Goal: Task Accomplishment & Management: Manage account settings

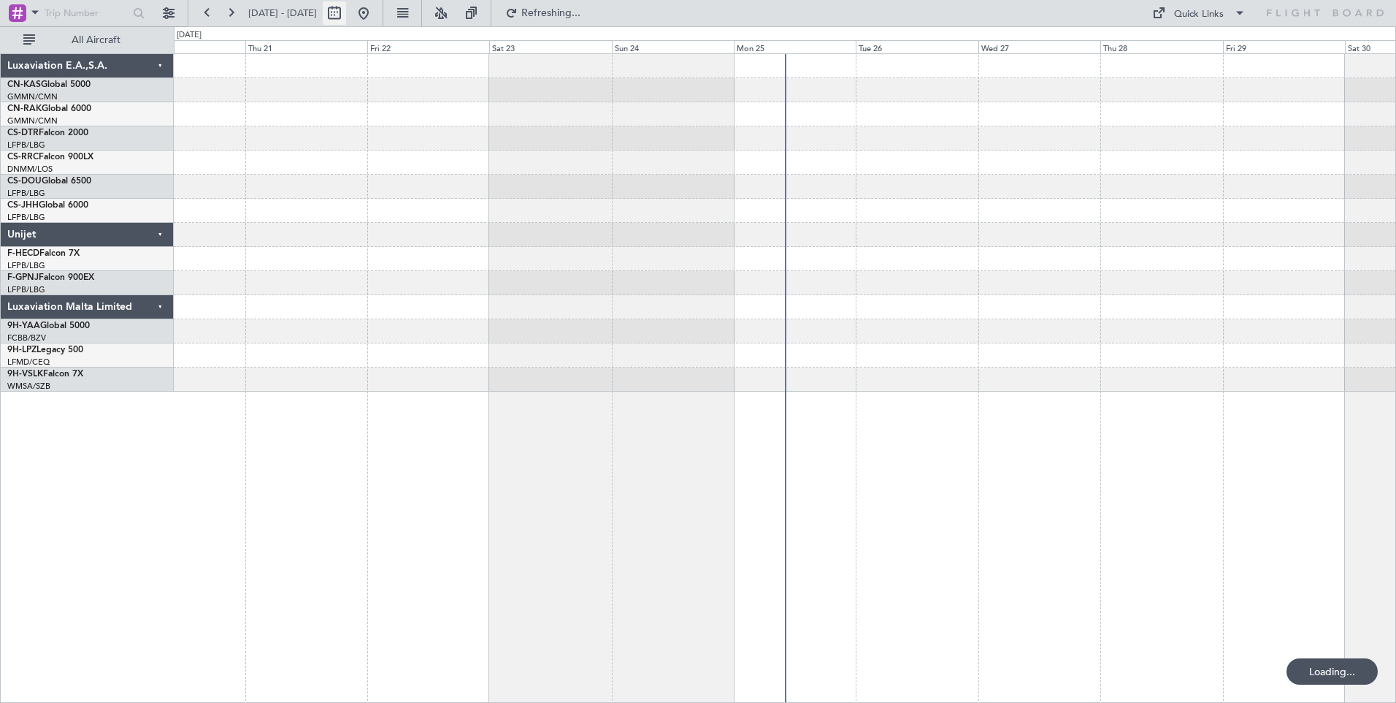
click at [346, 14] on button at bounding box center [334, 12] width 23 height 23
select select "8"
select select "2025"
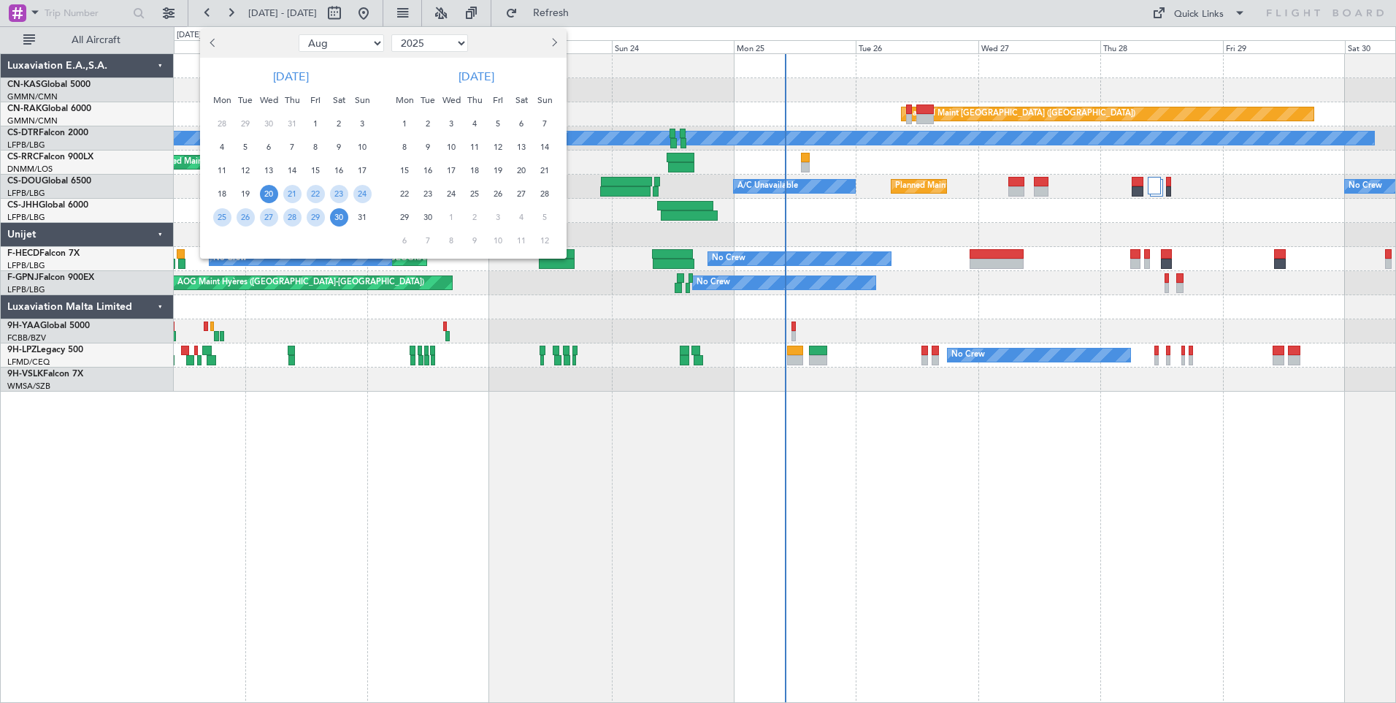
click at [270, 195] on span "20" at bounding box center [269, 194] width 18 height 18
click at [456, 123] on span "3" at bounding box center [452, 124] width 18 height 18
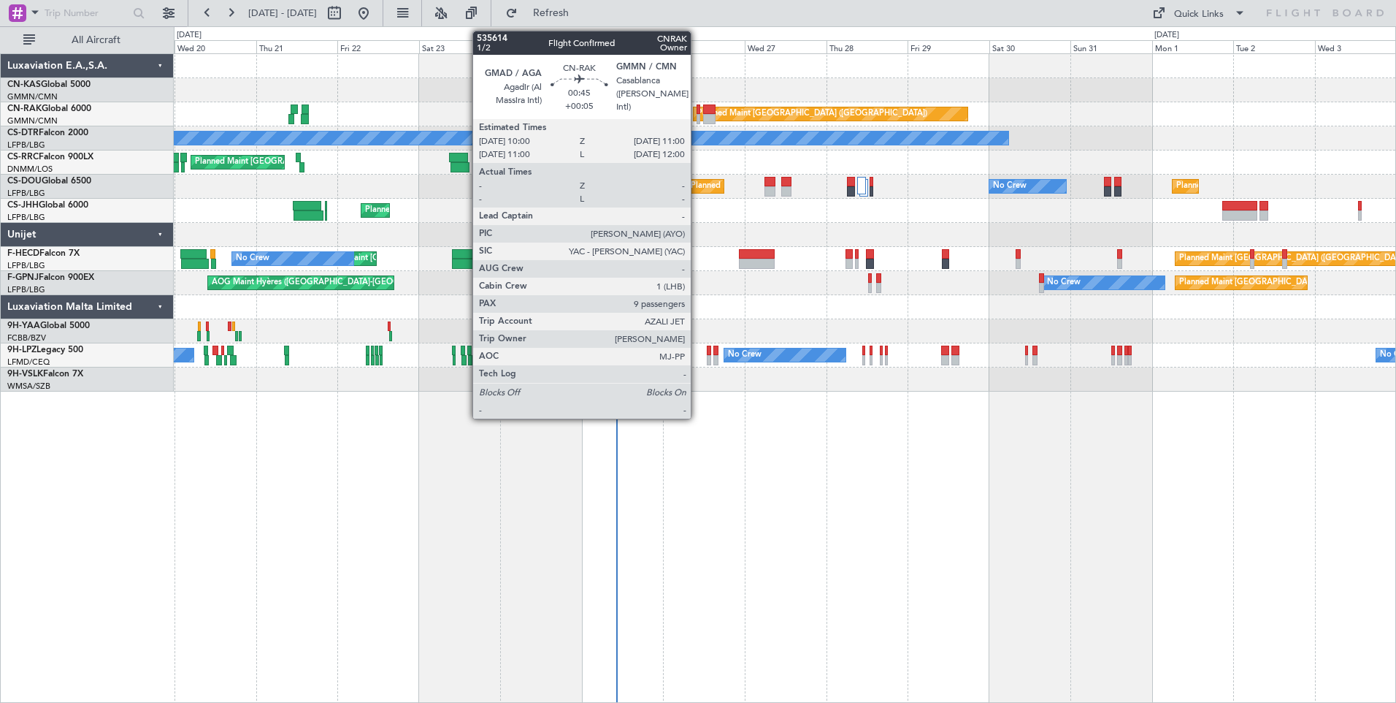
click at [698, 116] on div at bounding box center [699, 119] width 4 height 10
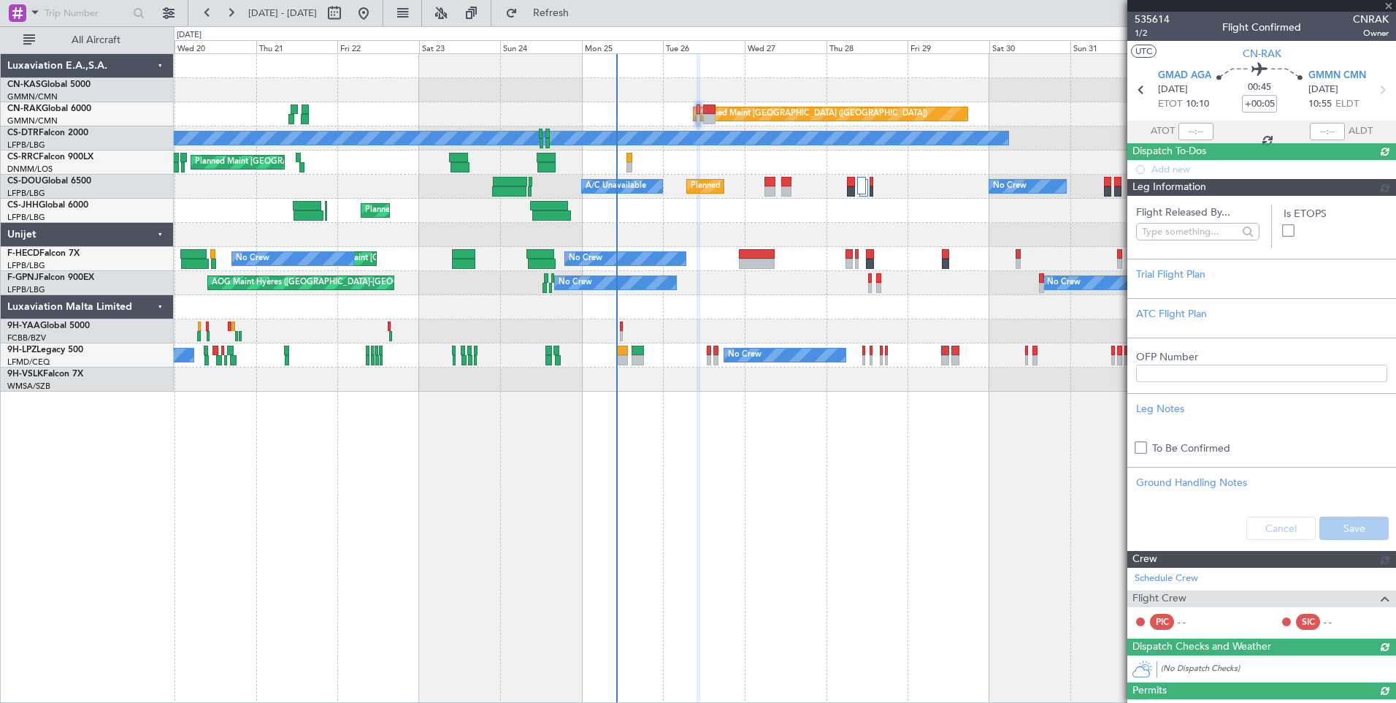
click at [1158, 23] on span "535614" at bounding box center [1152, 19] width 35 height 15
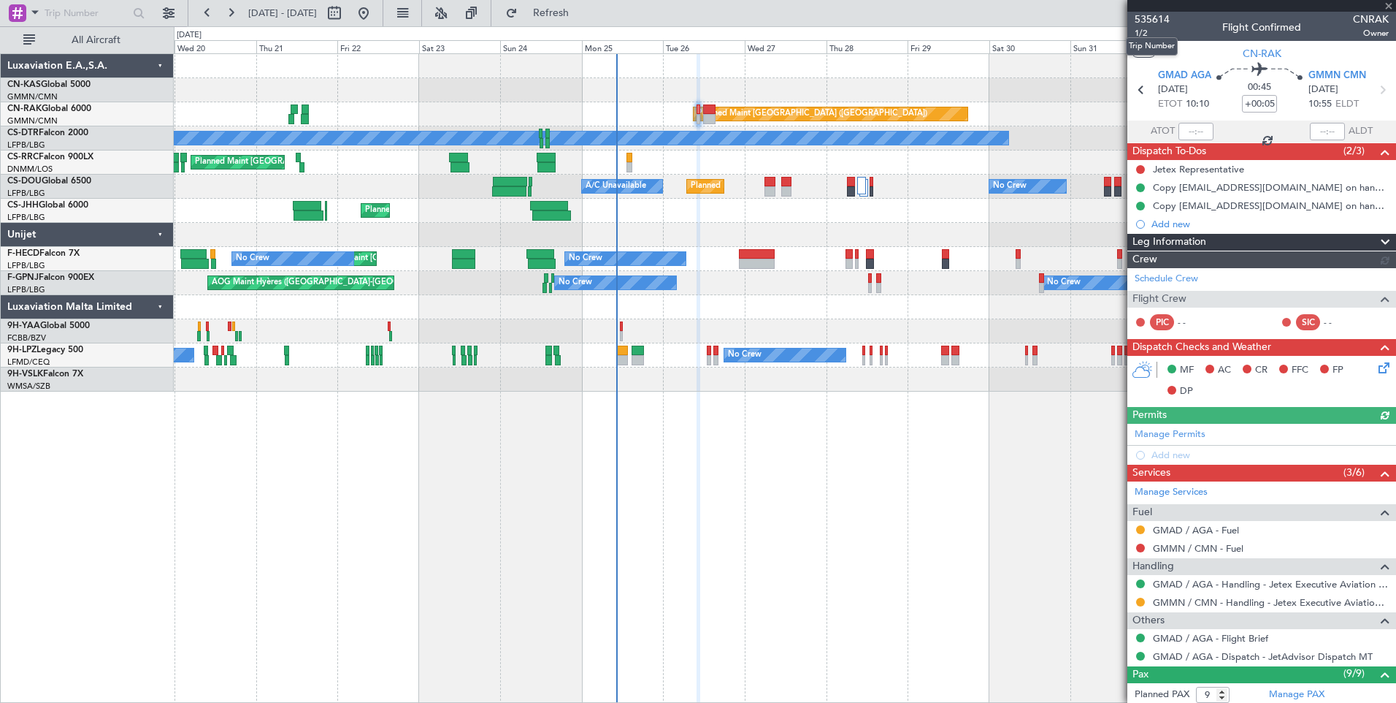
type input "[PERSON_NAME] ([PERSON_NAME])"
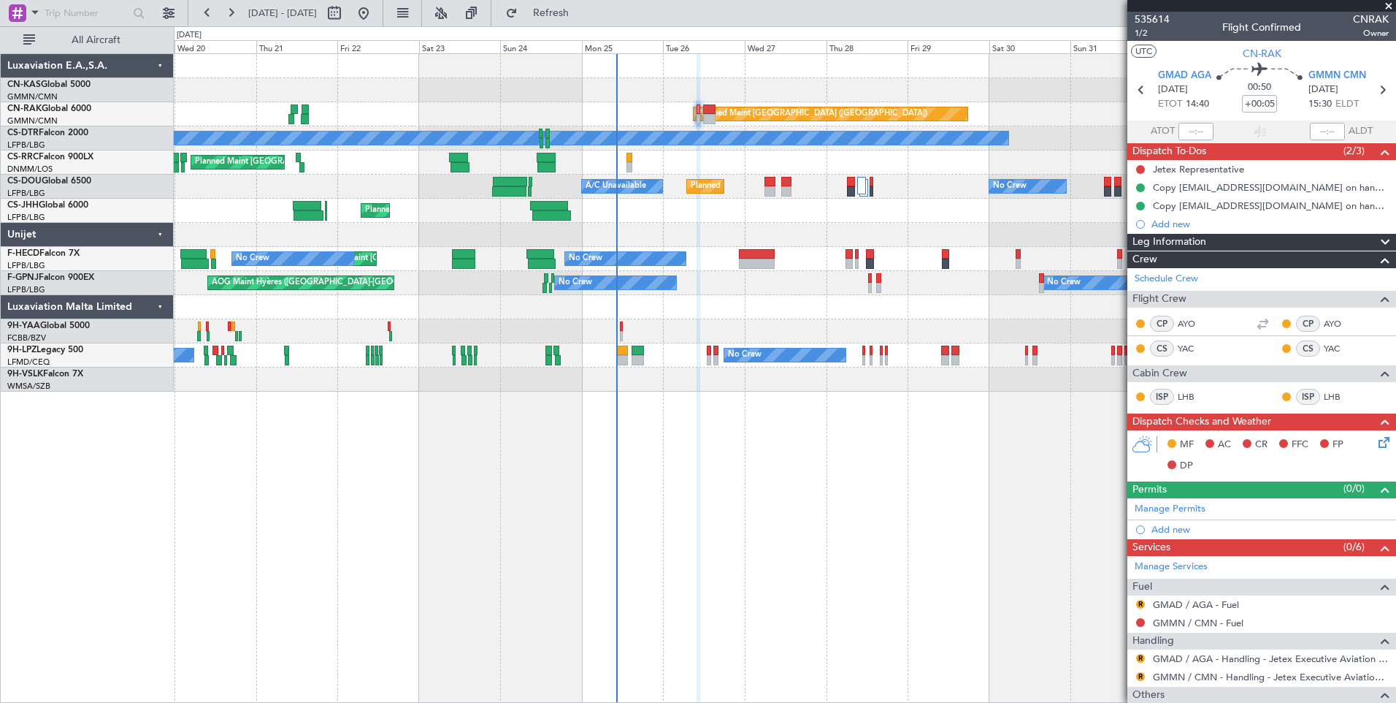
type input "[PERSON_NAME] ([PERSON_NAME])"
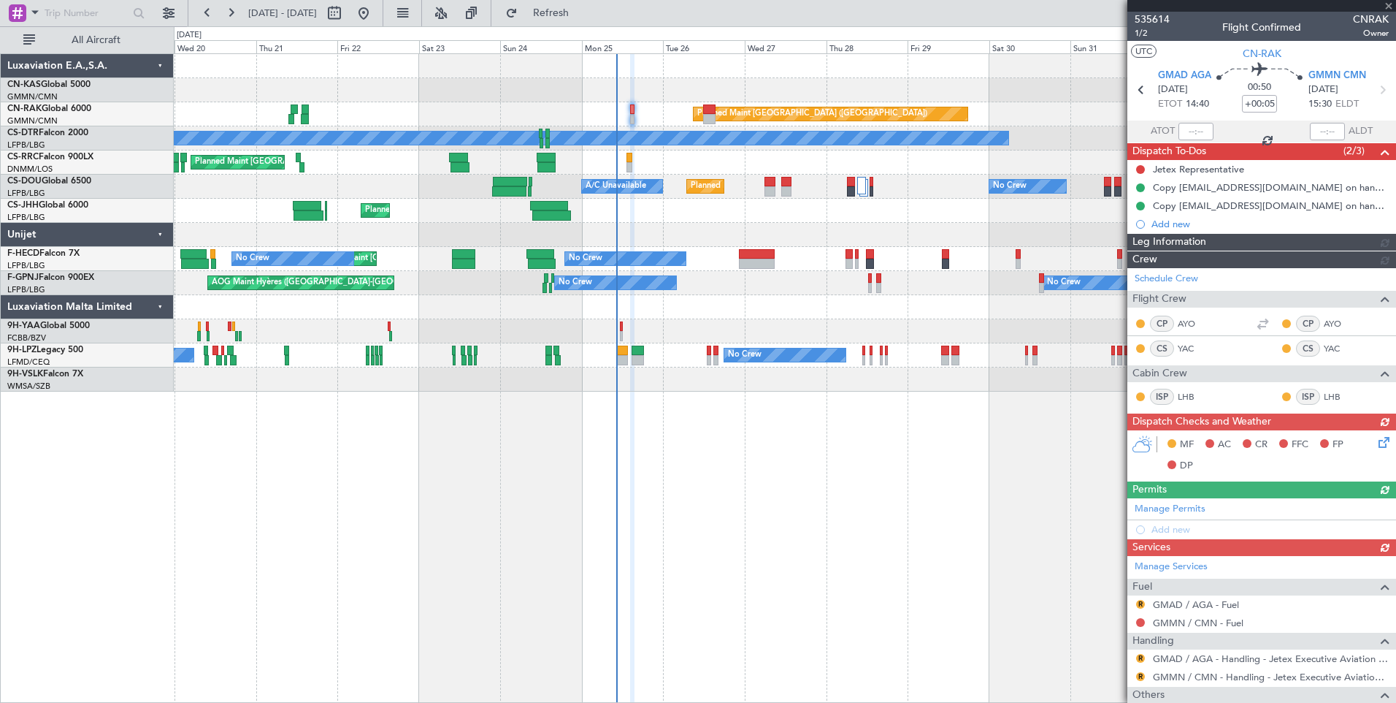
type input "[PERSON_NAME] ([PERSON_NAME])"
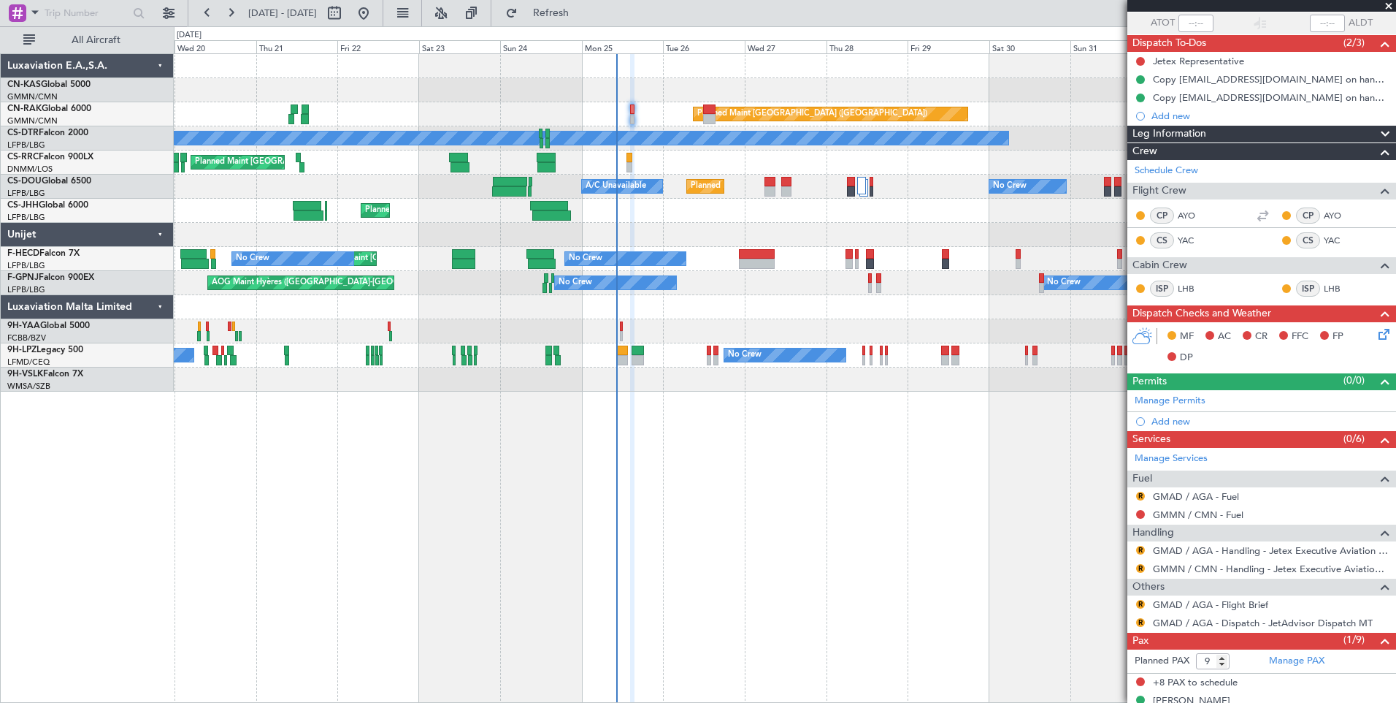
scroll to position [129, 0]
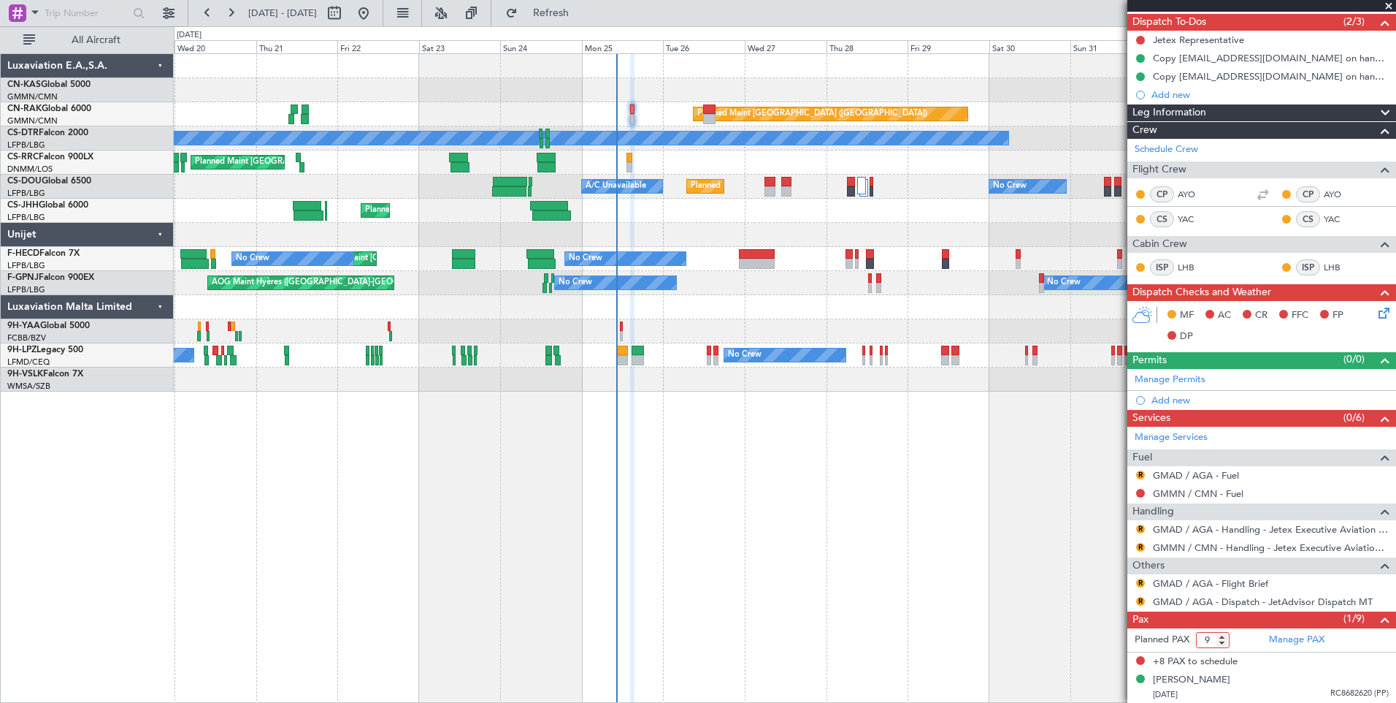
click at [1207, 634] on input "9" at bounding box center [1213, 640] width 34 height 16
click at [1207, 633] on input "9" at bounding box center [1213, 640] width 34 height 16
type input "0"
type input "1"
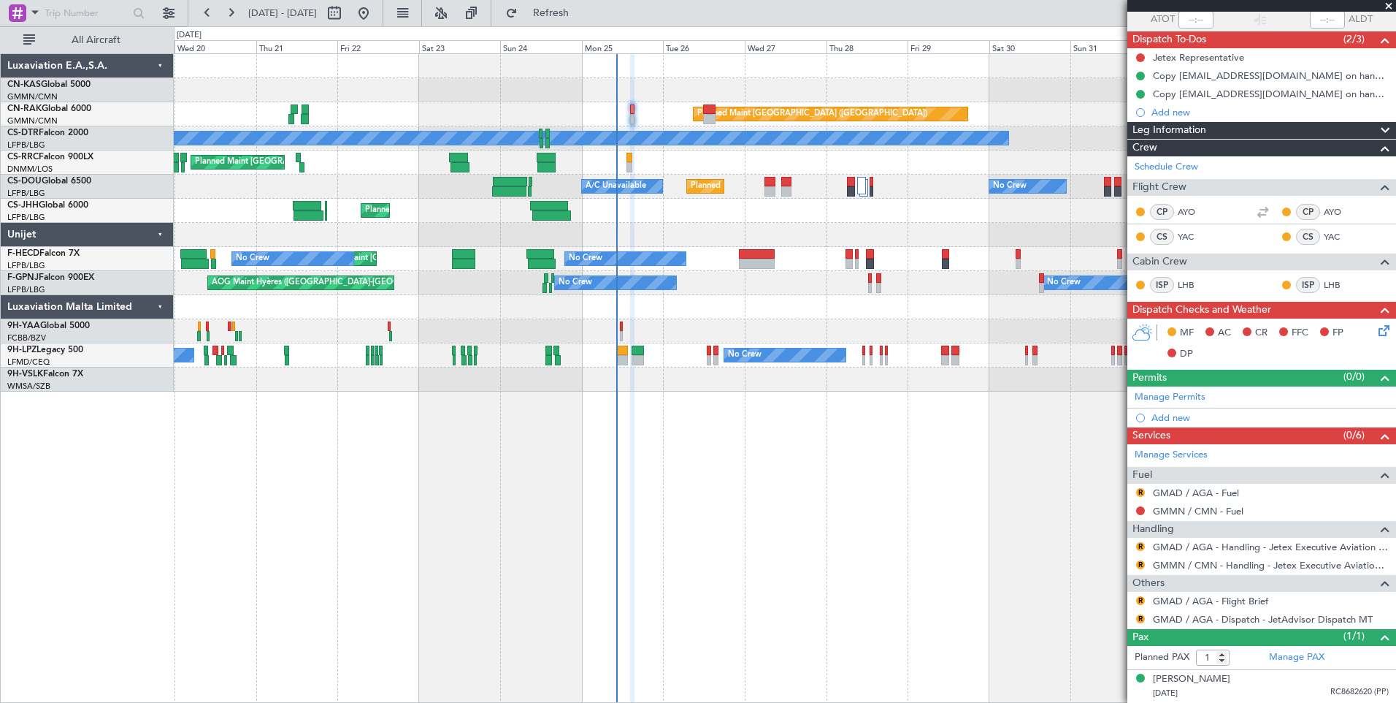
scroll to position [111, 0]
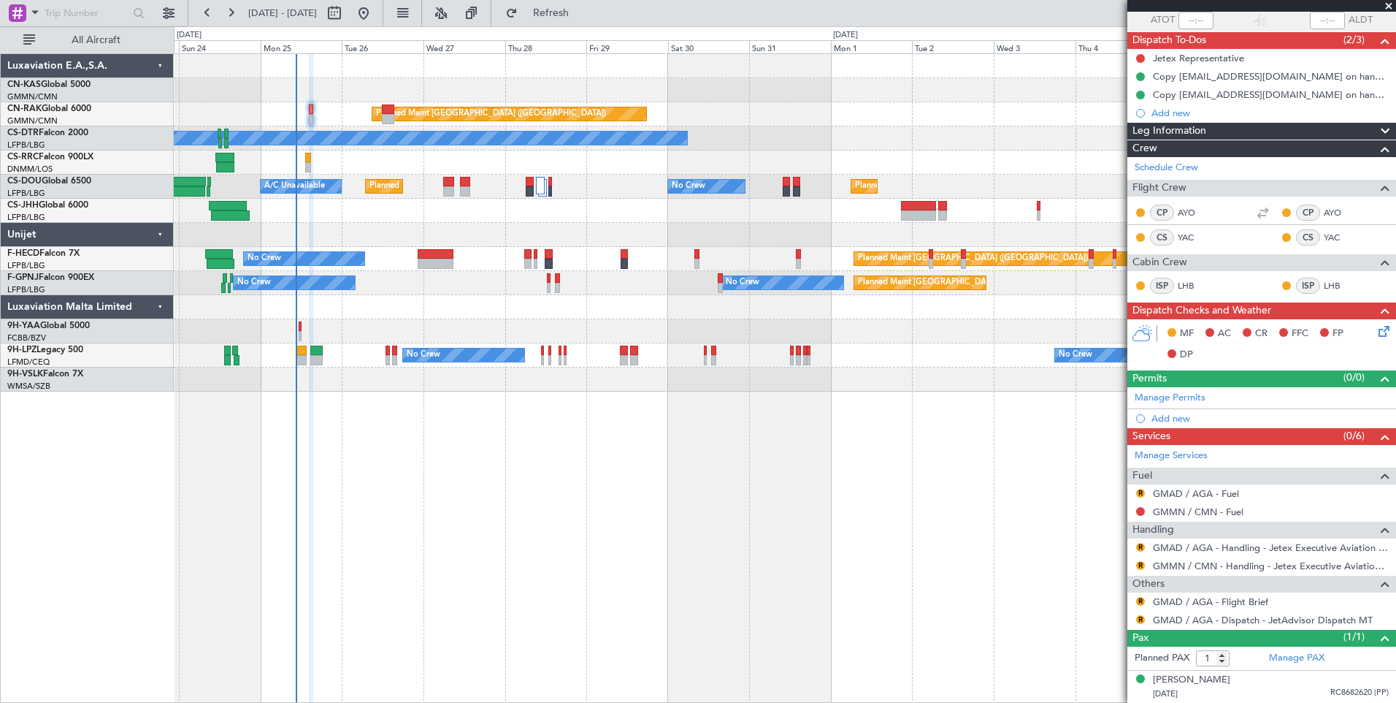
click at [512, 389] on div "Planned Maint Berlin (Brandenburg) No Crew Planned Maint Paris (Le Bourget) Pla…" at bounding box center [785, 377] width 1223 height 649
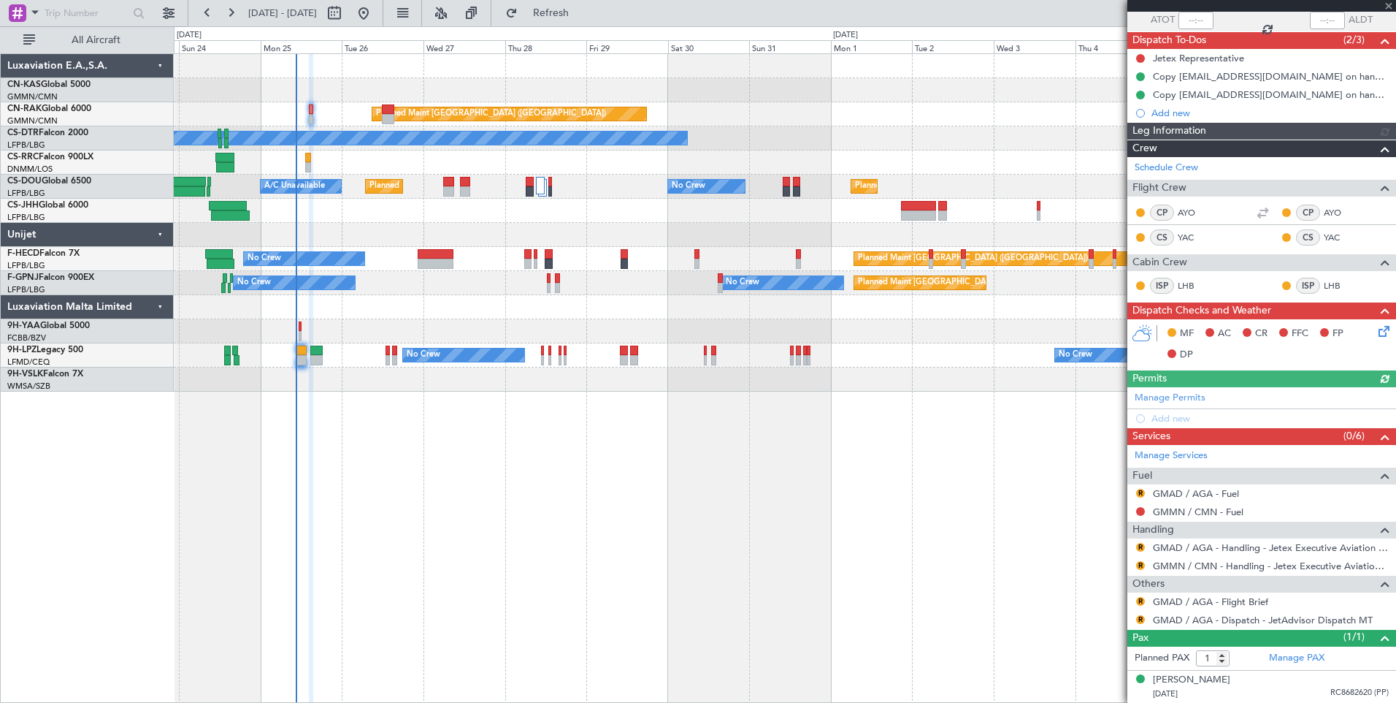
type input "[PERSON_NAME] ([PERSON_NAME])"
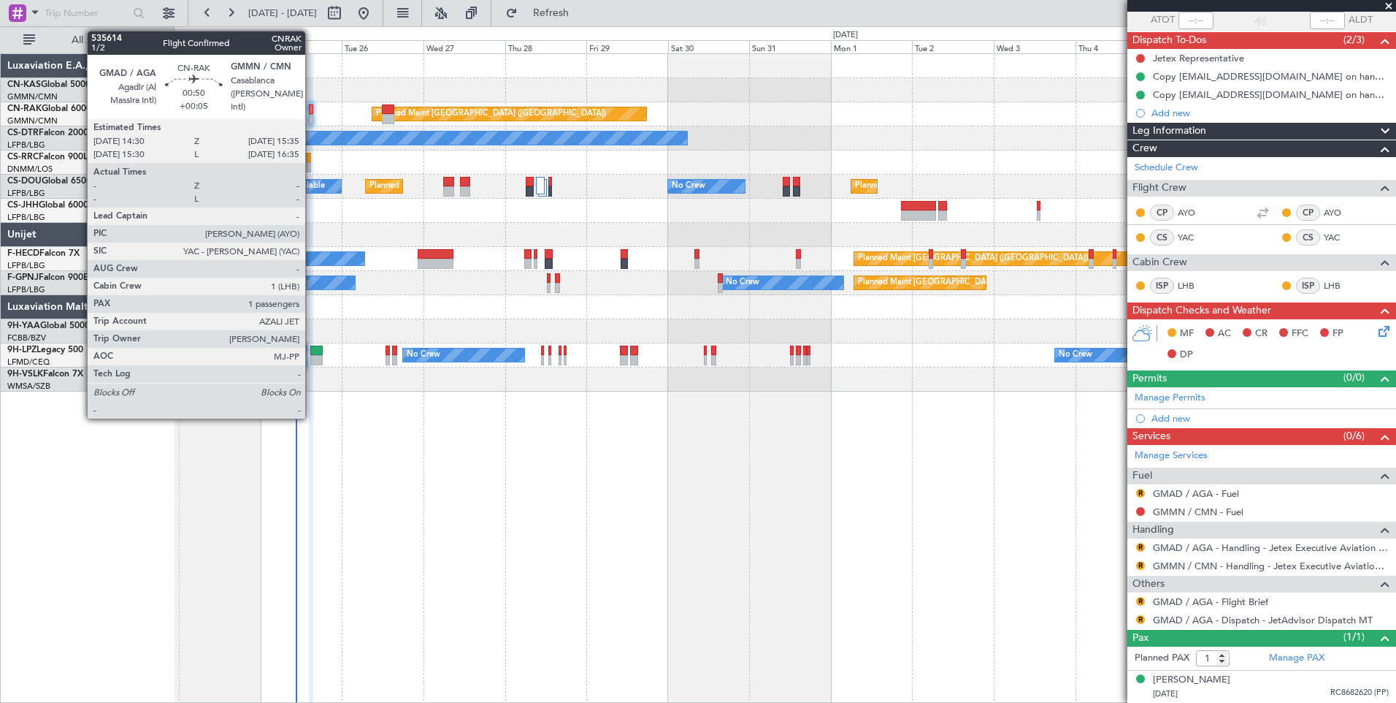
click at [312, 111] on div at bounding box center [311, 109] width 4 height 10
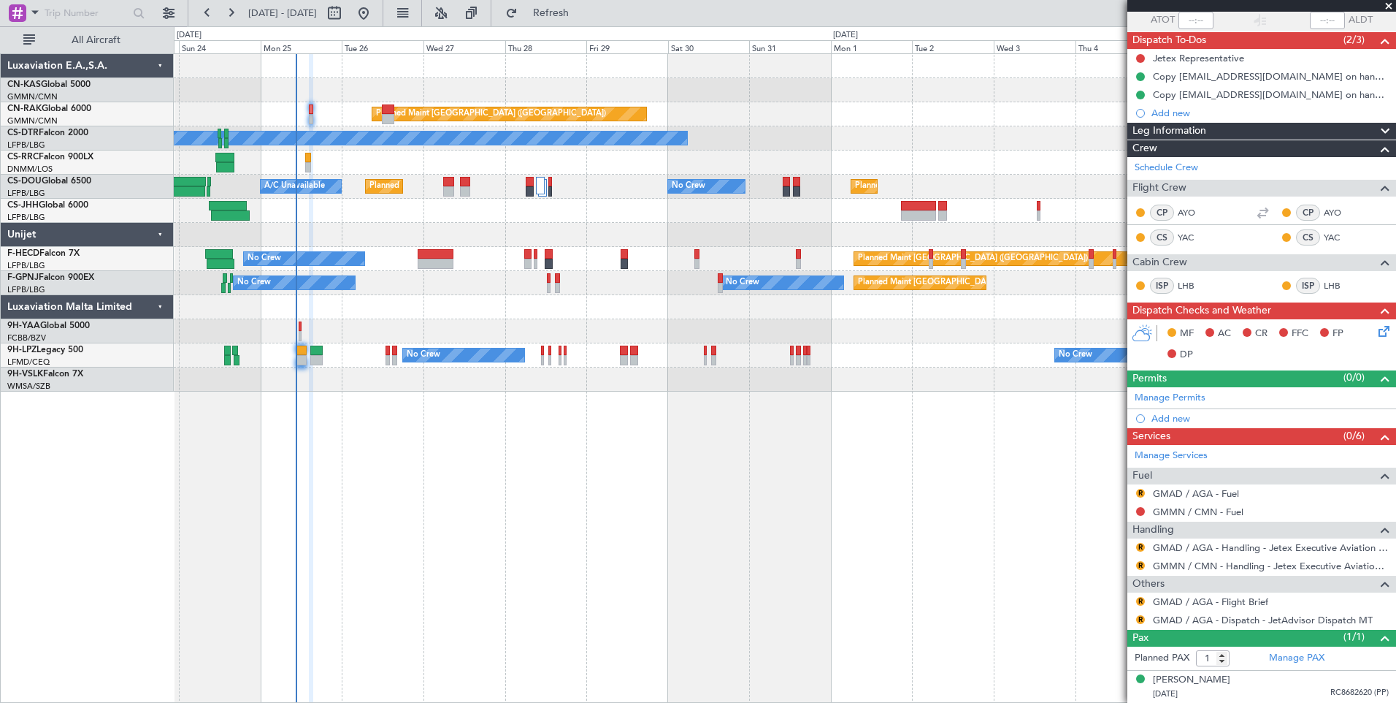
click at [1386, 7] on span at bounding box center [1389, 6] width 15 height 13
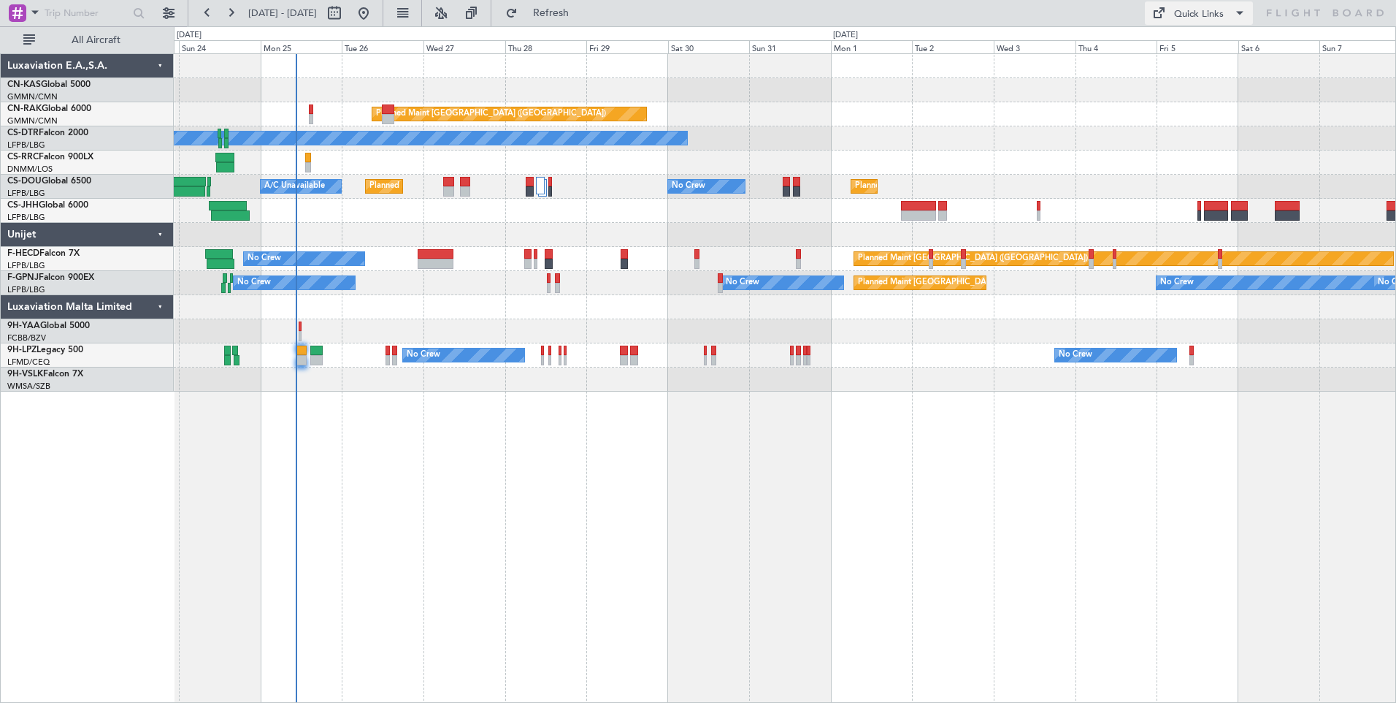
click at [1223, 12] on div "Quick Links" at bounding box center [1199, 14] width 50 height 15
click at [1185, 48] on button "Trip Builder" at bounding box center [1200, 48] width 110 height 35
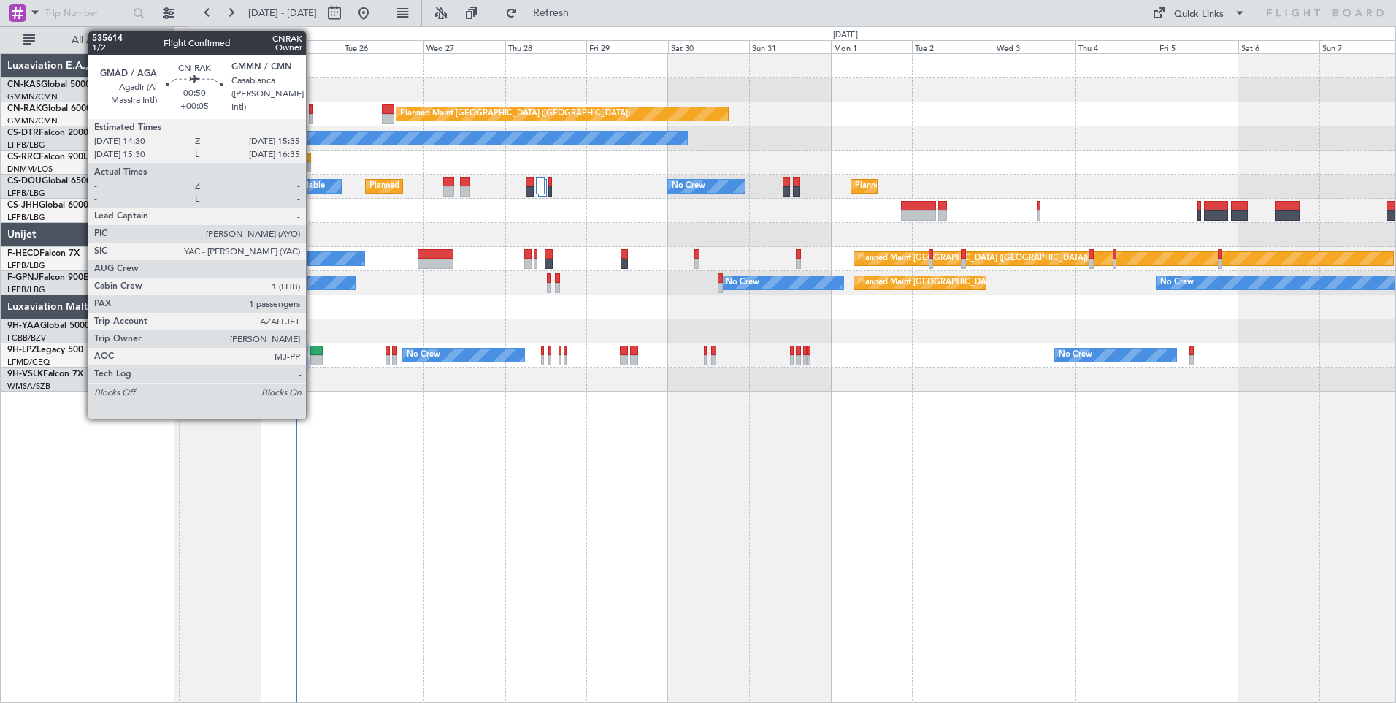
click at [313, 119] on div at bounding box center [311, 119] width 4 height 10
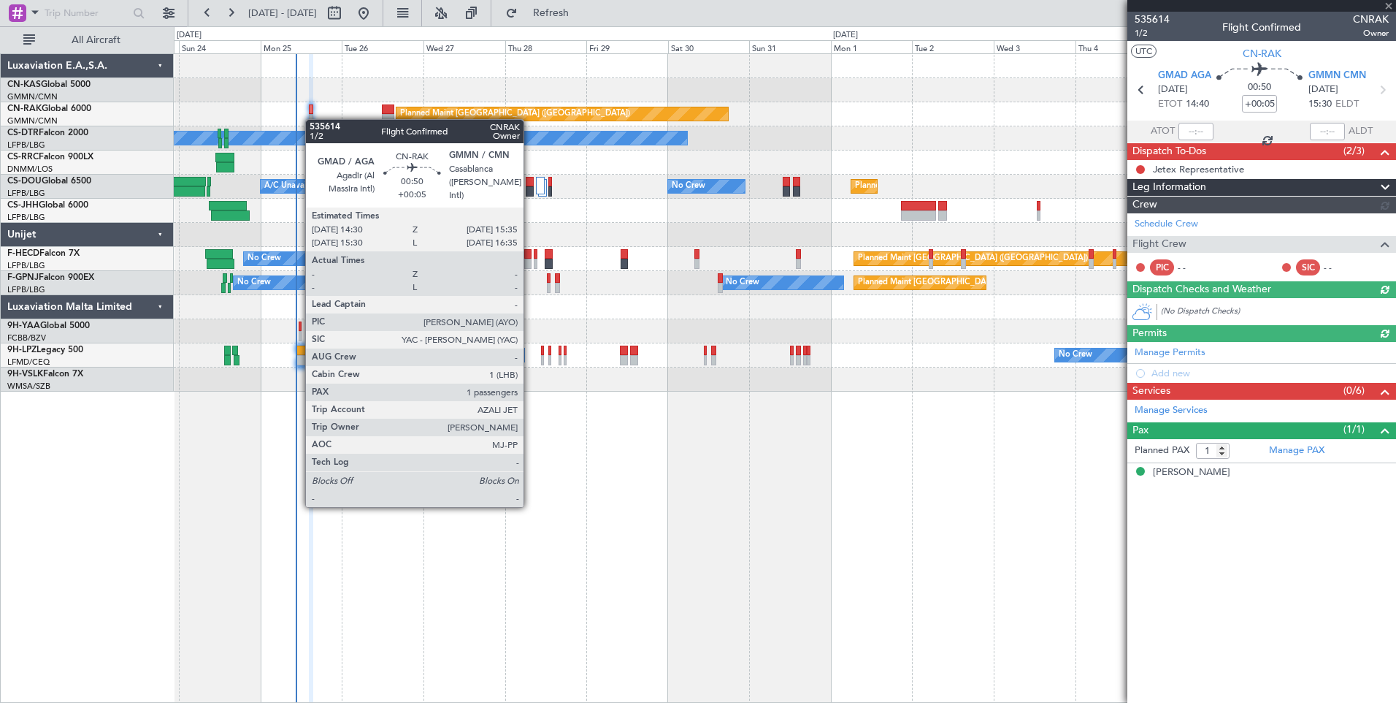
type input "[PERSON_NAME] ([PERSON_NAME])"
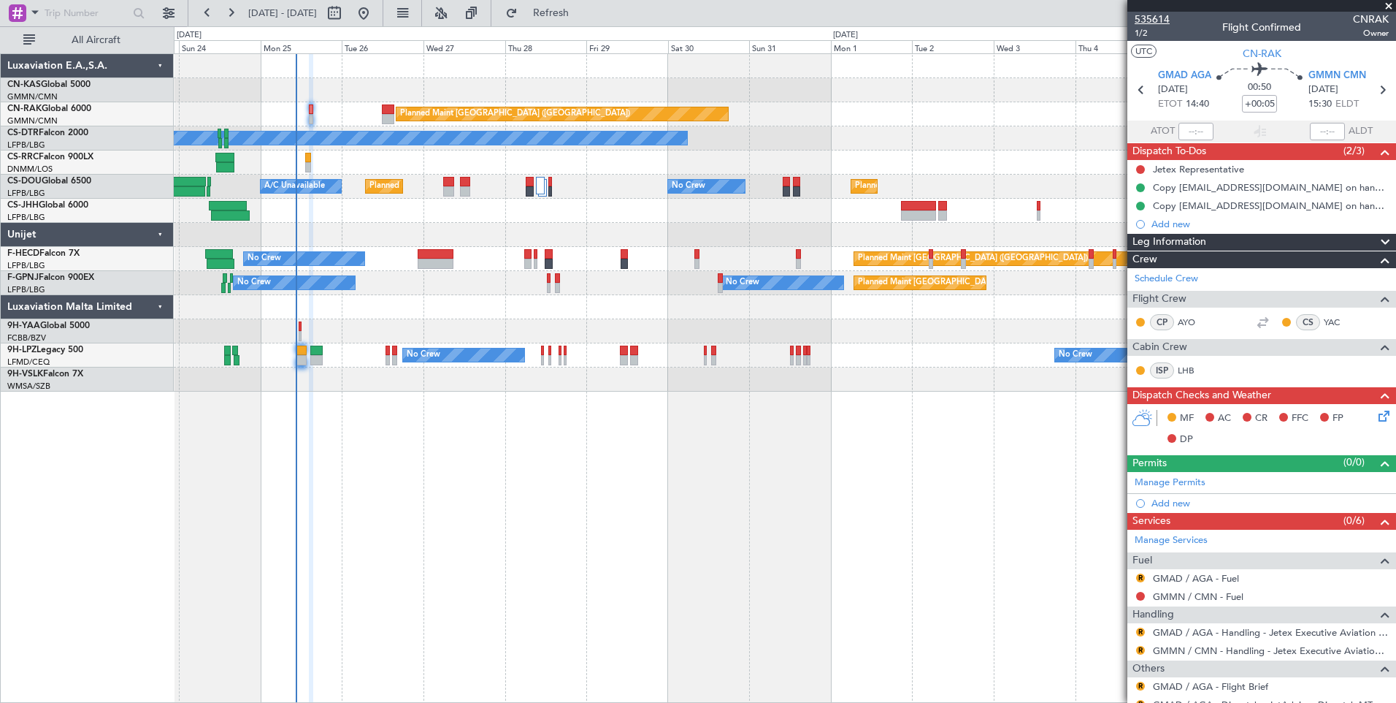
click at [1155, 20] on span "535614" at bounding box center [1152, 19] width 35 height 15
click at [582, 11] on span "Refresh" at bounding box center [551, 13] width 61 height 10
type input "[PERSON_NAME] ([PERSON_NAME])"
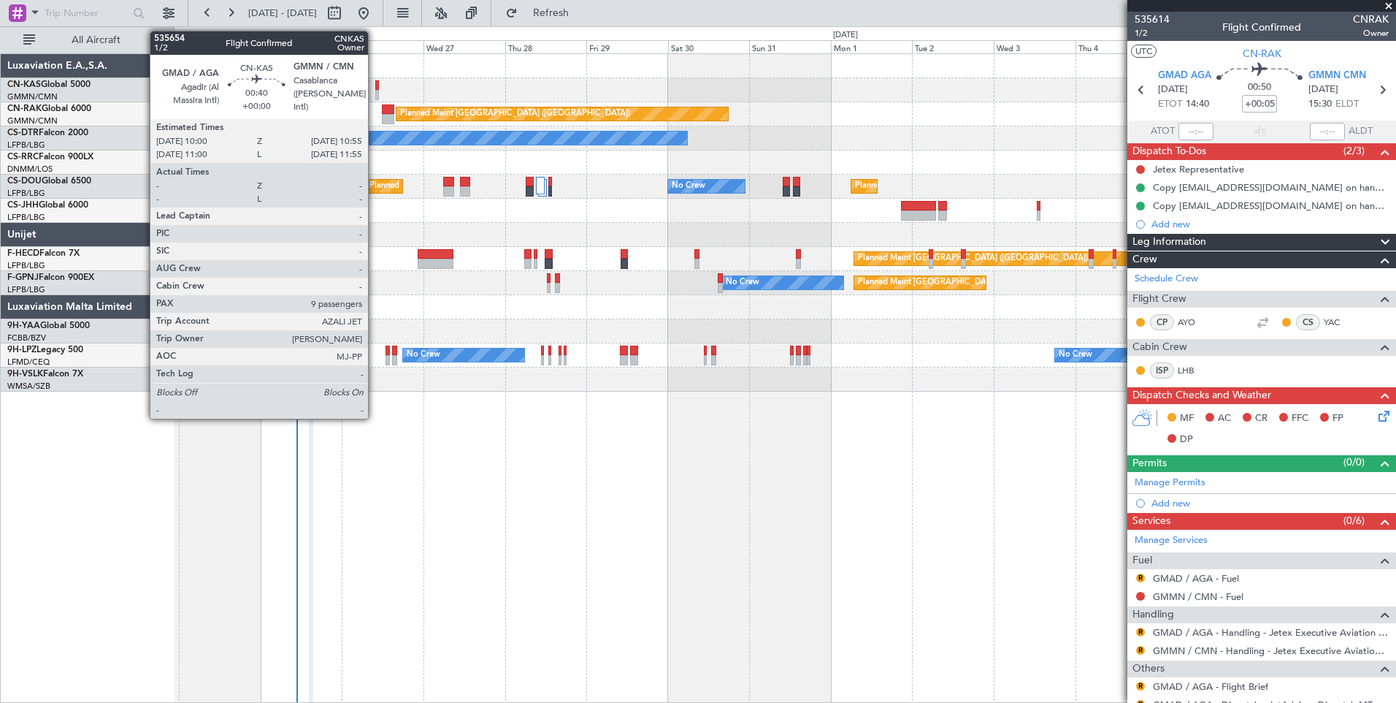
click at [375, 86] on div at bounding box center [377, 85] width 4 height 10
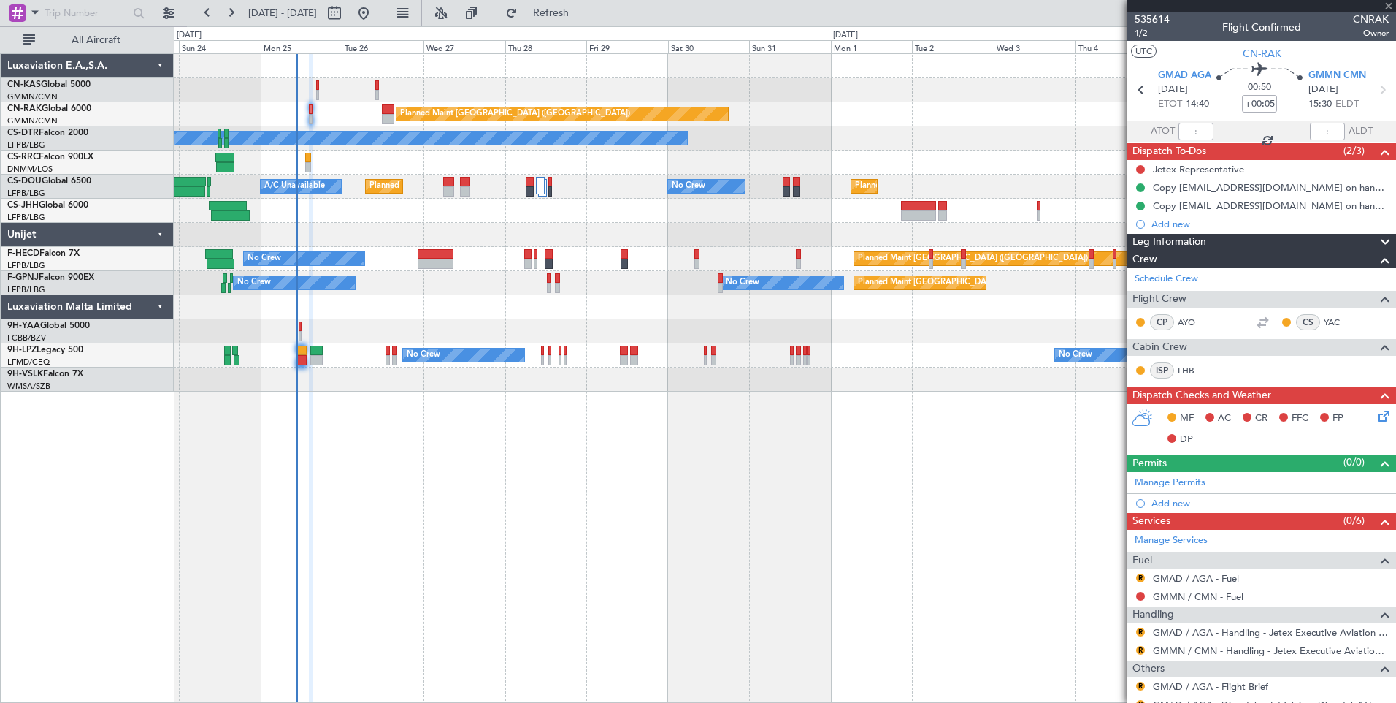
type input "9"
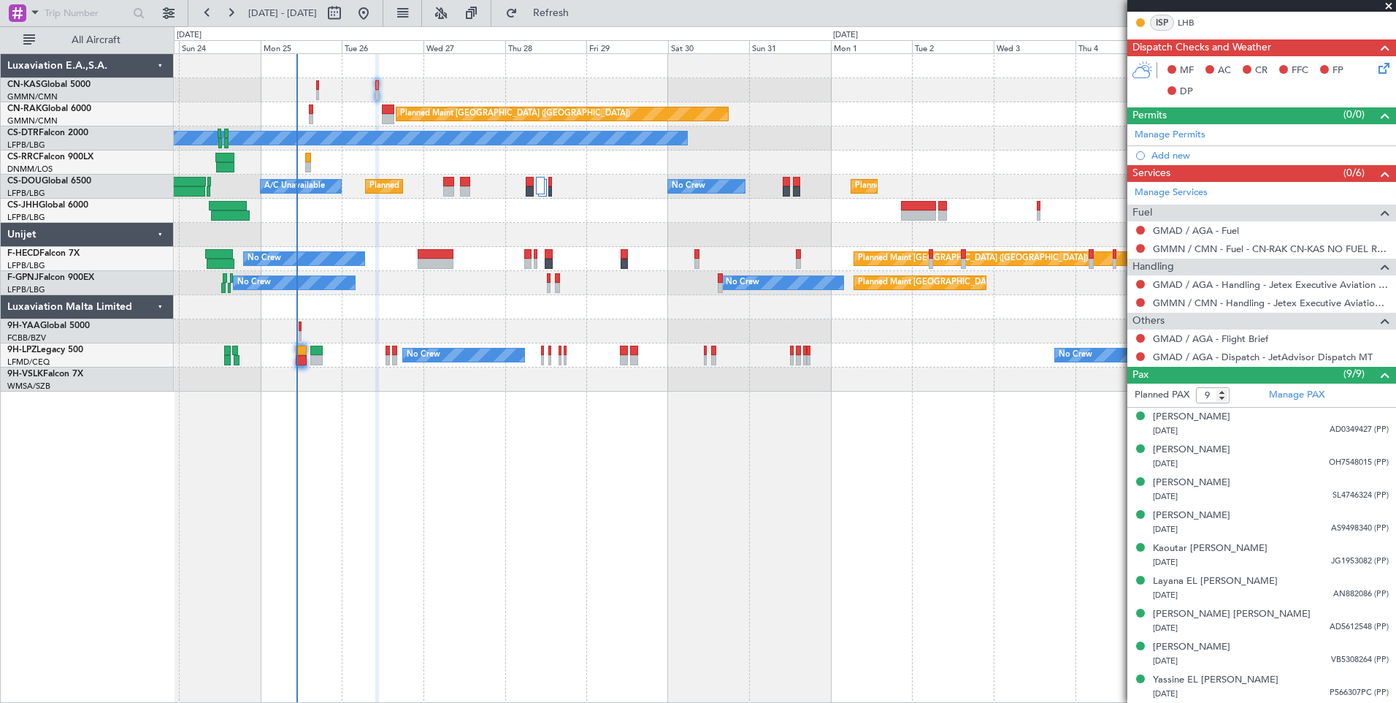
scroll to position [0, 0]
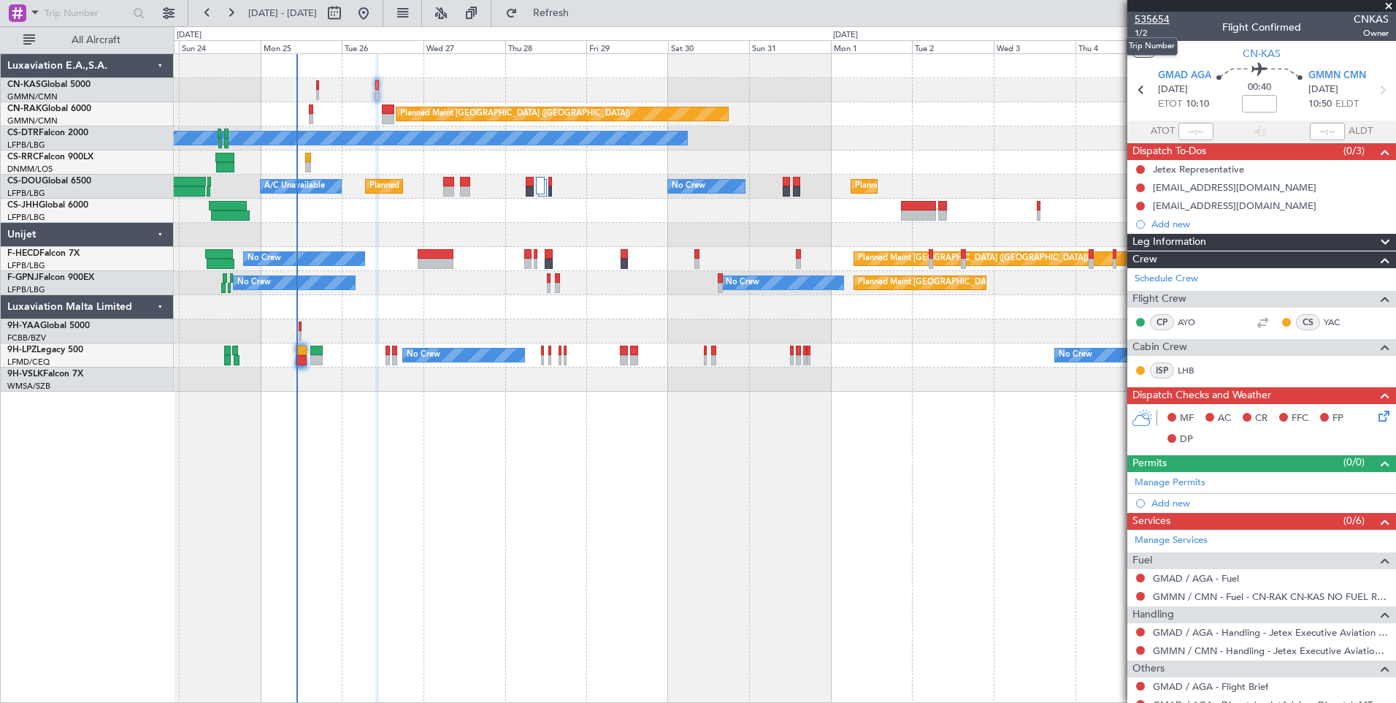
click at [1142, 20] on span "535654" at bounding box center [1152, 19] width 35 height 15
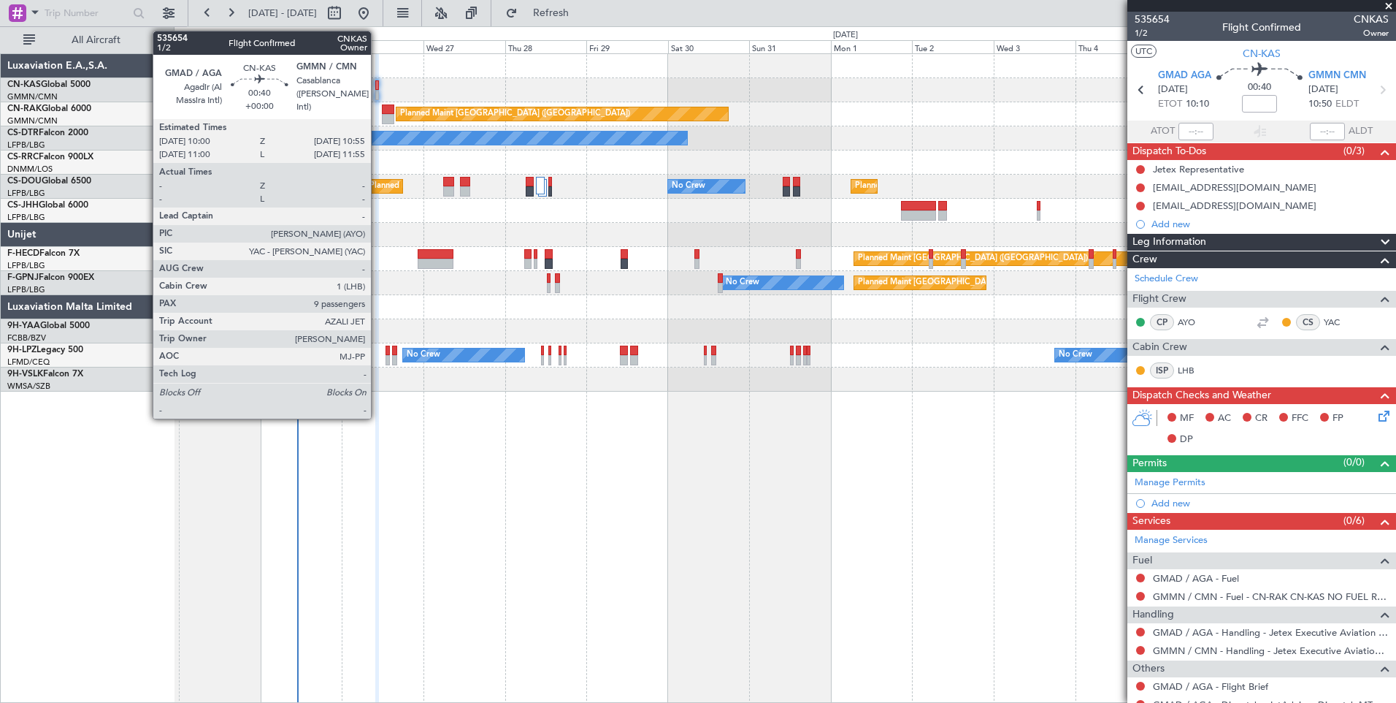
click at [378, 88] on div at bounding box center [377, 85] width 4 height 10
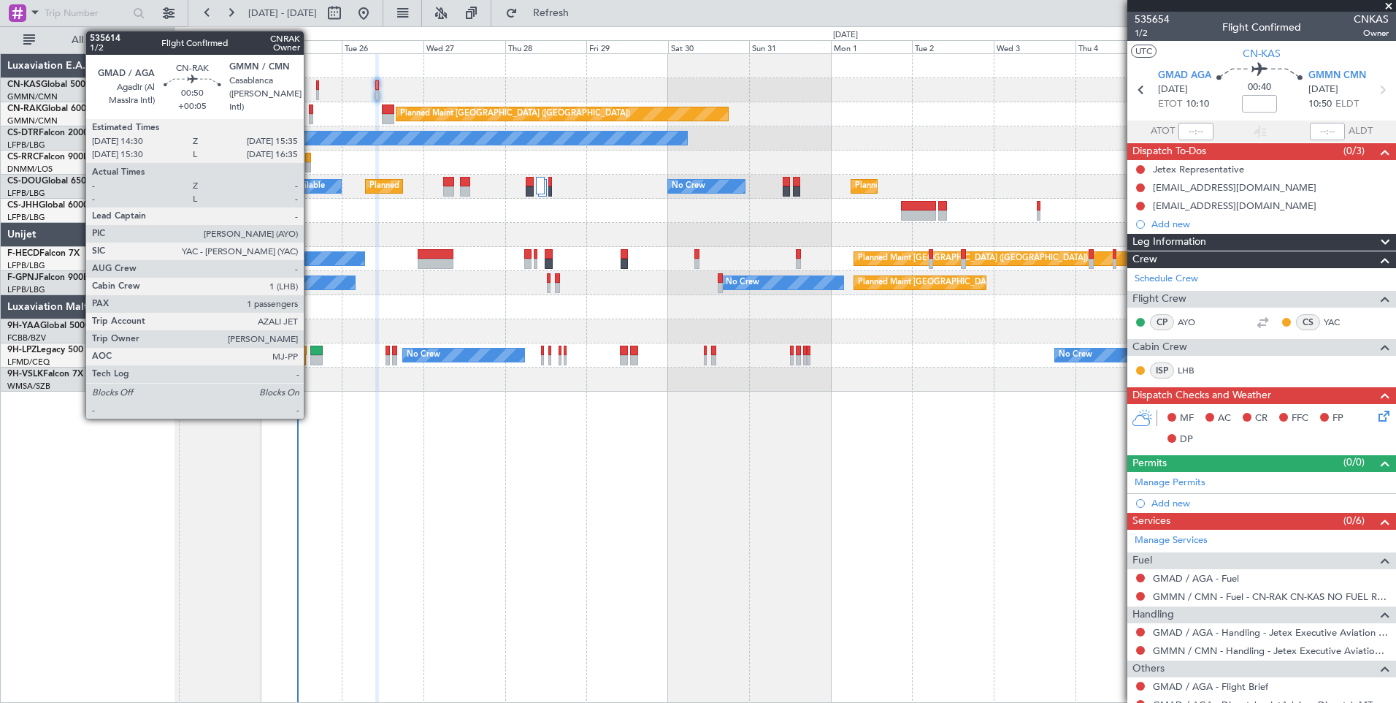
click at [310, 110] on div at bounding box center [311, 109] width 4 height 10
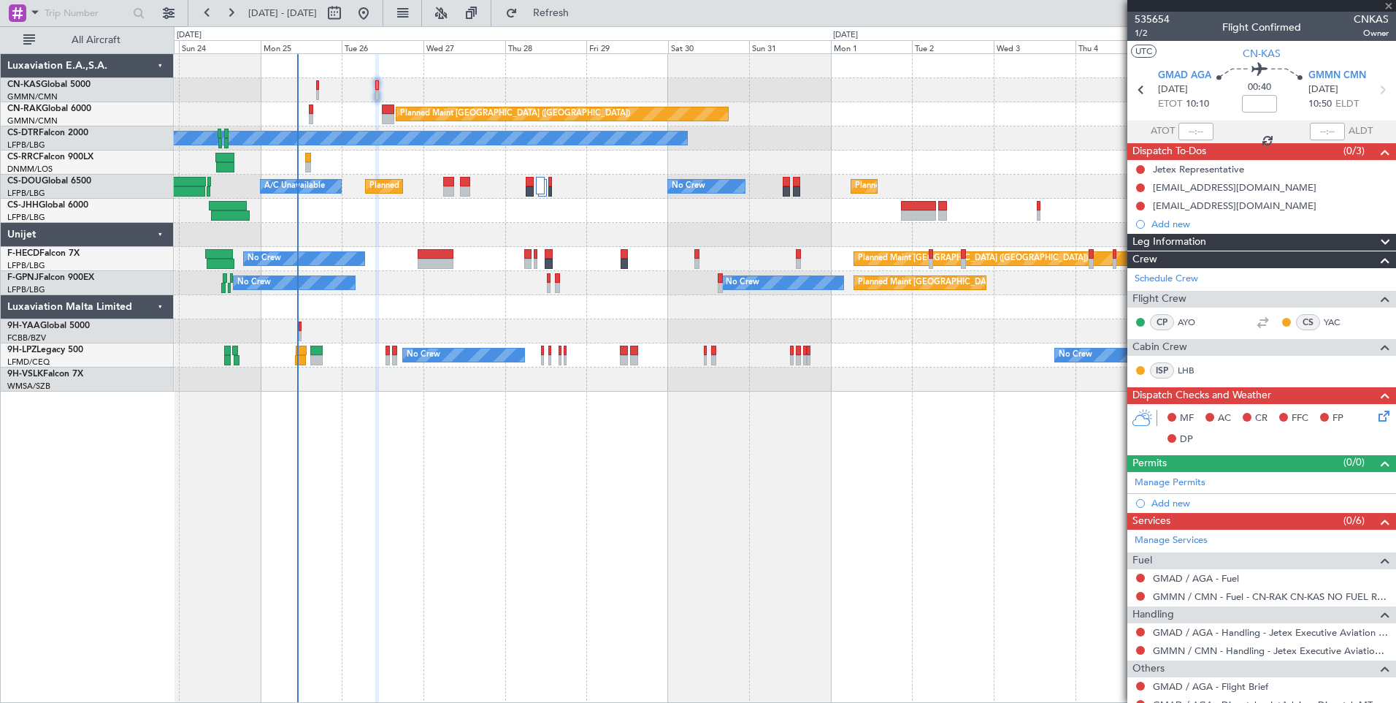
type input "+00:05"
type input "1"
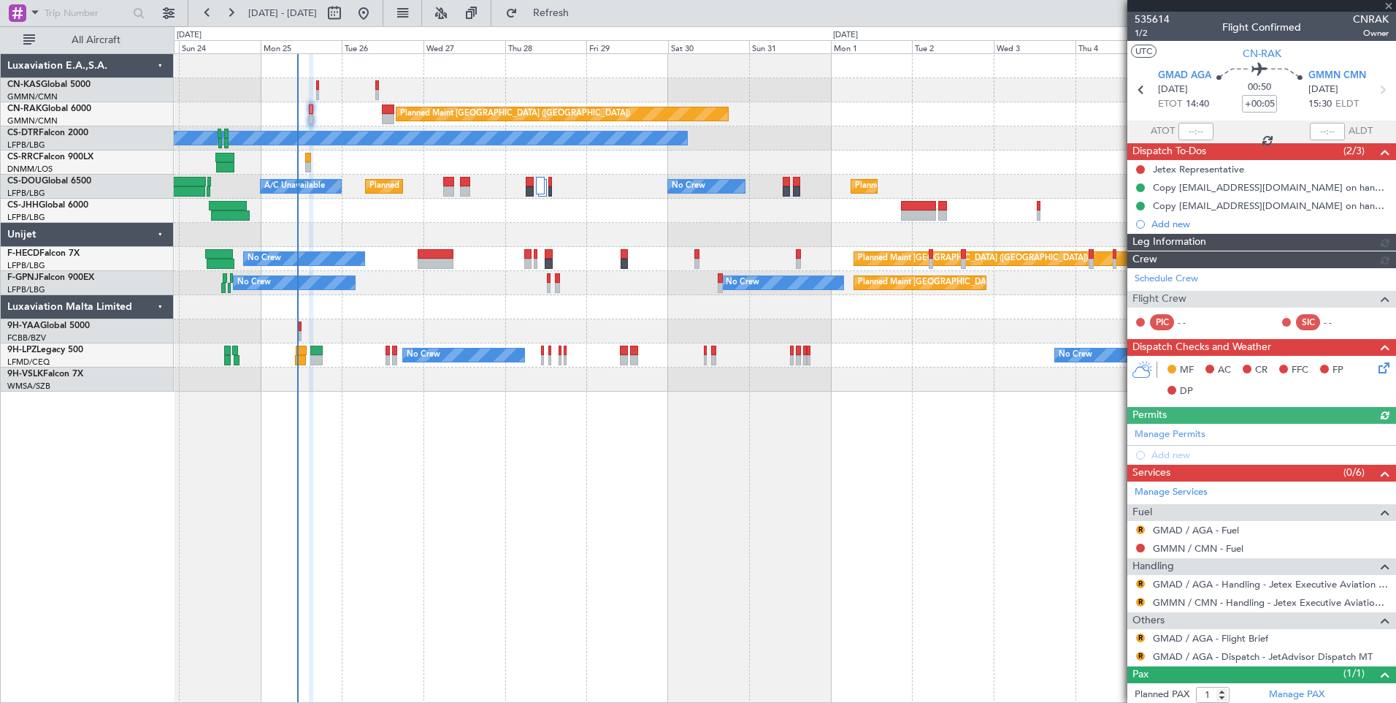
type input "[PERSON_NAME] ([PERSON_NAME])"
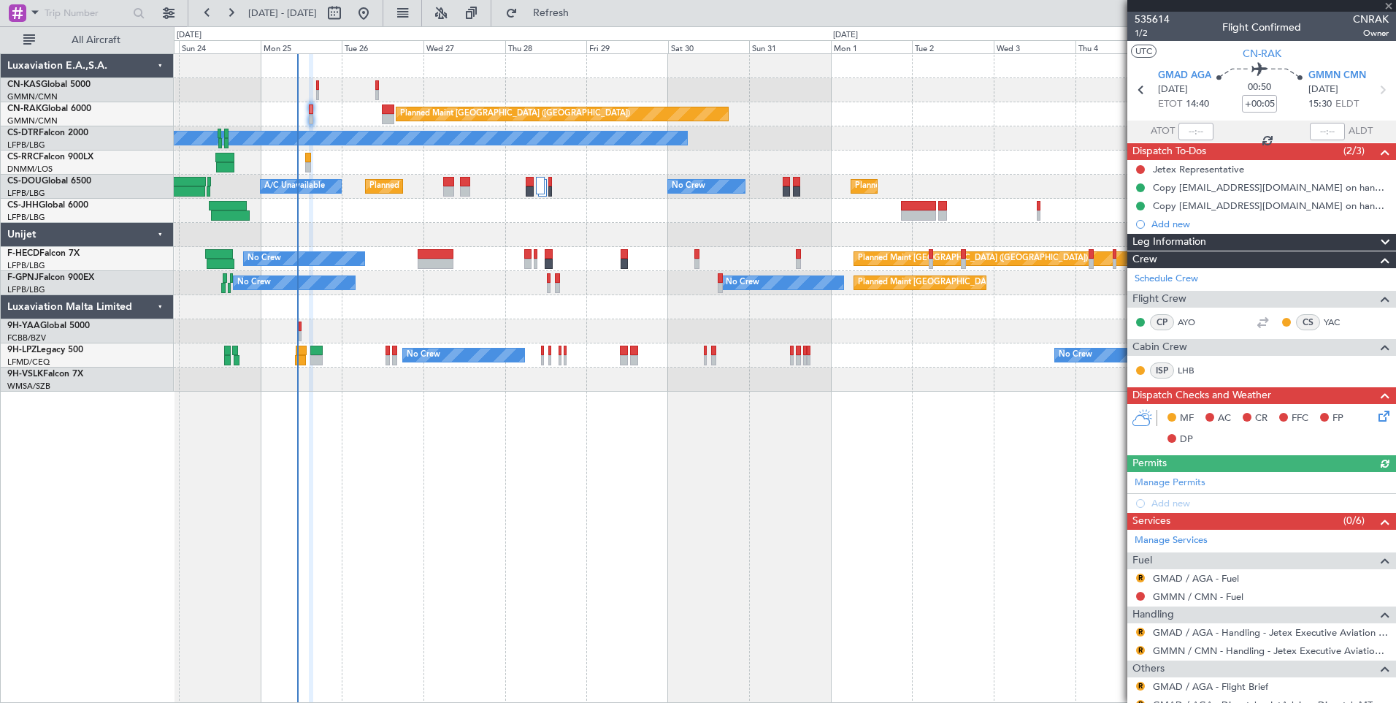
click at [1376, 414] on icon at bounding box center [1382, 414] width 12 height 12
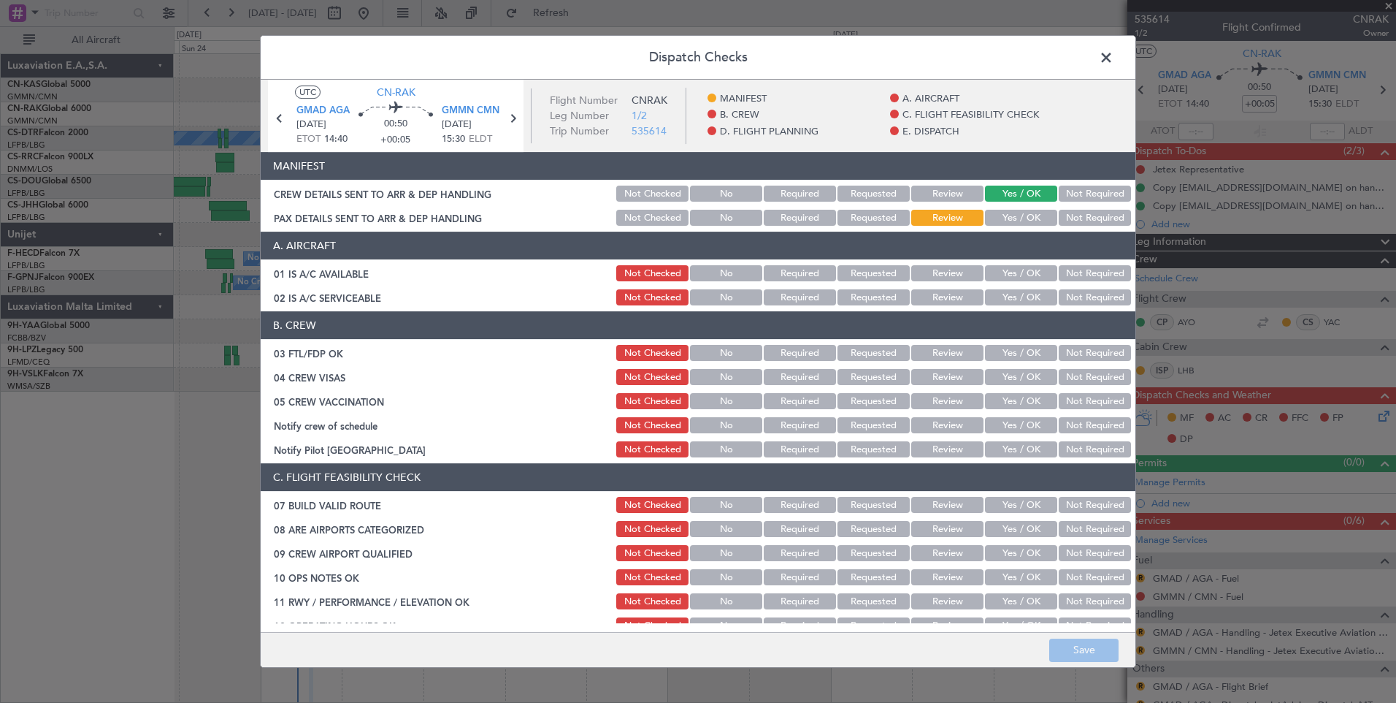
click at [1015, 220] on button "Yes / OK" at bounding box center [1021, 218] width 72 height 16
click at [1073, 646] on button "Save" at bounding box center [1084, 649] width 69 height 23
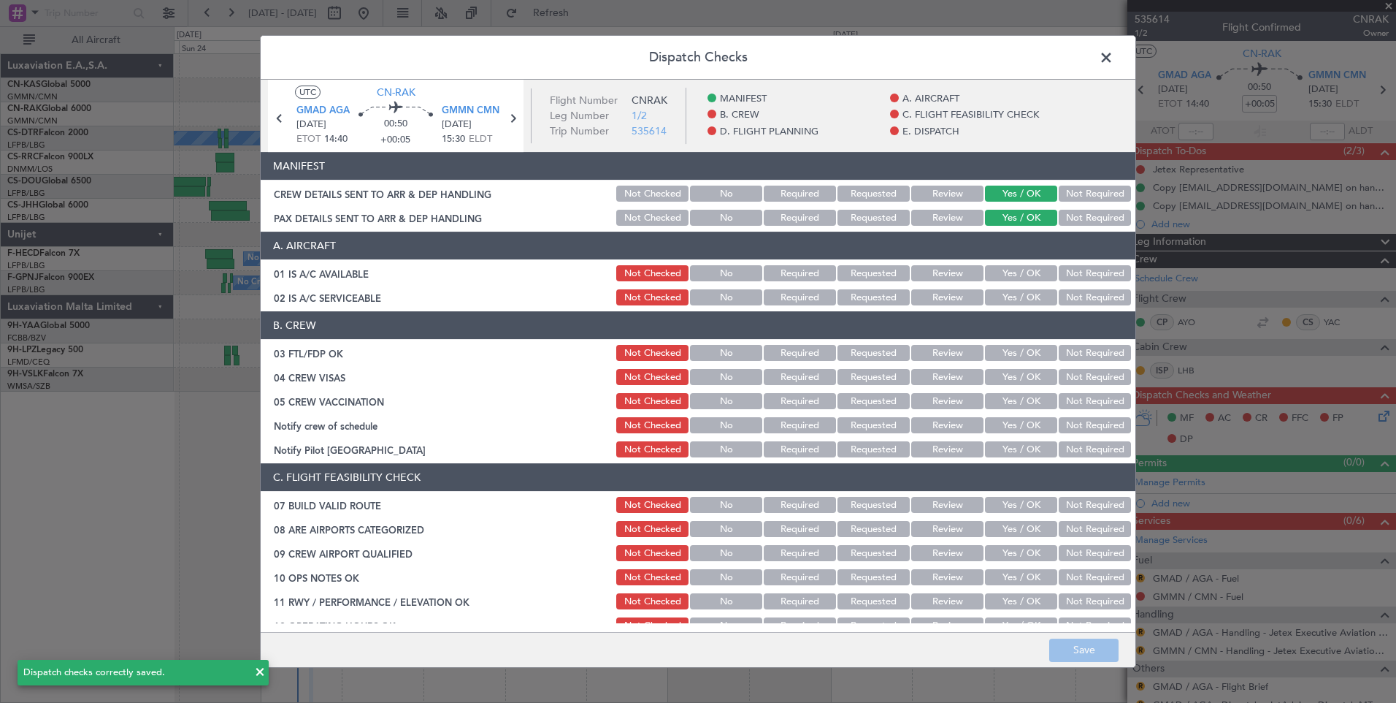
click at [1114, 56] on span at bounding box center [1114, 61] width 0 height 29
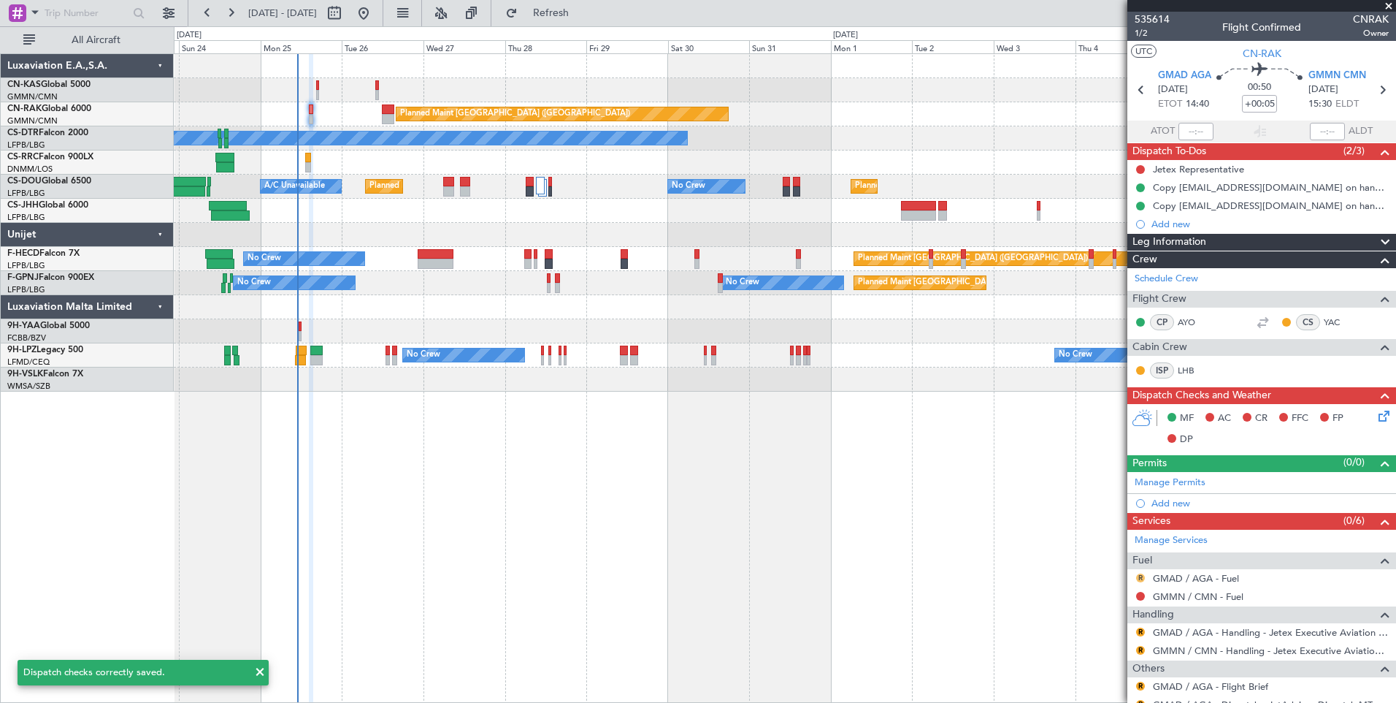
click at [1143, 577] on button "R" at bounding box center [1140, 577] width 9 height 9
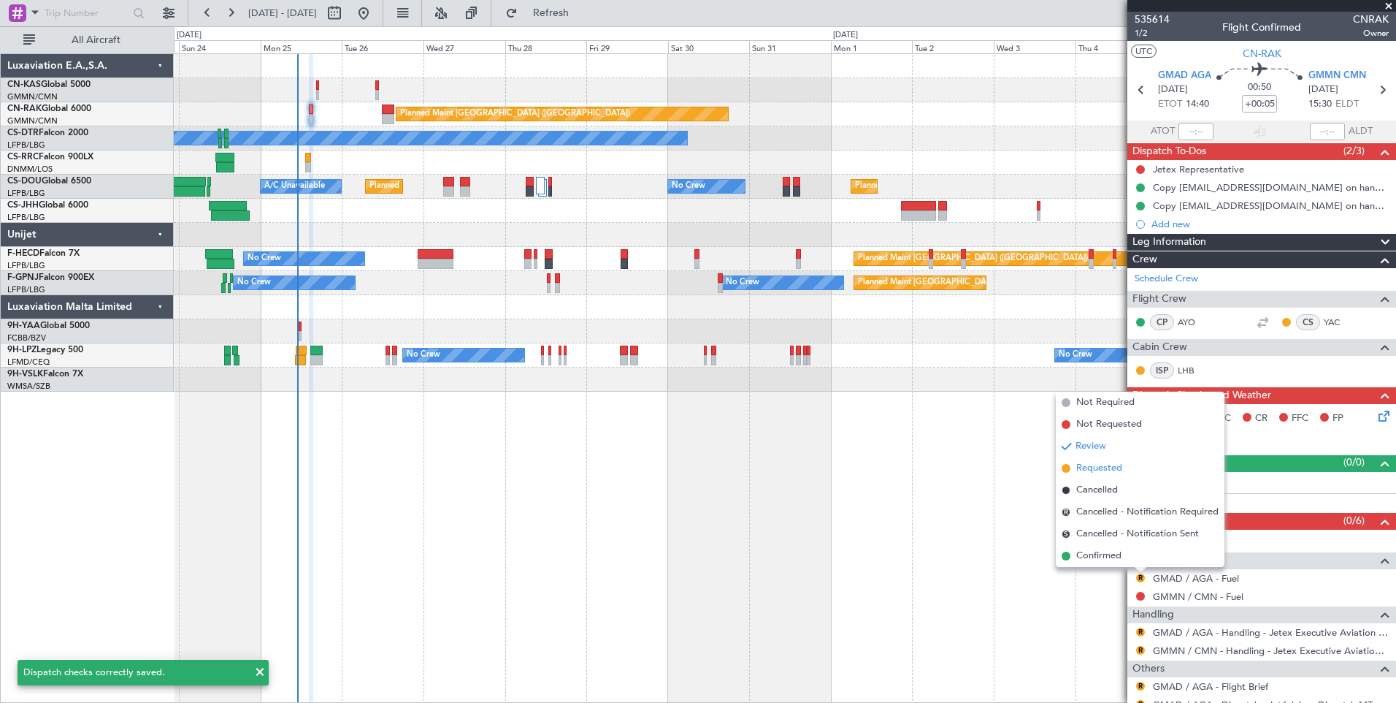
click at [1115, 460] on li "Requested" at bounding box center [1140, 468] width 169 height 22
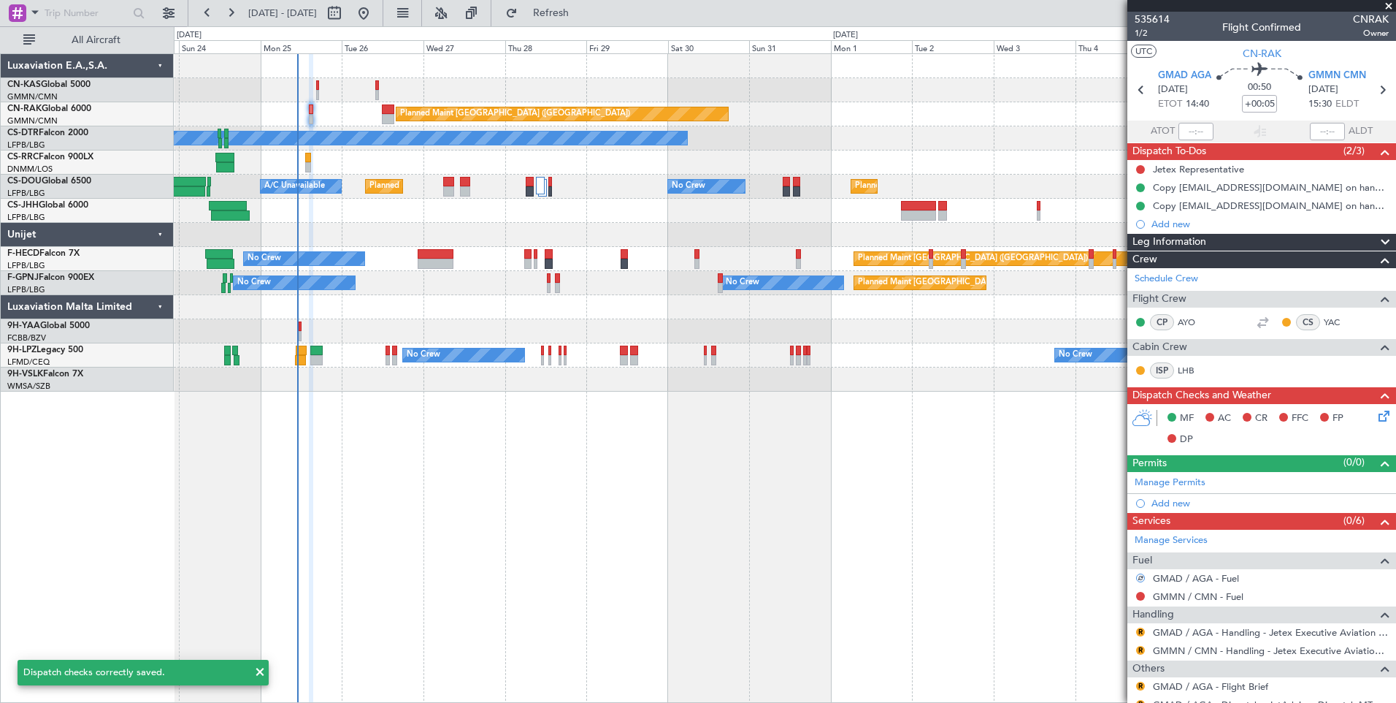
scroll to position [85, 0]
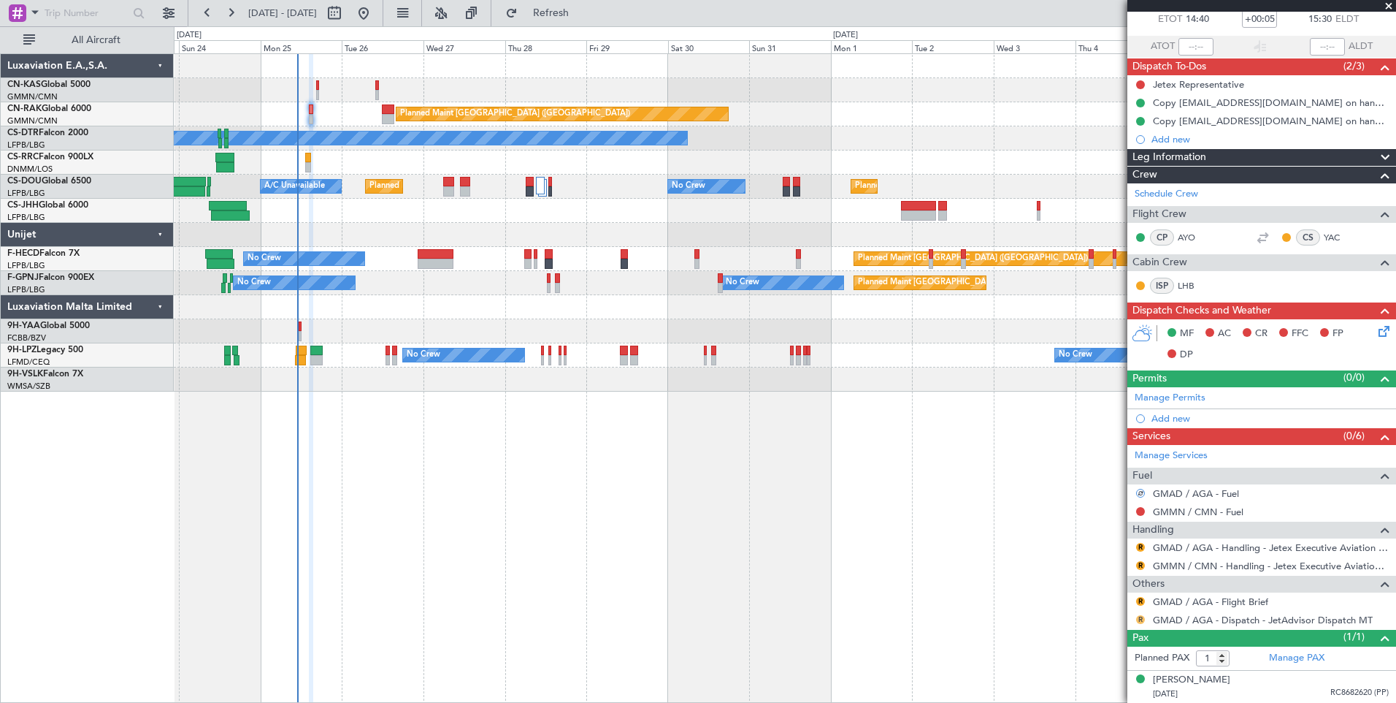
click at [1139, 618] on button "R" at bounding box center [1140, 619] width 9 height 9
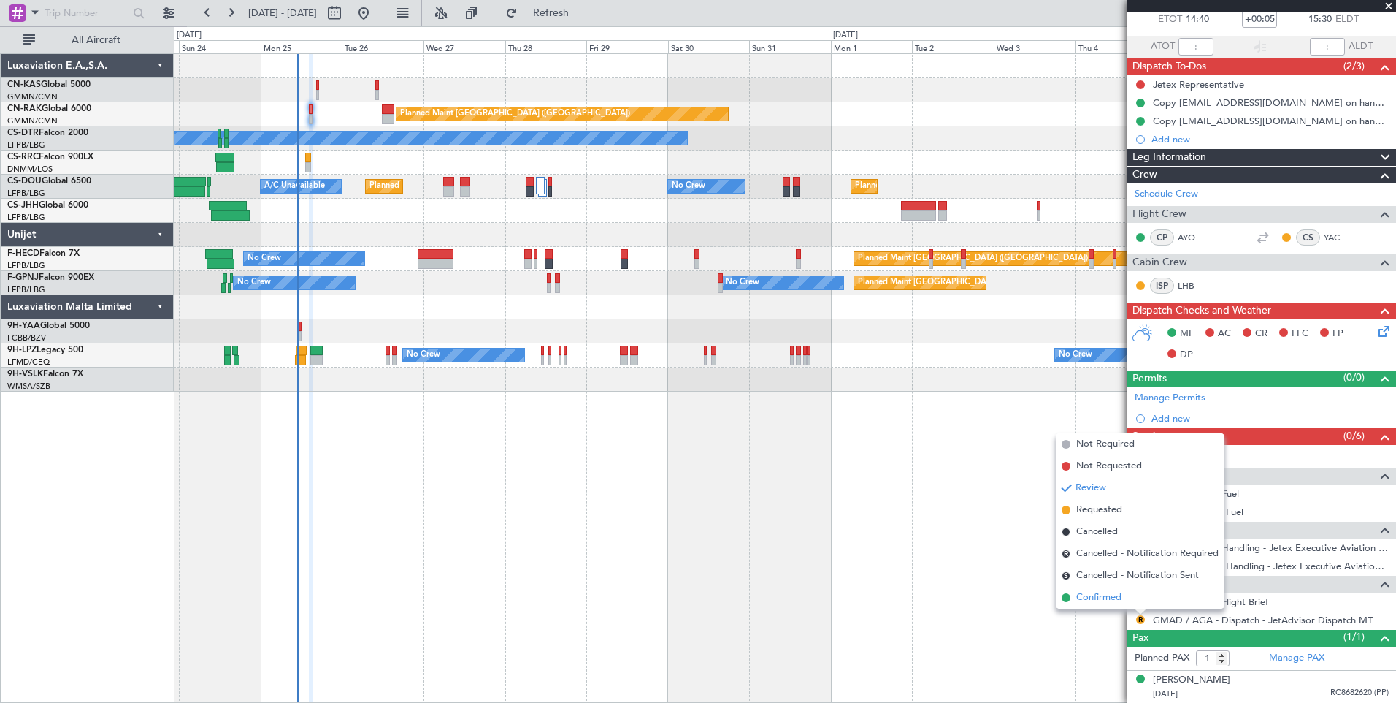
click at [1103, 601] on span "Confirmed" at bounding box center [1099, 597] width 45 height 15
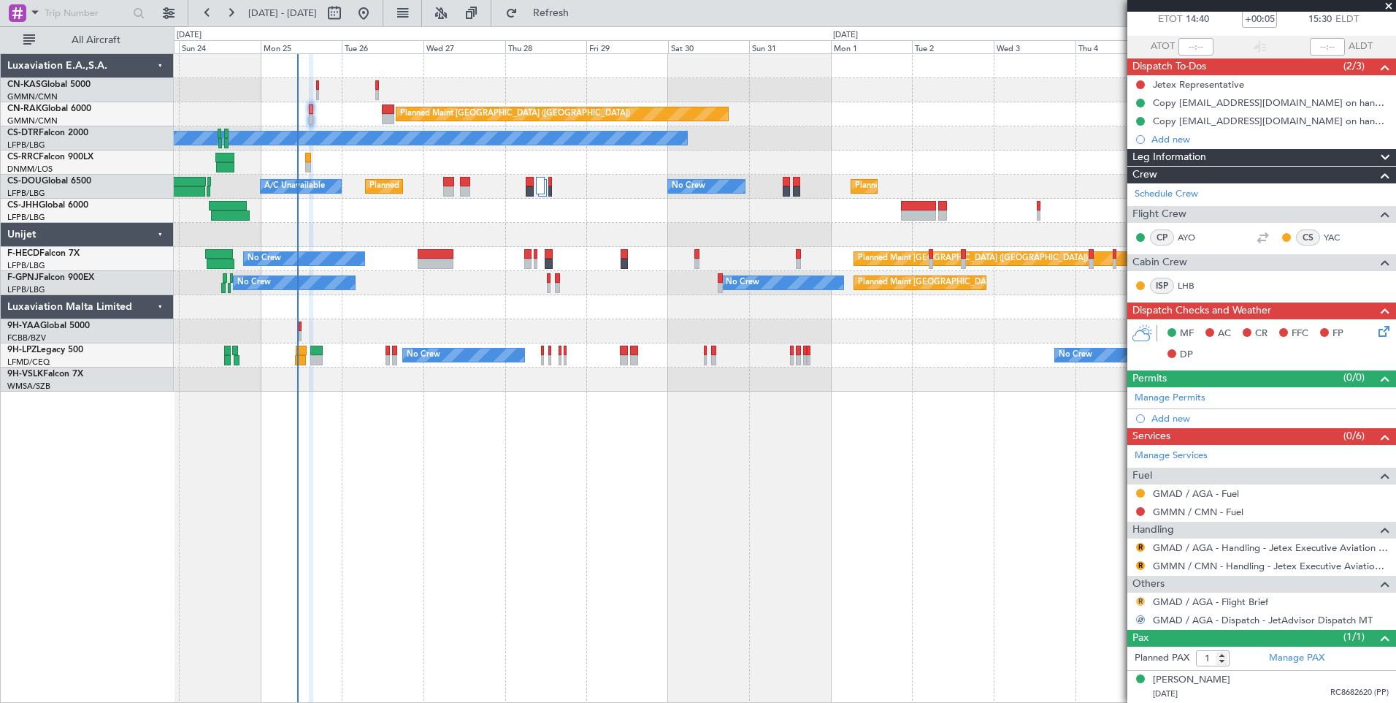
click at [1141, 600] on button "R" at bounding box center [1140, 601] width 9 height 9
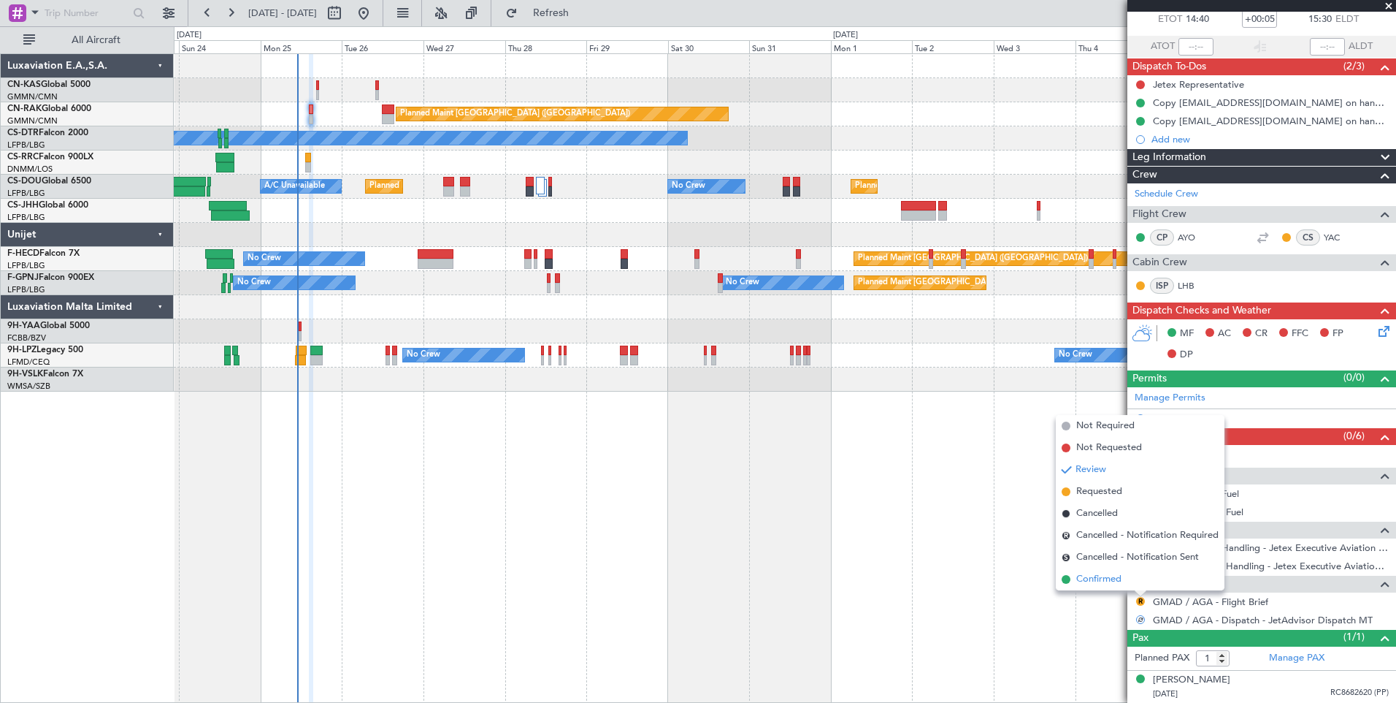
click at [1107, 579] on span "Confirmed" at bounding box center [1099, 579] width 45 height 15
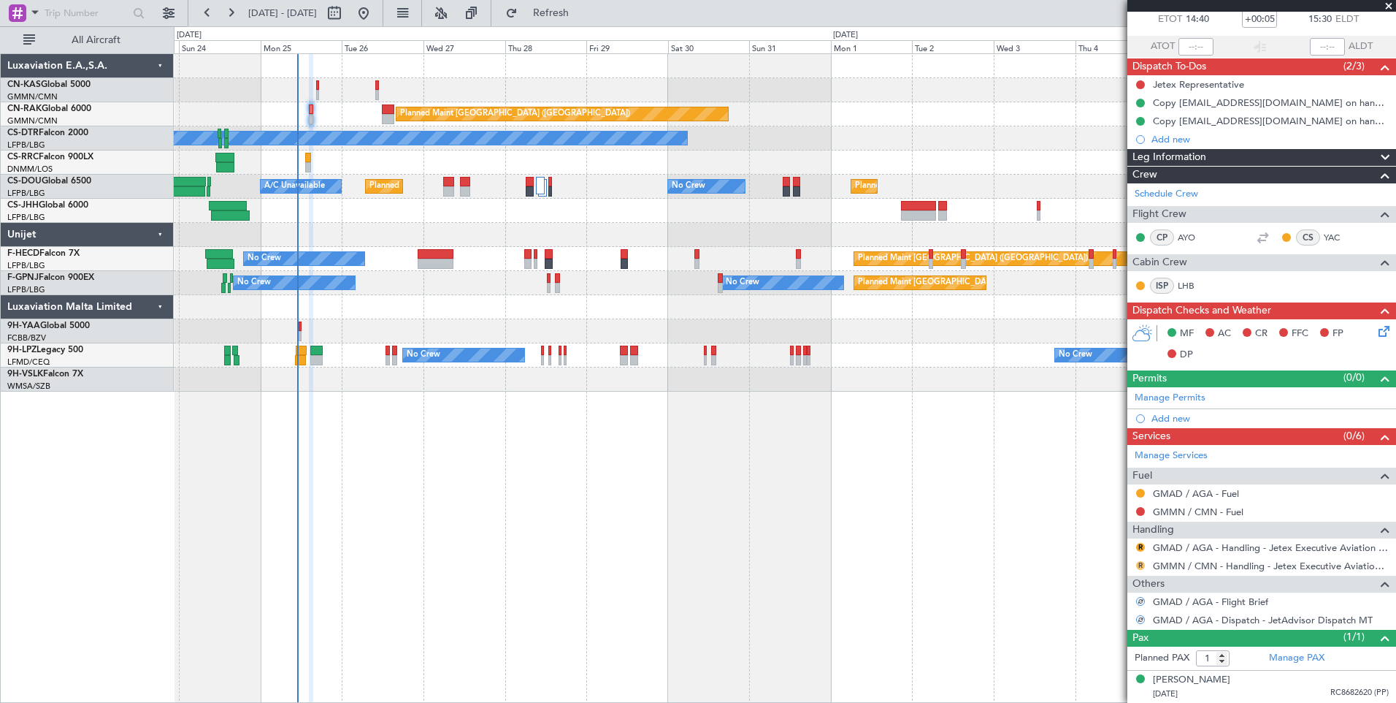
click at [1142, 564] on button "R" at bounding box center [1140, 565] width 9 height 9
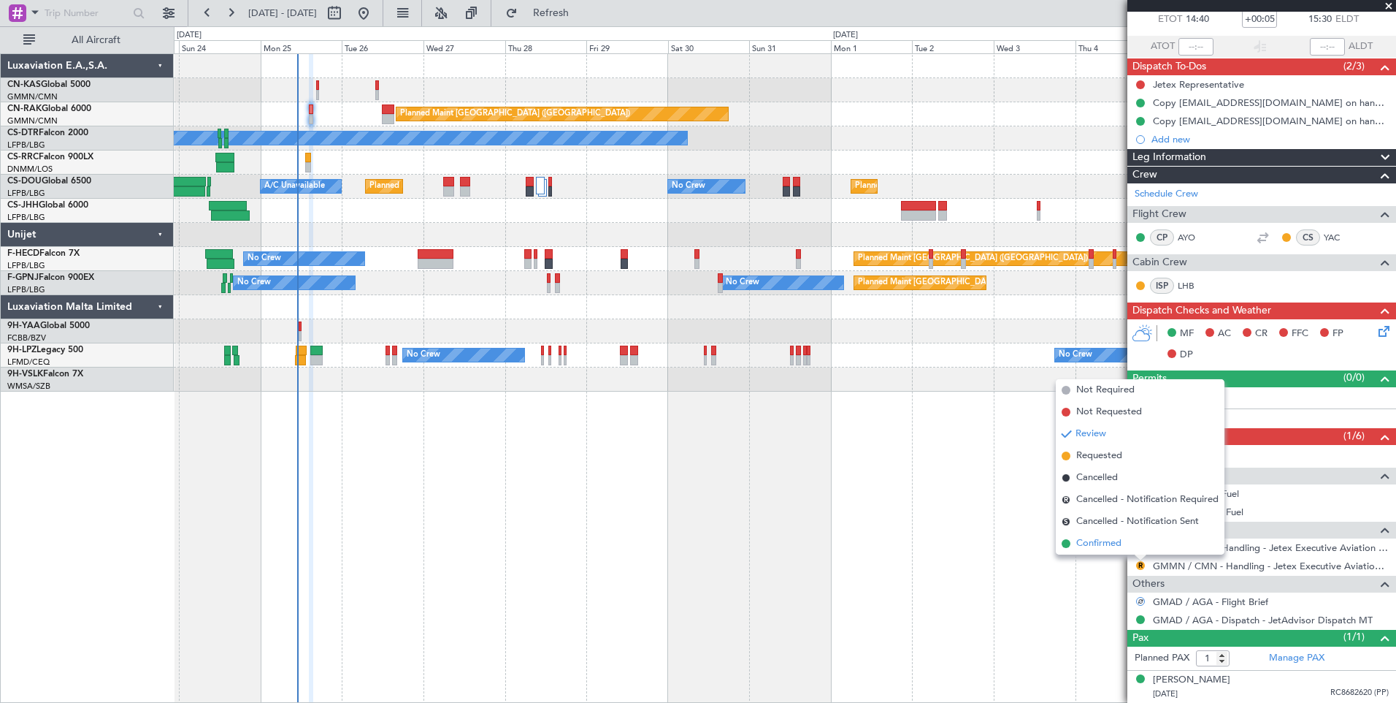
click at [1114, 546] on span "Confirmed" at bounding box center [1099, 543] width 45 height 15
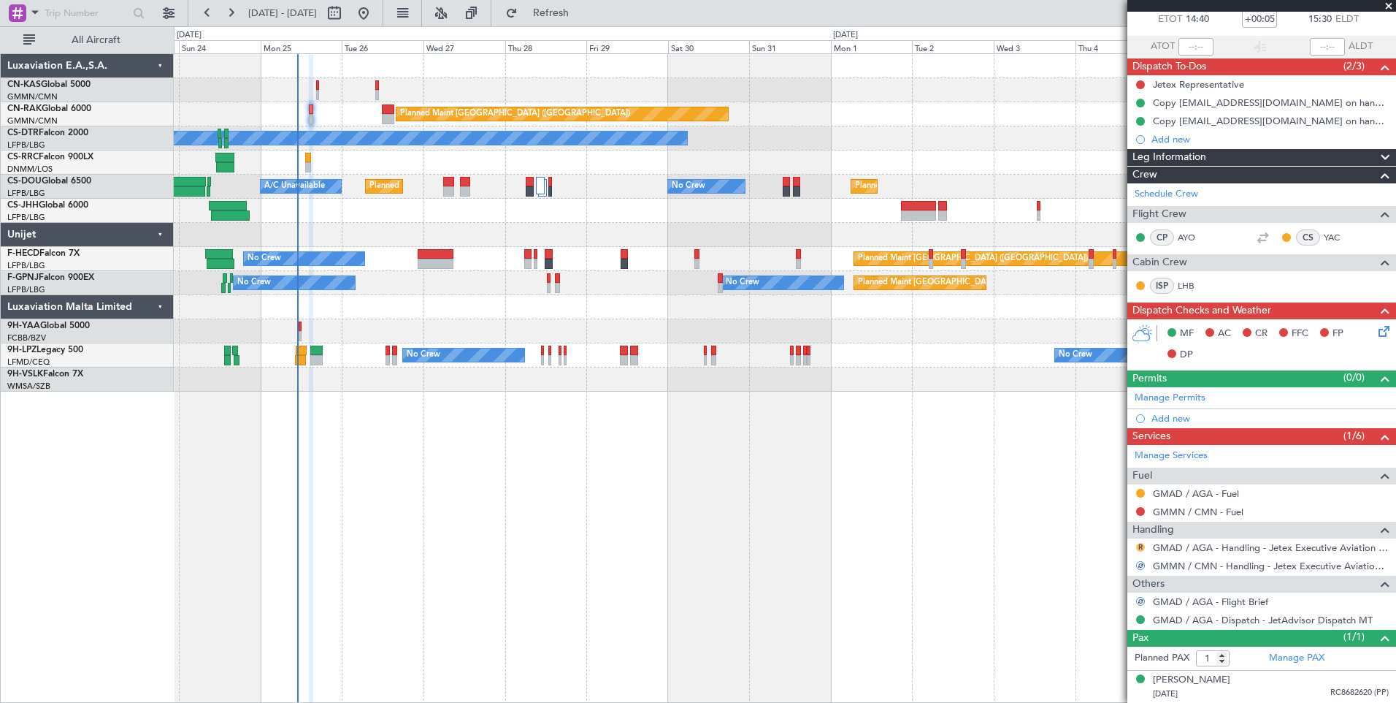
click at [1141, 546] on button "R" at bounding box center [1140, 547] width 9 height 9
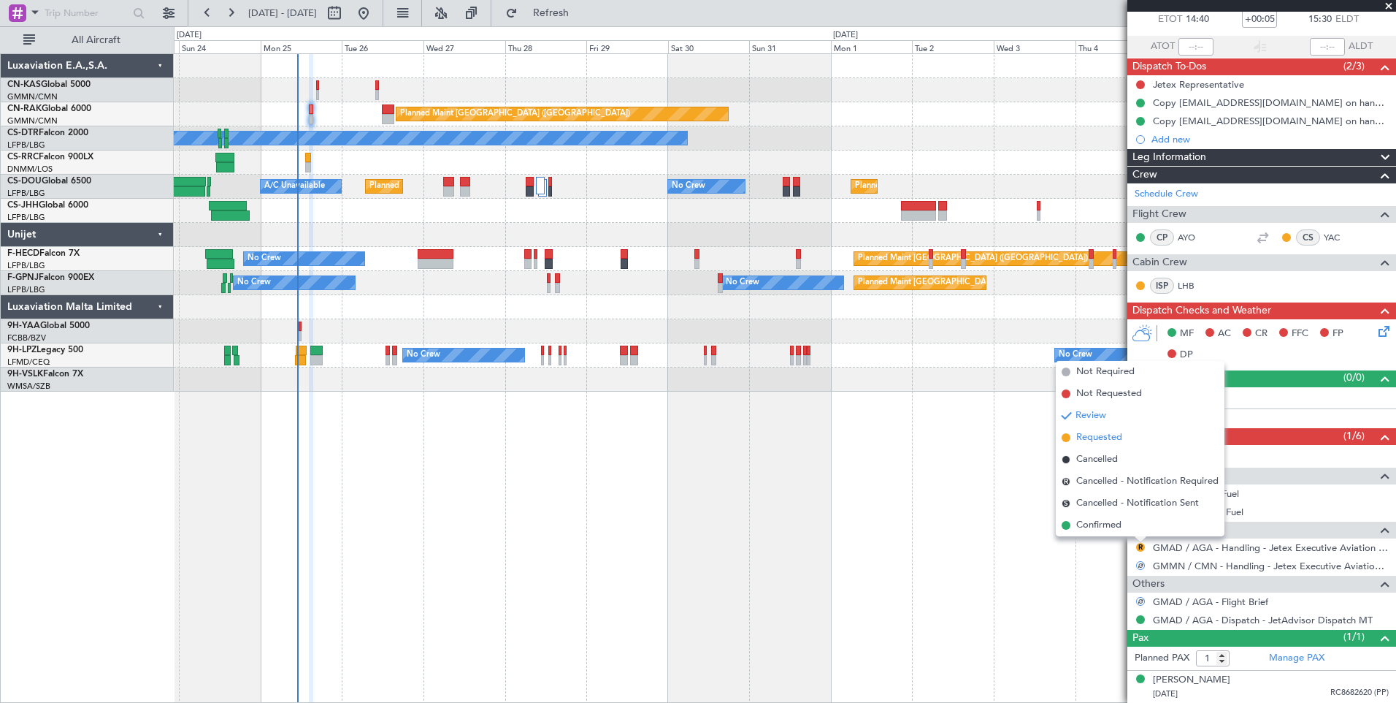
click at [1088, 435] on span "Requested" at bounding box center [1100, 437] width 46 height 15
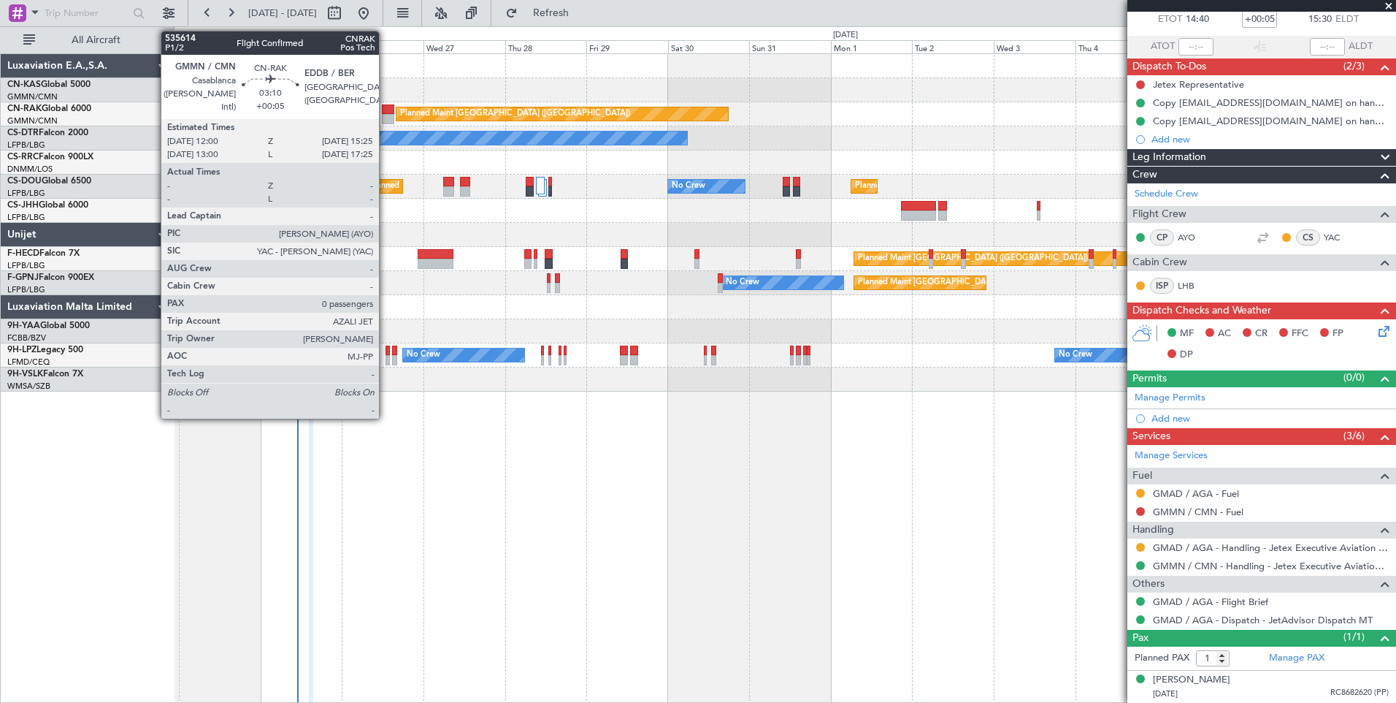
click at [386, 108] on div at bounding box center [388, 109] width 12 height 10
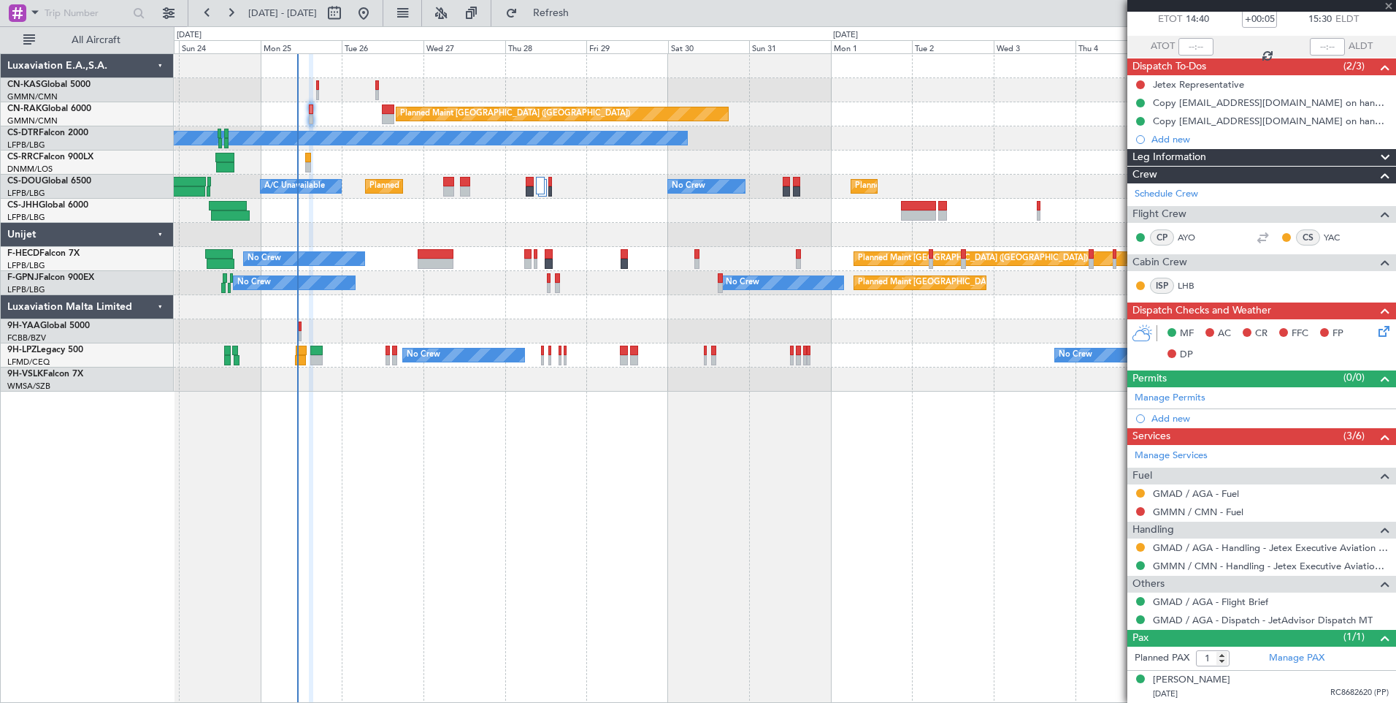
type input "0"
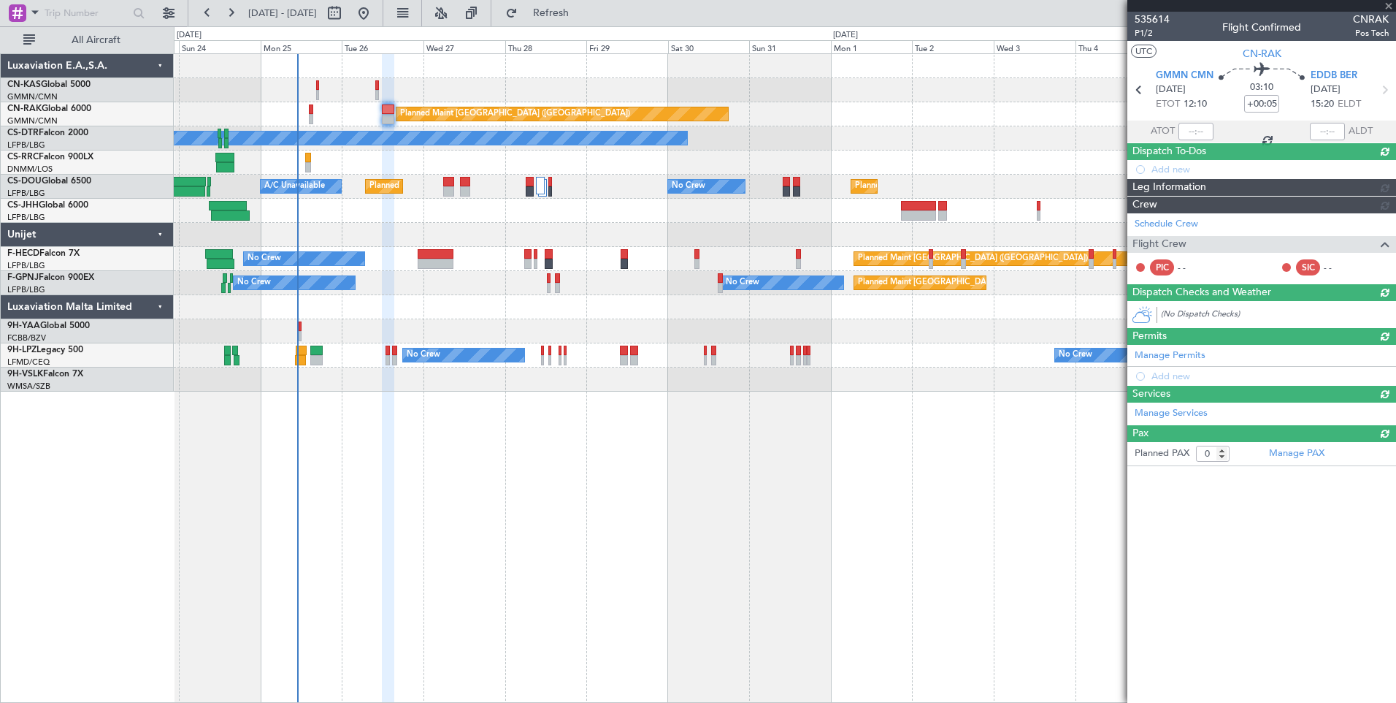
scroll to position [0, 0]
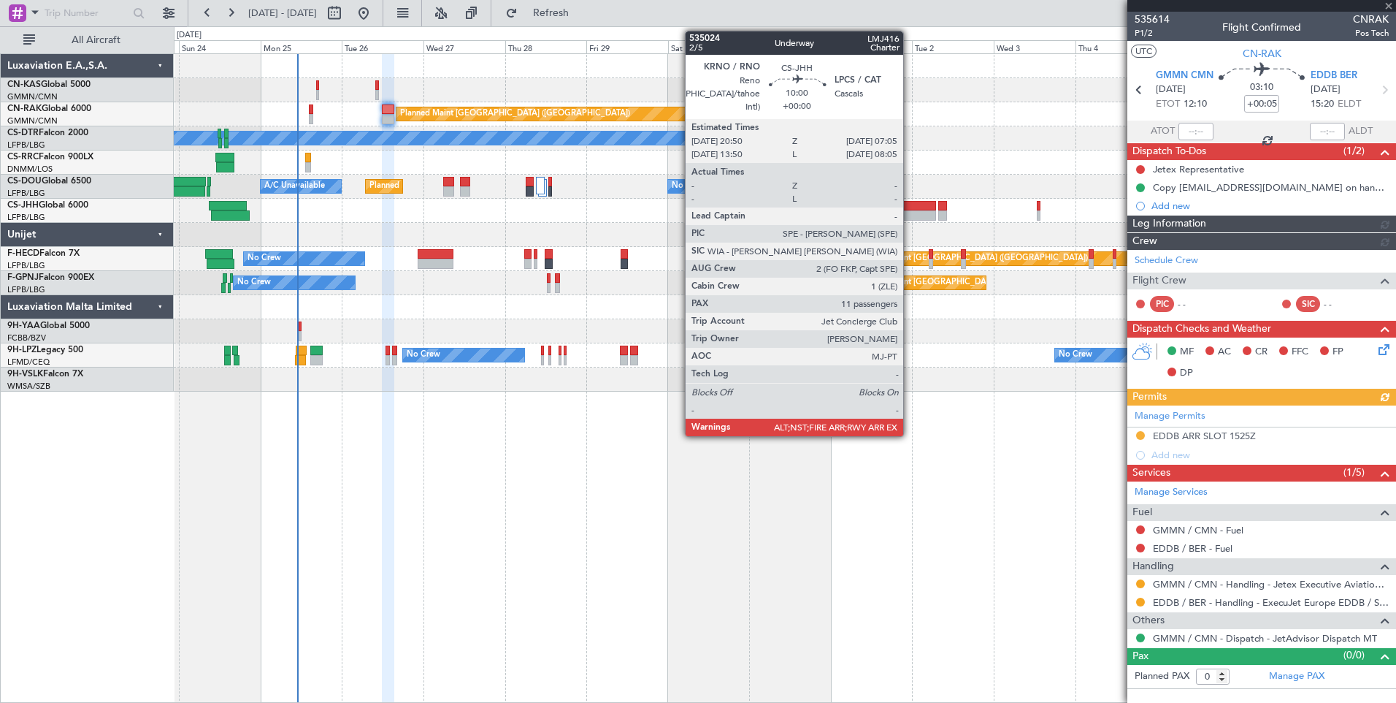
type input "[PERSON_NAME] ([PERSON_NAME])"
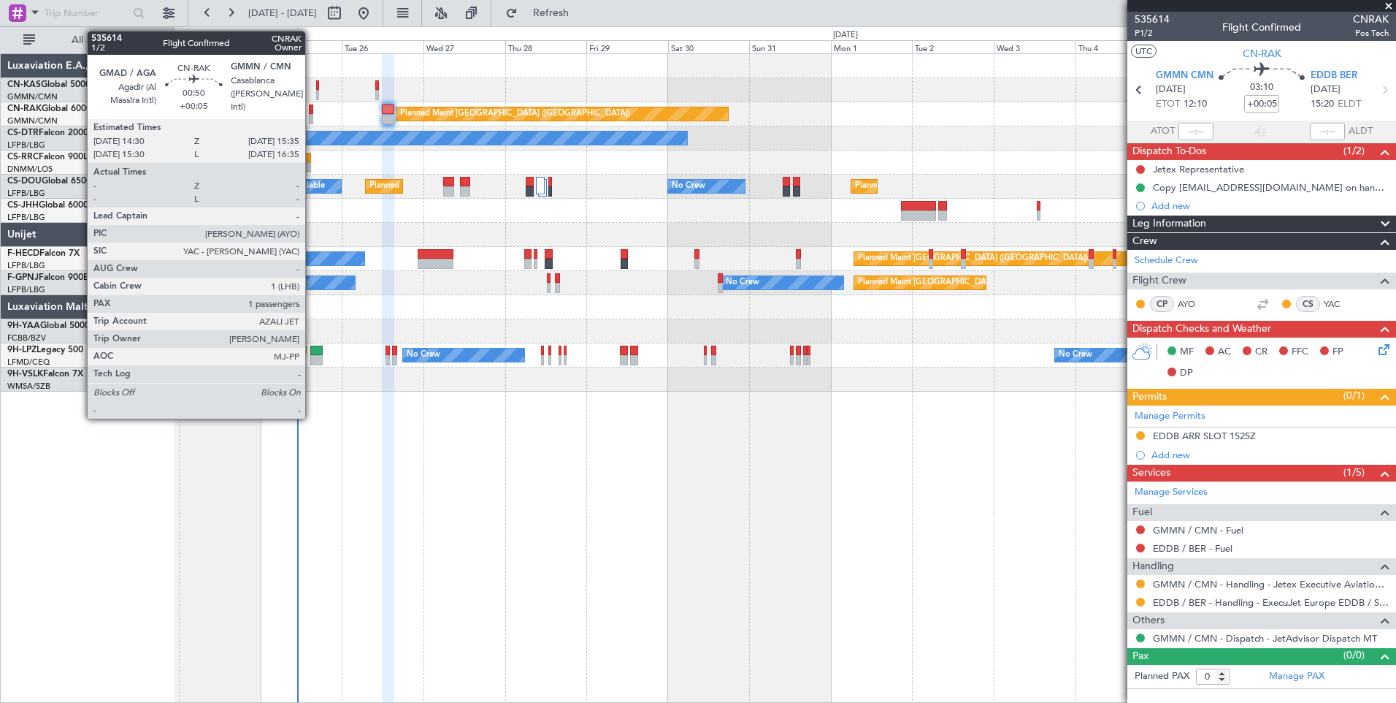
click at [312, 115] on div at bounding box center [311, 119] width 4 height 10
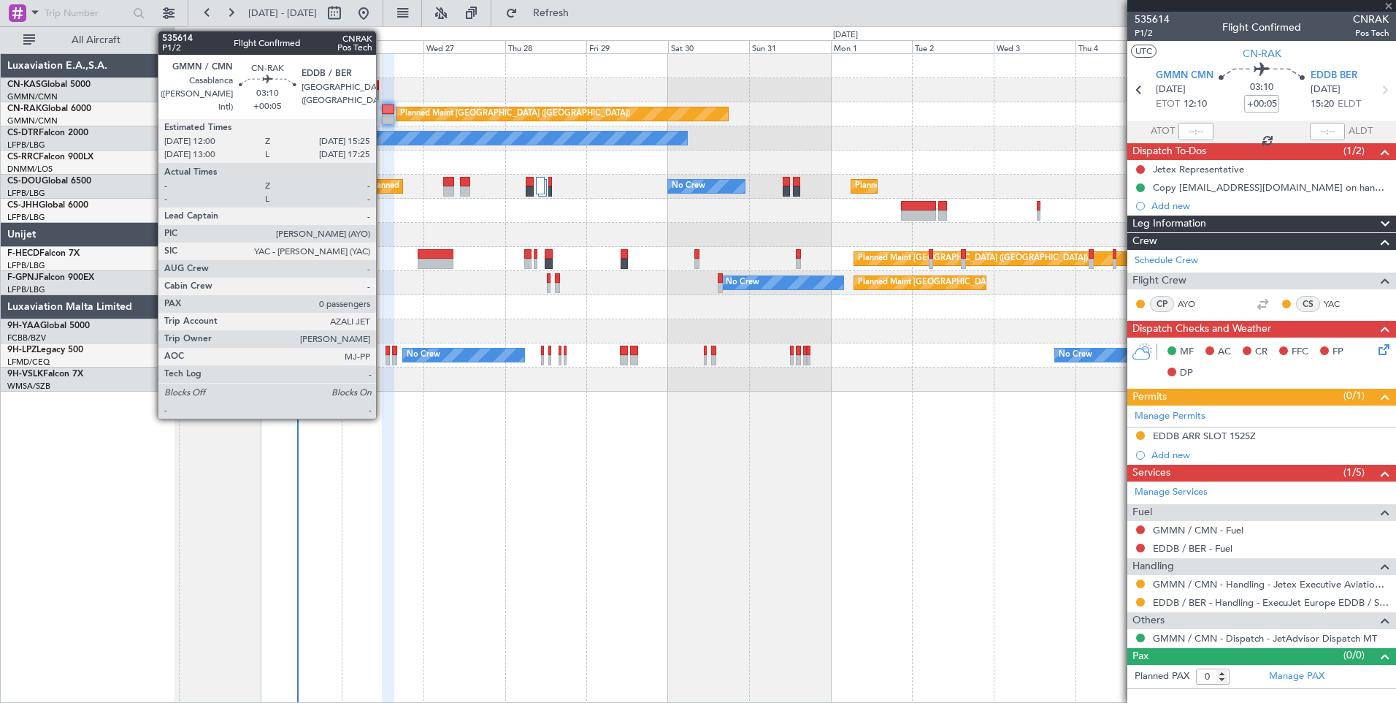
type input "1"
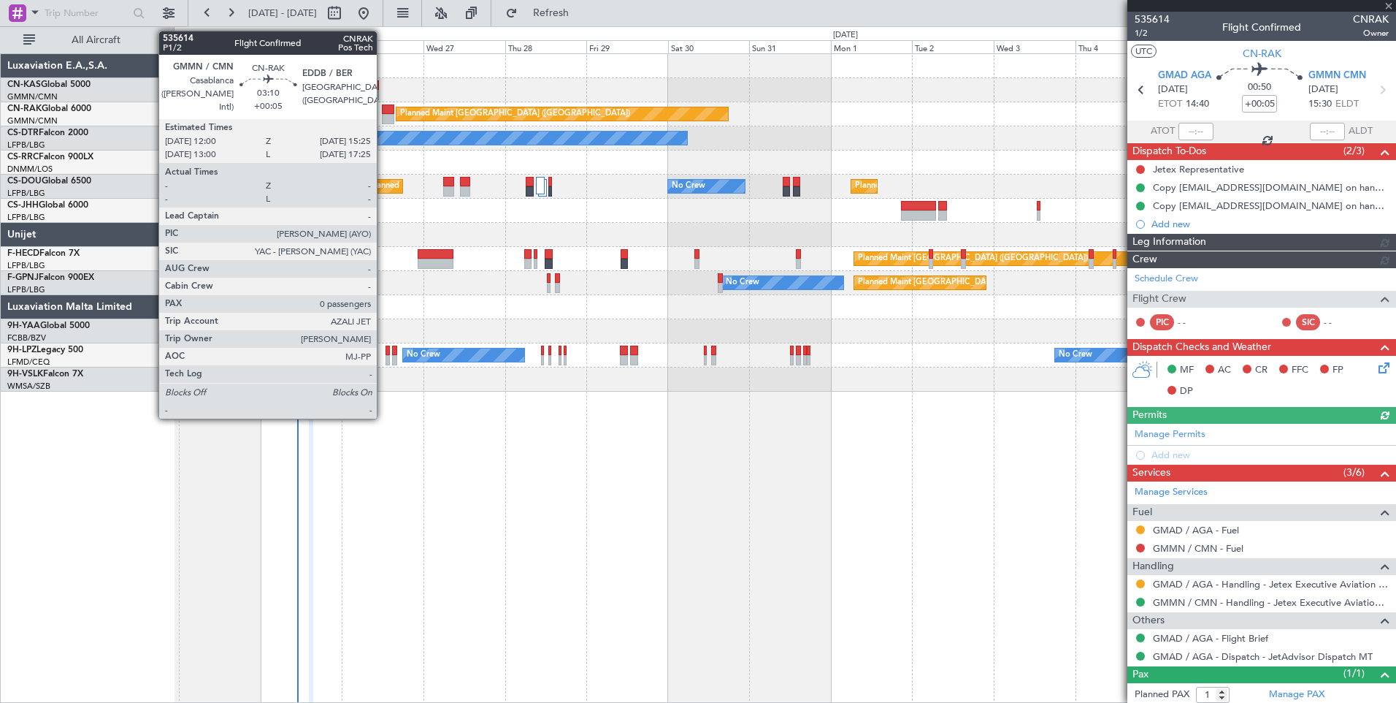
type input "[PERSON_NAME] ([PERSON_NAME])"
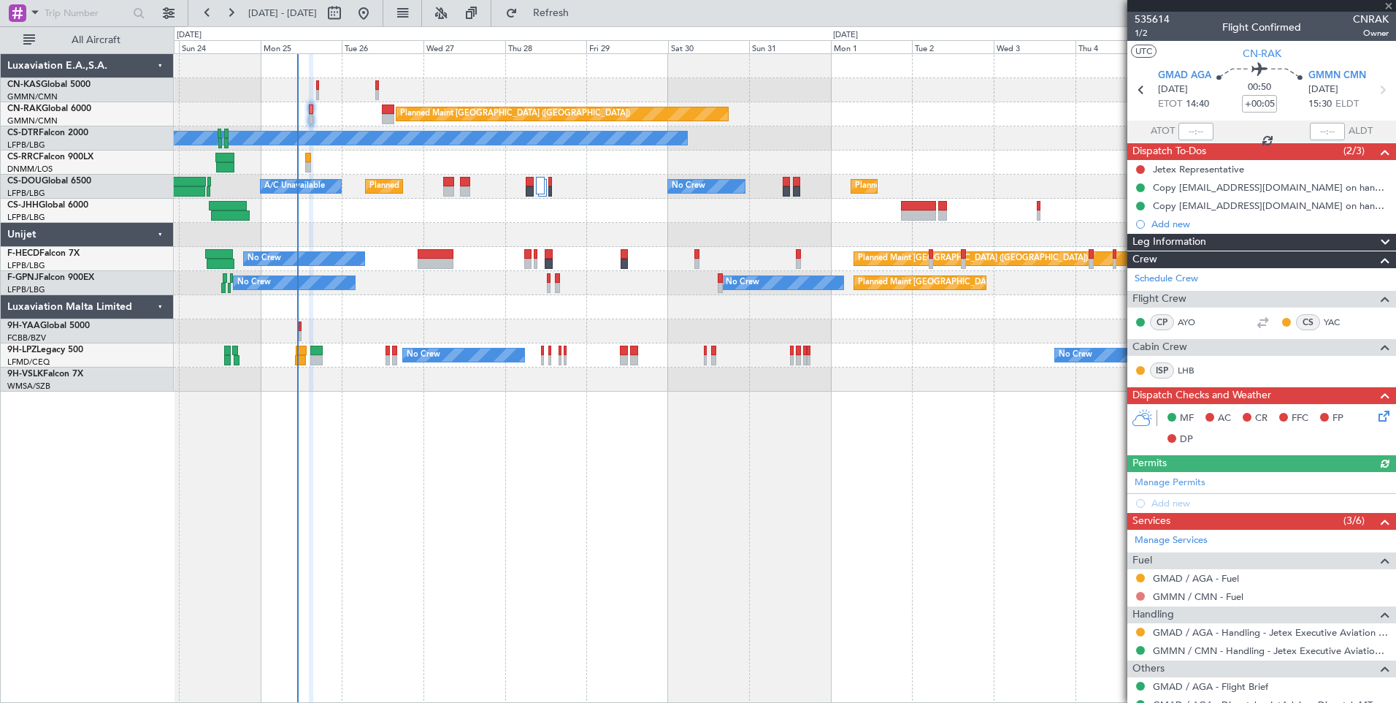
click at [1142, 597] on button at bounding box center [1140, 596] width 9 height 9
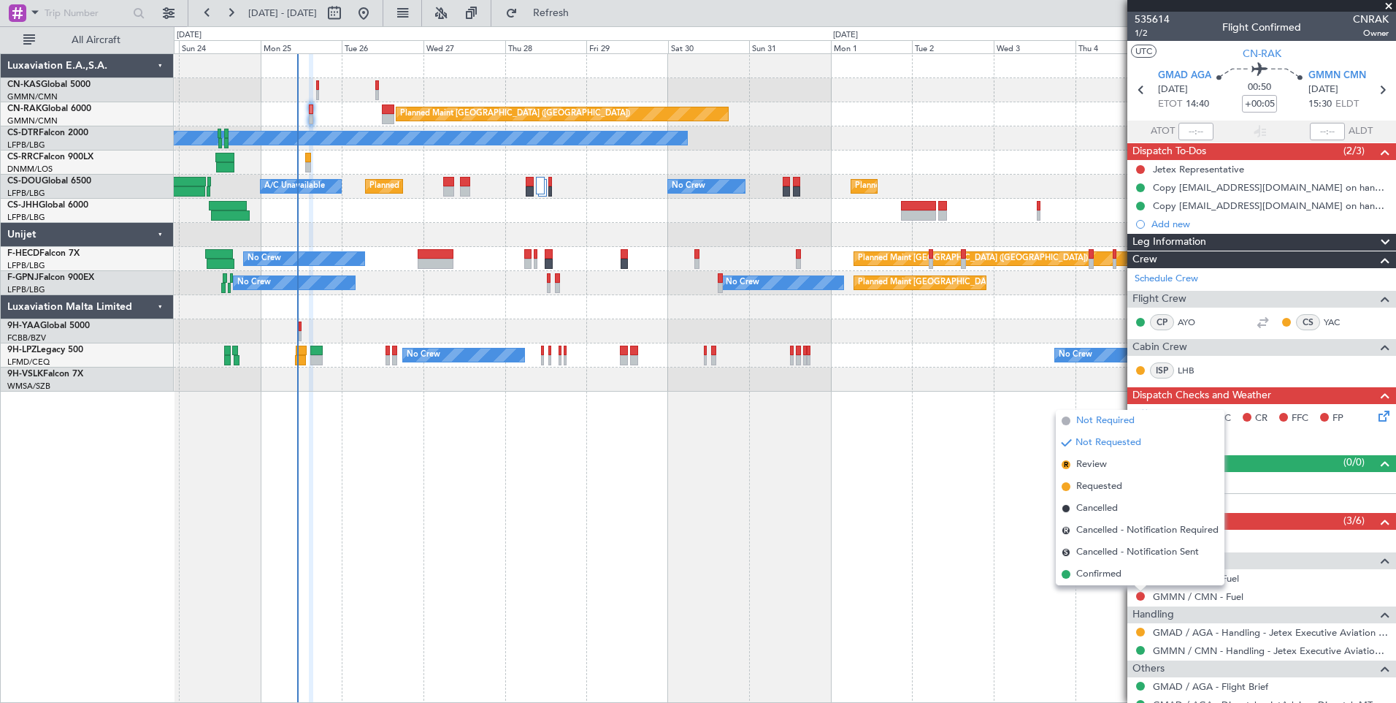
click at [1108, 419] on span "Not Required" at bounding box center [1106, 420] width 58 height 15
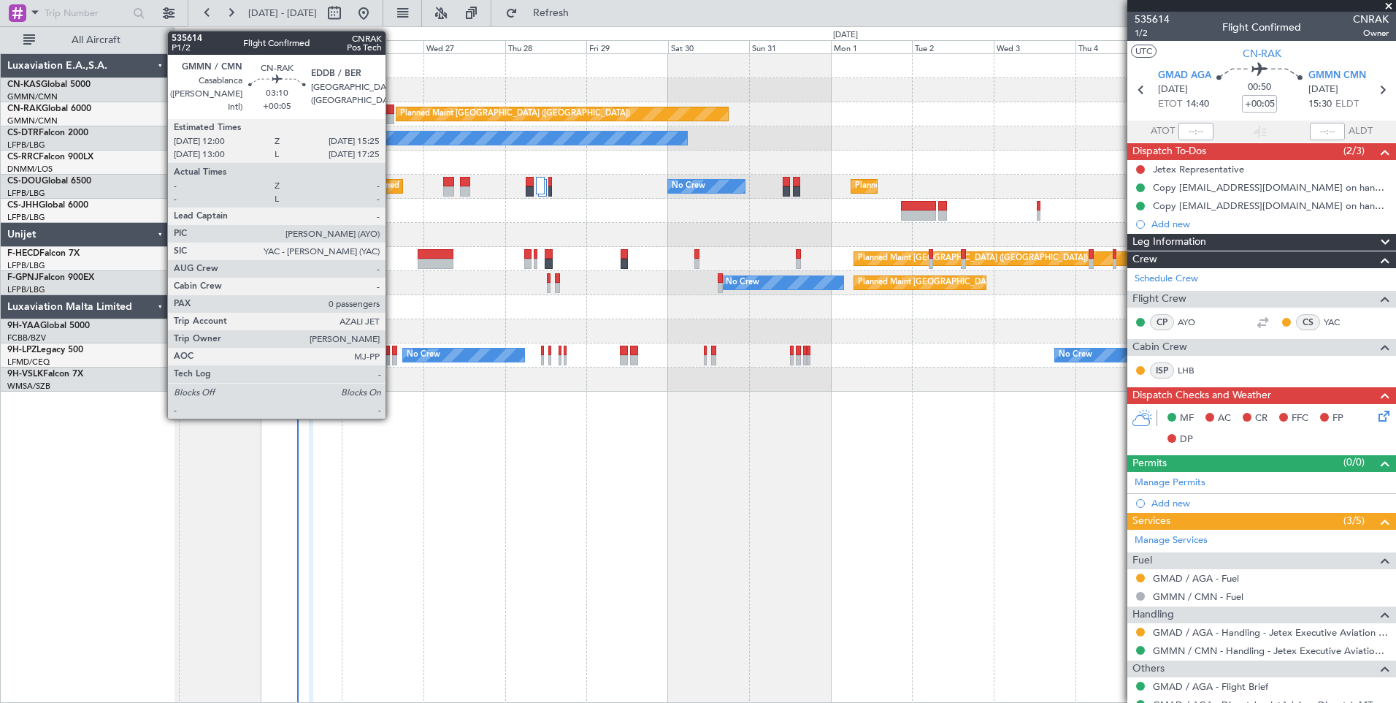
click at [392, 118] on div at bounding box center [388, 119] width 12 height 10
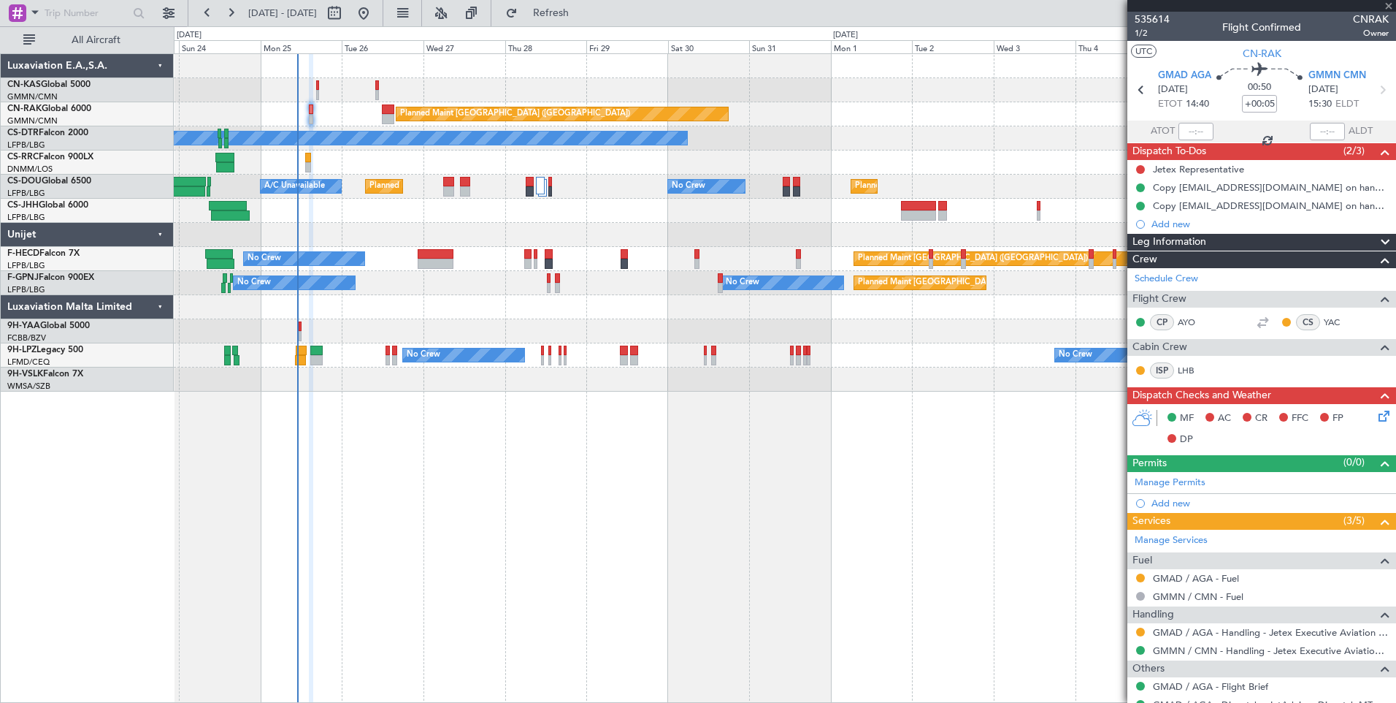
type input "0"
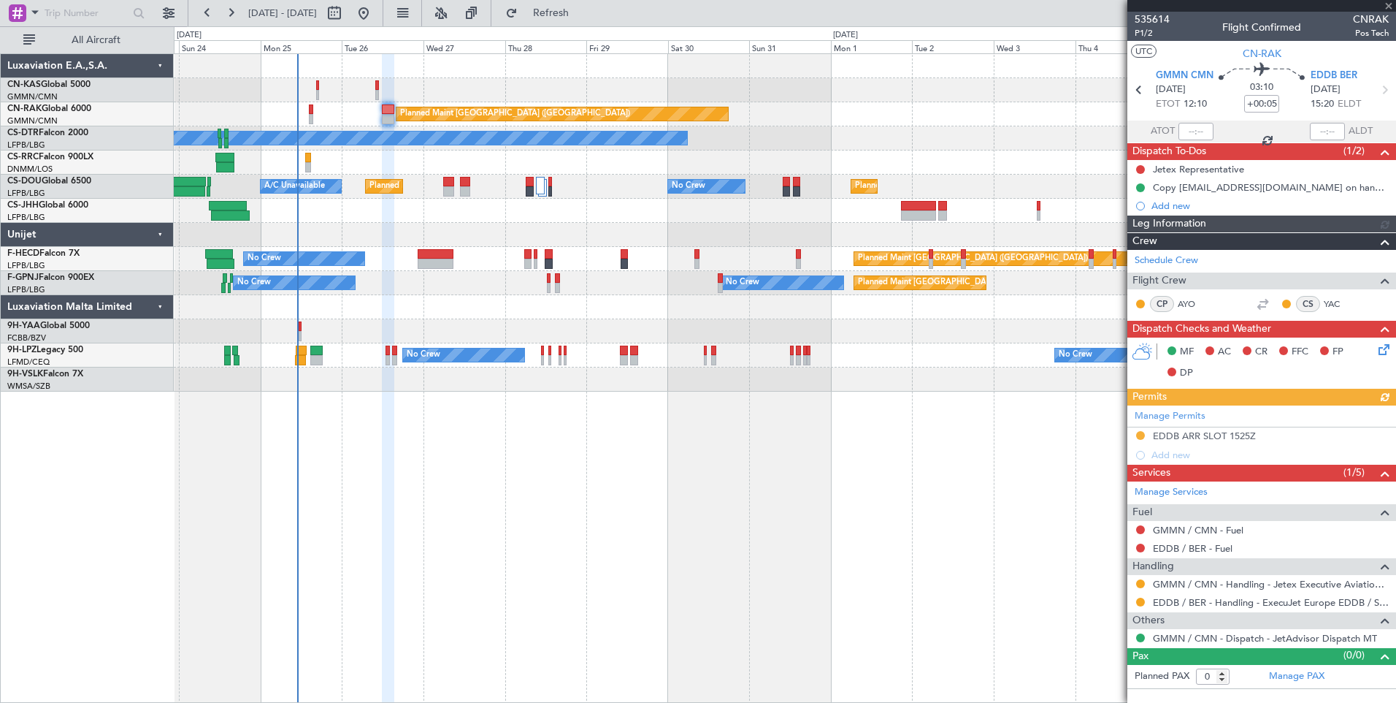
type input "[PERSON_NAME] ([PERSON_NAME])"
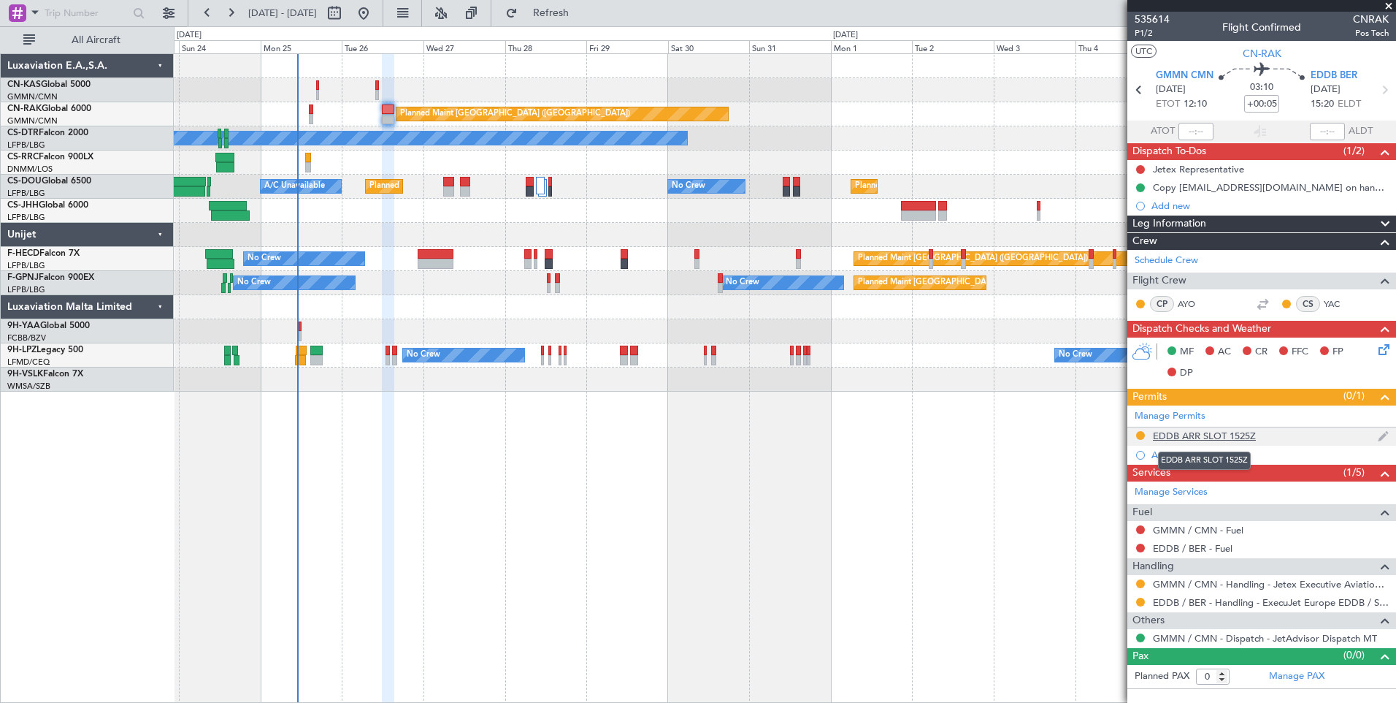
click at [1210, 438] on div "EDDB ARR SLOT 1525Z" at bounding box center [1204, 435] width 103 height 12
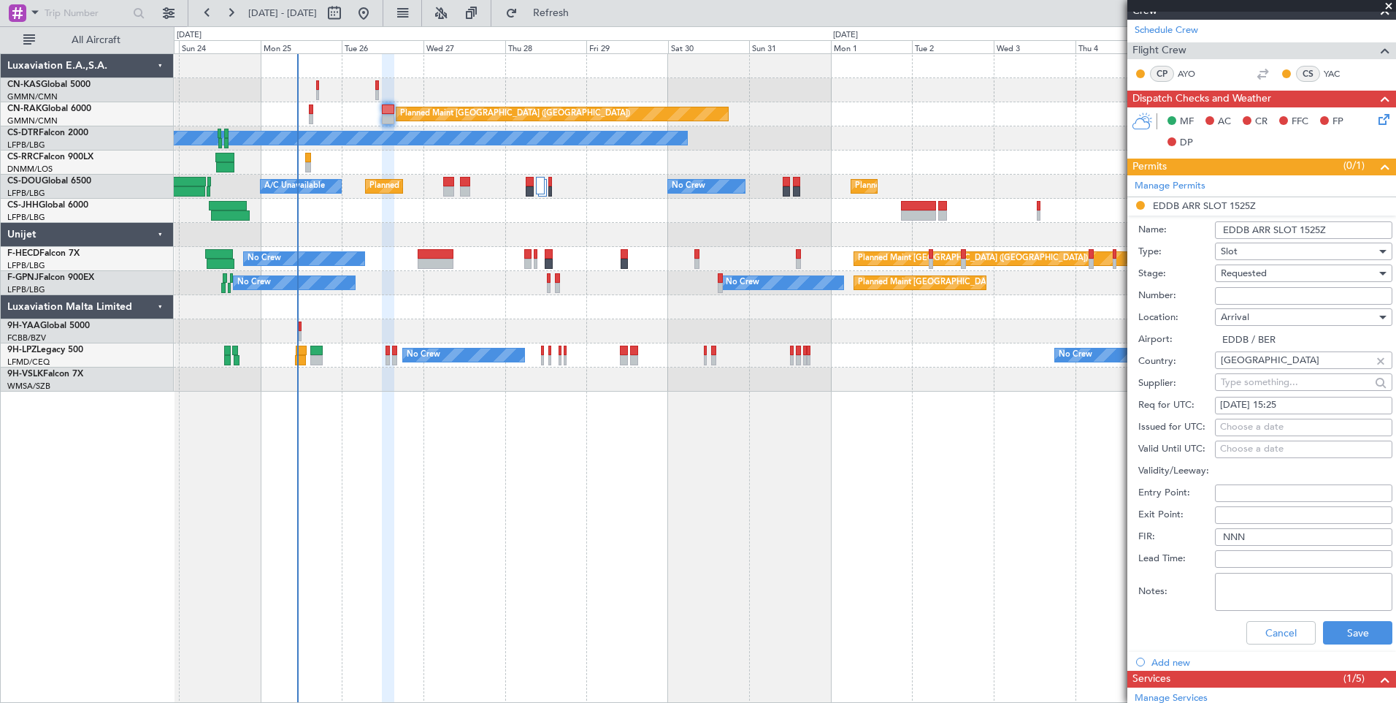
scroll to position [232, 0]
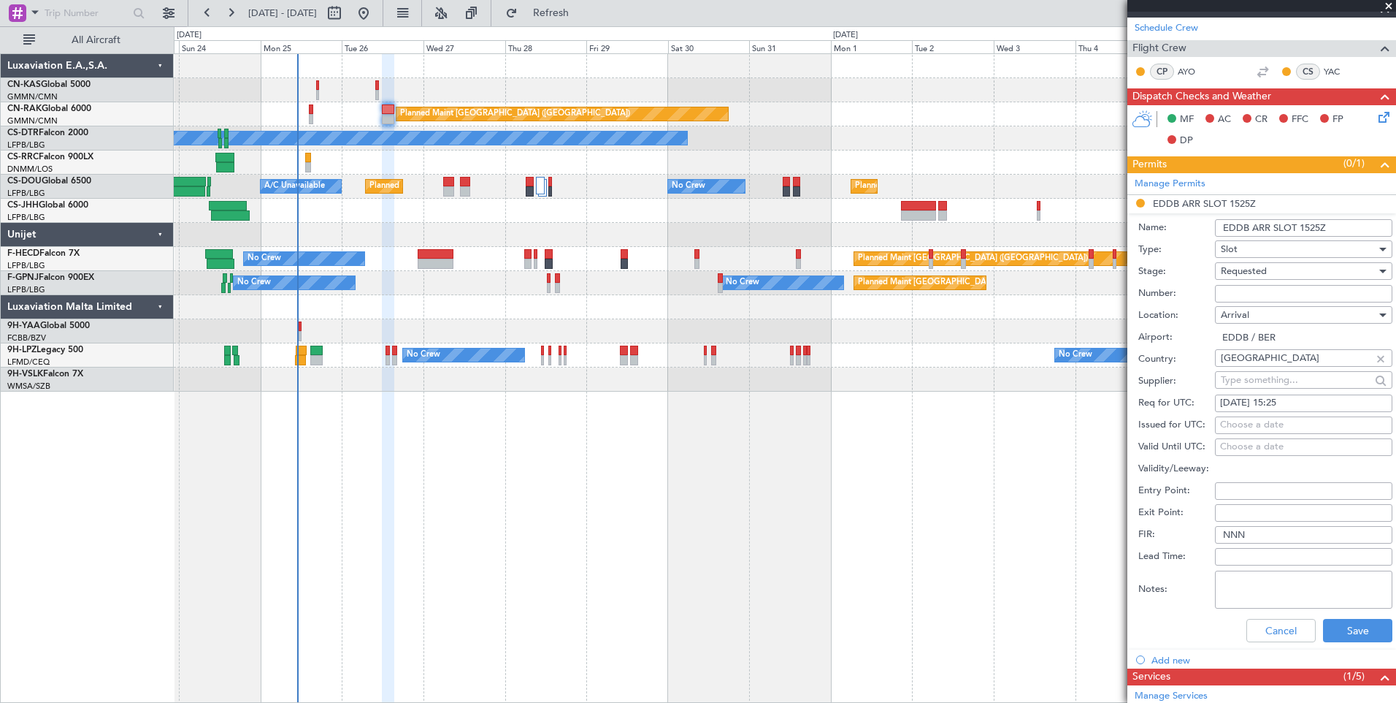
click at [1258, 291] on input "Number:" at bounding box center [1303, 294] width 177 height 18
paste input "EDDB2408250246"
type input "EDDB2408250246"
click at [1257, 267] on span "Requested" at bounding box center [1244, 270] width 46 height 13
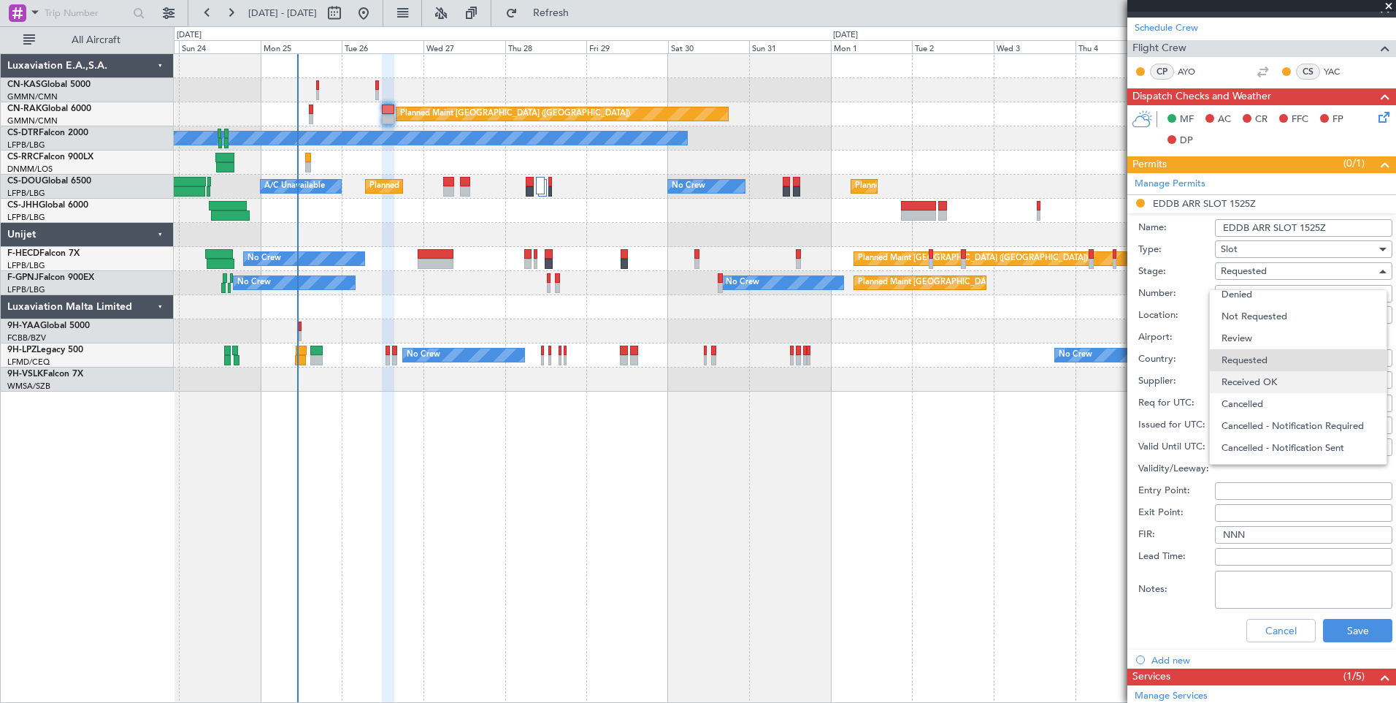
click at [1254, 377] on span "Received OK" at bounding box center [1298, 382] width 153 height 22
click at [1272, 424] on div "Choose a date" at bounding box center [1303, 425] width 167 height 15
select select "8"
select select "2025"
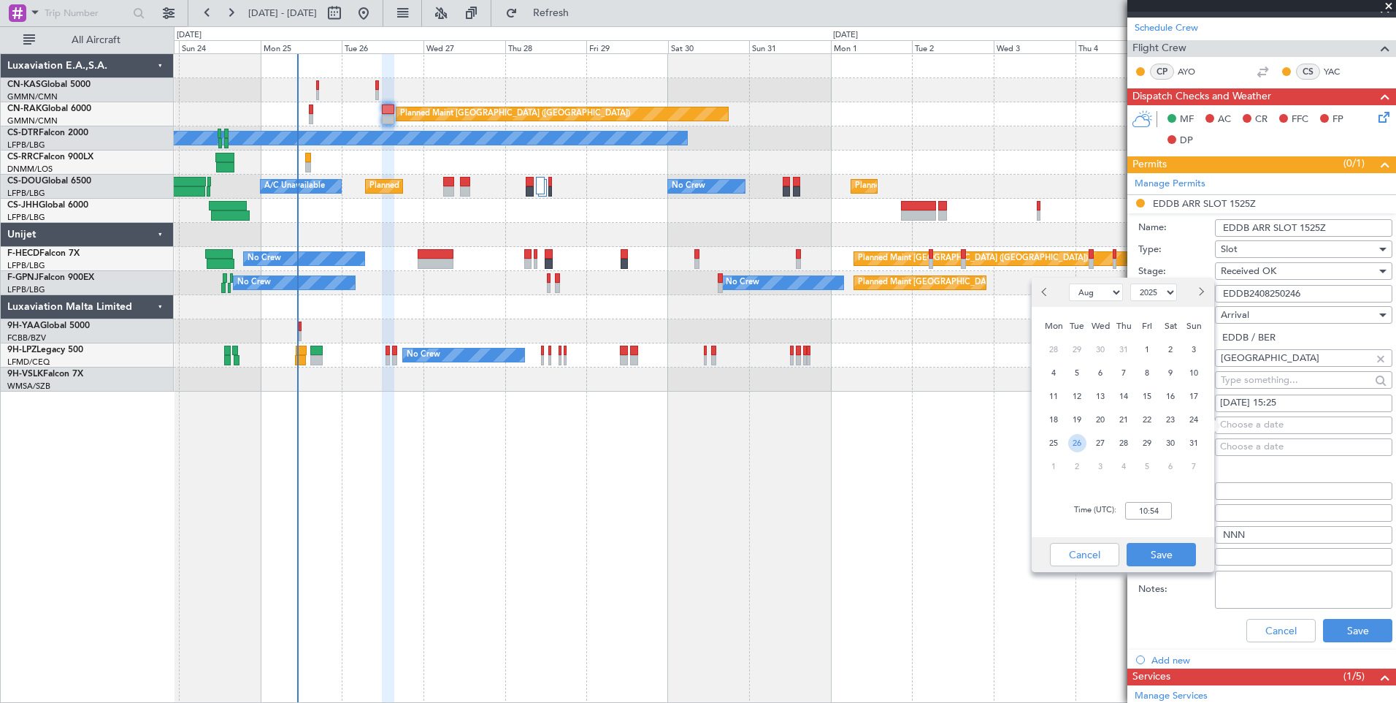
click at [1076, 448] on span "26" at bounding box center [1078, 443] width 18 height 18
click at [1150, 506] on input "00:00" at bounding box center [1149, 511] width 47 height 18
type input "15:25"
click at [1164, 558] on button "Save" at bounding box center [1161, 554] width 69 height 23
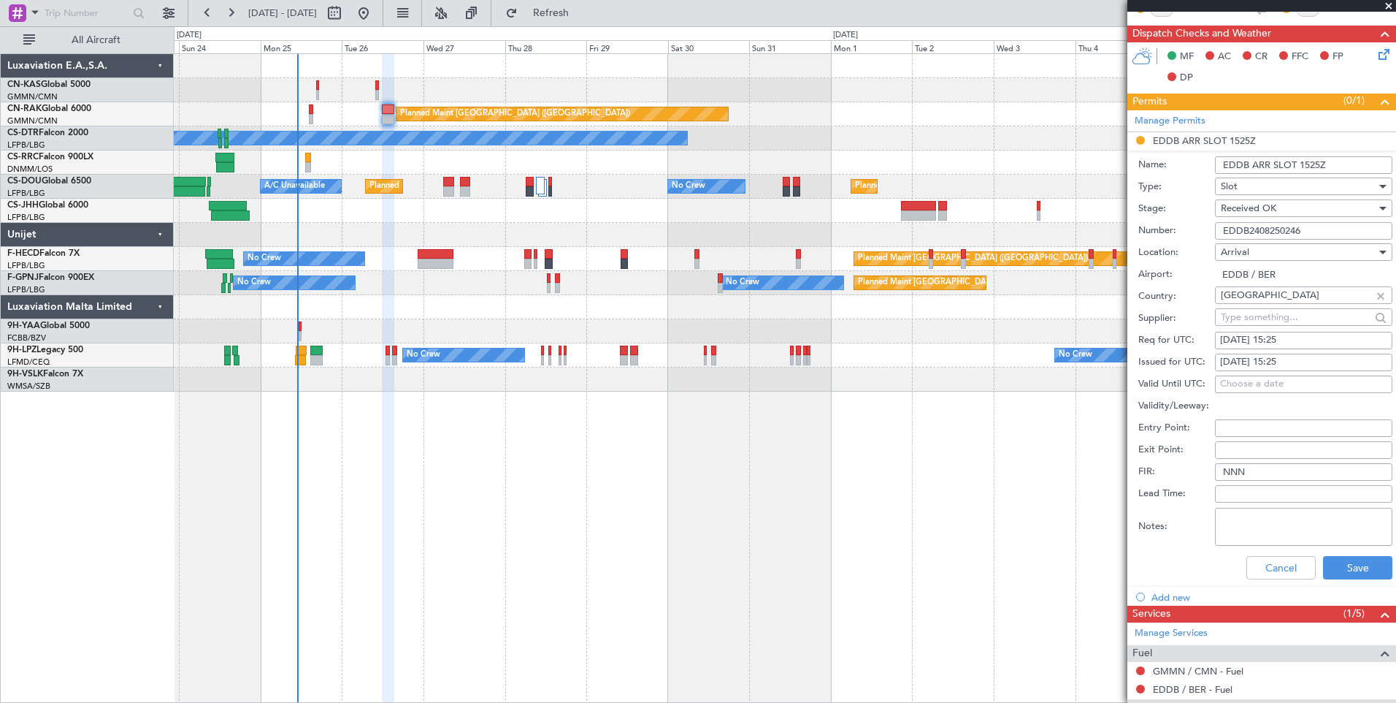
scroll to position [297, 0]
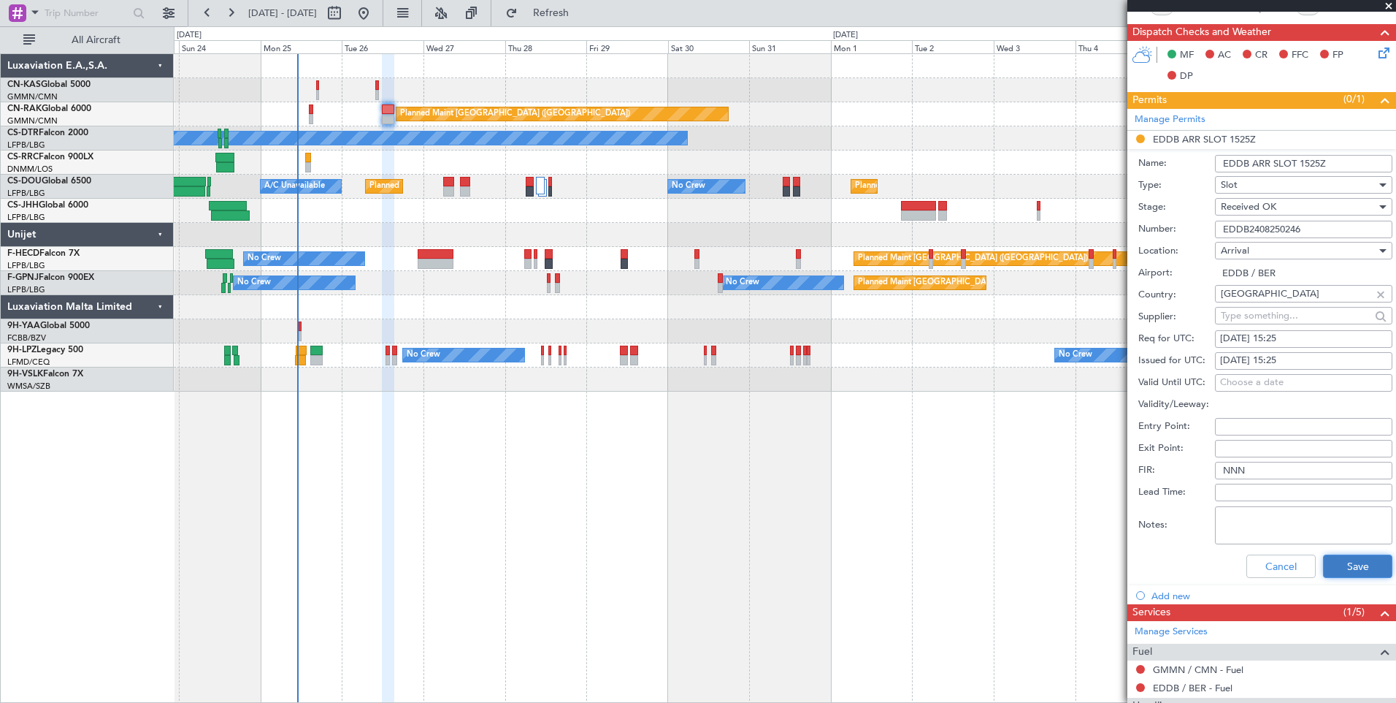
click at [1348, 568] on button "Save" at bounding box center [1357, 565] width 69 height 23
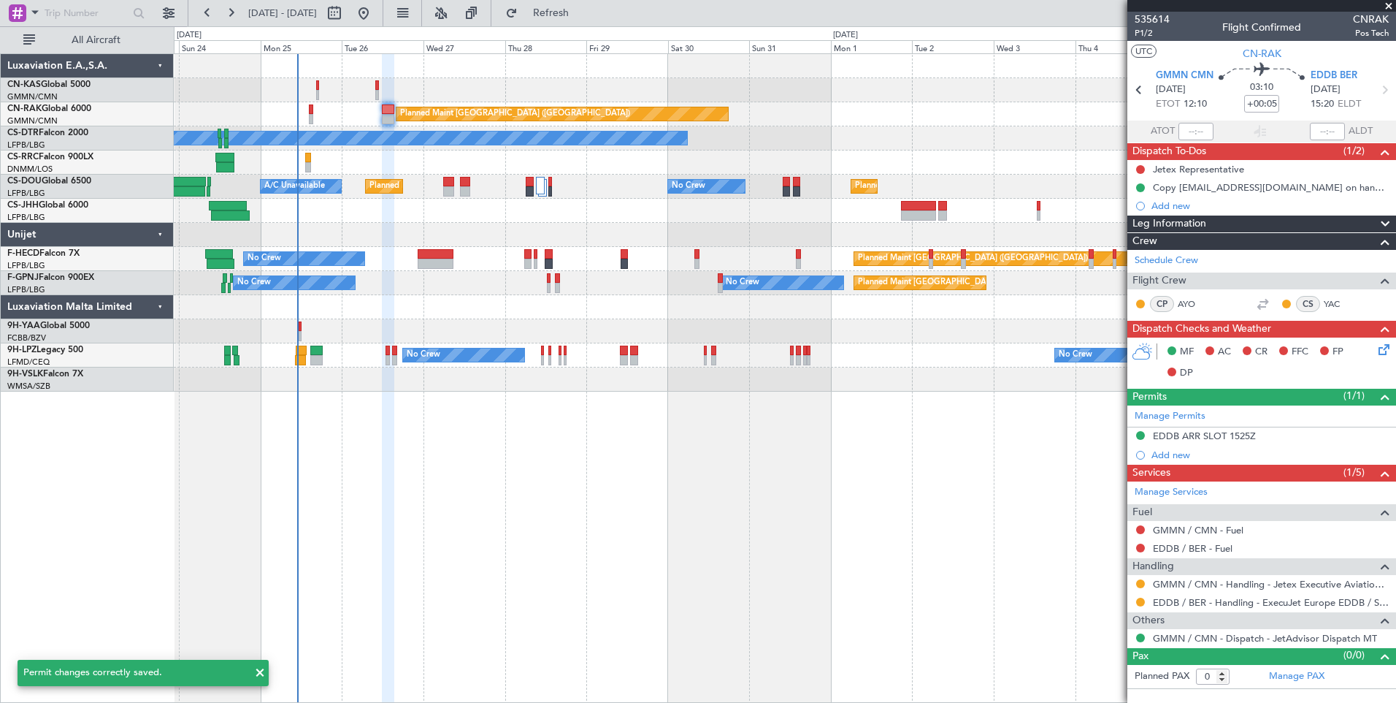
scroll to position [0, 0]
click at [1142, 531] on button at bounding box center [1140, 529] width 9 height 9
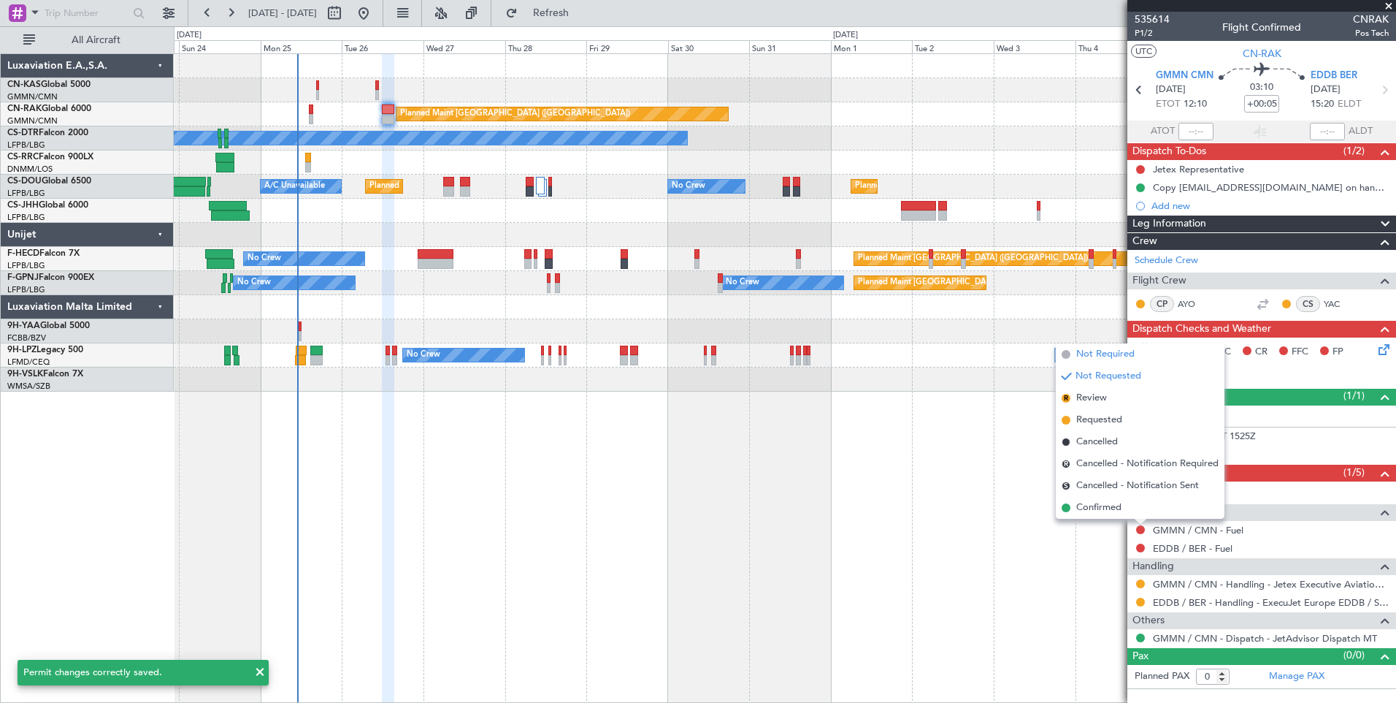
click at [1105, 353] on span "Not Required" at bounding box center [1106, 354] width 58 height 15
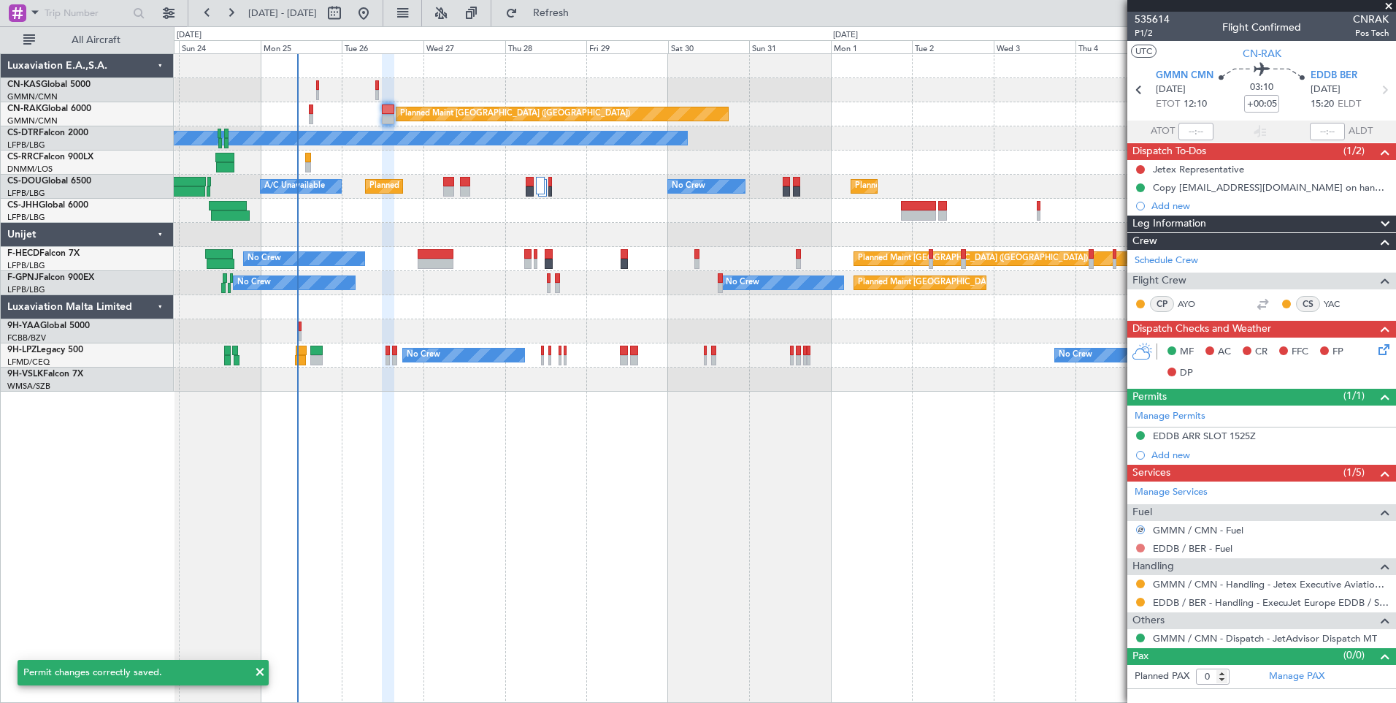
click at [1142, 545] on button at bounding box center [1140, 547] width 9 height 9
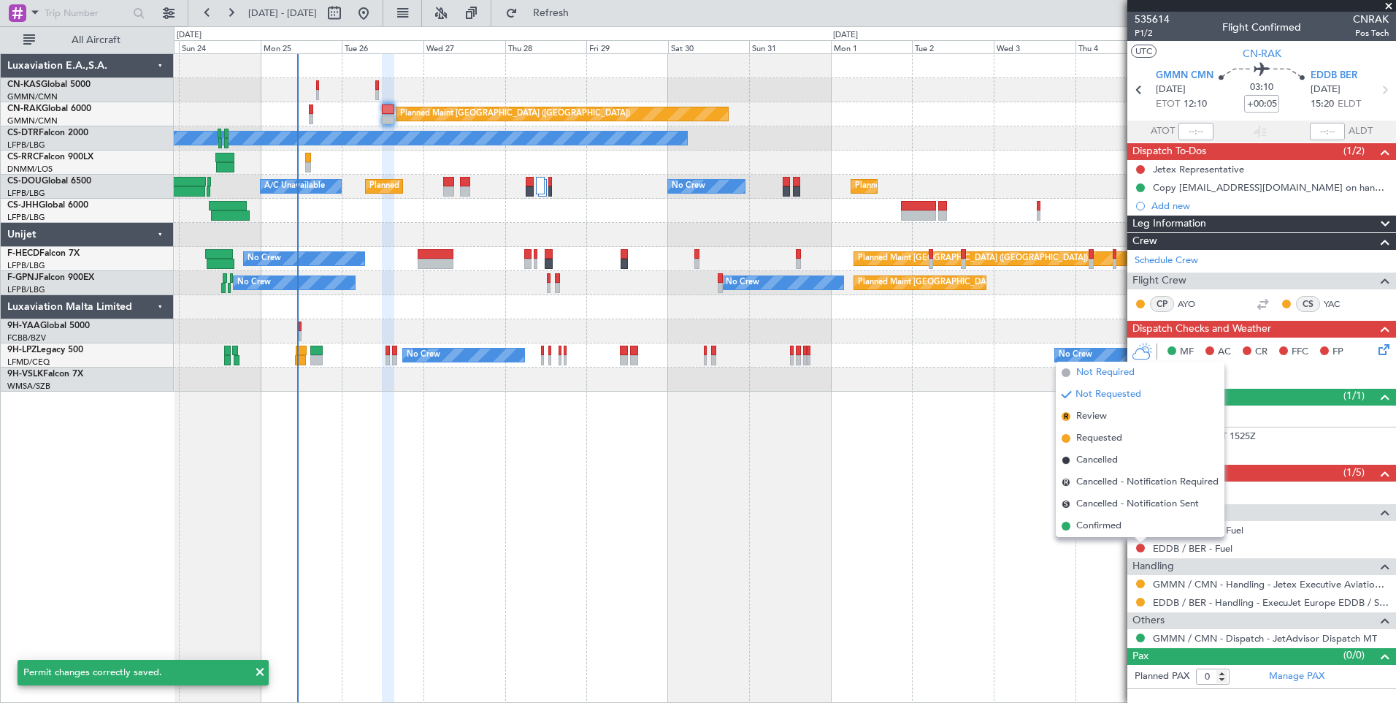
click at [1100, 372] on span "Not Required" at bounding box center [1106, 372] width 58 height 15
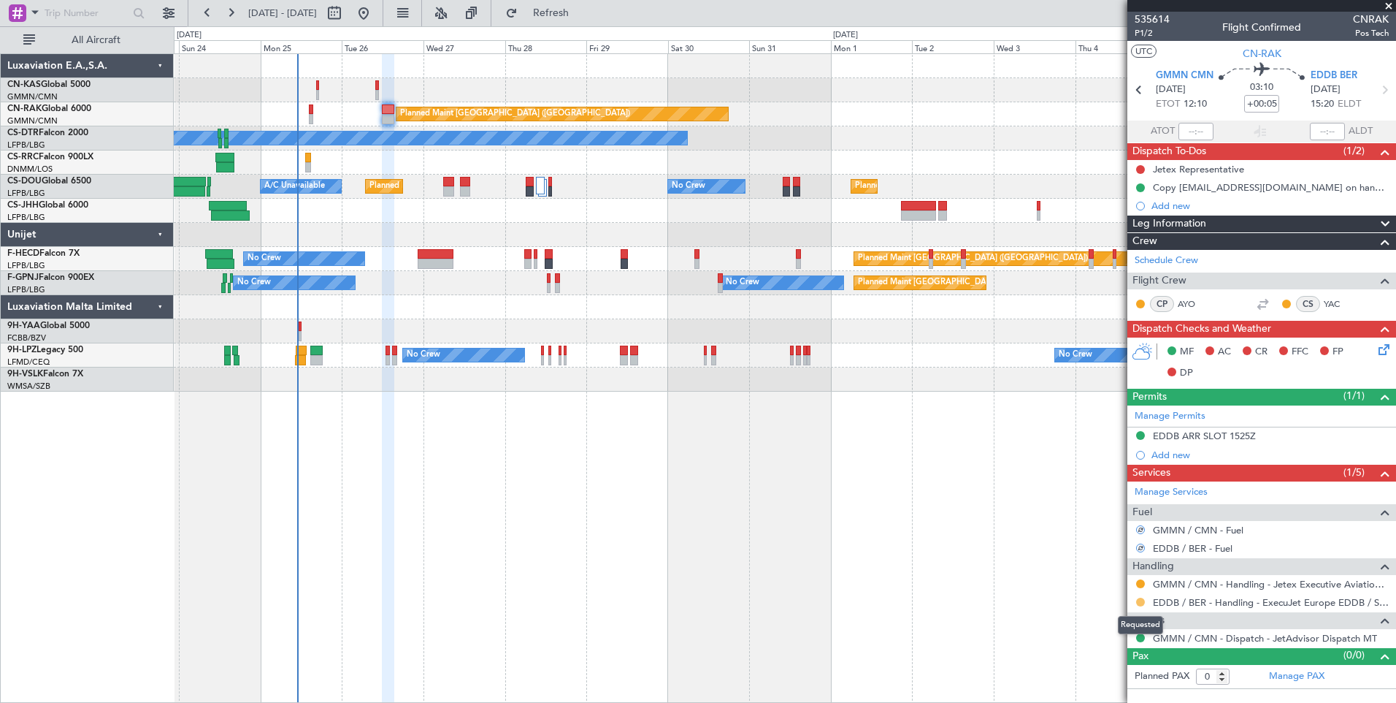
click at [1139, 601] on button at bounding box center [1140, 601] width 9 height 9
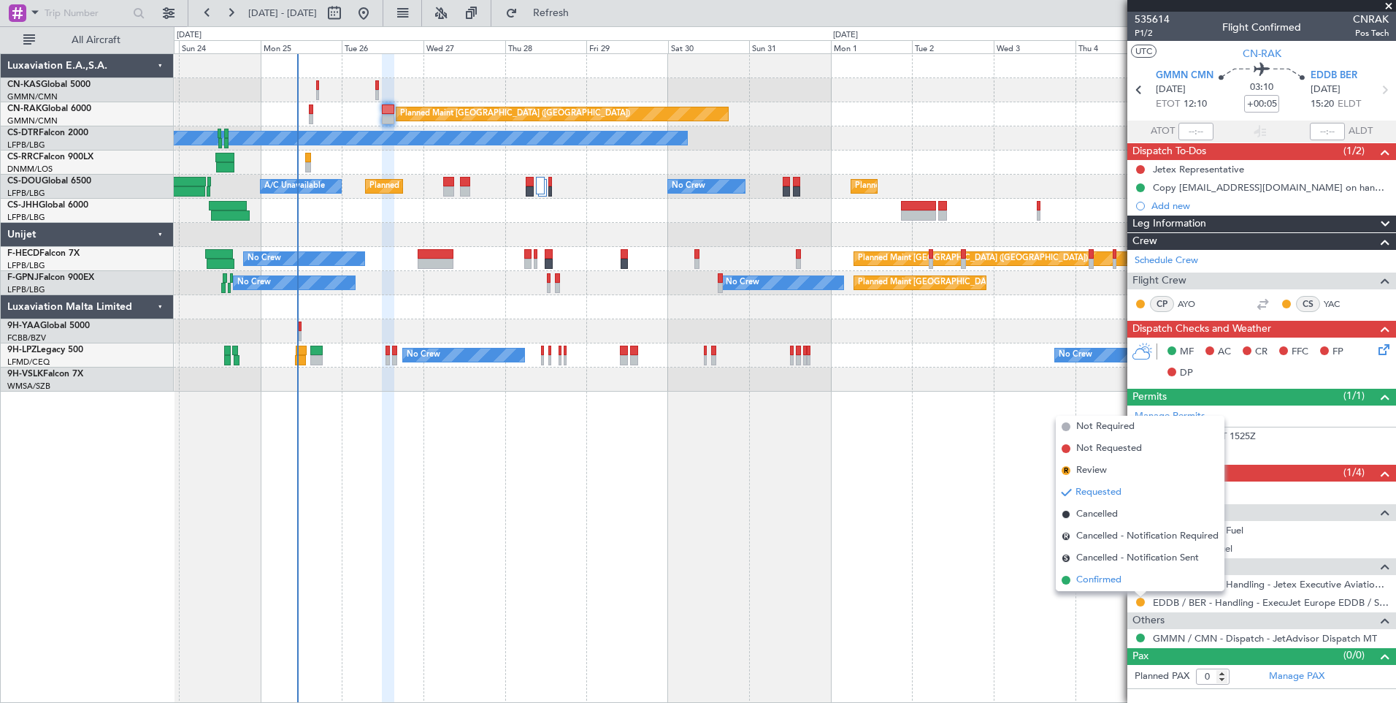
click at [1116, 578] on span "Confirmed" at bounding box center [1099, 580] width 45 height 15
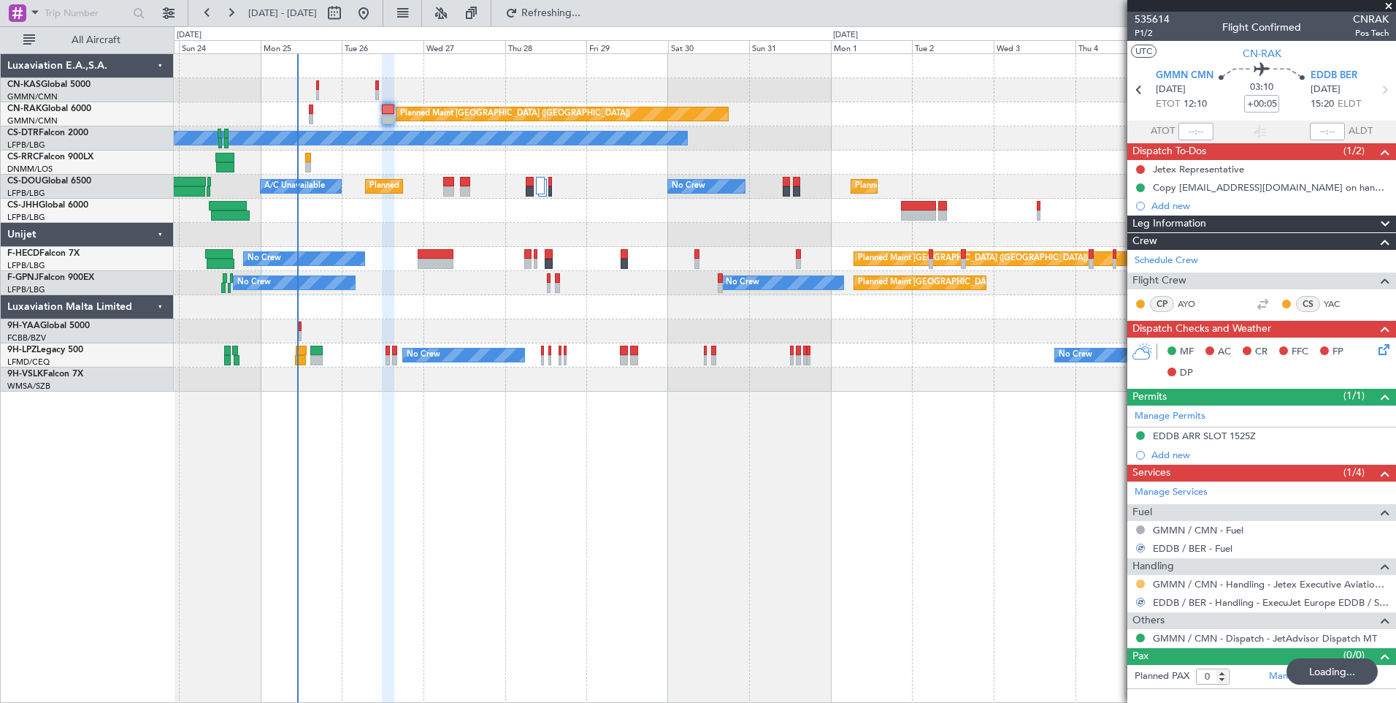
click at [1141, 583] on button at bounding box center [1140, 583] width 9 height 9
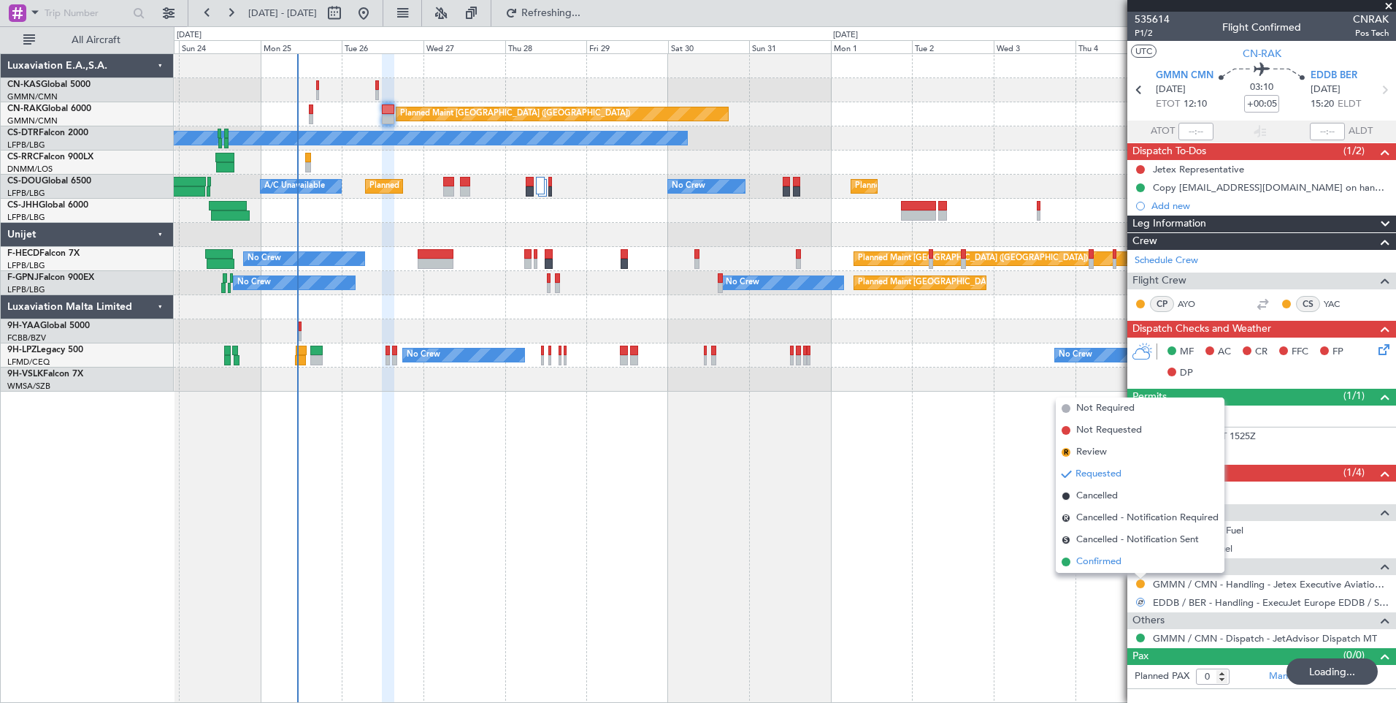
click at [1117, 557] on span "Confirmed" at bounding box center [1099, 561] width 45 height 15
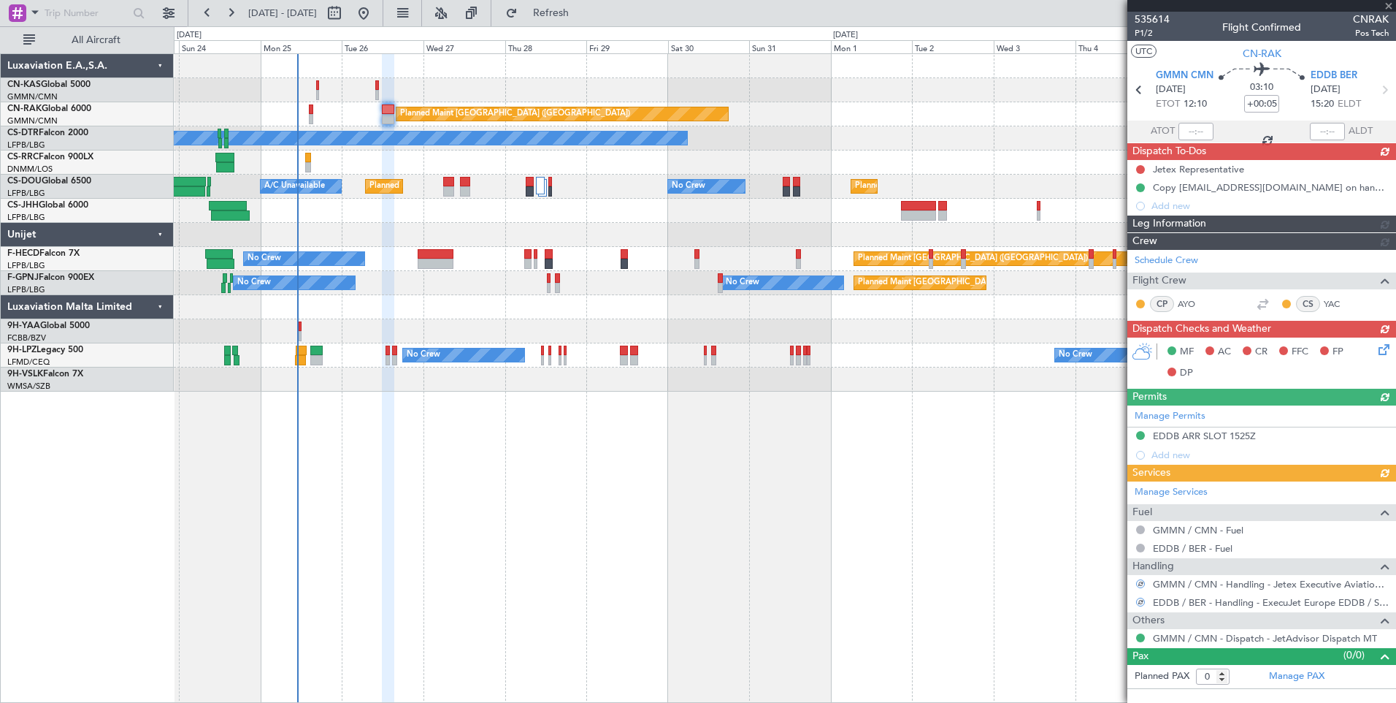
type input "[PERSON_NAME] ([PERSON_NAME])"
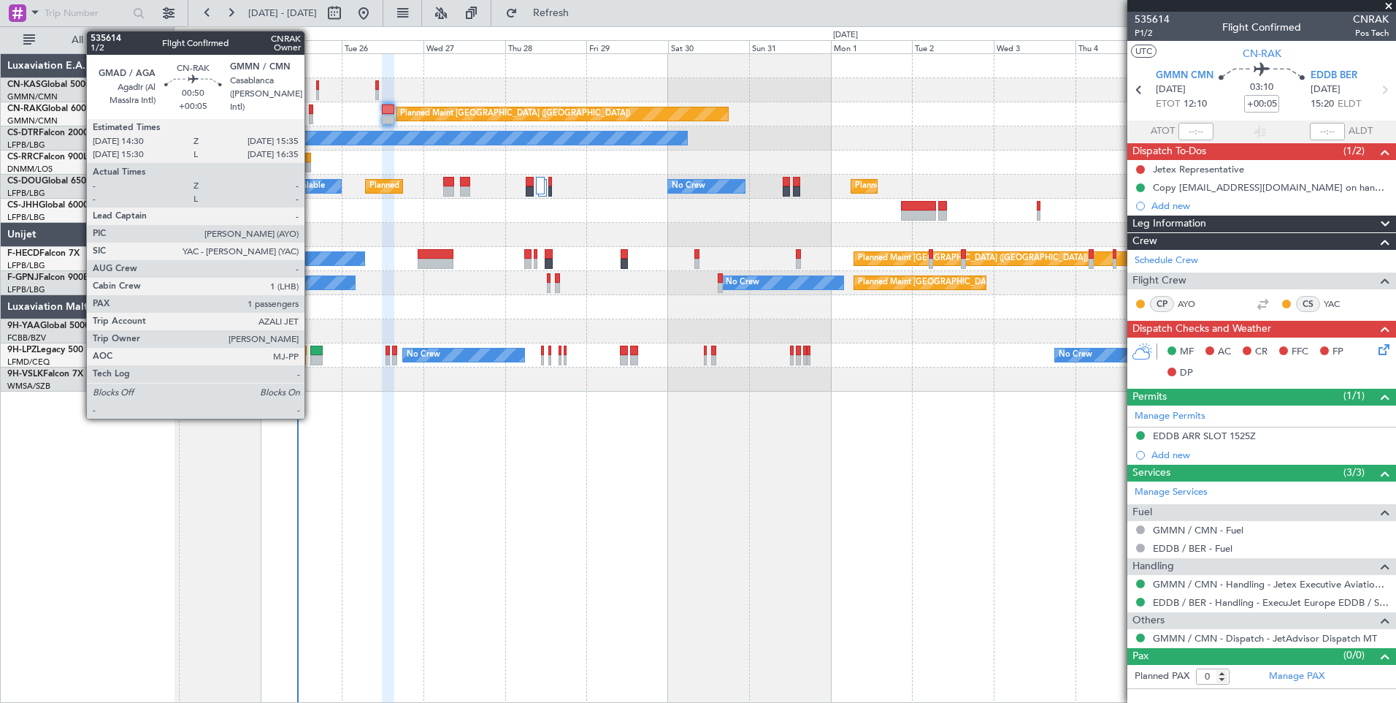
click at [311, 115] on div at bounding box center [311, 119] width 4 height 10
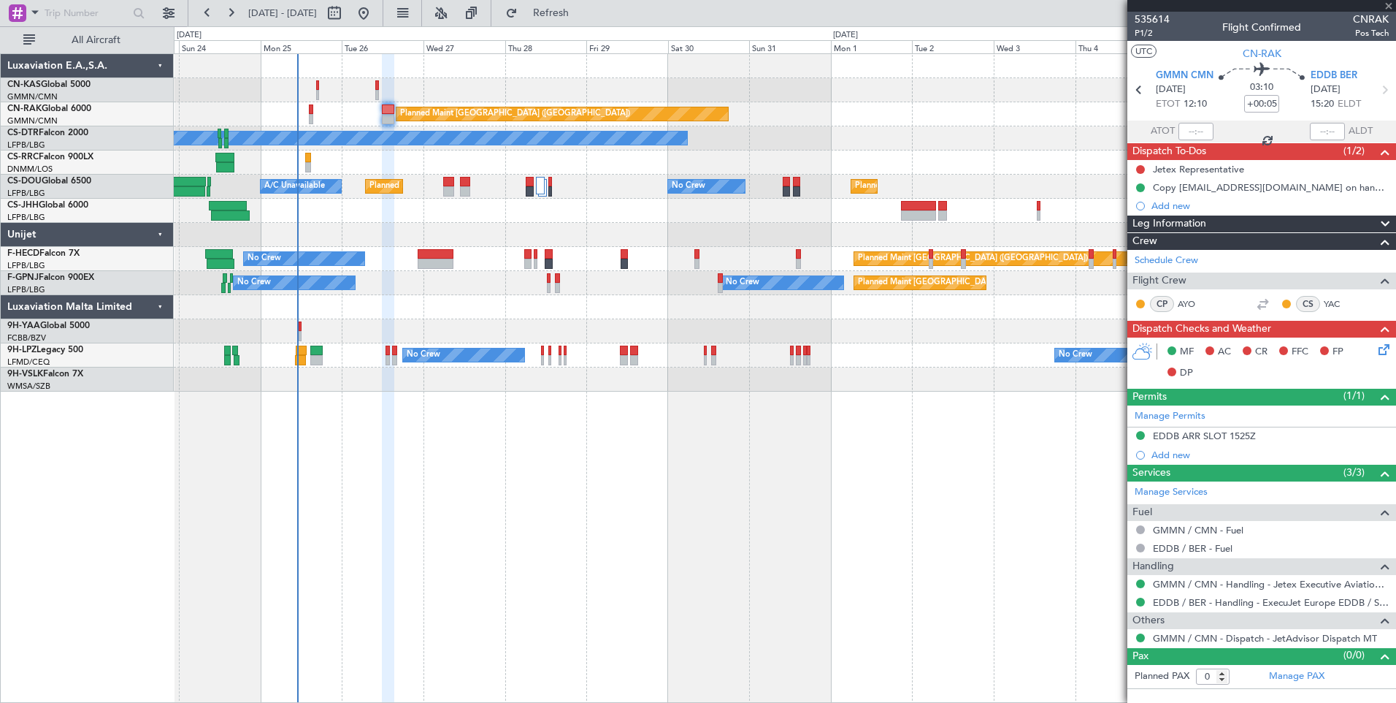
type input "1"
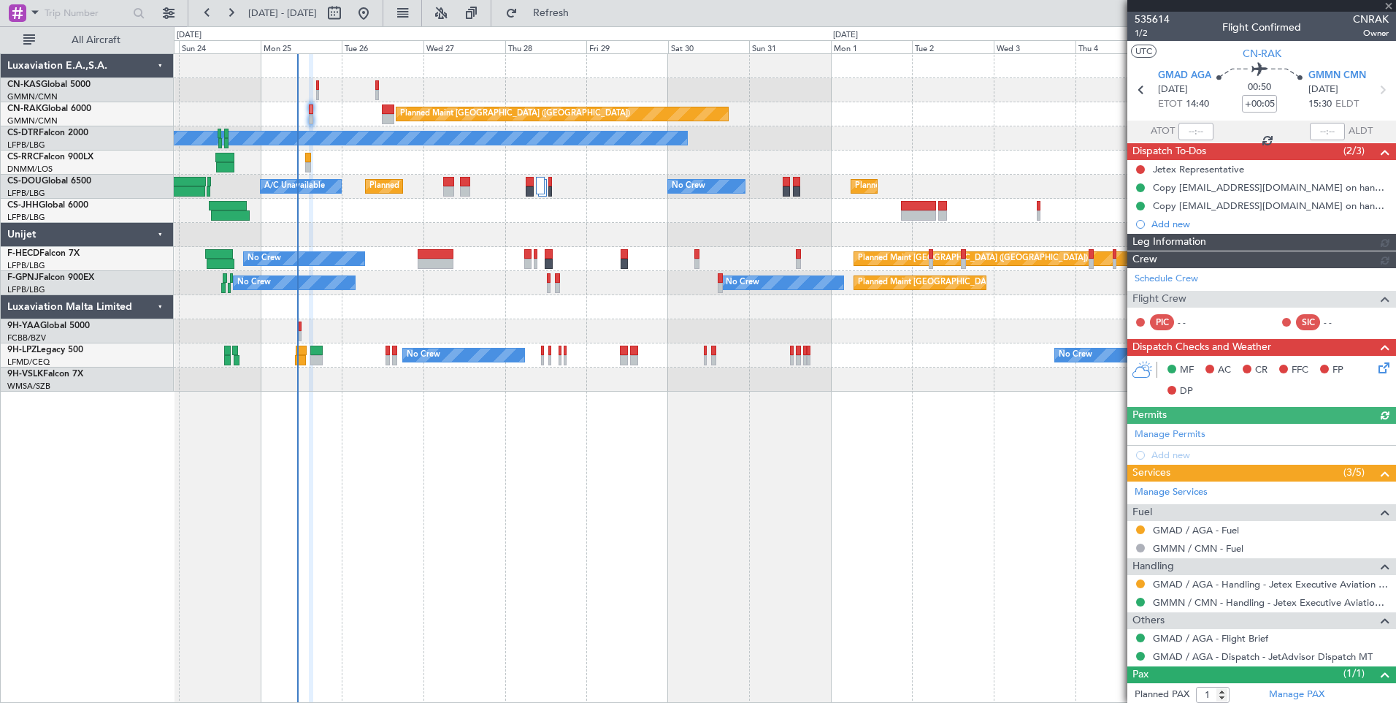
type input "[PERSON_NAME] ([PERSON_NAME])"
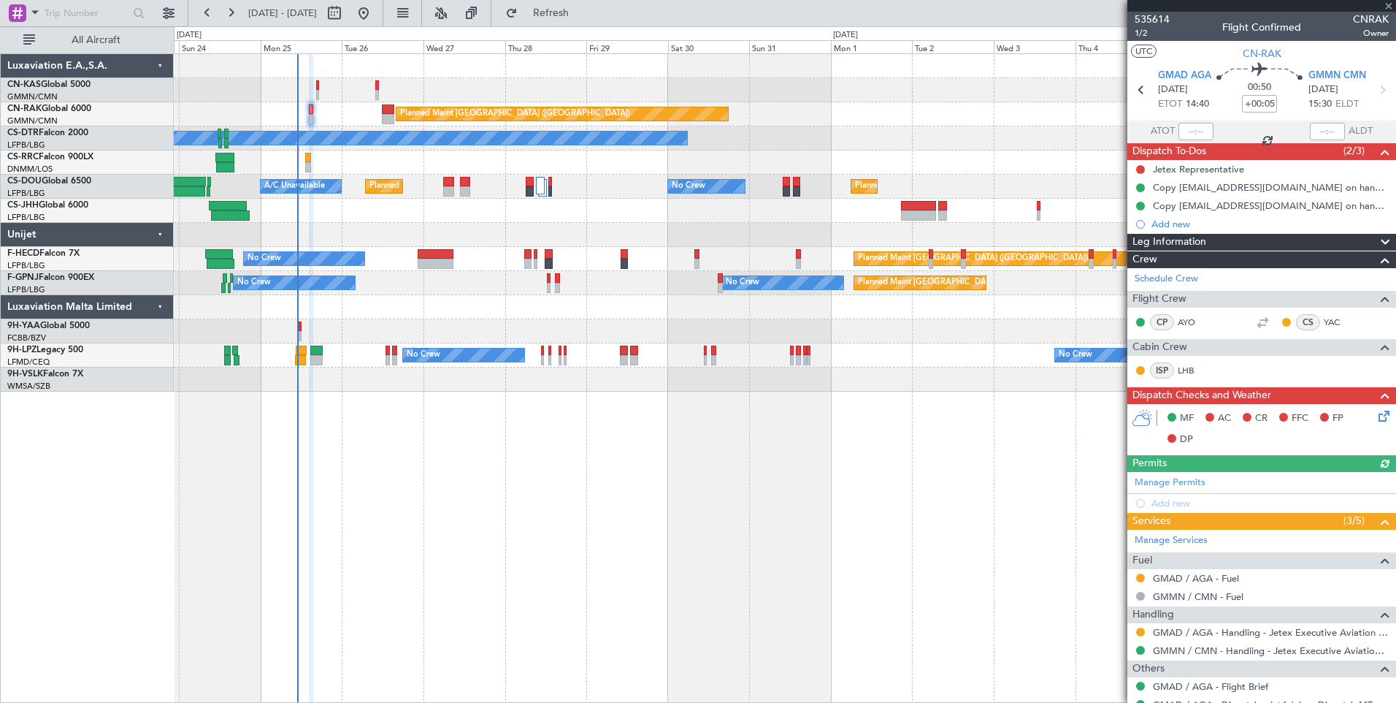
scroll to position [85, 0]
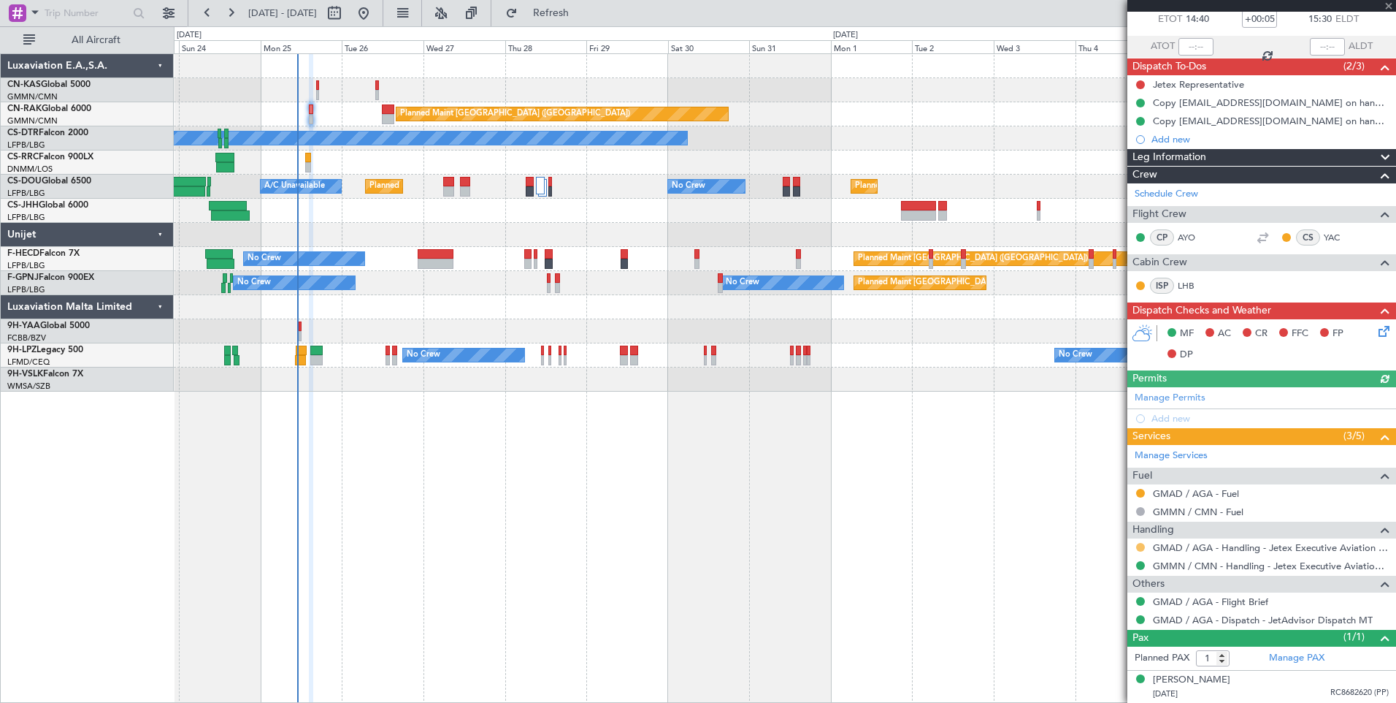
click at [1142, 543] on button at bounding box center [1140, 547] width 9 height 9
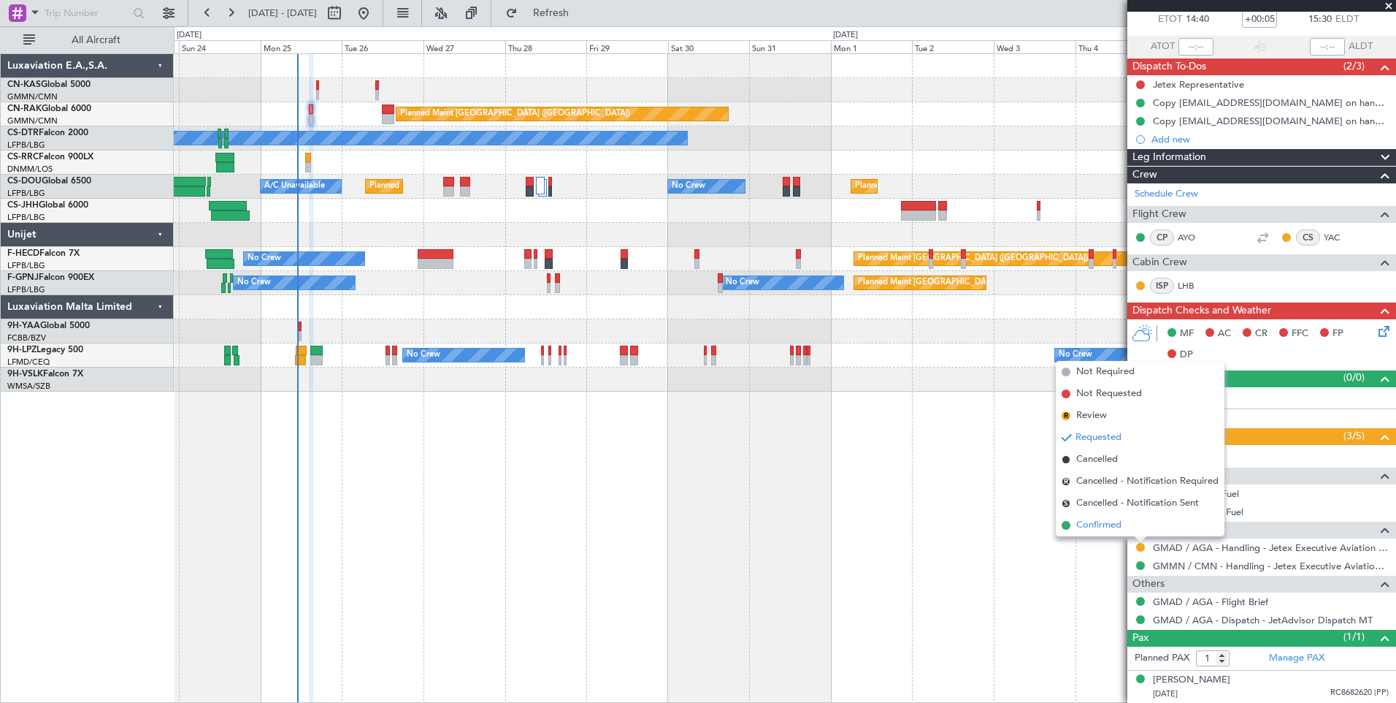
click at [1096, 520] on span "Confirmed" at bounding box center [1099, 525] width 45 height 15
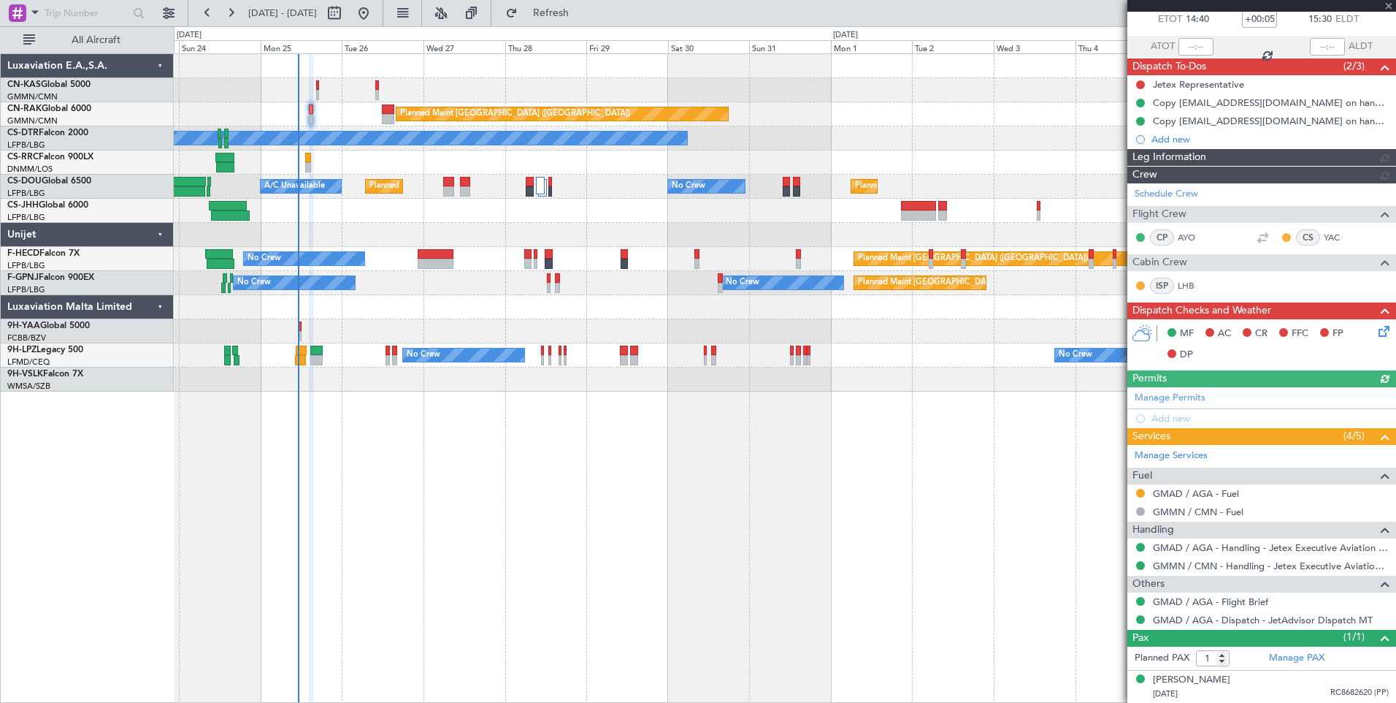
type input "[PERSON_NAME] ([PERSON_NAME])"
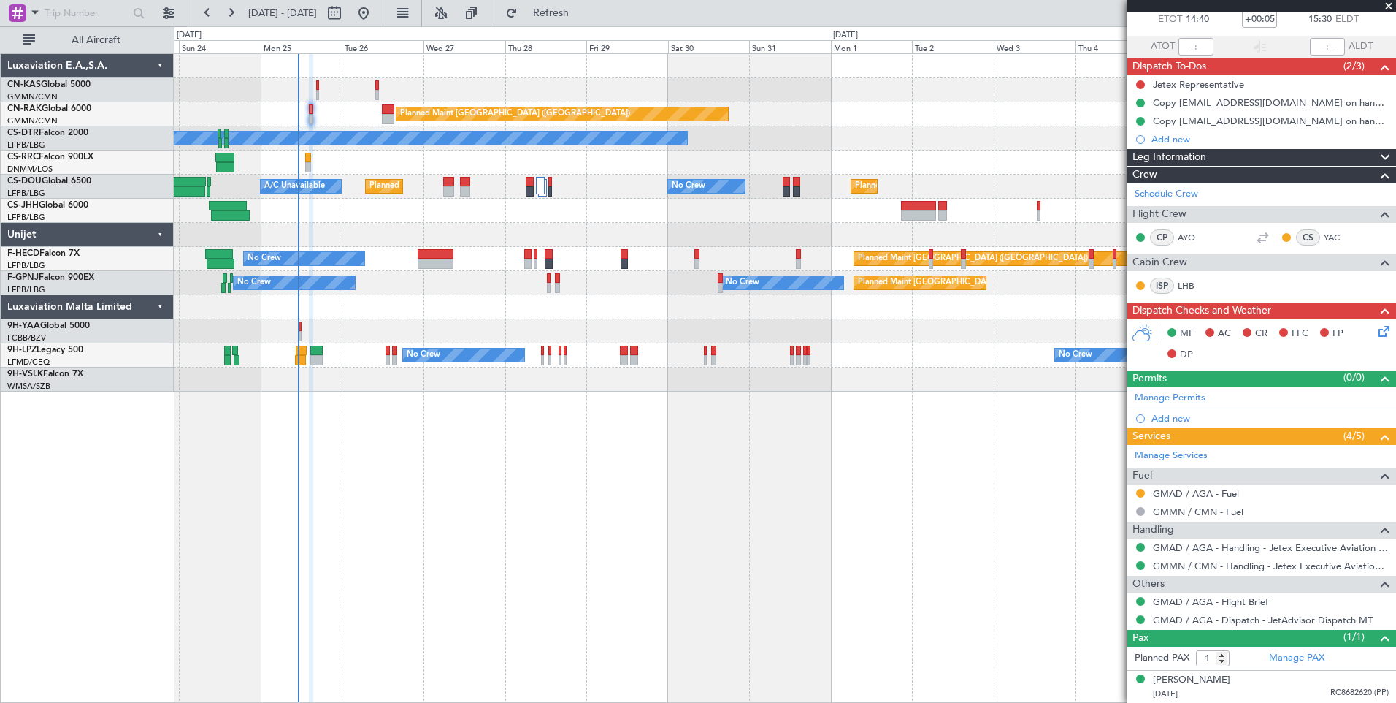
type input "[PERSON_NAME] ([PERSON_NAME])"
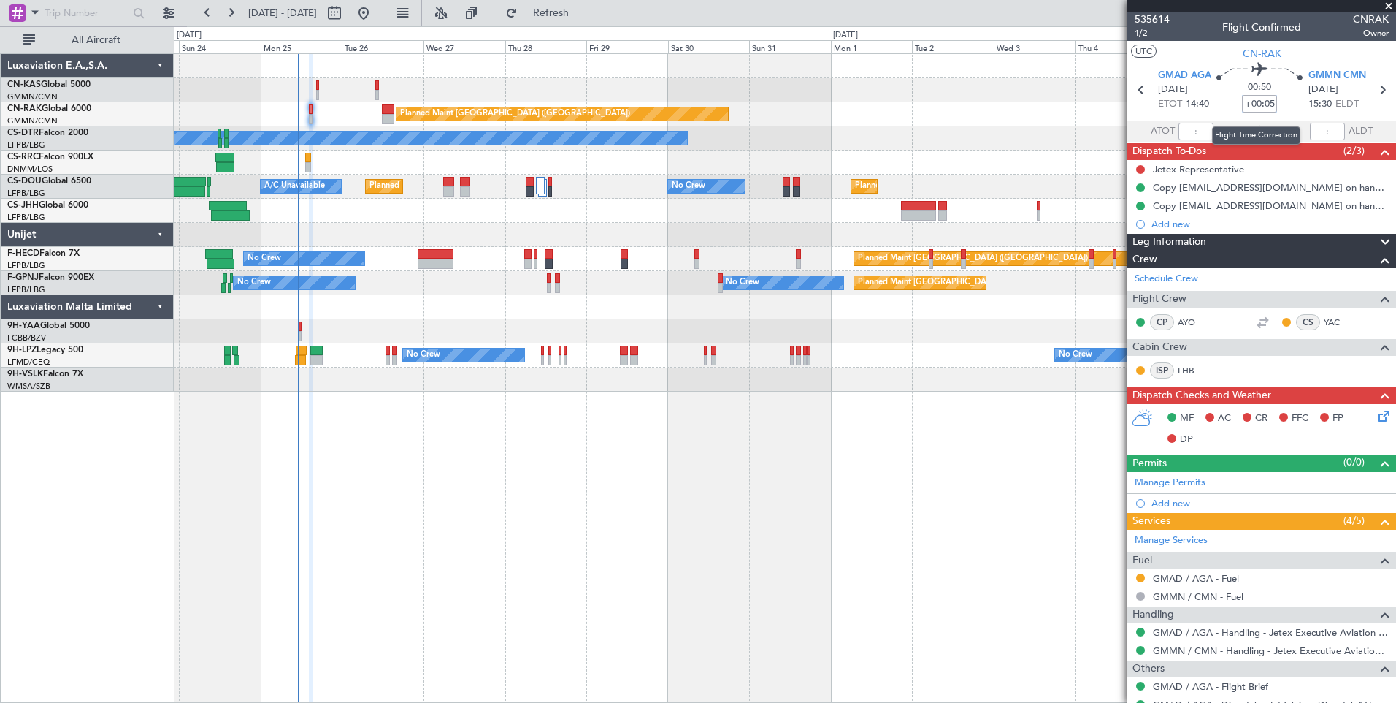
click at [1262, 105] on input "+00:05" at bounding box center [1259, 104] width 35 height 18
type input "-00:10"
click at [1142, 165] on button at bounding box center [1140, 169] width 9 height 9
click at [1139, 234] on span "Completed" at bounding box center [1147, 233] width 48 height 15
click at [1180, 238] on span "Leg Information" at bounding box center [1170, 242] width 74 height 17
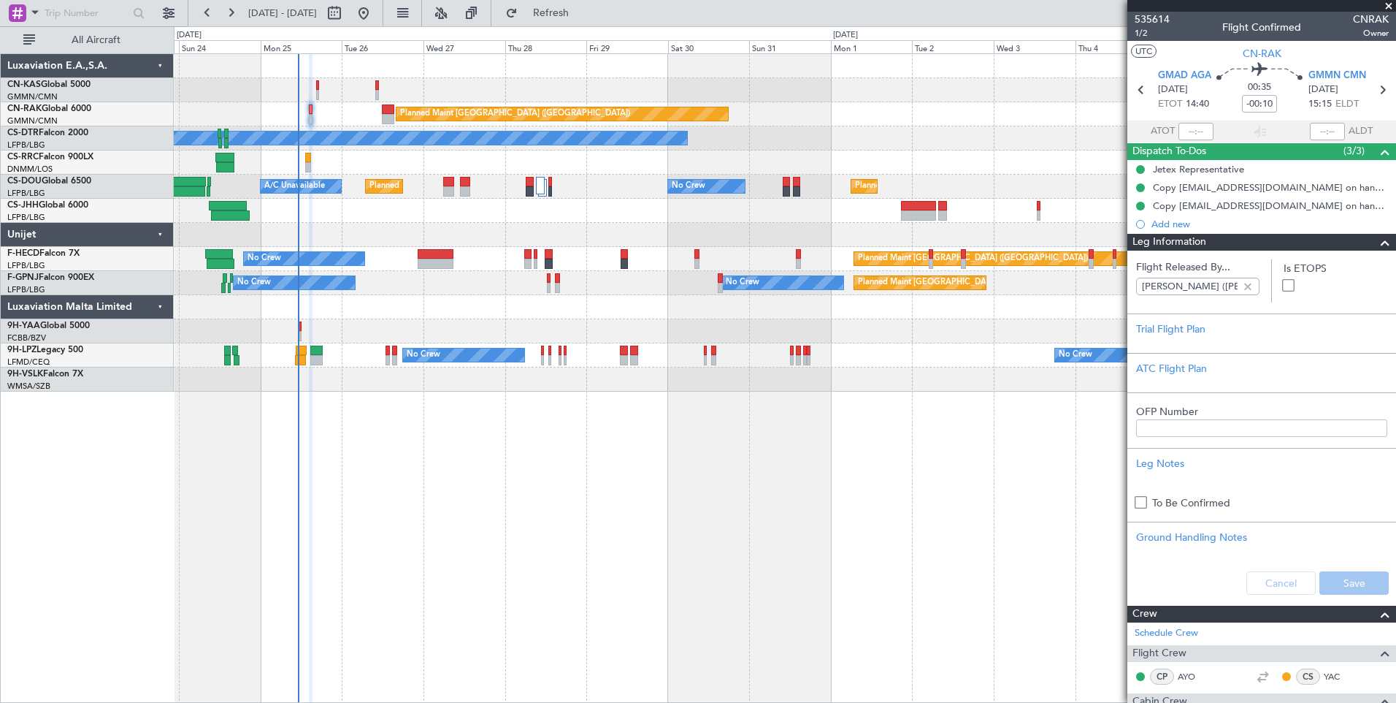
click at [1182, 238] on span "Leg Information" at bounding box center [1170, 242] width 74 height 17
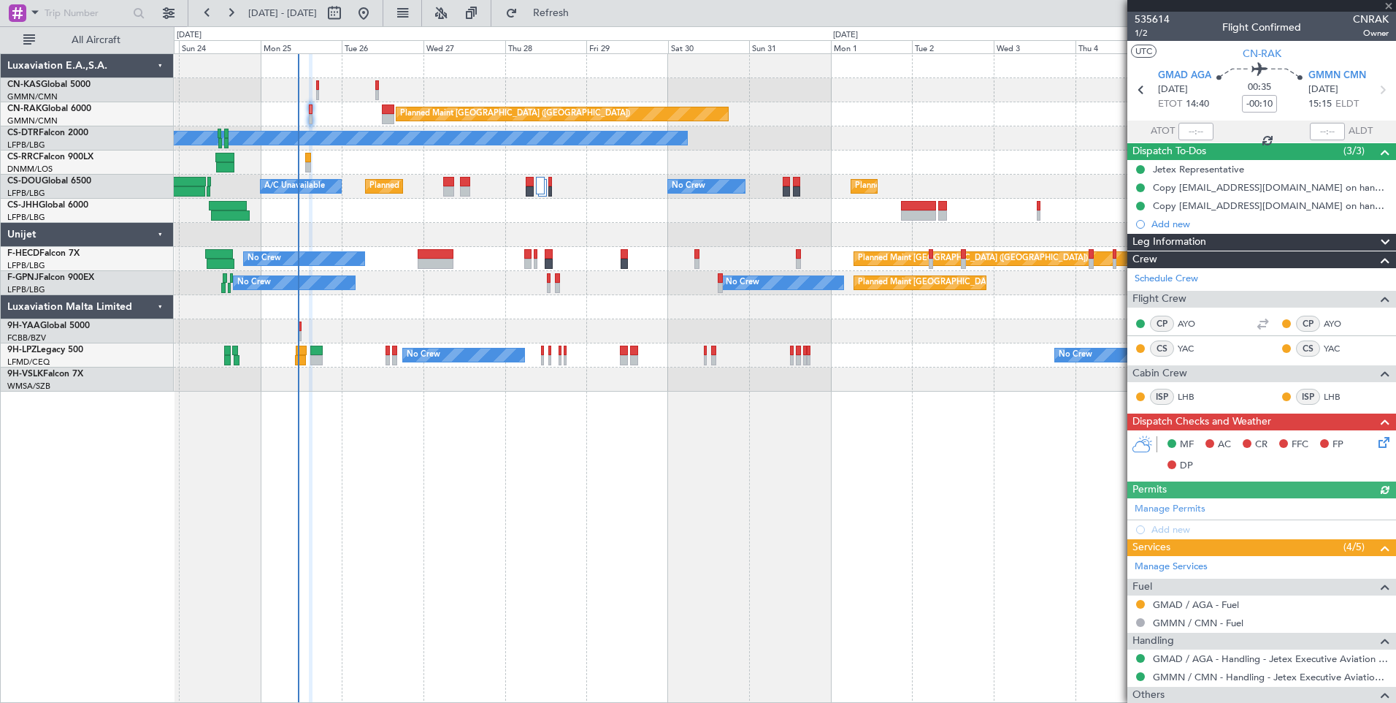
type input "[PERSON_NAME] ([PERSON_NAME])"
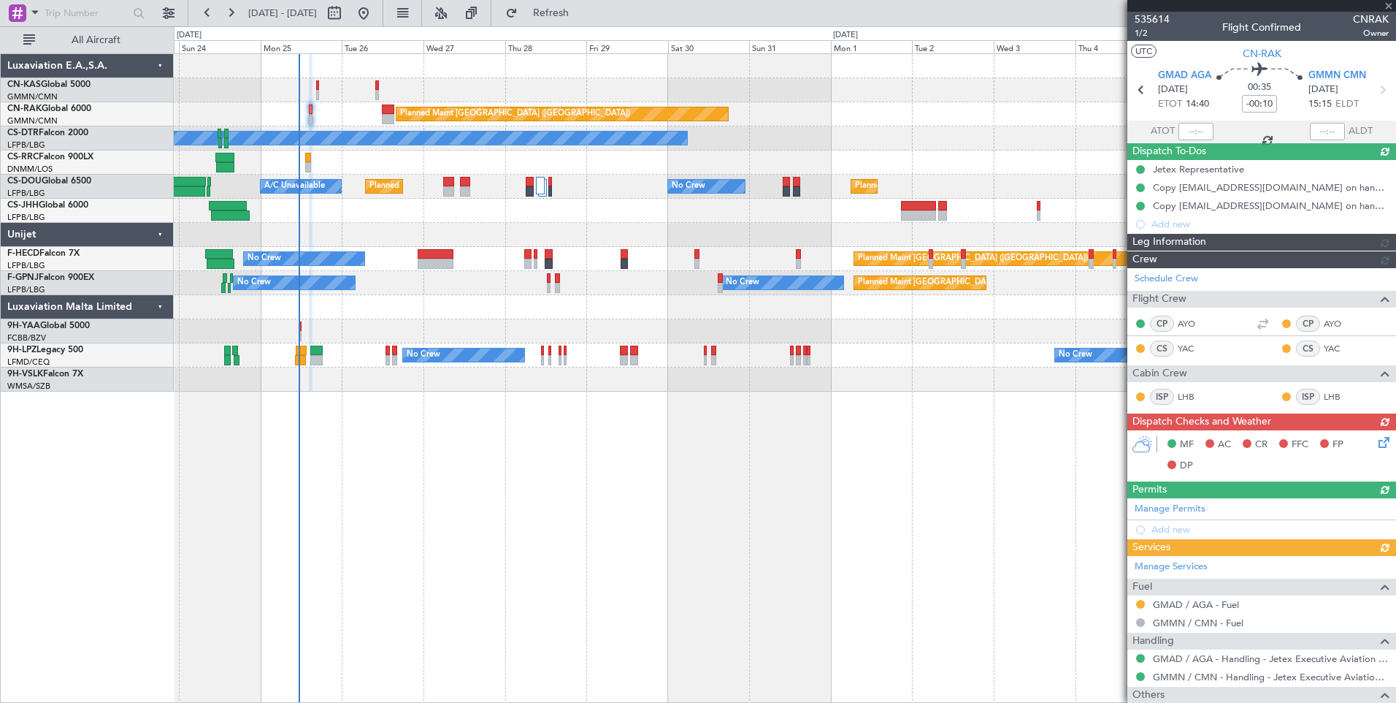
type input "[PERSON_NAME] ([PERSON_NAME])"
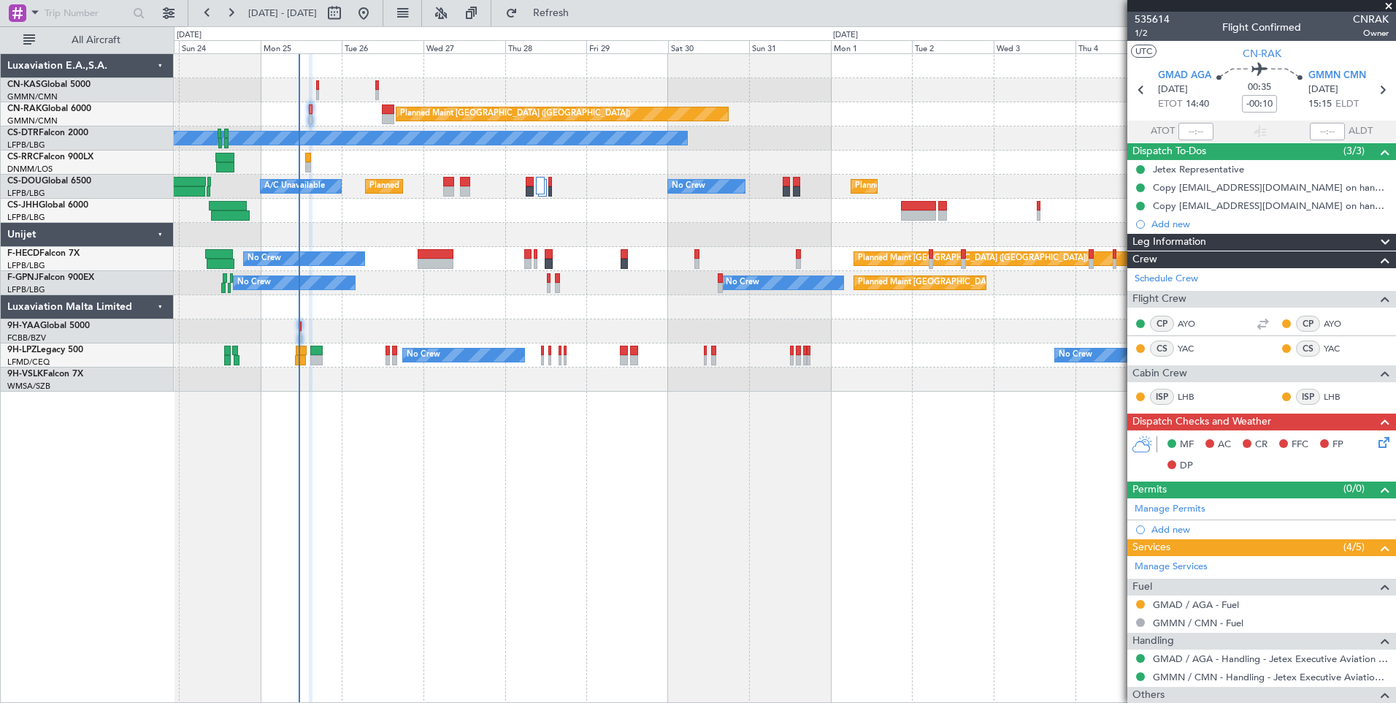
type input "[PERSON_NAME] ([PERSON_NAME])"
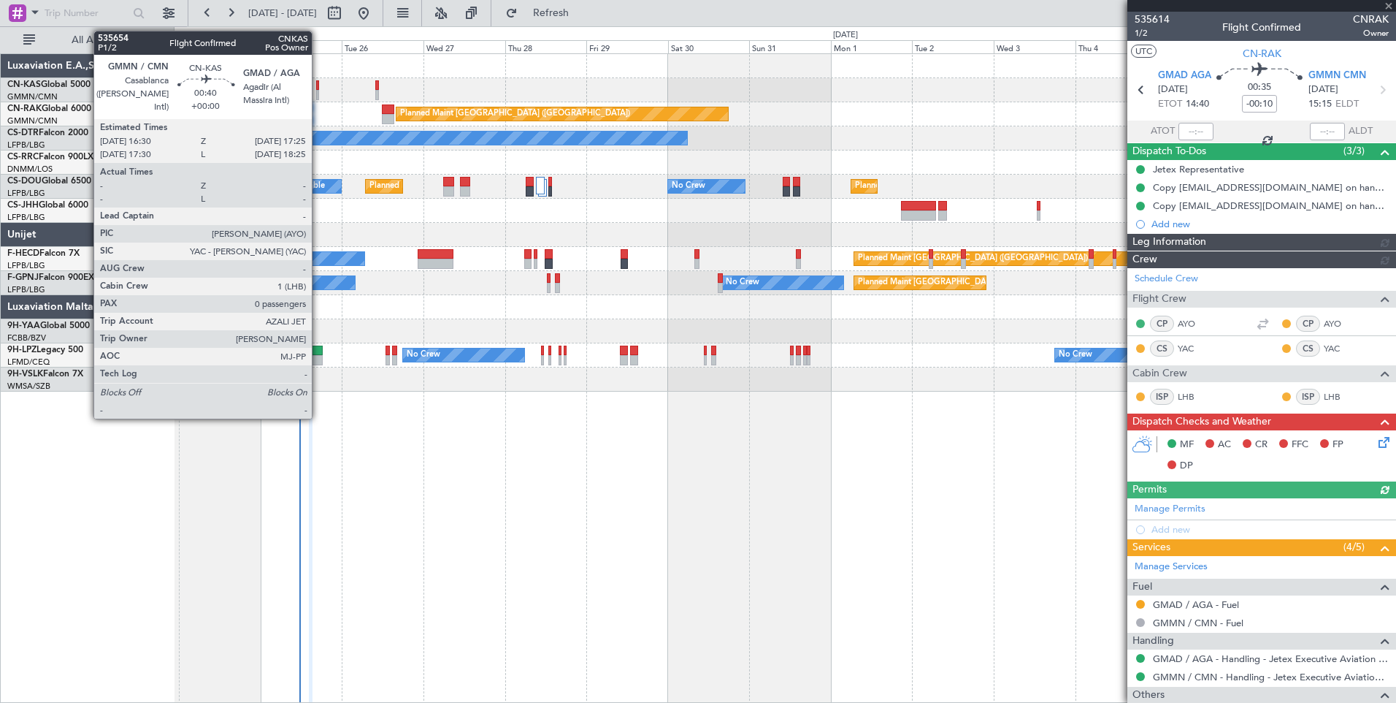
type input "[PERSON_NAME] ([PERSON_NAME])"
click at [318, 94] on div at bounding box center [318, 95] width 4 height 10
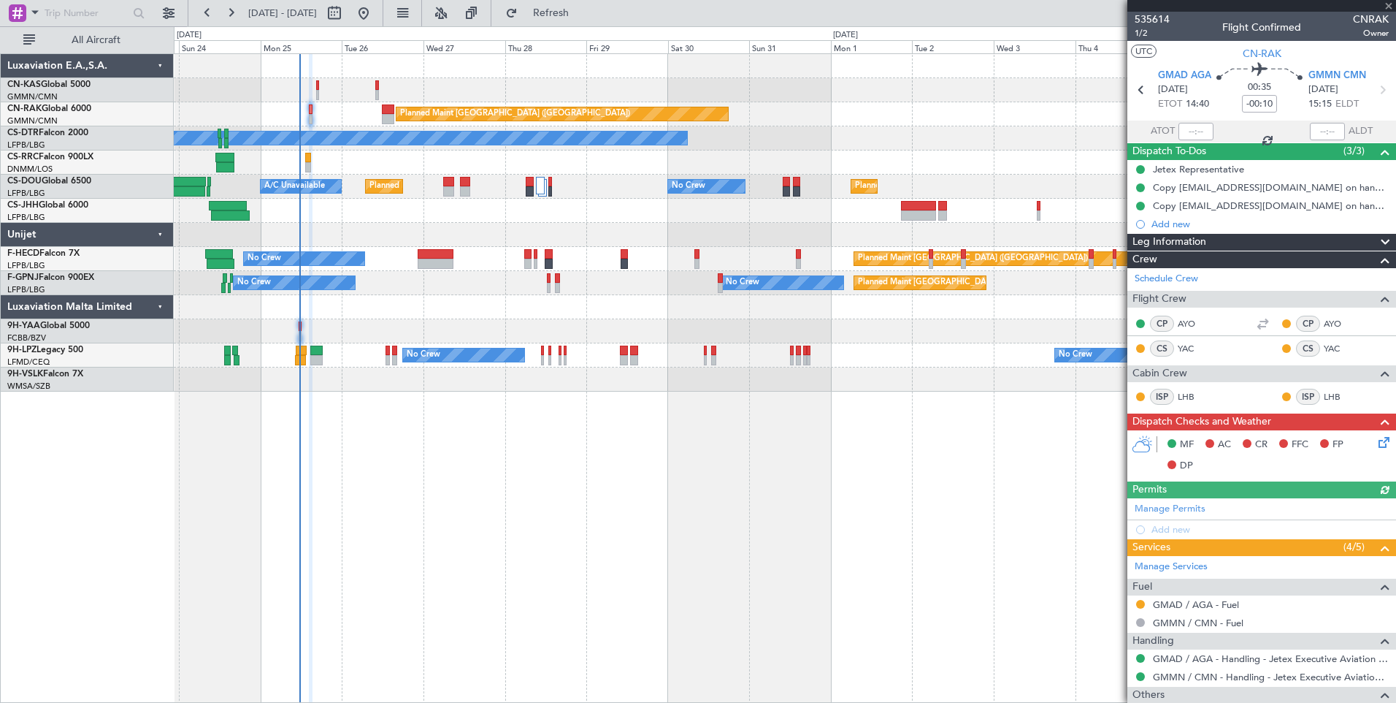
type input "0"
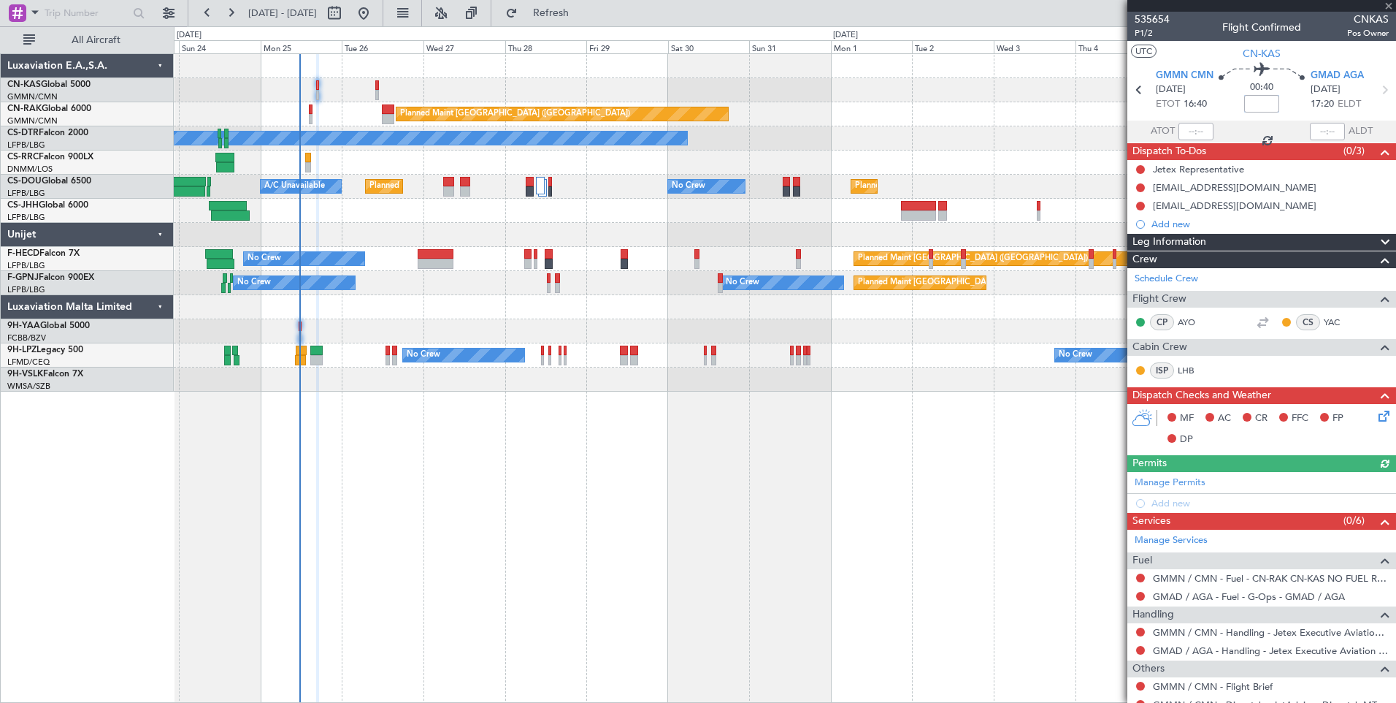
click at [1256, 103] on input at bounding box center [1262, 104] width 35 height 18
click at [1142, 189] on button at bounding box center [1140, 187] width 9 height 9
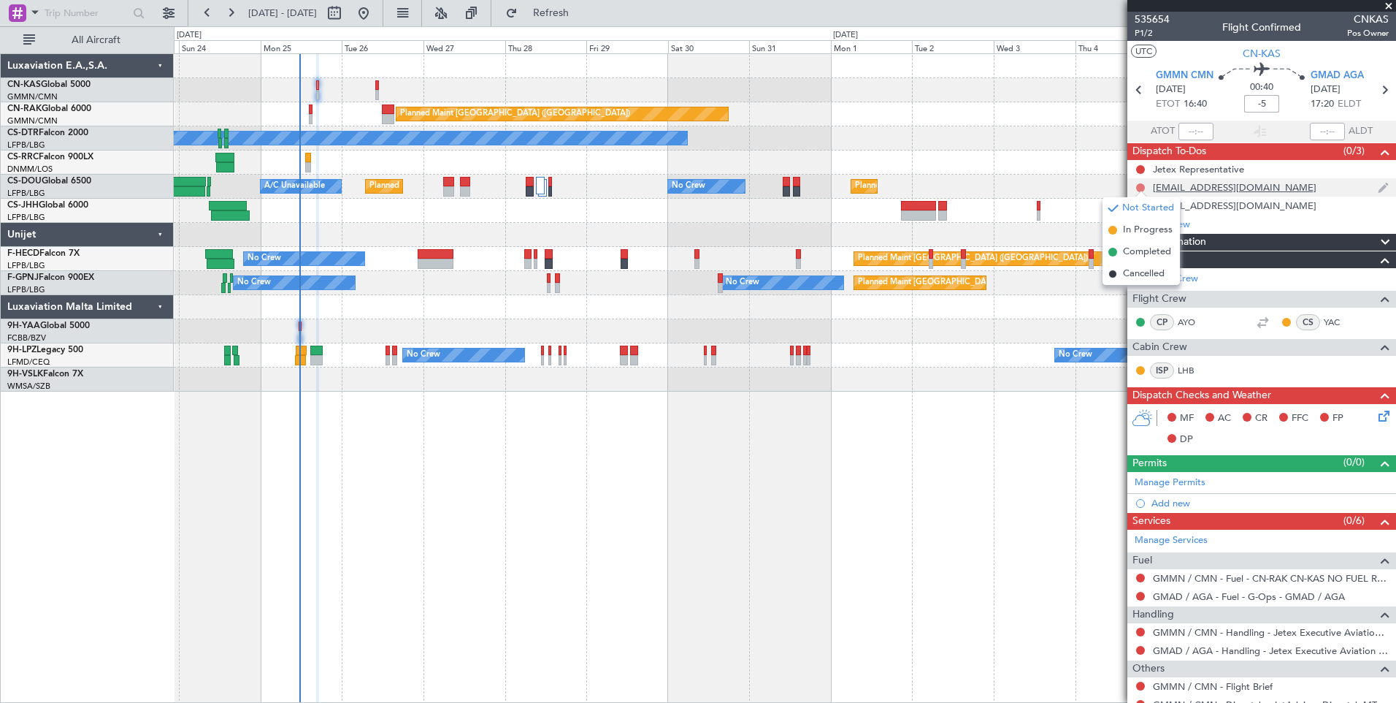
type input "-00:05"
click at [1142, 250] on span "Completed" at bounding box center [1147, 252] width 48 height 15
click at [1140, 207] on button at bounding box center [1140, 206] width 9 height 9
click at [1142, 270] on span "Completed" at bounding box center [1147, 270] width 48 height 15
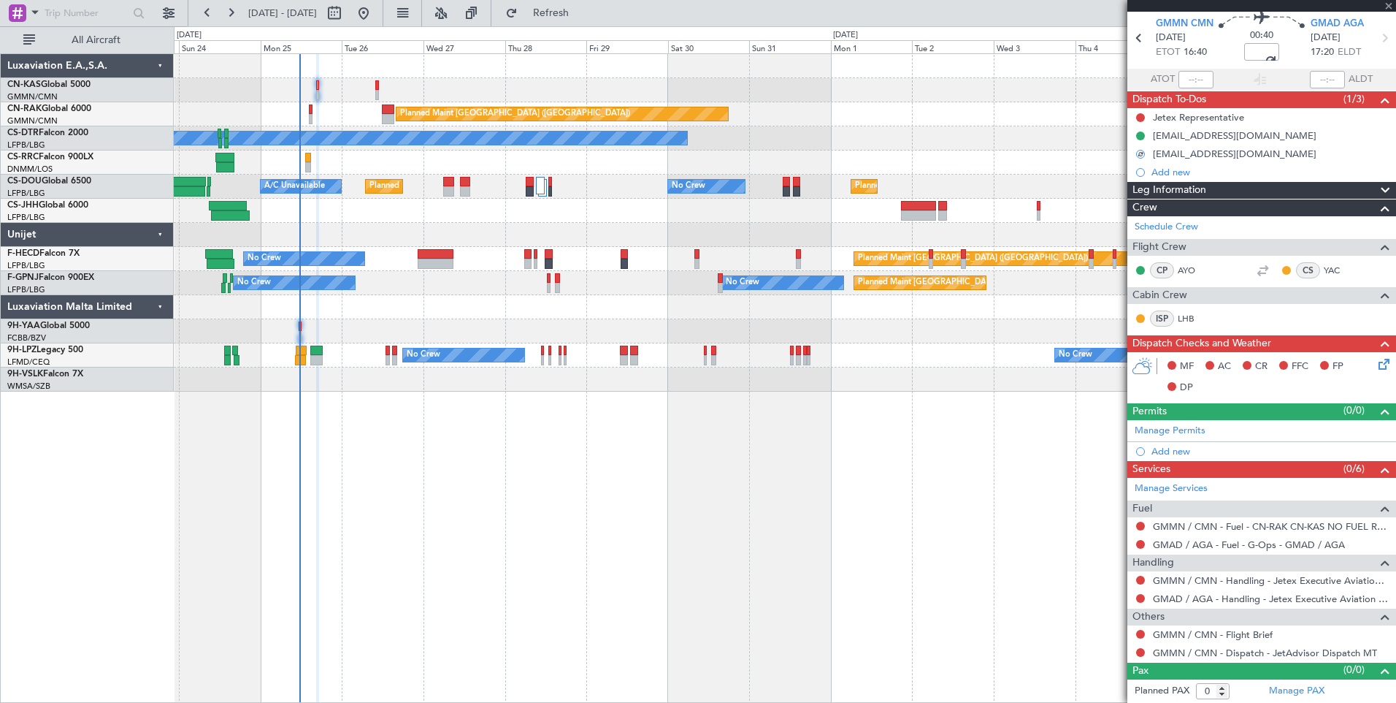
click at [1376, 365] on icon at bounding box center [1382, 362] width 12 height 12
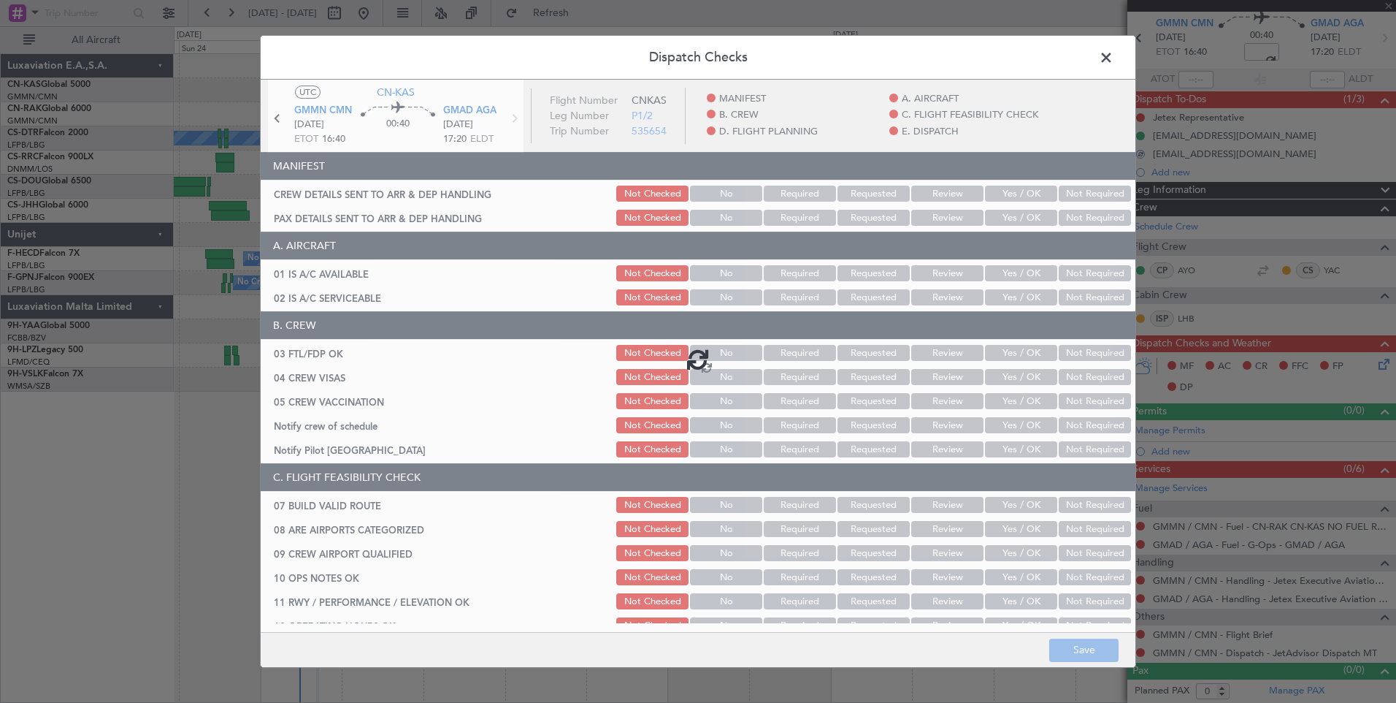
type input "-00:05"
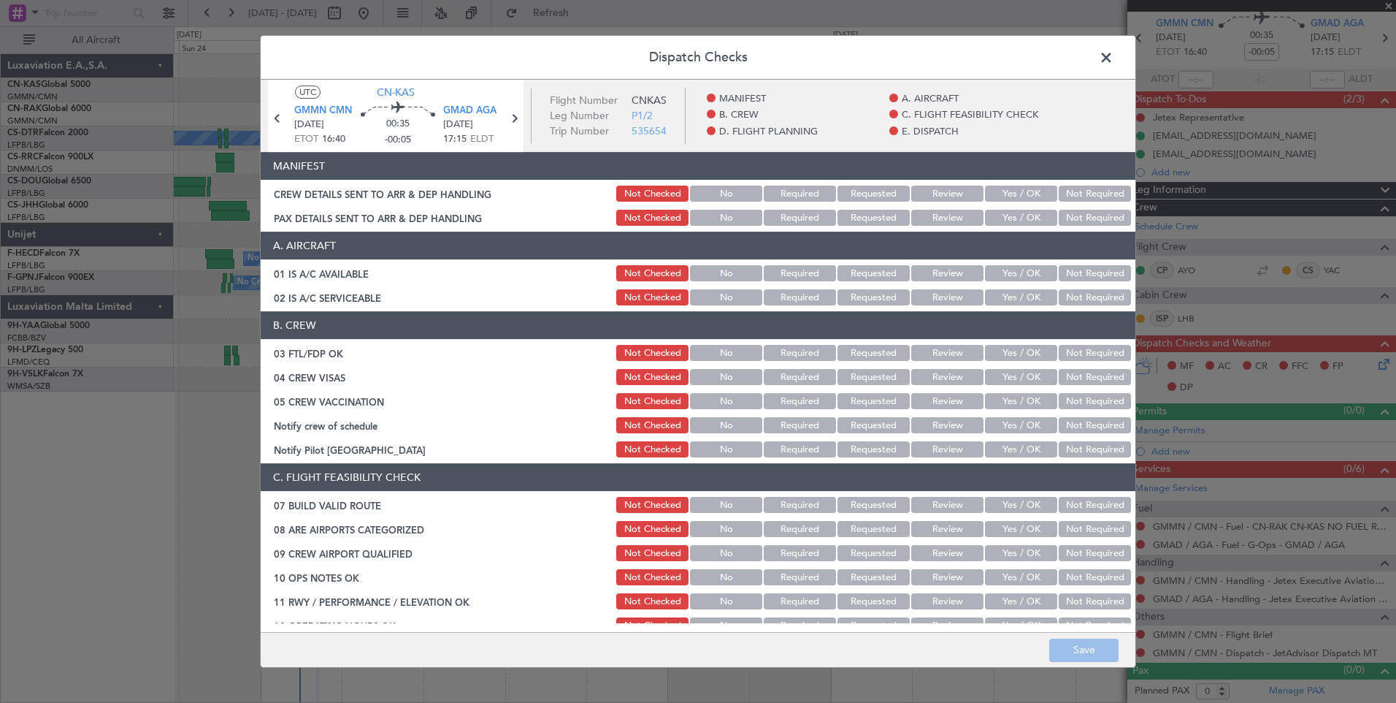
click at [1009, 191] on button "Yes / OK" at bounding box center [1021, 194] width 72 height 16
click at [1011, 209] on div "Yes / OK" at bounding box center [1020, 217] width 74 height 20
click at [1011, 213] on button "Yes / OK" at bounding box center [1021, 218] width 72 height 16
click at [1074, 645] on button "Save" at bounding box center [1084, 649] width 69 height 23
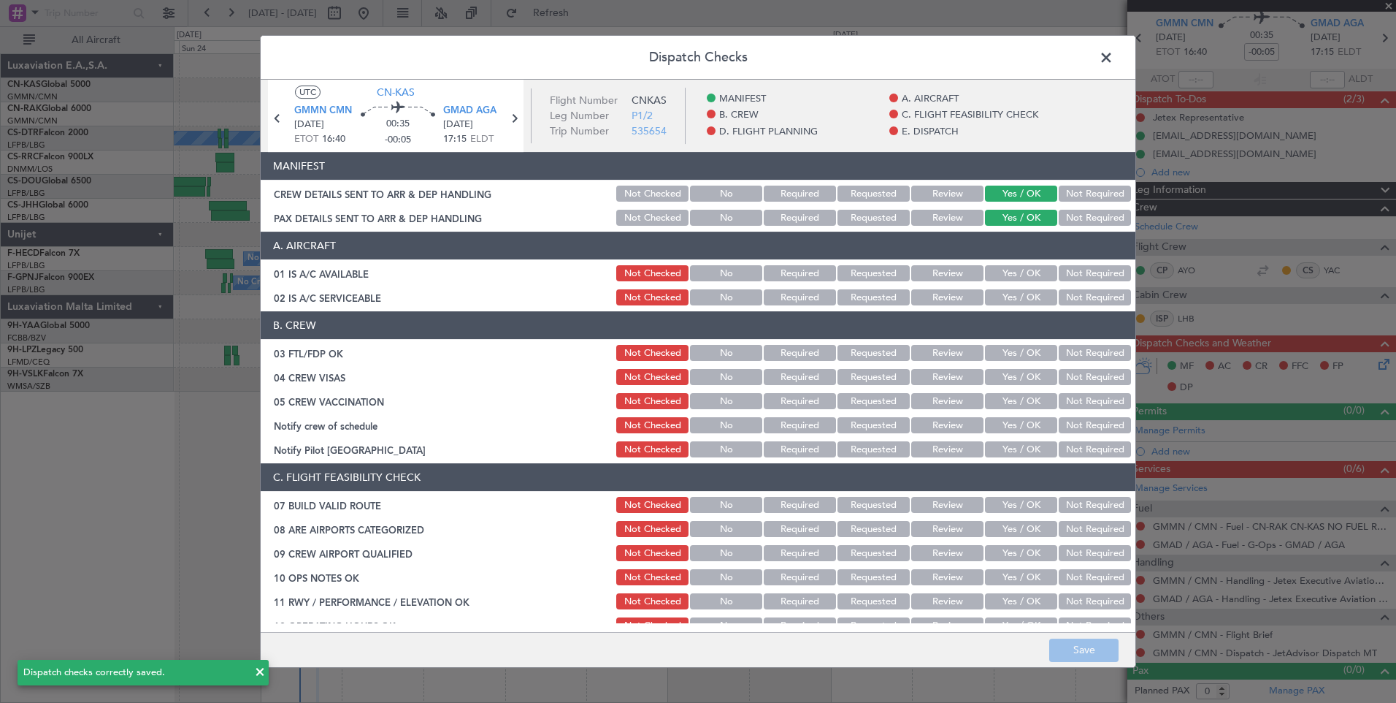
click at [1114, 56] on span at bounding box center [1114, 61] width 0 height 29
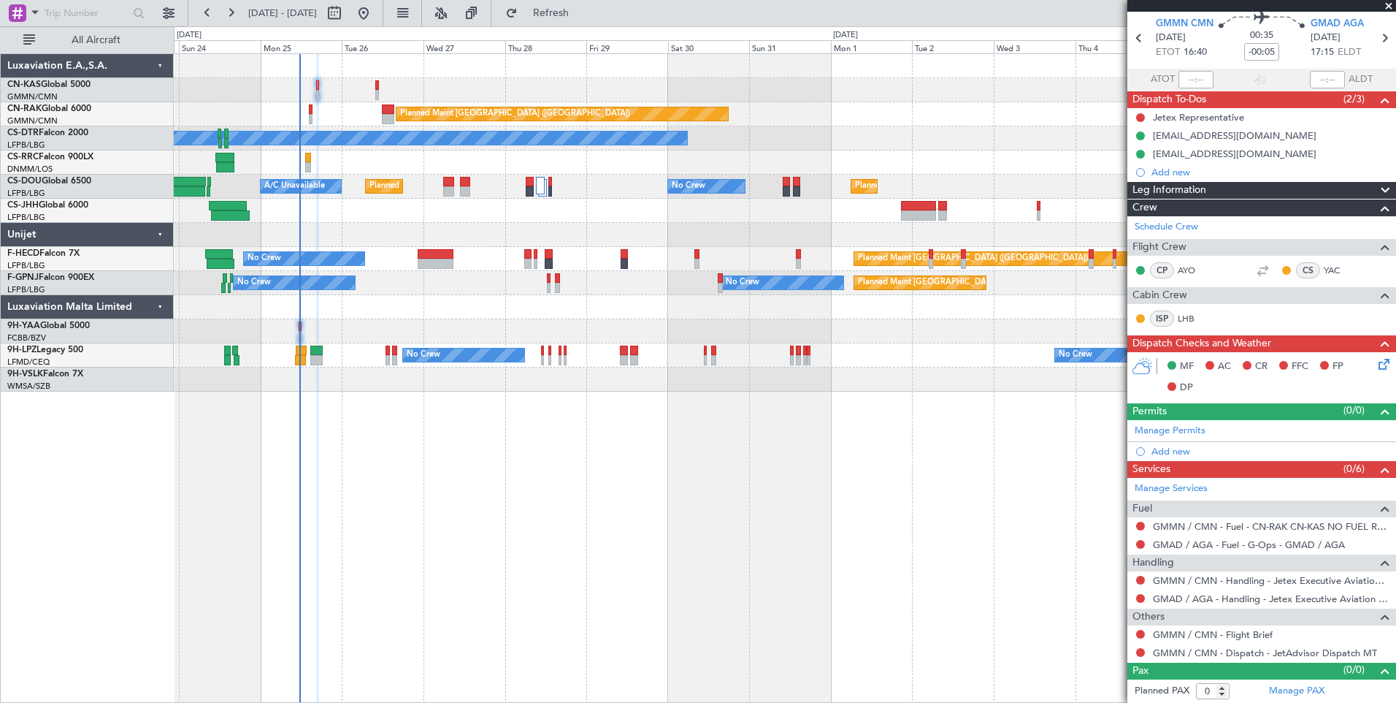
click at [1174, 188] on span "Leg Information" at bounding box center [1170, 190] width 74 height 17
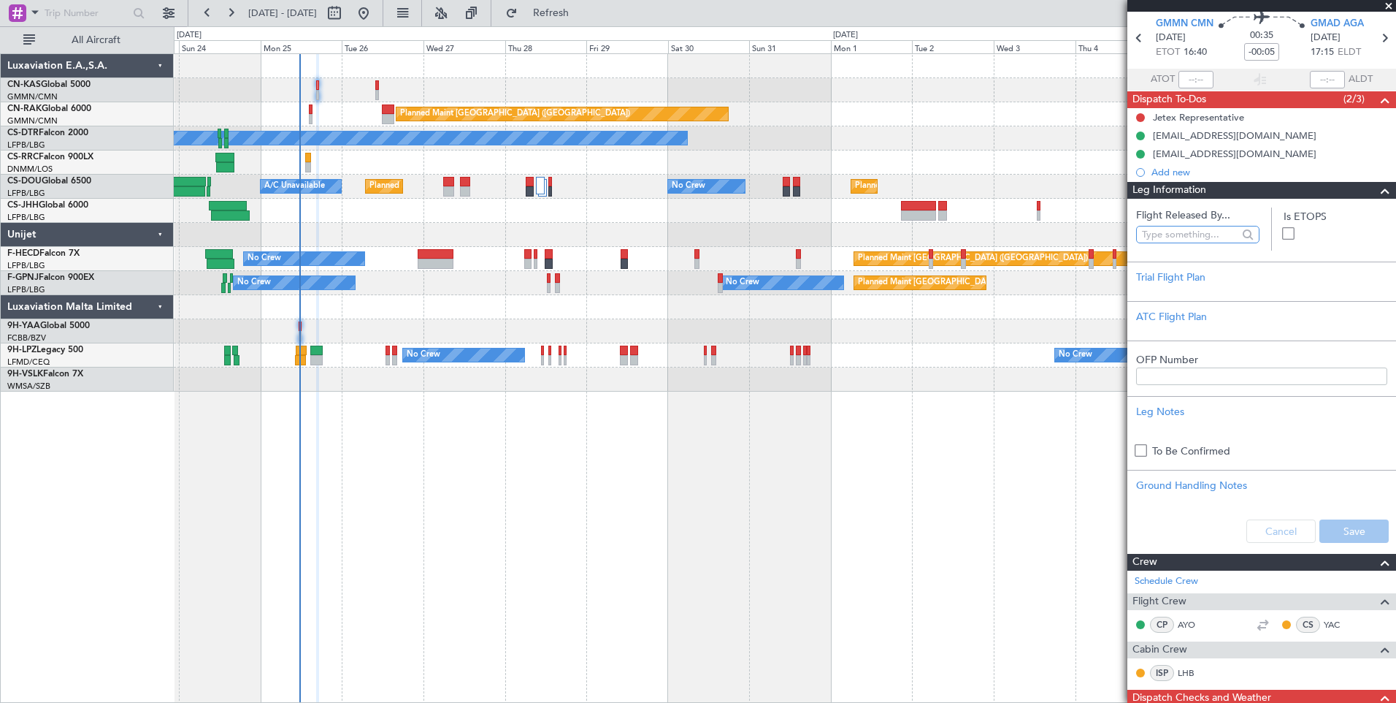
click at [1178, 234] on input "text" at bounding box center [1190, 234] width 96 height 22
click at [1204, 302] on span "[PERSON_NAME] ([PERSON_NAME])" at bounding box center [1195, 299] width 94 height 22
type input "[PERSON_NAME] ([PERSON_NAME])"
click at [1325, 521] on button "Save" at bounding box center [1354, 530] width 69 height 23
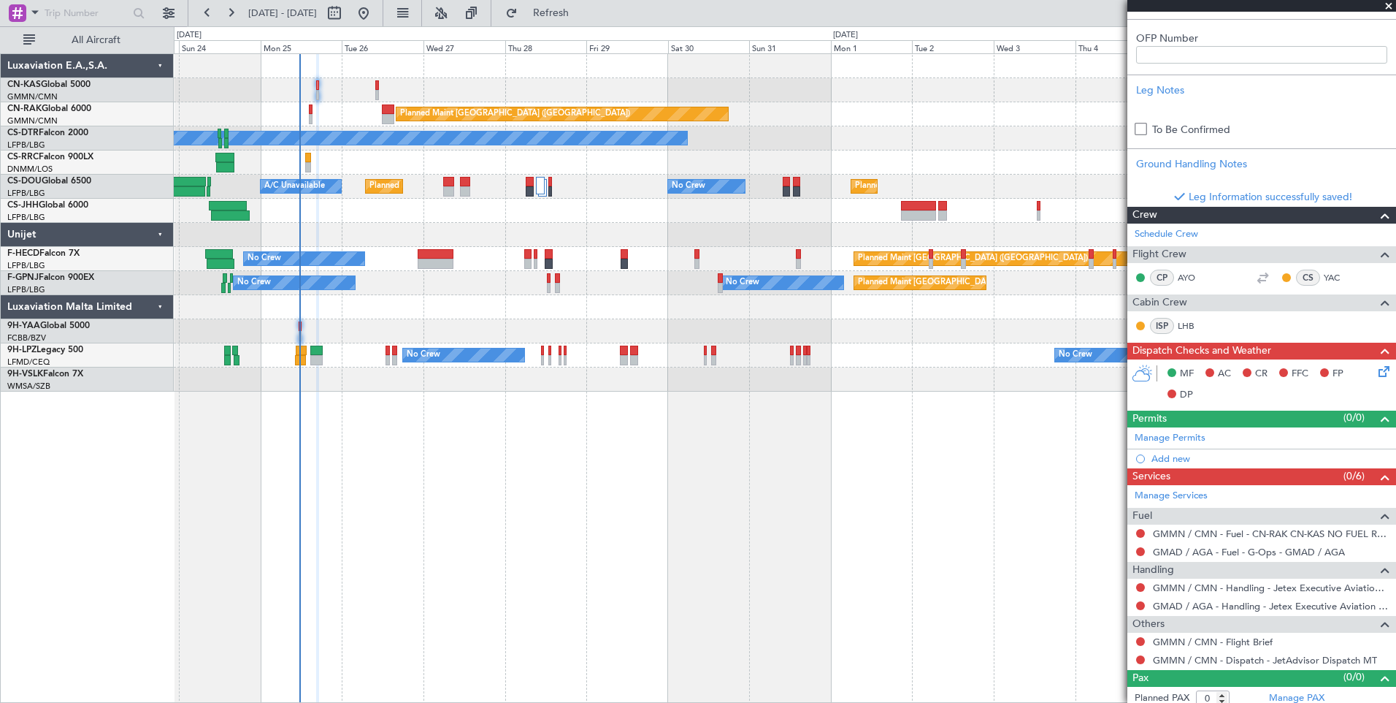
scroll to position [381, 0]
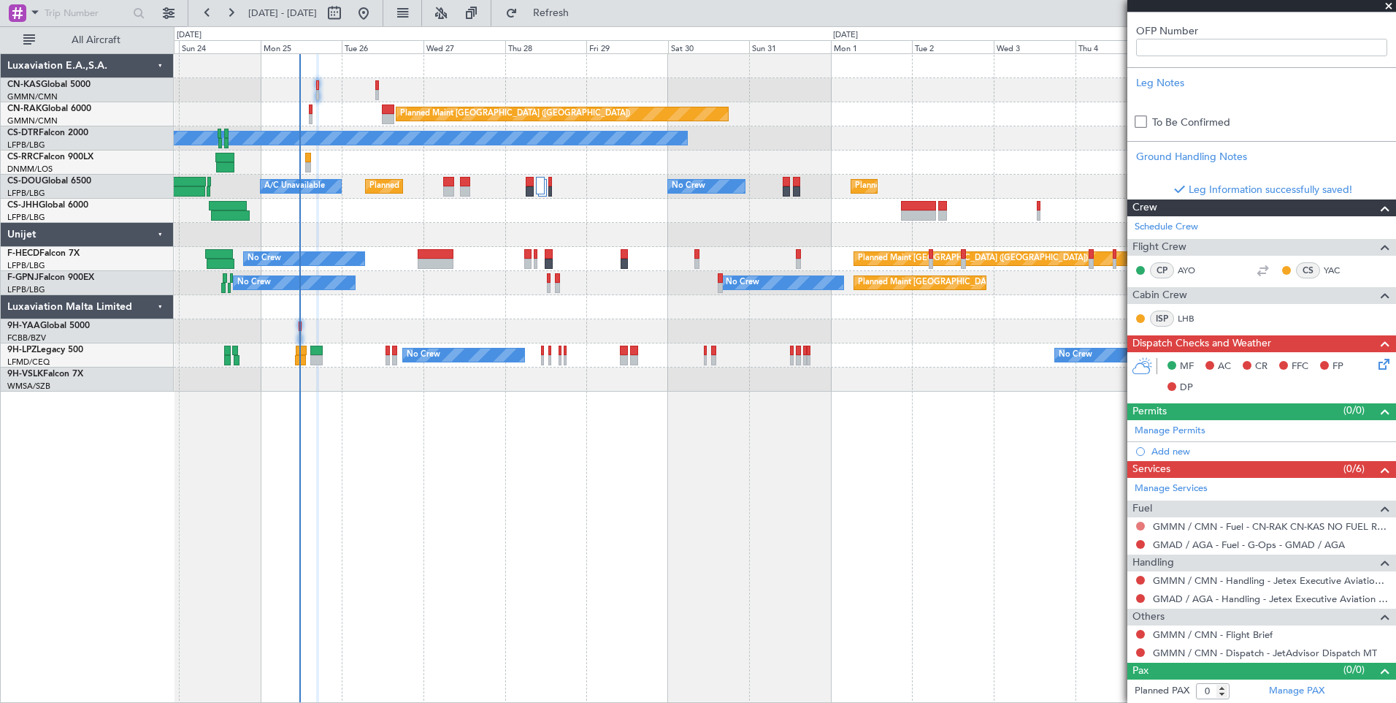
click at [1140, 528] on button at bounding box center [1140, 525] width 9 height 9
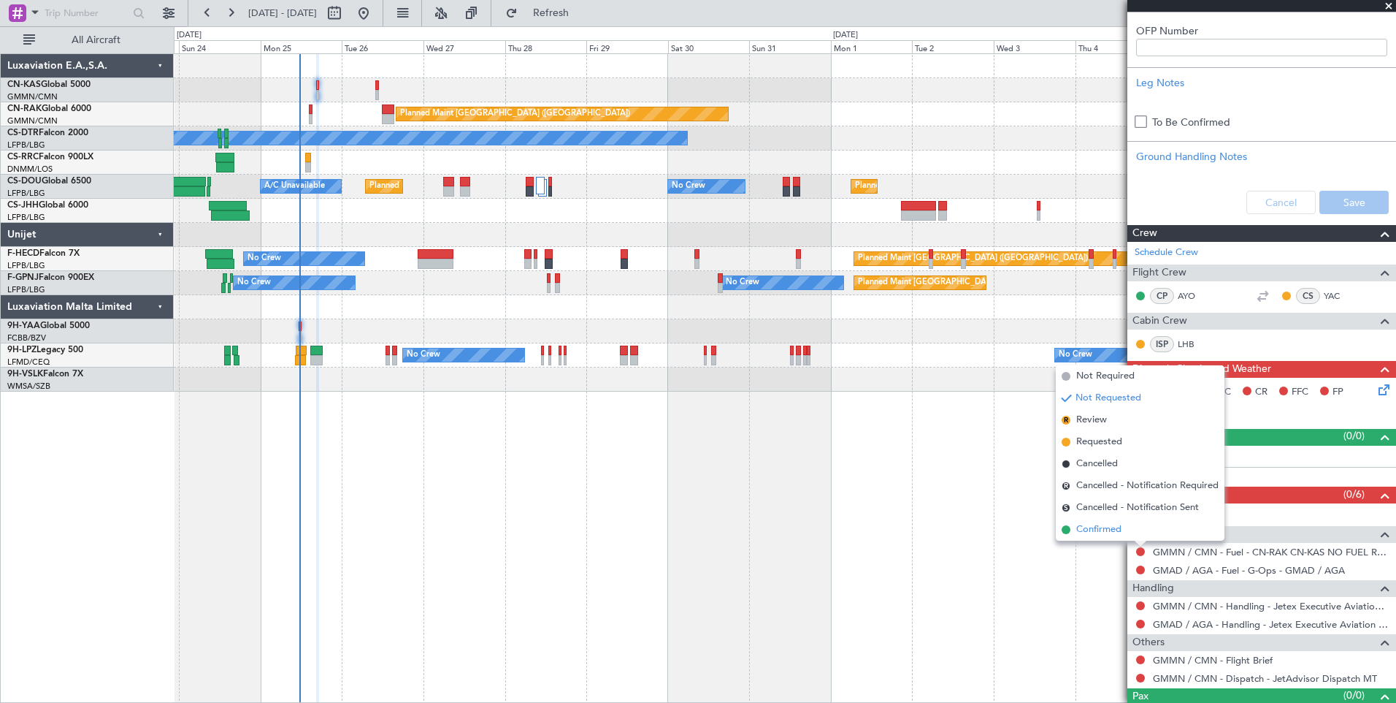
click at [1120, 532] on span "Confirmed" at bounding box center [1099, 529] width 45 height 15
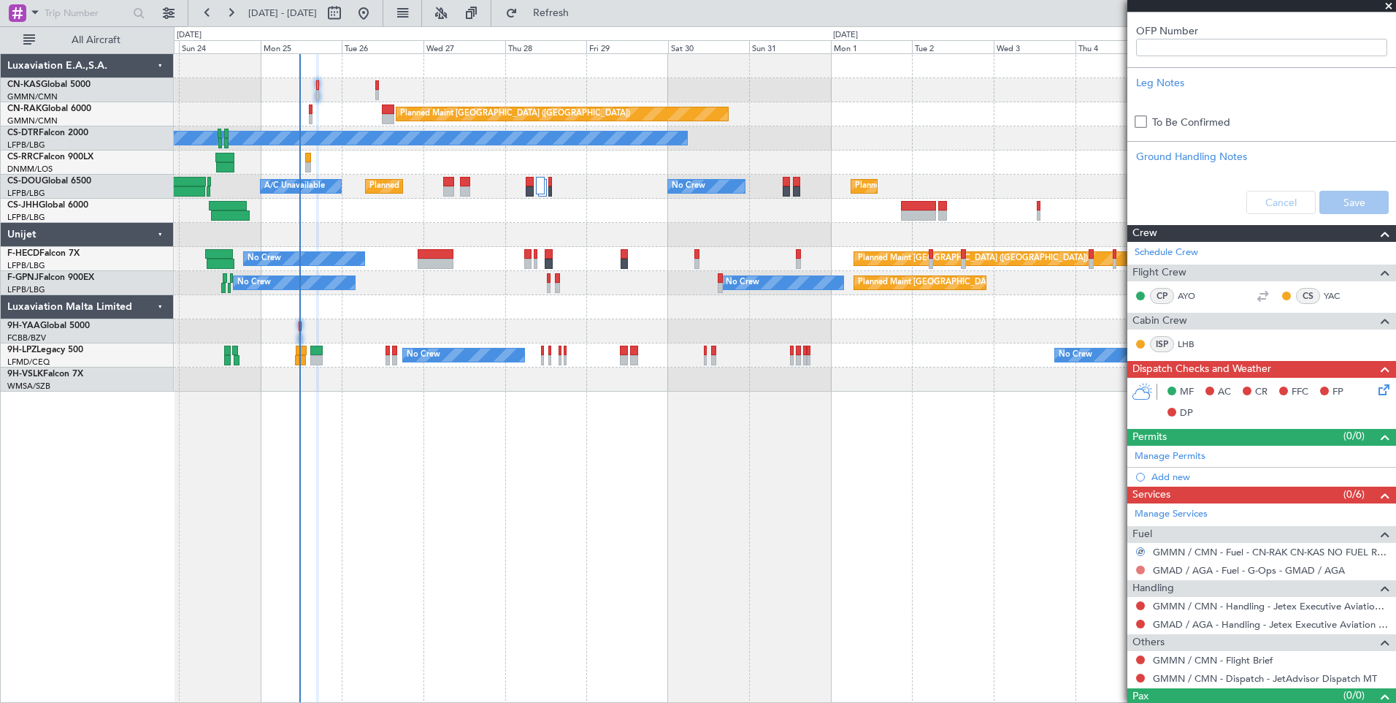
click at [1139, 570] on button at bounding box center [1140, 569] width 9 height 9
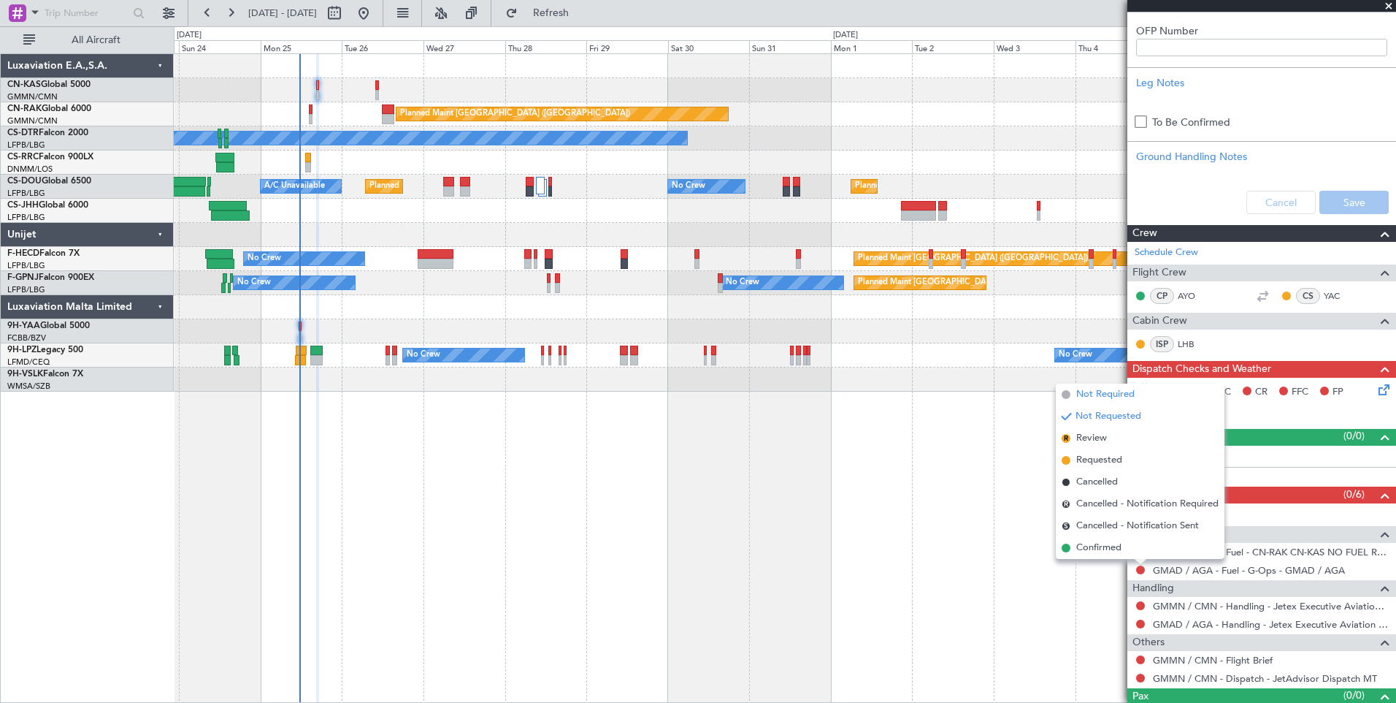
click at [1123, 402] on li "Not Required" at bounding box center [1140, 394] width 169 height 22
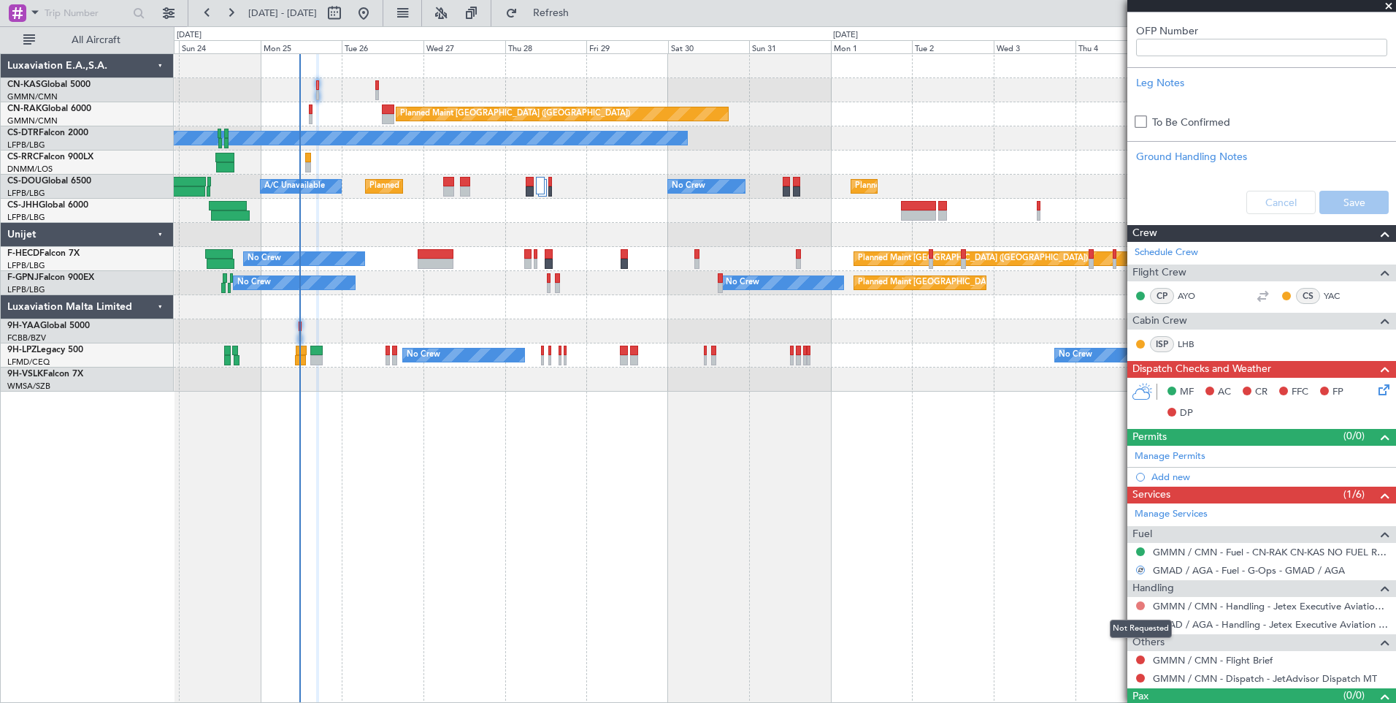
click at [1139, 605] on button at bounding box center [1140, 605] width 9 height 9
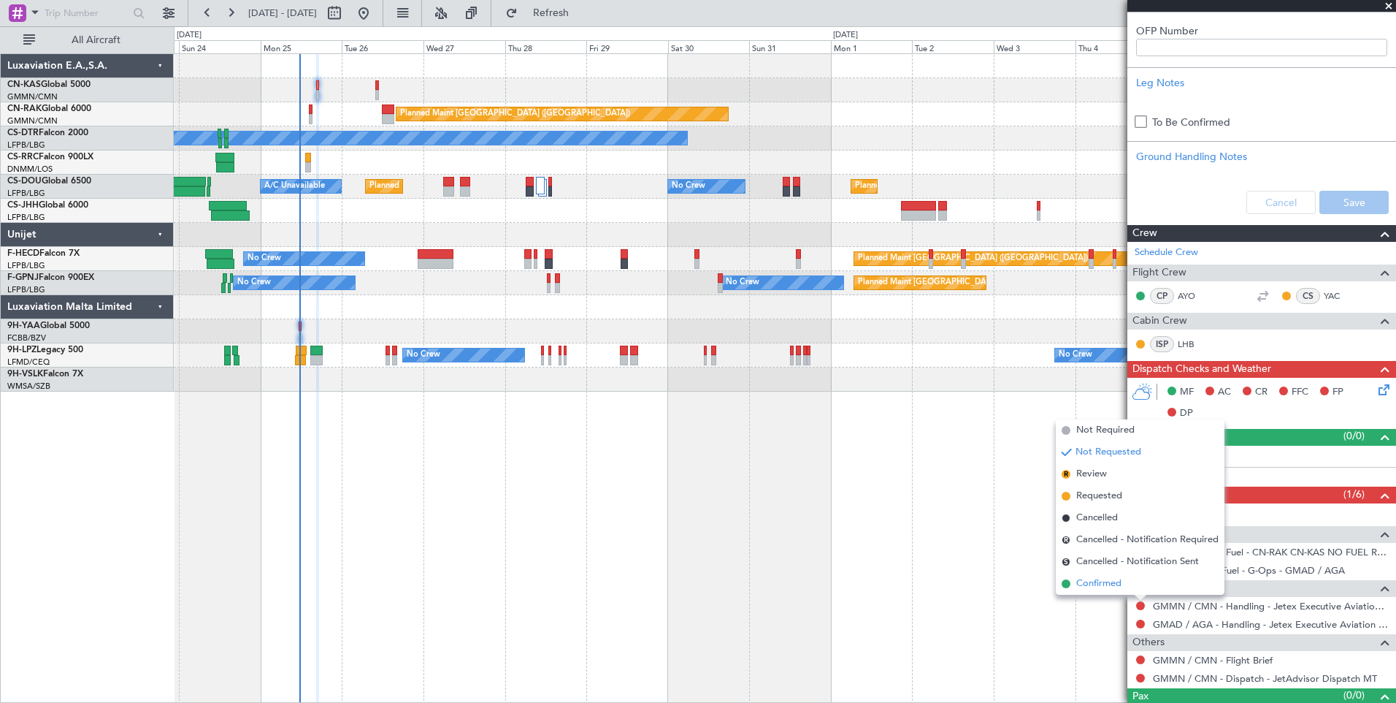
click at [1118, 586] on span "Confirmed" at bounding box center [1099, 583] width 45 height 15
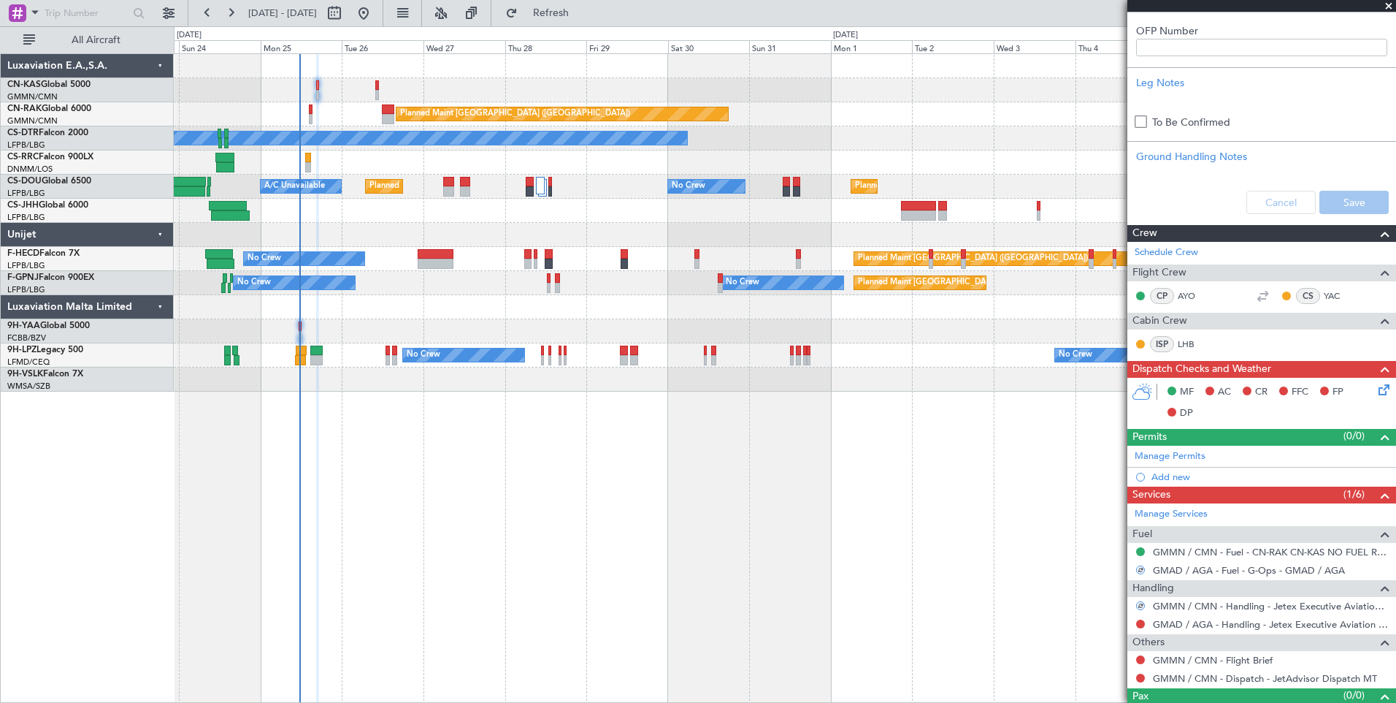
click at [1146, 624] on div at bounding box center [1141, 624] width 12 height 12
click at [1143, 624] on button at bounding box center [1140, 623] width 9 height 9
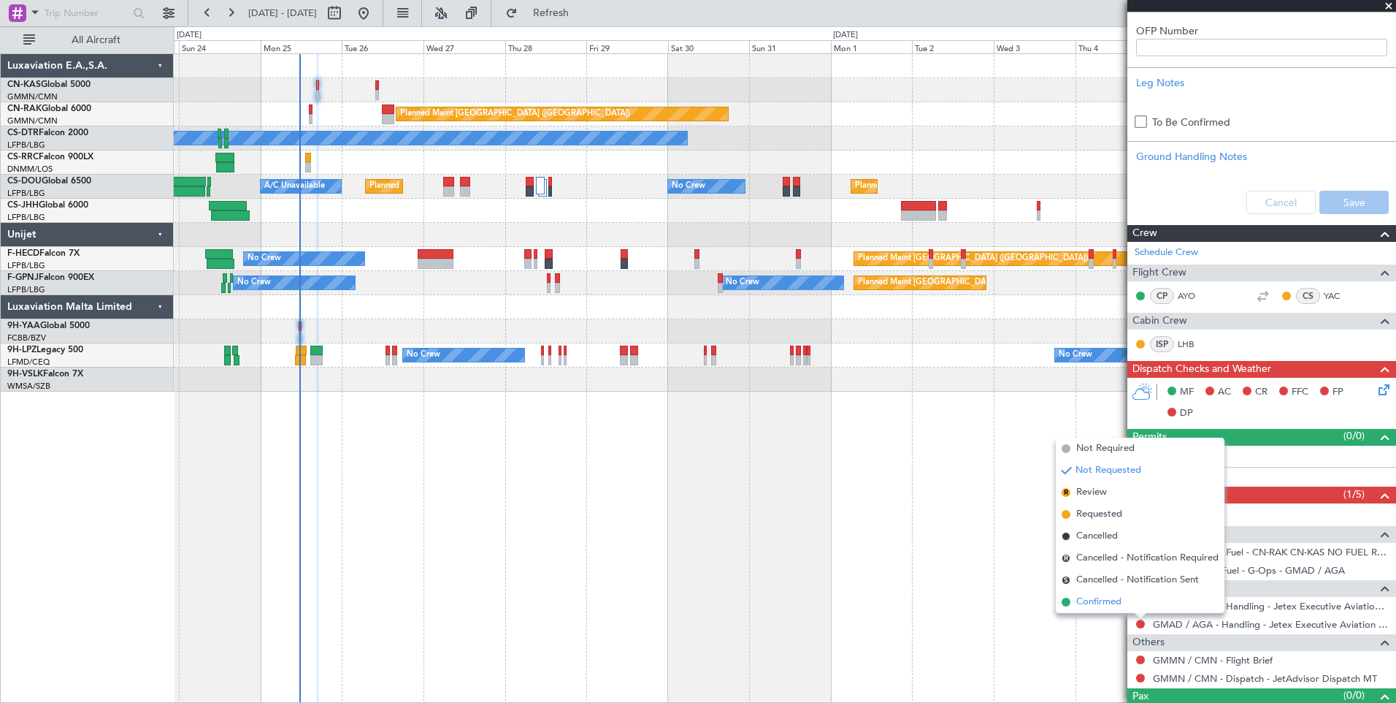
click at [1124, 603] on li "Confirmed" at bounding box center [1140, 602] width 169 height 22
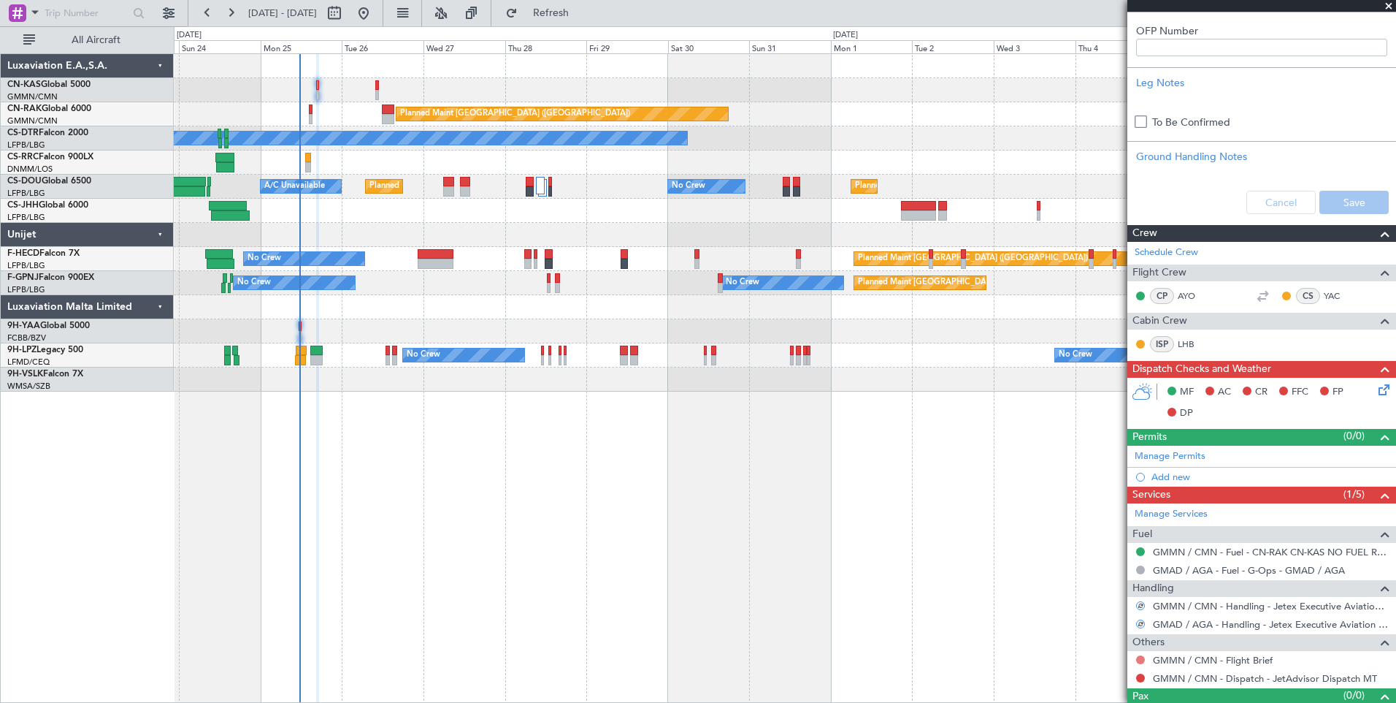
click at [1142, 659] on button at bounding box center [1140, 659] width 9 height 9
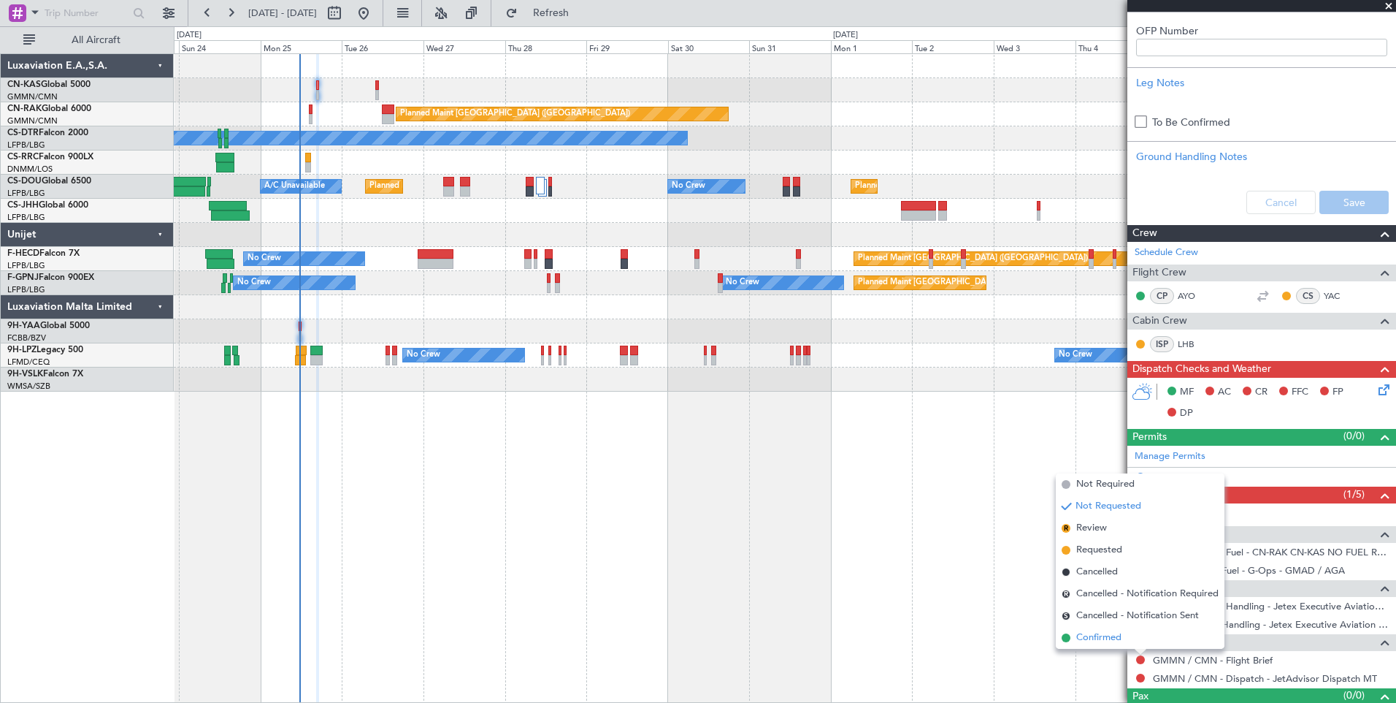
click at [1092, 637] on span "Confirmed" at bounding box center [1099, 637] width 45 height 15
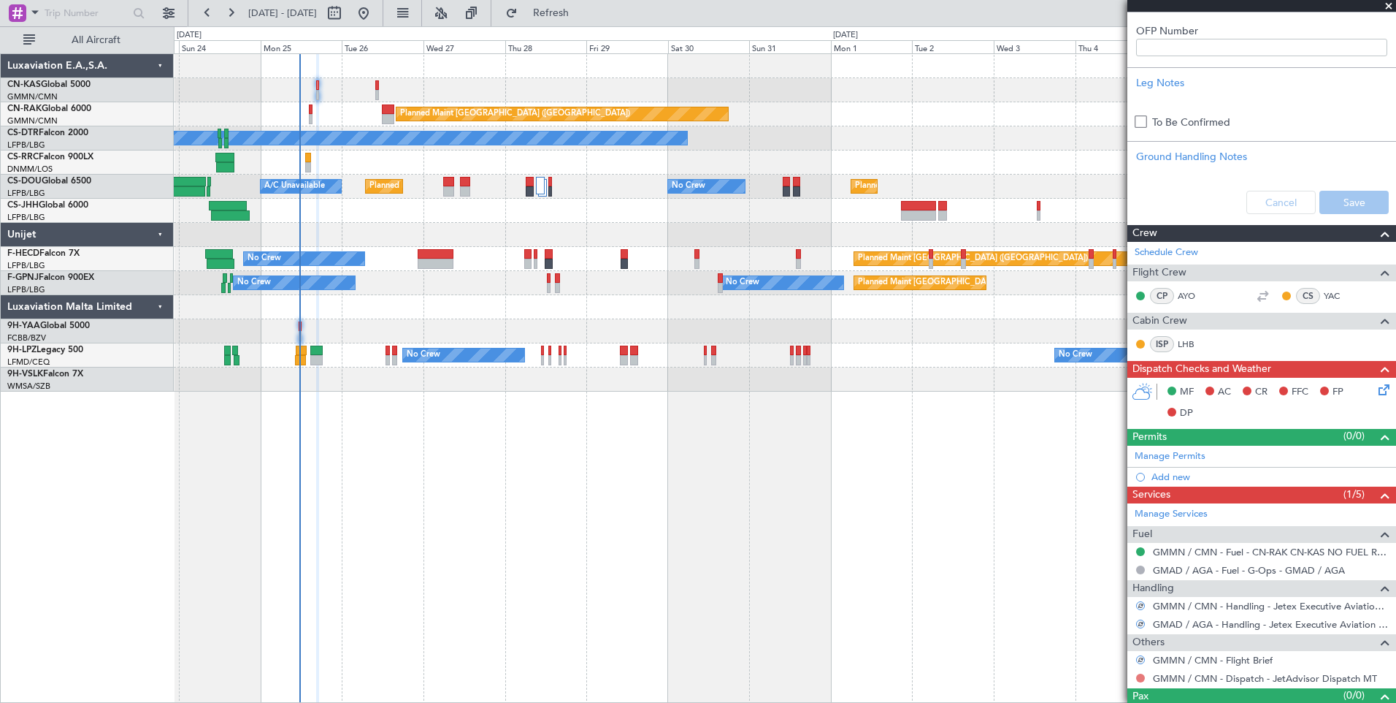
click at [1142, 679] on button at bounding box center [1140, 677] width 9 height 9
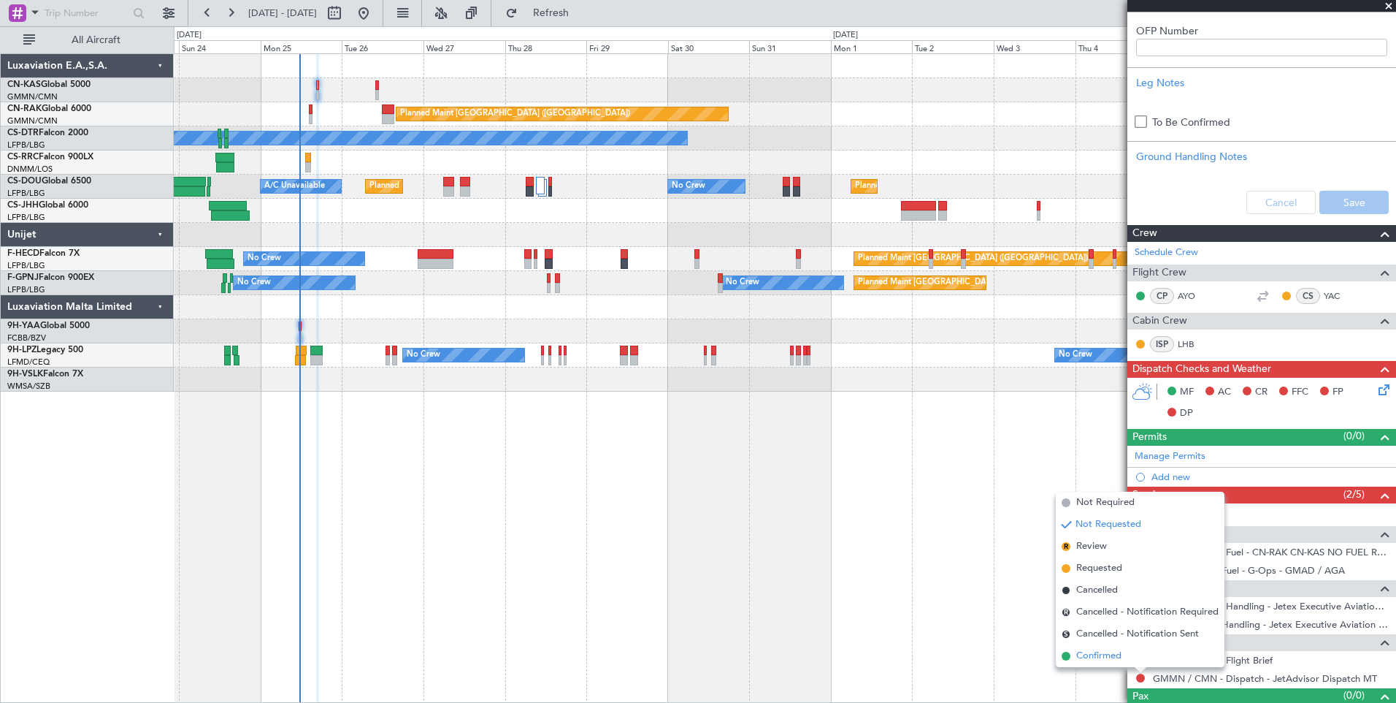
click at [1095, 656] on span "Confirmed" at bounding box center [1099, 656] width 45 height 15
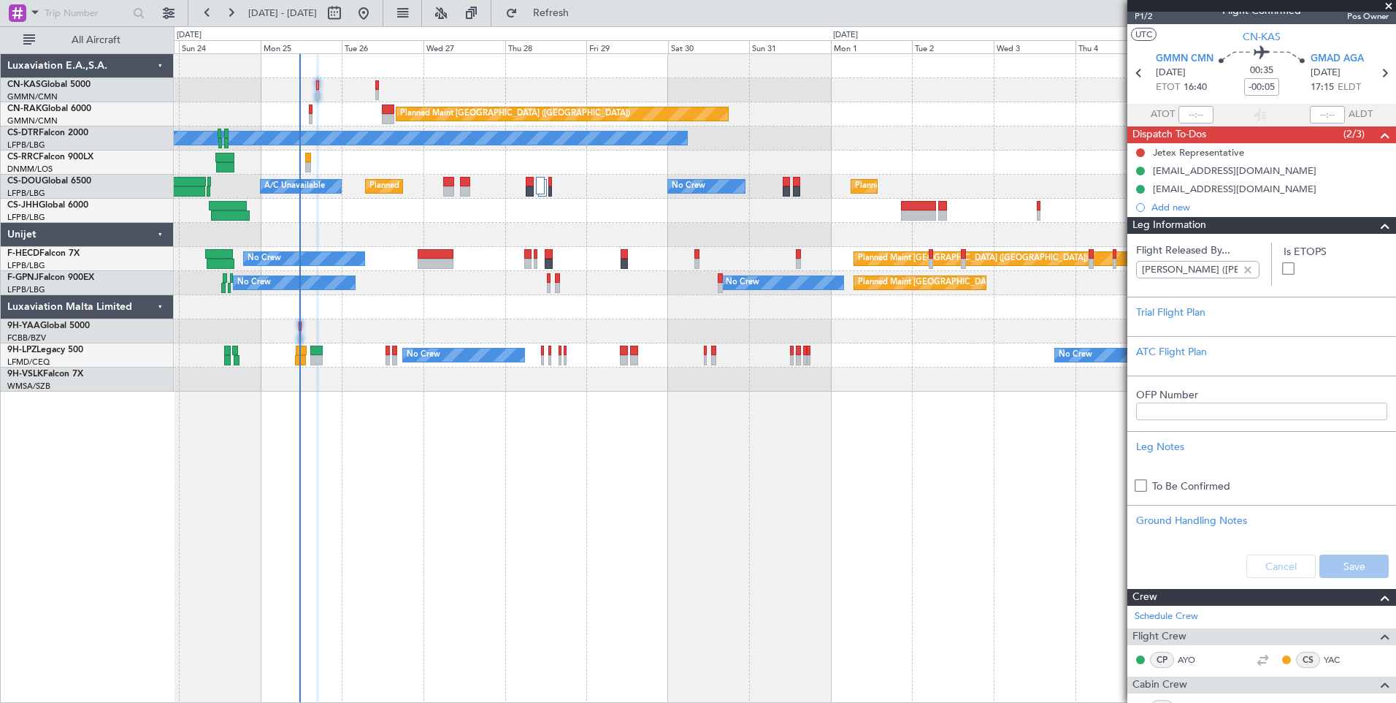
scroll to position [0, 0]
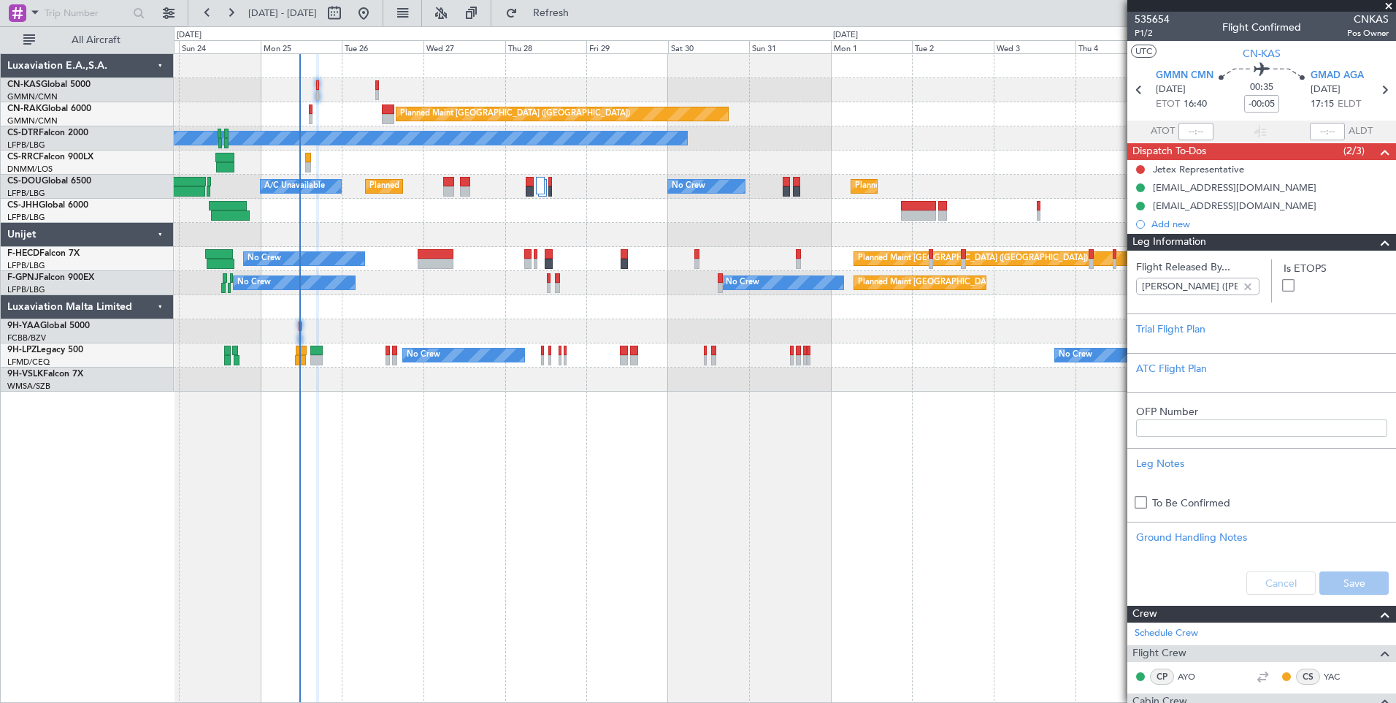
click at [1193, 246] on span "Leg Information" at bounding box center [1170, 242] width 74 height 17
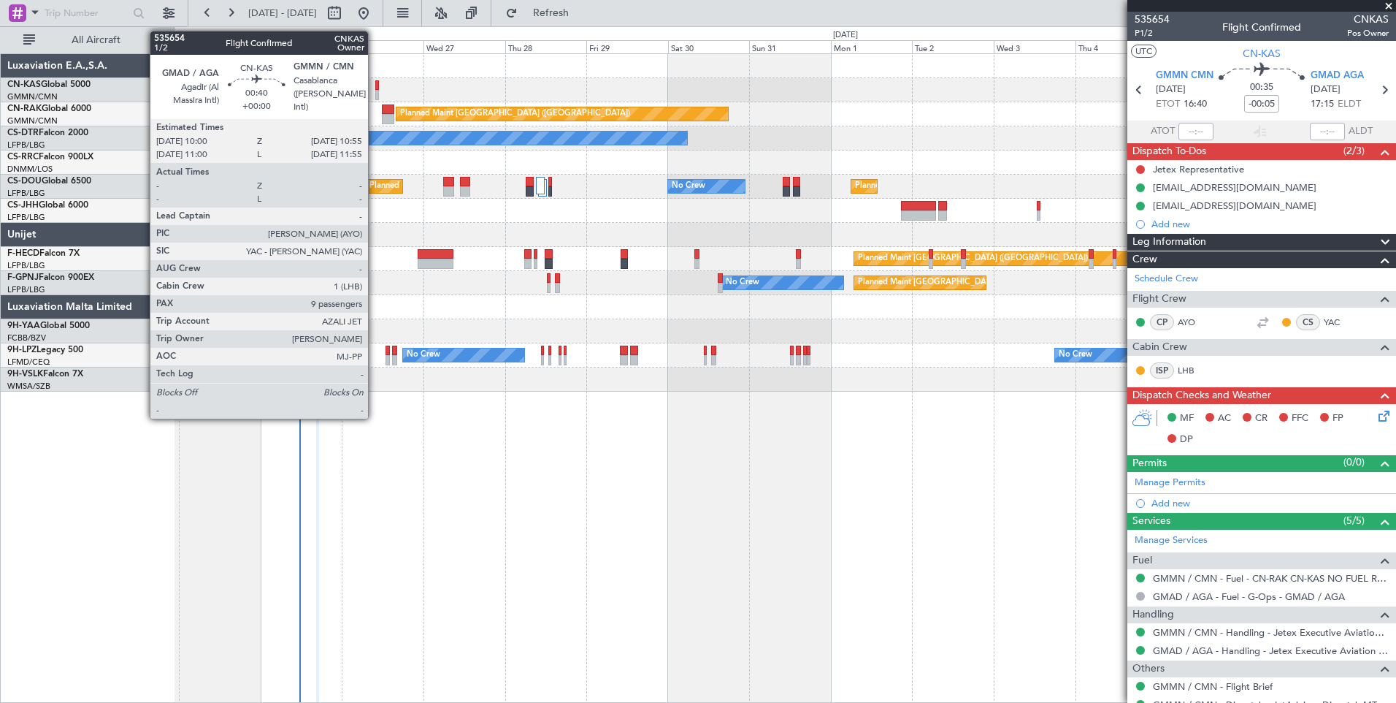
click at [375, 86] on div at bounding box center [377, 85] width 4 height 10
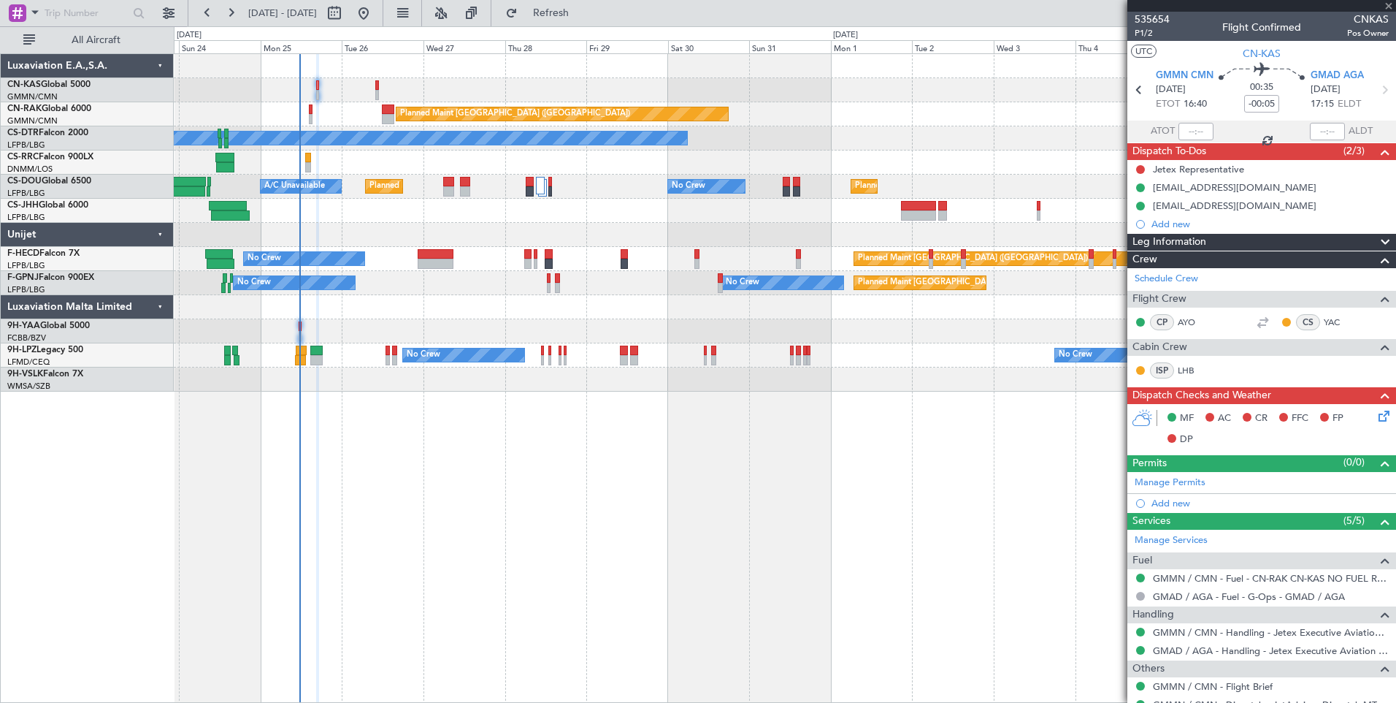
type input "9"
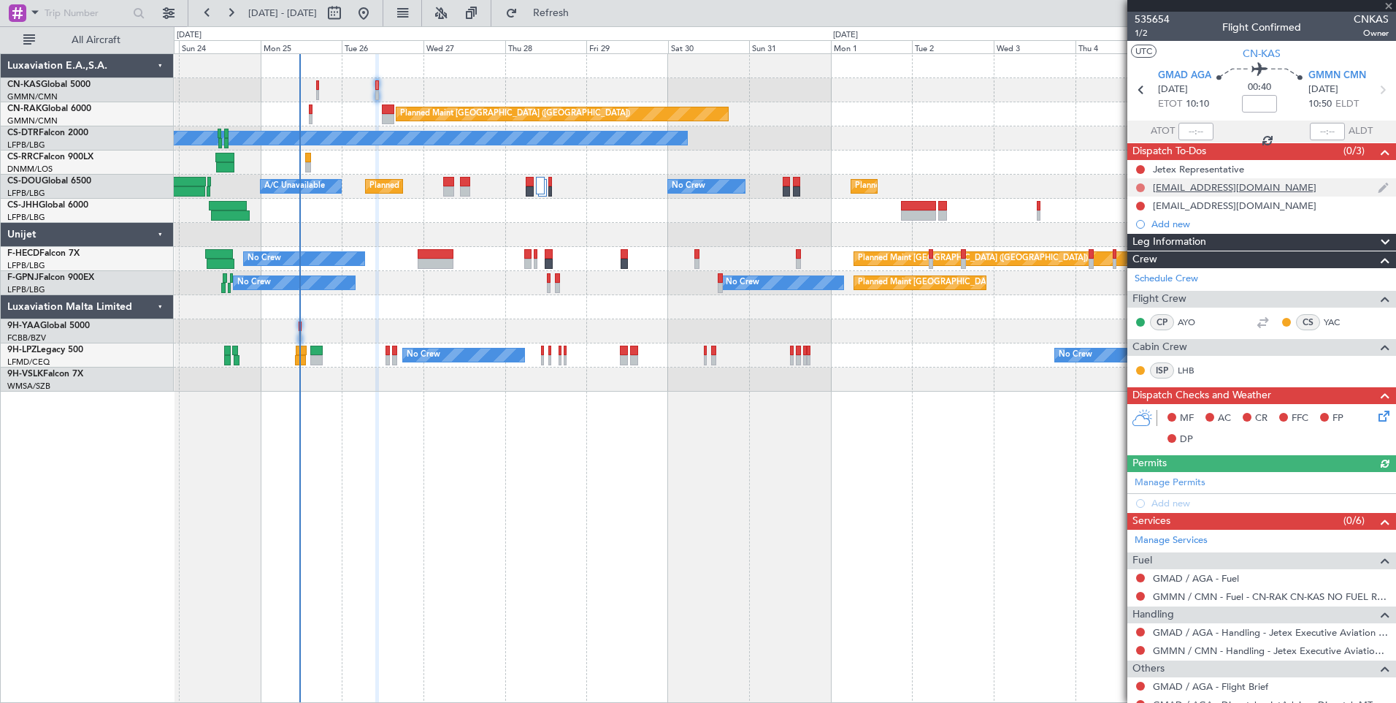
click at [1143, 188] on button at bounding box center [1140, 187] width 9 height 9
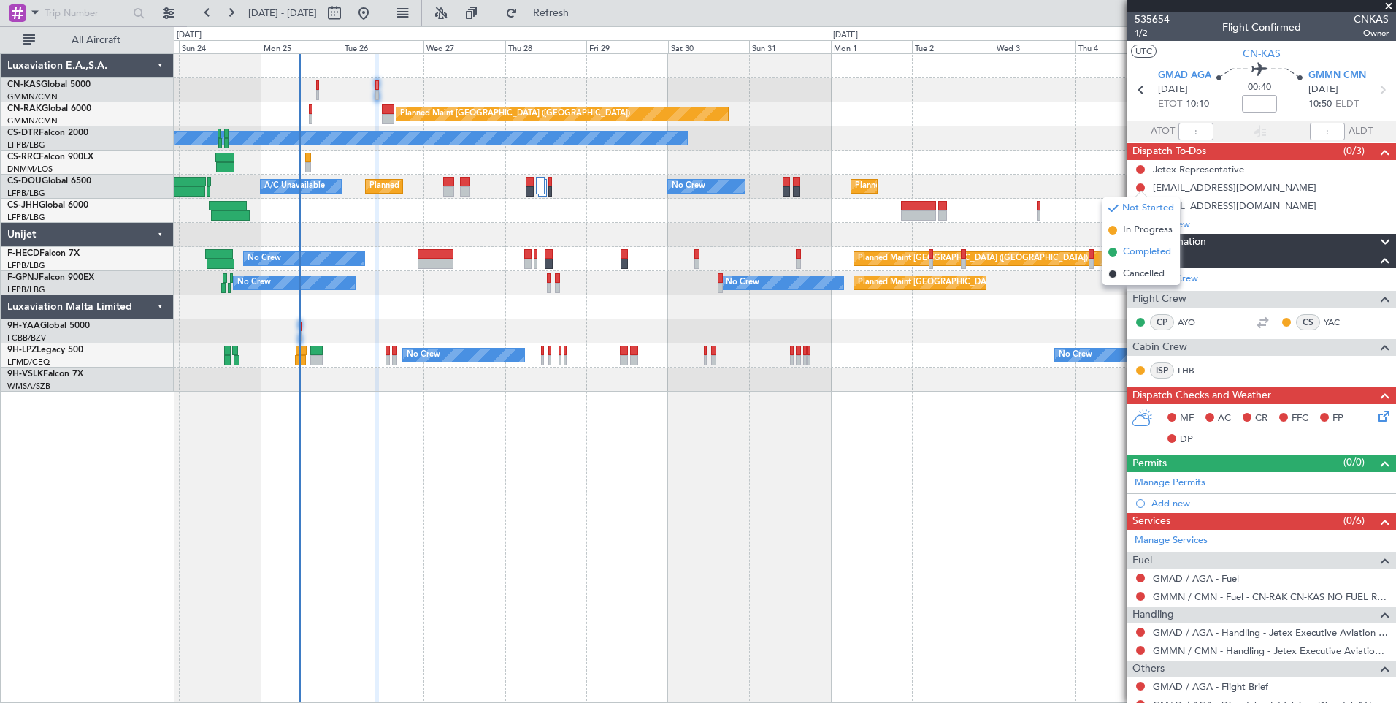
click at [1142, 249] on span "Completed" at bounding box center [1147, 252] width 48 height 15
click at [1139, 210] on div at bounding box center [1141, 206] width 12 height 12
click at [1139, 205] on button at bounding box center [1140, 206] width 9 height 9
click at [1145, 272] on span "Completed" at bounding box center [1147, 270] width 48 height 15
click at [1376, 418] on icon at bounding box center [1382, 414] width 12 height 12
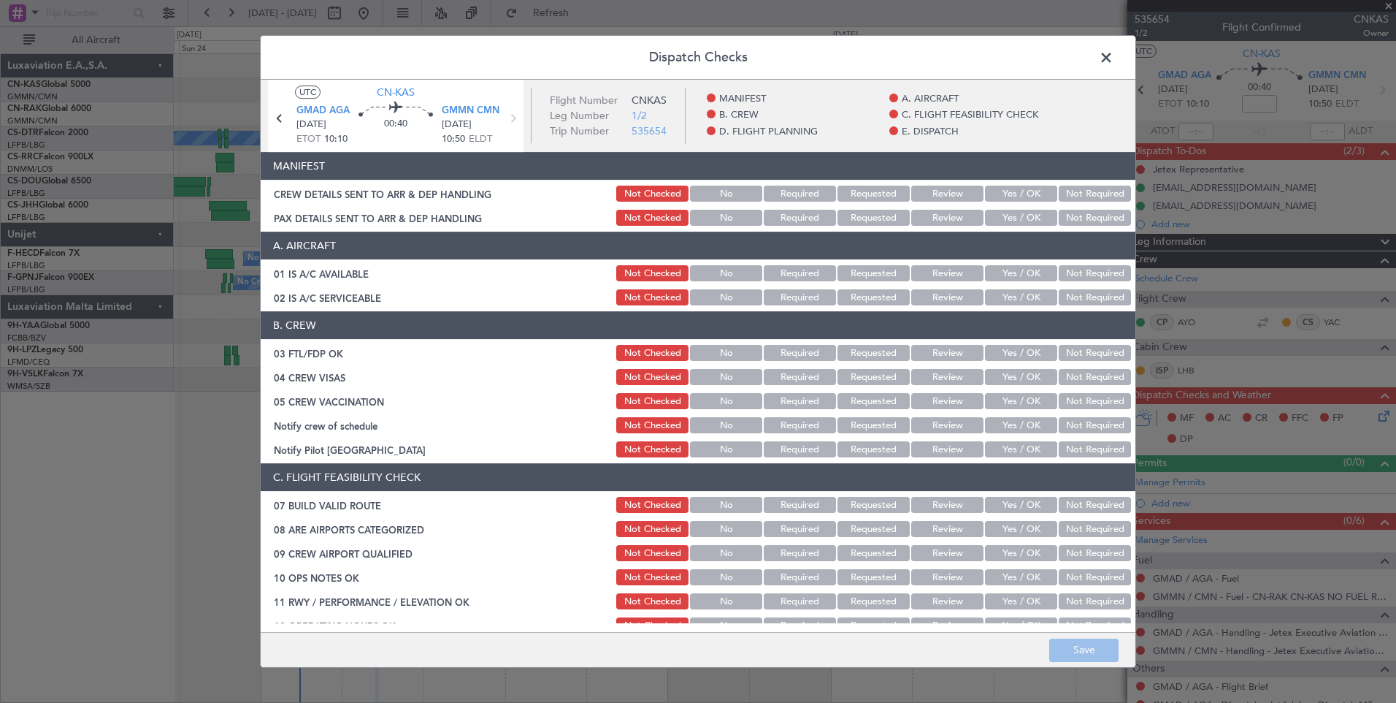
click at [1004, 199] on button "Yes / OK" at bounding box center [1021, 194] width 72 height 16
click at [1006, 218] on button "Yes / OK" at bounding box center [1021, 218] width 72 height 16
click at [1083, 647] on button "Save" at bounding box center [1084, 649] width 69 height 23
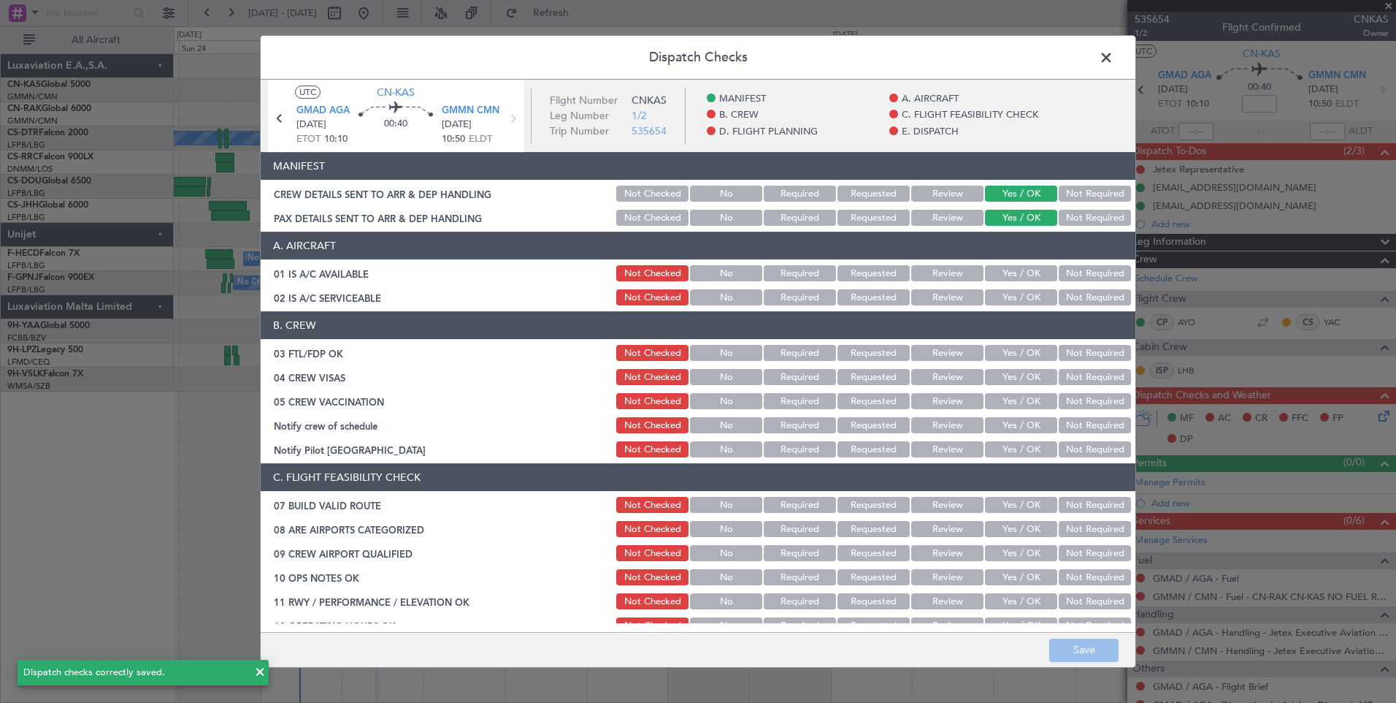
click at [1114, 60] on span at bounding box center [1114, 61] width 0 height 29
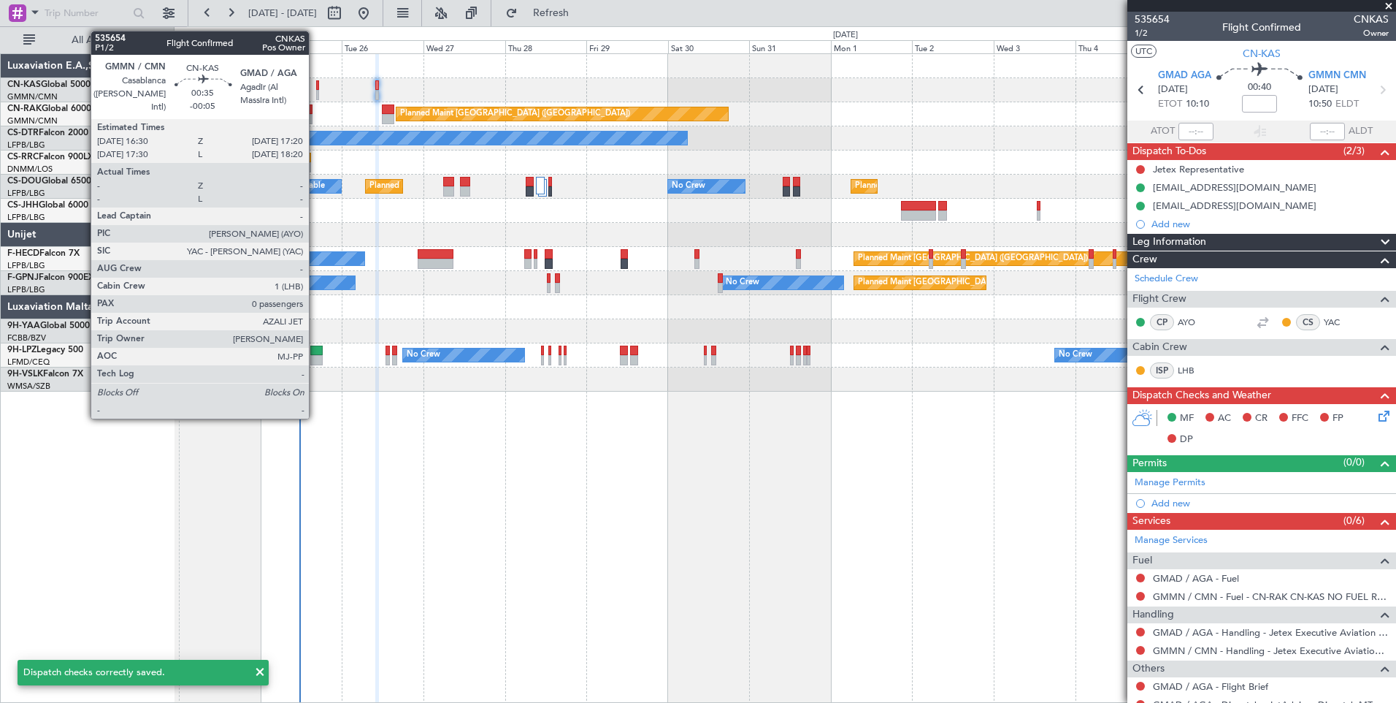
click at [316, 91] on div at bounding box center [317, 95] width 3 height 10
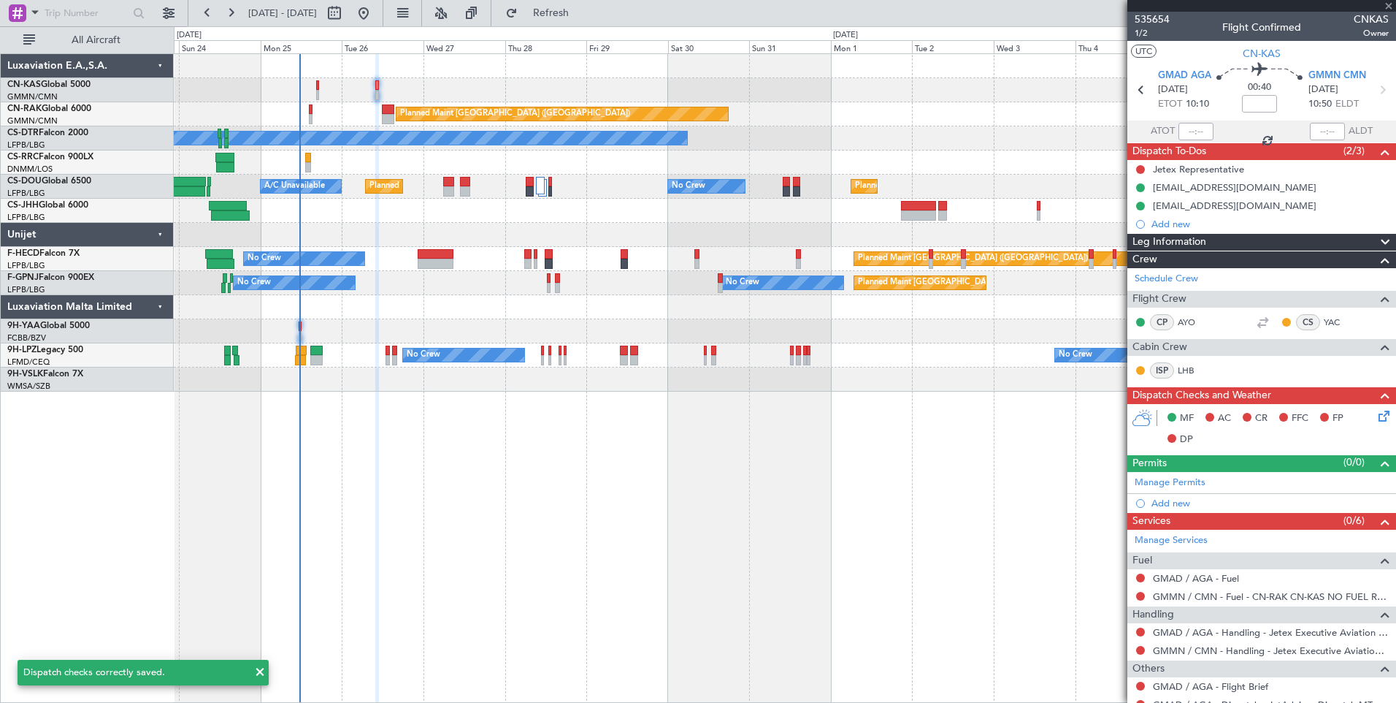
type input "-00:05"
type input "0"
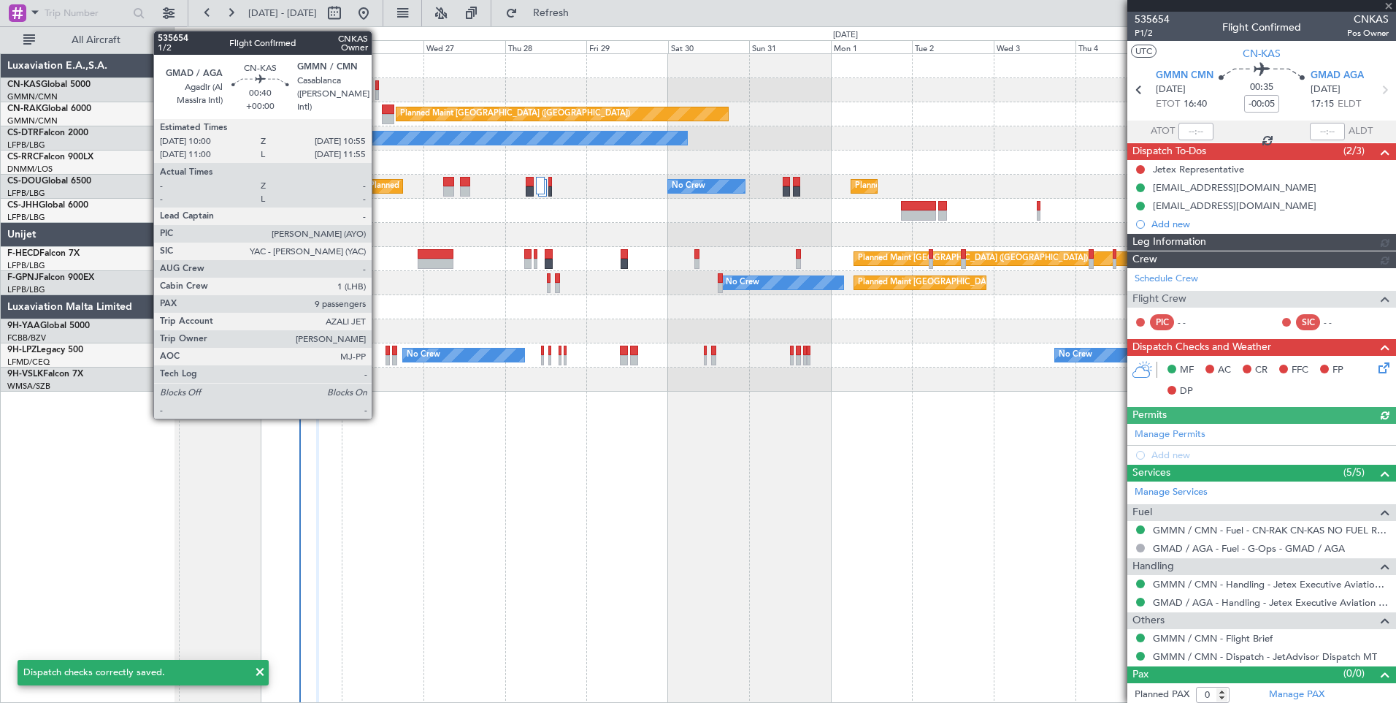
type input "[PERSON_NAME] ([PERSON_NAME])"
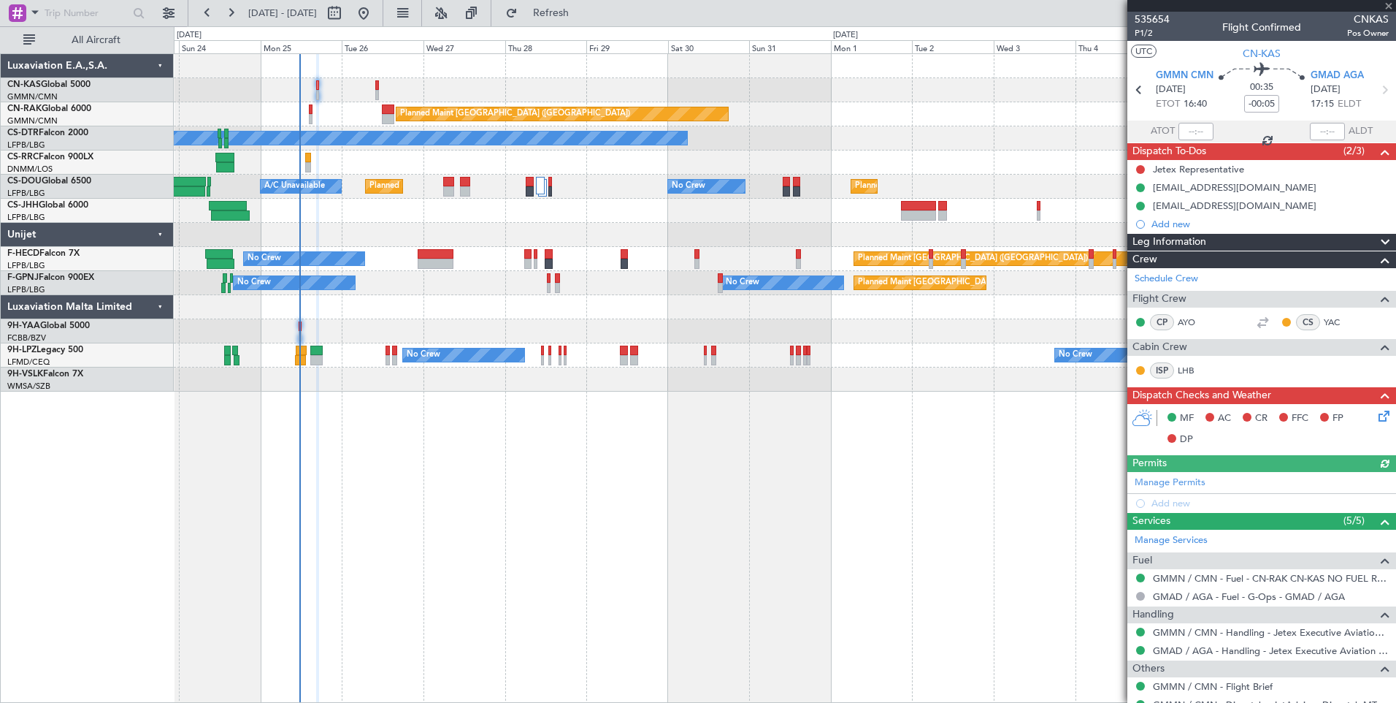
click at [1166, 240] on span "Leg Information" at bounding box center [1170, 242] width 74 height 17
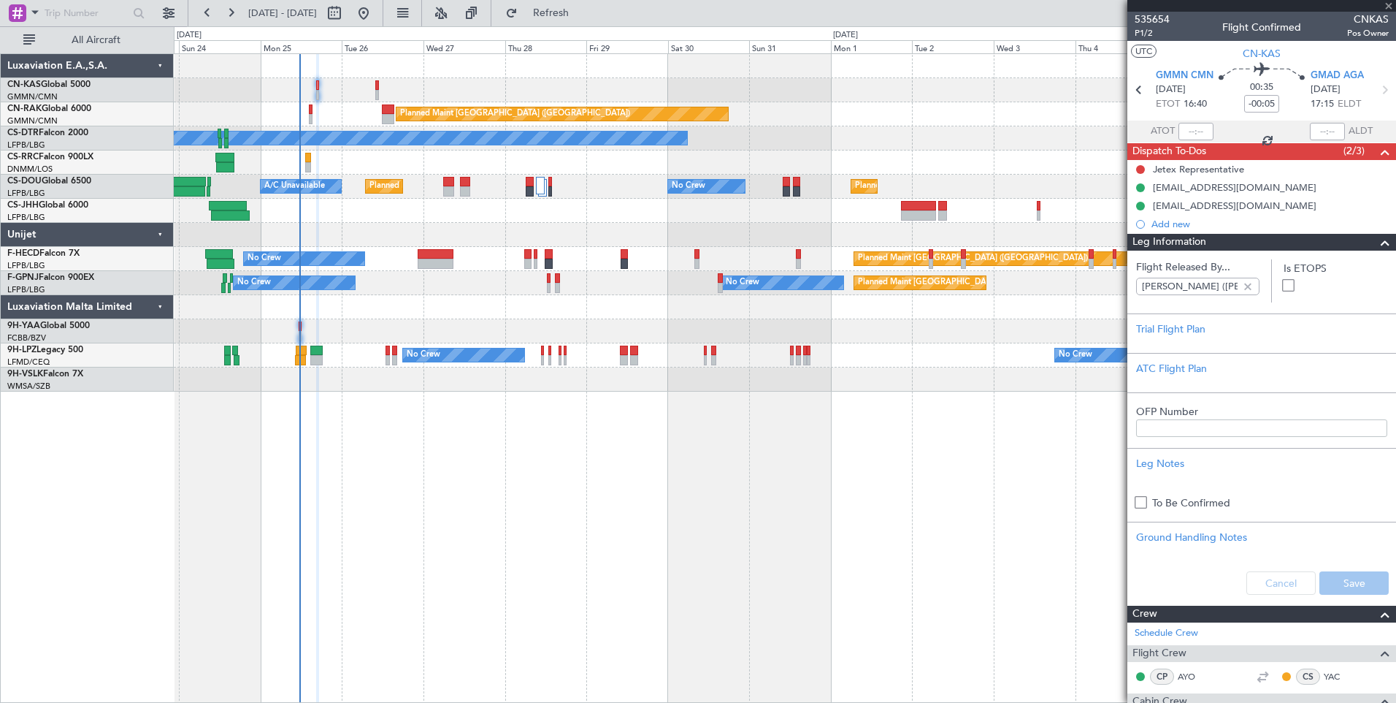
click at [1165, 240] on span "Leg Information" at bounding box center [1170, 242] width 74 height 17
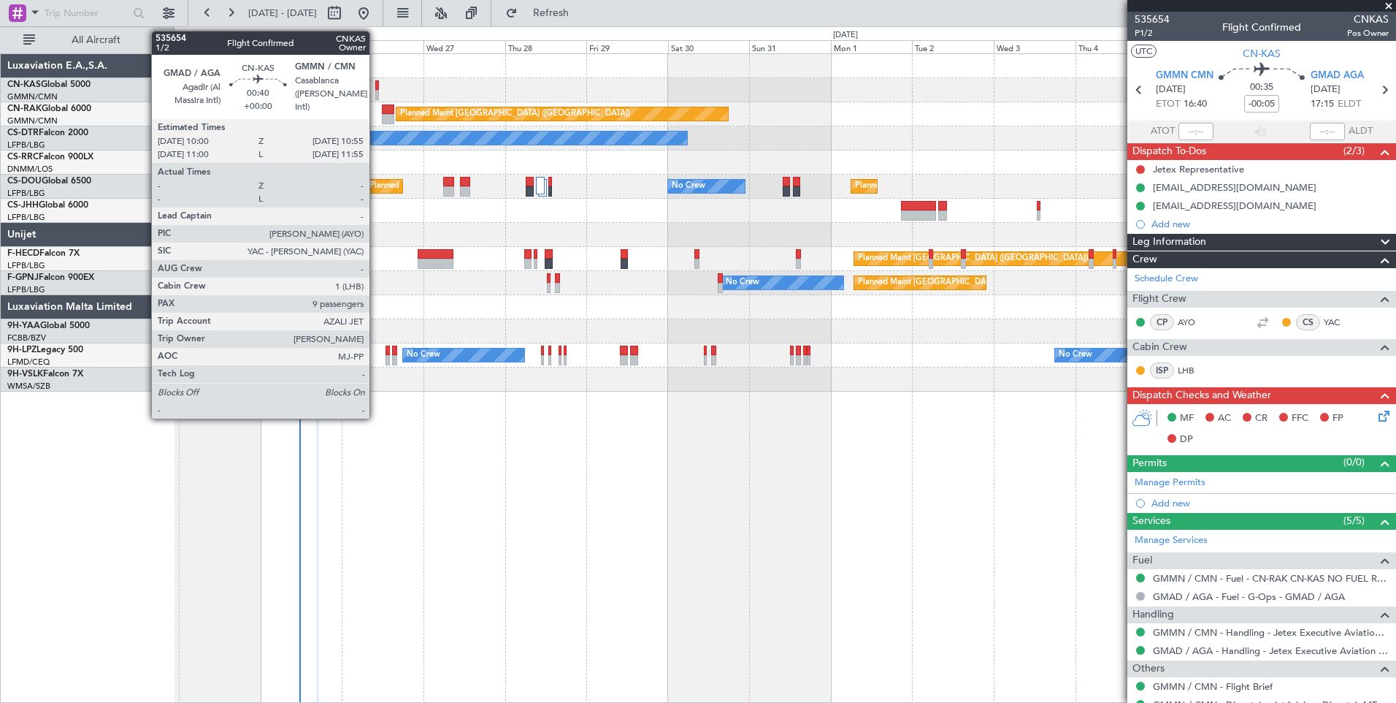
click at [376, 83] on div at bounding box center [377, 85] width 4 height 10
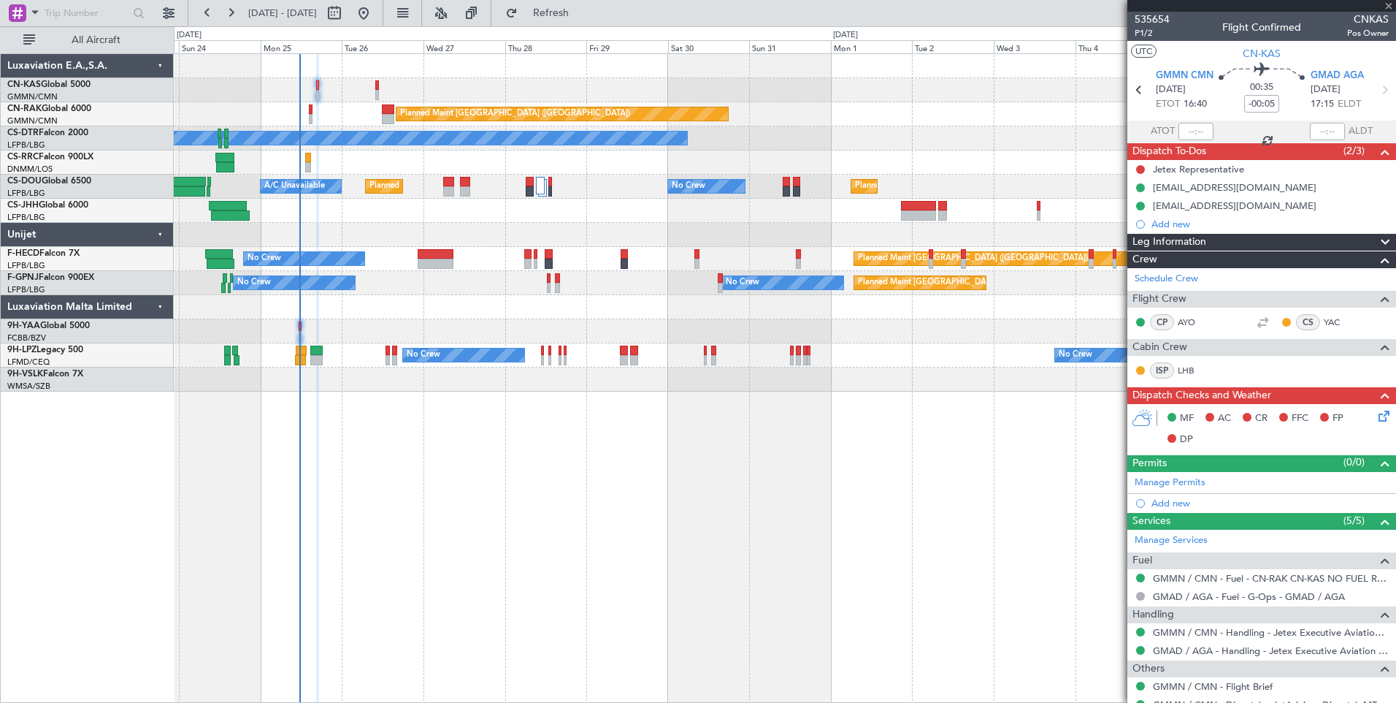
type input "9"
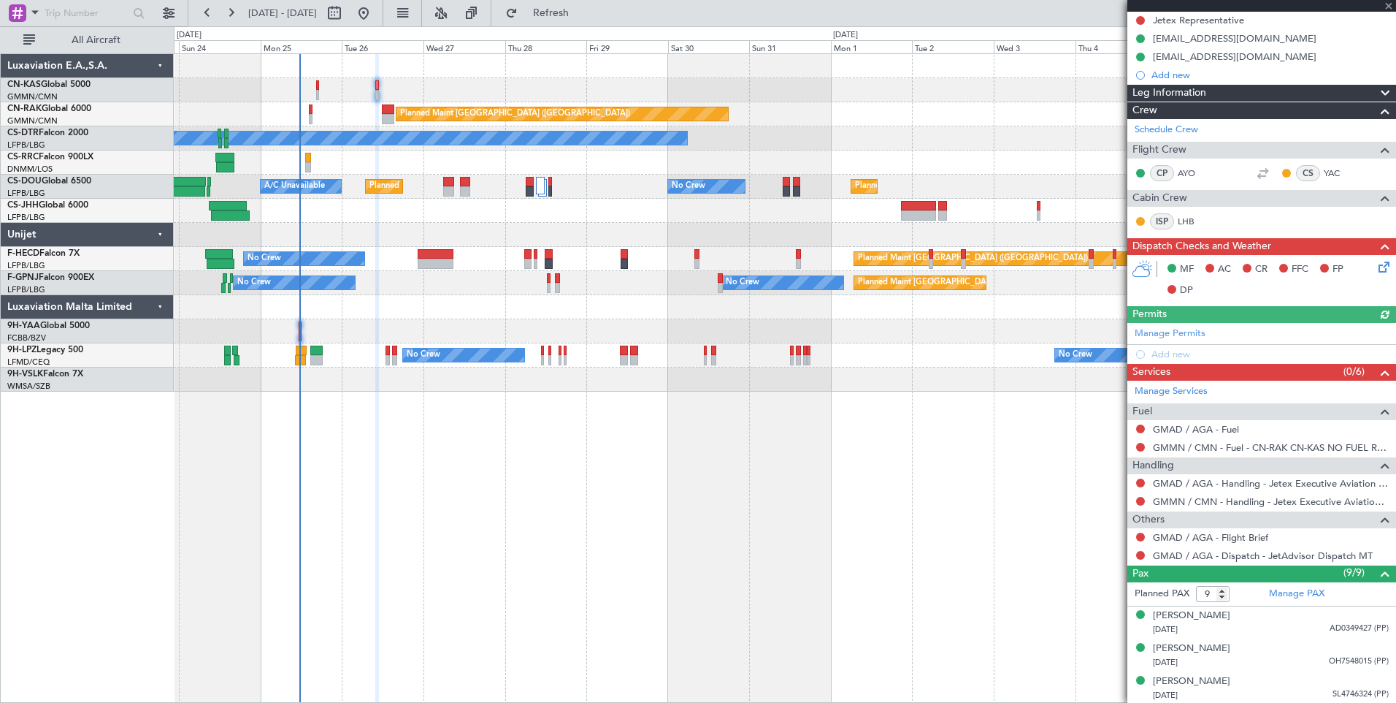
scroll to position [101, 0]
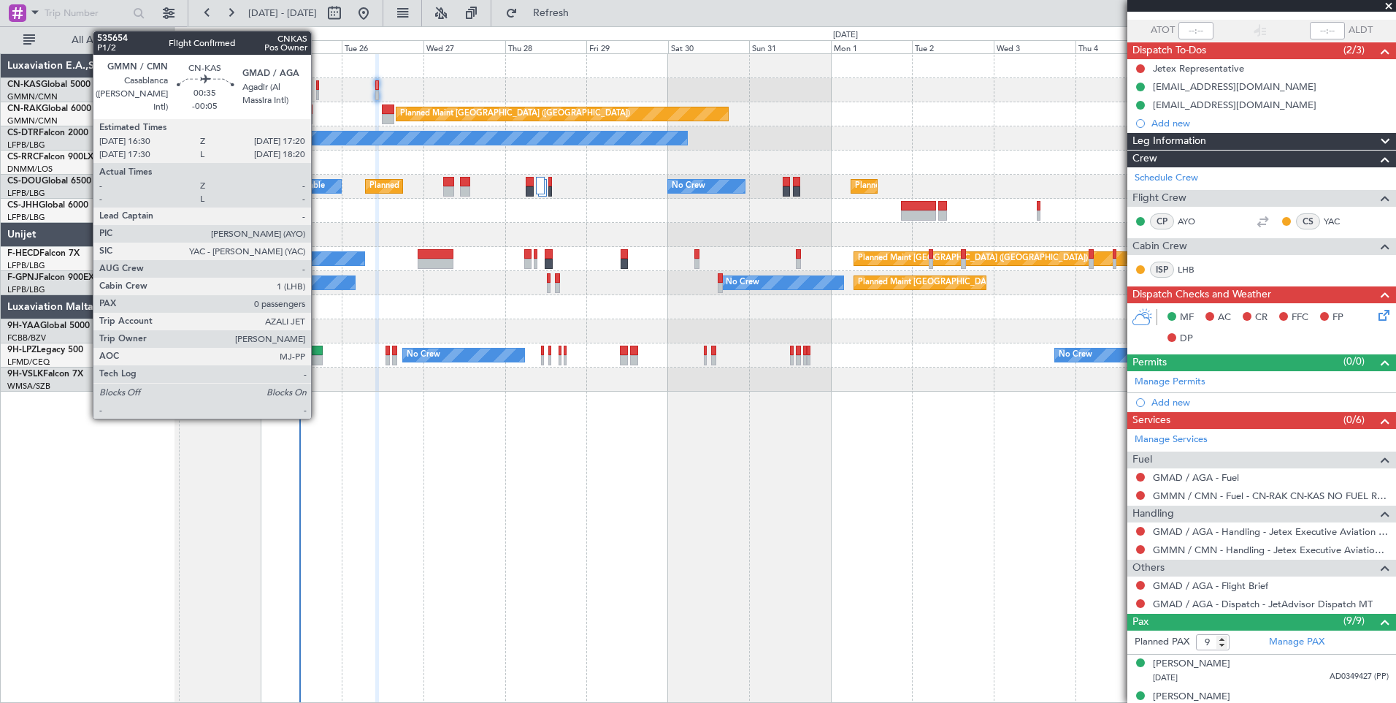
click at [318, 91] on div at bounding box center [317, 95] width 3 height 10
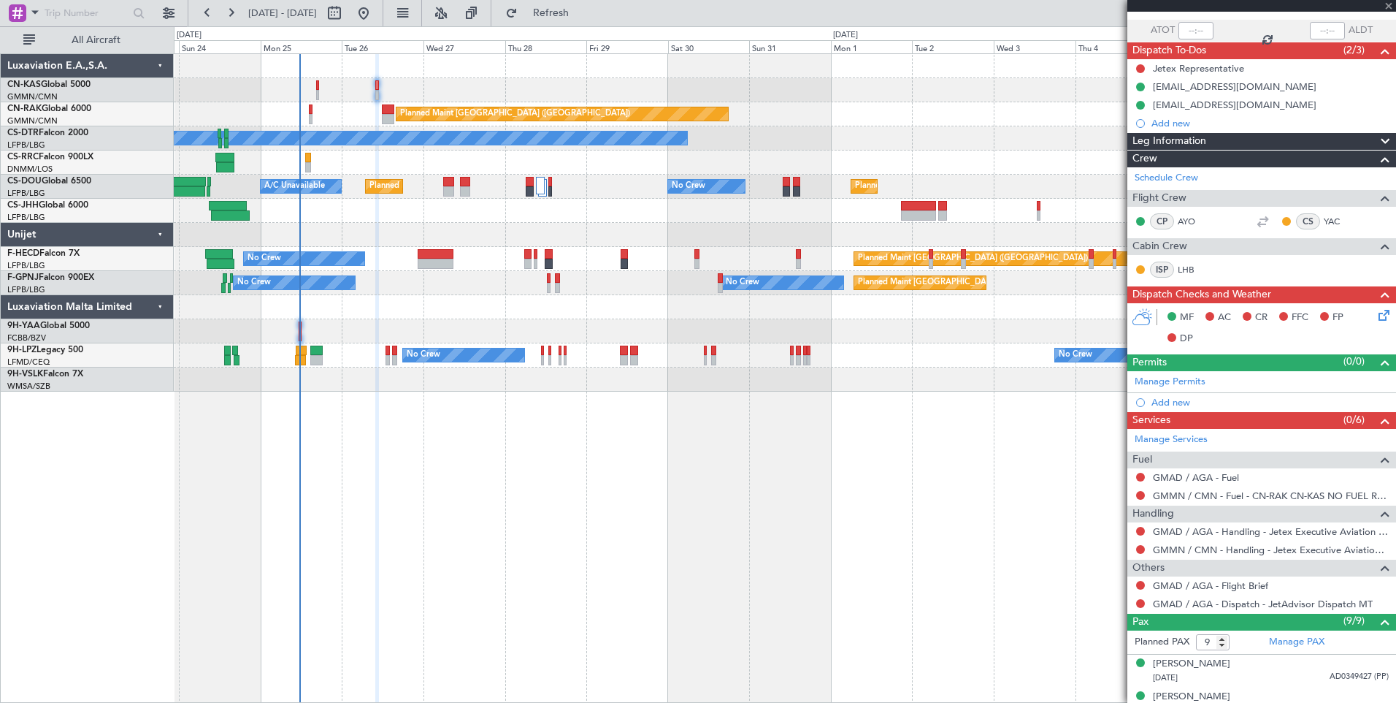
type input "-00:05"
type input "0"
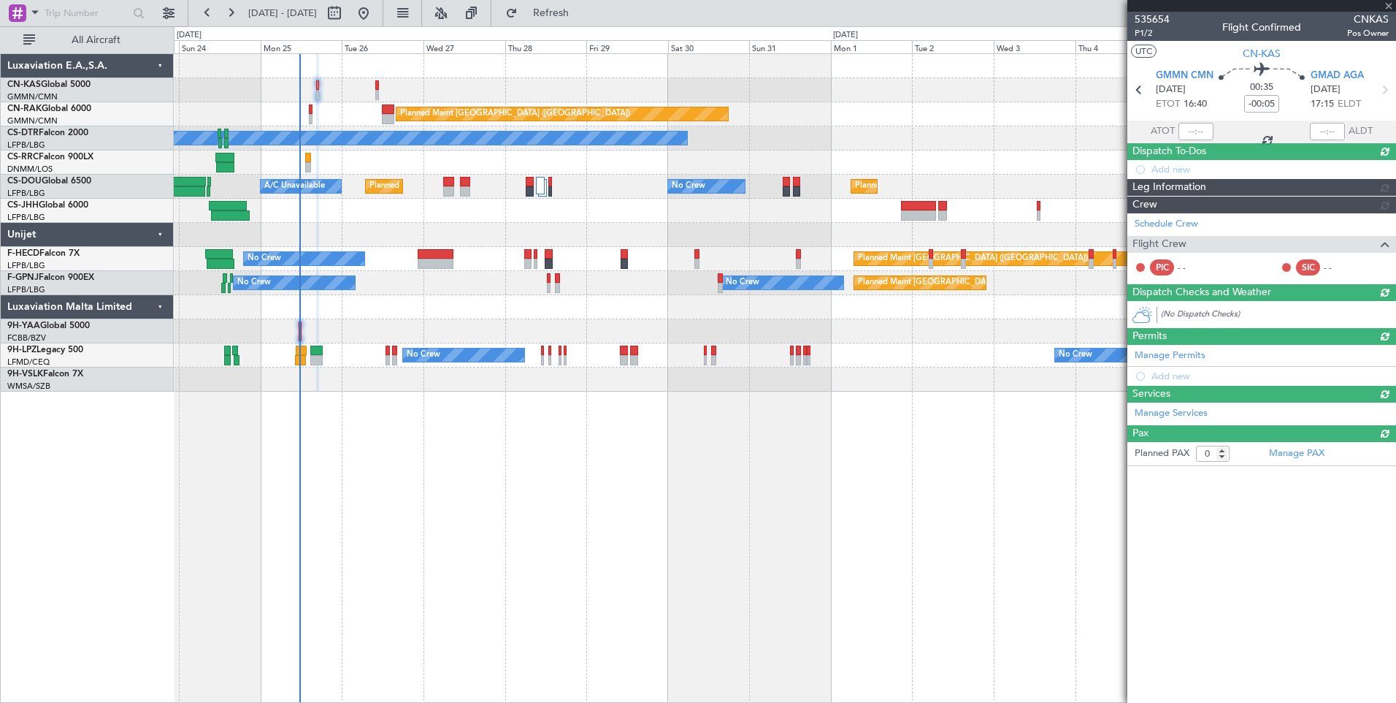
scroll to position [0, 0]
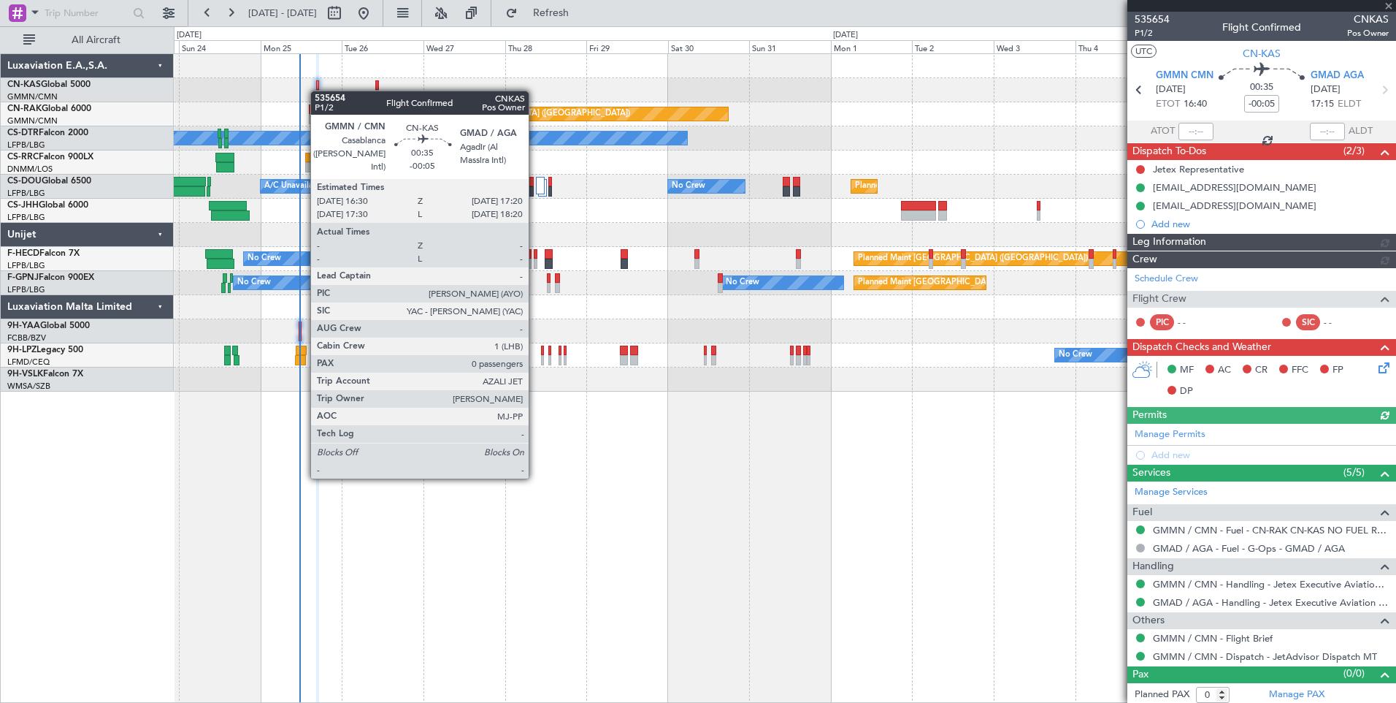
type input "[PERSON_NAME] ([PERSON_NAME])"
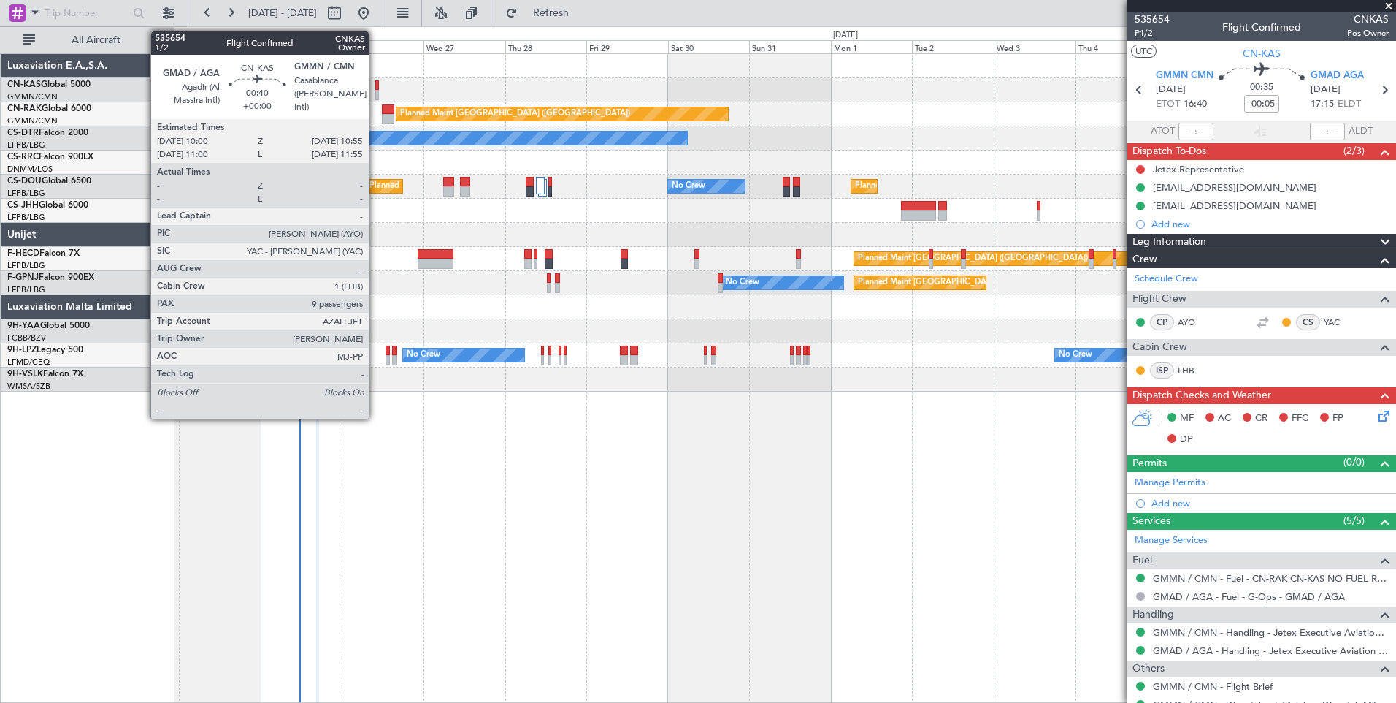
click at [375, 90] on div at bounding box center [377, 95] width 4 height 10
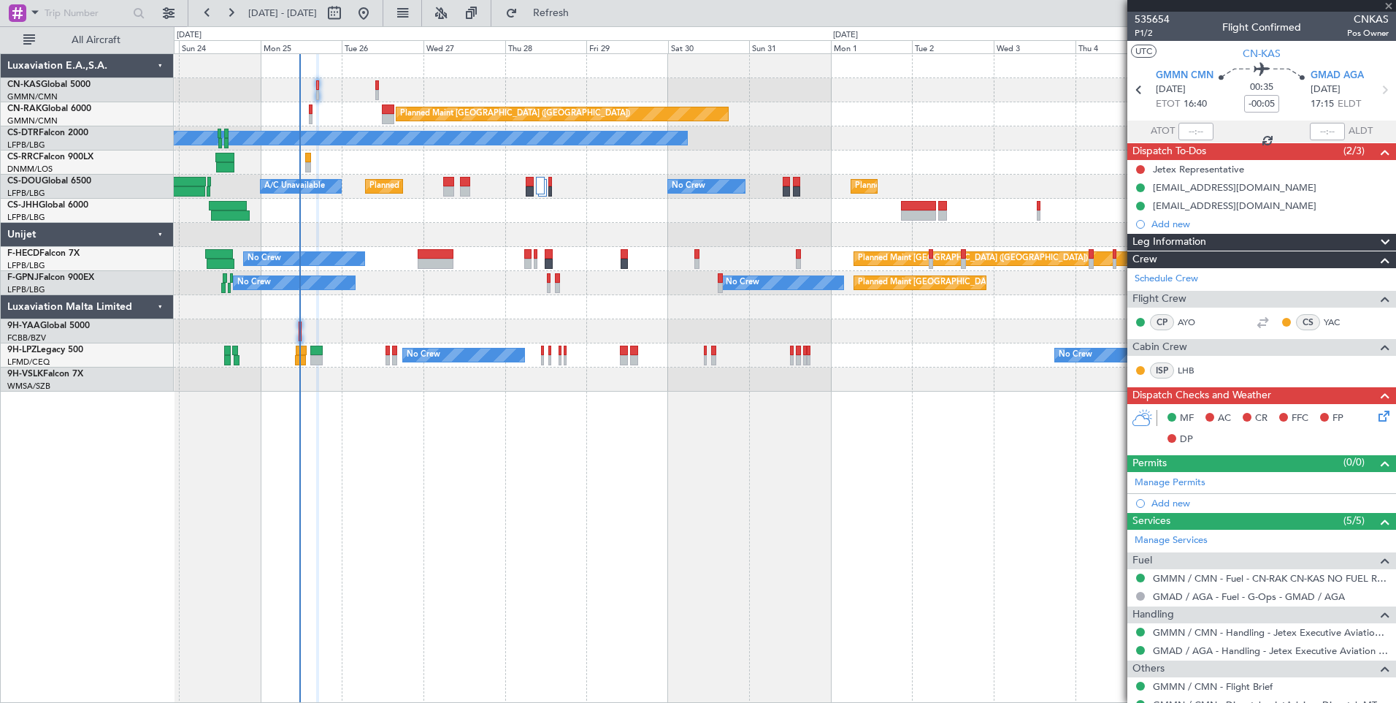
type input "9"
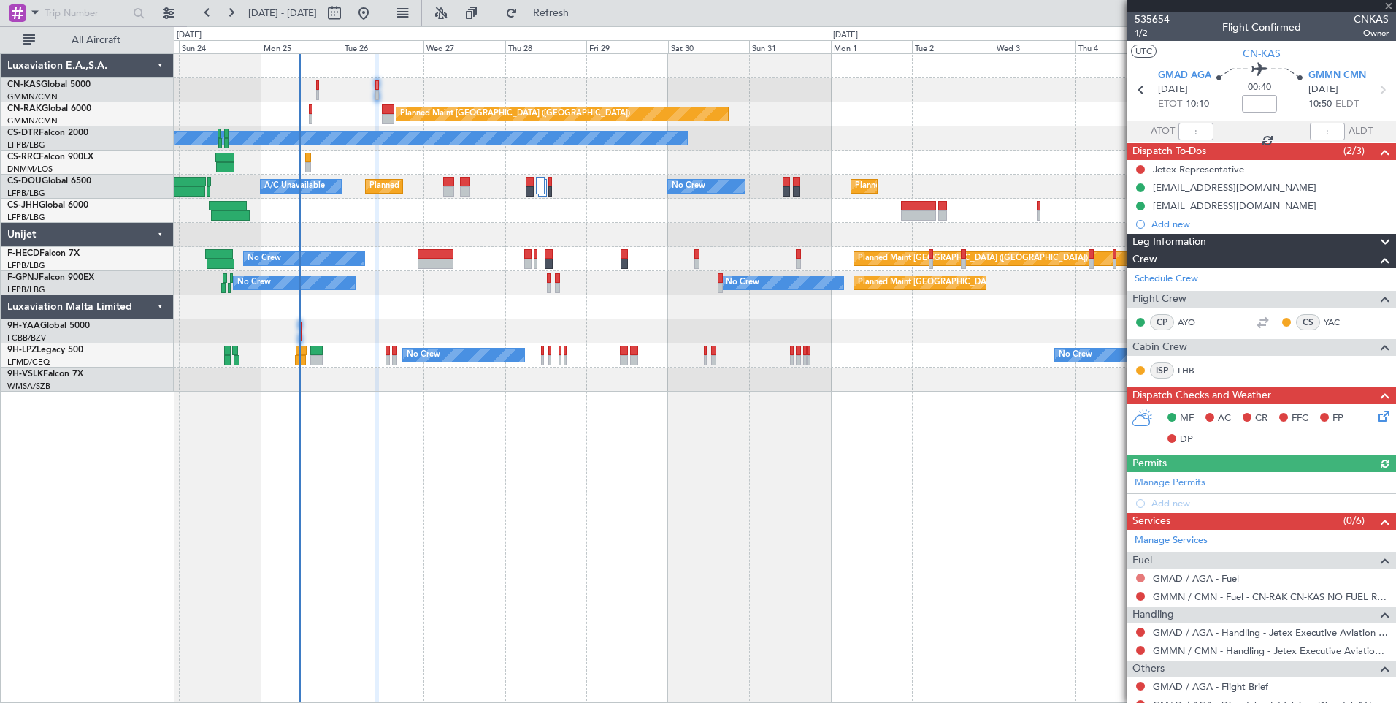
click at [1139, 573] on button at bounding box center [1140, 577] width 9 height 9
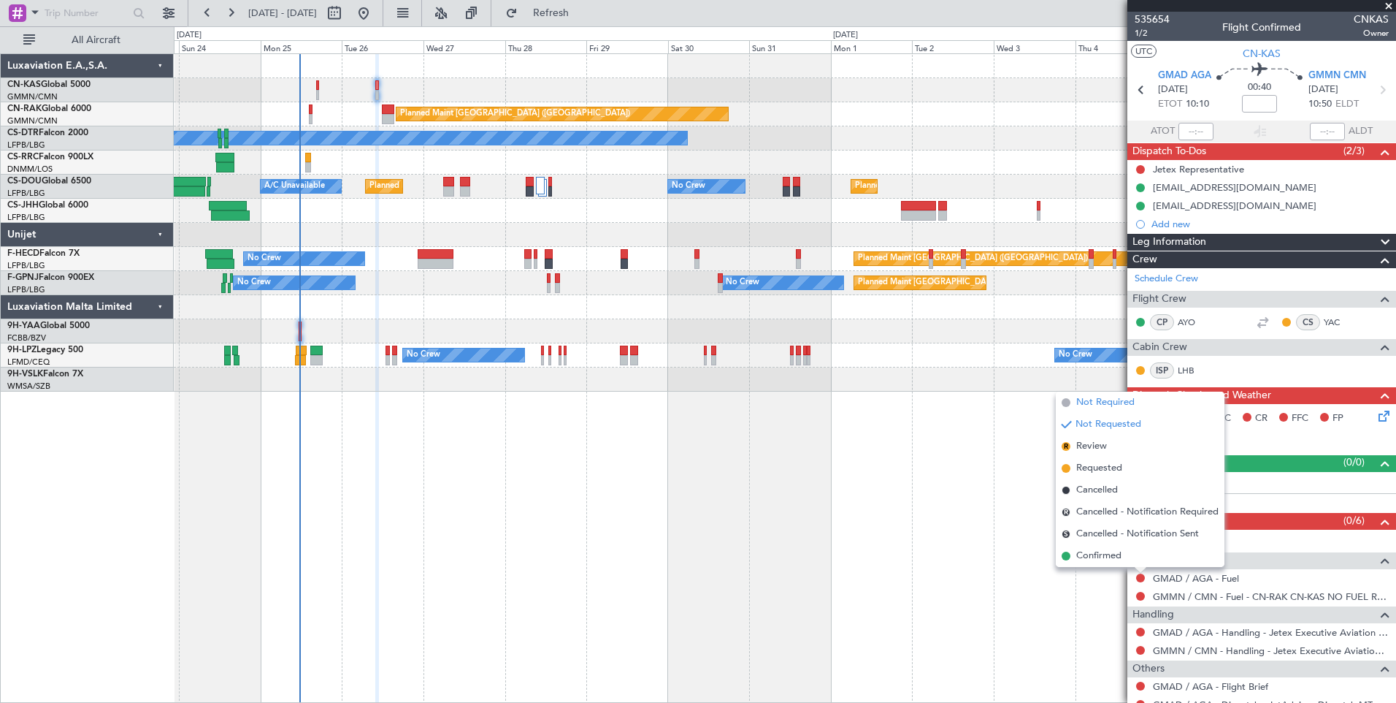
click at [1088, 402] on span "Not Required" at bounding box center [1106, 402] width 58 height 15
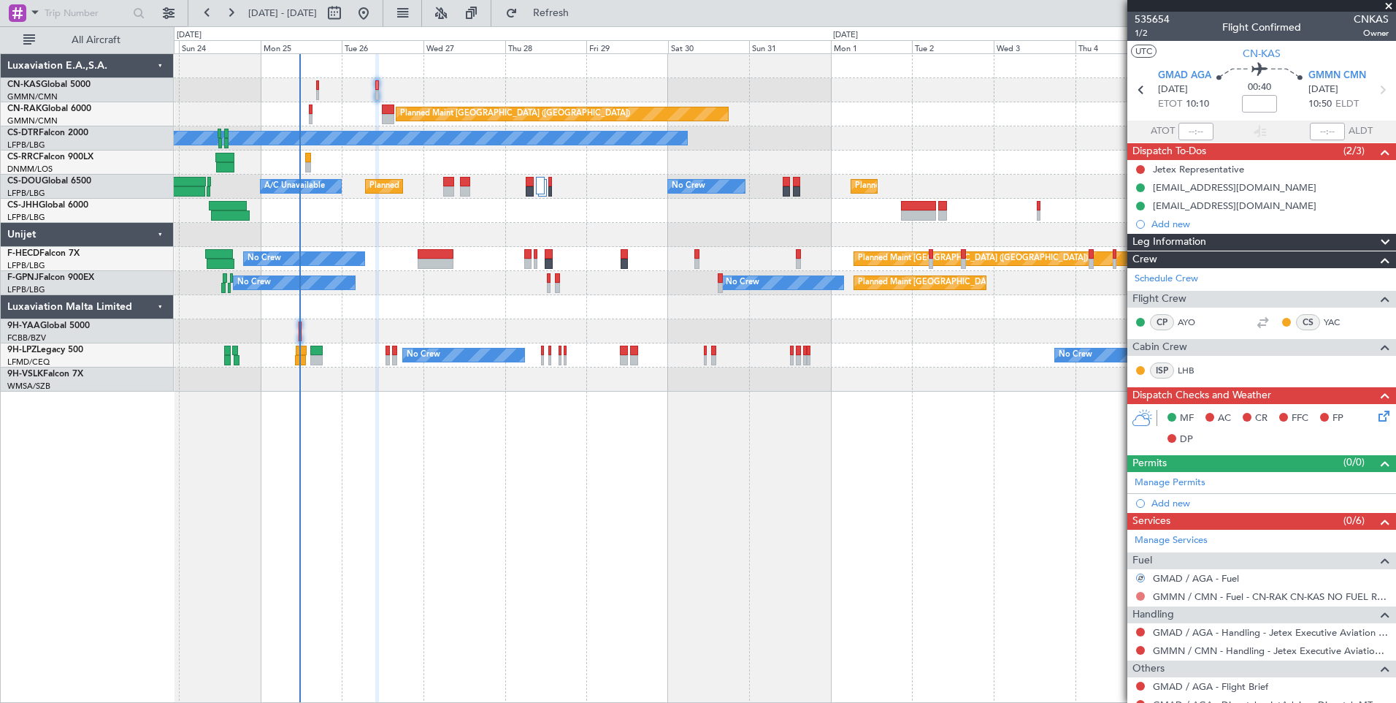
click at [1142, 597] on button at bounding box center [1140, 596] width 9 height 9
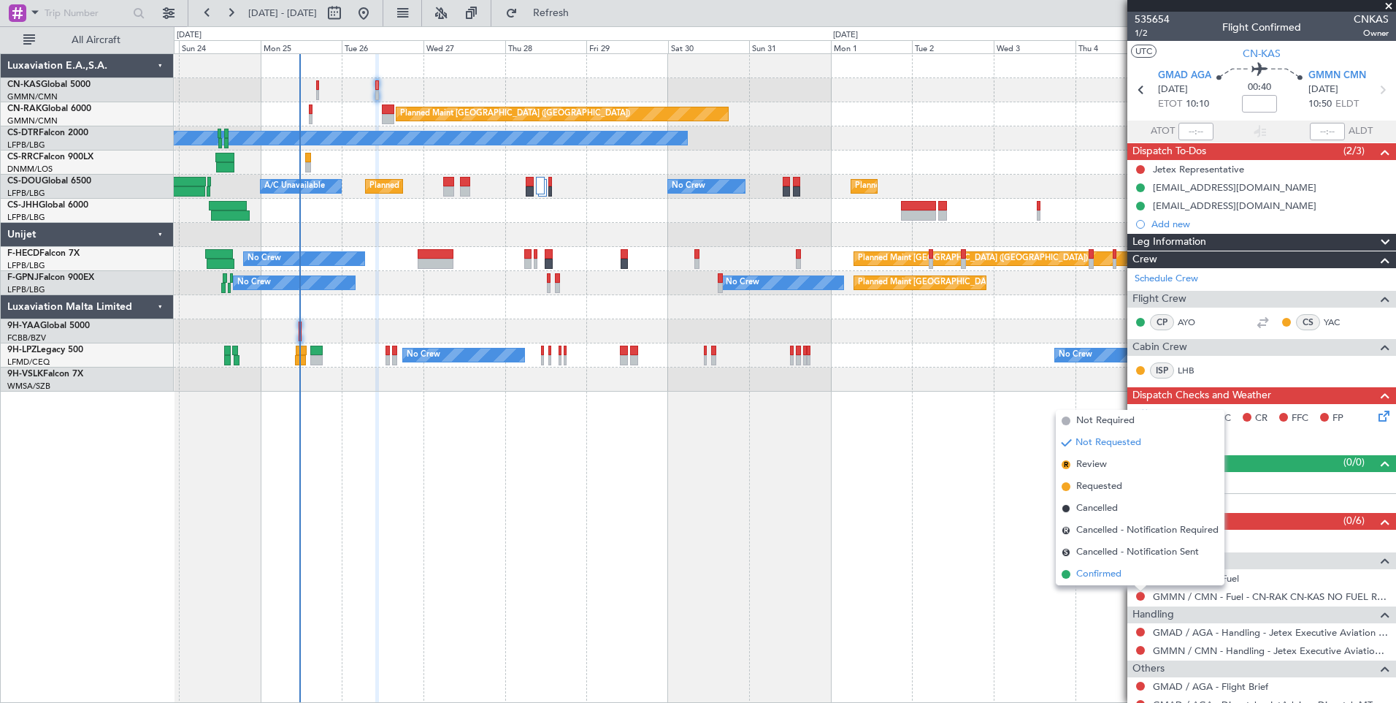
click at [1112, 570] on span "Confirmed" at bounding box center [1099, 574] width 45 height 15
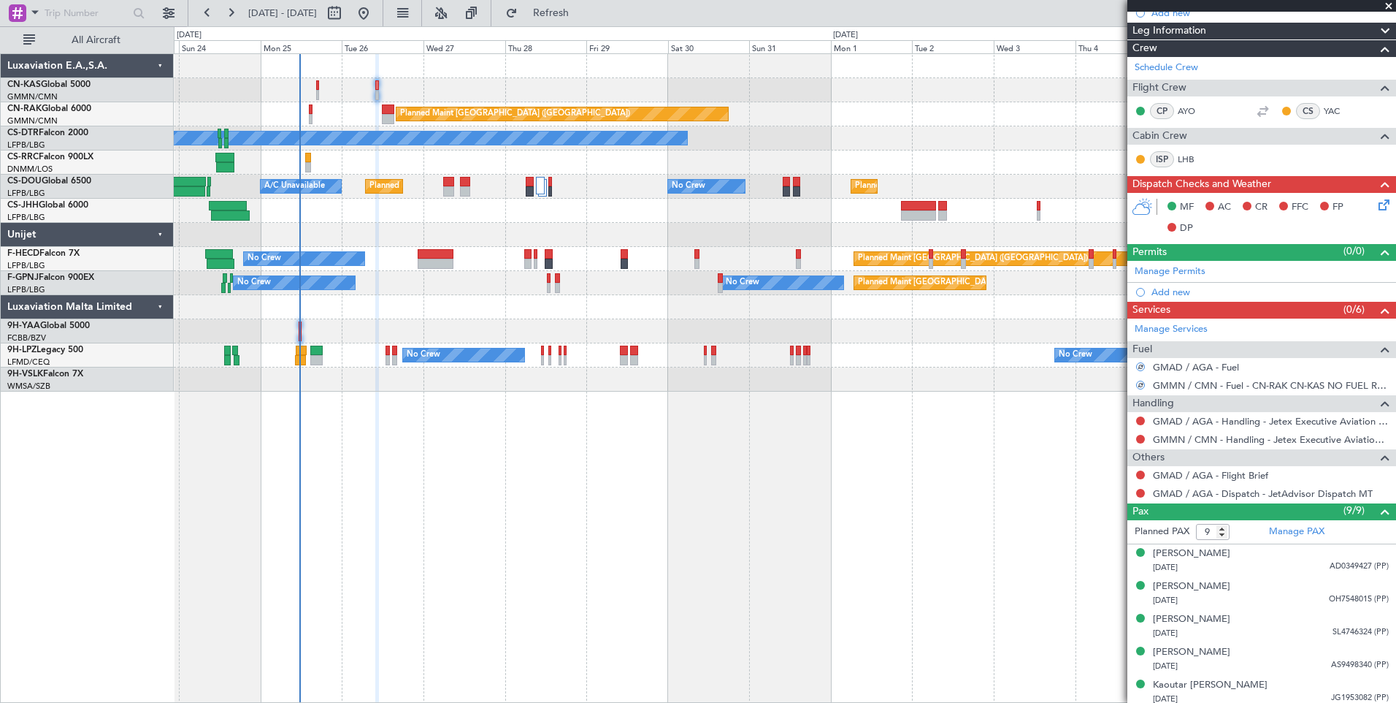
scroll to position [280, 0]
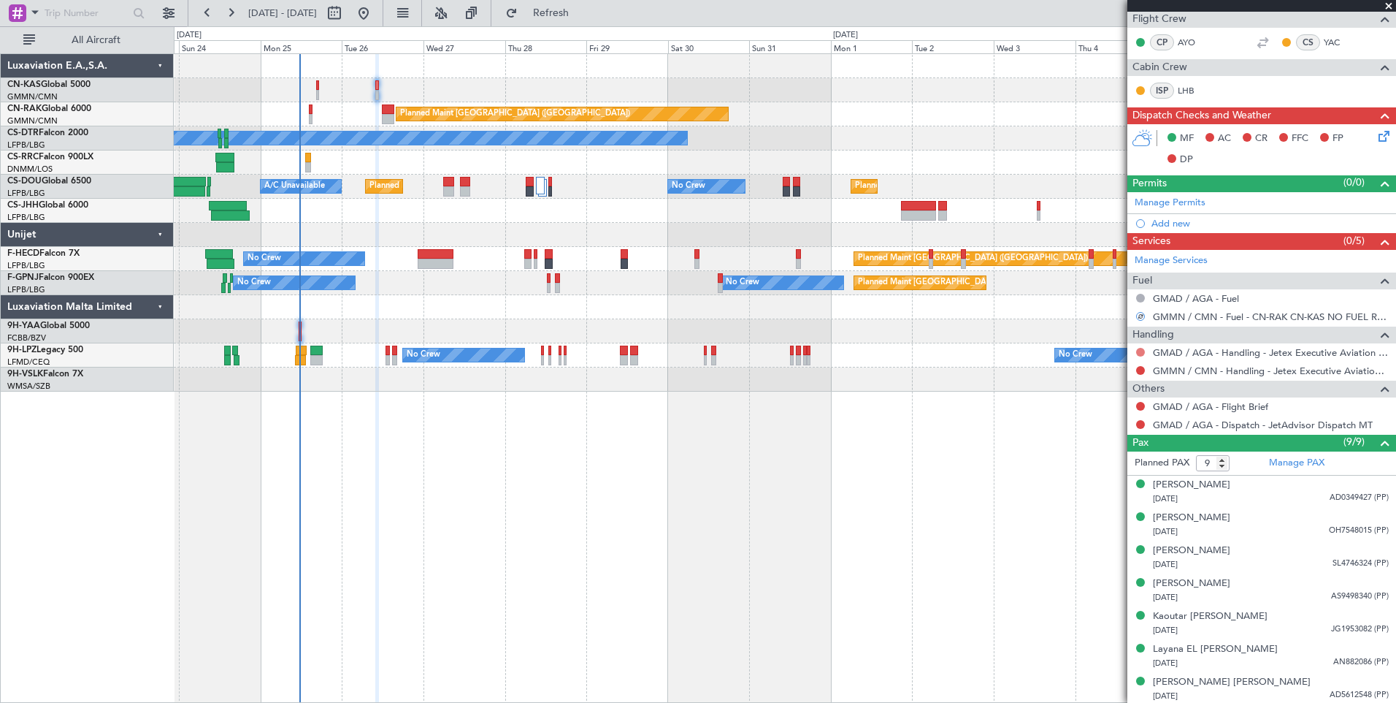
click at [1142, 348] on button at bounding box center [1140, 352] width 9 height 9
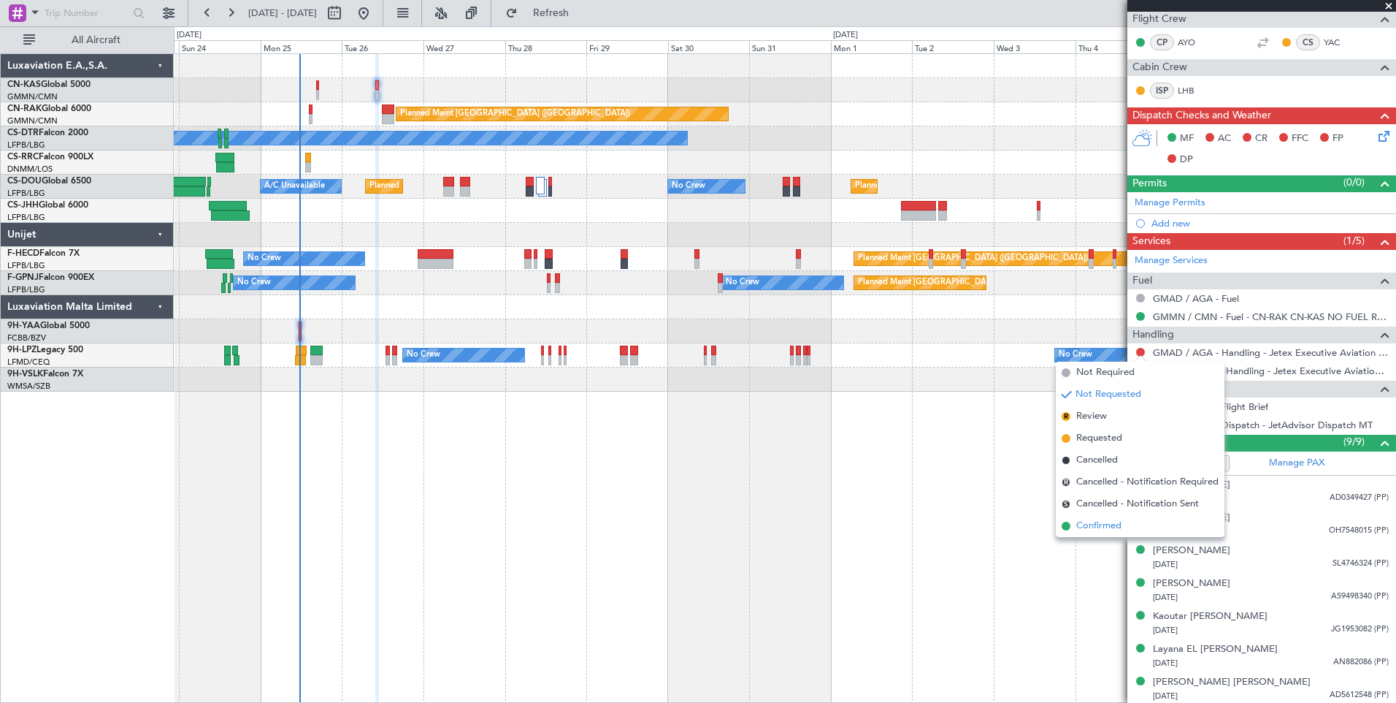
click at [1103, 523] on span "Confirmed" at bounding box center [1099, 526] width 45 height 15
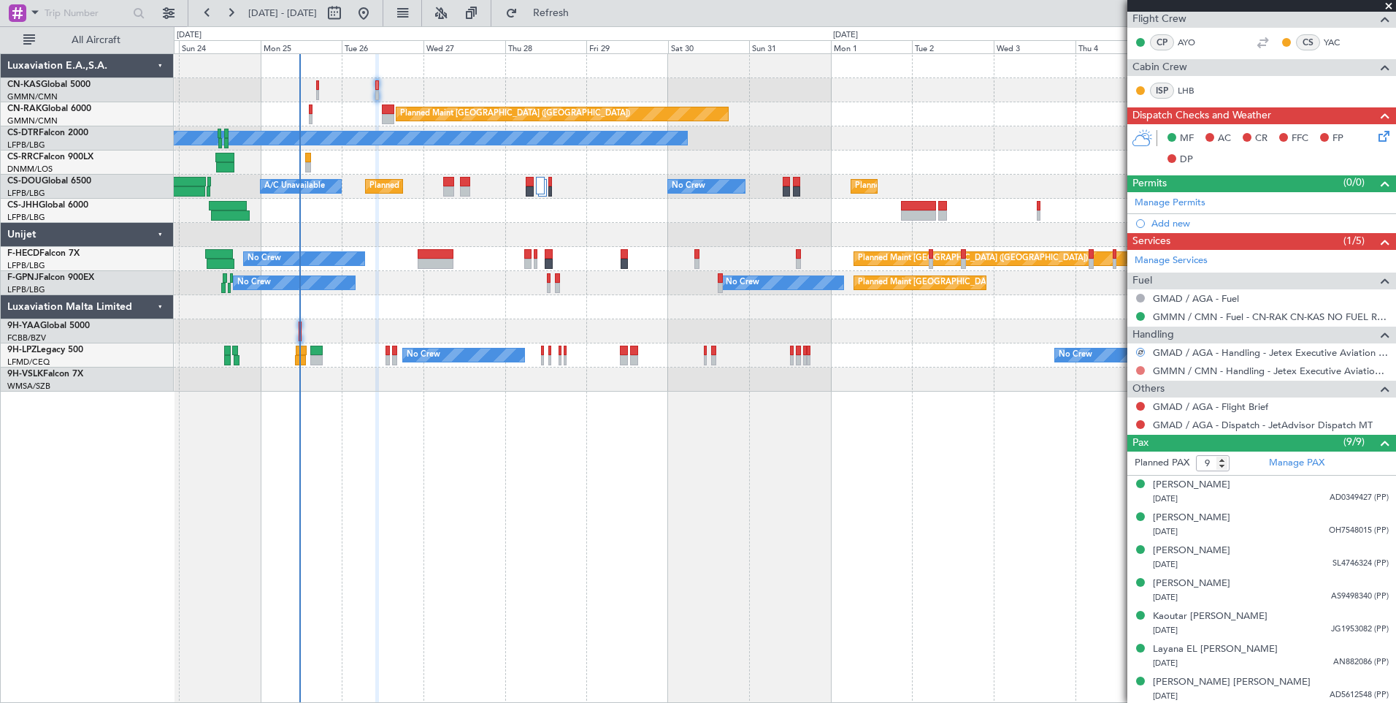
click at [1142, 369] on button at bounding box center [1140, 370] width 9 height 9
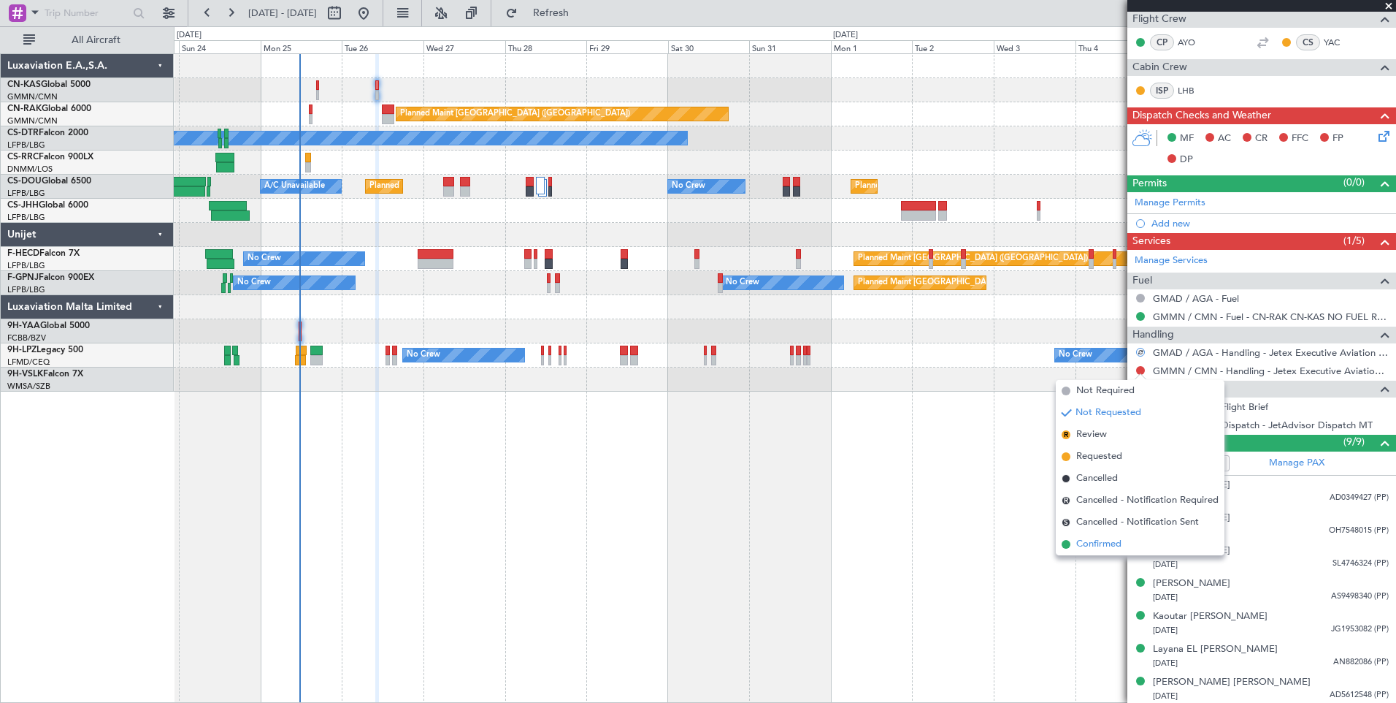
click at [1139, 546] on li "Confirmed" at bounding box center [1140, 544] width 169 height 22
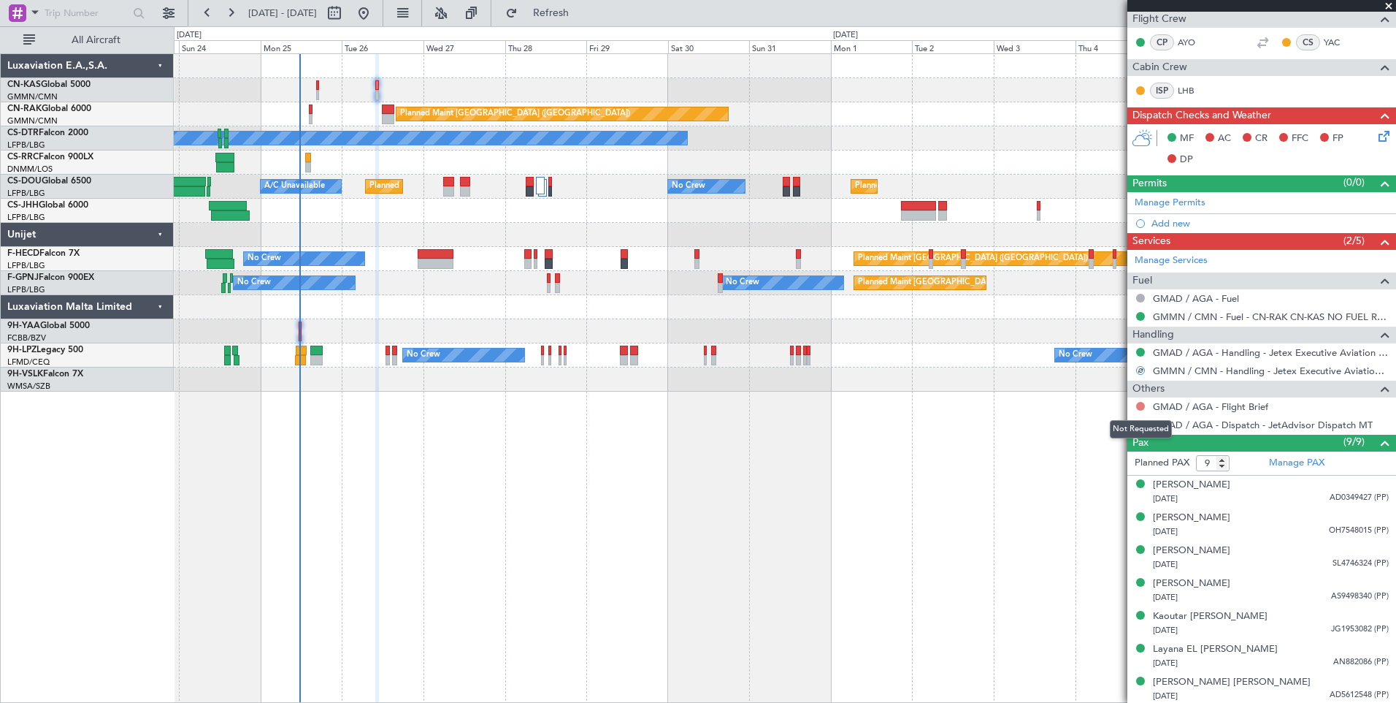
click at [1138, 405] on button at bounding box center [1140, 406] width 9 height 9
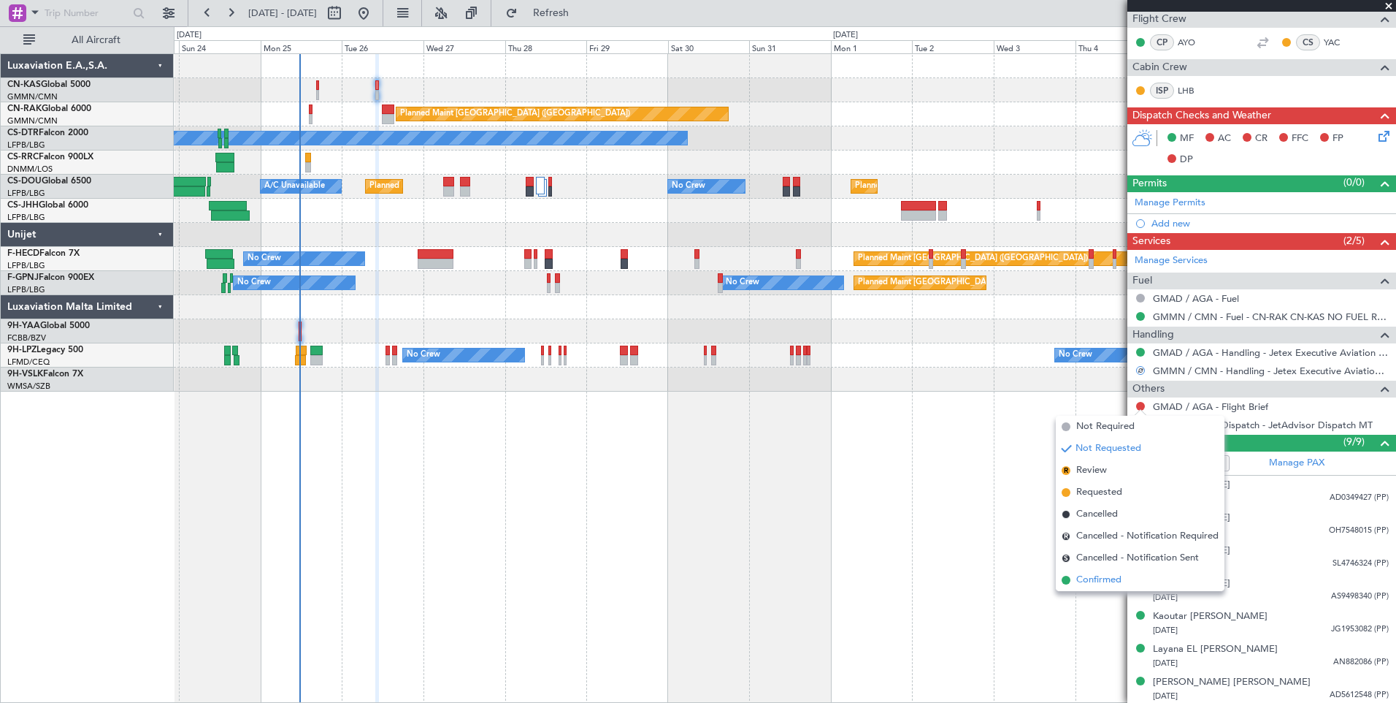
click at [1113, 580] on span "Confirmed" at bounding box center [1099, 580] width 45 height 15
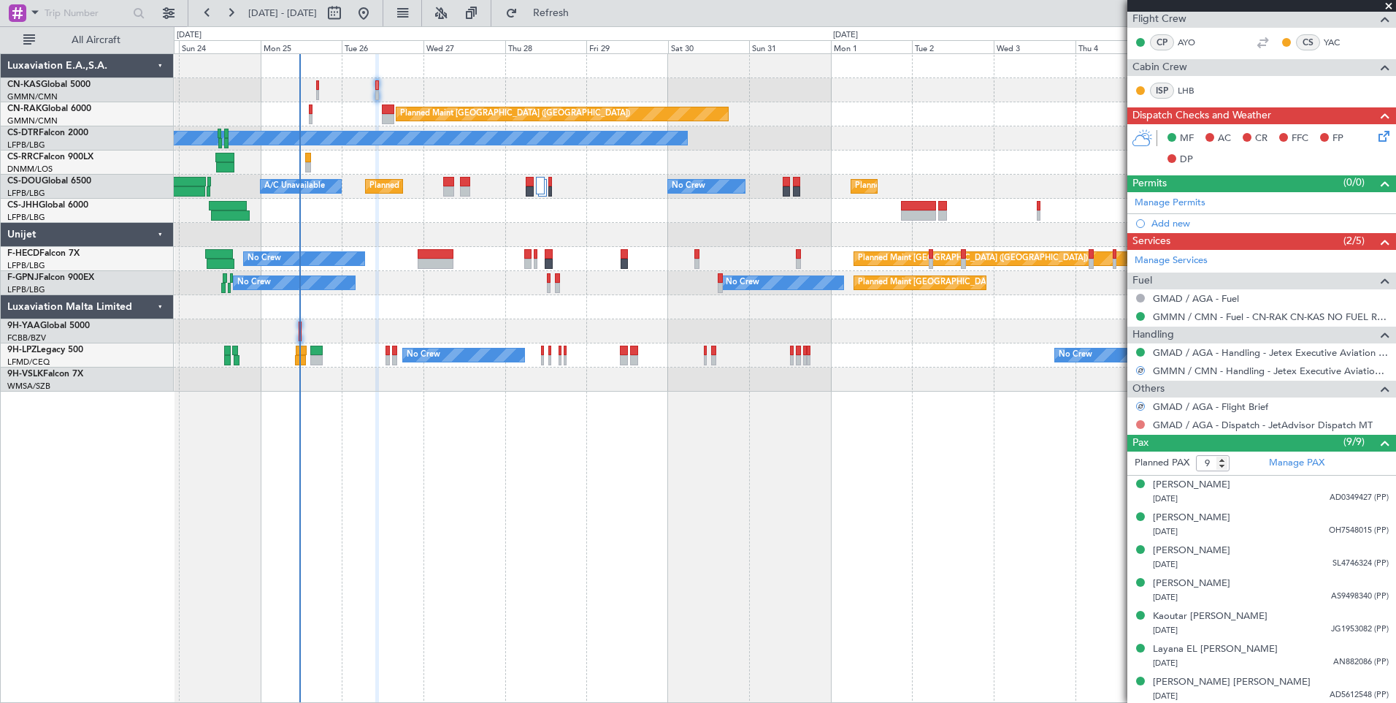
click at [1139, 424] on button at bounding box center [1140, 424] width 9 height 9
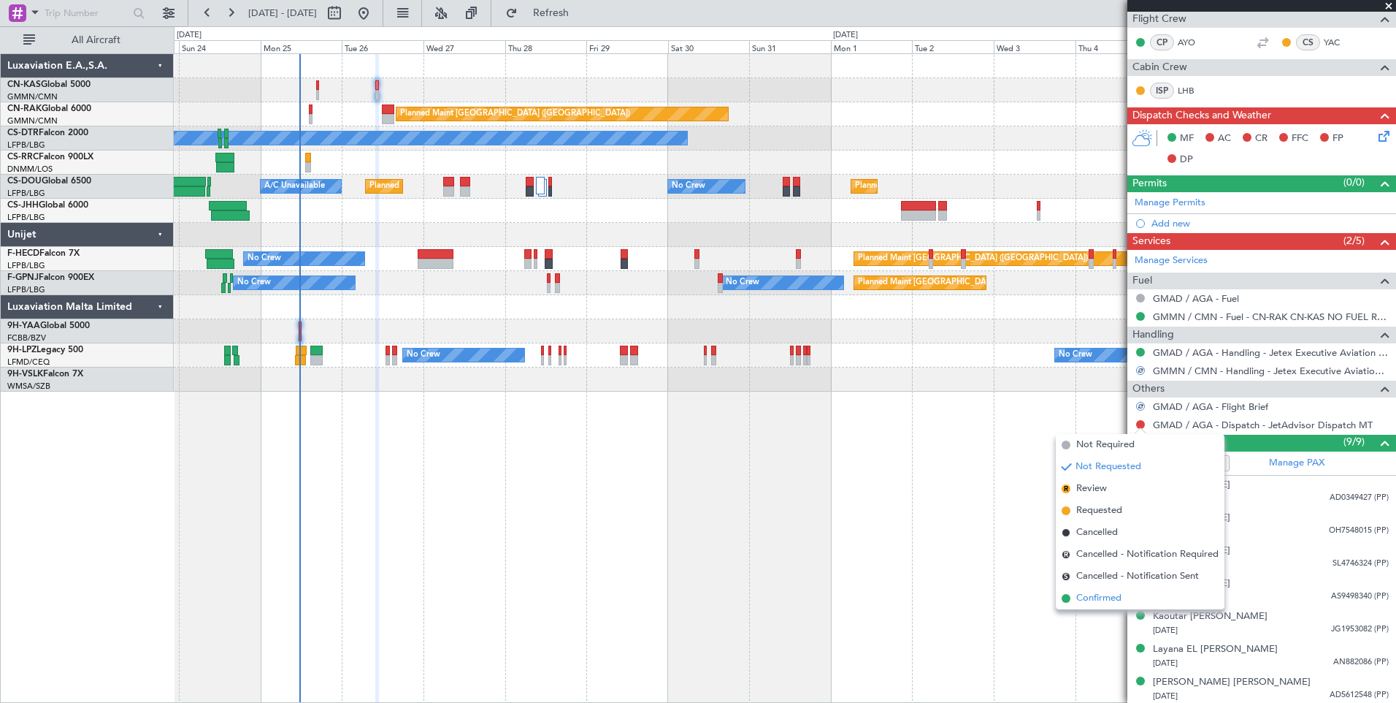
click at [1137, 598] on li "Confirmed" at bounding box center [1140, 598] width 169 height 22
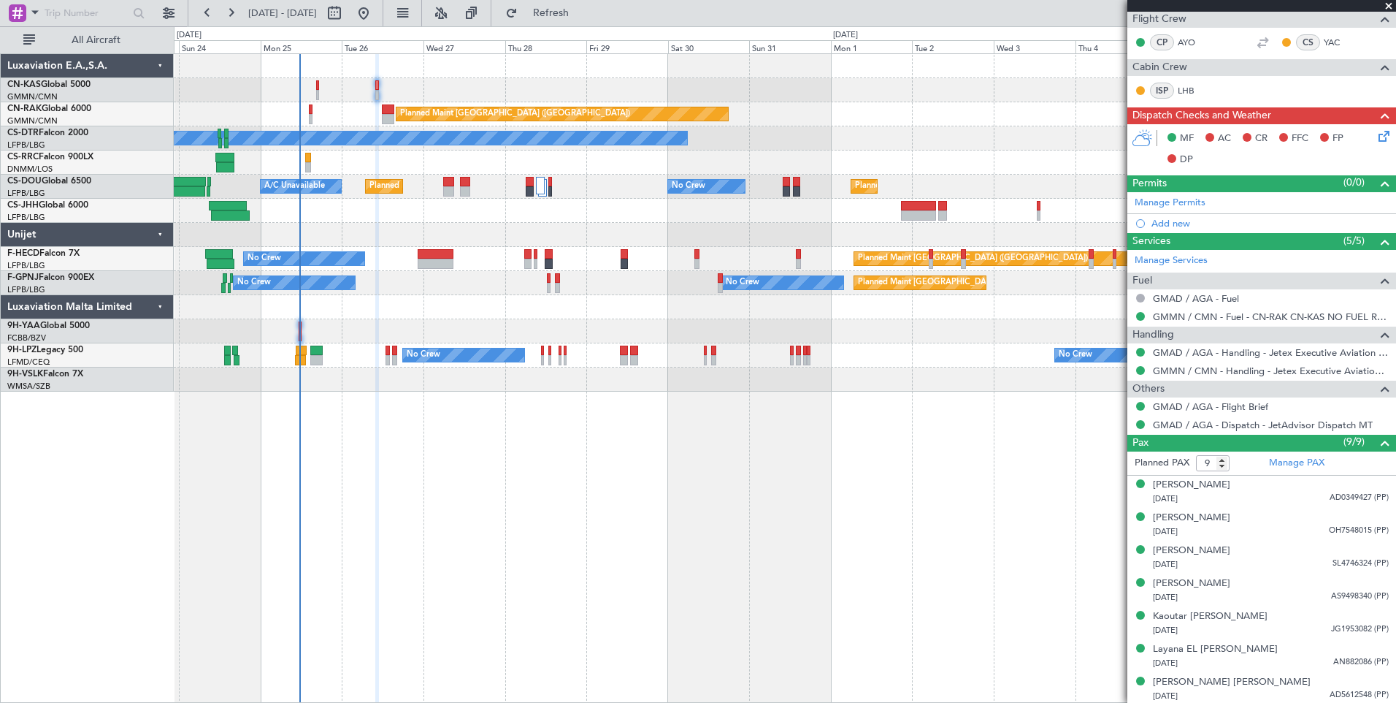
scroll to position [0, 0]
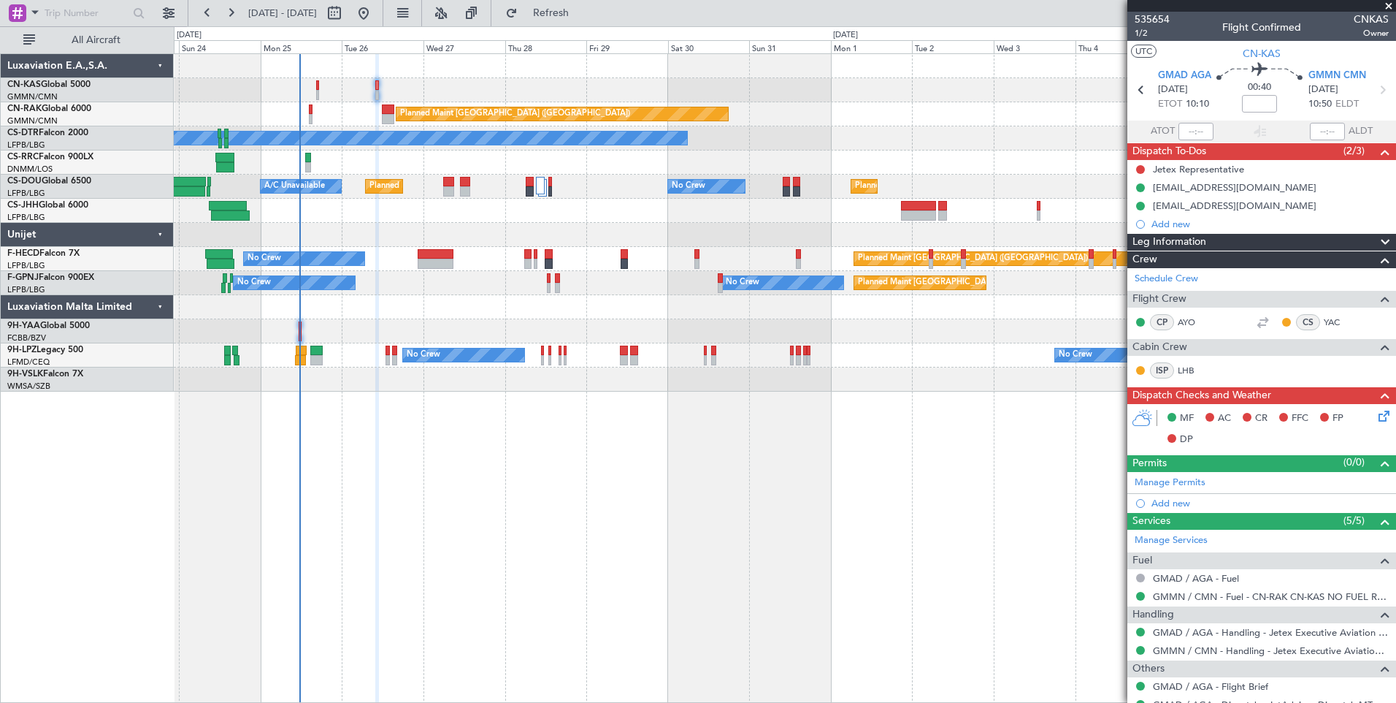
click at [1188, 242] on span "Leg Information" at bounding box center [1170, 242] width 74 height 17
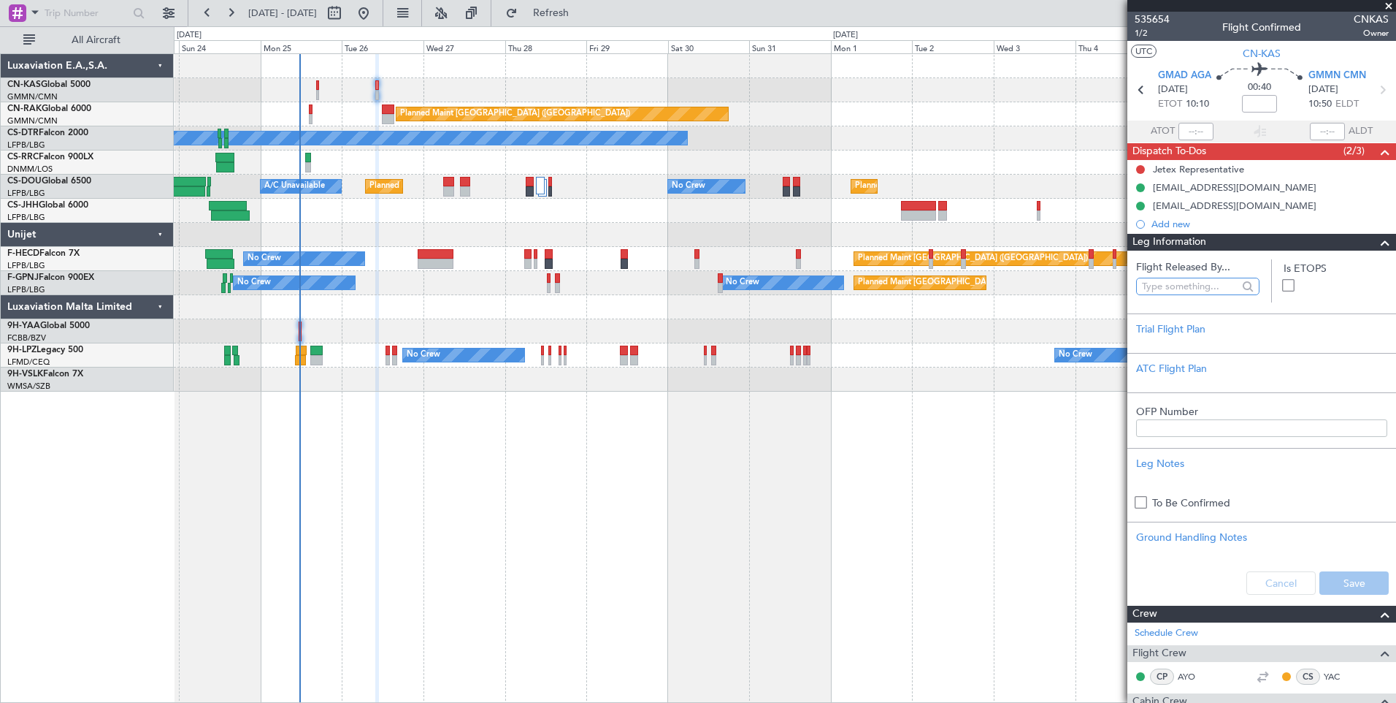
click at [1191, 286] on input "text" at bounding box center [1190, 286] width 96 height 22
click at [1198, 354] on span "[PERSON_NAME] ([PERSON_NAME])" at bounding box center [1195, 351] width 94 height 22
type input "[PERSON_NAME] ([PERSON_NAME])"
click at [1336, 587] on button "Save" at bounding box center [1354, 582] width 69 height 23
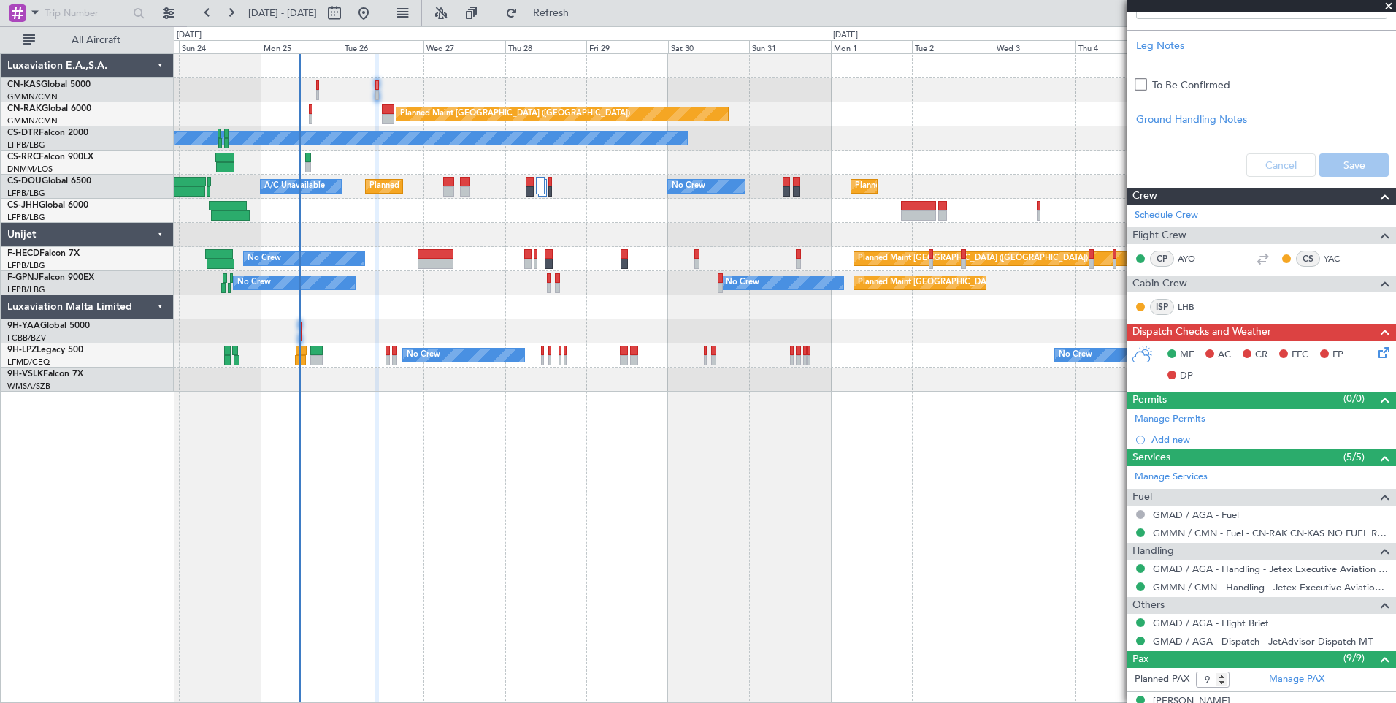
scroll to position [419, 0]
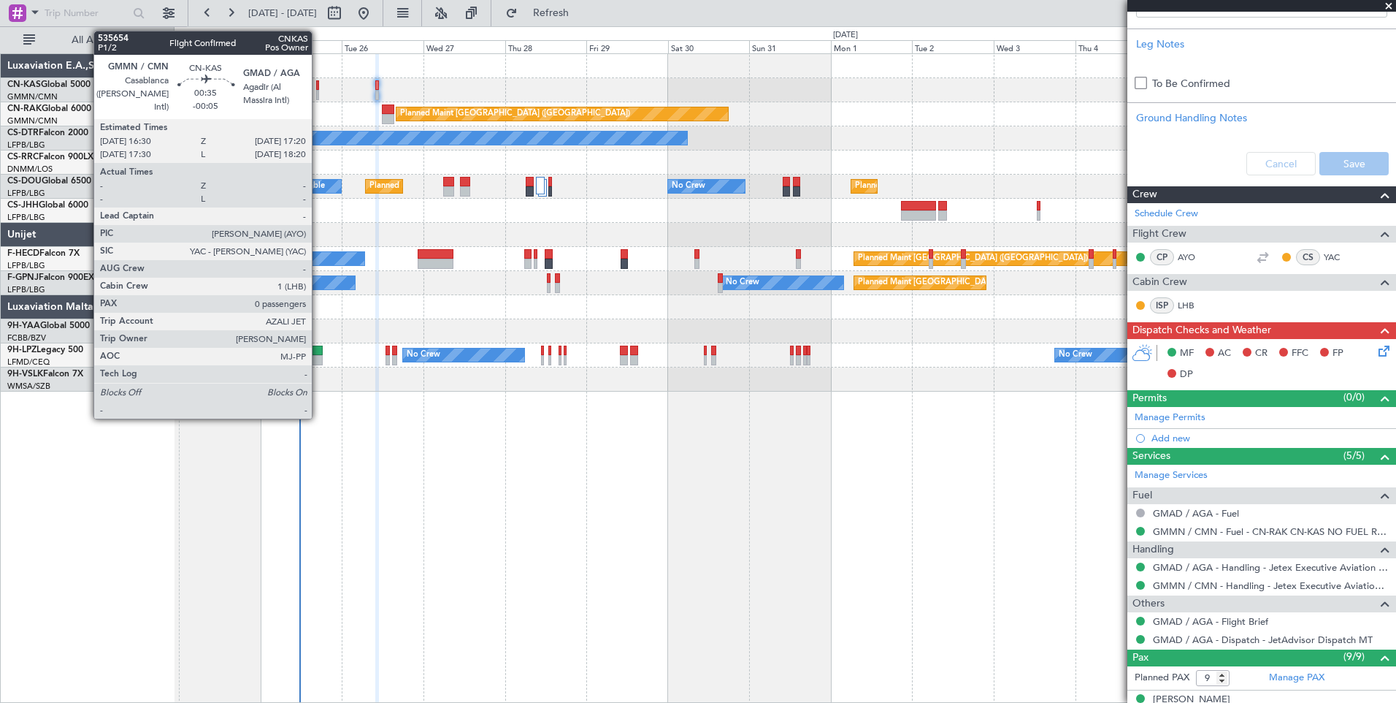
click at [318, 91] on div at bounding box center [317, 95] width 3 height 10
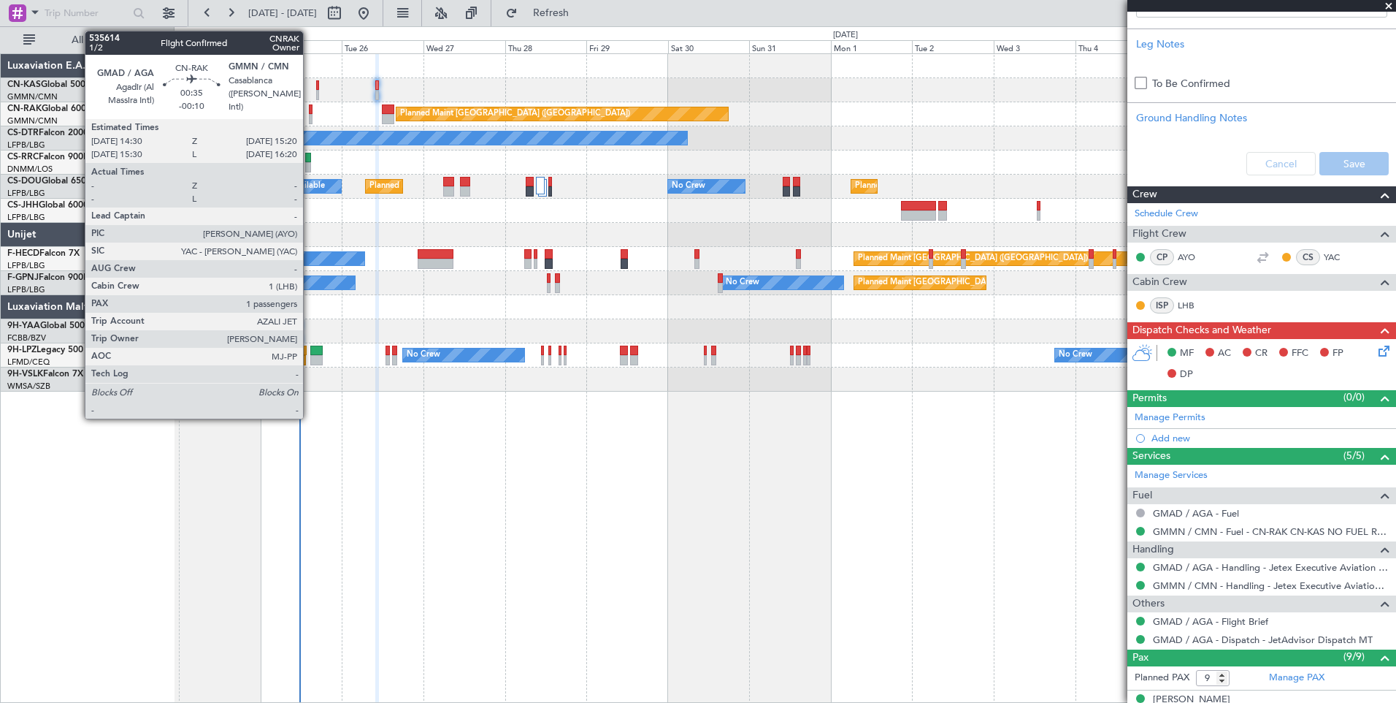
click at [310, 111] on div at bounding box center [310, 109] width 3 height 10
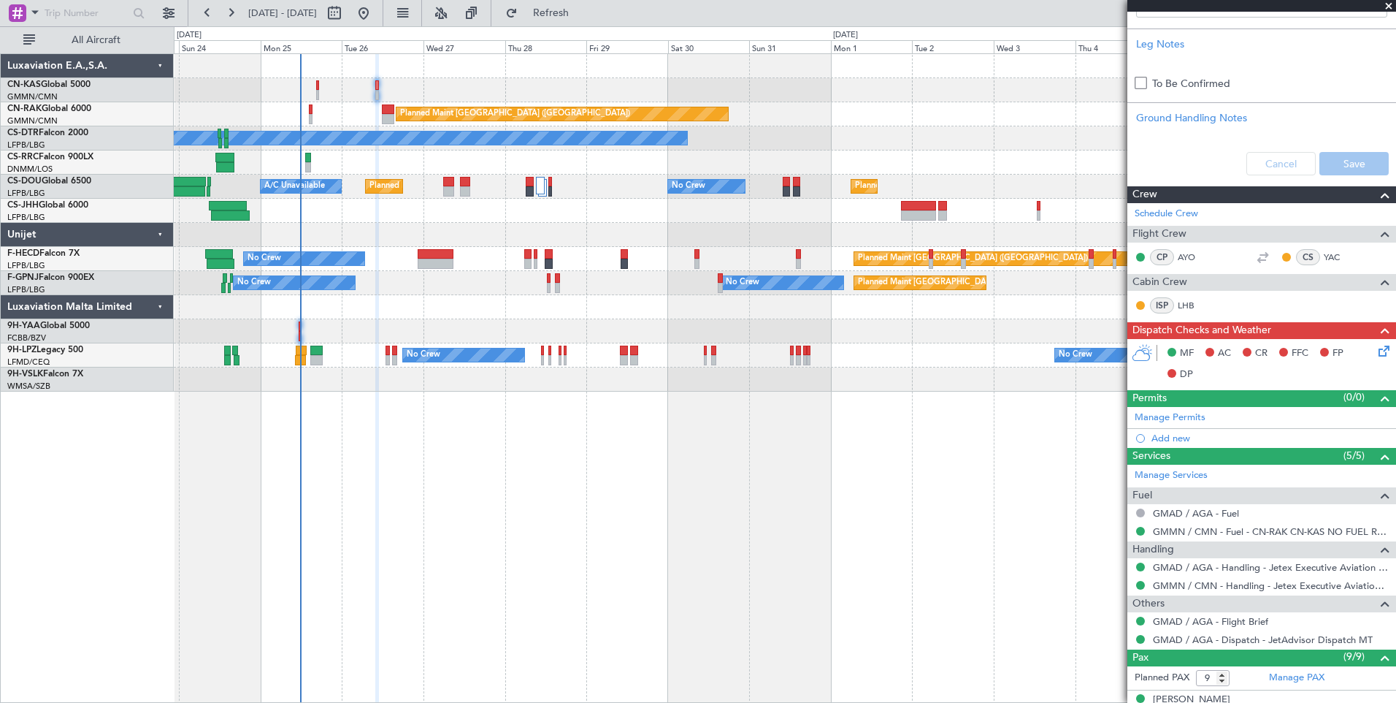
type input "[PERSON_NAME] ([PERSON_NAME])"
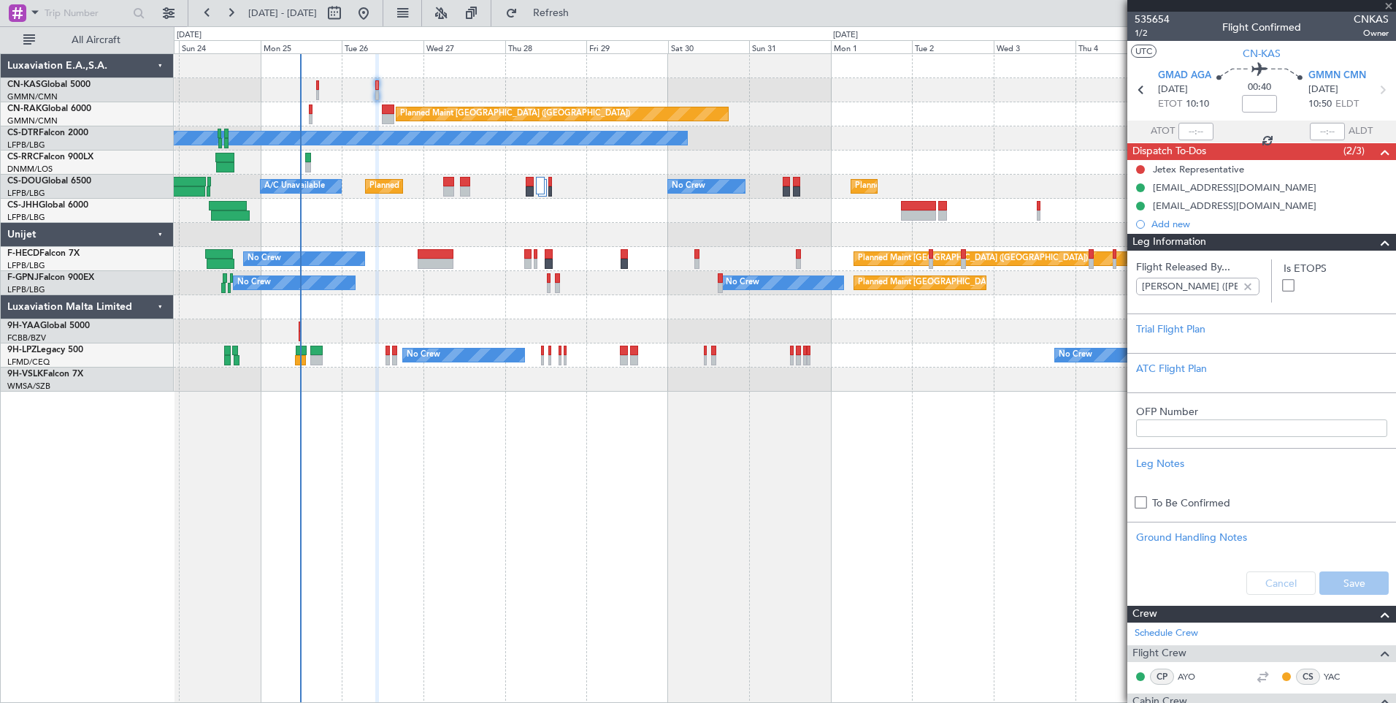
scroll to position [419, 0]
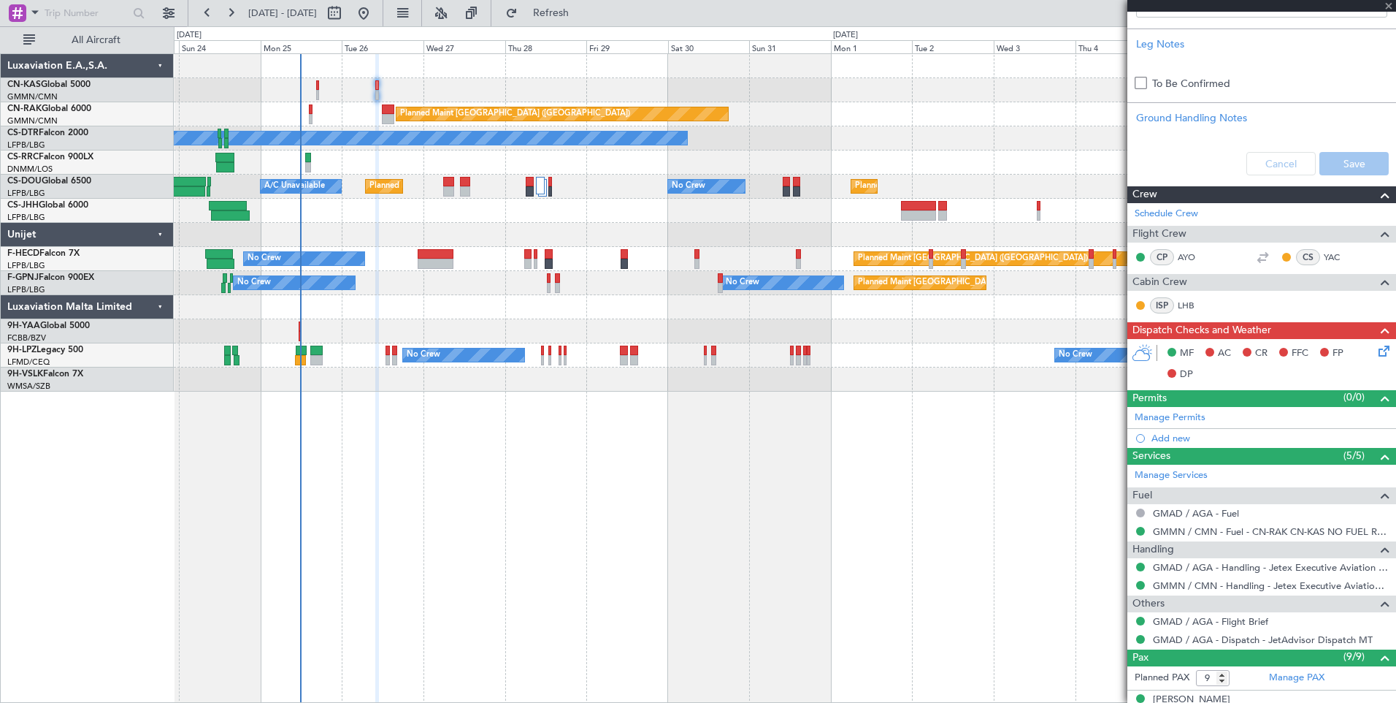
type input "-00:10"
type input "1"
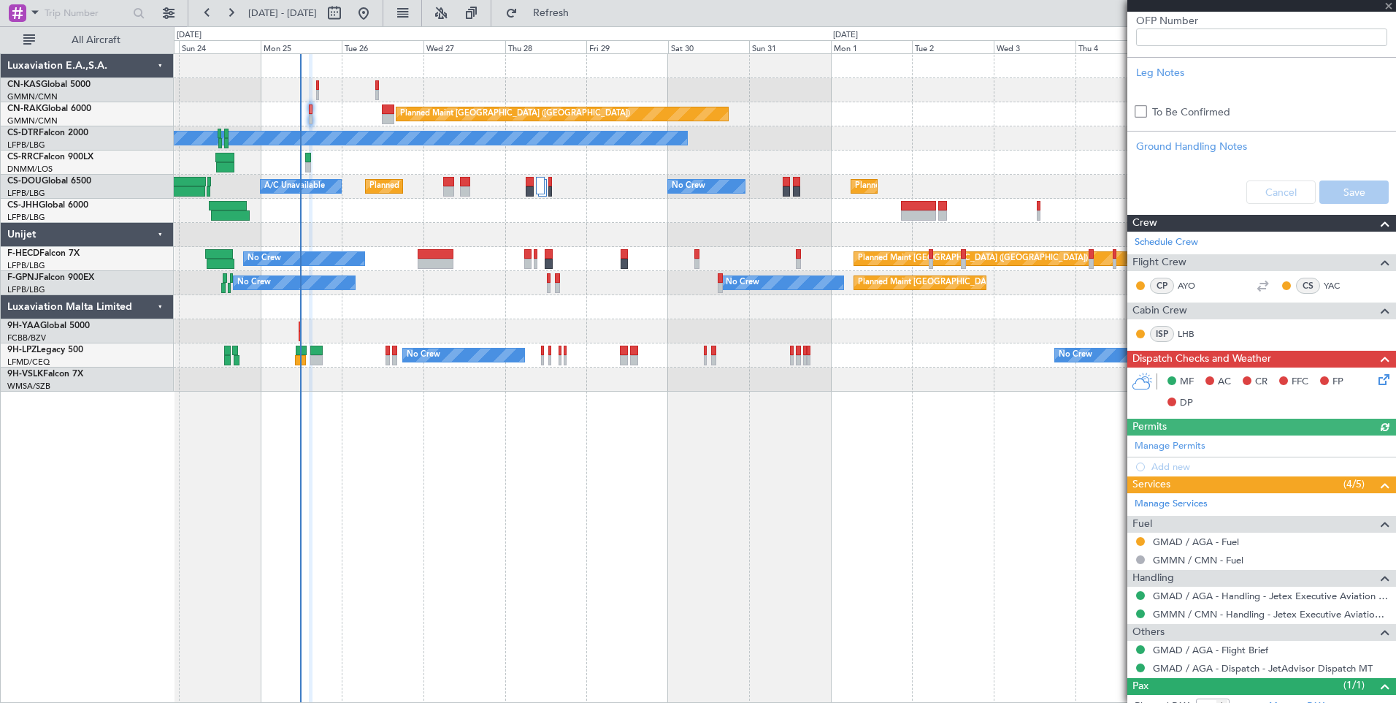
type input "[PERSON_NAME] ([PERSON_NAME])"
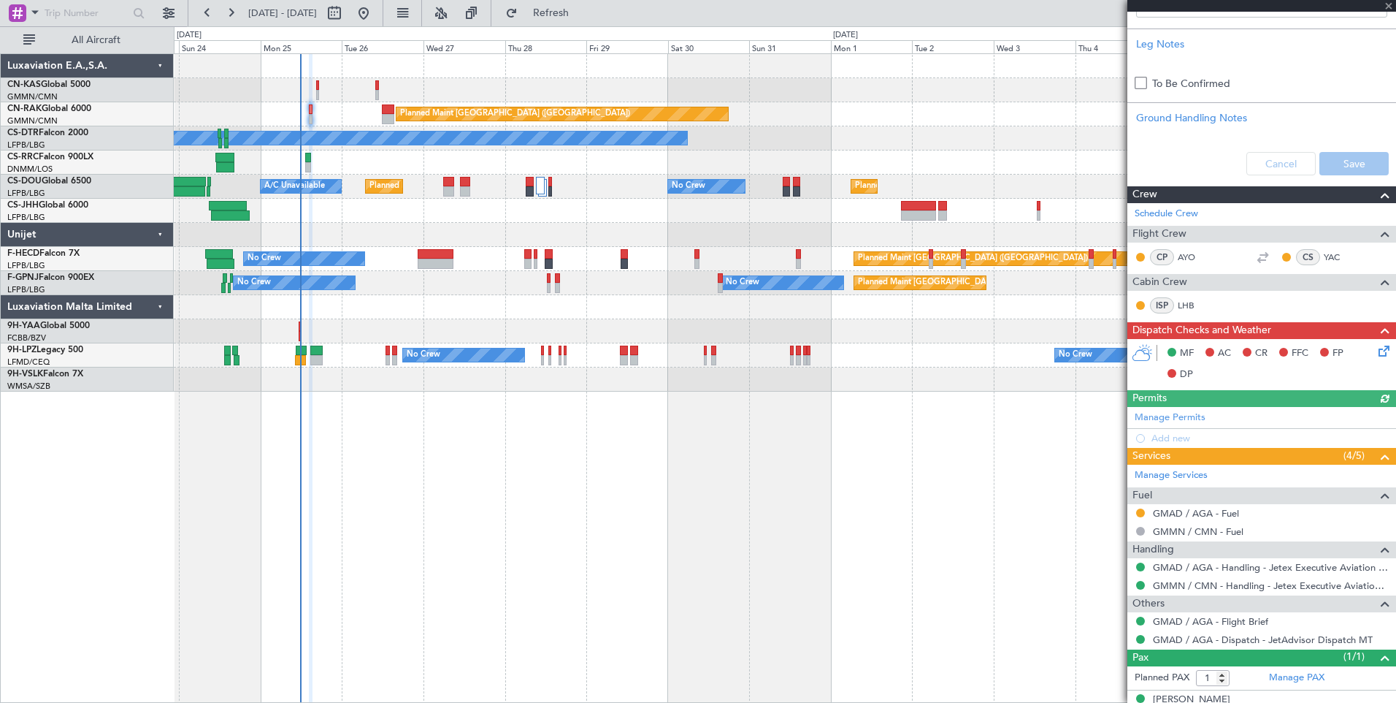
click at [1142, 516] on mat-tooltip-component "Requested" at bounding box center [1141, 535] width 66 height 39
click at [1142, 513] on button at bounding box center [1140, 512] width 9 height 9
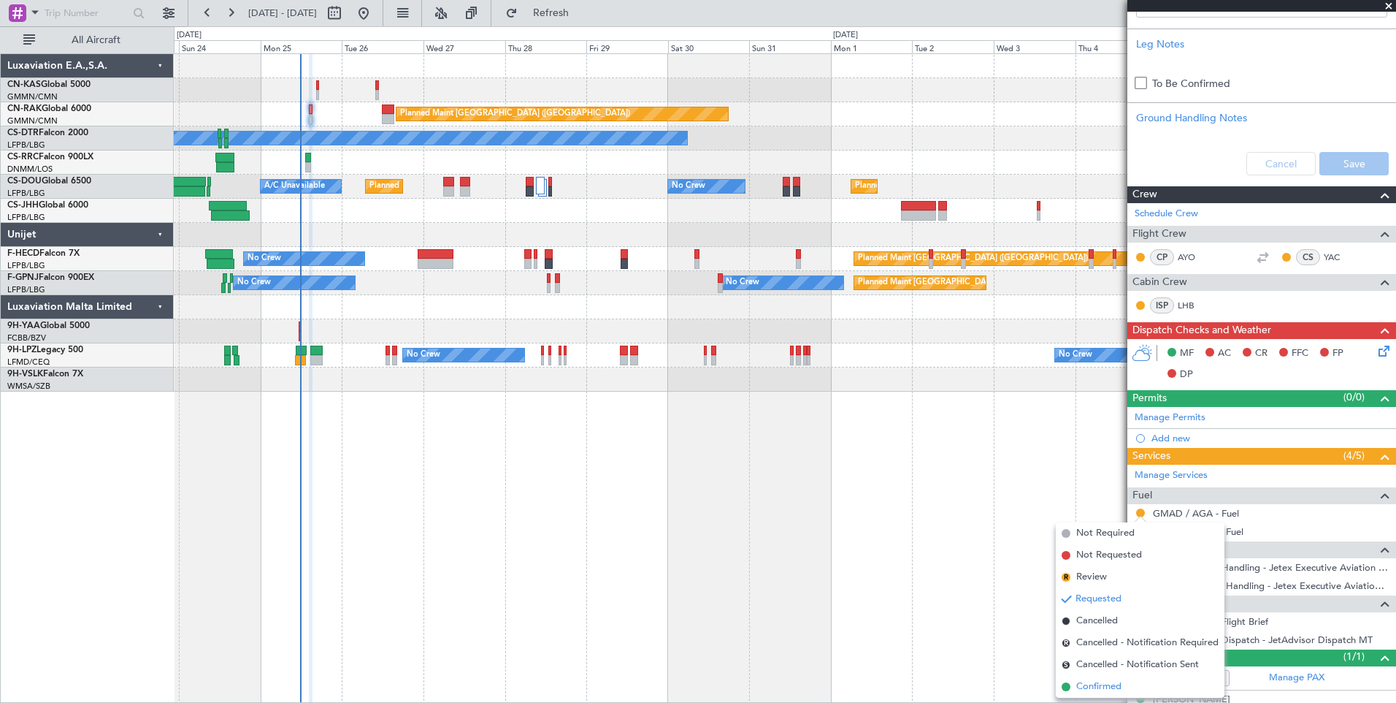
click at [1106, 687] on span "Confirmed" at bounding box center [1099, 686] width 45 height 15
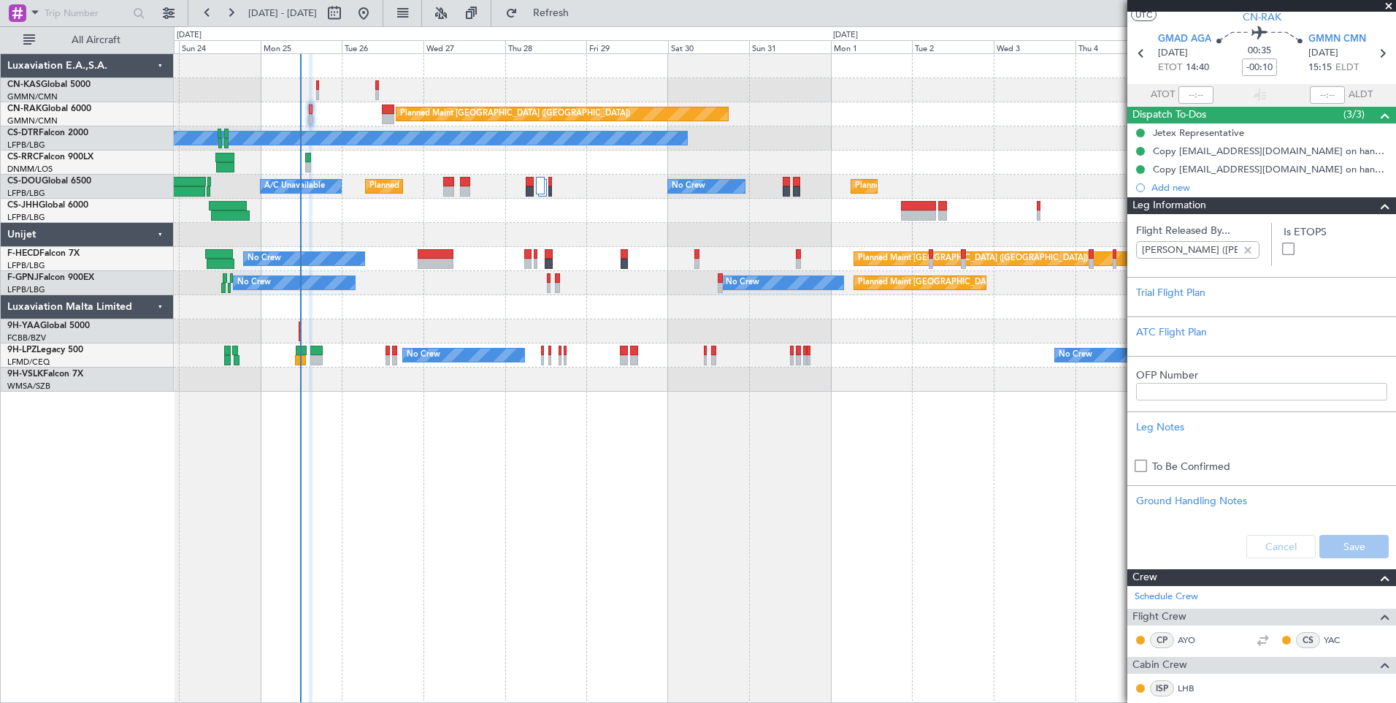
scroll to position [24, 0]
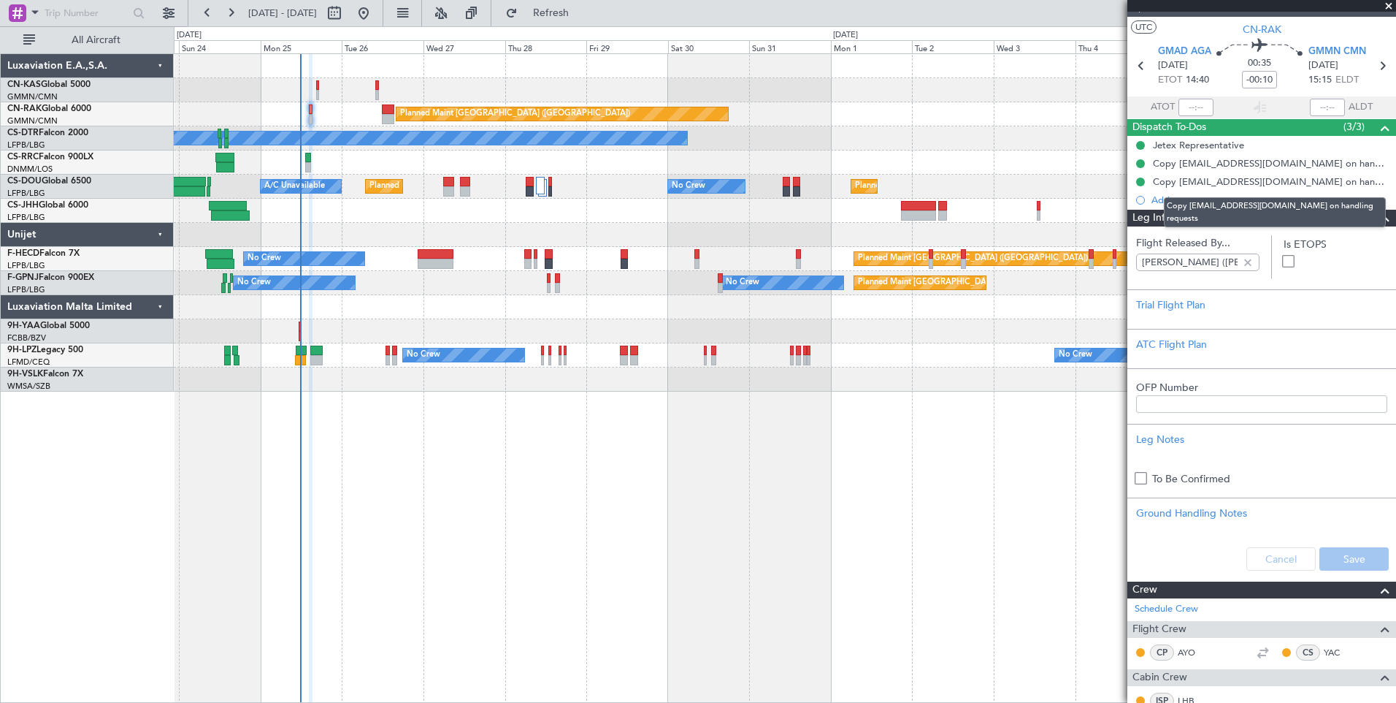
click at [1269, 218] on mat-tooltip-component "Copy [EMAIL_ADDRESS][DOMAIN_NAME] on handling requests" at bounding box center [1275, 212] width 242 height 50
click at [1380, 221] on span at bounding box center [1386, 219] width 18 height 18
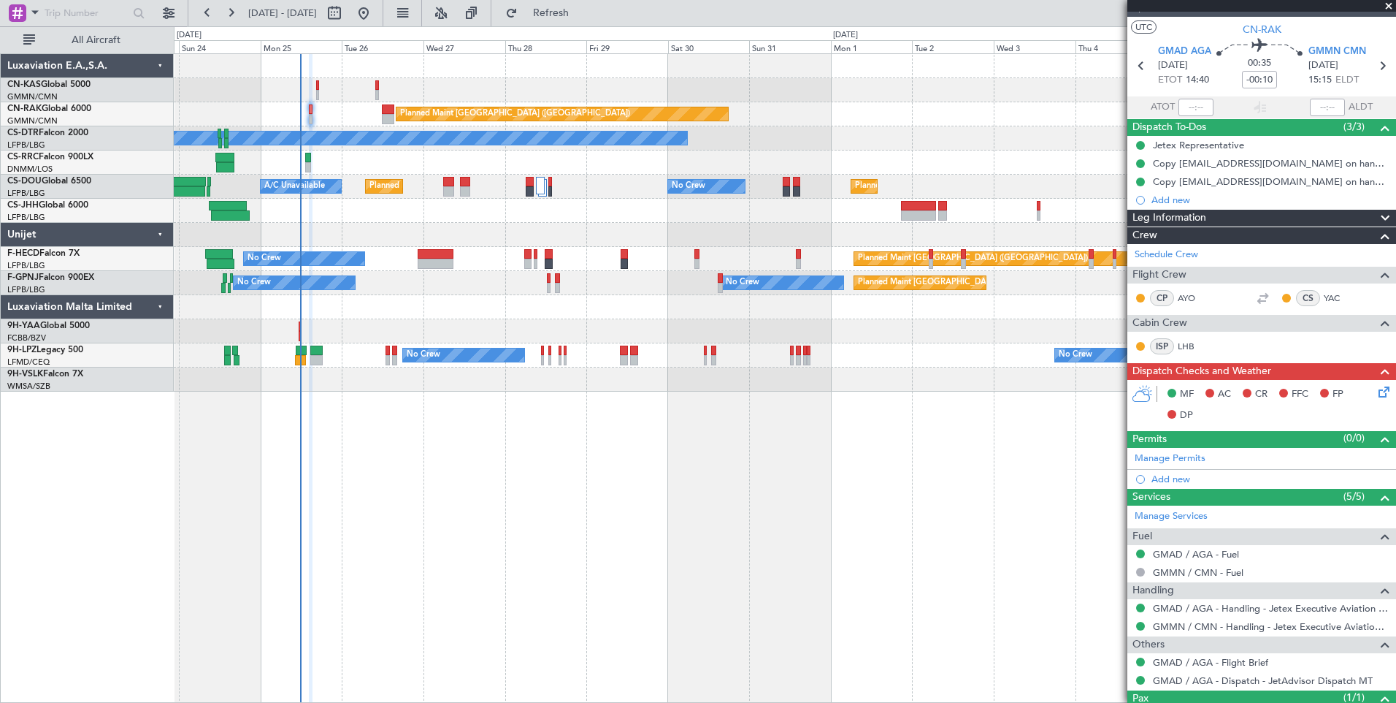
click at [1376, 394] on icon at bounding box center [1382, 389] width 12 height 12
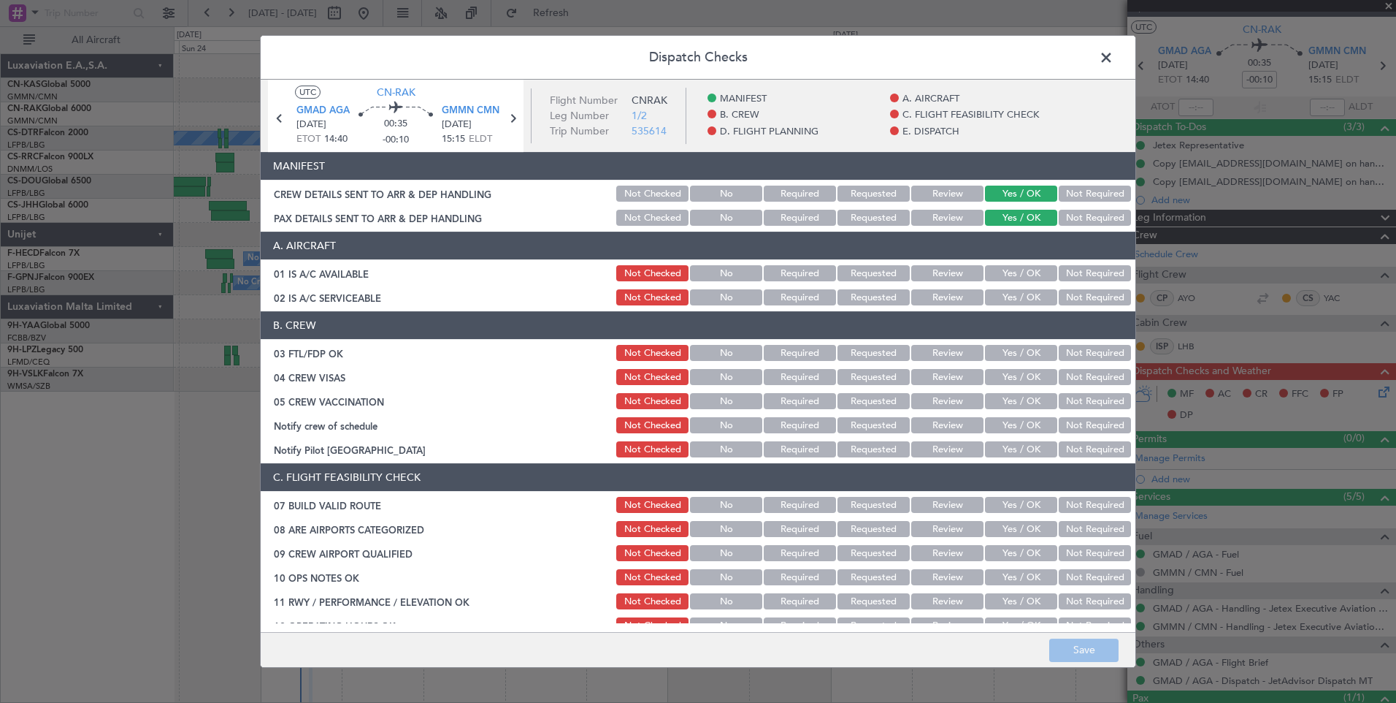
click at [1005, 269] on button "Yes / OK" at bounding box center [1021, 273] width 72 height 16
click at [1014, 294] on button "Yes / OK" at bounding box center [1021, 297] width 72 height 16
click at [1007, 348] on button "Yes / OK" at bounding box center [1021, 353] width 72 height 16
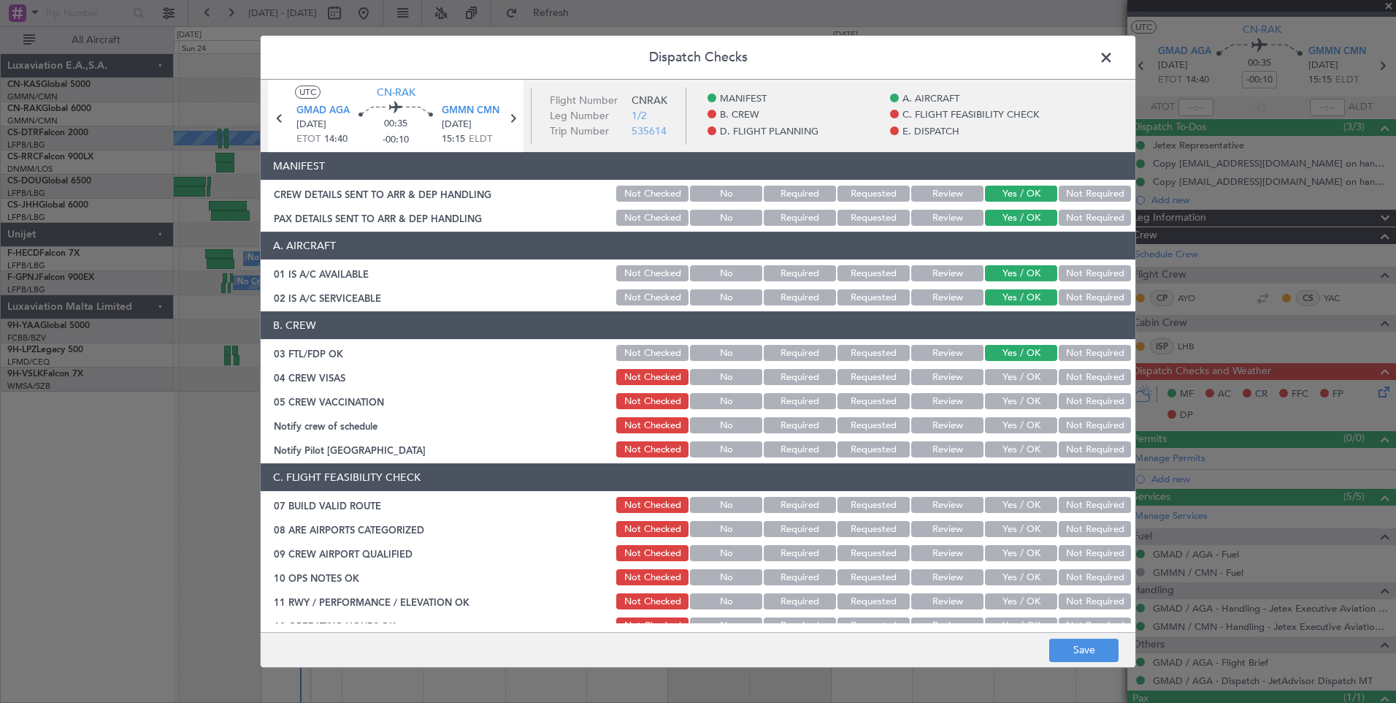
click at [1012, 375] on button "Yes / OK" at bounding box center [1021, 377] width 72 height 16
click at [1015, 400] on button "Yes / OK" at bounding box center [1021, 401] width 72 height 16
click at [1020, 425] on button "Yes / OK" at bounding box center [1021, 425] width 72 height 16
click at [1077, 449] on button "Not Required" at bounding box center [1095, 449] width 72 height 16
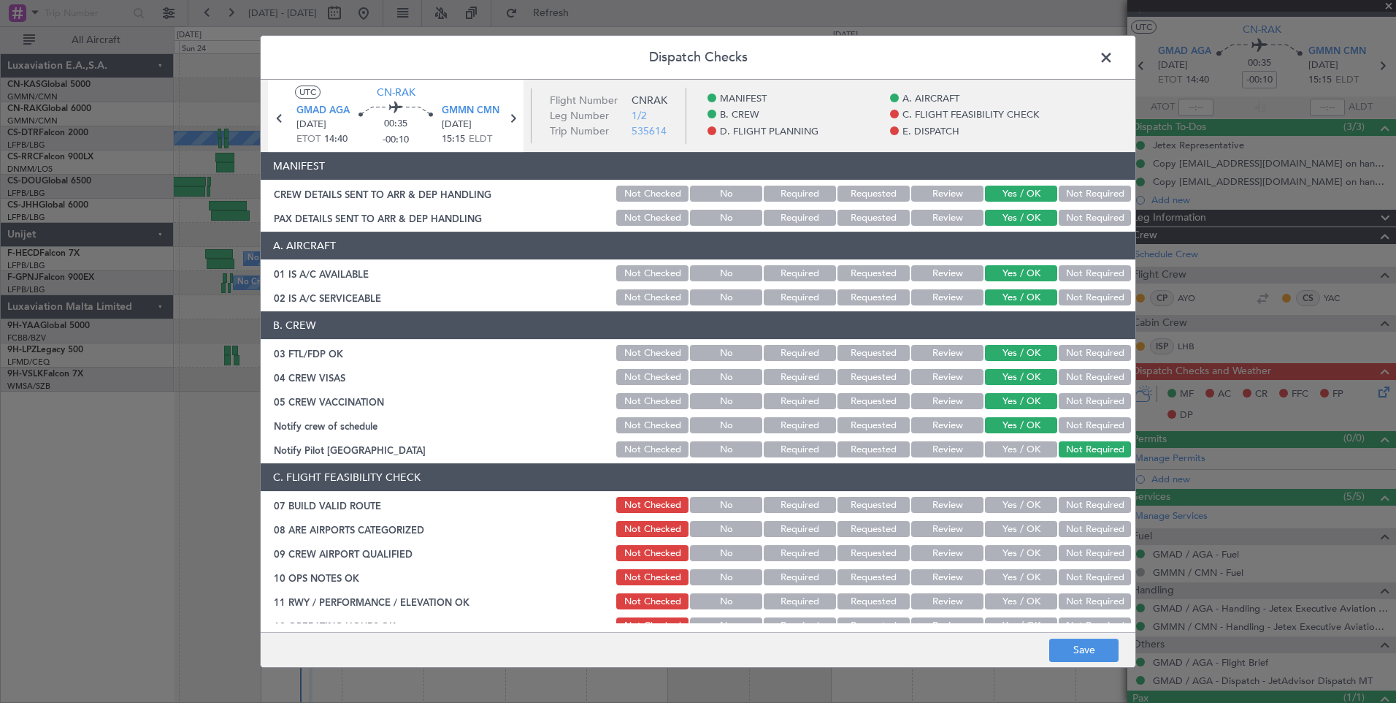
click at [1006, 505] on button "Yes / OK" at bounding box center [1021, 505] width 72 height 16
click at [1006, 525] on button "Yes / OK" at bounding box center [1021, 529] width 72 height 16
click at [1011, 551] on button "Yes / OK" at bounding box center [1021, 553] width 72 height 16
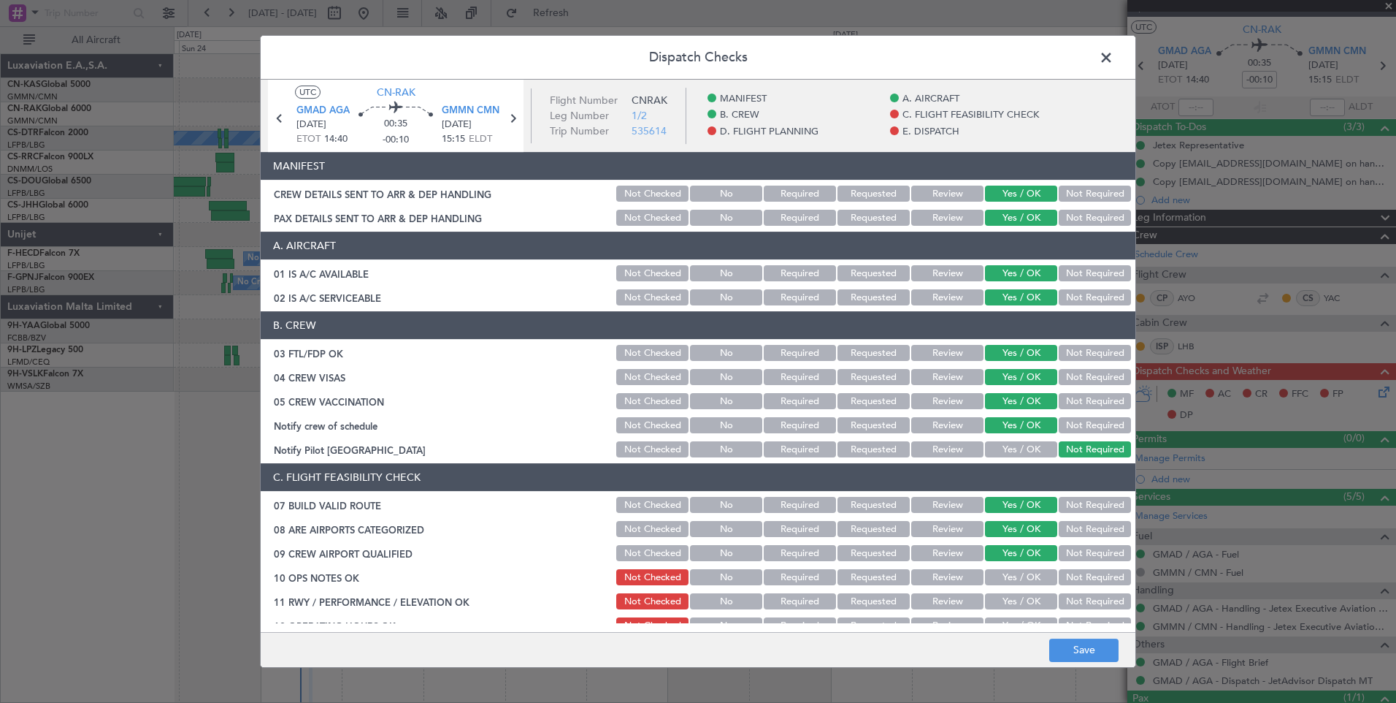
click at [1015, 577] on button "Yes / OK" at bounding box center [1021, 577] width 72 height 16
click at [1017, 600] on button "Yes / OK" at bounding box center [1021, 601] width 72 height 16
click at [1019, 619] on button "Yes / OK" at bounding box center [1021, 625] width 72 height 16
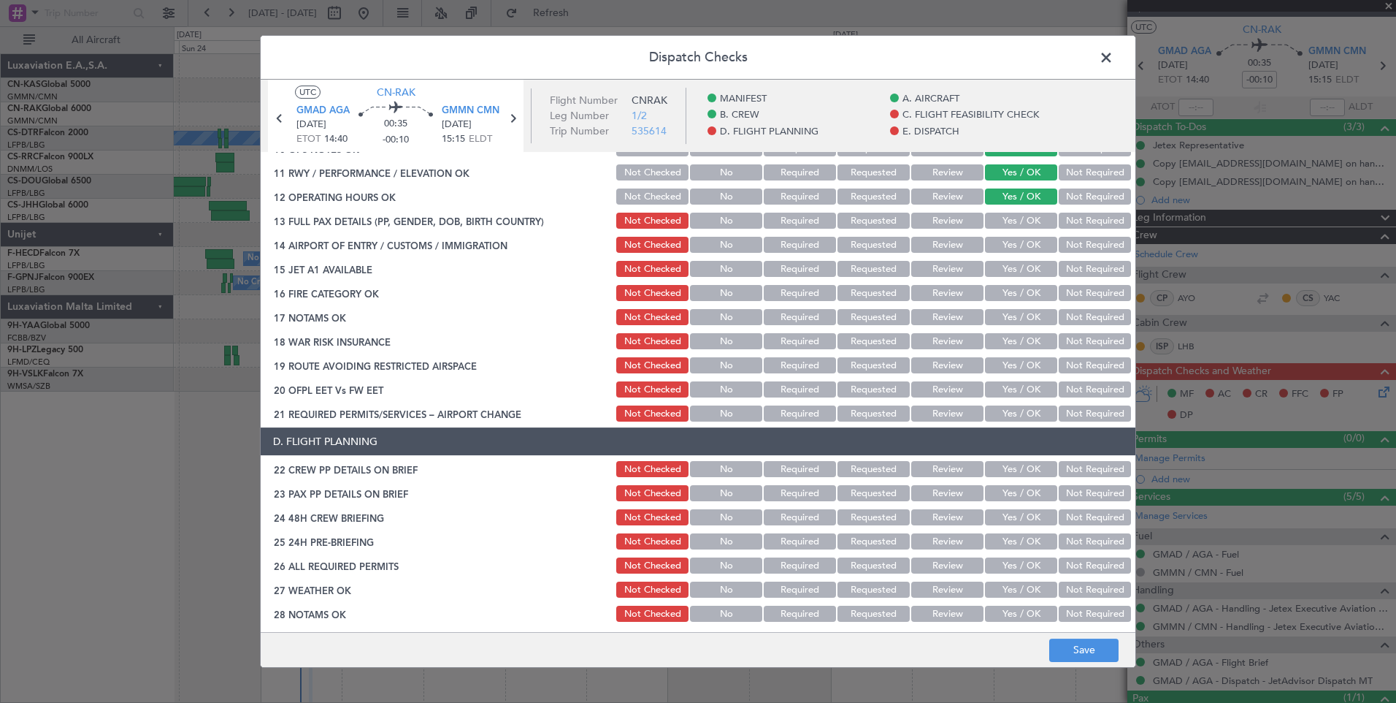
scroll to position [457, 0]
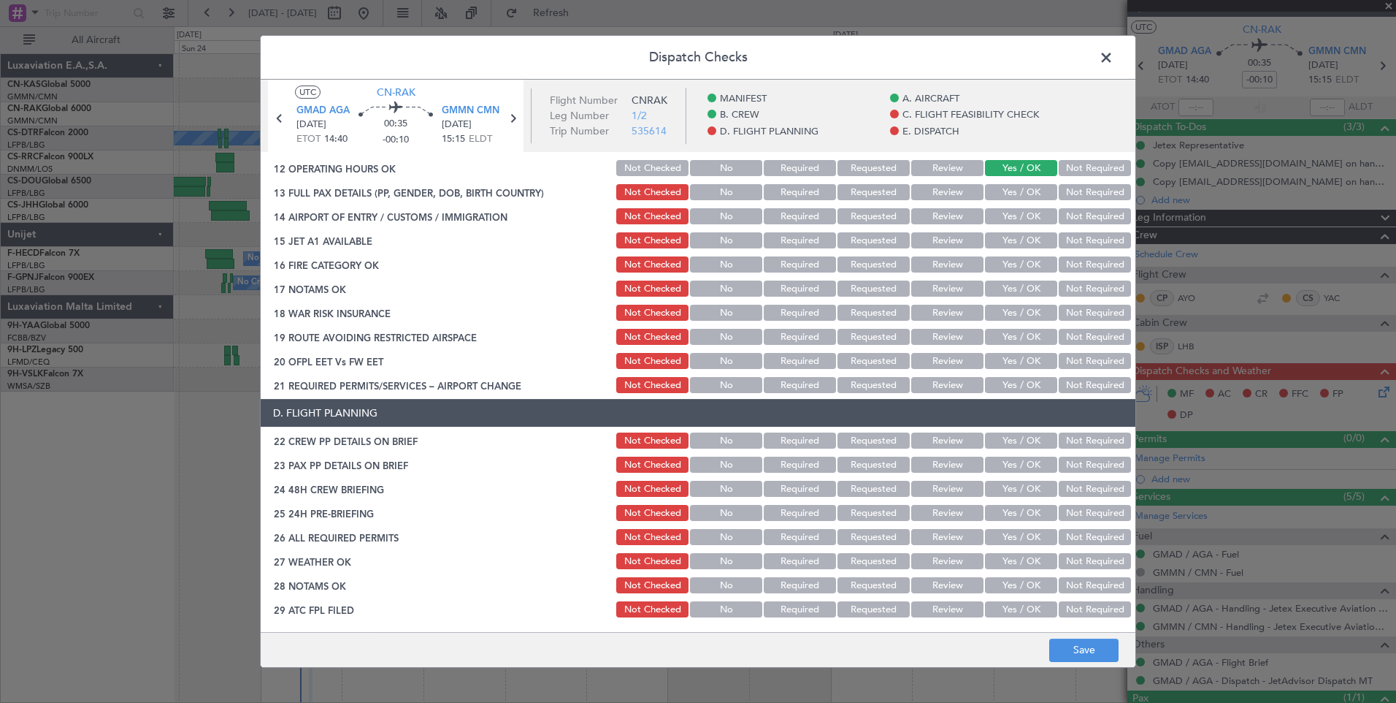
click at [1023, 191] on button "Yes / OK" at bounding box center [1021, 192] width 72 height 16
click at [1029, 216] on button "Yes / OK" at bounding box center [1021, 216] width 72 height 16
click at [1035, 250] on div "Yes / OK" at bounding box center [1020, 240] width 74 height 20
click at [1022, 240] on button "Yes / OK" at bounding box center [1021, 240] width 72 height 16
click at [1028, 267] on button "Yes / OK" at bounding box center [1021, 264] width 72 height 16
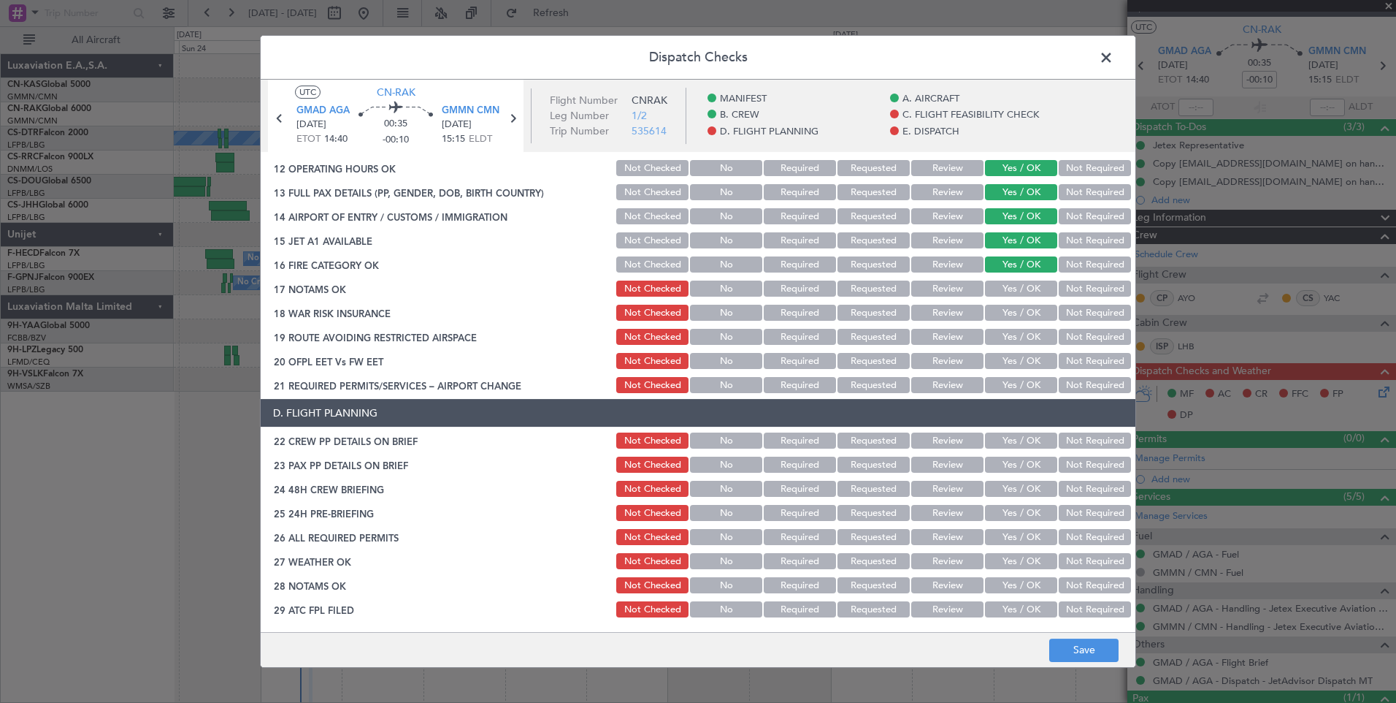
click at [1031, 289] on button "Yes / OK" at bounding box center [1021, 288] width 72 height 16
click at [1033, 314] on button "Yes / OK" at bounding box center [1021, 313] width 72 height 16
click at [1038, 345] on button "Yes / OK" at bounding box center [1021, 337] width 72 height 16
click at [1035, 359] on button "Yes / OK" at bounding box center [1021, 361] width 72 height 16
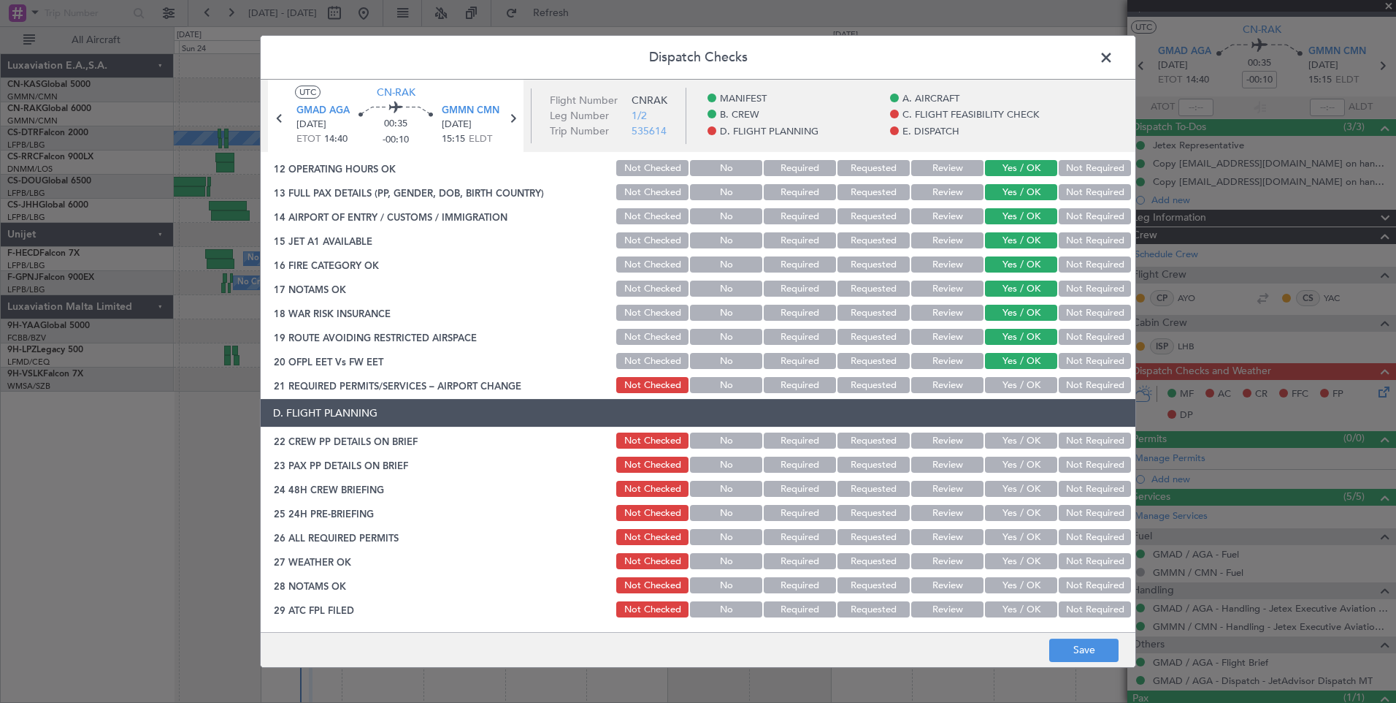
click at [1036, 394] on div "Yes / OK" at bounding box center [1020, 385] width 74 height 20
click at [1036, 386] on button "Yes / OK" at bounding box center [1021, 385] width 72 height 16
click at [1017, 442] on button "Yes / OK" at bounding box center [1021, 440] width 72 height 16
click at [1017, 465] on button "Yes / OK" at bounding box center [1021, 464] width 72 height 16
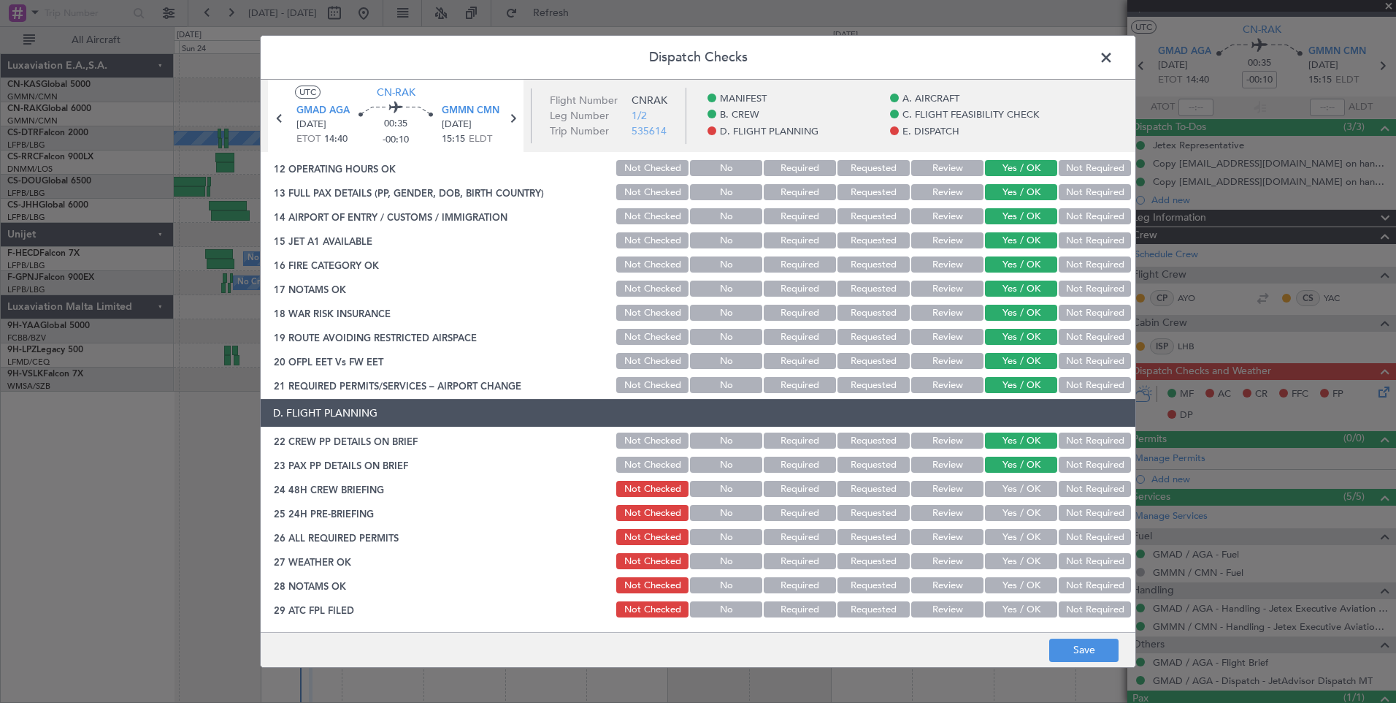
click at [1018, 486] on button "Yes / OK" at bounding box center [1021, 489] width 72 height 16
click at [1021, 513] on button "Yes / OK" at bounding box center [1021, 513] width 72 height 16
click at [1021, 531] on button "Yes / OK" at bounding box center [1021, 537] width 72 height 16
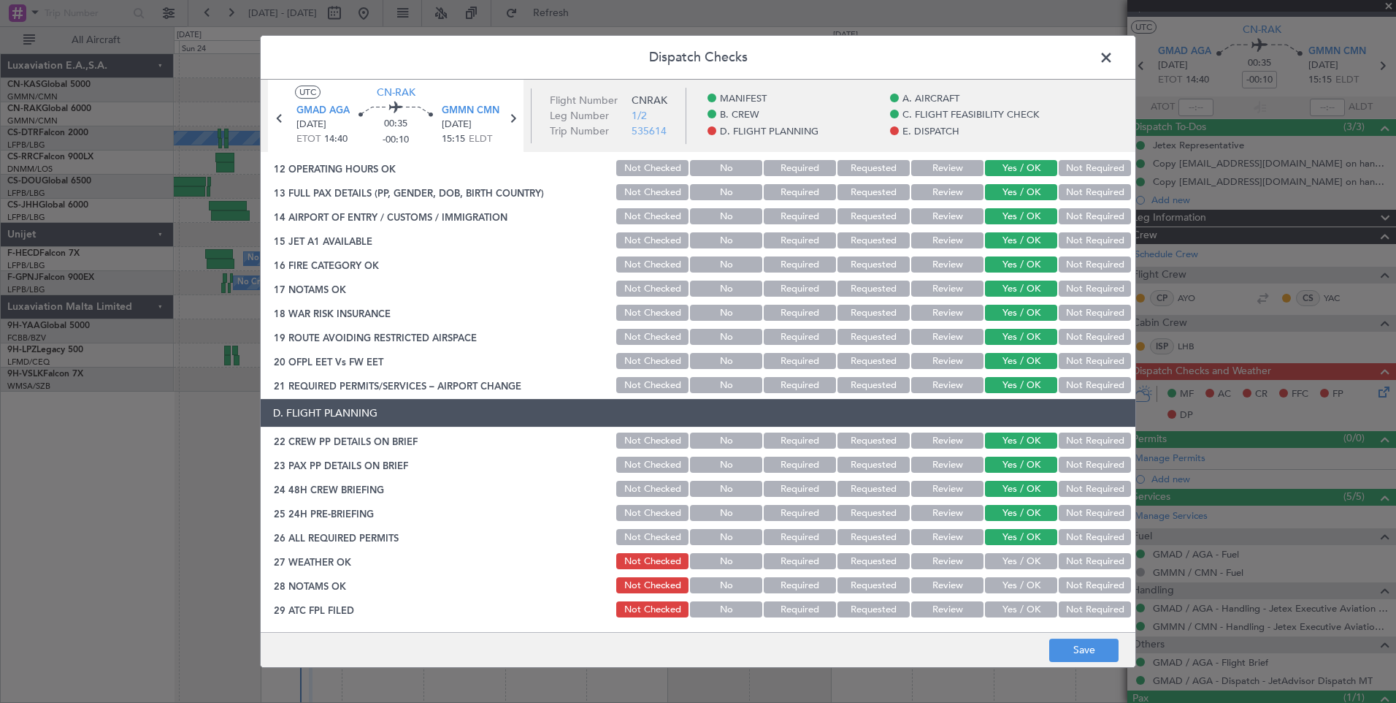
click at [1025, 561] on button "Yes / OK" at bounding box center [1021, 561] width 72 height 16
click at [1028, 594] on div "Yes / OK" at bounding box center [1020, 585] width 74 height 20
click at [1028, 613] on button "Yes / OK" at bounding box center [1021, 609] width 72 height 16
click at [1019, 587] on button "Yes / OK" at bounding box center [1021, 585] width 72 height 16
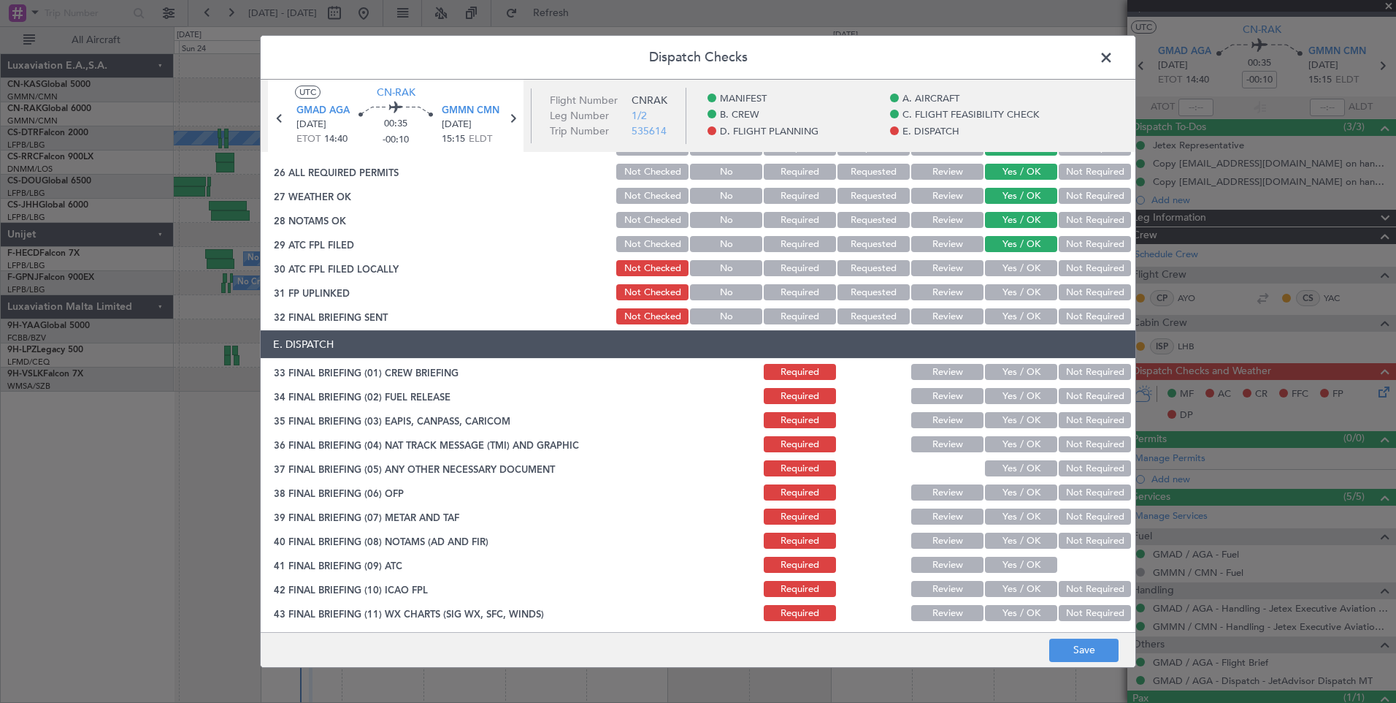
scroll to position [851, 0]
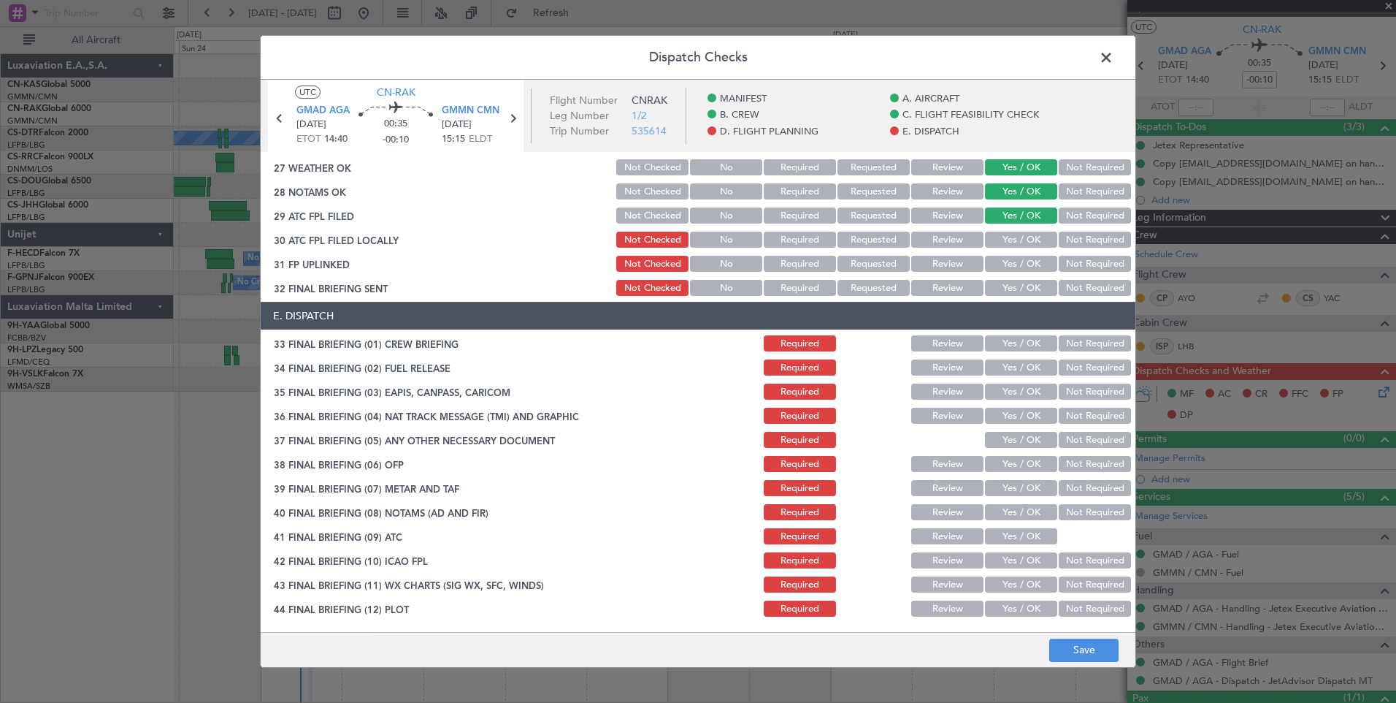
click at [1027, 241] on button "Yes / OK" at bounding box center [1021, 240] width 72 height 16
click at [1036, 260] on button "Yes / OK" at bounding box center [1021, 264] width 72 height 16
click at [1041, 295] on button "Yes / OK" at bounding box center [1021, 288] width 72 height 16
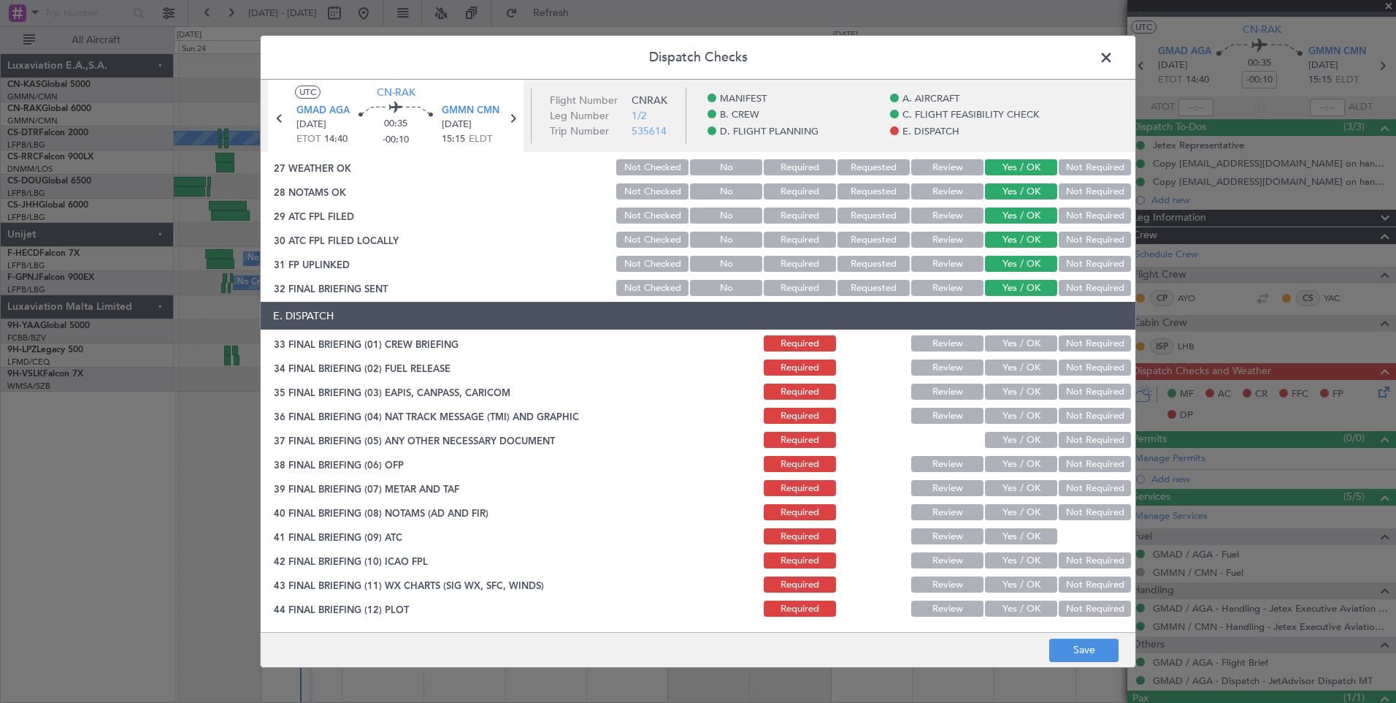
click at [1034, 342] on button "Yes / OK" at bounding box center [1021, 343] width 72 height 16
click at [1034, 368] on button "Yes / OK" at bounding box center [1021, 367] width 72 height 16
click at [1034, 391] on button "Yes / OK" at bounding box center [1021, 391] width 72 height 16
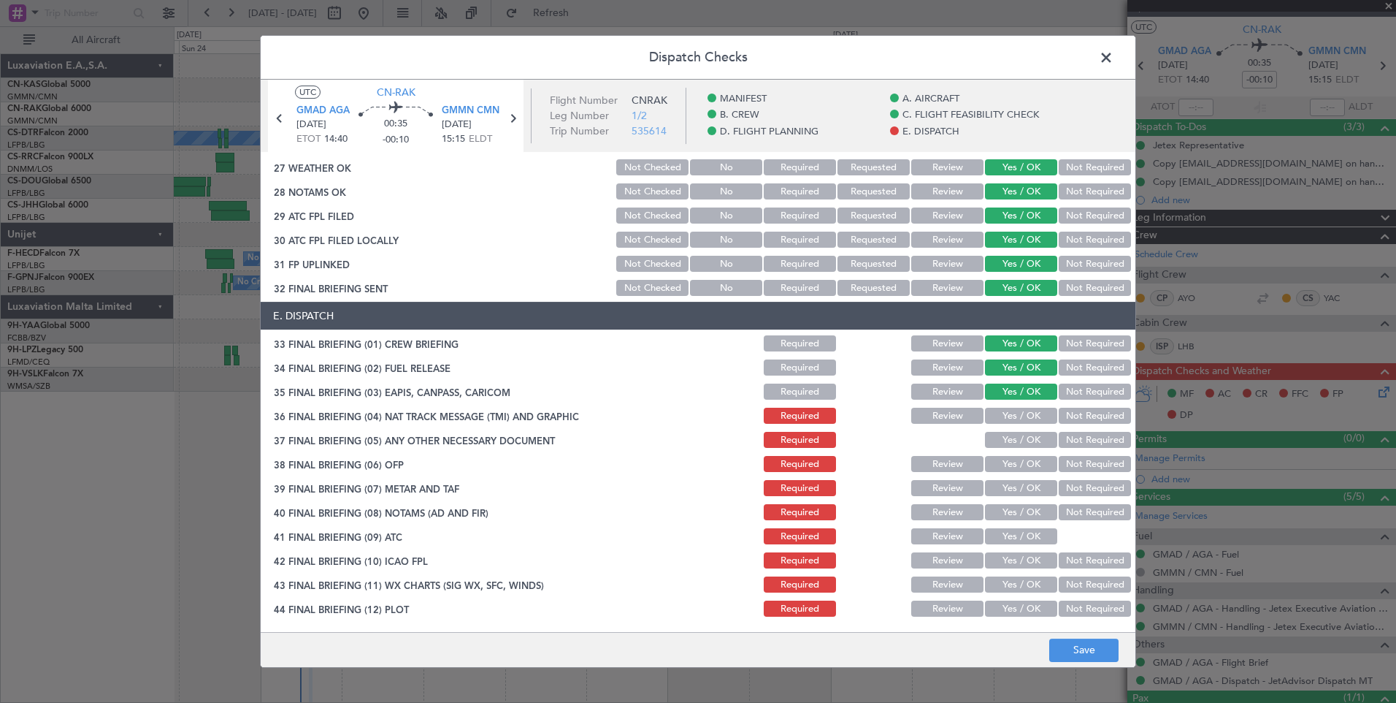
click at [1034, 420] on button "Yes / OK" at bounding box center [1021, 416] width 72 height 16
click at [1035, 444] on button "Yes / OK" at bounding box center [1021, 440] width 72 height 16
click at [1037, 459] on button "Yes / OK" at bounding box center [1021, 464] width 72 height 16
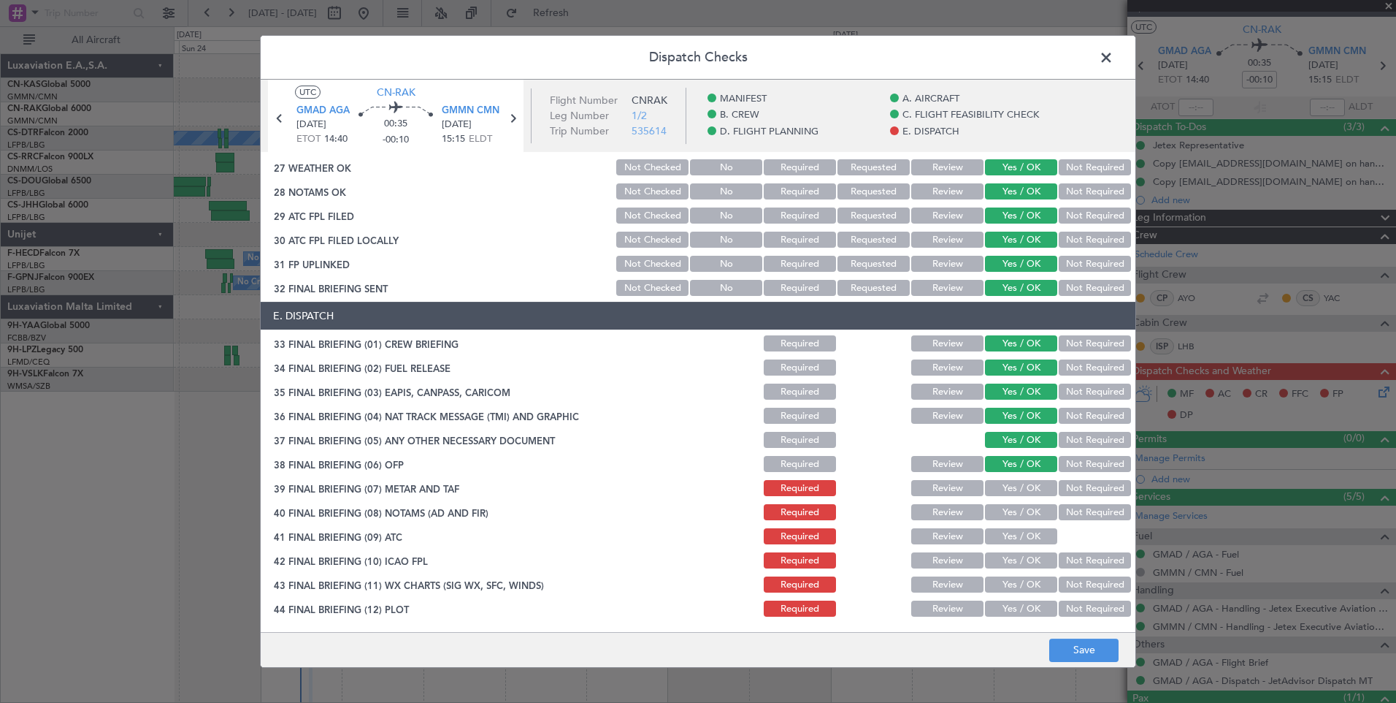
click at [1037, 482] on button "Yes / OK" at bounding box center [1021, 488] width 72 height 16
click at [1033, 516] on button "Yes / OK" at bounding box center [1021, 512] width 72 height 16
click at [1032, 533] on button "Yes / OK" at bounding box center [1021, 536] width 72 height 16
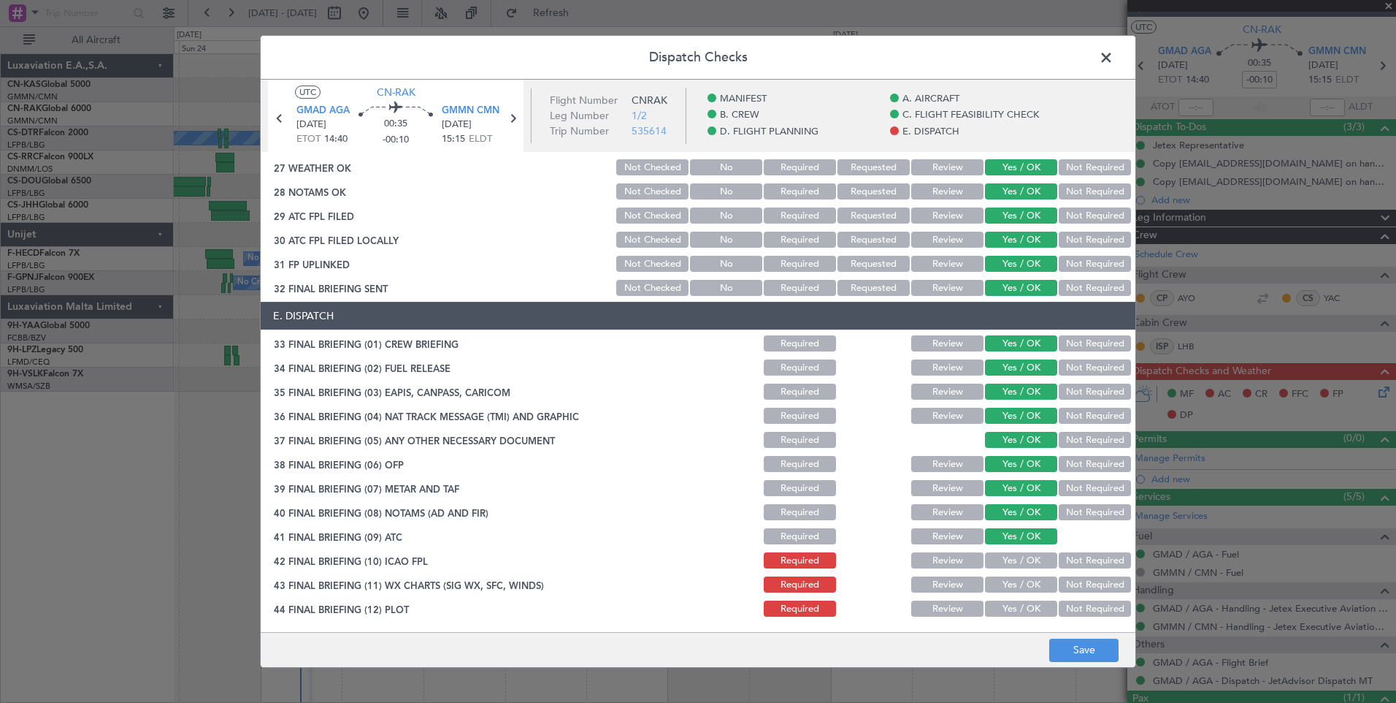
click at [1032, 555] on button "Yes / OK" at bounding box center [1021, 560] width 72 height 16
click at [1031, 573] on section "E. DISPATCH 33 FINAL BRIEFING (01) CREW BRIEFING Required Review Yes / OK Not R…" at bounding box center [698, 460] width 875 height 317
click at [1031, 587] on button "Yes / OK" at bounding box center [1021, 584] width 72 height 16
click at [1031, 598] on div "Yes / OK" at bounding box center [1020, 608] width 74 height 20
click at [1031, 600] on button "Yes / OK" at bounding box center [1021, 608] width 72 height 16
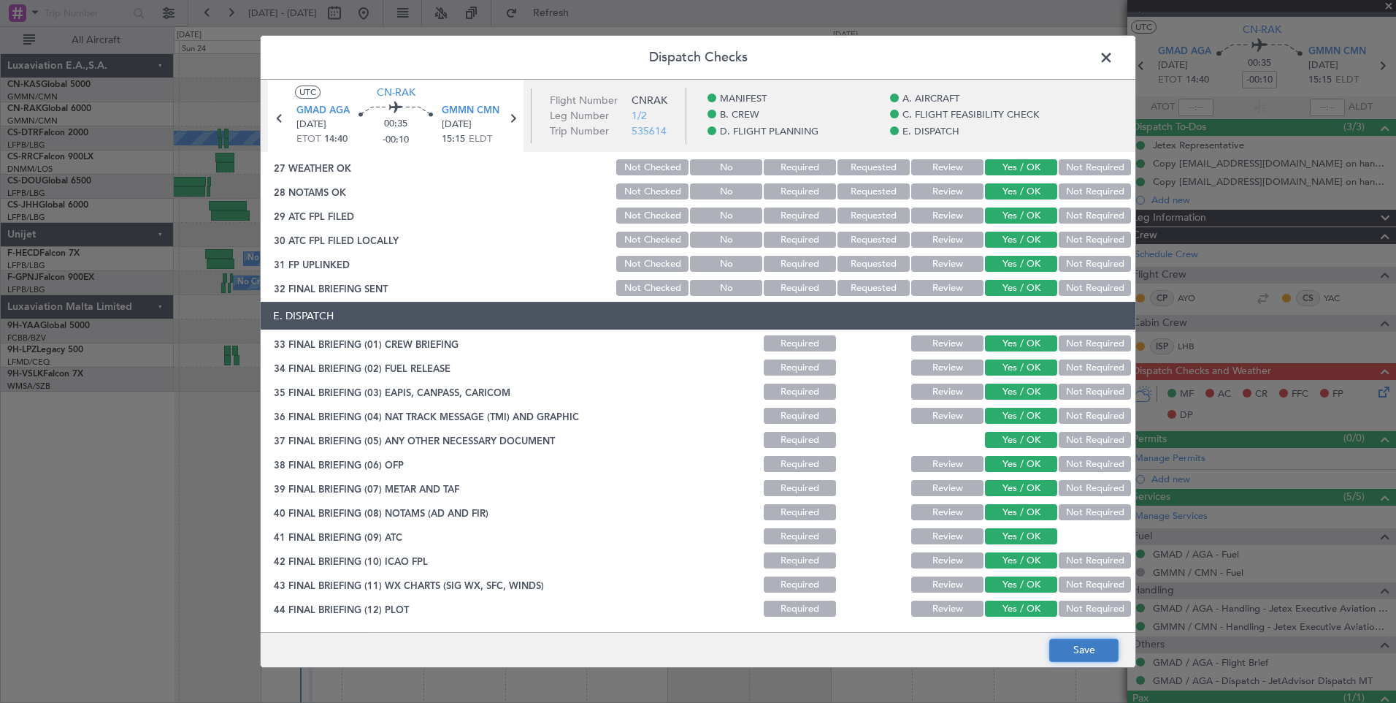
click at [1070, 652] on button "Save" at bounding box center [1084, 649] width 69 height 23
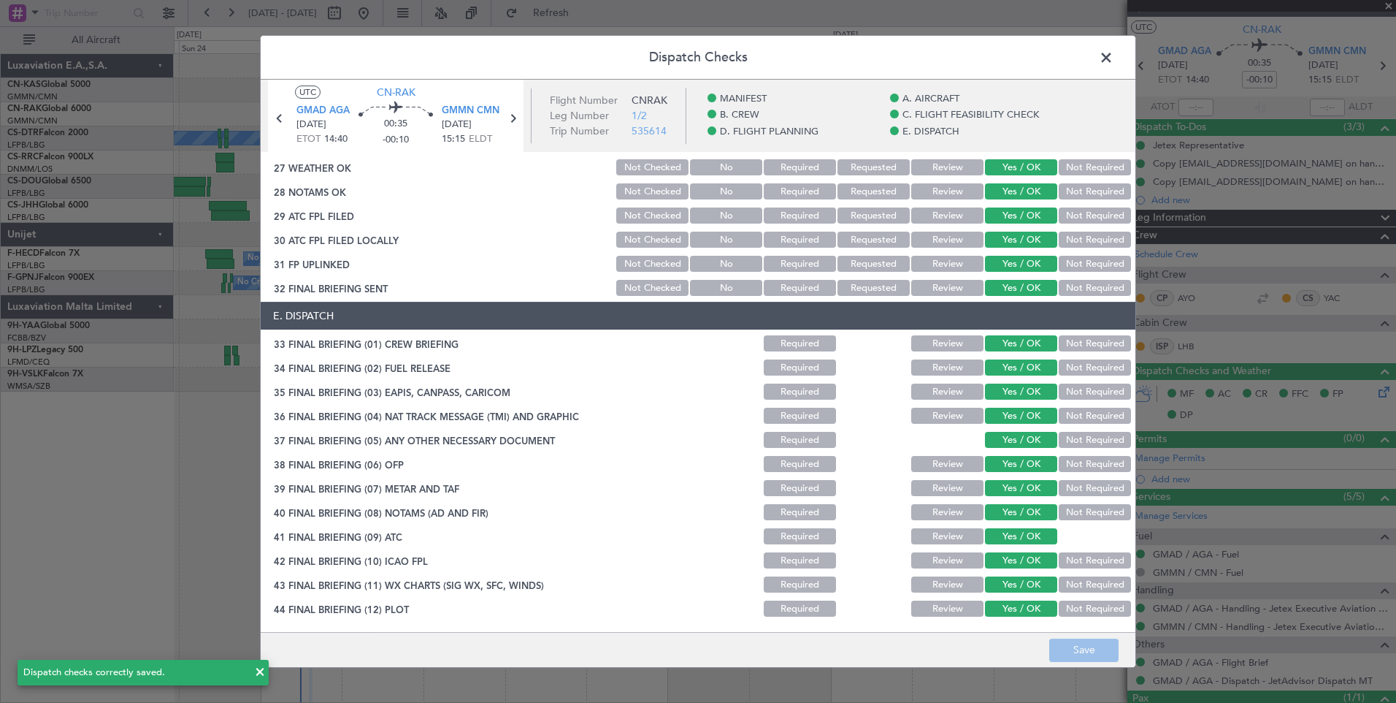
click at [1114, 58] on span at bounding box center [1114, 61] width 0 height 29
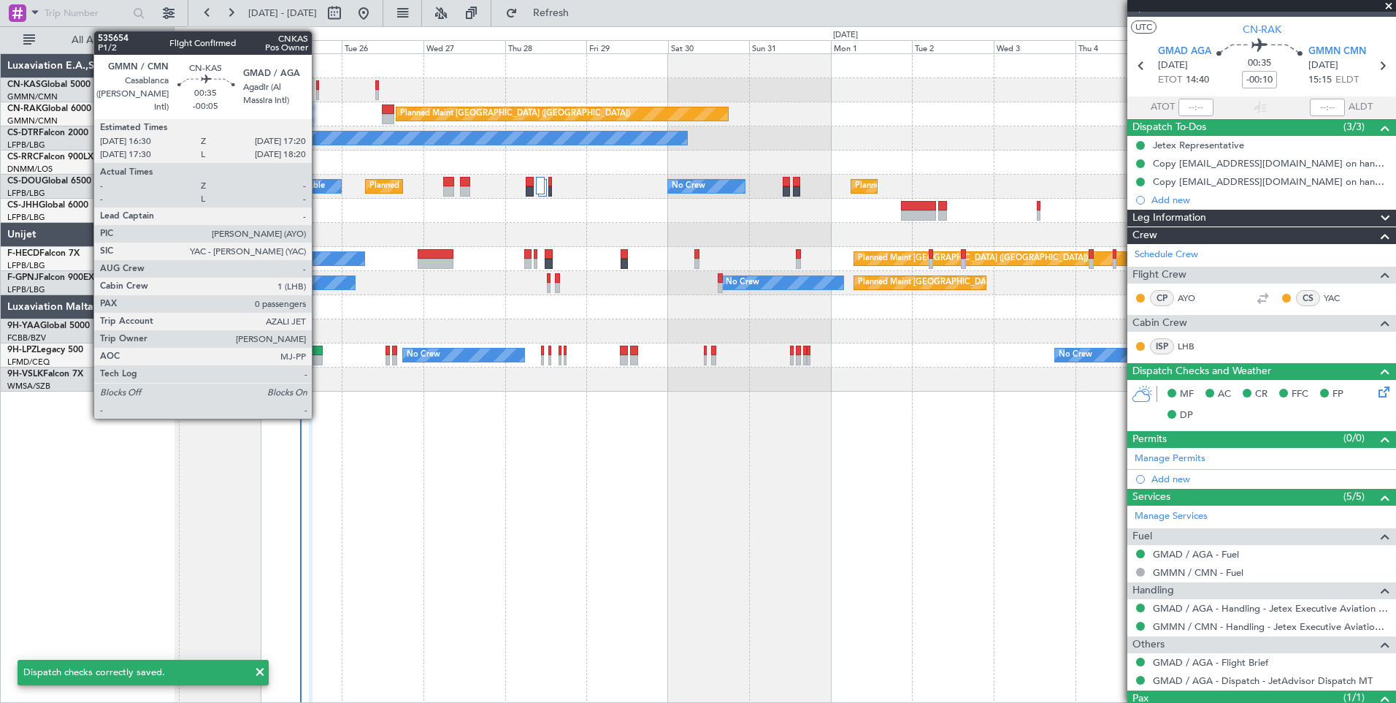
click at [318, 96] on div at bounding box center [317, 95] width 3 height 10
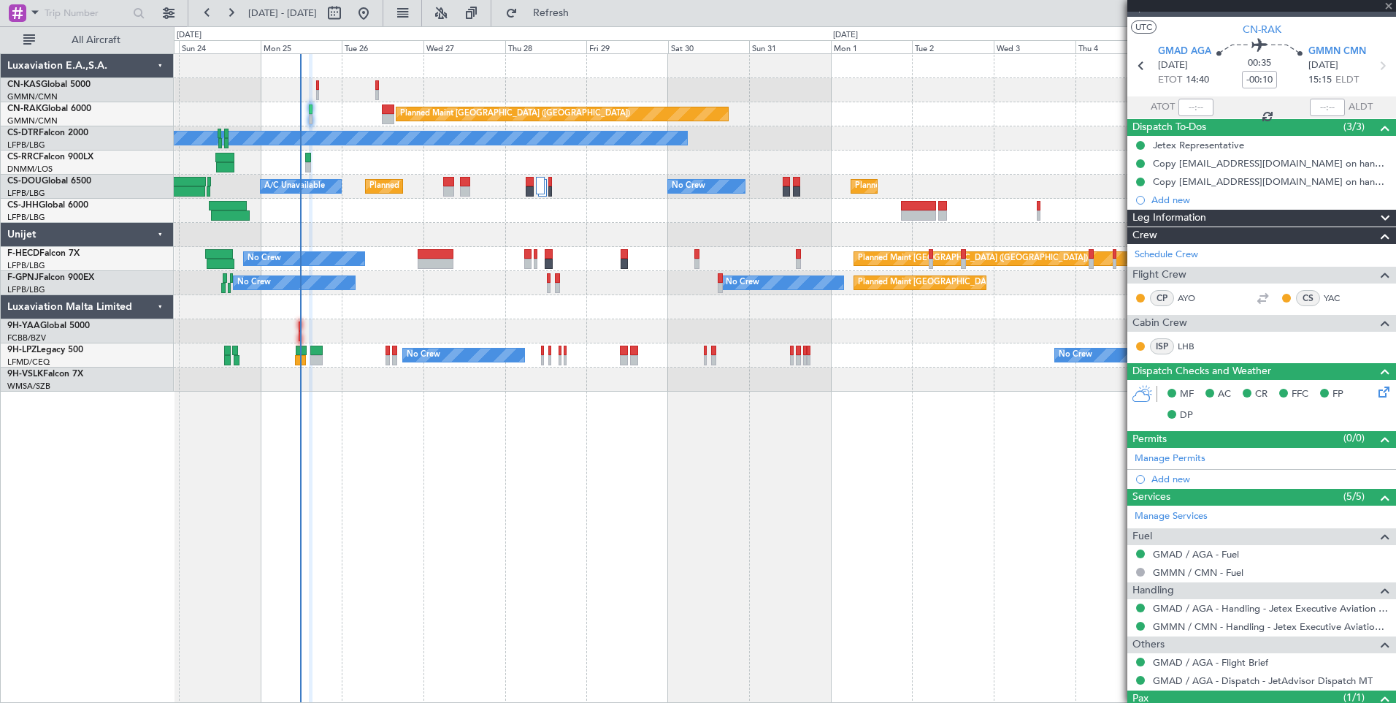
type input "-00:05"
type input "0"
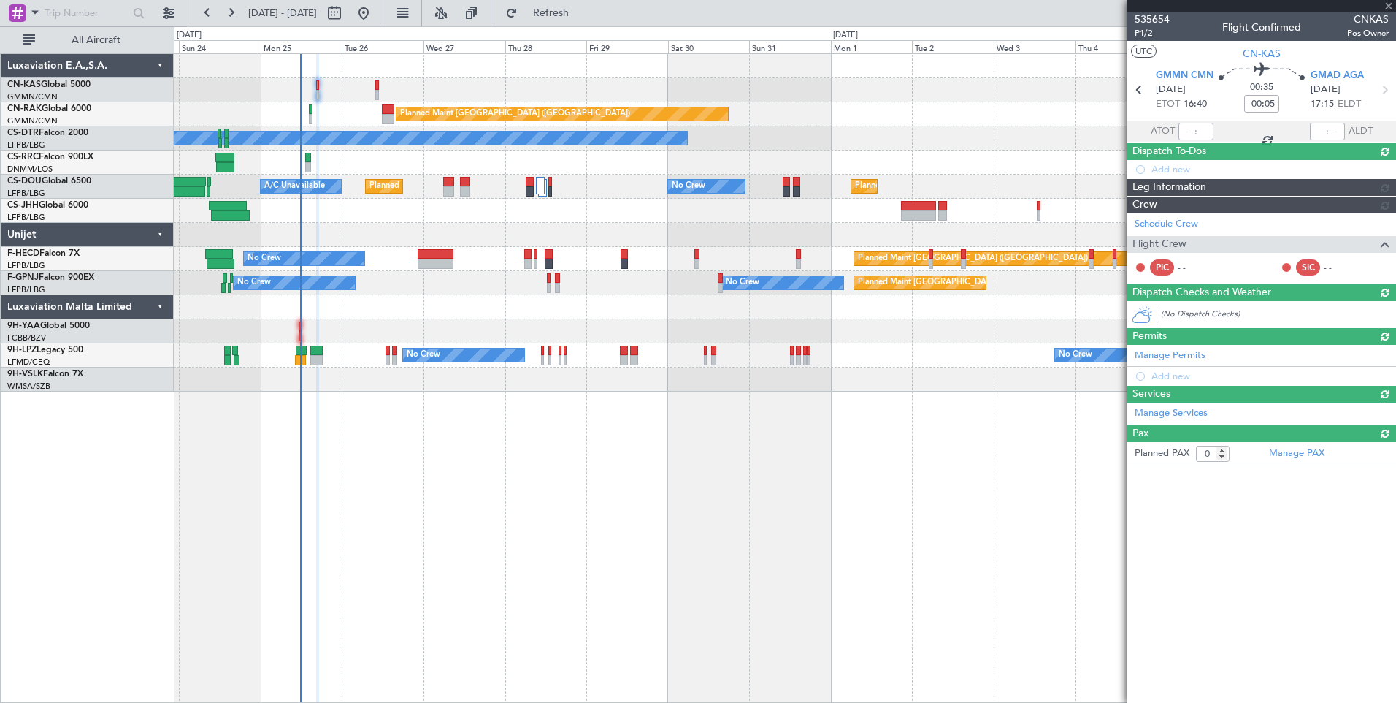
scroll to position [0, 0]
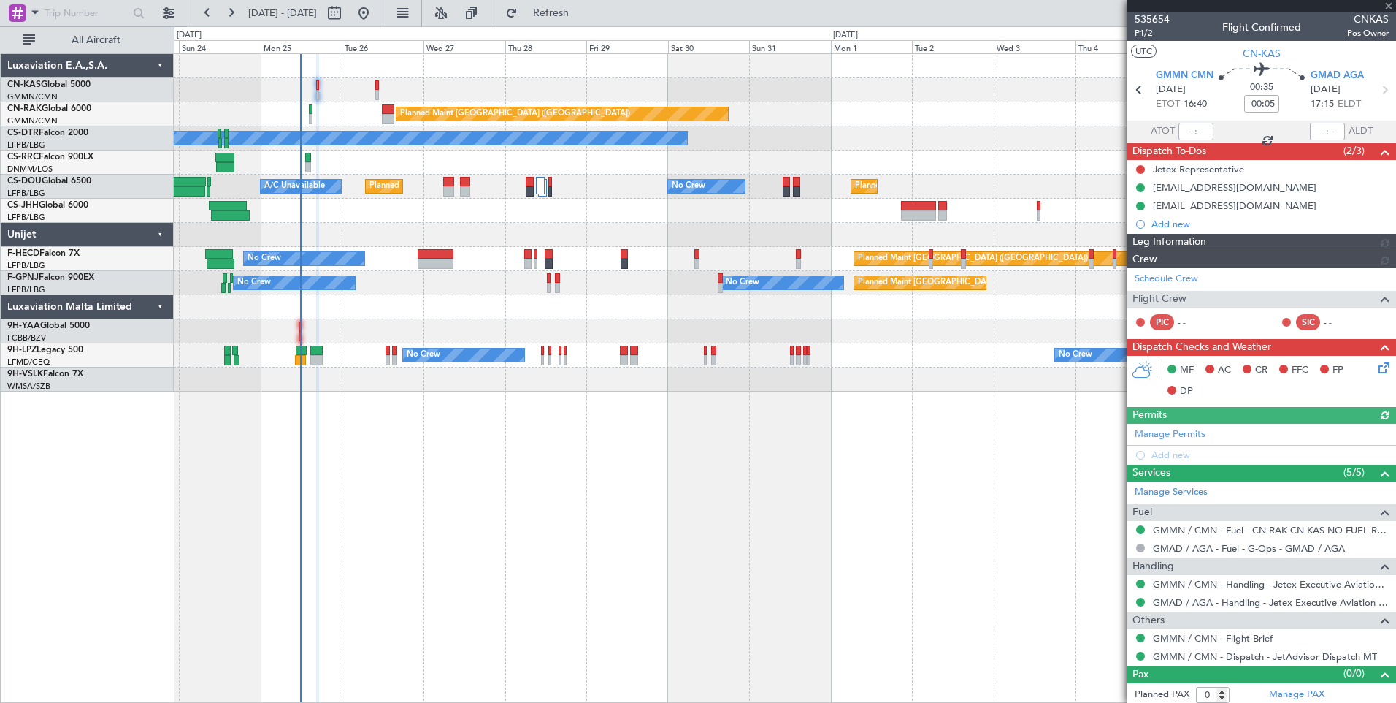
type input "[PERSON_NAME] ([PERSON_NAME])"
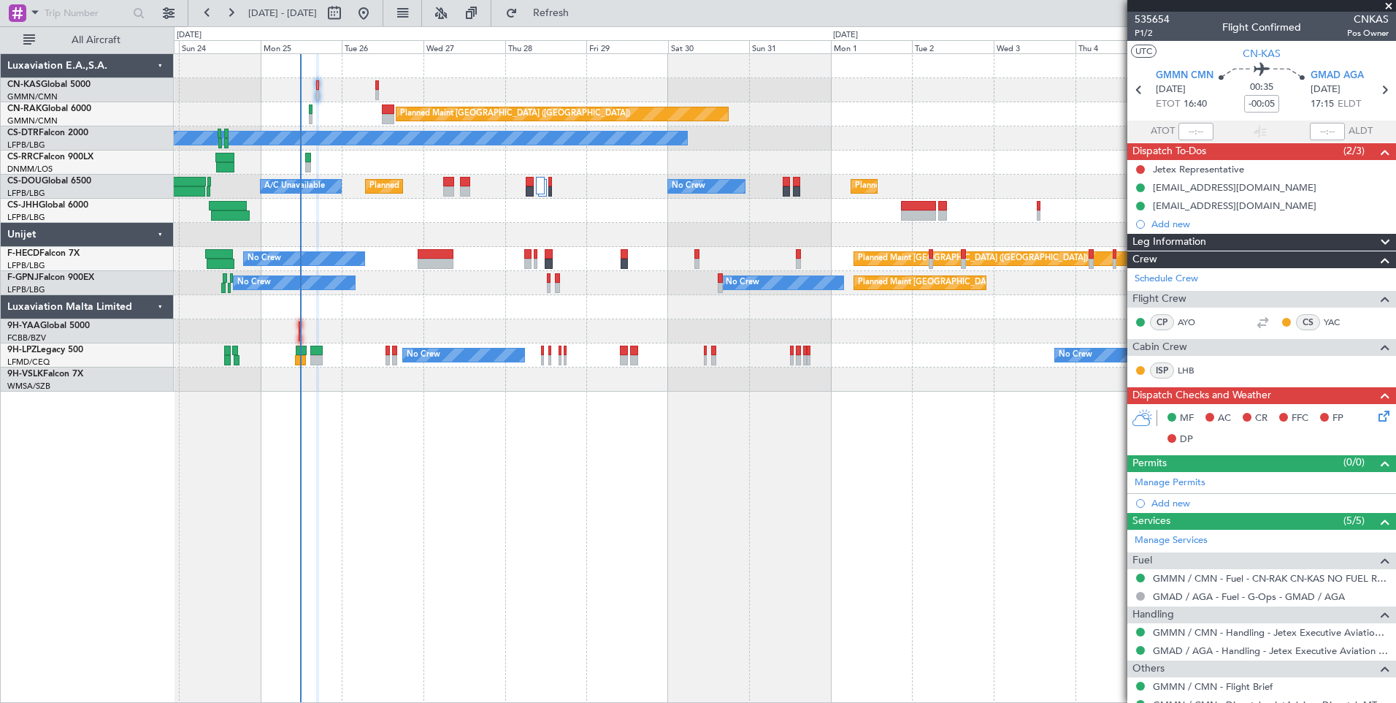
click at [429, 702] on div "Planned Maint [GEOGRAPHIC_DATA] ([GEOGRAPHIC_DATA]) No Crew Planned Maint [GEOG…" at bounding box center [698, 364] width 1396 height 676
type input "[PERSON_NAME] ([PERSON_NAME])"
click at [58, 374] on link "9H-VSLK Falcon 7X" at bounding box center [45, 374] width 76 height 9
type input "[PERSON_NAME] ([PERSON_NAME])"
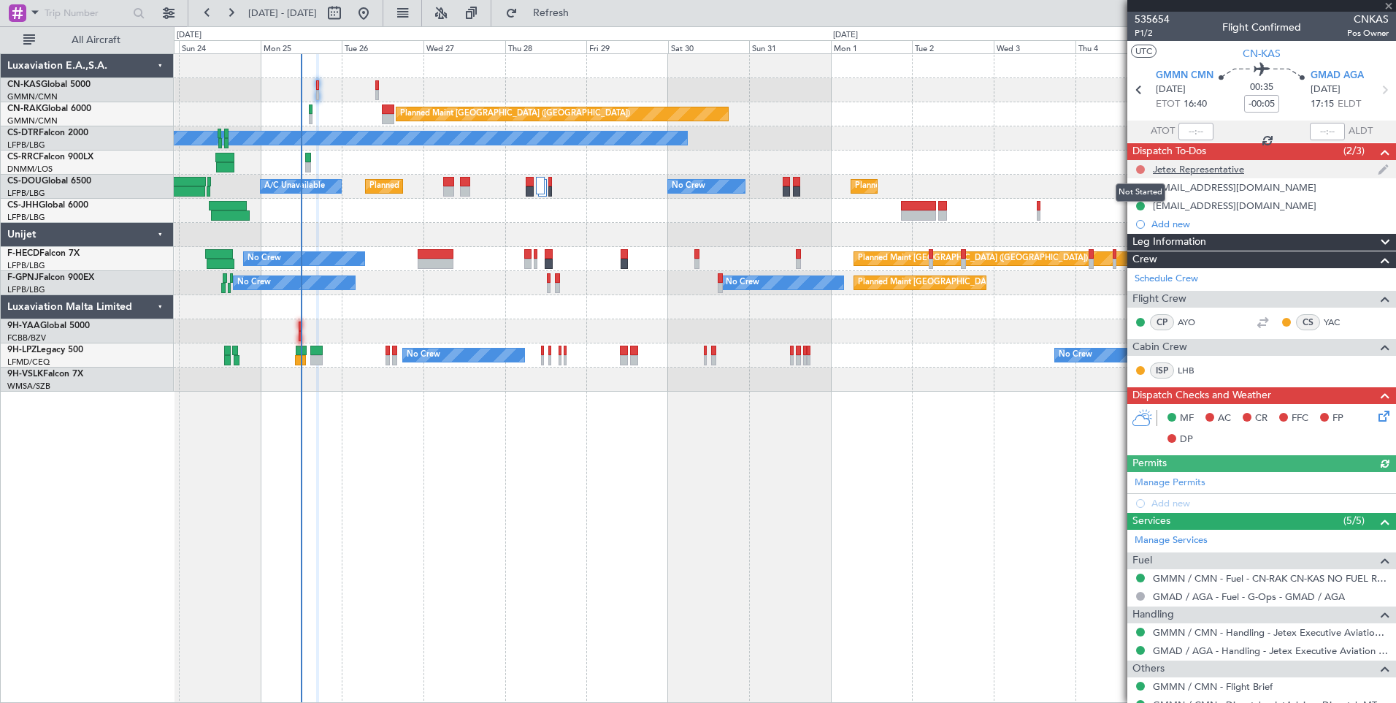
click at [1139, 171] on button at bounding box center [1140, 169] width 9 height 9
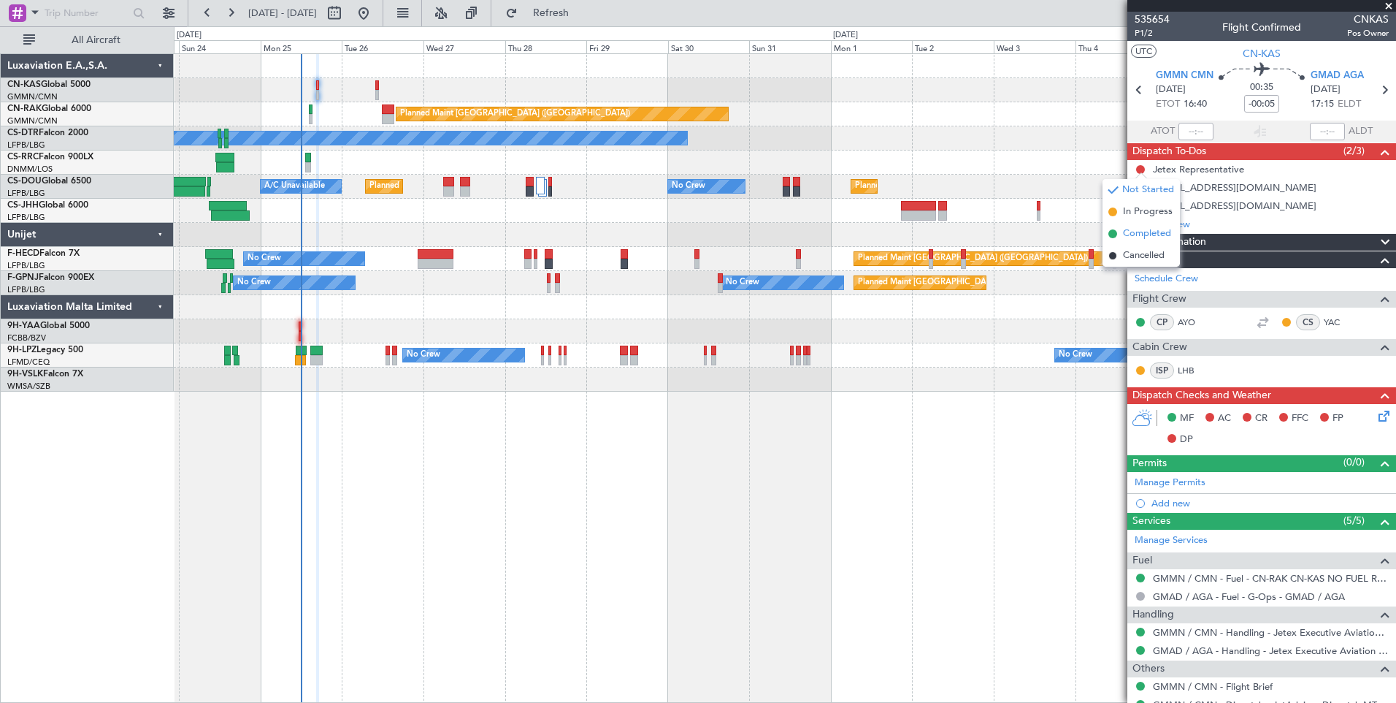
click at [1156, 234] on span "Completed" at bounding box center [1147, 233] width 48 height 15
click at [1175, 240] on span "Leg Information" at bounding box center [1170, 242] width 74 height 17
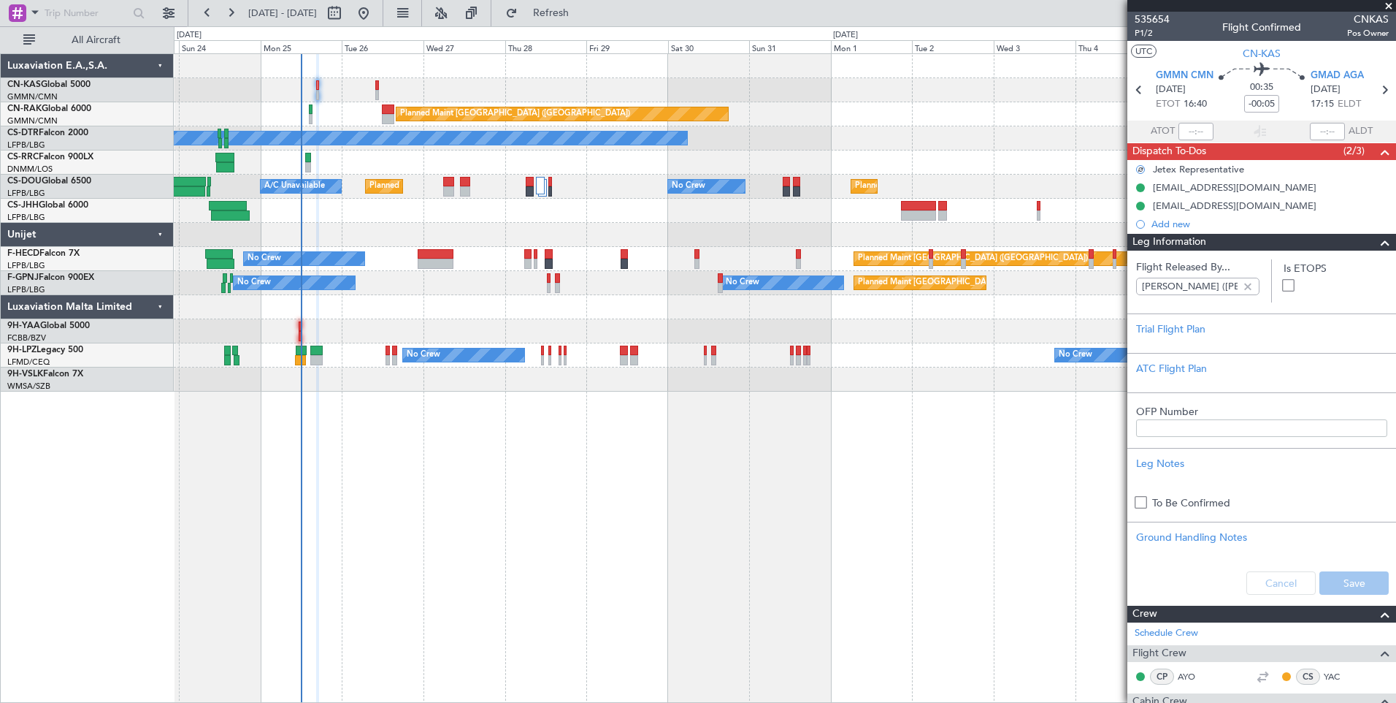
click at [1175, 240] on span "Leg Information" at bounding box center [1170, 242] width 74 height 17
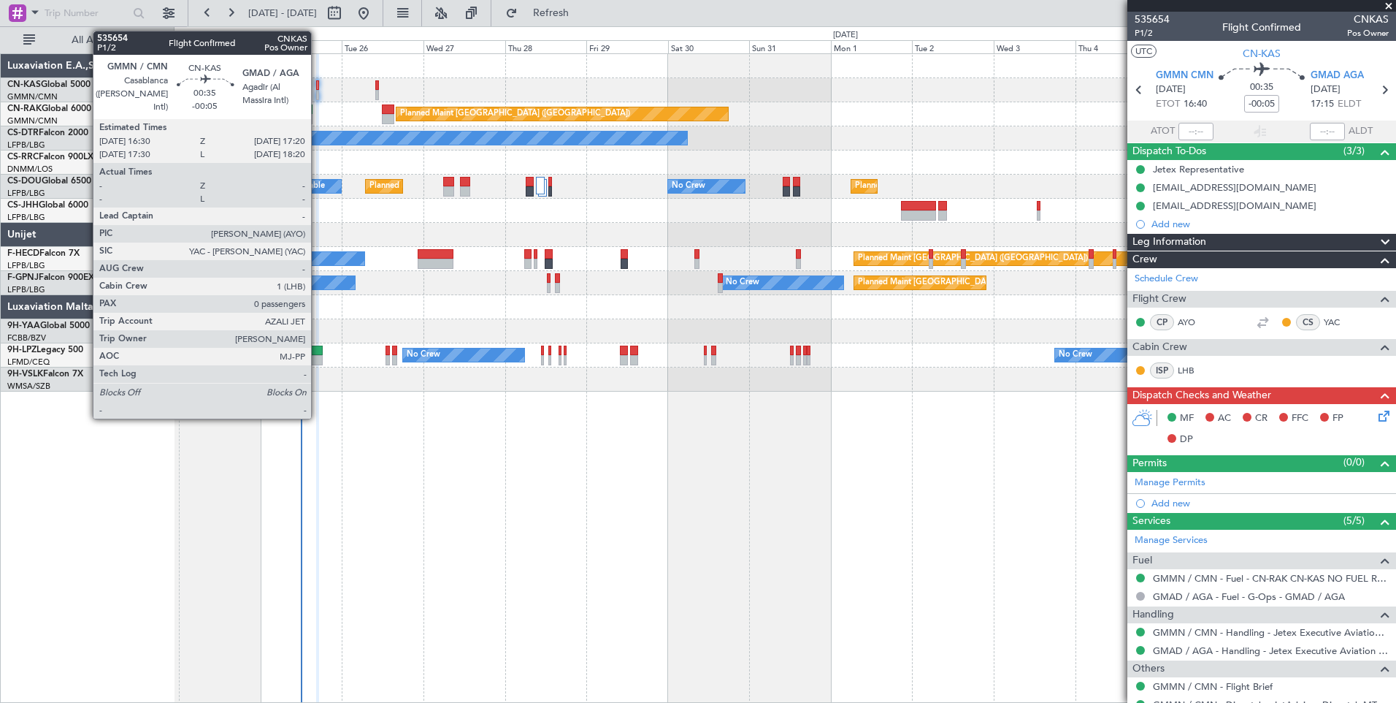
click at [318, 88] on div at bounding box center [317, 85] width 3 height 10
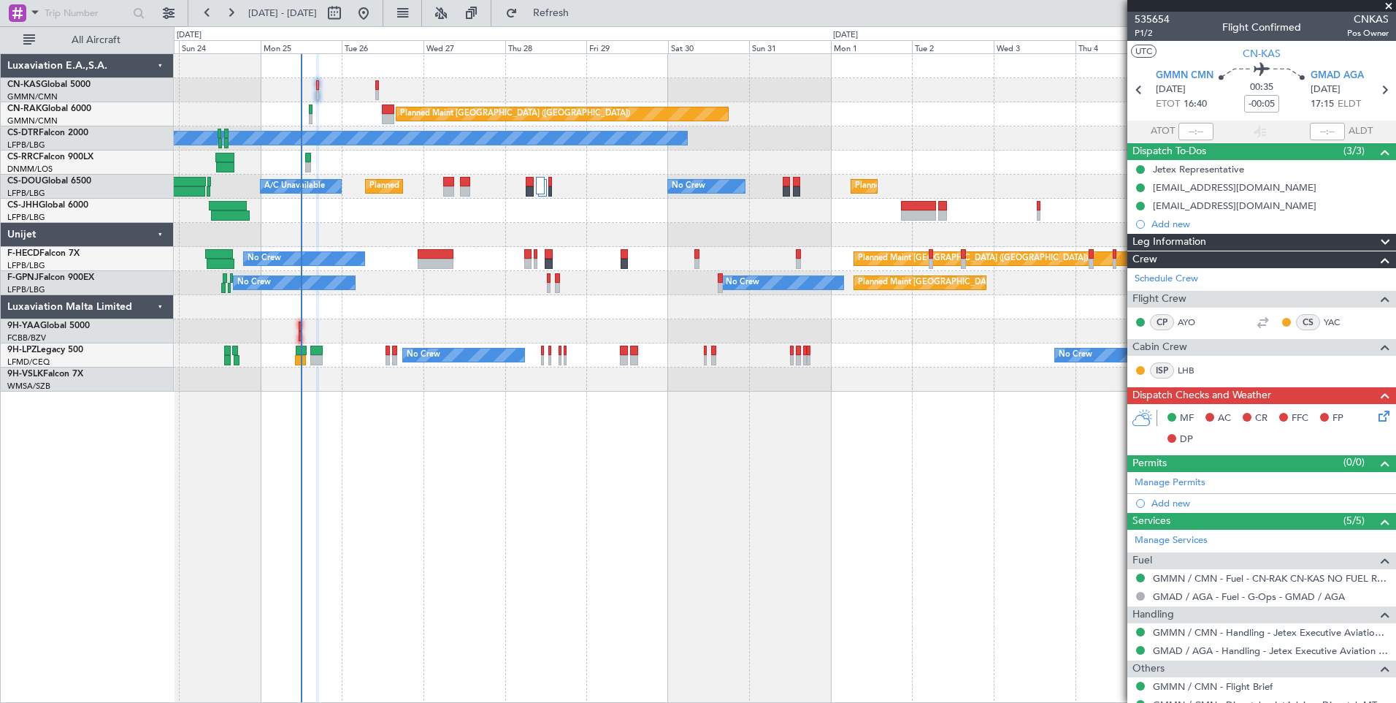
click at [1376, 416] on icon at bounding box center [1382, 414] width 12 height 12
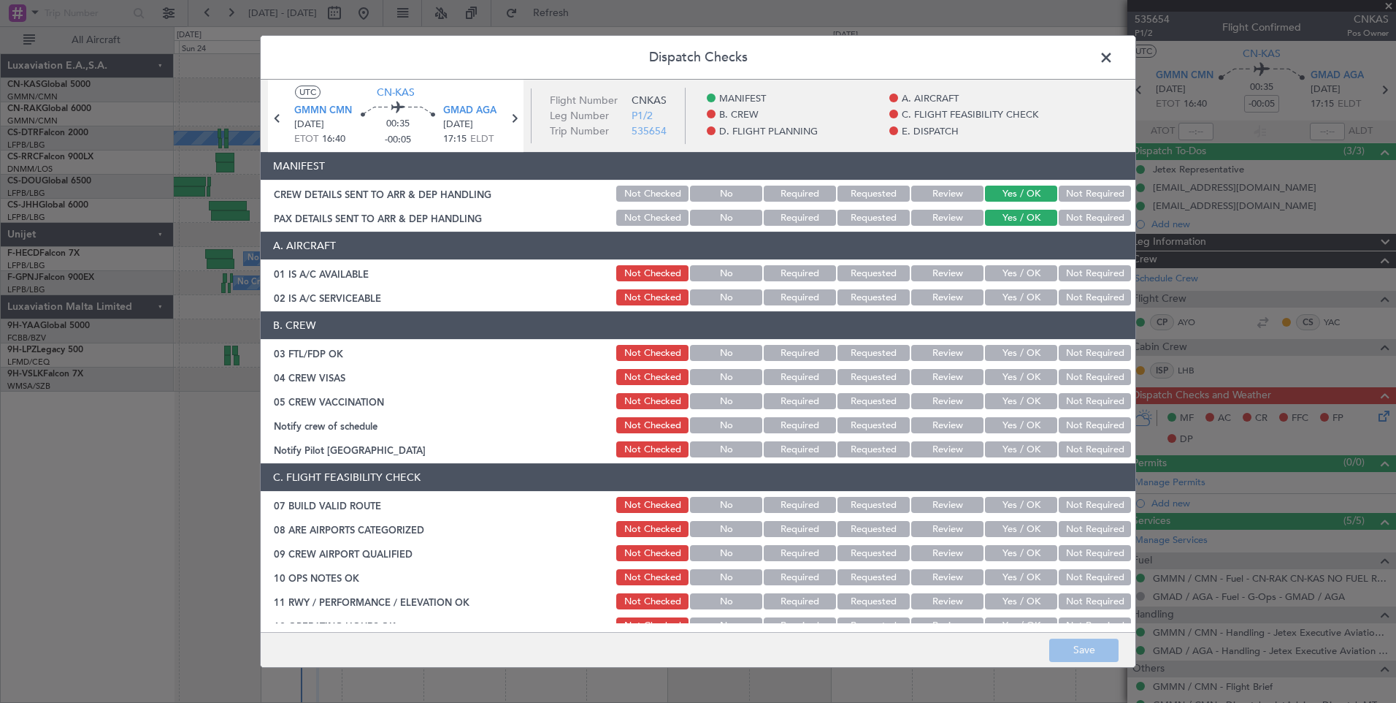
click at [1026, 277] on button "Yes / OK" at bounding box center [1021, 273] width 72 height 16
click at [1030, 294] on button "Yes / OK" at bounding box center [1021, 297] width 72 height 16
click at [1020, 354] on button "Yes / OK" at bounding box center [1021, 353] width 72 height 16
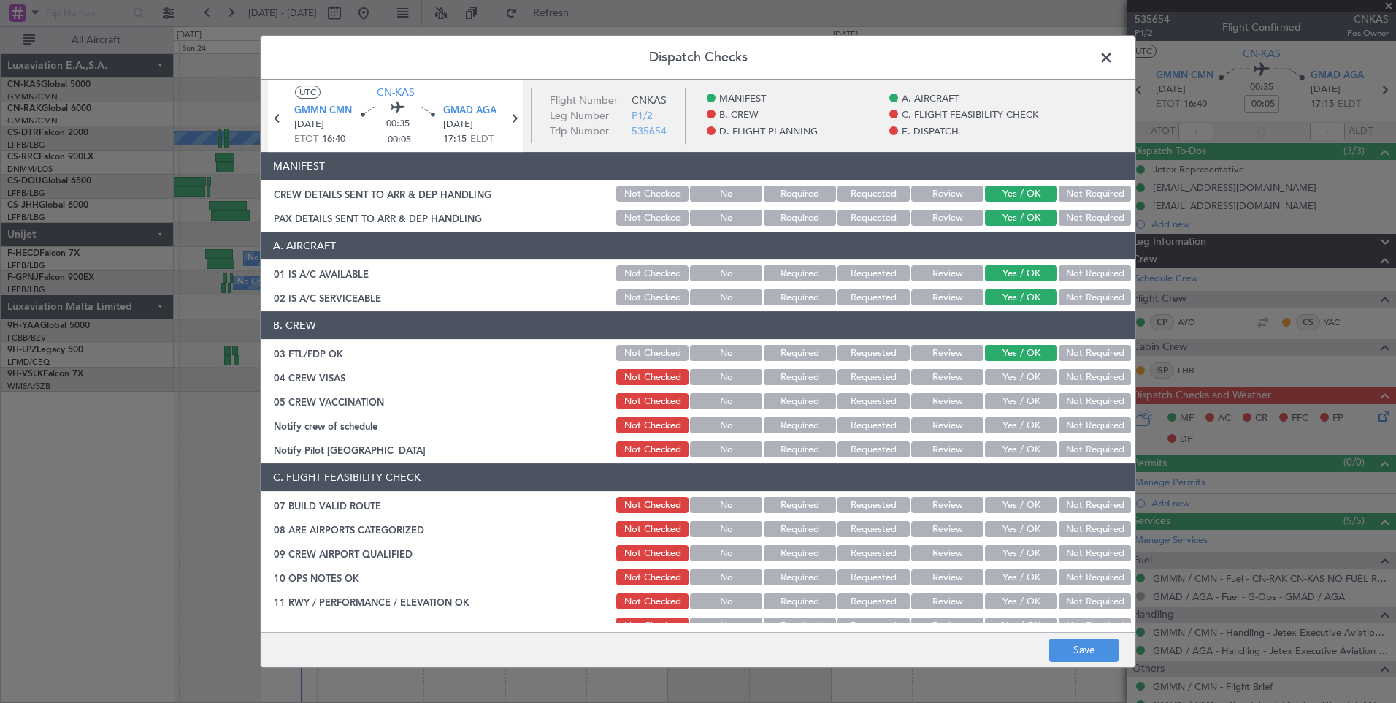
click at [1017, 378] on button "Yes / OK" at bounding box center [1021, 377] width 72 height 16
click at [1017, 400] on button "Yes / OK" at bounding box center [1021, 401] width 72 height 16
click at [1020, 428] on button "Yes / OK" at bounding box center [1021, 425] width 72 height 16
click at [1075, 447] on button "Not Required" at bounding box center [1095, 449] width 72 height 16
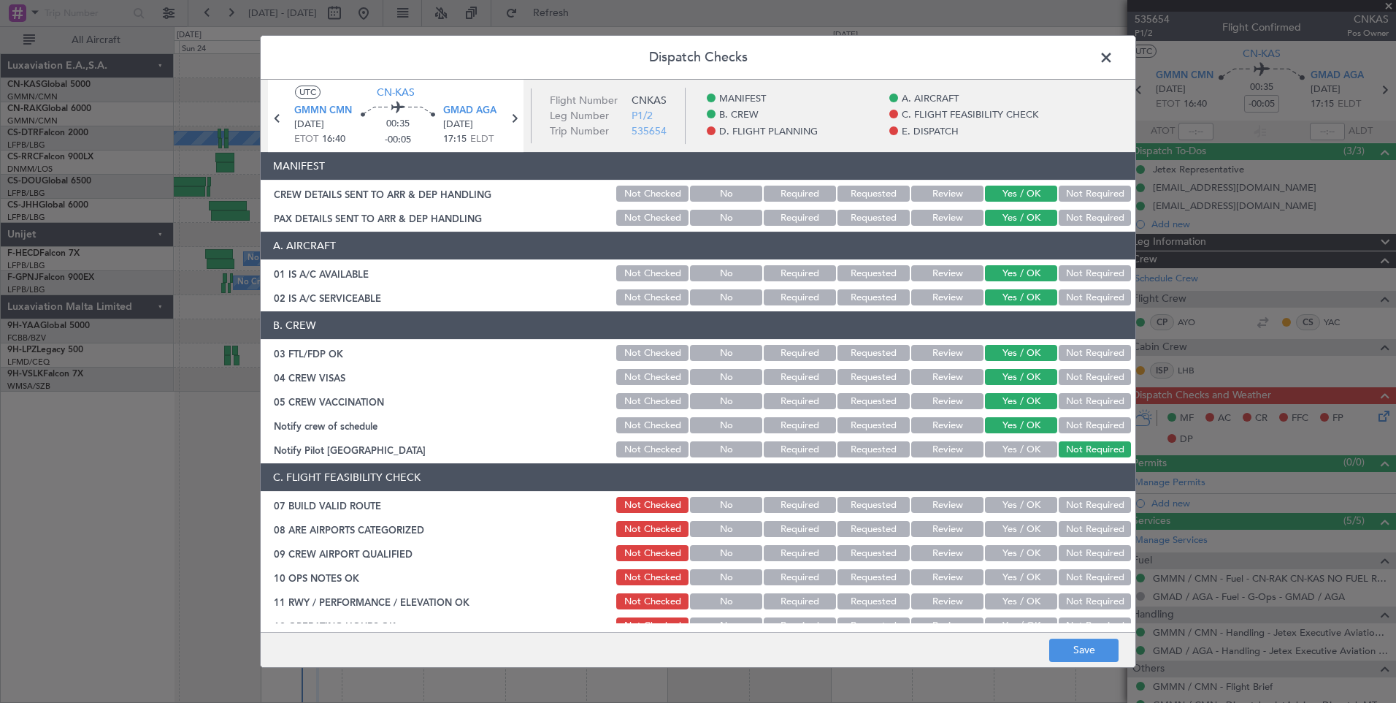
click at [1002, 506] on button "Yes / OK" at bounding box center [1021, 505] width 72 height 16
click at [1006, 527] on button "Yes / OK" at bounding box center [1021, 529] width 72 height 16
click at [1010, 555] on button "Yes / OK" at bounding box center [1021, 553] width 72 height 16
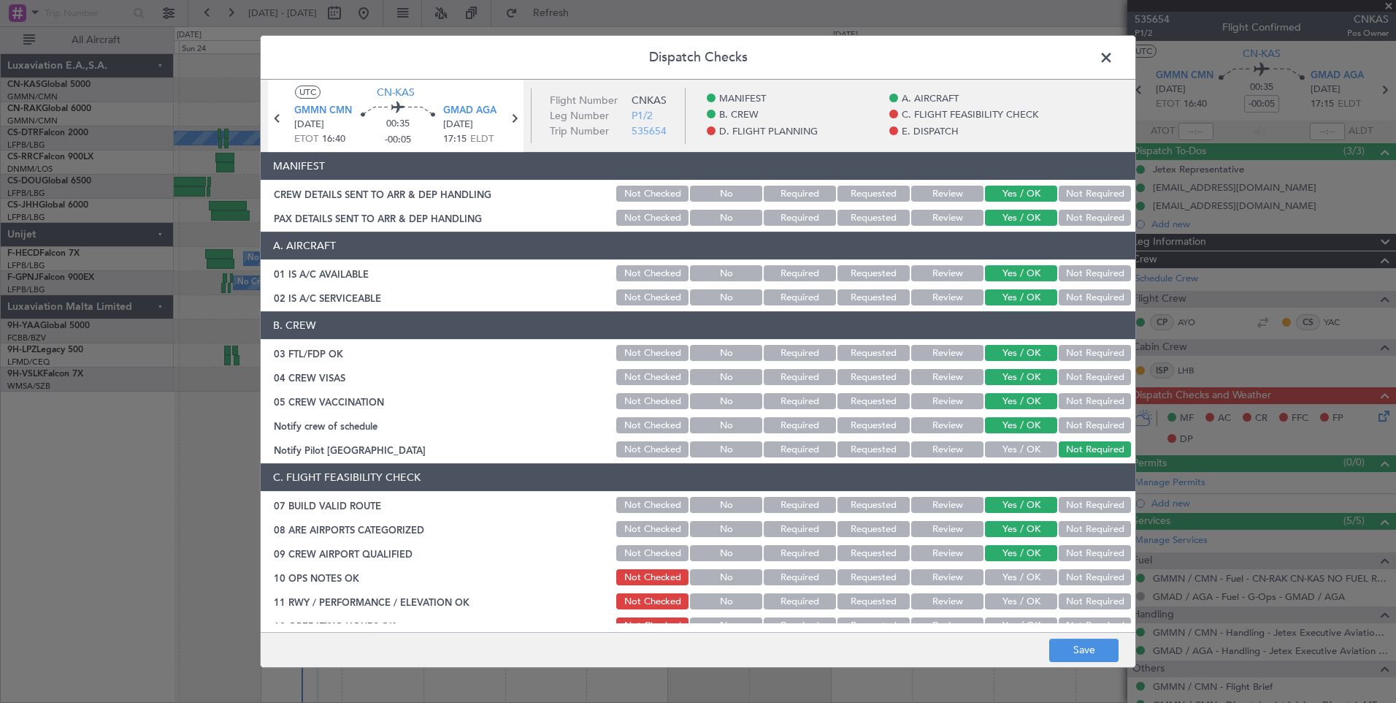
click at [1011, 576] on button "Yes / OK" at bounding box center [1021, 577] width 72 height 16
click at [1013, 605] on button "Yes / OK" at bounding box center [1021, 601] width 72 height 16
click at [1017, 619] on button "Yes / OK" at bounding box center [1021, 625] width 72 height 16
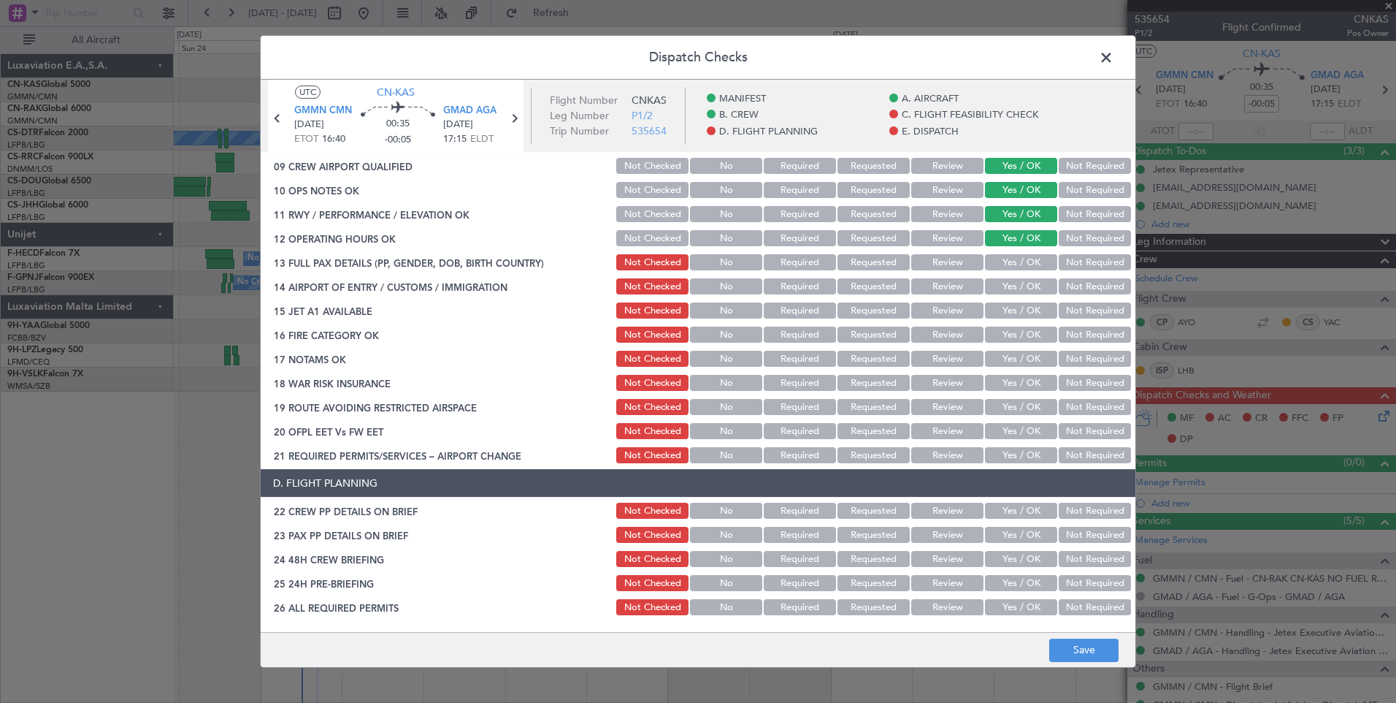
scroll to position [440, 0]
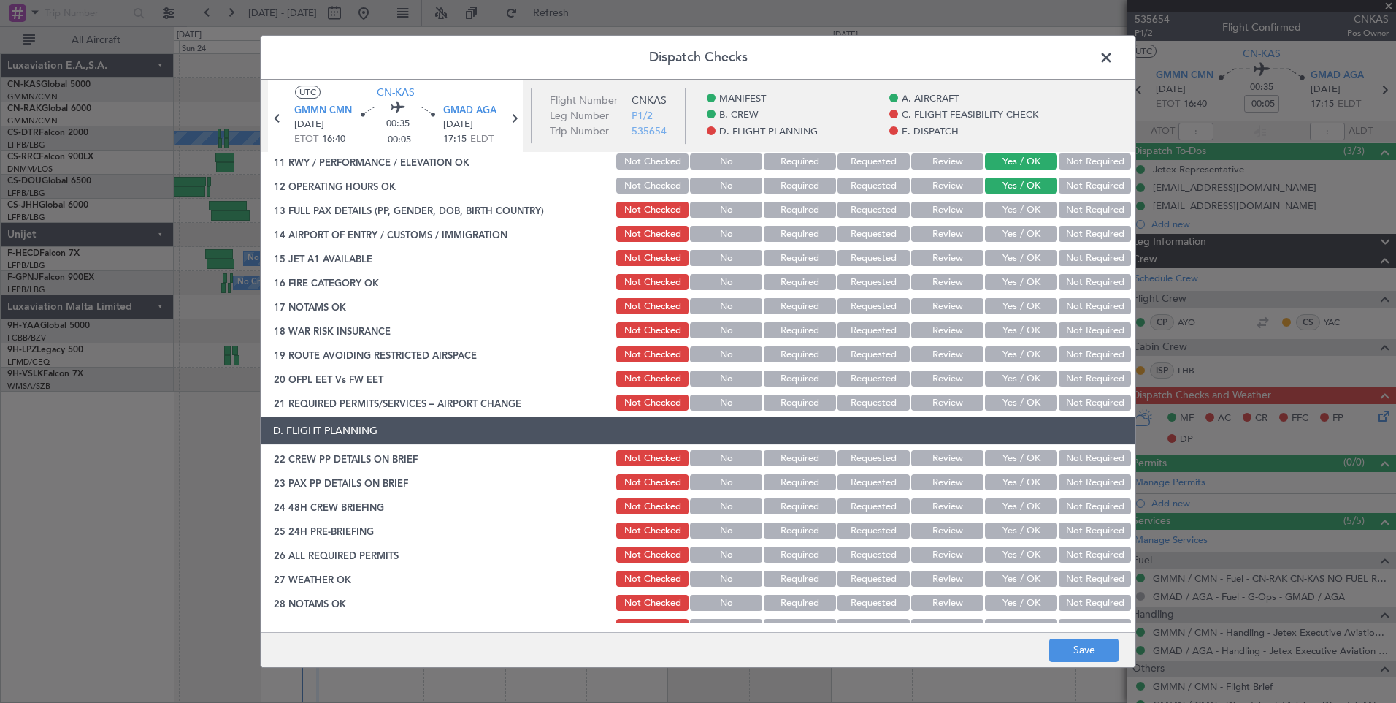
click at [1015, 209] on button "Yes / OK" at bounding box center [1021, 210] width 72 height 16
click at [1015, 234] on button "Yes / OK" at bounding box center [1021, 234] width 72 height 16
click at [1019, 252] on button "Yes / OK" at bounding box center [1021, 258] width 72 height 16
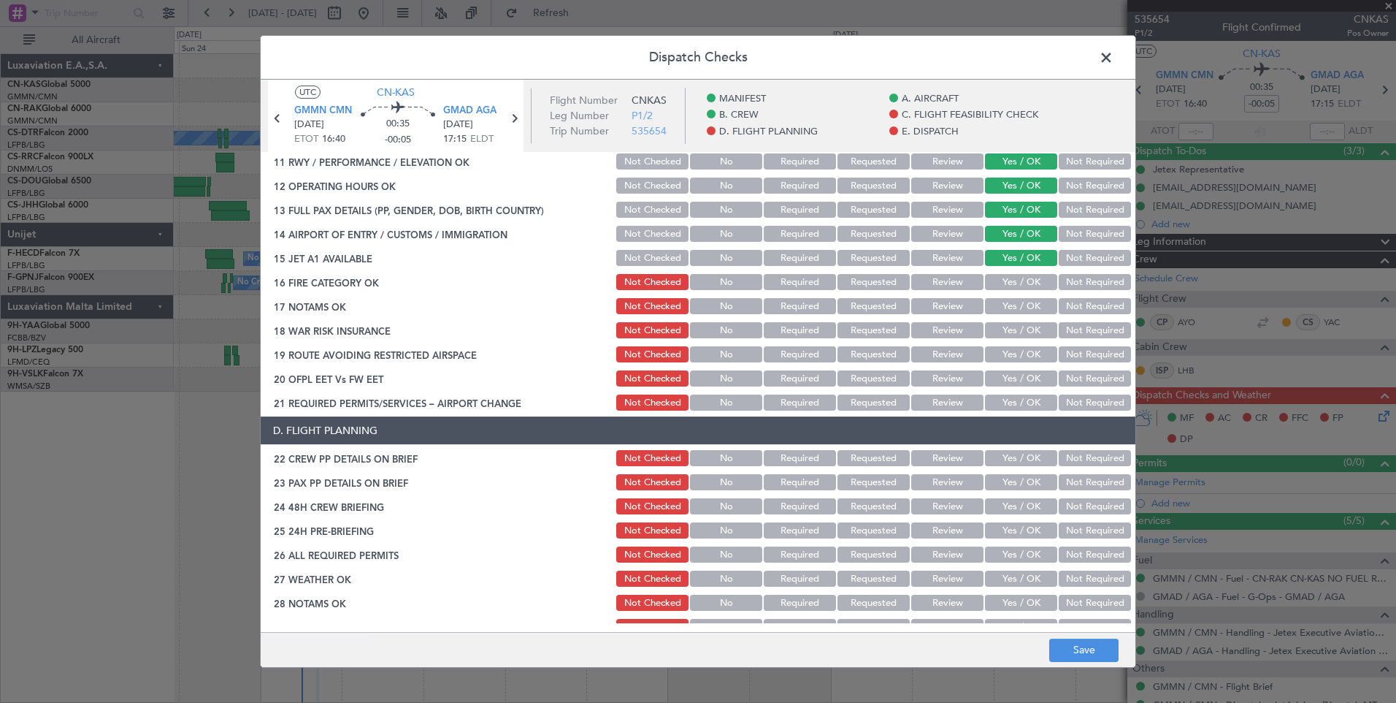
click at [1022, 279] on button "Yes / OK" at bounding box center [1021, 282] width 72 height 16
click at [1022, 305] on button "Yes / OK" at bounding box center [1021, 306] width 72 height 16
click at [1022, 327] on button "Yes / OK" at bounding box center [1021, 330] width 72 height 16
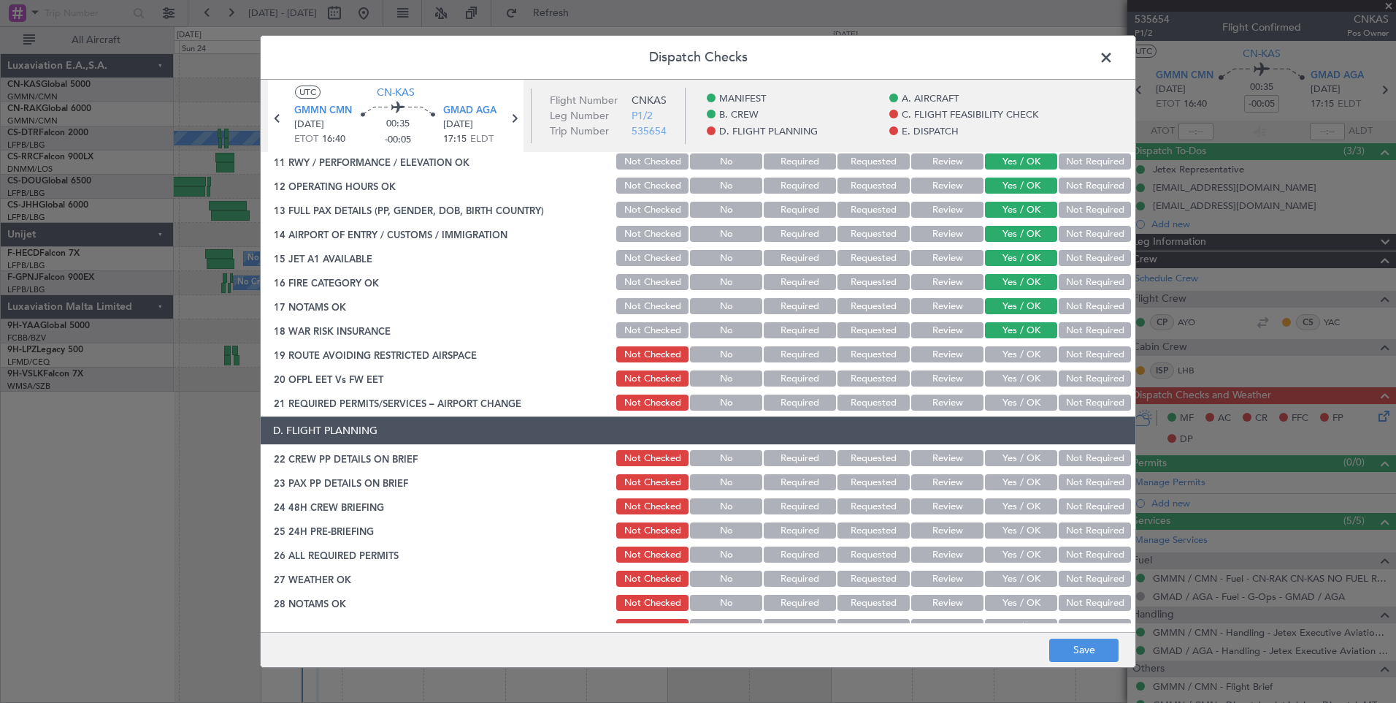
click at [1022, 347] on button "Yes / OK" at bounding box center [1021, 354] width 72 height 16
click at [1022, 370] on div "Yes / OK" at bounding box center [1020, 378] width 74 height 20
click at [1022, 391] on section "C. FLIGHT FEASIBILITY CHECK 07 BUILD VALID ROUTE Not Checked No Required Reques…" at bounding box center [698, 217] width 875 height 389
click at [1020, 378] on button "Yes / OK" at bounding box center [1021, 378] width 72 height 16
click at [1019, 394] on div "Yes / OK" at bounding box center [1020, 402] width 74 height 20
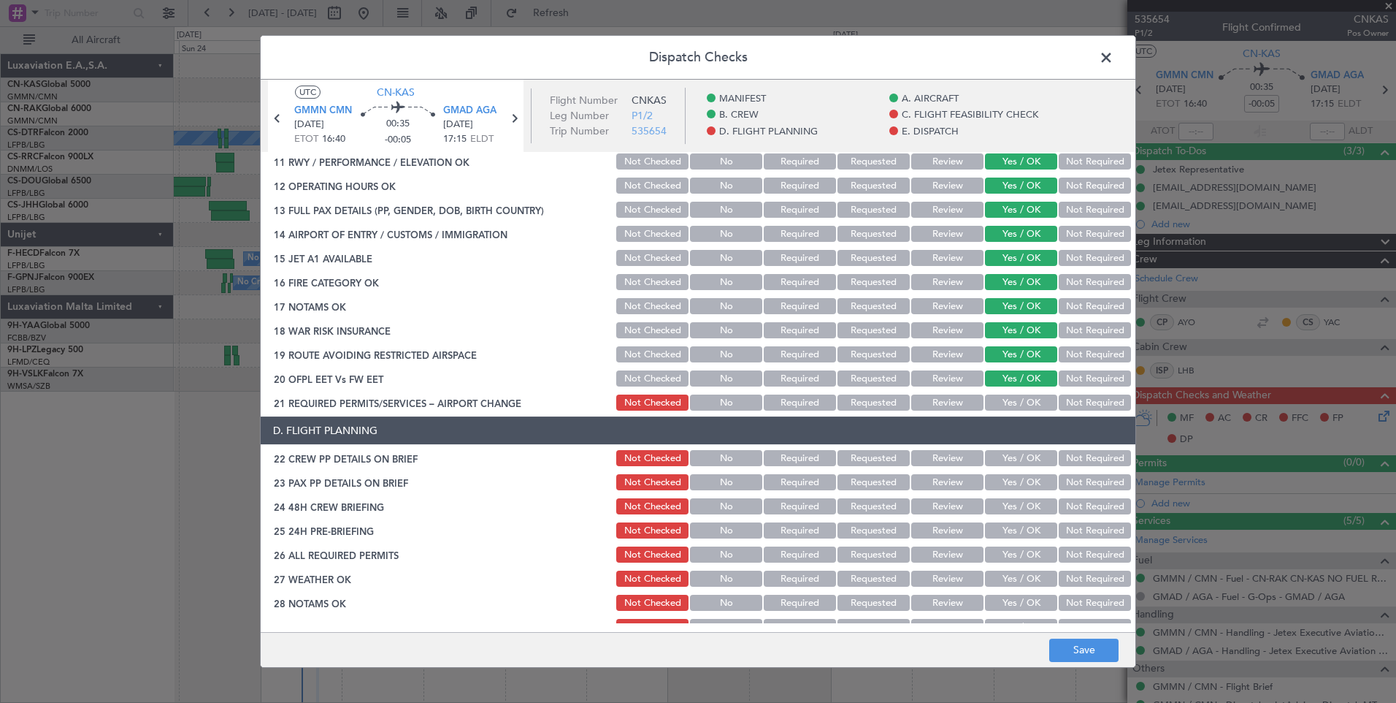
click at [1019, 396] on button "Yes / OK" at bounding box center [1021, 402] width 72 height 16
click at [1010, 468] on div "Yes / OK" at bounding box center [1020, 458] width 74 height 20
click at [1010, 463] on button "Yes / OK" at bounding box center [1021, 458] width 72 height 16
click at [1011, 480] on button "Yes / OK" at bounding box center [1021, 482] width 72 height 16
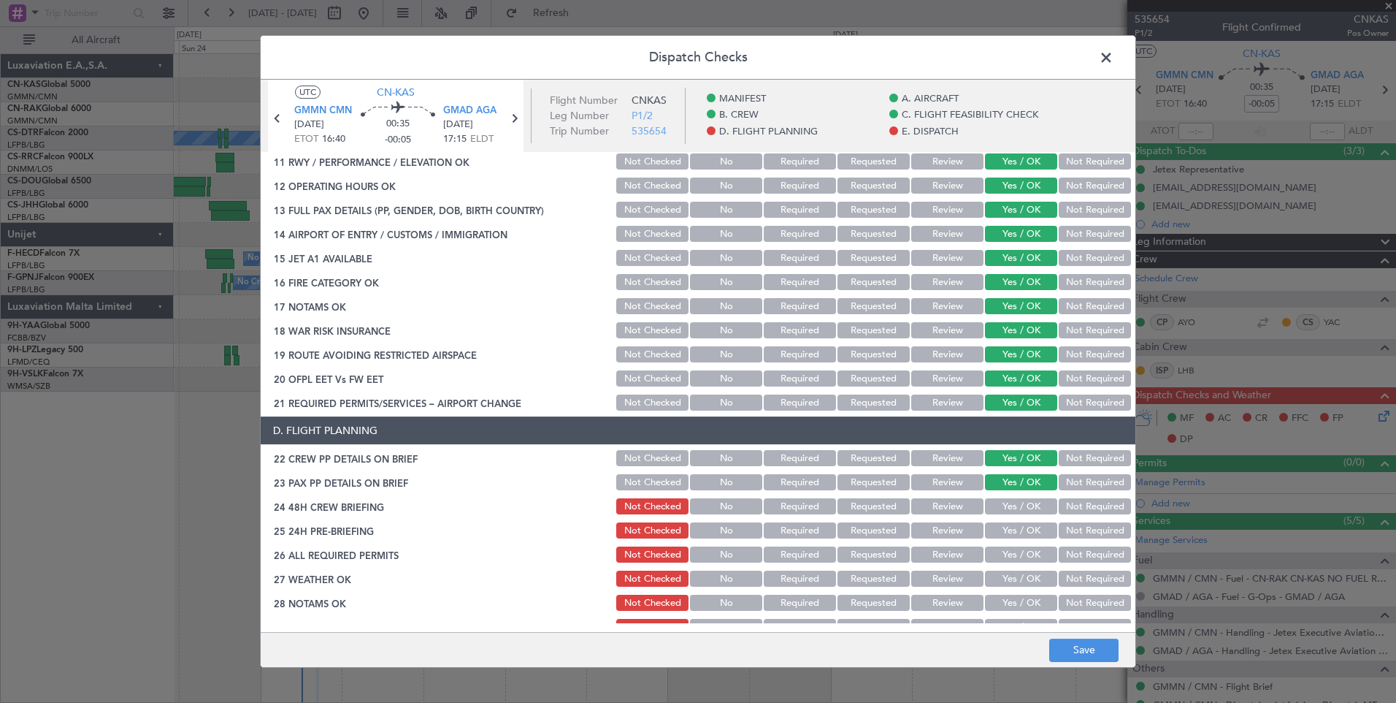
click at [1012, 503] on button "Yes / OK" at bounding box center [1021, 506] width 72 height 16
click at [1018, 534] on button "Yes / OK" at bounding box center [1021, 530] width 72 height 16
click at [1018, 541] on section "D. FLIGHT PLANNING 22 CREW PP DETAILS ON BRIEF Not Checked No Required Requeste…" at bounding box center [698, 562] width 875 height 293
click at [1020, 560] on button "Yes / OK" at bounding box center [1021, 554] width 72 height 16
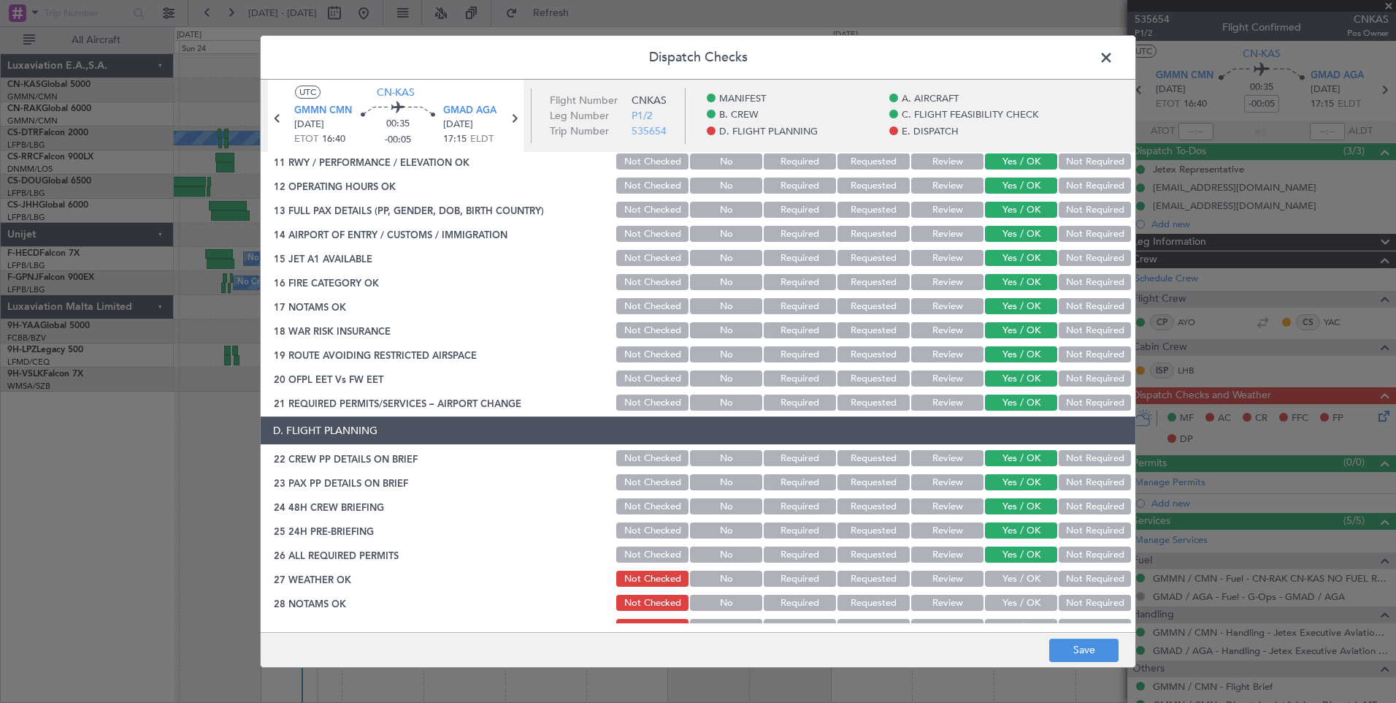
click at [1023, 573] on button "Yes / OK" at bounding box center [1021, 578] width 72 height 16
click at [1024, 591] on section "D. FLIGHT PLANNING 22 CREW PP DETAILS ON BRIEF Not Checked No Required Requeste…" at bounding box center [698, 562] width 875 height 293
click at [1025, 616] on div "Yes / OK" at bounding box center [1020, 626] width 74 height 20
click at [1017, 600] on button "Yes / OK" at bounding box center [1021, 603] width 72 height 16
click at [1016, 620] on button "Yes / OK" at bounding box center [1021, 627] width 72 height 16
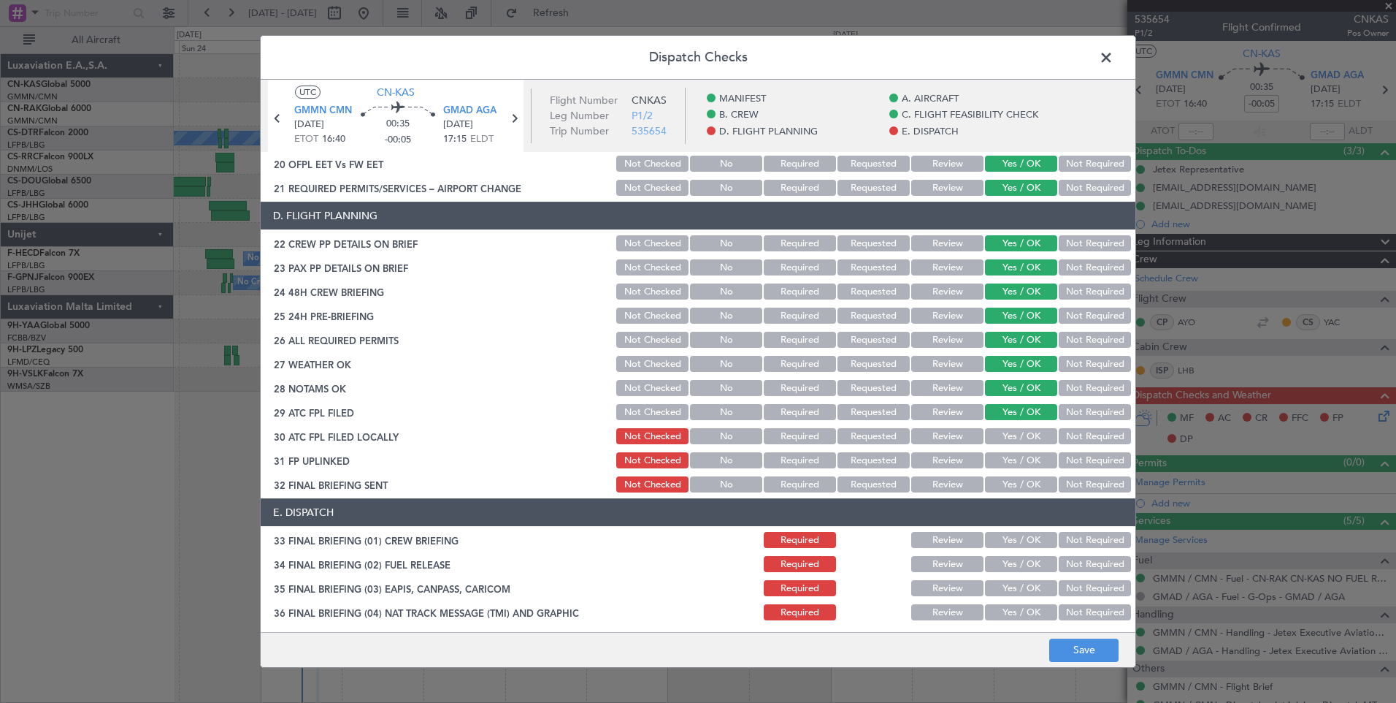
scroll to position [851, 0]
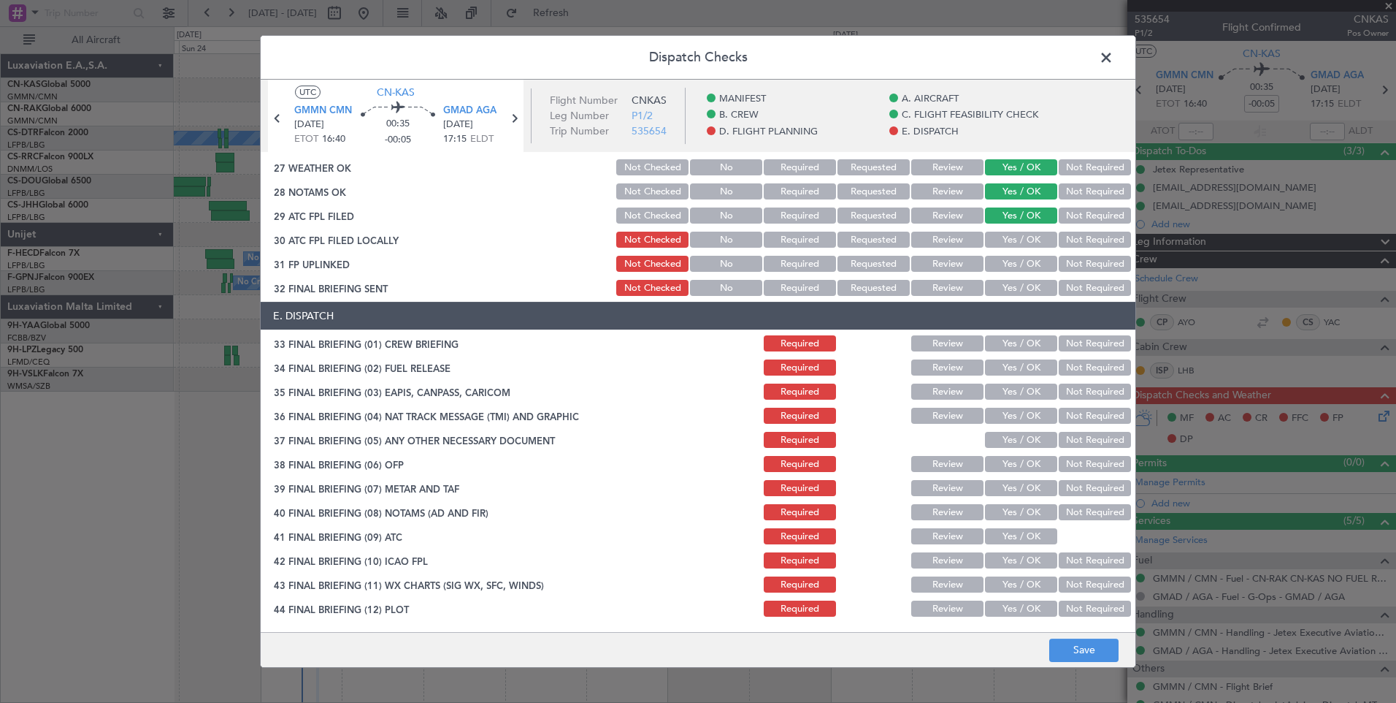
click at [1010, 241] on button "Yes / OK" at bounding box center [1021, 240] width 72 height 16
click at [1015, 263] on button "Yes / OK" at bounding box center [1021, 264] width 72 height 16
click at [1020, 291] on button "Yes / OK" at bounding box center [1021, 288] width 72 height 16
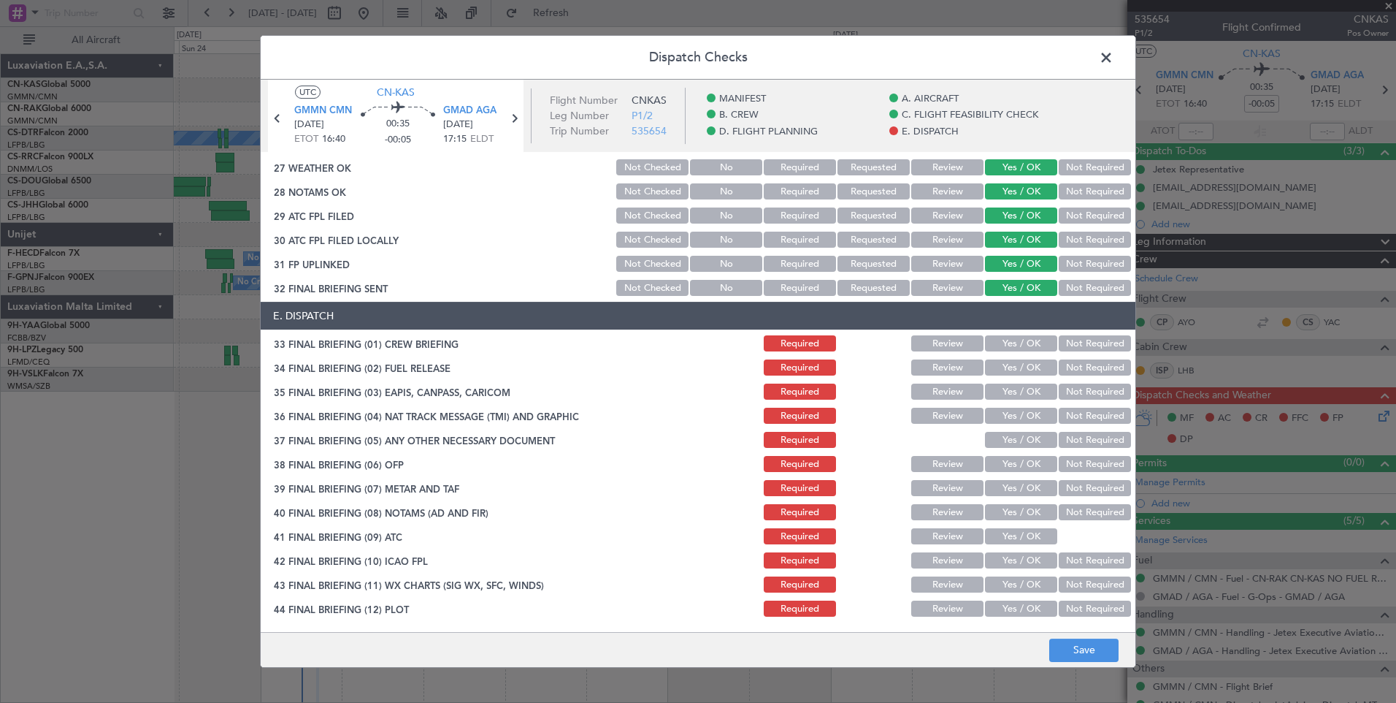
click at [1023, 347] on button "Yes / OK" at bounding box center [1021, 343] width 72 height 16
click at [1023, 367] on button "Yes / OK" at bounding box center [1021, 367] width 72 height 16
click at [1023, 393] on button "Yes / OK" at bounding box center [1021, 391] width 72 height 16
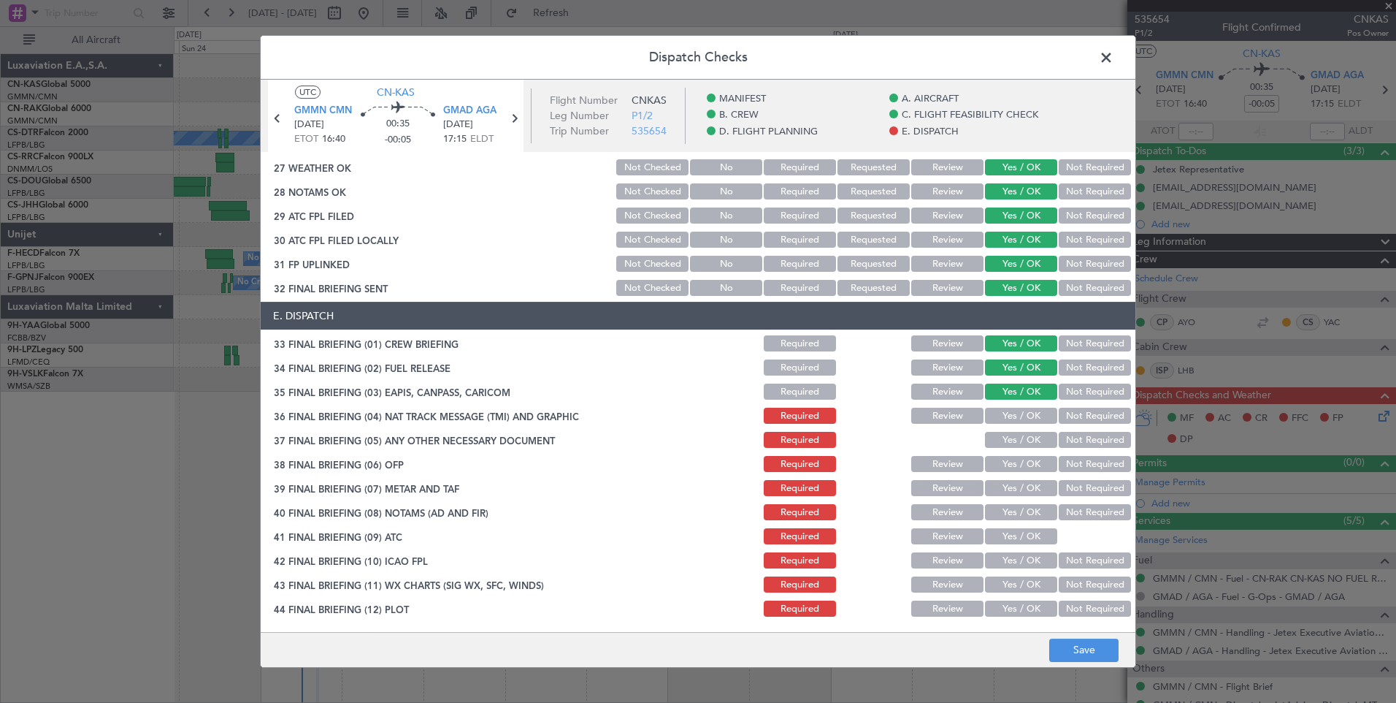
click at [1023, 424] on div "Yes / OK" at bounding box center [1020, 415] width 74 height 20
click at [1024, 416] on button "Yes / OK" at bounding box center [1021, 416] width 72 height 16
click at [1025, 443] on button "Yes / OK" at bounding box center [1021, 440] width 72 height 16
click at [1027, 469] on button "Yes / OK" at bounding box center [1021, 464] width 72 height 16
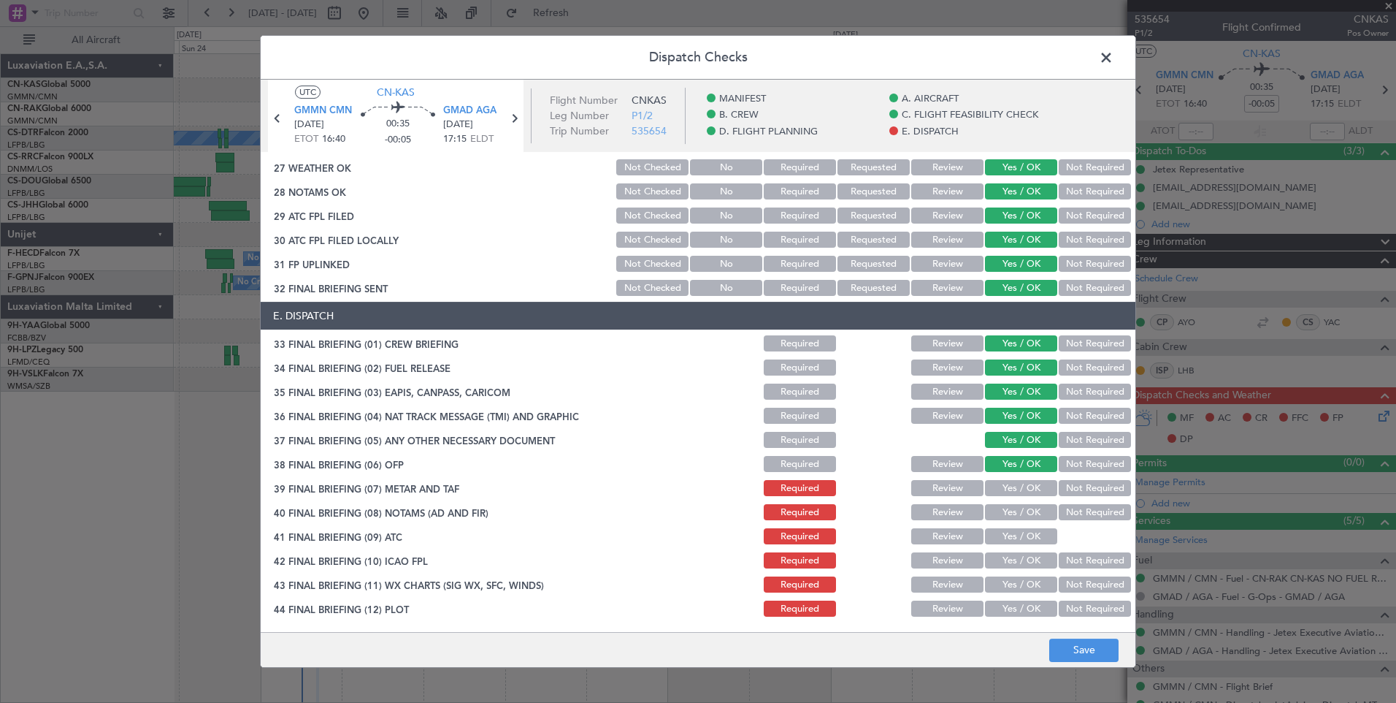
click at [1027, 492] on button "Yes / OK" at bounding box center [1021, 488] width 72 height 16
click at [1027, 519] on button "Yes / OK" at bounding box center [1021, 512] width 72 height 16
click at [1027, 540] on button "Yes / OK" at bounding box center [1021, 536] width 72 height 16
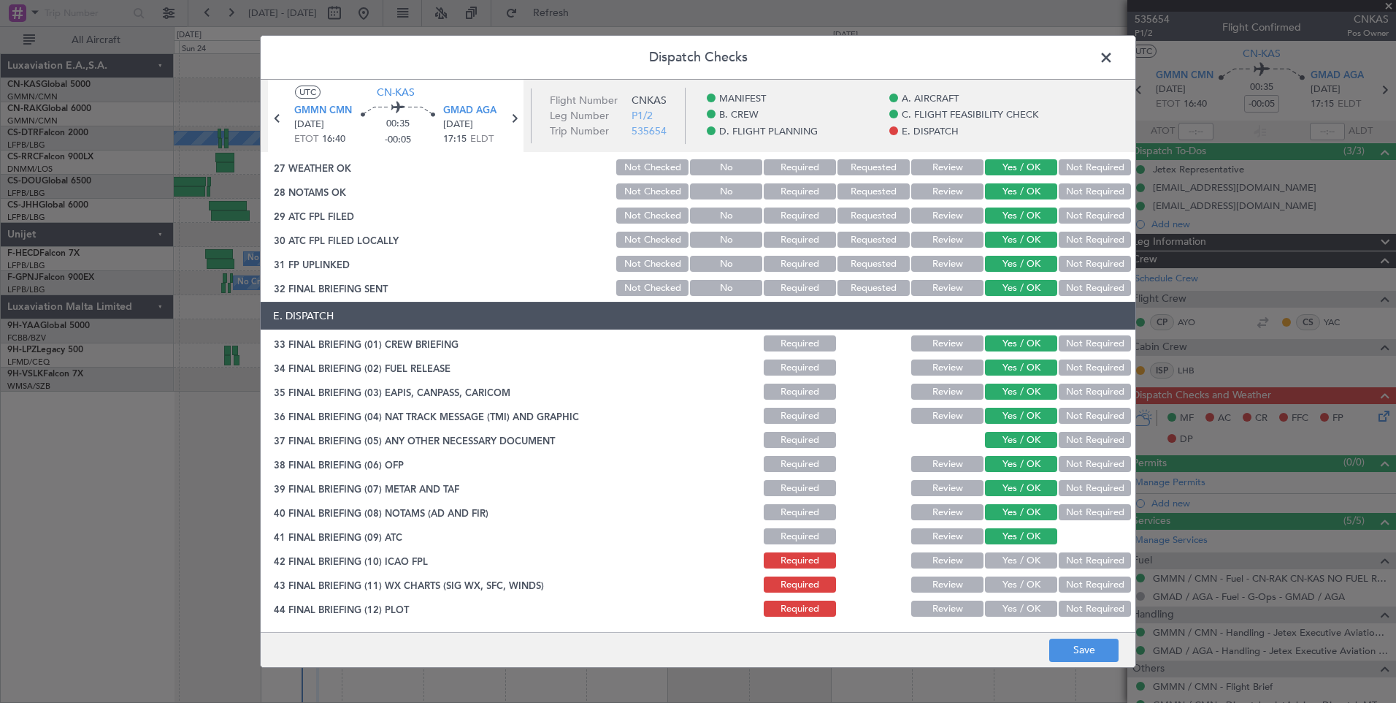
click at [1027, 559] on button "Yes / OK" at bounding box center [1021, 560] width 72 height 16
click at [1026, 589] on button "Yes / OK" at bounding box center [1021, 584] width 72 height 16
click at [1026, 608] on button "Yes / OK" at bounding box center [1021, 608] width 72 height 16
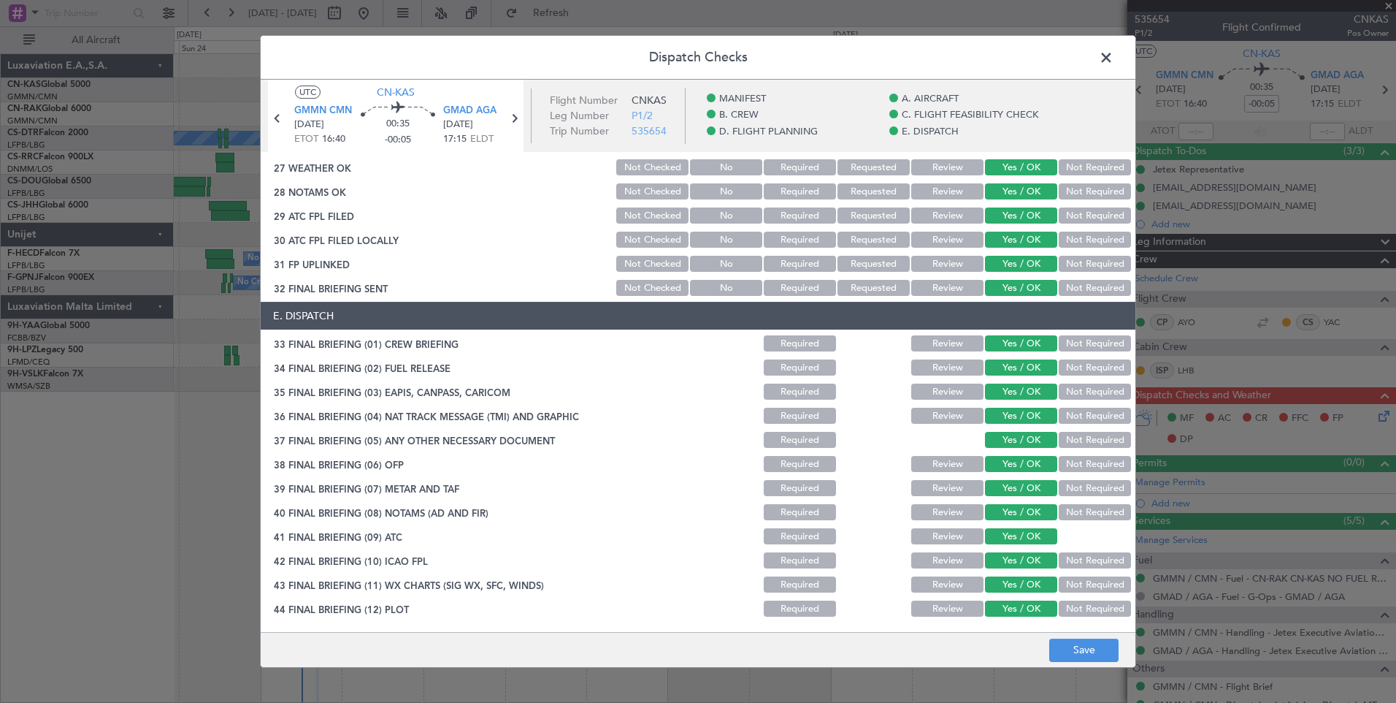
click at [1086, 663] on footer "Save" at bounding box center [698, 649] width 875 height 35
click at [1080, 647] on button "Save" at bounding box center [1084, 649] width 69 height 23
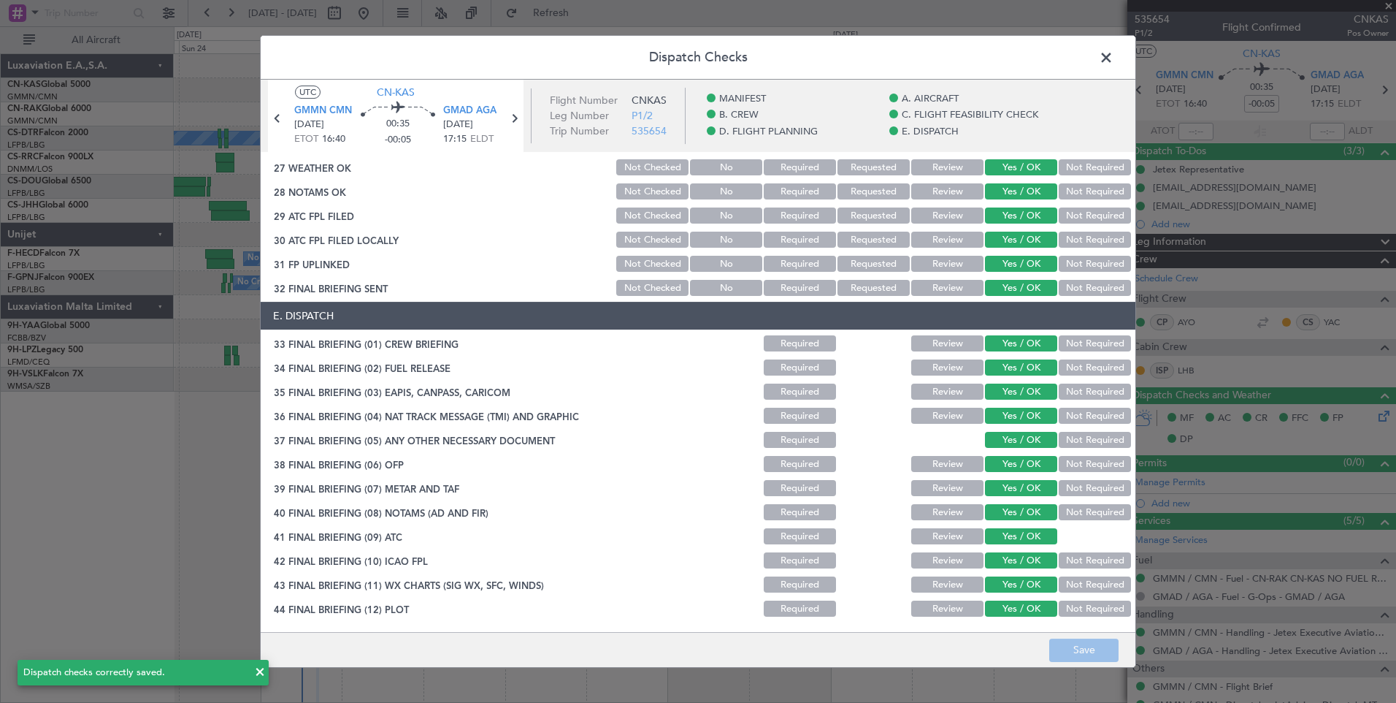
click at [1114, 58] on span at bounding box center [1114, 61] width 0 height 29
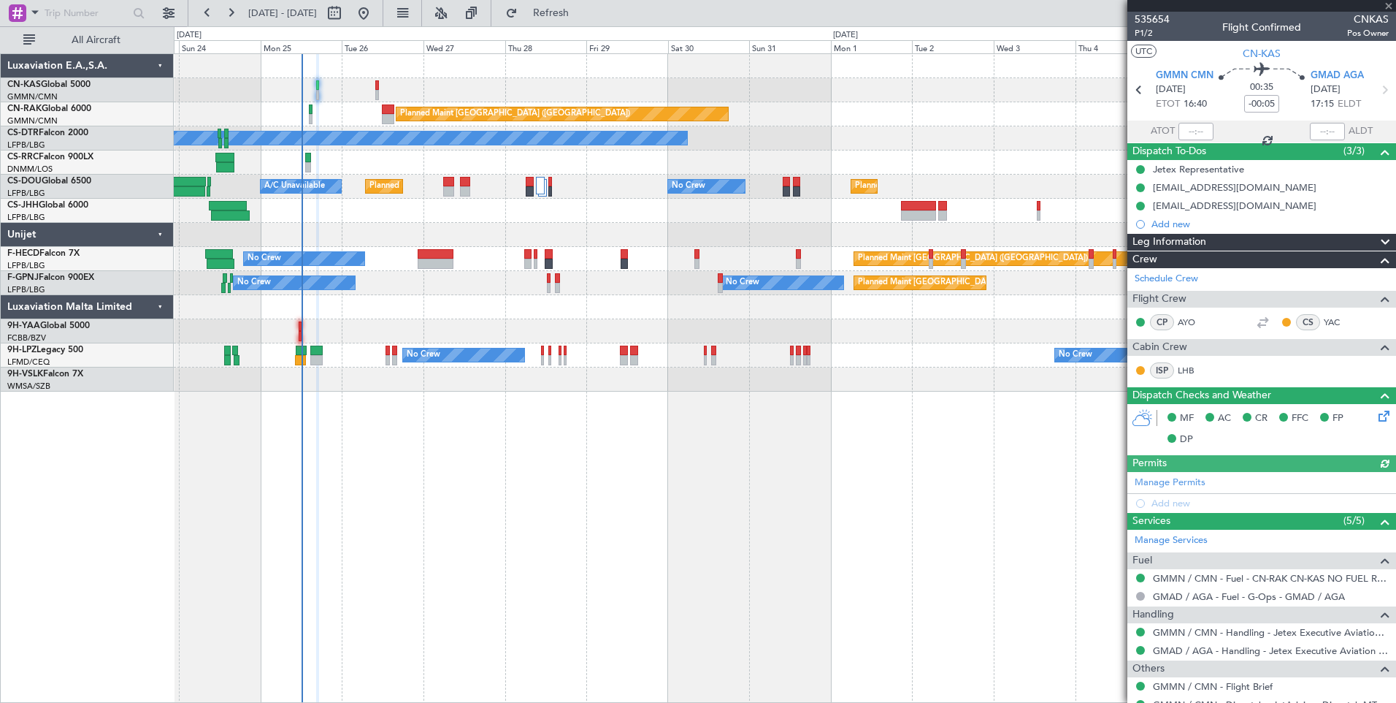
type input "[PERSON_NAME] ([PERSON_NAME])"
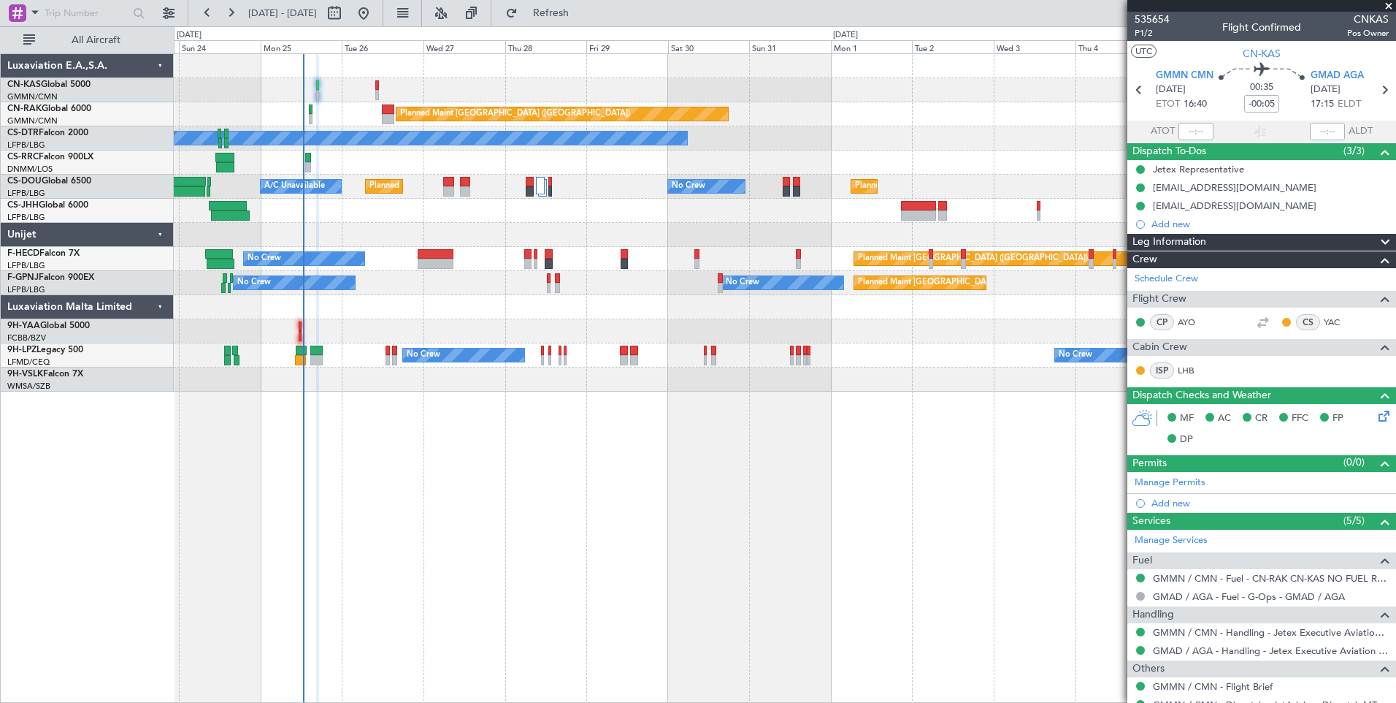
type input "[PERSON_NAME] ([PERSON_NAME])"
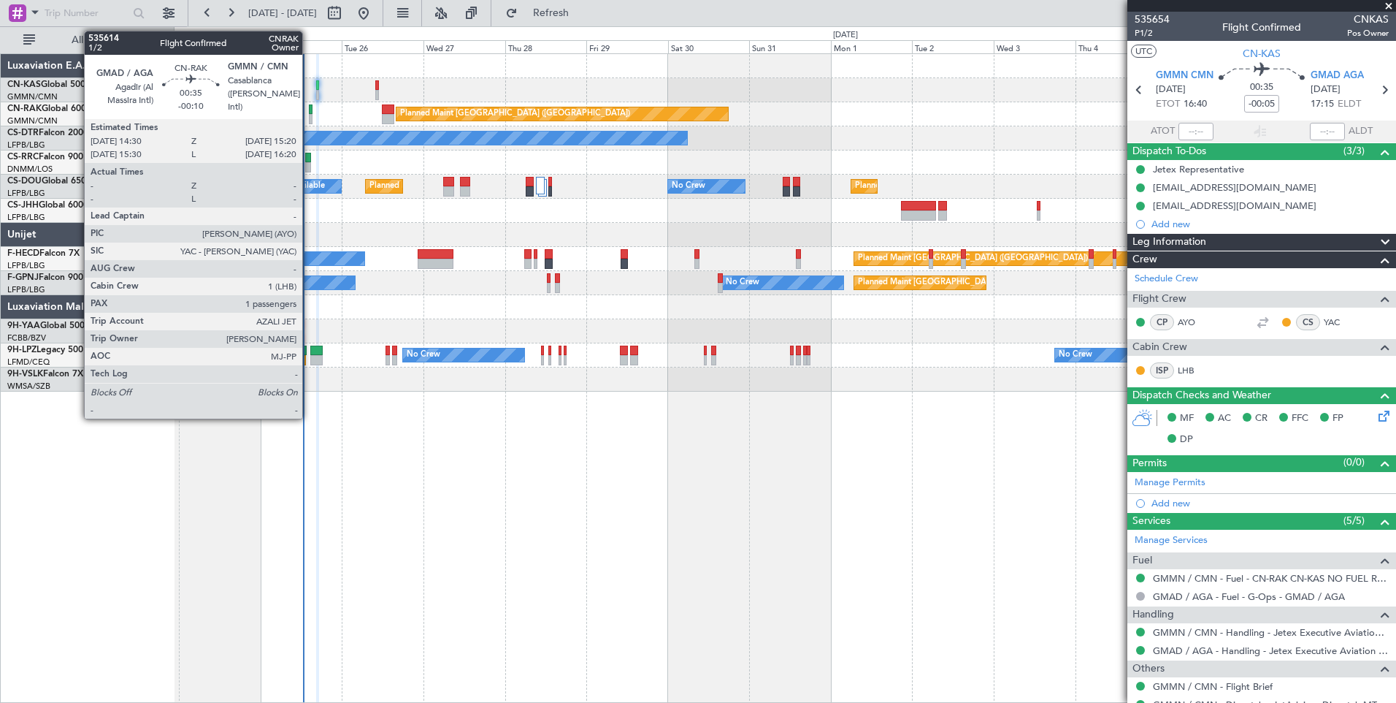
click at [309, 112] on div at bounding box center [310, 109] width 3 height 10
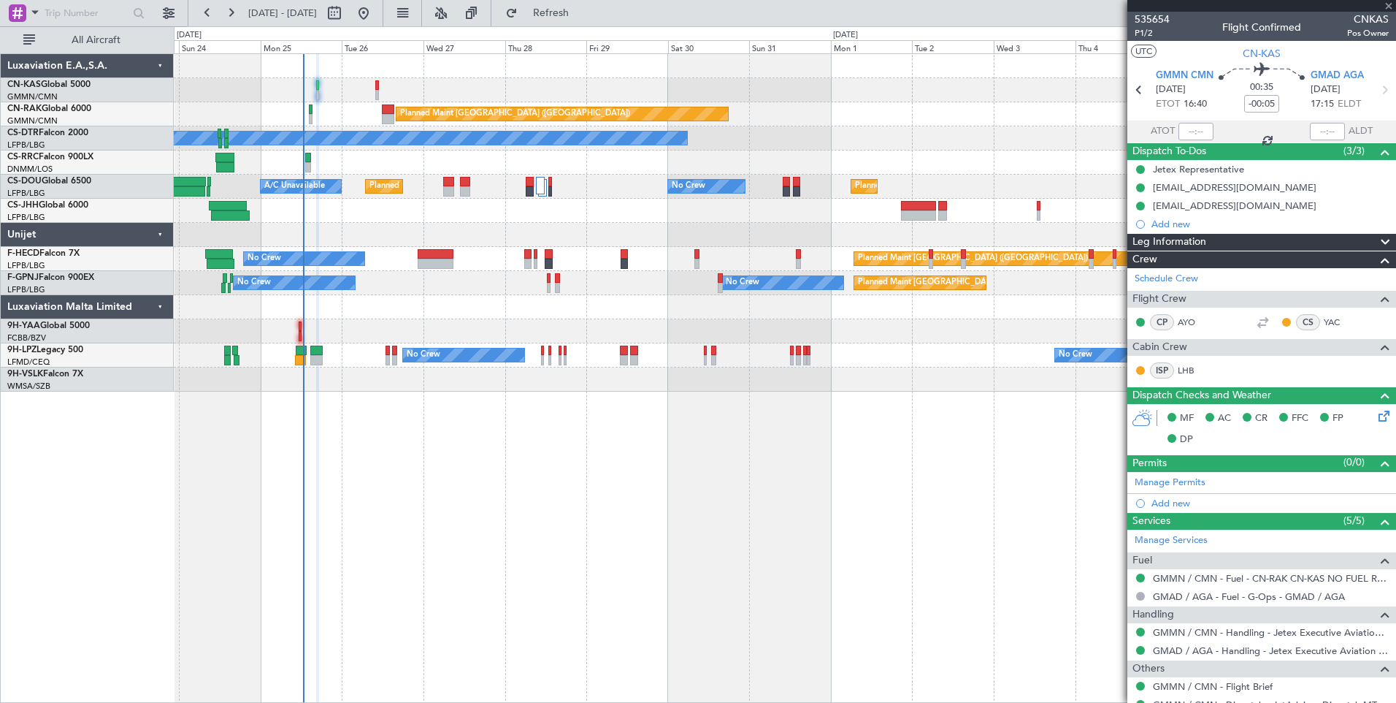
type input "-00:10"
type input "1"
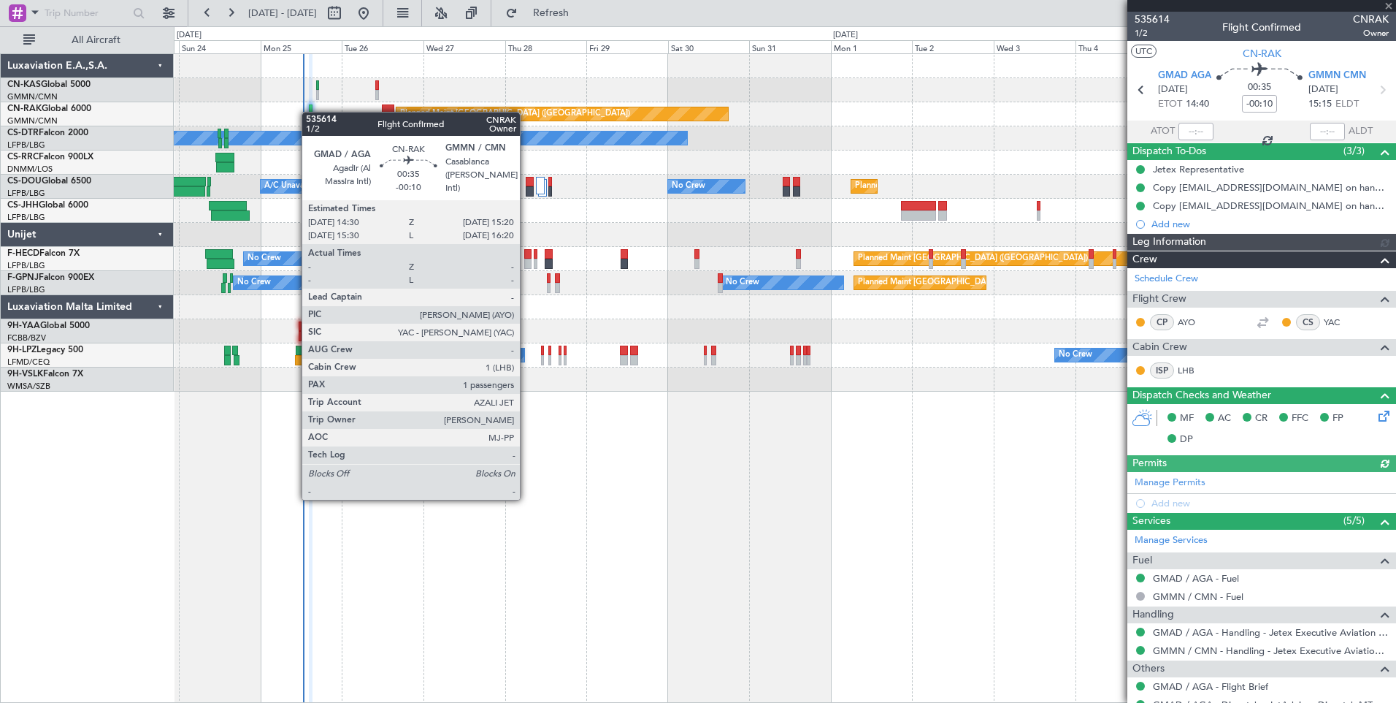
type input "[PERSON_NAME] ([PERSON_NAME])"
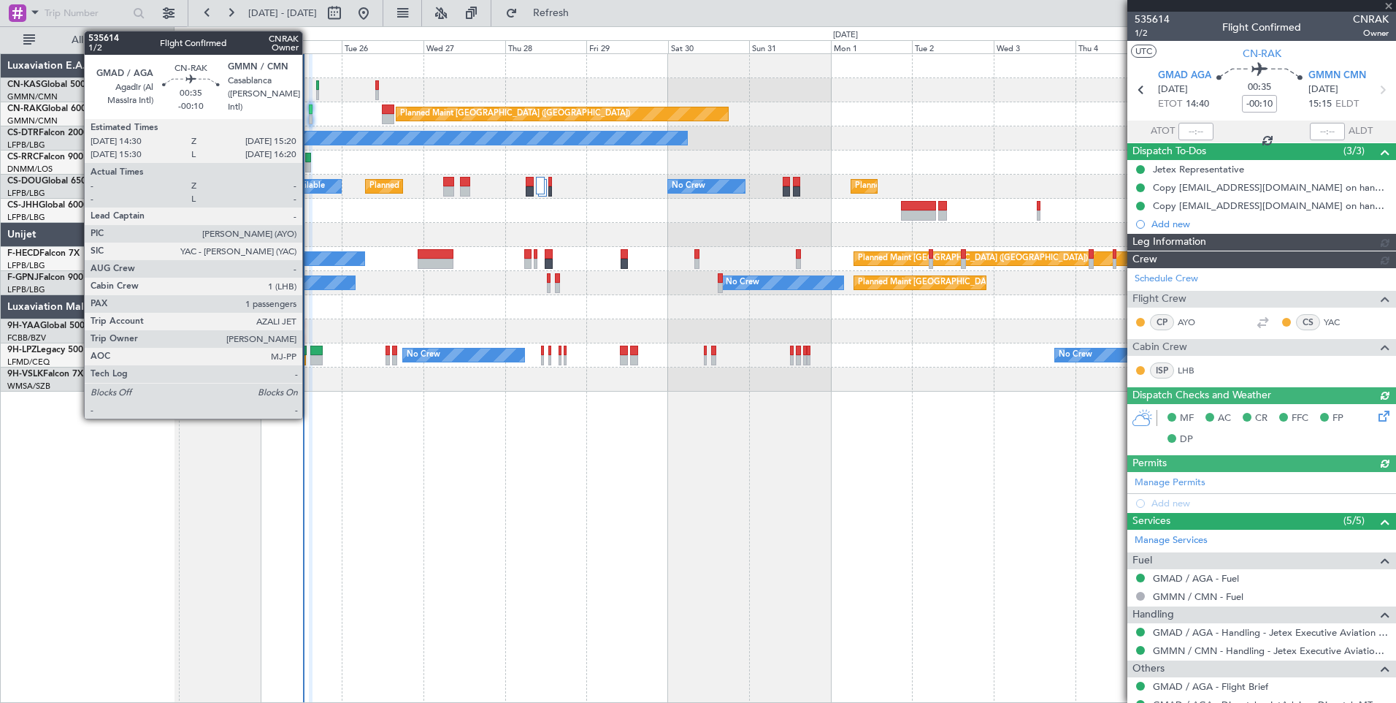
type input "[PERSON_NAME] ([PERSON_NAME])"
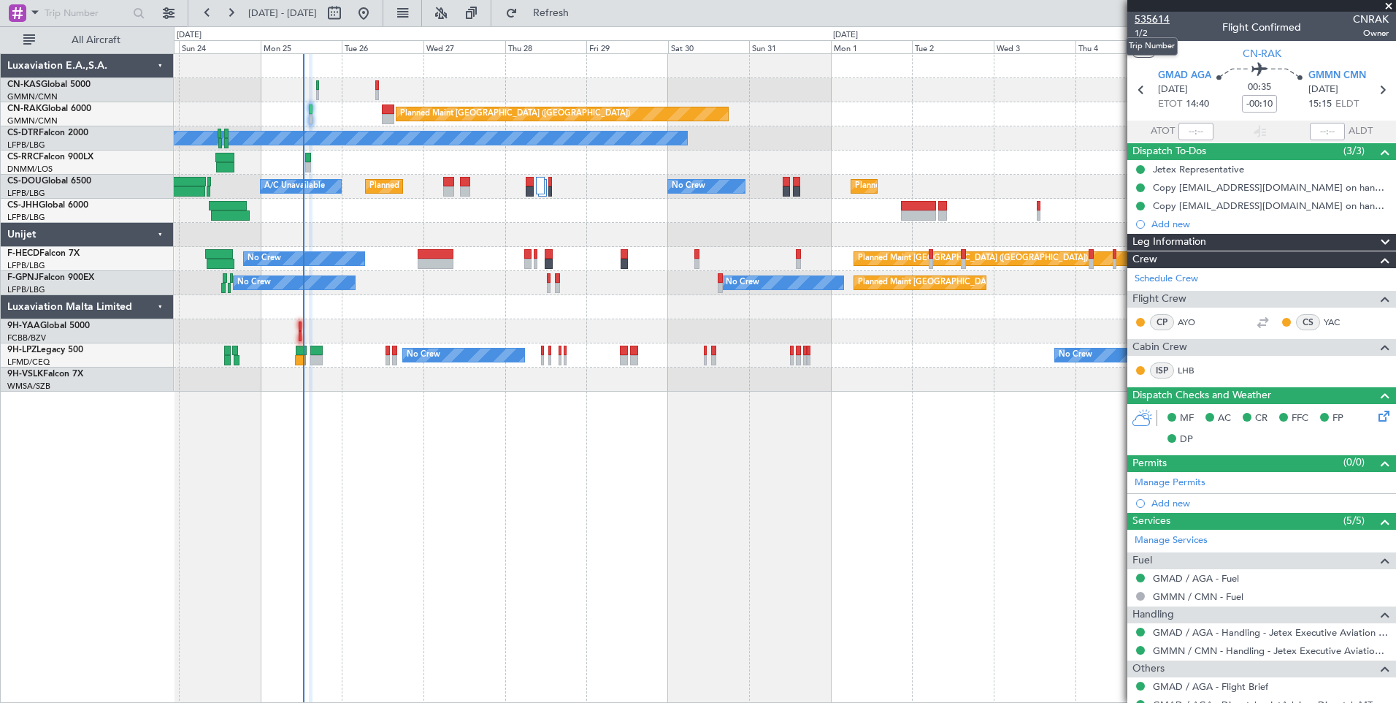
click at [1162, 15] on span "535614" at bounding box center [1152, 19] width 35 height 15
click at [572, 12] on span "Refresh" at bounding box center [551, 13] width 61 height 10
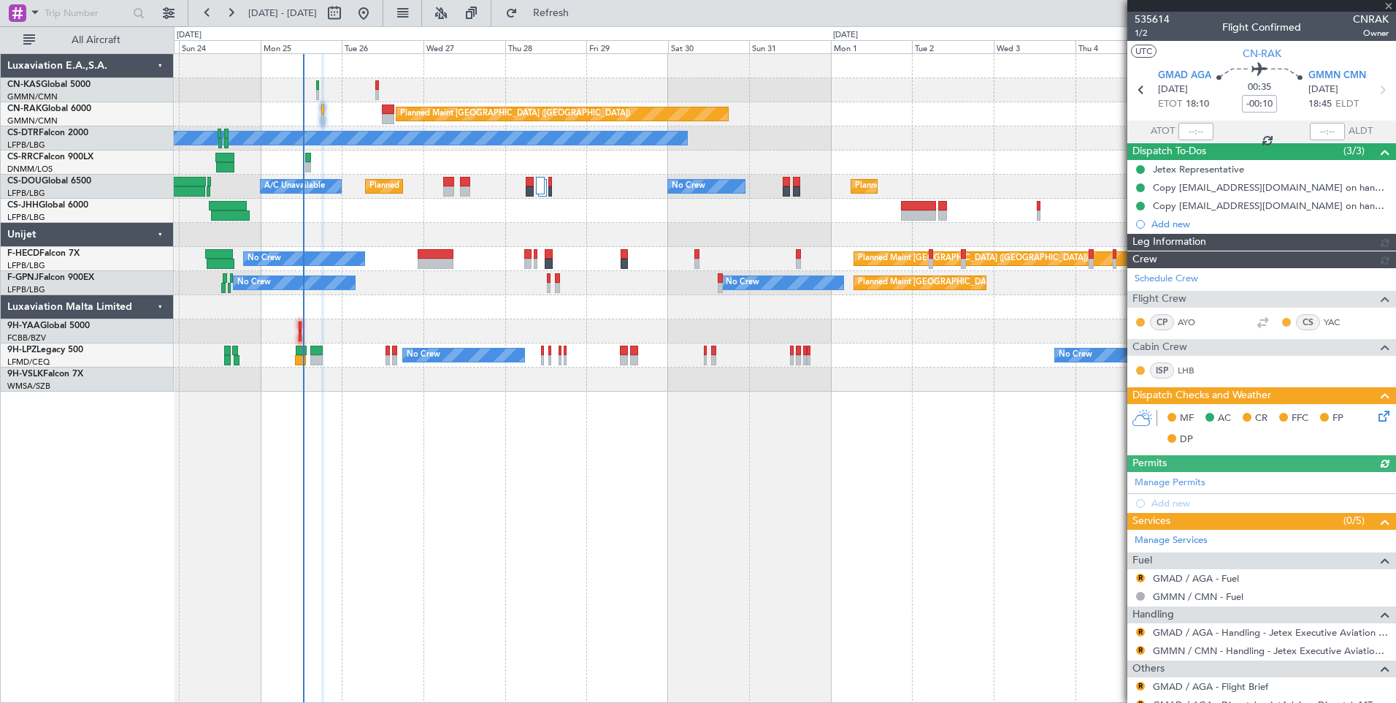
type input "[PERSON_NAME] ([PERSON_NAME])"
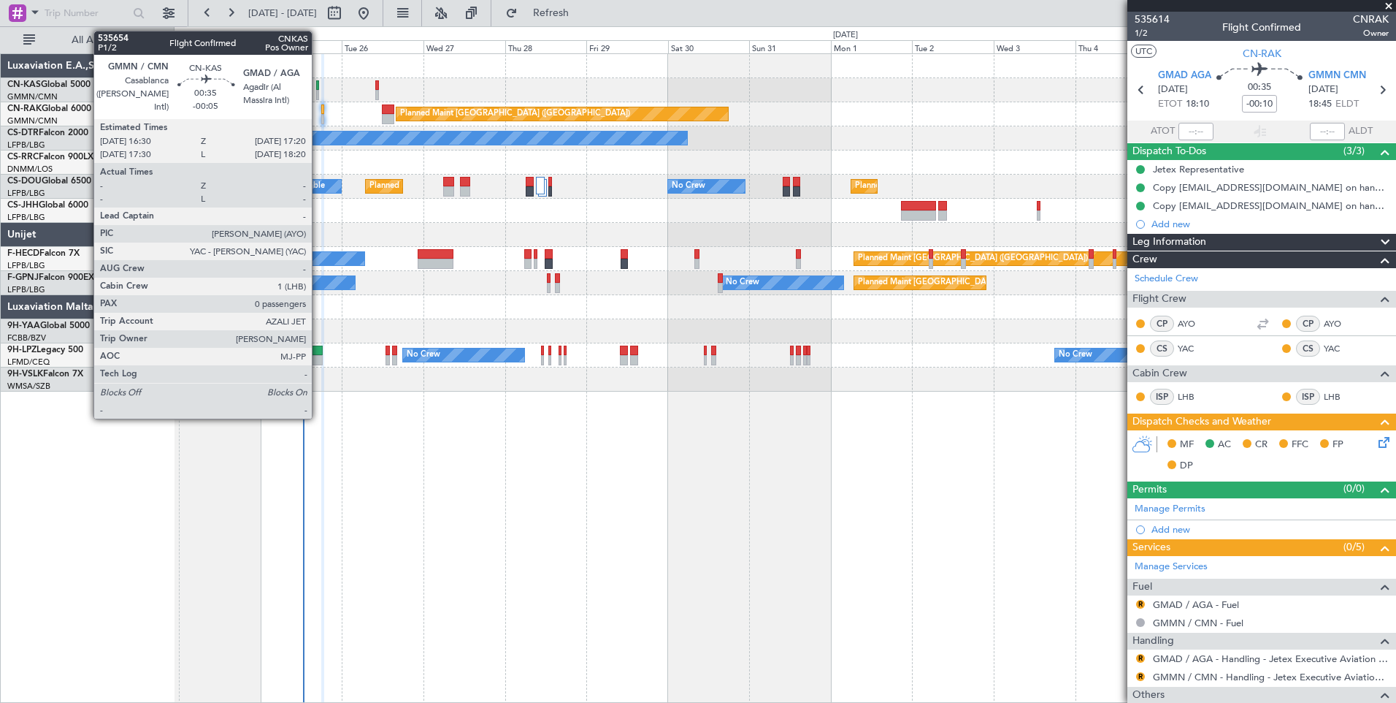
click at [318, 91] on div at bounding box center [317, 95] width 3 height 10
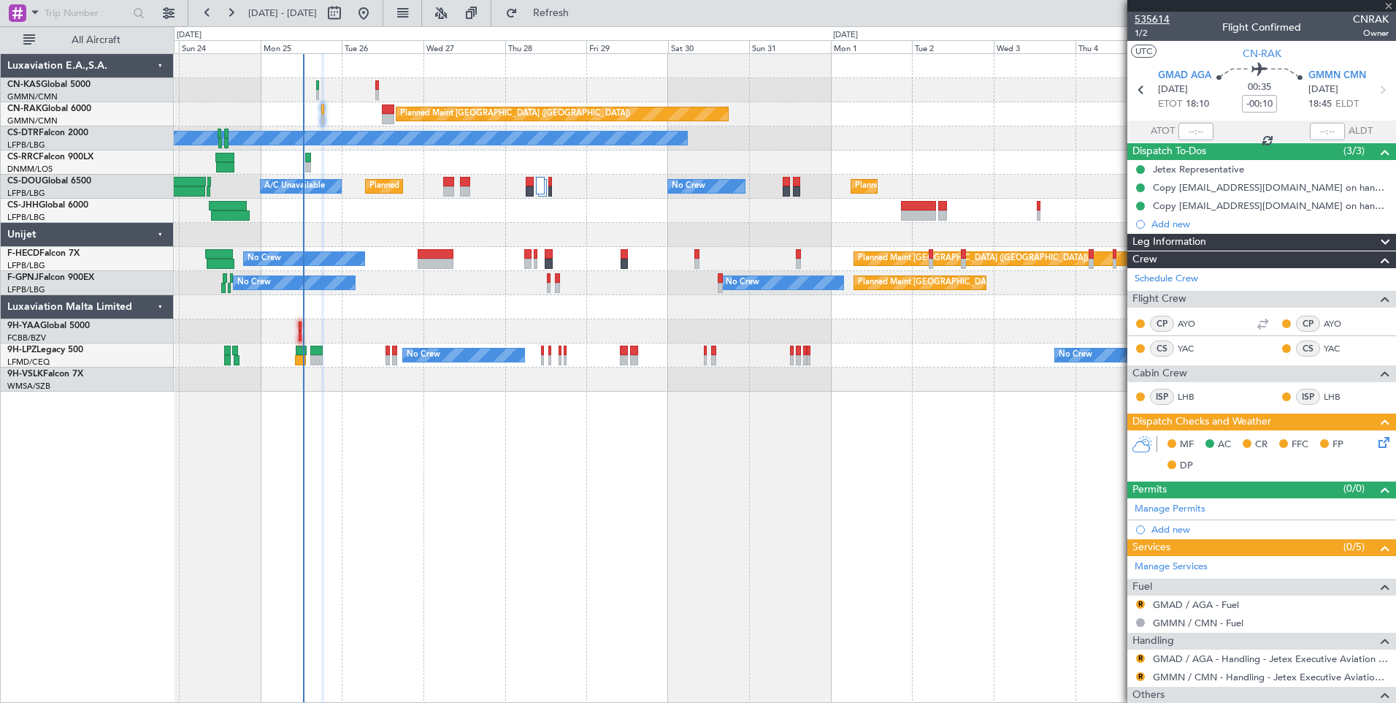
type input "-00:05"
type input "0"
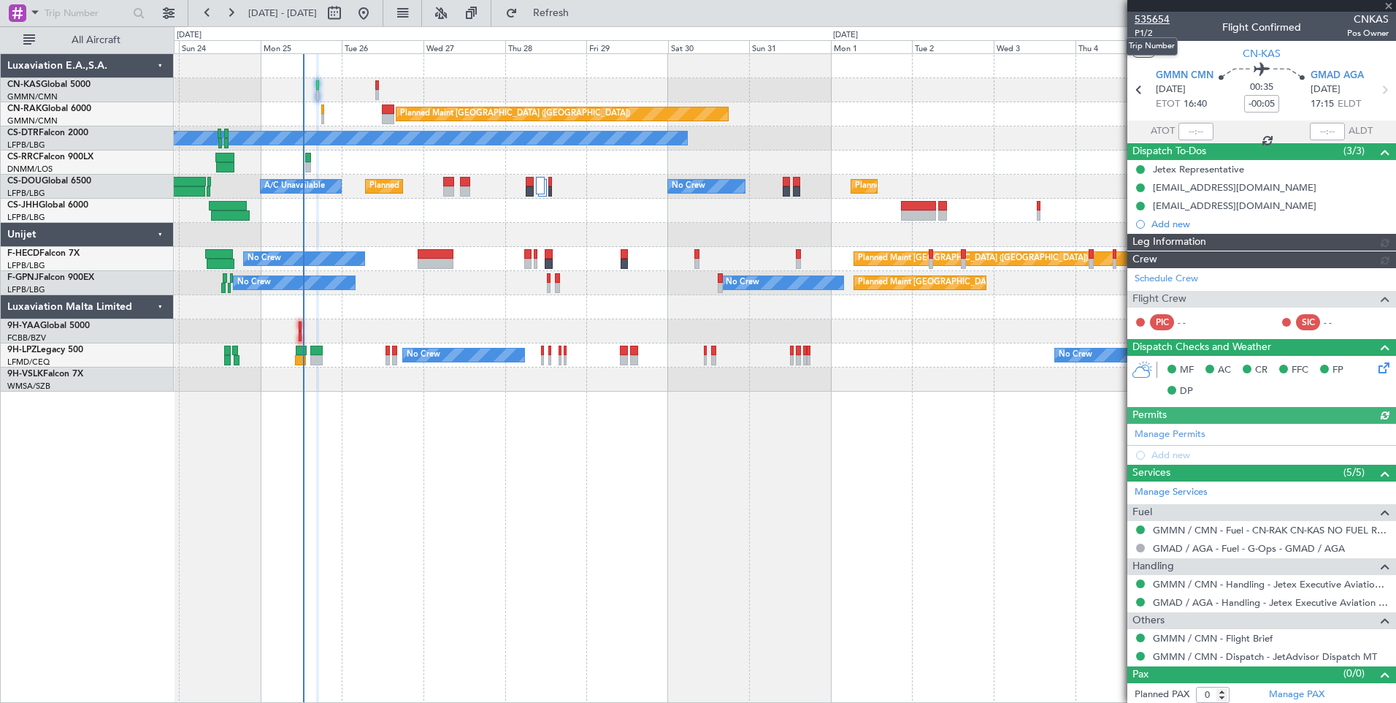
type input "[PERSON_NAME] ([PERSON_NAME])"
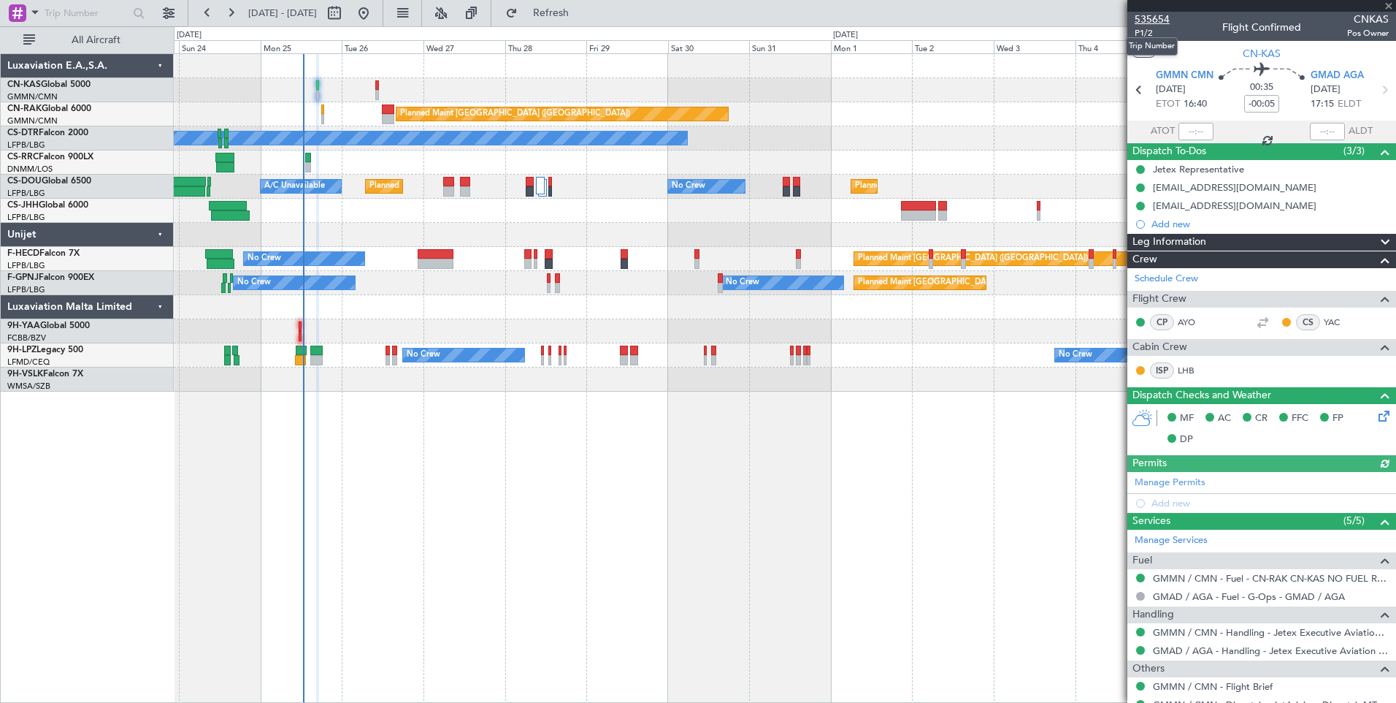
click at [1164, 24] on span "535654" at bounding box center [1152, 19] width 35 height 15
click at [578, 15] on span "Refresh" at bounding box center [551, 13] width 61 height 10
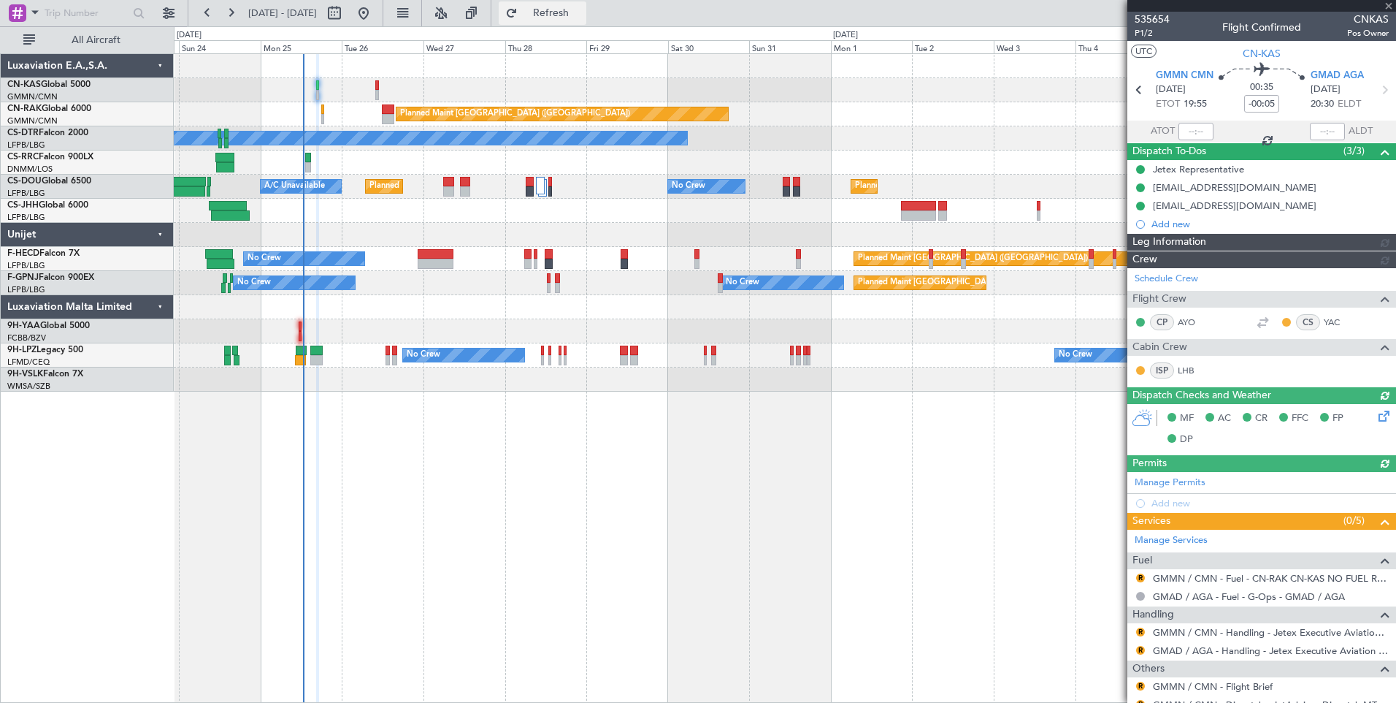
type input "[PERSON_NAME] ([PERSON_NAME])"
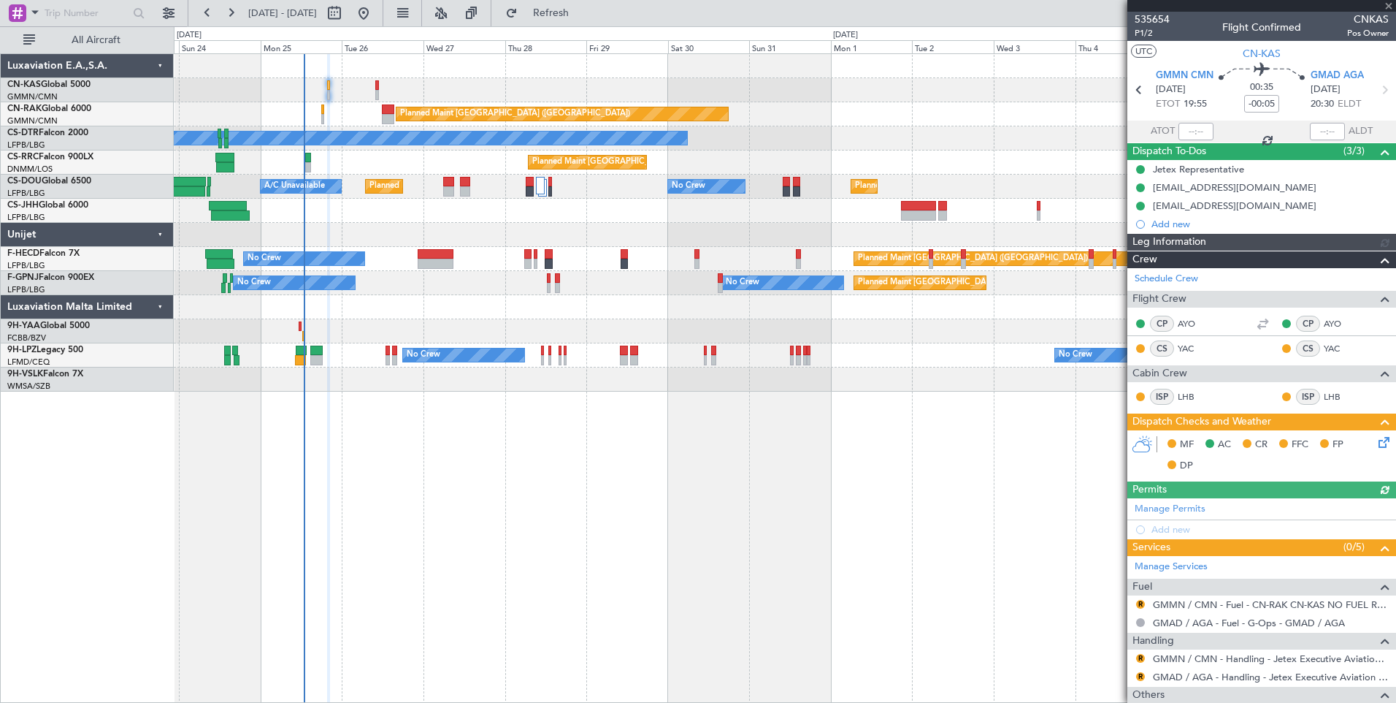
type input "[PERSON_NAME] ([PERSON_NAME])"
click at [1376, 443] on icon at bounding box center [1382, 440] width 12 height 12
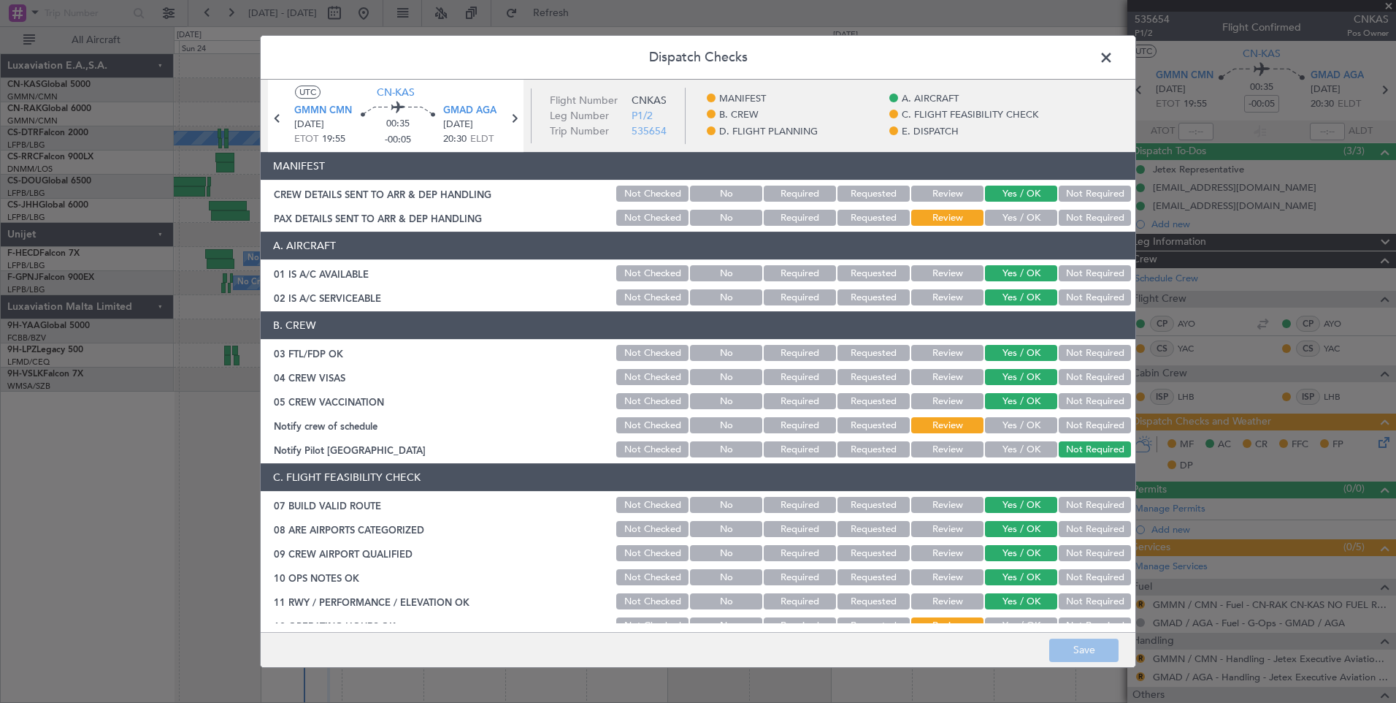
click at [1017, 218] on button "Yes / OK" at bounding box center [1021, 218] width 72 height 16
click at [1114, 60] on span at bounding box center [1114, 61] width 0 height 29
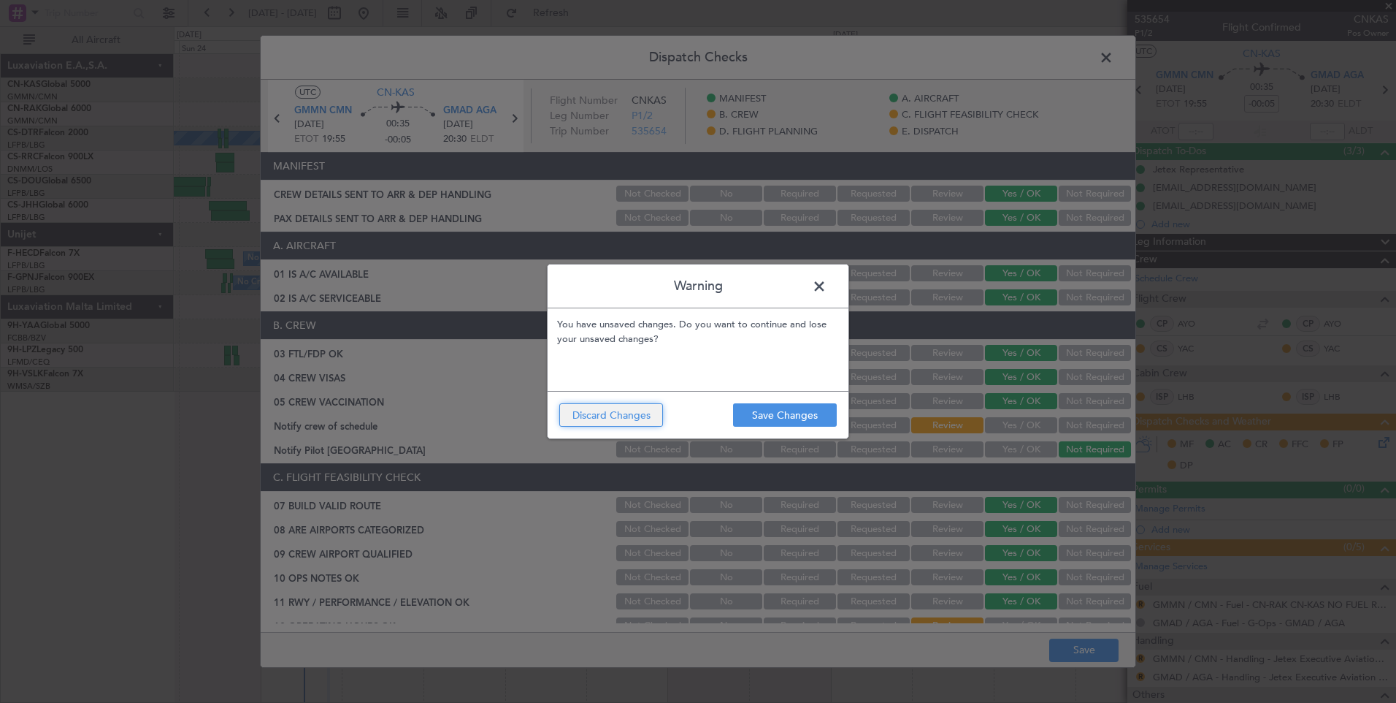
click at [615, 404] on button "Discard Changes" at bounding box center [611, 414] width 104 height 23
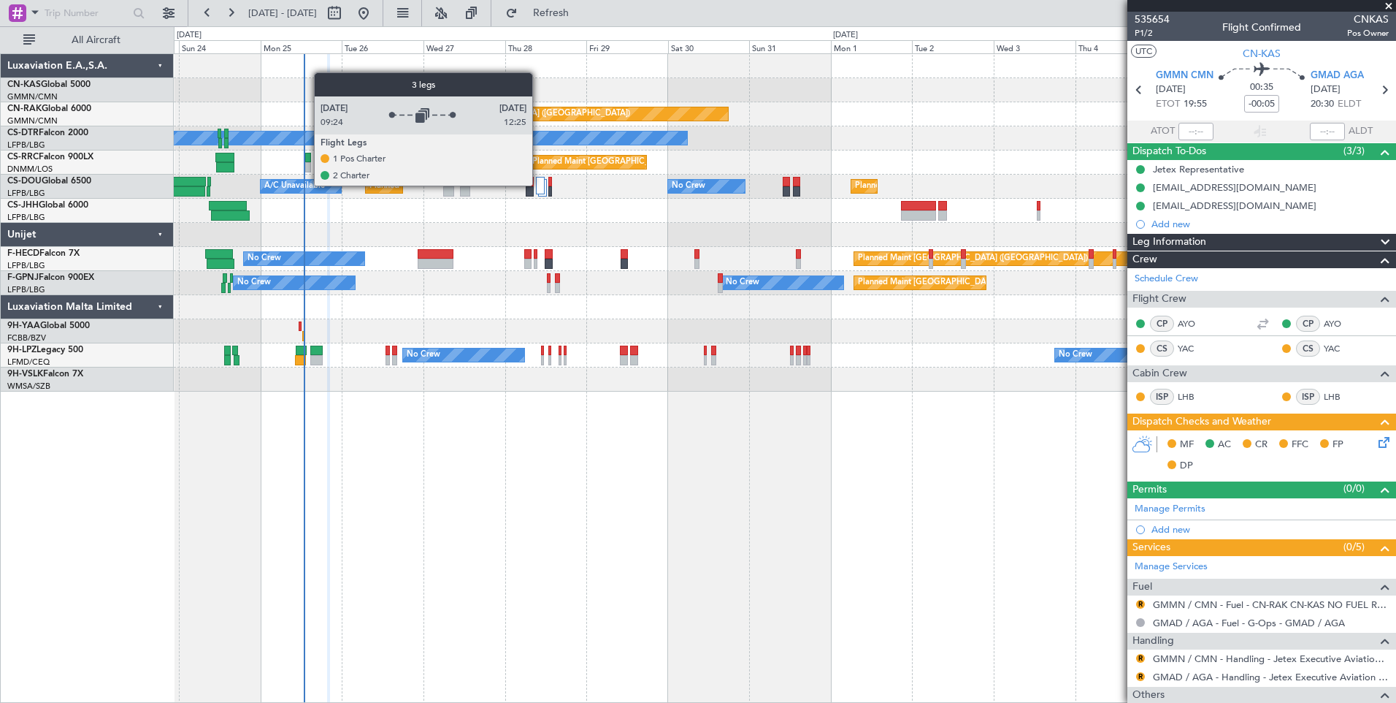
click at [539, 185] on div at bounding box center [540, 186] width 9 height 18
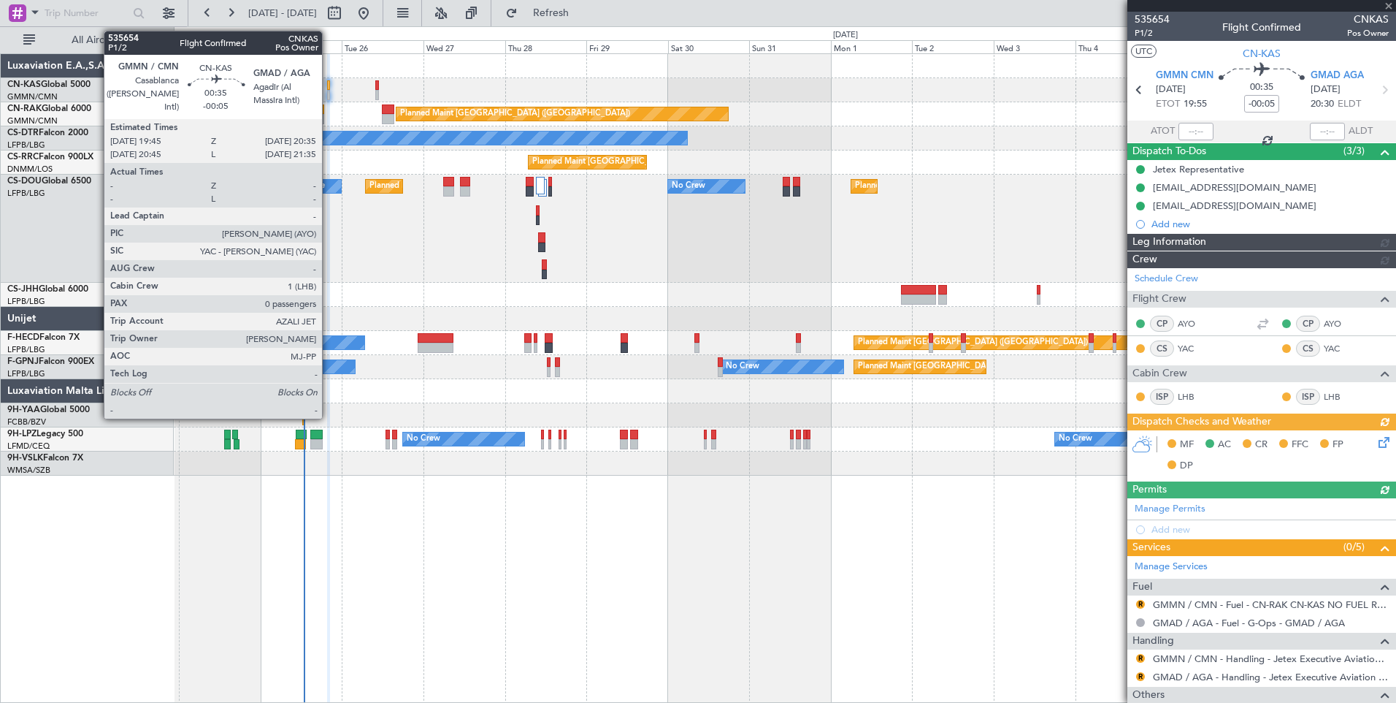
type input "[PERSON_NAME] ([PERSON_NAME])"
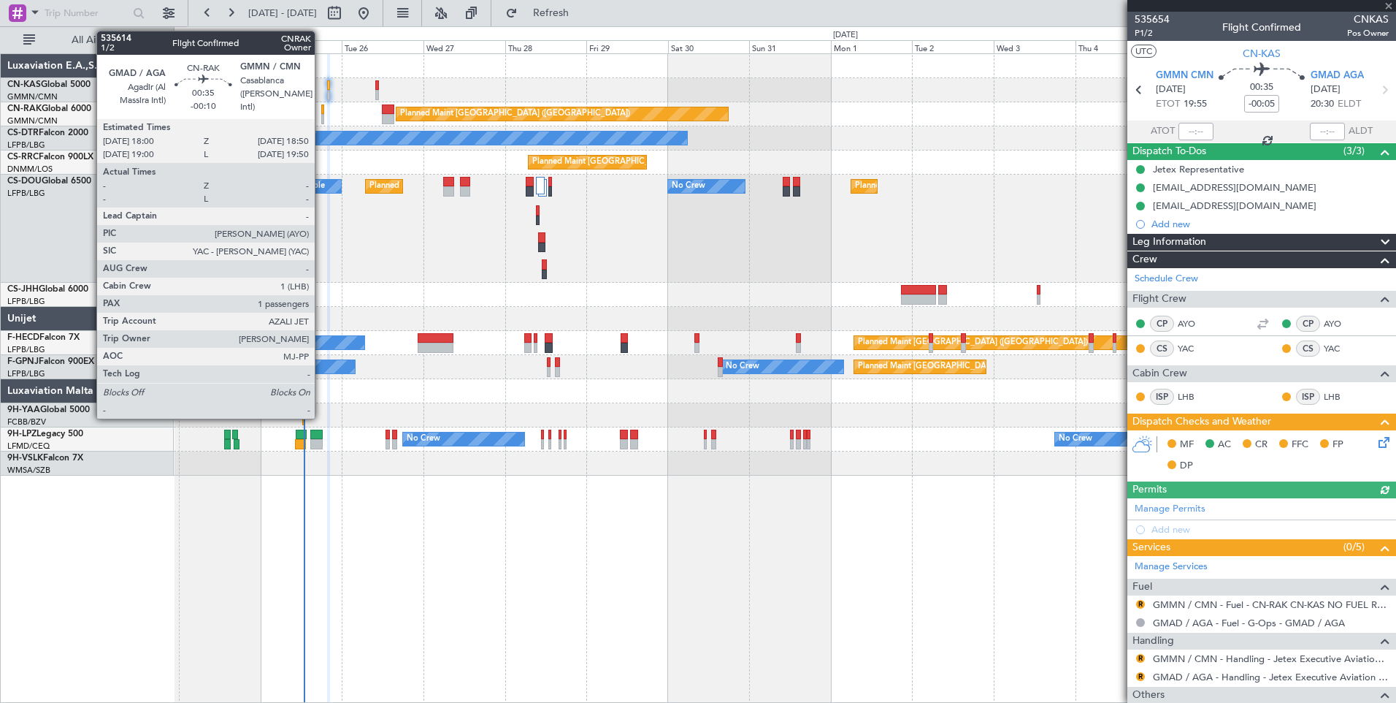
click at [321, 113] on div at bounding box center [322, 109] width 3 height 10
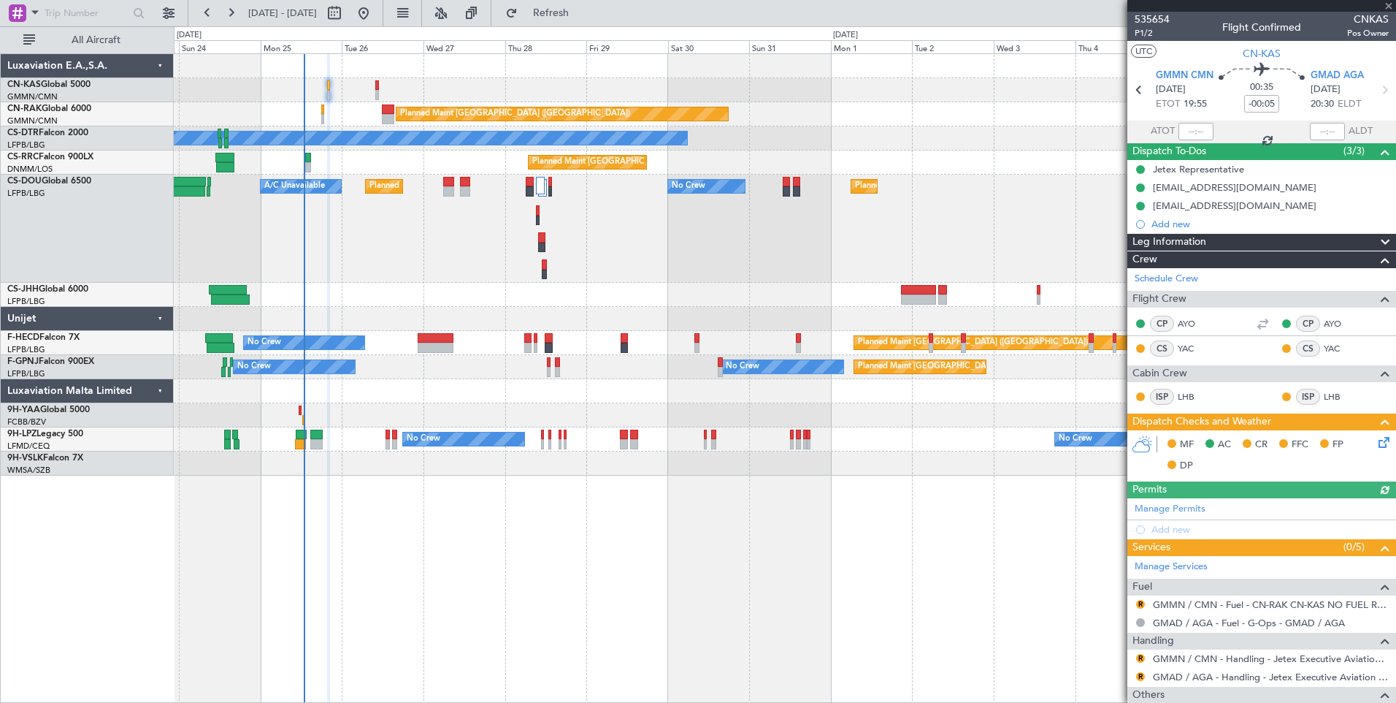
type input "-00:10"
type input "1"
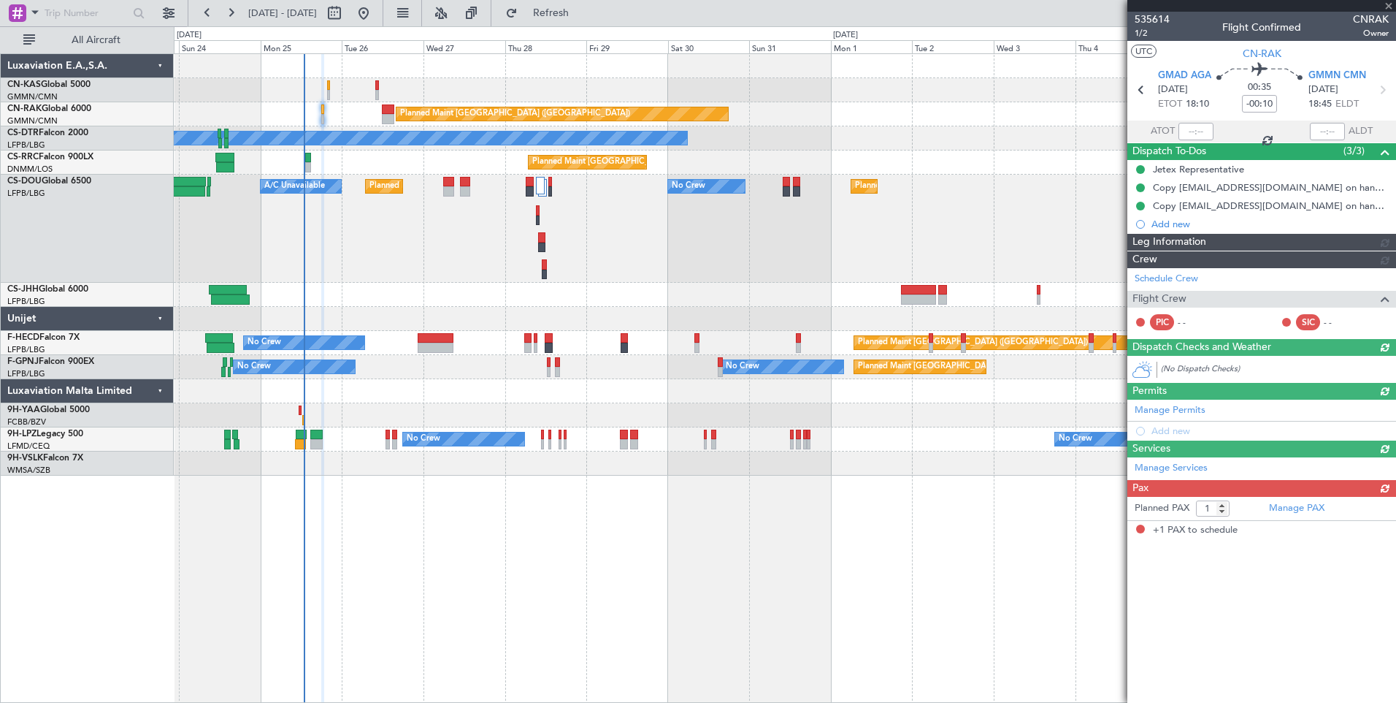
type input "[PERSON_NAME] ([PERSON_NAME])"
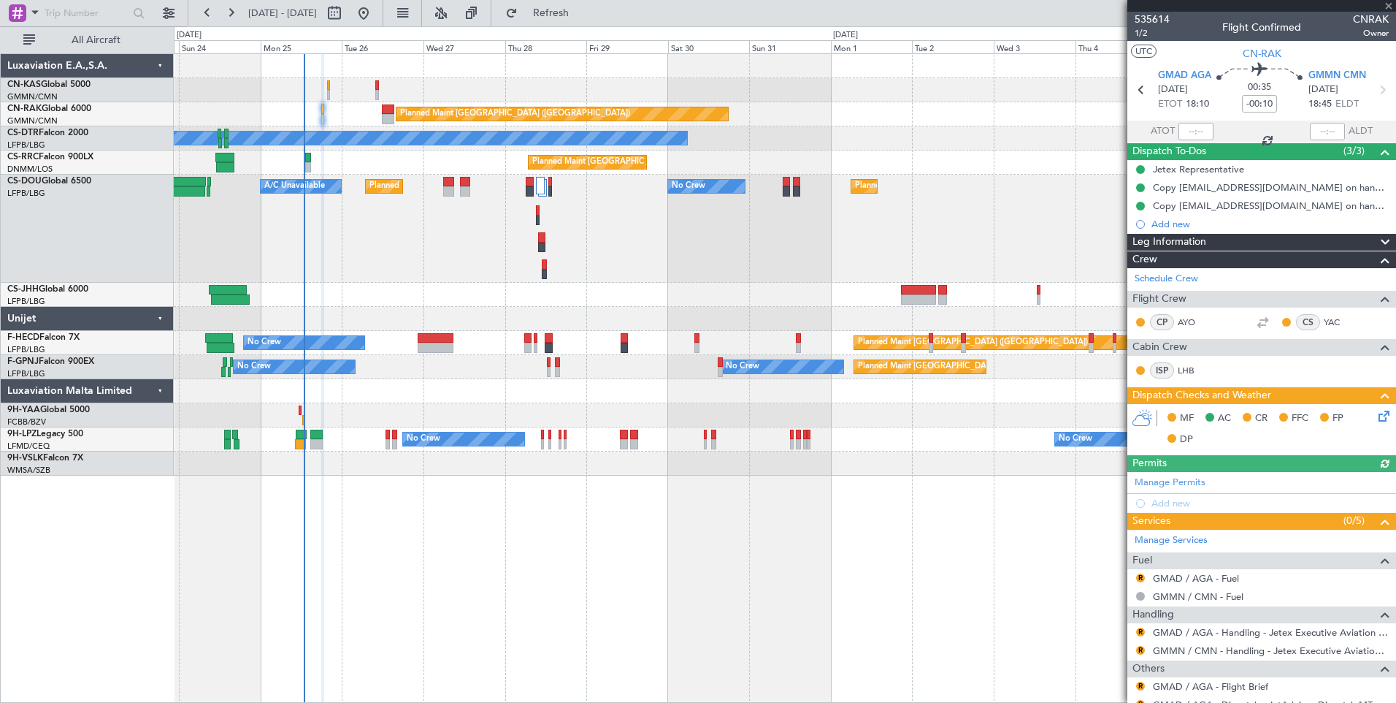
click at [1376, 419] on icon at bounding box center [1382, 414] width 12 height 12
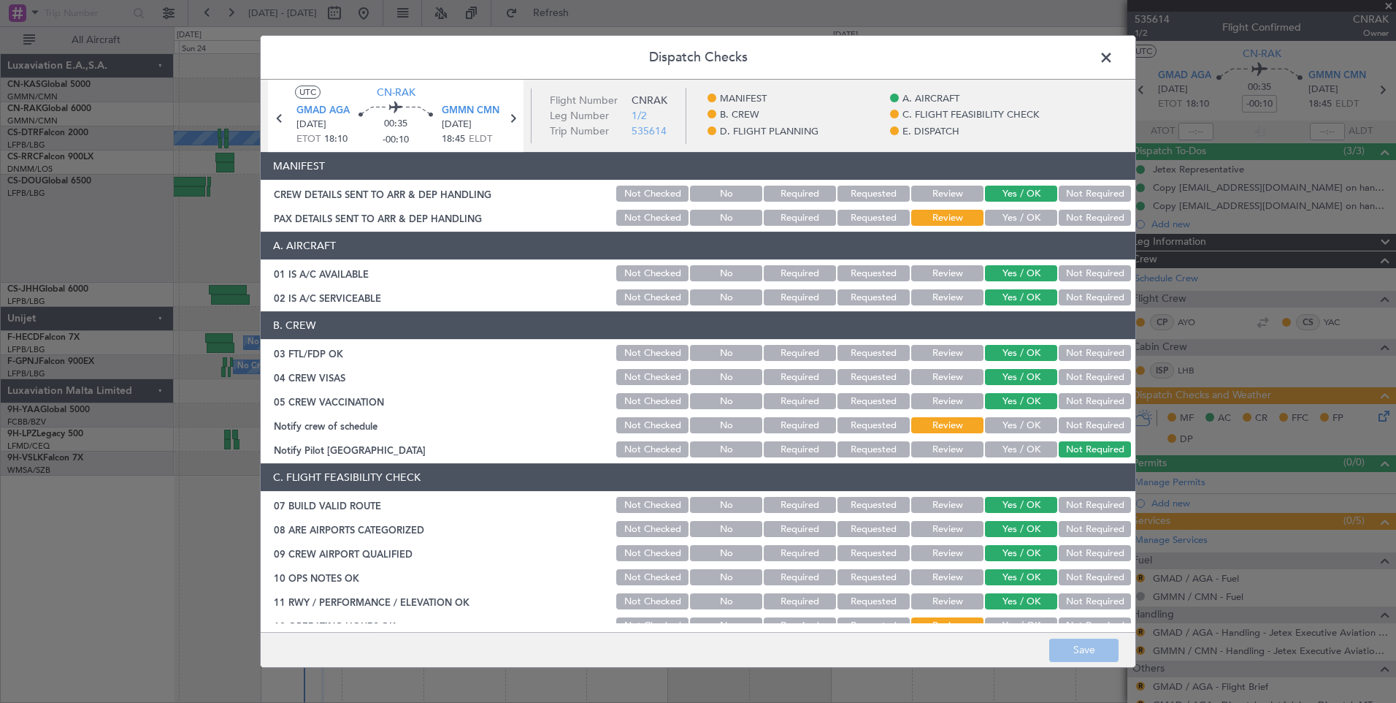
click at [1017, 221] on button "Yes / OK" at bounding box center [1021, 218] width 72 height 16
click at [1027, 424] on button "Yes / OK" at bounding box center [1021, 425] width 72 height 16
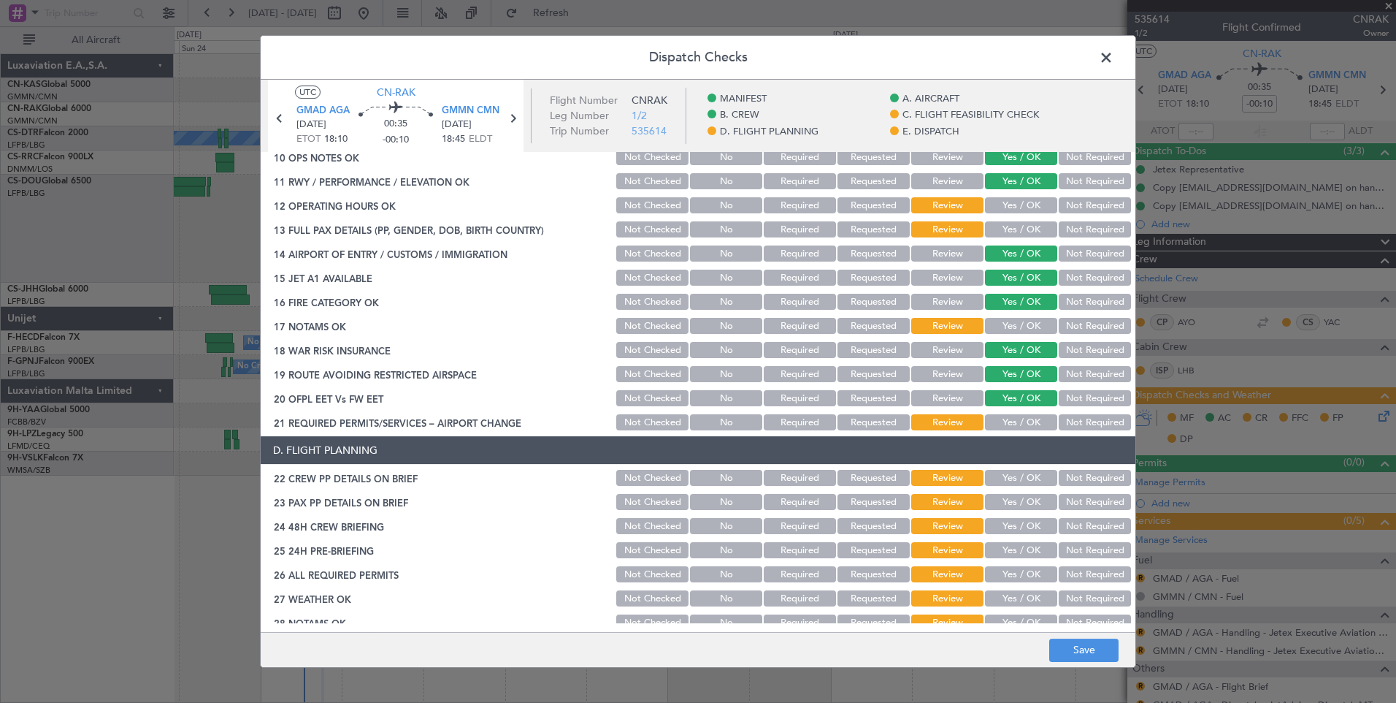
scroll to position [427, 0]
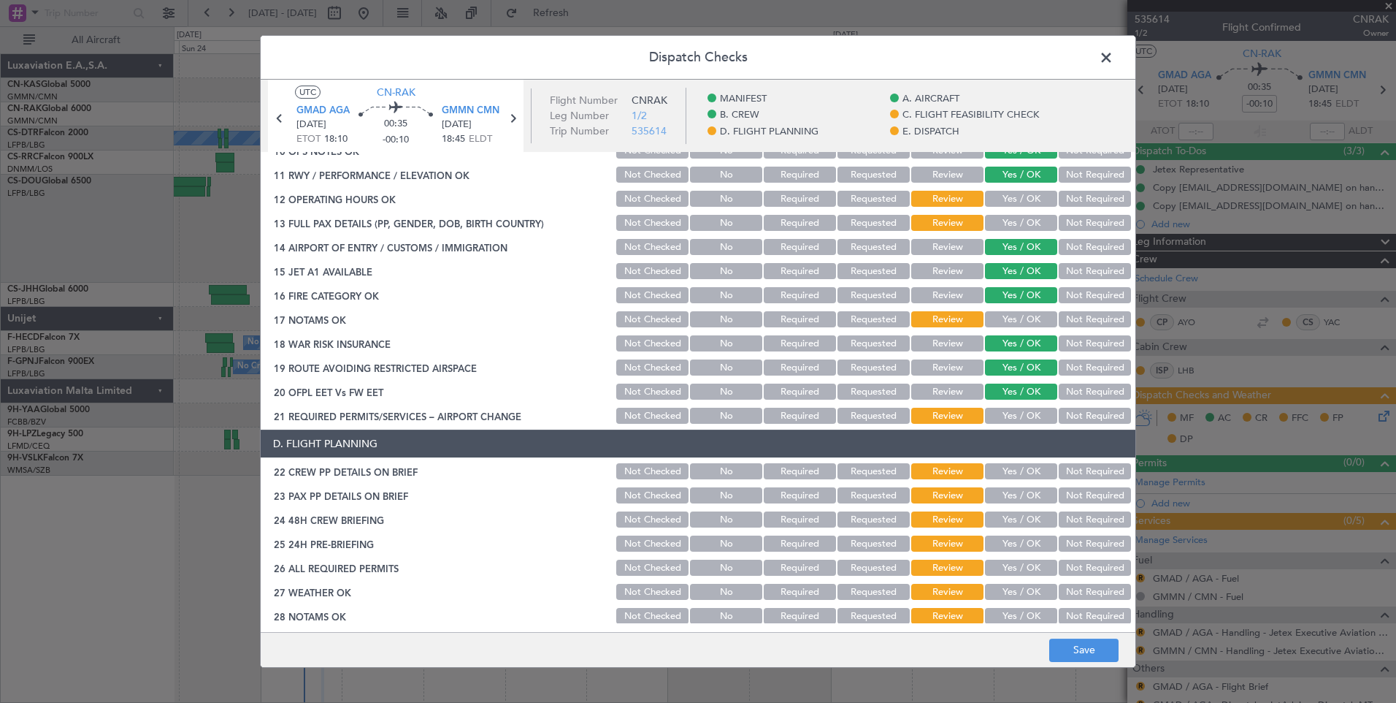
click at [1020, 200] on button "Yes / OK" at bounding box center [1021, 199] width 72 height 16
click at [1018, 217] on button "Yes / OK" at bounding box center [1021, 223] width 72 height 16
click at [1016, 311] on button "Yes / OK" at bounding box center [1021, 319] width 72 height 16
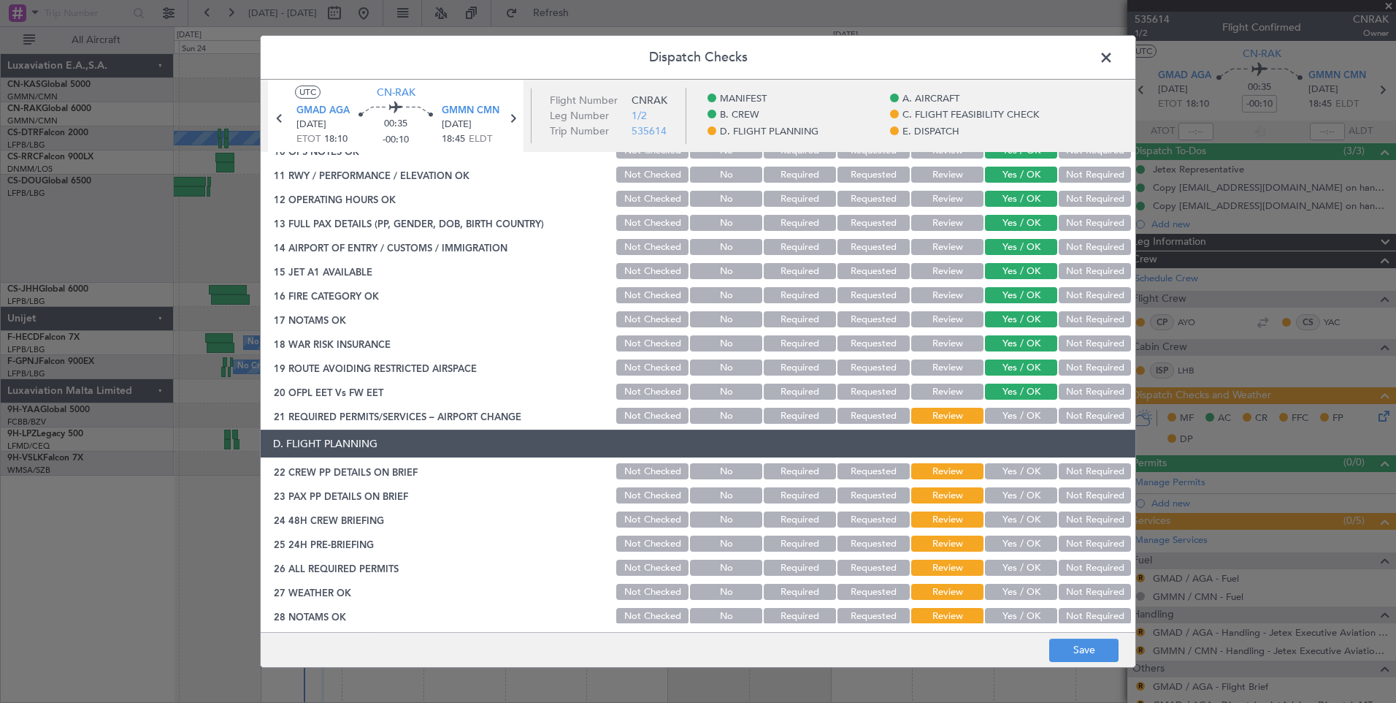
click at [1011, 408] on button "Yes / OK" at bounding box center [1021, 416] width 72 height 16
click at [1020, 468] on button "Yes / OK" at bounding box center [1021, 471] width 72 height 16
click at [1020, 497] on button "Yes / OK" at bounding box center [1021, 495] width 72 height 16
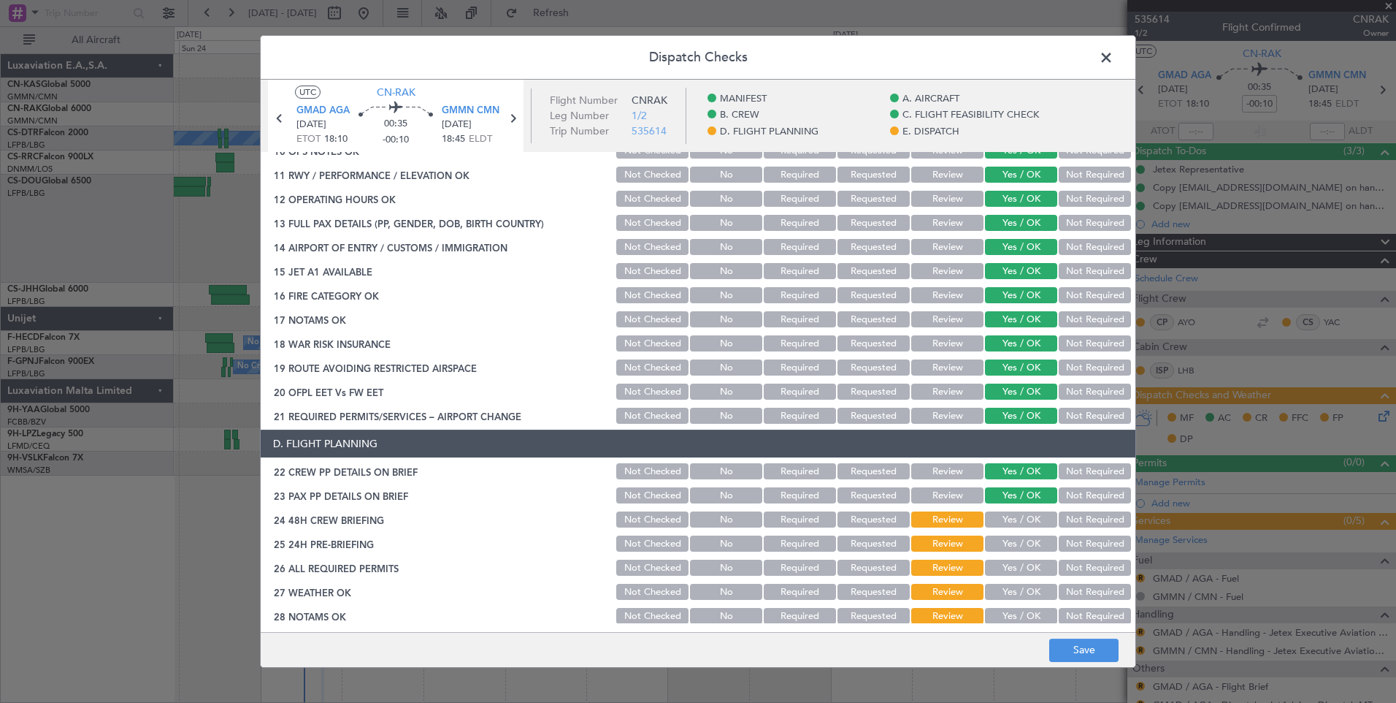
click at [1019, 524] on button "Yes / OK" at bounding box center [1021, 519] width 72 height 16
click at [1017, 569] on button "Yes / OK" at bounding box center [1021, 567] width 72 height 16
click at [1036, 549] on button "Yes / OK" at bounding box center [1021, 543] width 72 height 16
click at [1030, 592] on button "Yes / OK" at bounding box center [1021, 592] width 72 height 16
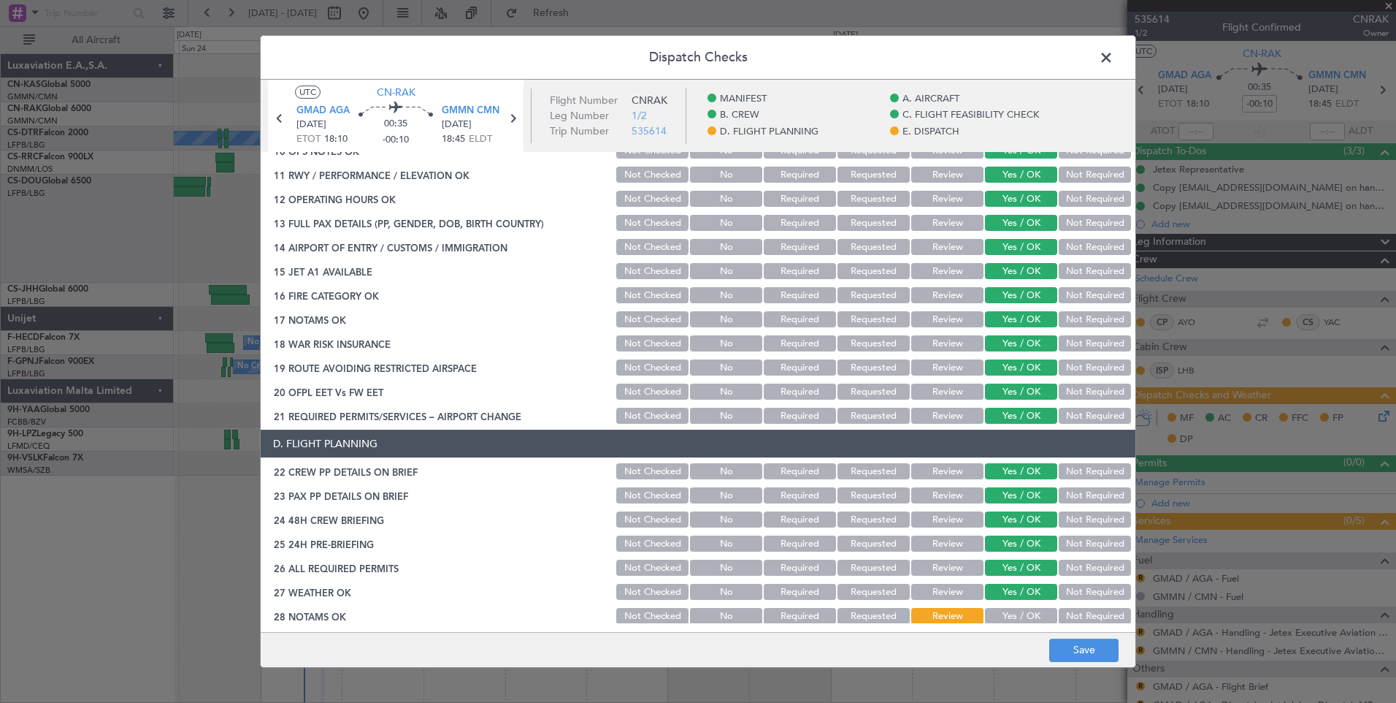
click at [1027, 613] on button "Yes / OK" at bounding box center [1021, 616] width 72 height 16
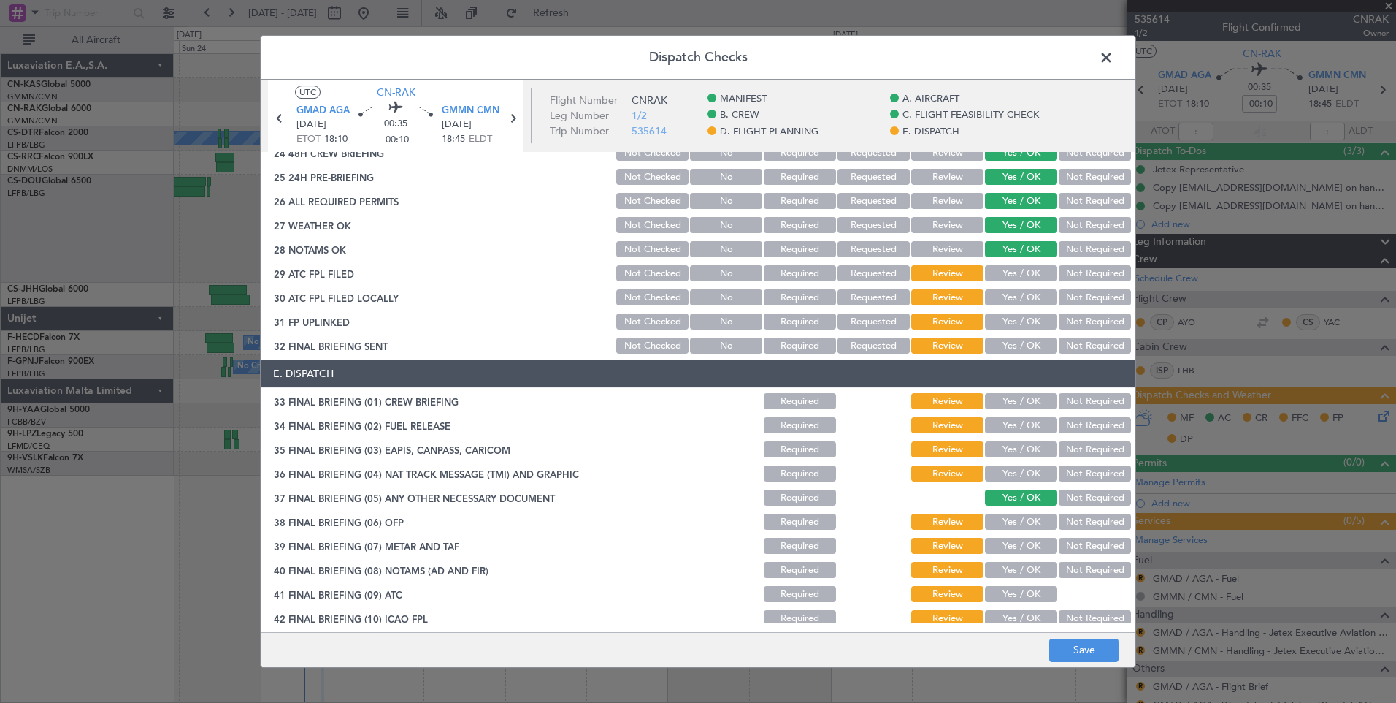
scroll to position [820, 0]
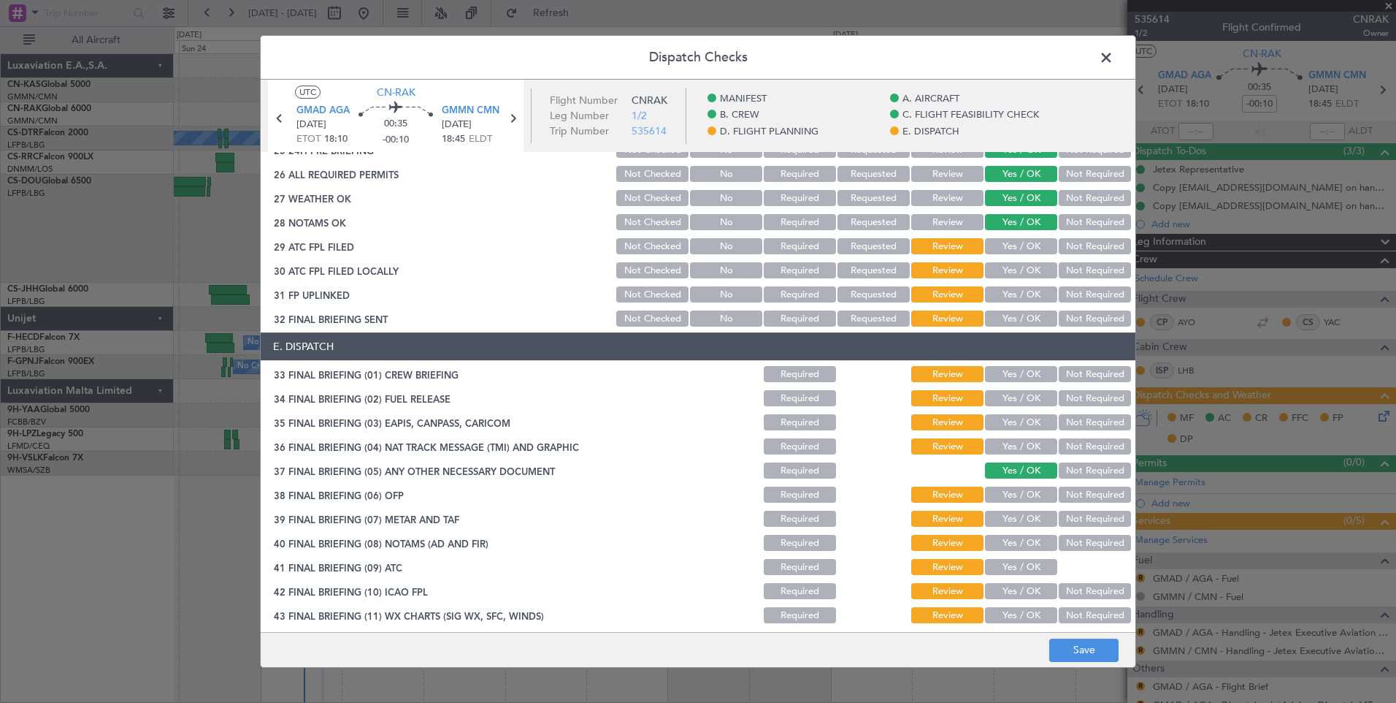
click at [1004, 242] on button "Yes / OK" at bounding box center [1021, 246] width 72 height 16
click at [1005, 265] on button "Yes / OK" at bounding box center [1021, 270] width 72 height 16
click at [1011, 291] on button "Yes / OK" at bounding box center [1021, 294] width 72 height 16
click at [1012, 317] on button "Yes / OK" at bounding box center [1021, 318] width 72 height 16
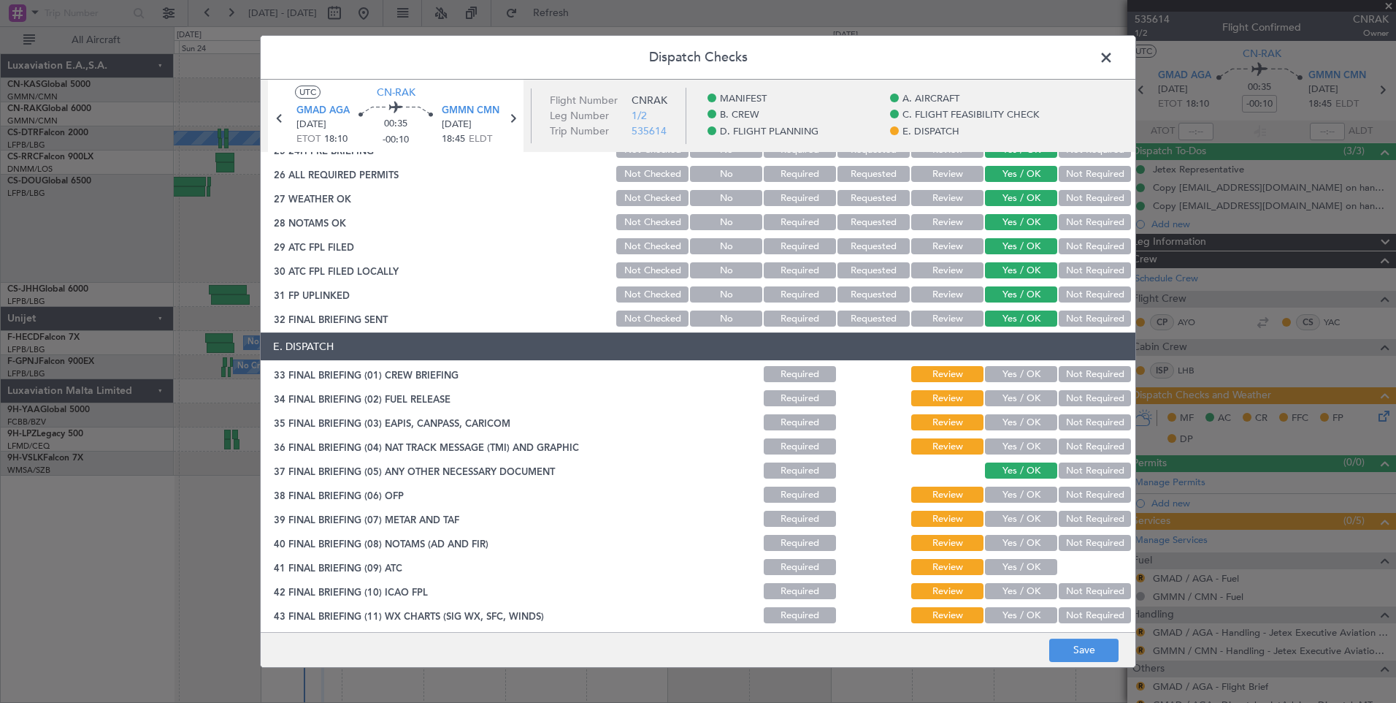
click at [1018, 367] on button "Yes / OK" at bounding box center [1021, 374] width 72 height 16
click at [1018, 397] on button "Yes / OK" at bounding box center [1021, 398] width 72 height 16
click at [1022, 417] on button "Yes / OK" at bounding box center [1021, 422] width 72 height 16
click at [1022, 435] on section "E. DISPATCH 33 FINAL BRIEFING (01) CREW BRIEFING Required Review Yes / OK Not R…" at bounding box center [698, 490] width 875 height 317
click at [1033, 448] on button "Yes / OK" at bounding box center [1021, 446] width 72 height 16
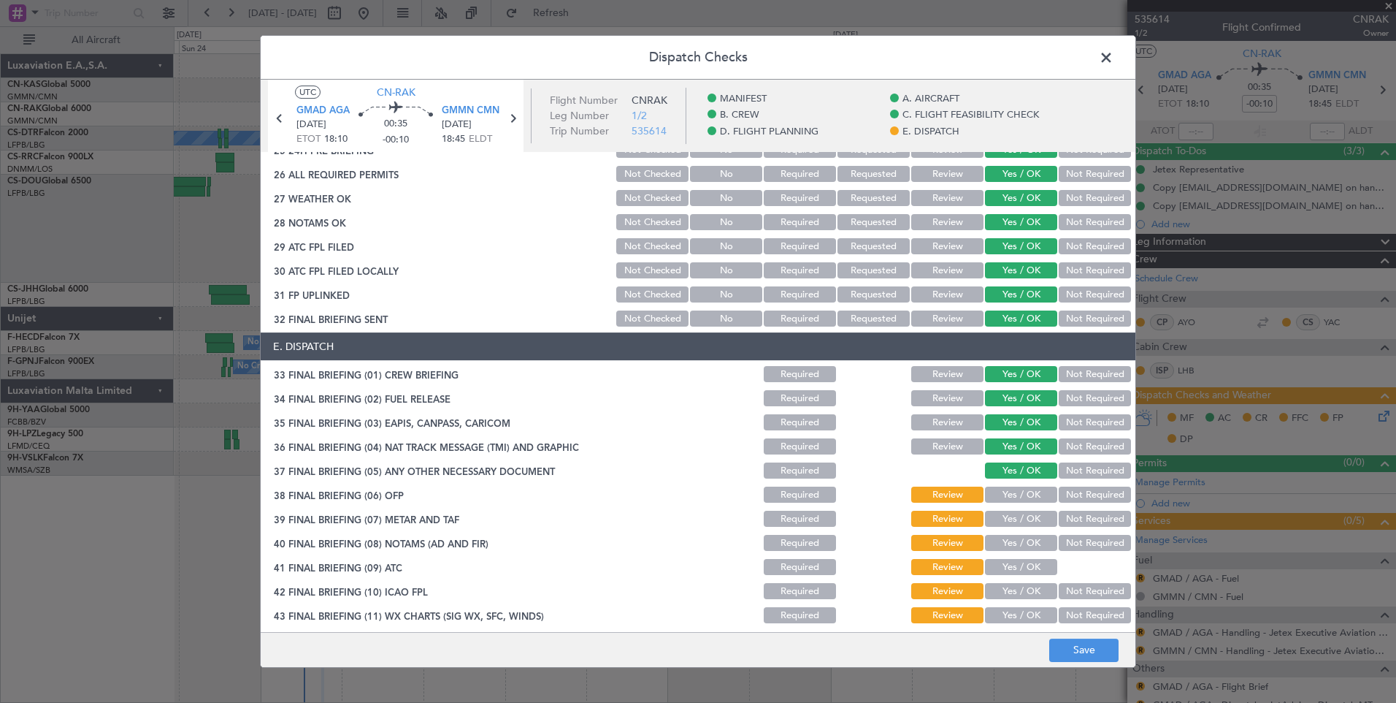
click at [1023, 500] on button "Yes / OK" at bounding box center [1021, 494] width 72 height 16
click at [1023, 517] on button "Yes / OK" at bounding box center [1021, 519] width 72 height 16
click at [1020, 538] on button "Yes / OK" at bounding box center [1021, 543] width 72 height 16
click at [1020, 559] on button "Yes / OK" at bounding box center [1021, 567] width 72 height 16
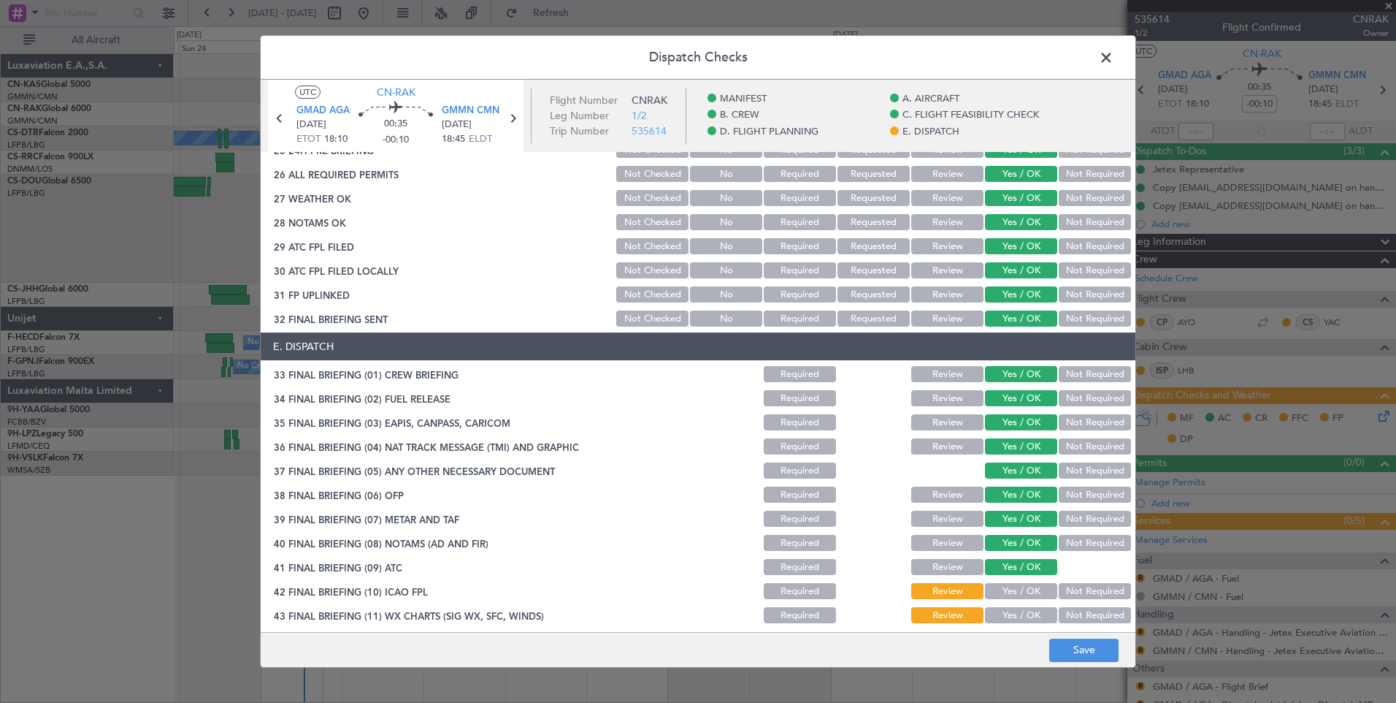
click at [1020, 592] on button "Yes / OK" at bounding box center [1021, 591] width 72 height 16
click at [1020, 621] on button "Yes / OK" at bounding box center [1021, 615] width 72 height 16
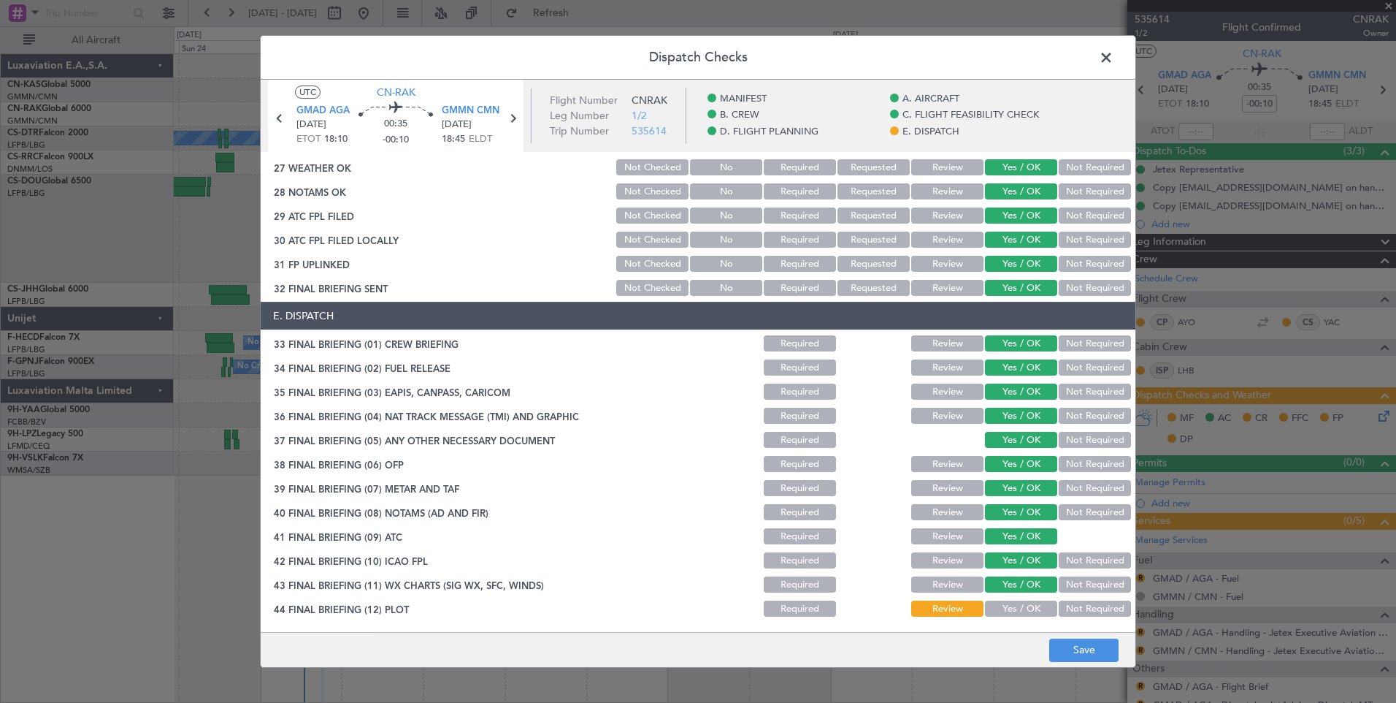
click at [1005, 603] on button "Yes / OK" at bounding box center [1021, 608] width 72 height 16
click at [1084, 651] on button "Save" at bounding box center [1084, 649] width 69 height 23
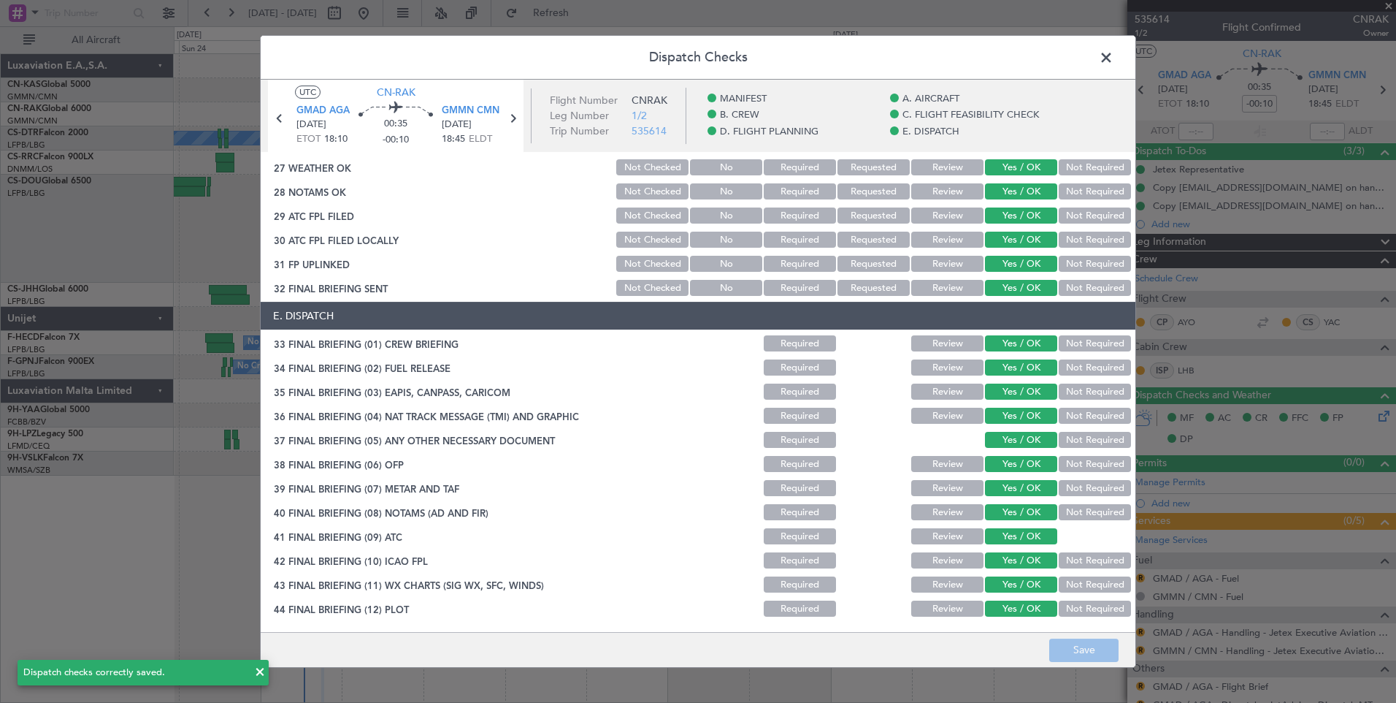
click at [1114, 57] on span at bounding box center [1114, 61] width 0 height 29
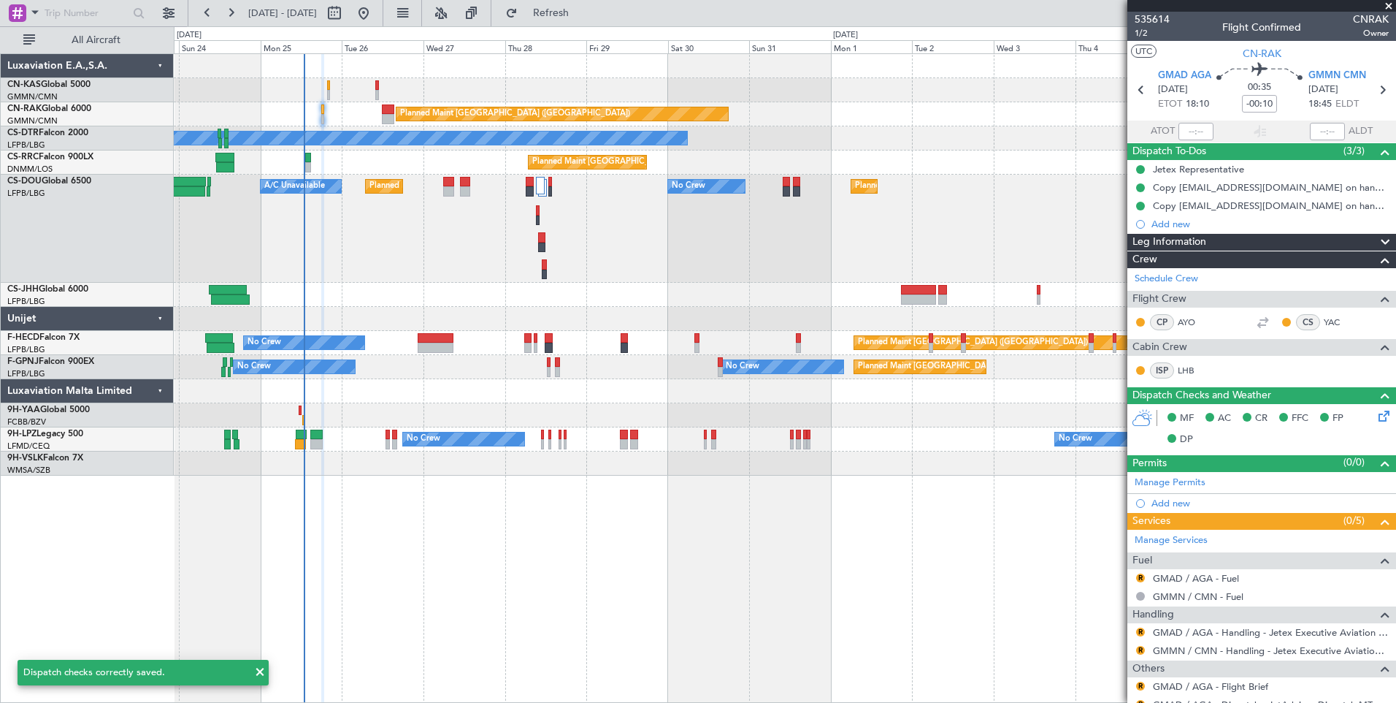
scroll to position [85, 0]
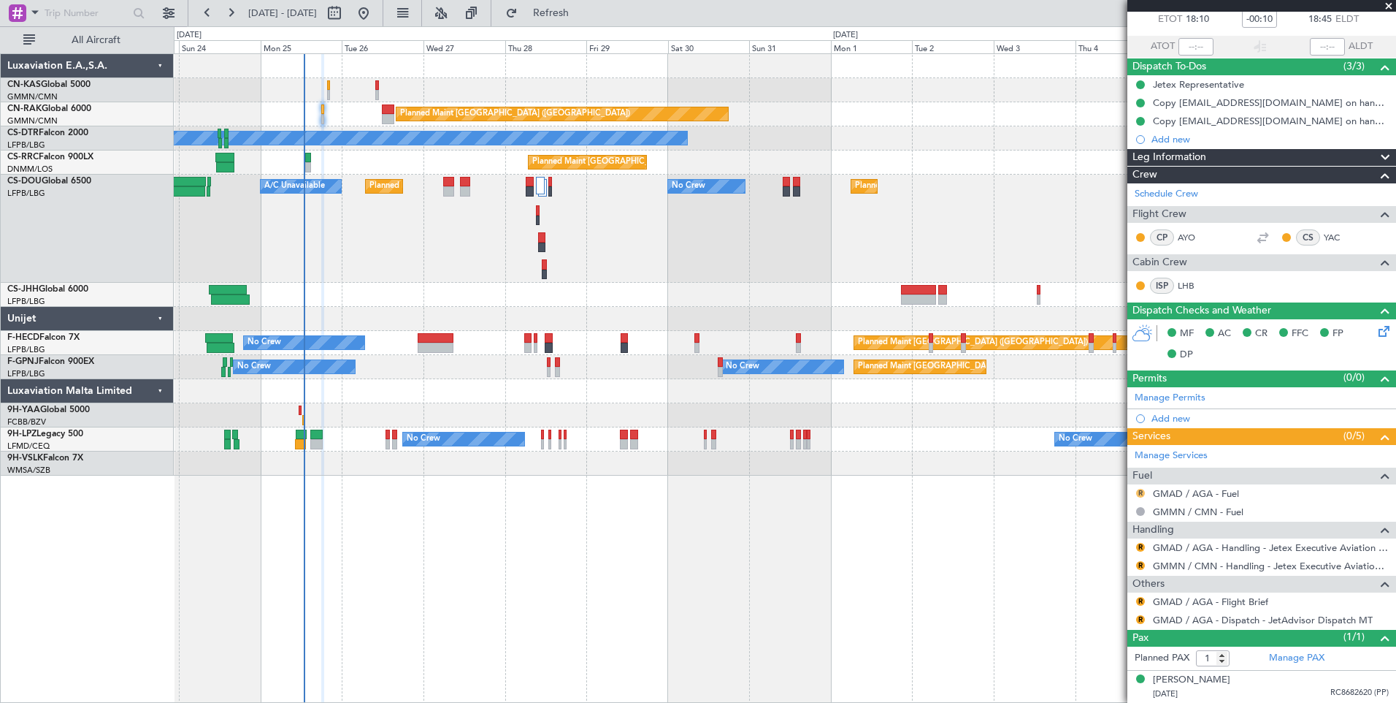
click at [1142, 492] on button "R" at bounding box center [1140, 493] width 9 height 9
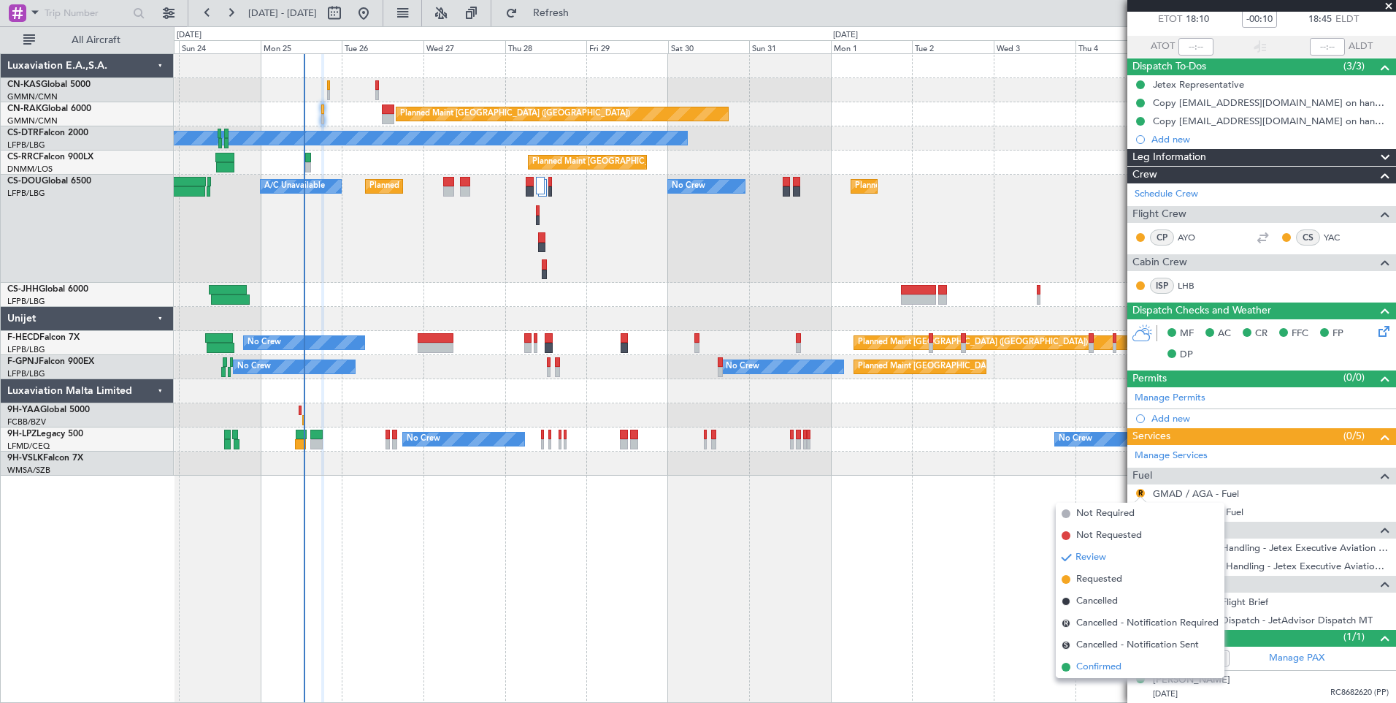
click at [1101, 666] on span "Confirmed" at bounding box center [1099, 667] width 45 height 15
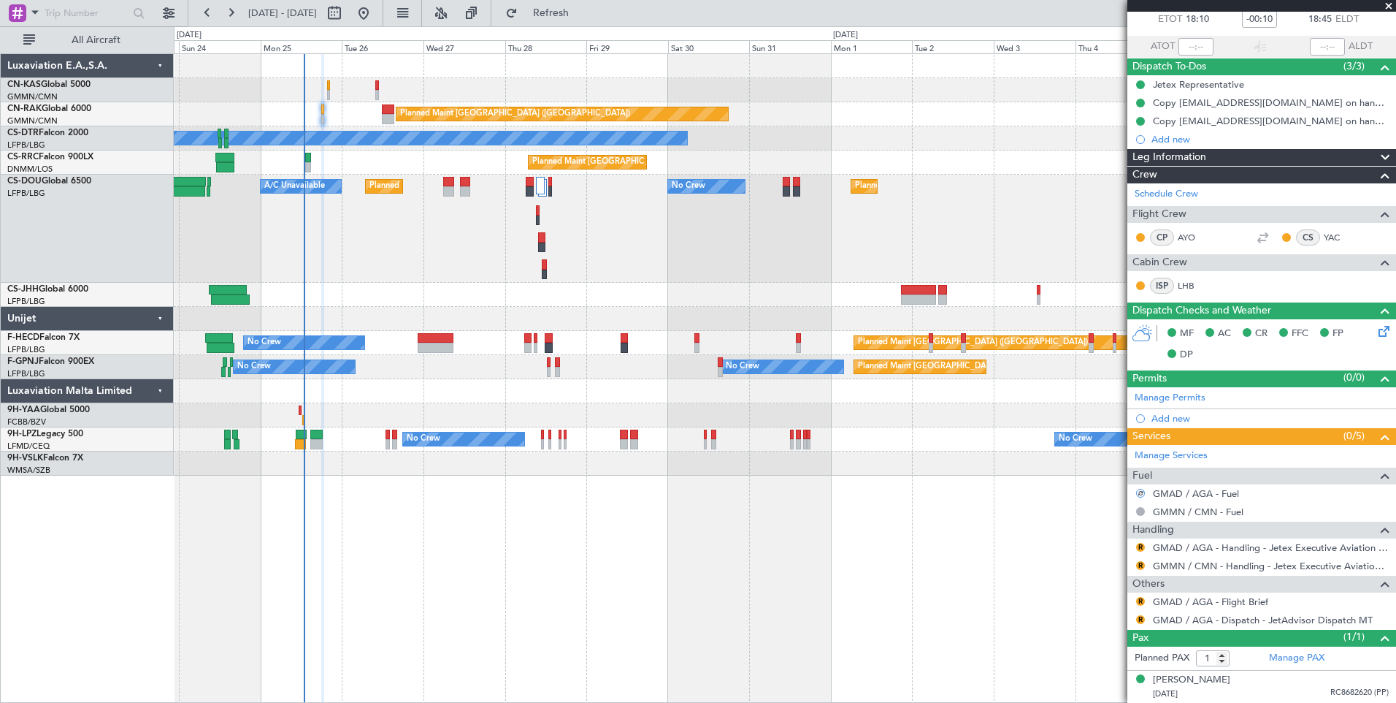
click at [1141, 561] on div "Review" at bounding box center [1141, 561] width 0 height 0
click at [1139, 600] on button "R" at bounding box center [1140, 601] width 9 height 9
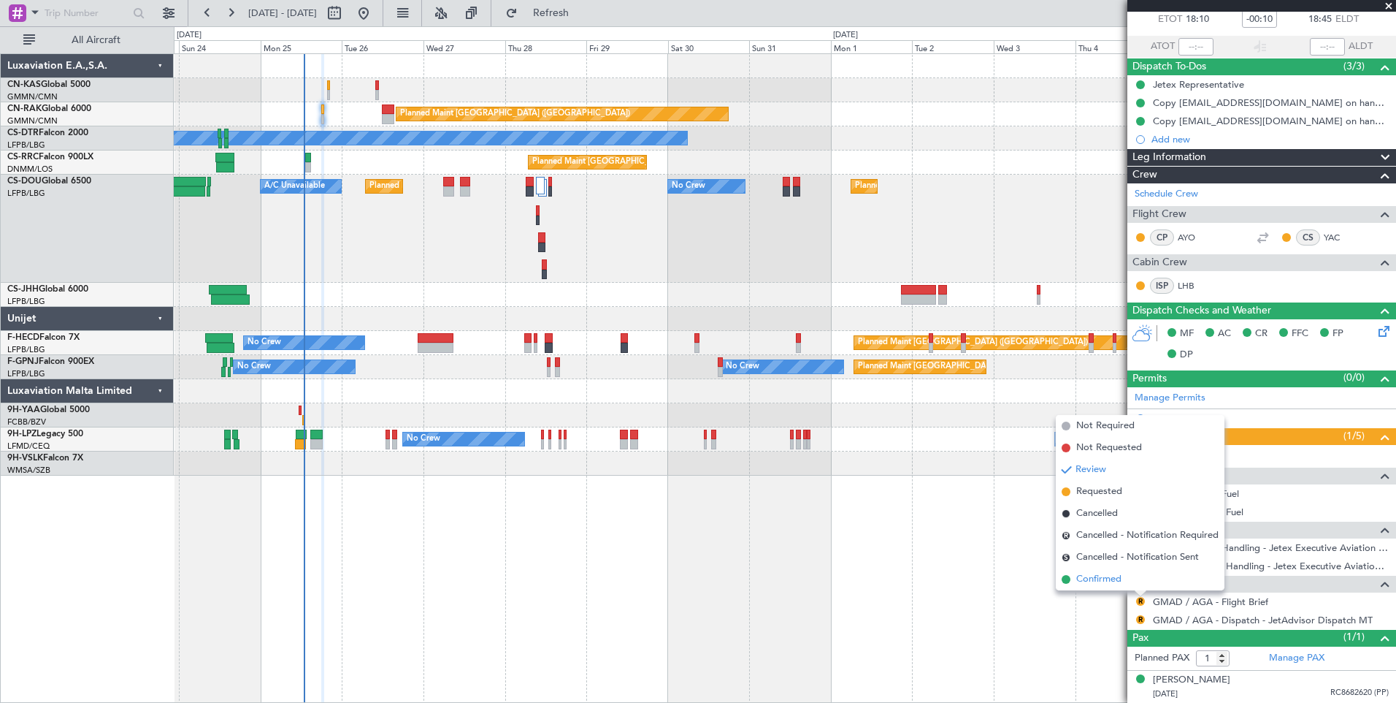
click at [1117, 578] on span "Confirmed" at bounding box center [1099, 579] width 45 height 15
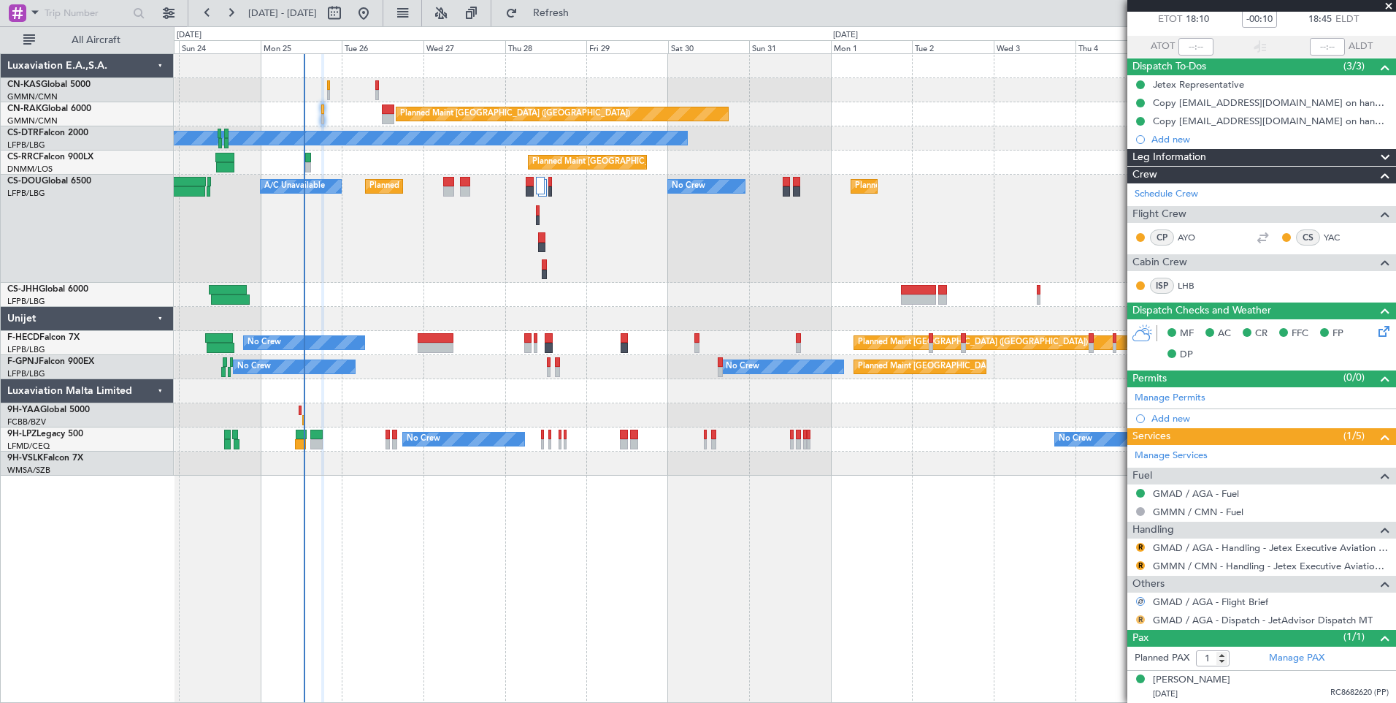
click at [1145, 617] on button "R" at bounding box center [1140, 619] width 9 height 9
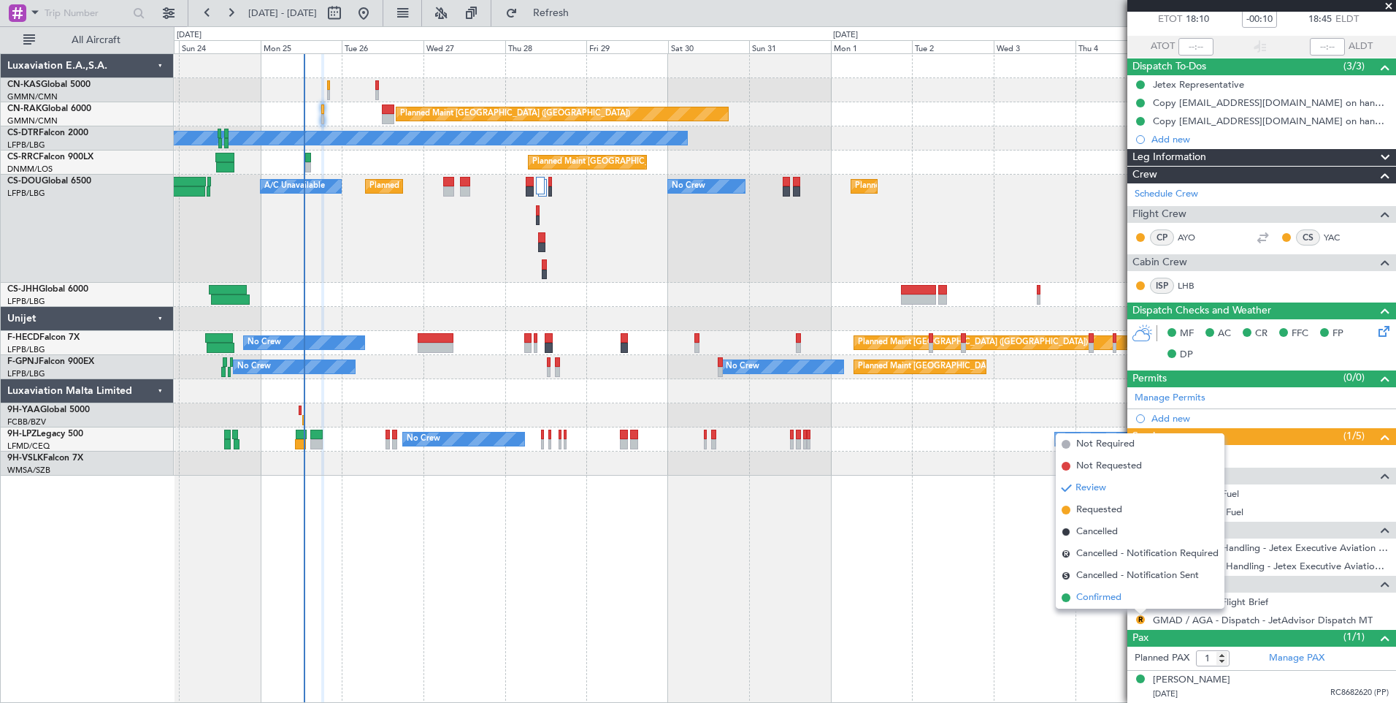
click at [1116, 600] on span "Confirmed" at bounding box center [1099, 597] width 45 height 15
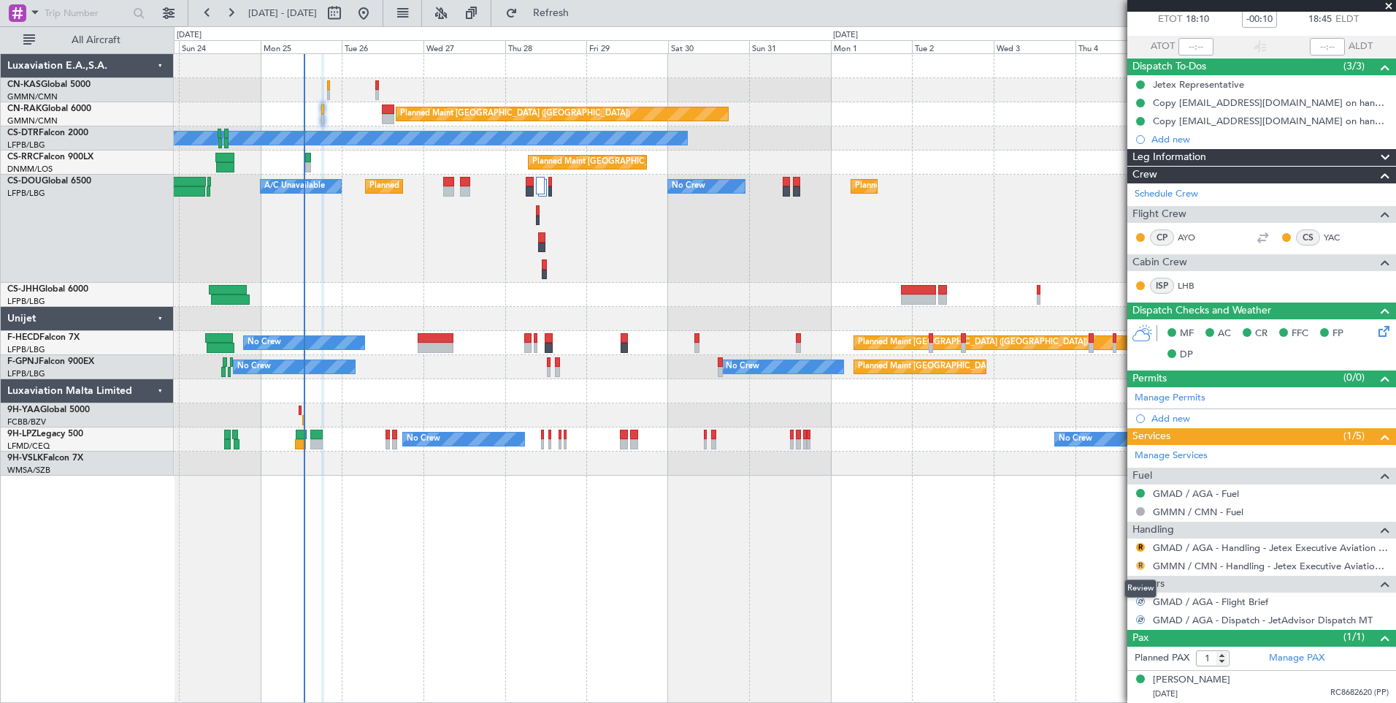
click at [1142, 565] on button "R" at bounding box center [1140, 565] width 9 height 9
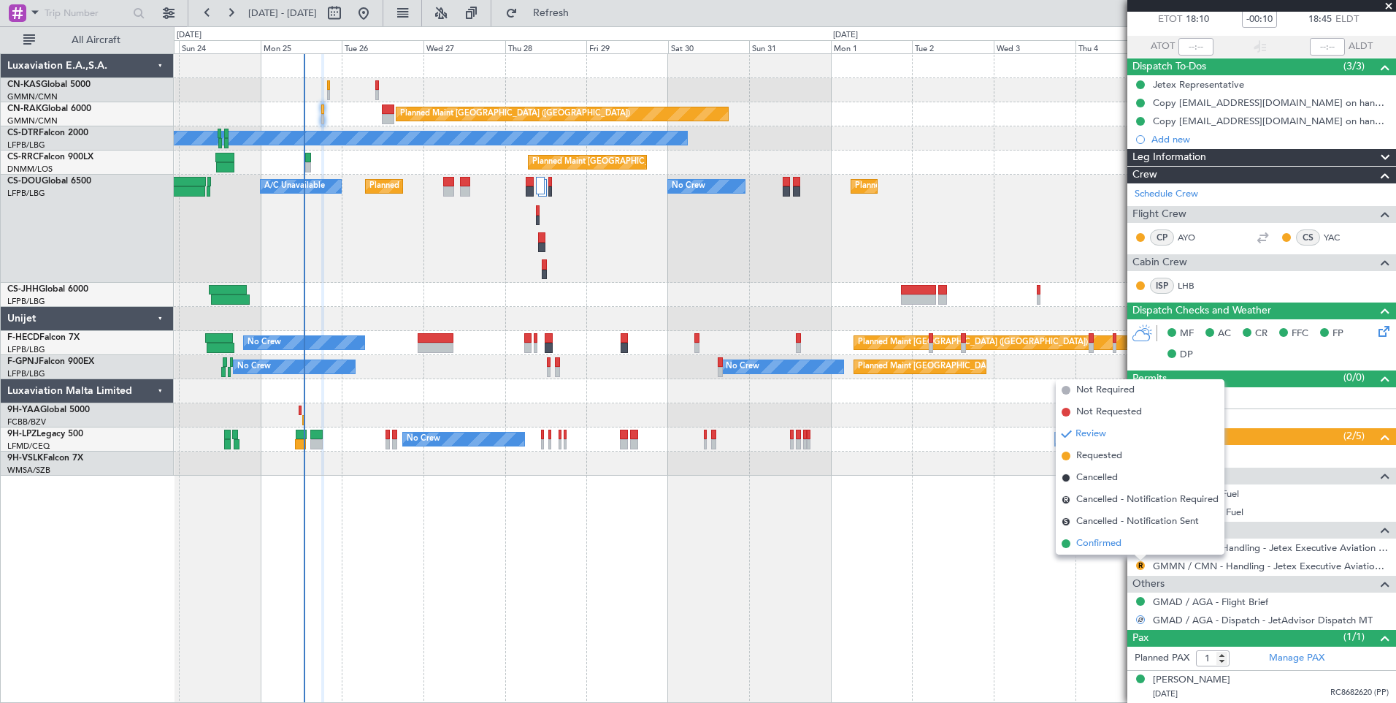
click at [1115, 545] on span "Confirmed" at bounding box center [1099, 543] width 45 height 15
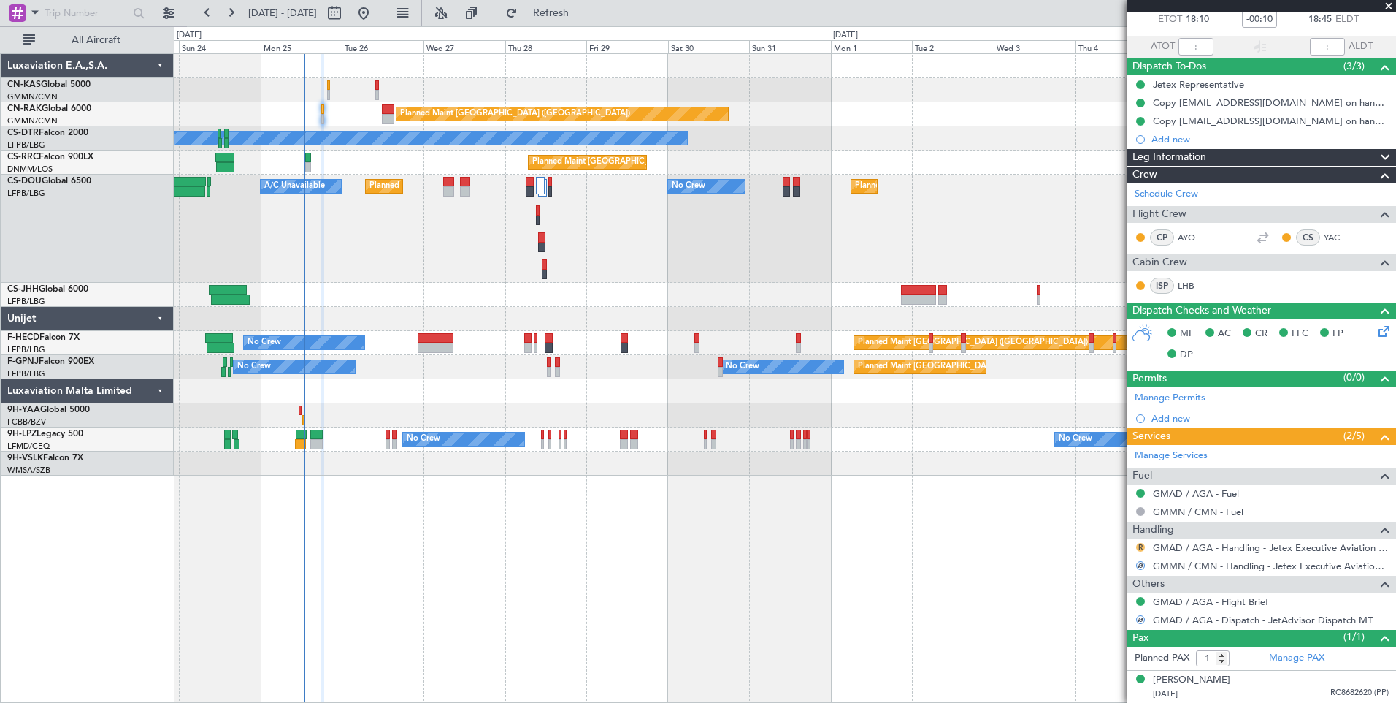
click at [1141, 546] on button "R" at bounding box center [1140, 547] width 9 height 9
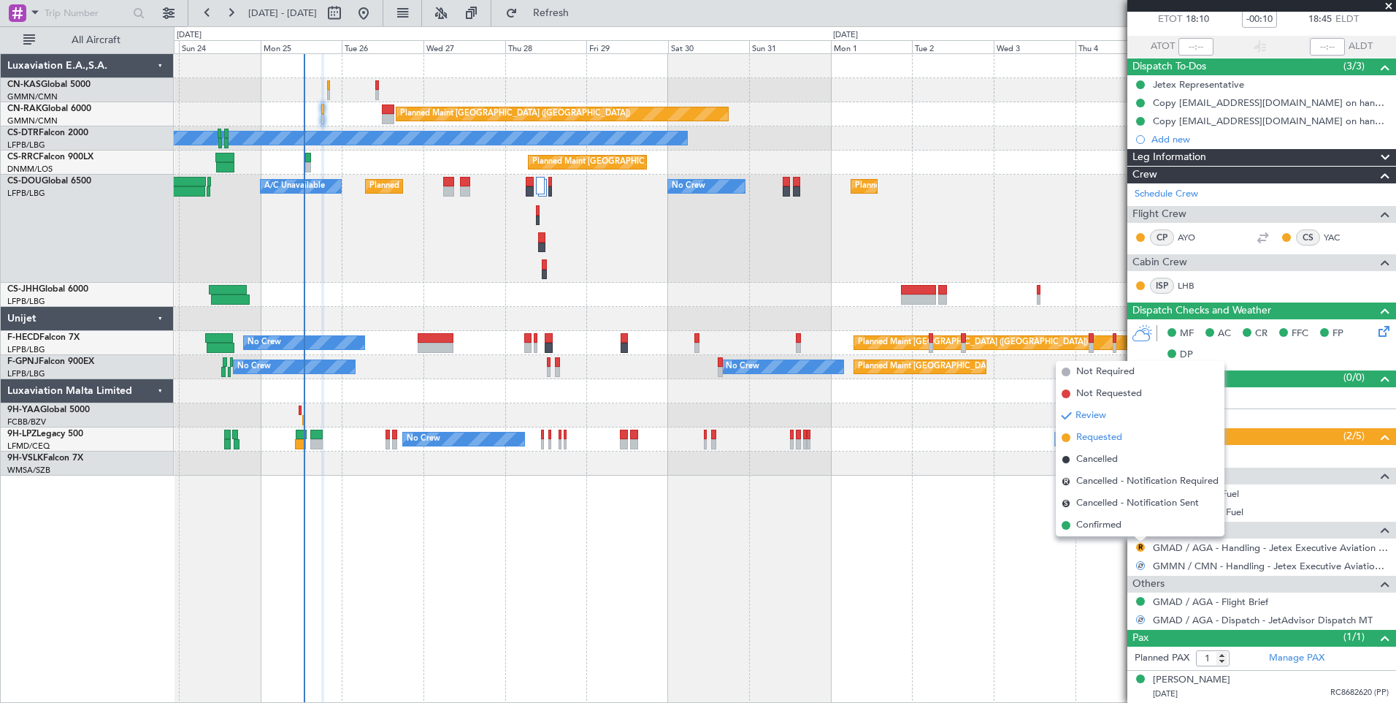
click at [1105, 438] on span "Requested" at bounding box center [1100, 437] width 46 height 15
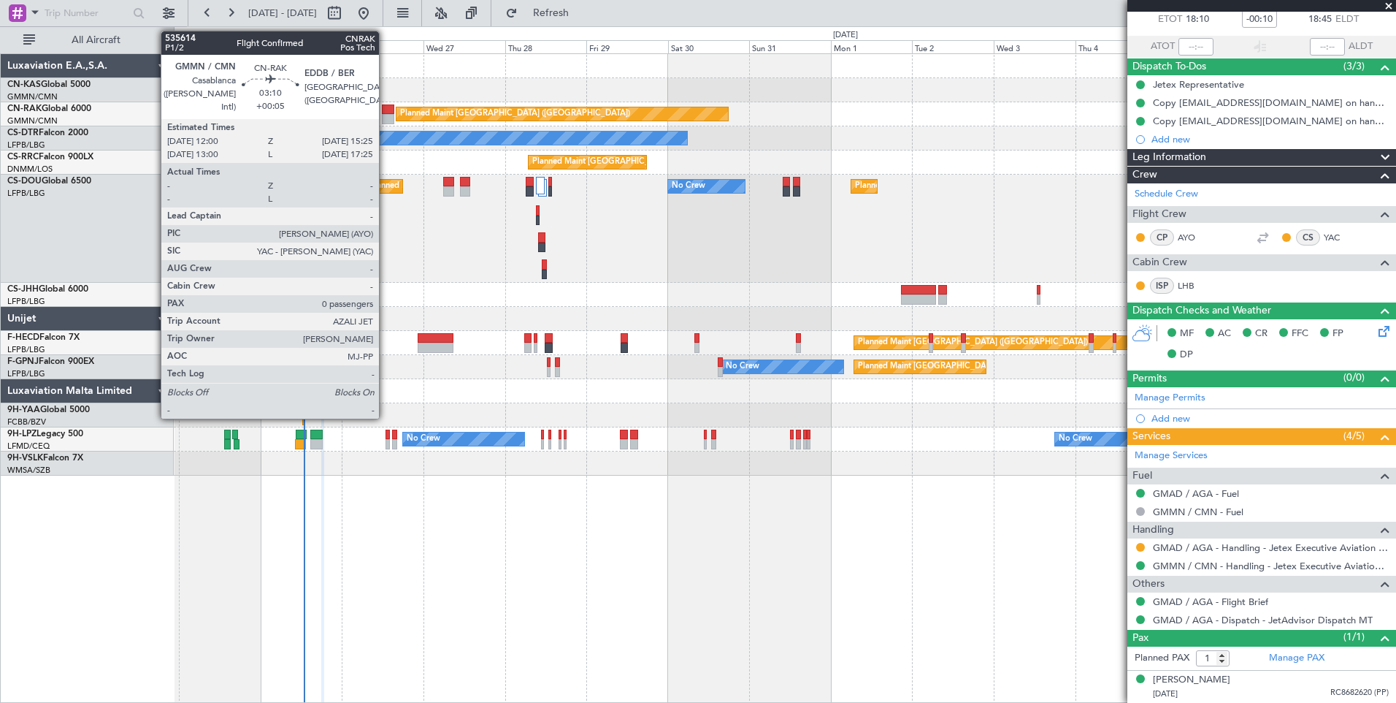
click at [386, 115] on div at bounding box center [388, 119] width 12 height 10
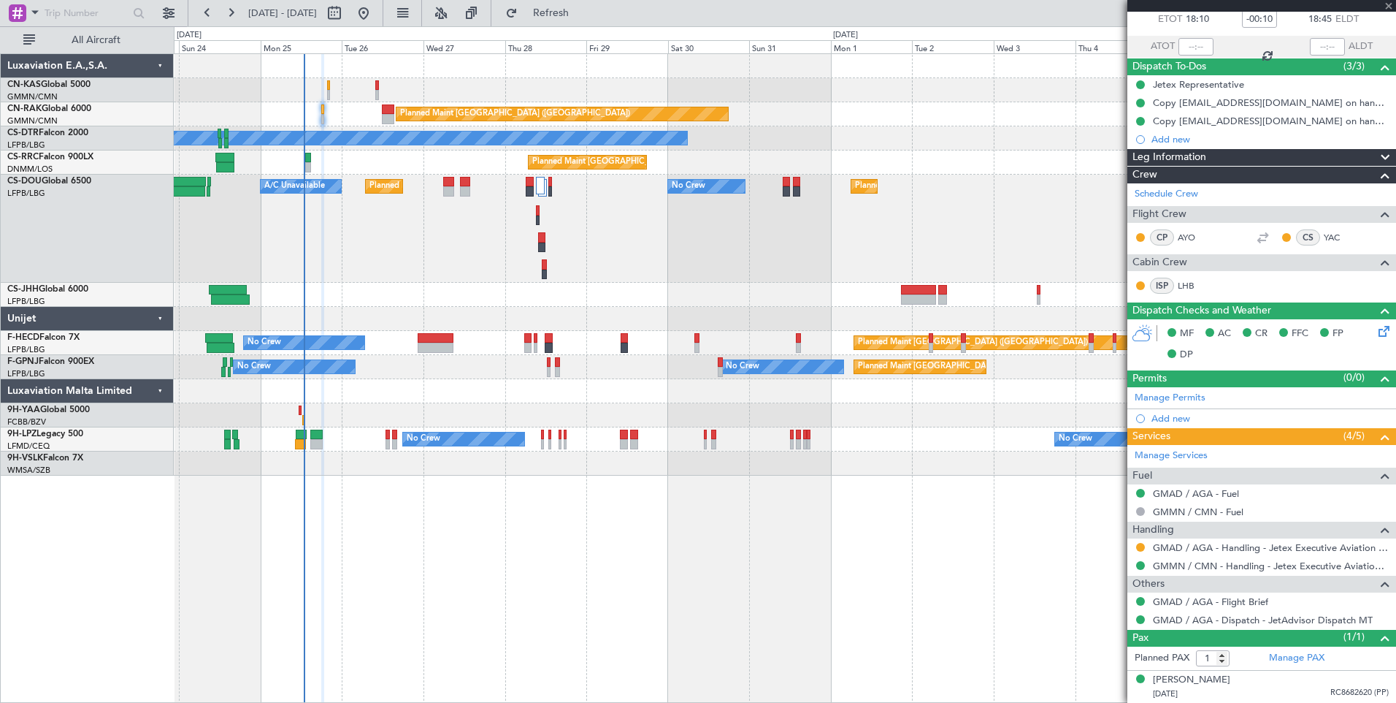
type input "+00:05"
type input "0"
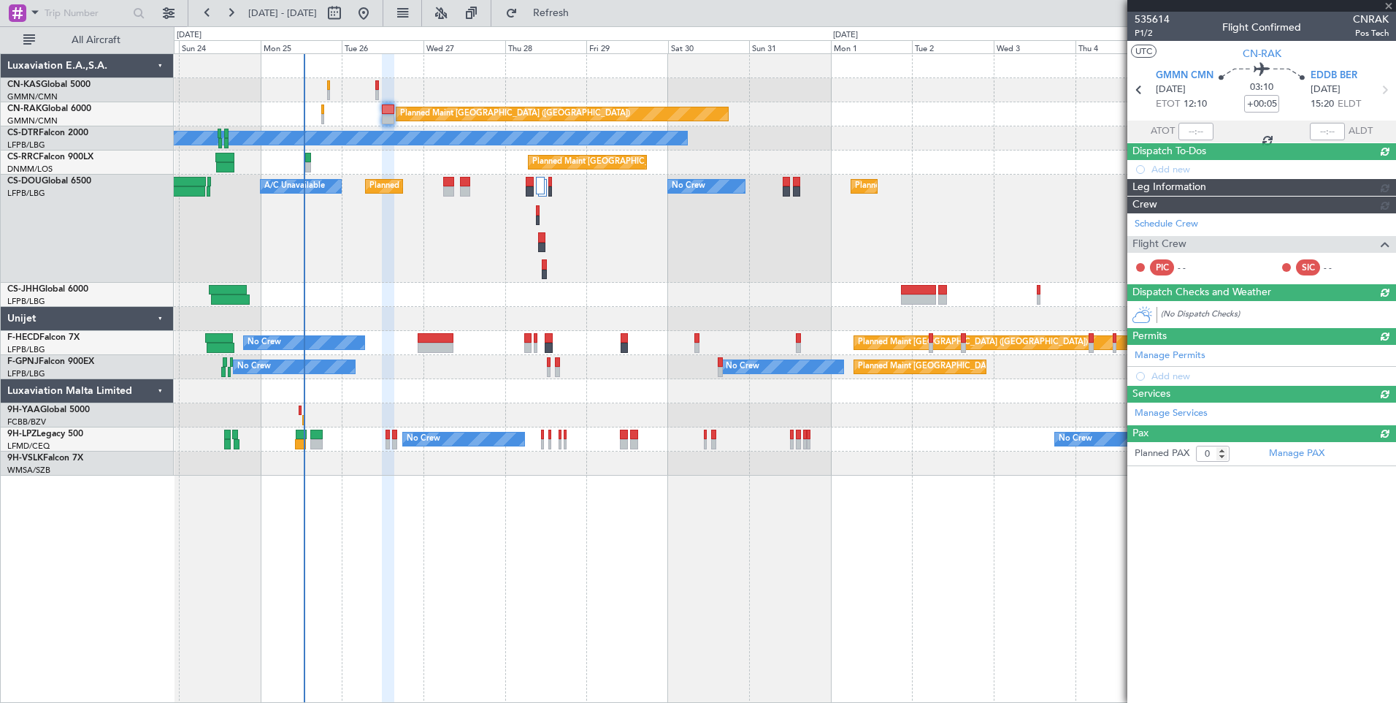
scroll to position [0, 0]
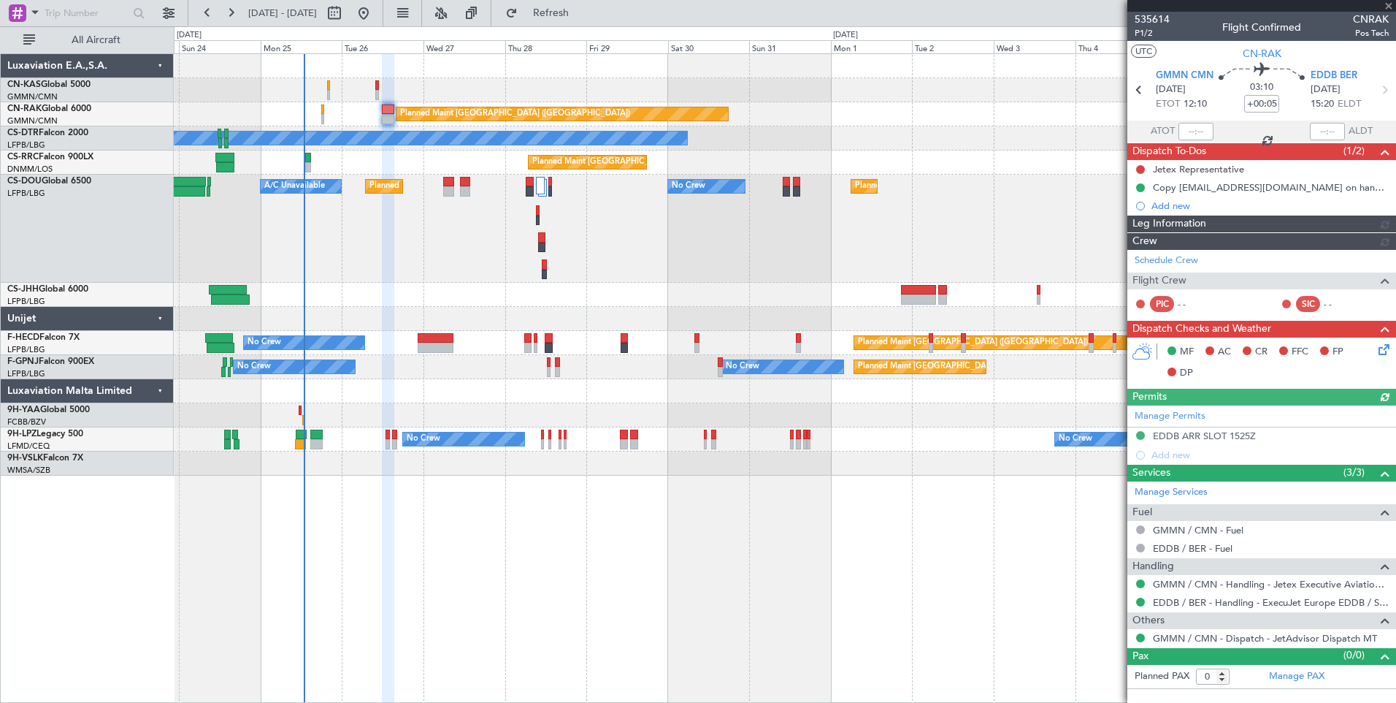
type input "[PERSON_NAME] ([PERSON_NAME])"
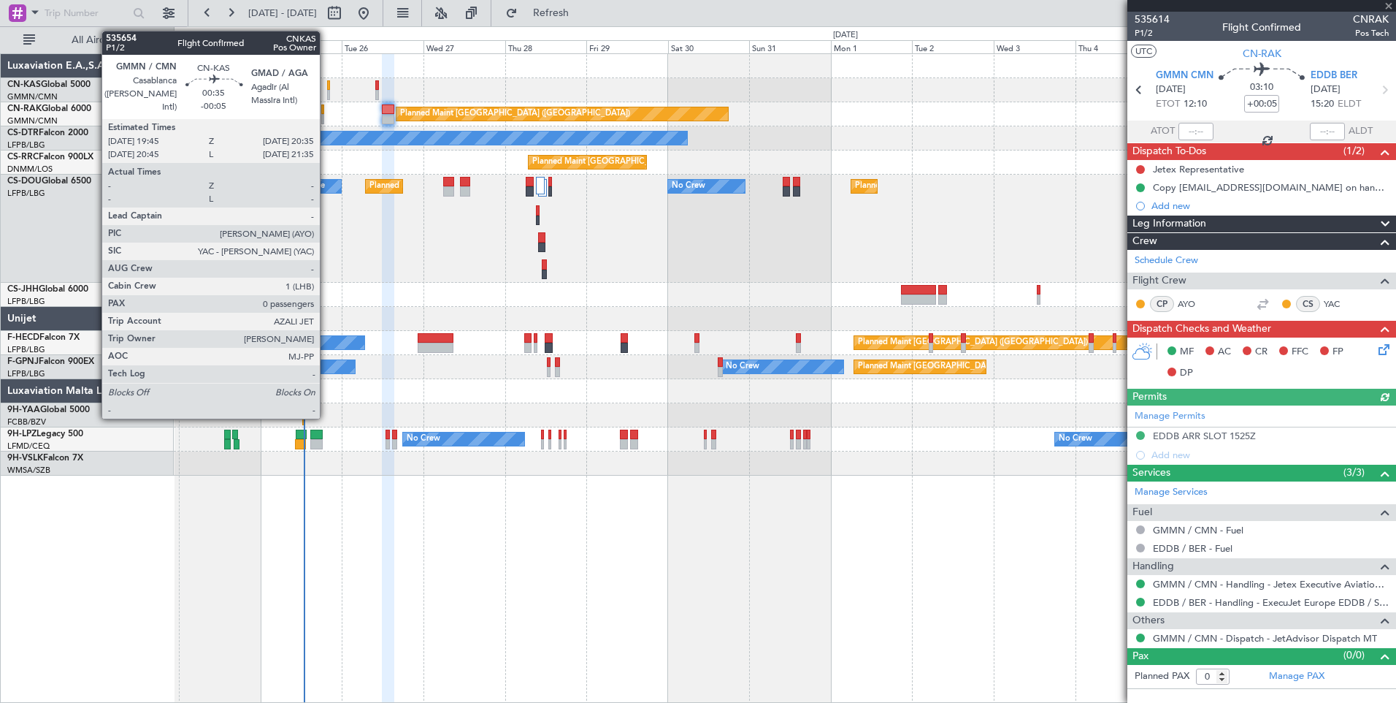
click at [327, 94] on div at bounding box center [328, 95] width 3 height 10
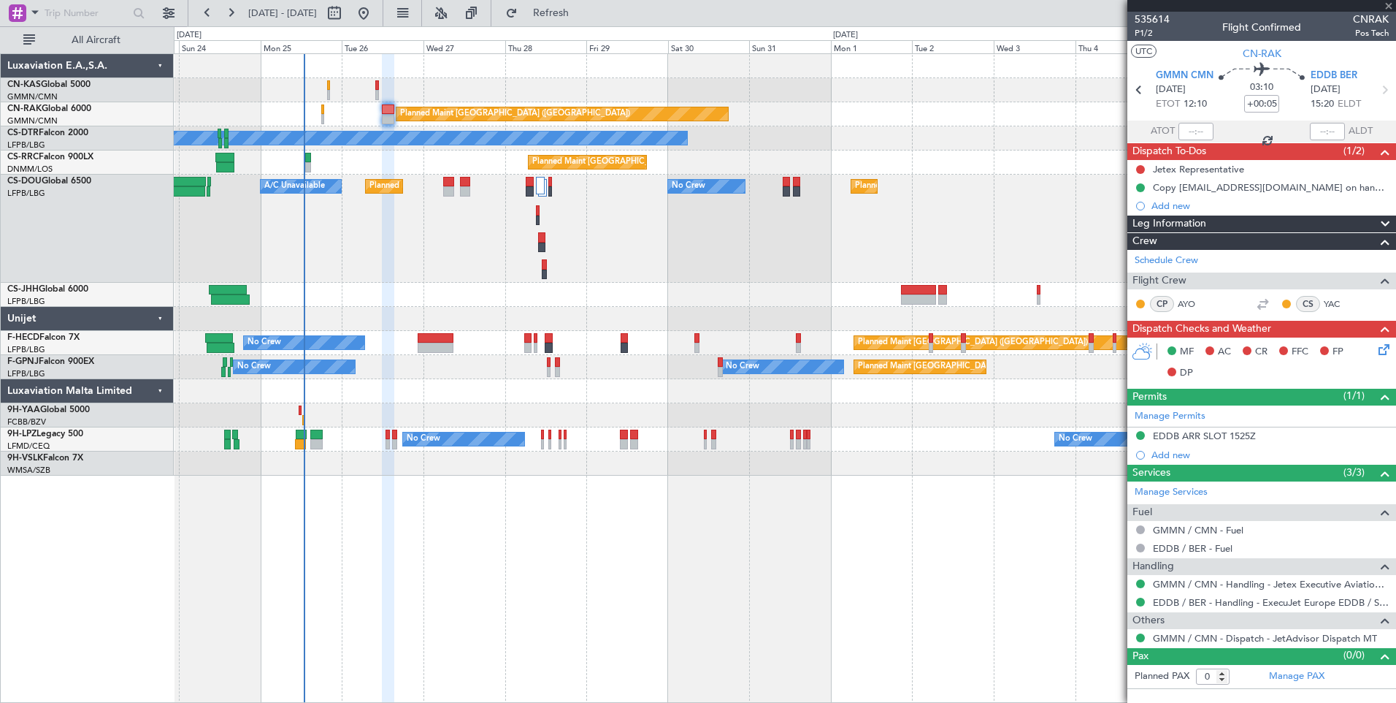
type input "-00:05"
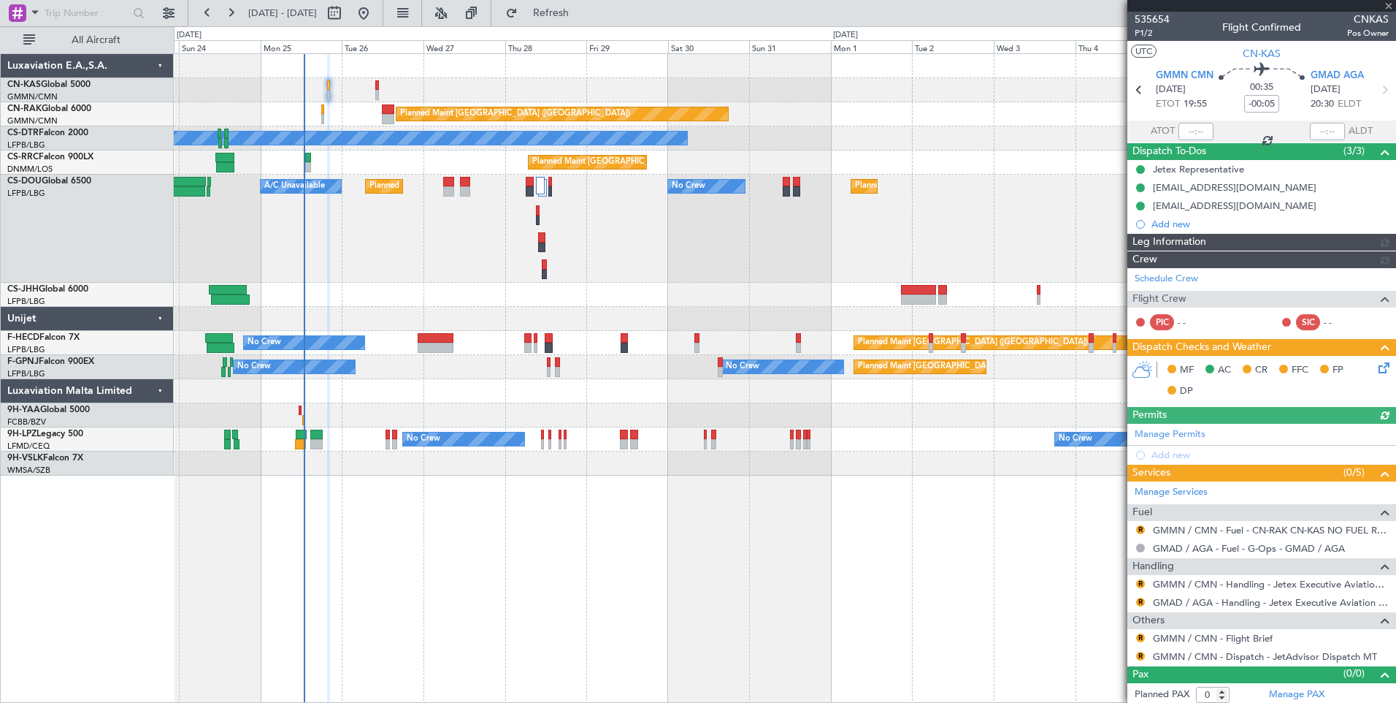
type input "[PERSON_NAME] ([PERSON_NAME])"
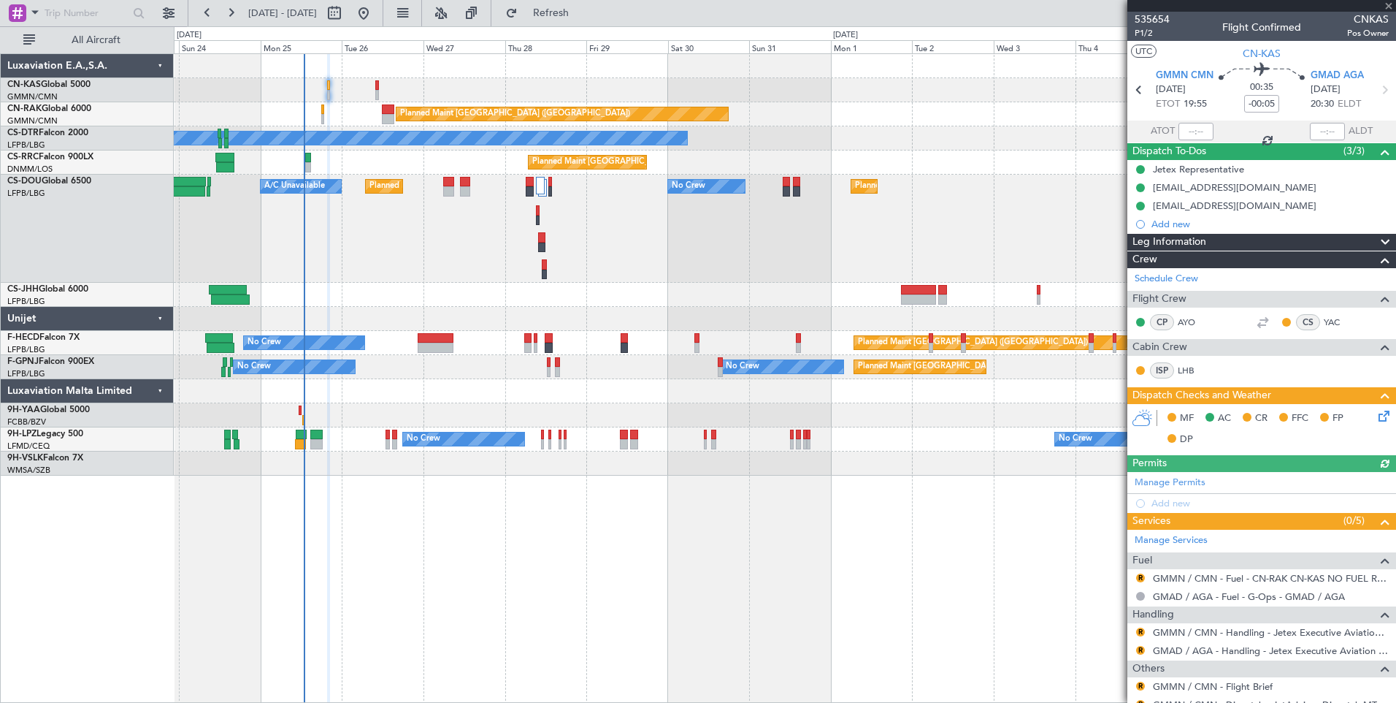
click at [1378, 418] on icon at bounding box center [1382, 414] width 12 height 12
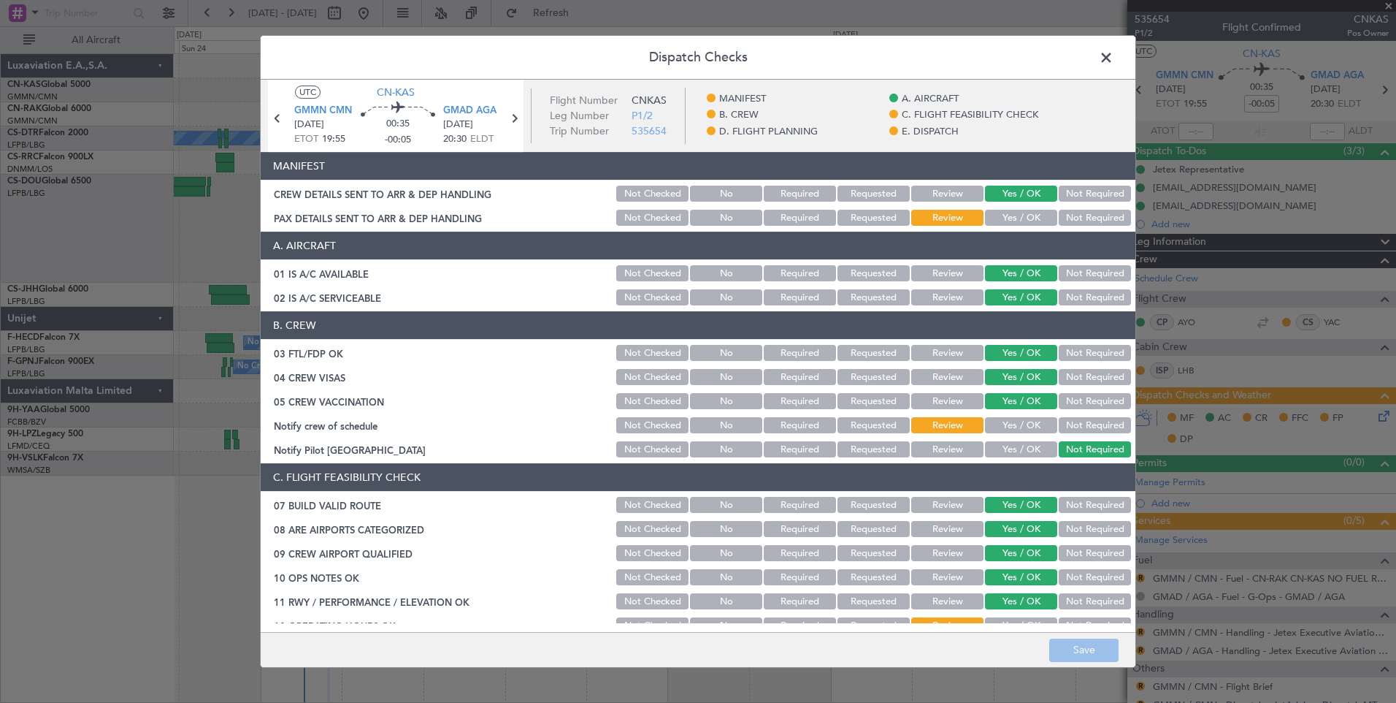
click at [1026, 213] on button "Yes / OK" at bounding box center [1021, 218] width 72 height 16
click at [1022, 422] on button "Yes / OK" at bounding box center [1021, 425] width 72 height 16
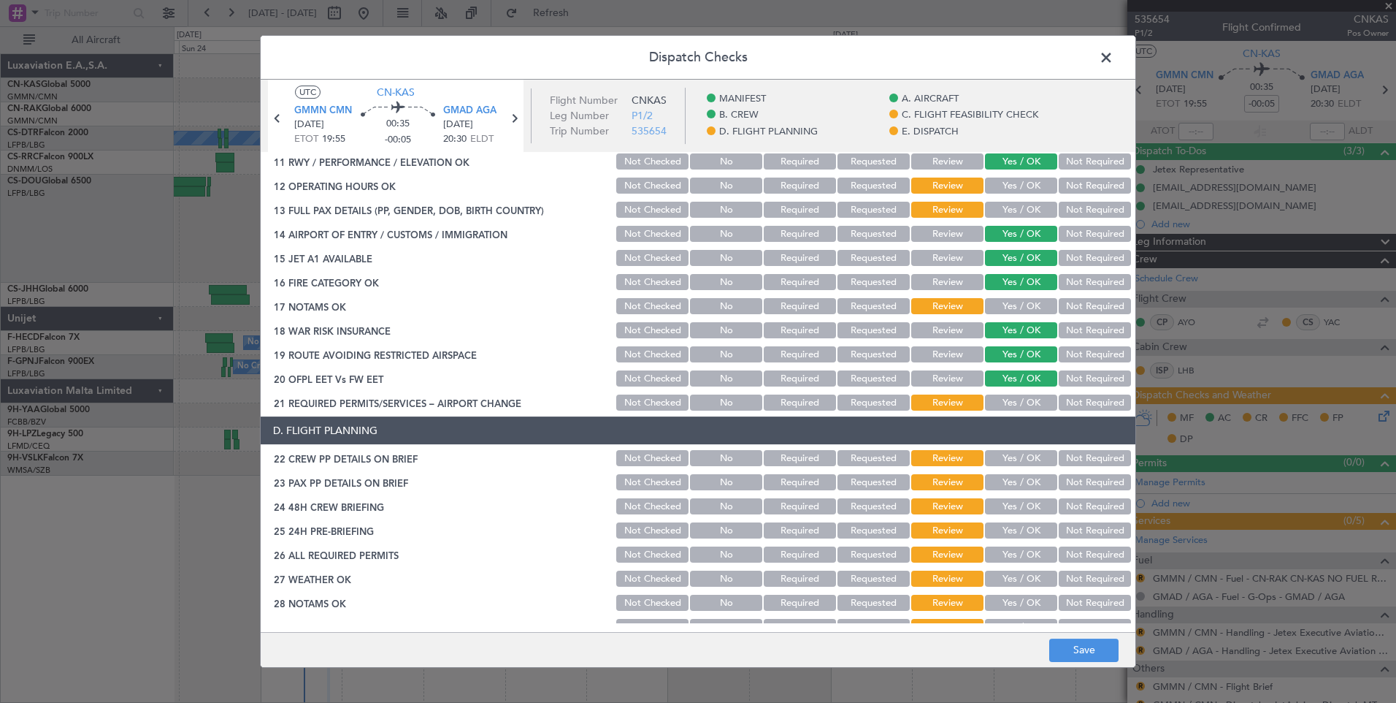
scroll to position [448, 0]
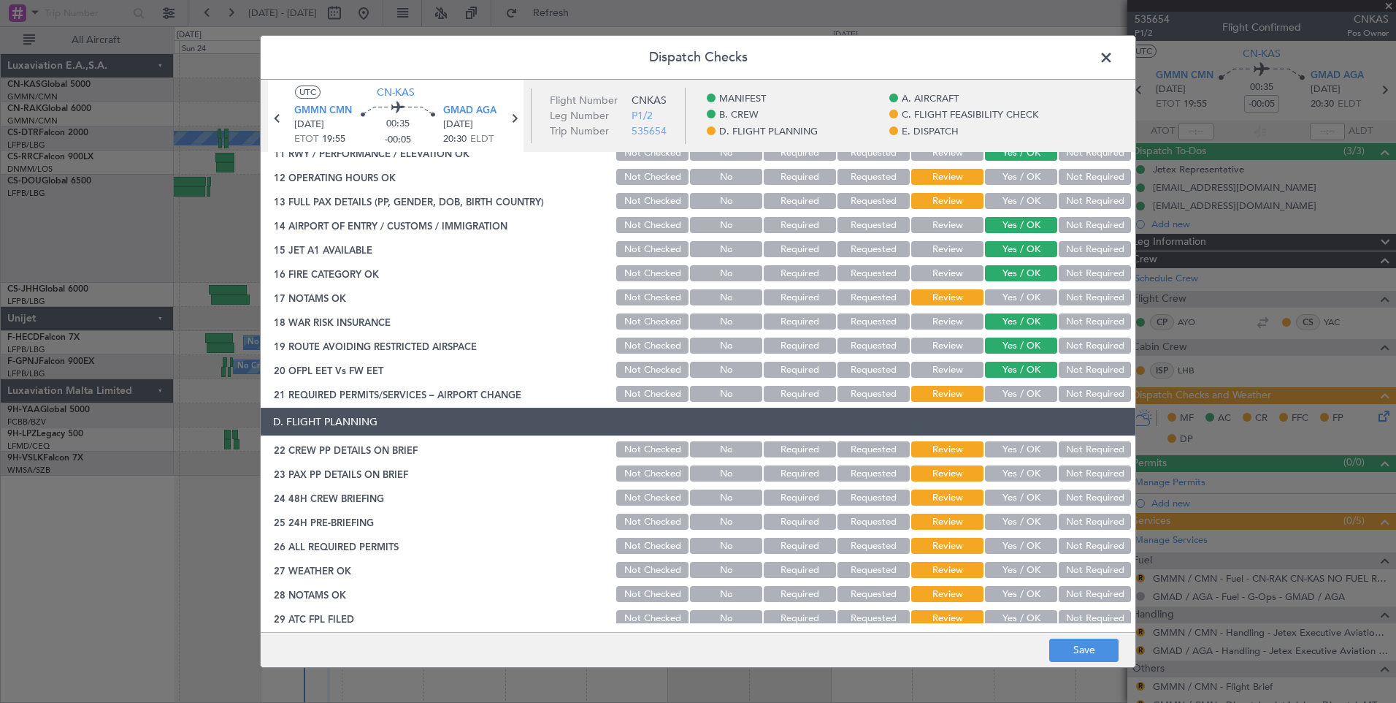
click at [1022, 179] on button "Yes / OK" at bounding box center [1021, 177] width 72 height 16
click at [1022, 203] on button "Yes / OK" at bounding box center [1021, 201] width 72 height 16
click at [1023, 308] on section "C. FLIGHT FEASIBILITY CHECK 07 BUILD VALID ROUTE Not Checked No Required Reques…" at bounding box center [698, 209] width 875 height 389
click at [1029, 303] on button "Yes / OK" at bounding box center [1021, 297] width 72 height 16
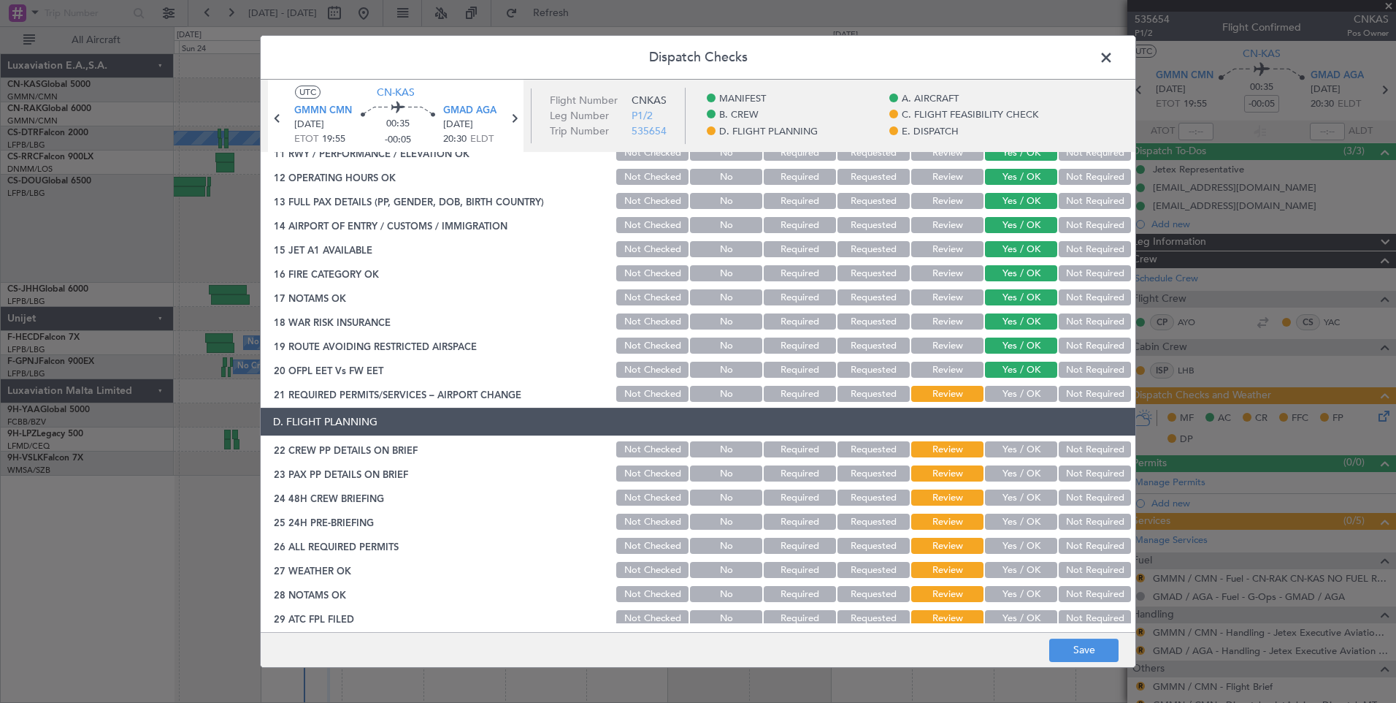
click at [1027, 391] on button "Yes / OK" at bounding box center [1021, 394] width 72 height 16
click at [1017, 459] on div "Yes / OK" at bounding box center [1020, 449] width 74 height 20
click at [1022, 454] on button "Yes / OK" at bounding box center [1021, 449] width 72 height 16
click at [1021, 481] on button "Yes / OK" at bounding box center [1021, 473] width 72 height 16
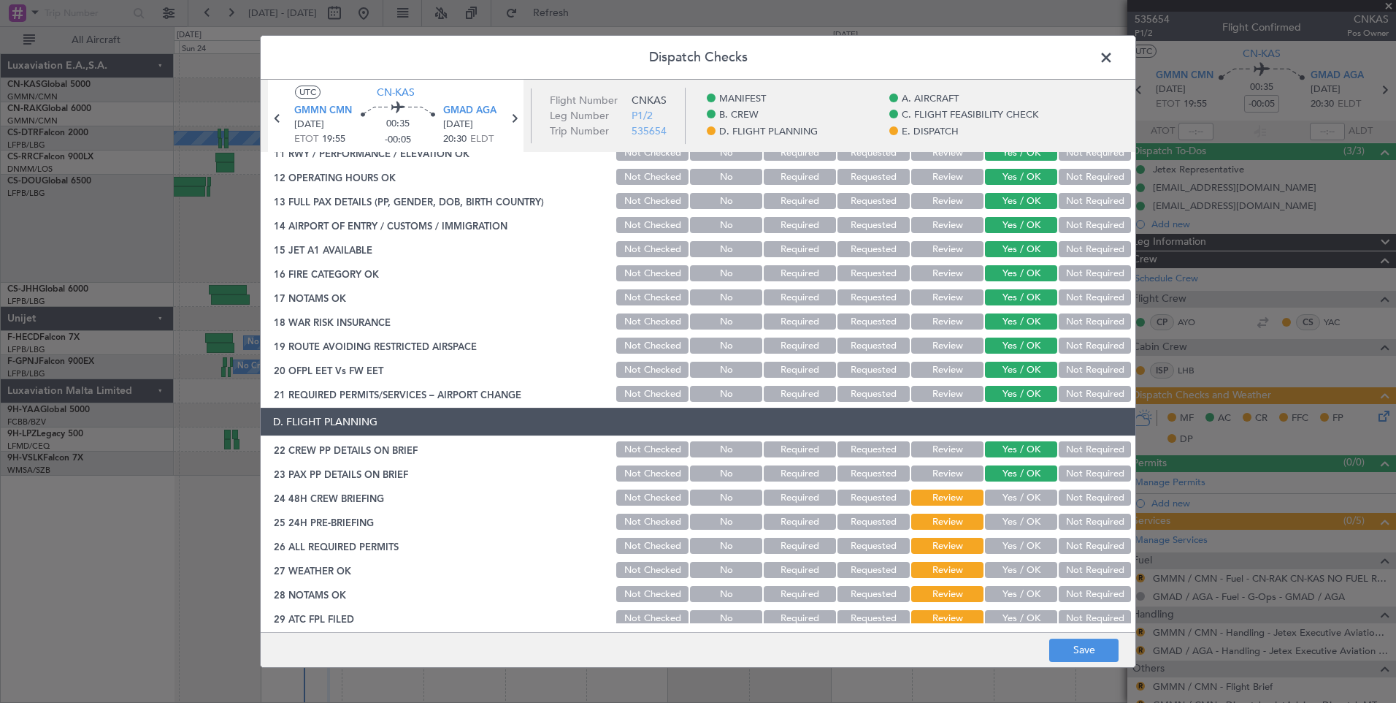
click at [1020, 503] on button "Yes / OK" at bounding box center [1021, 497] width 72 height 16
click at [1032, 522] on button "Yes / OK" at bounding box center [1021, 521] width 72 height 16
click at [1030, 548] on button "Yes / OK" at bounding box center [1021, 546] width 72 height 16
click at [1023, 575] on button "Yes / OK" at bounding box center [1021, 570] width 72 height 16
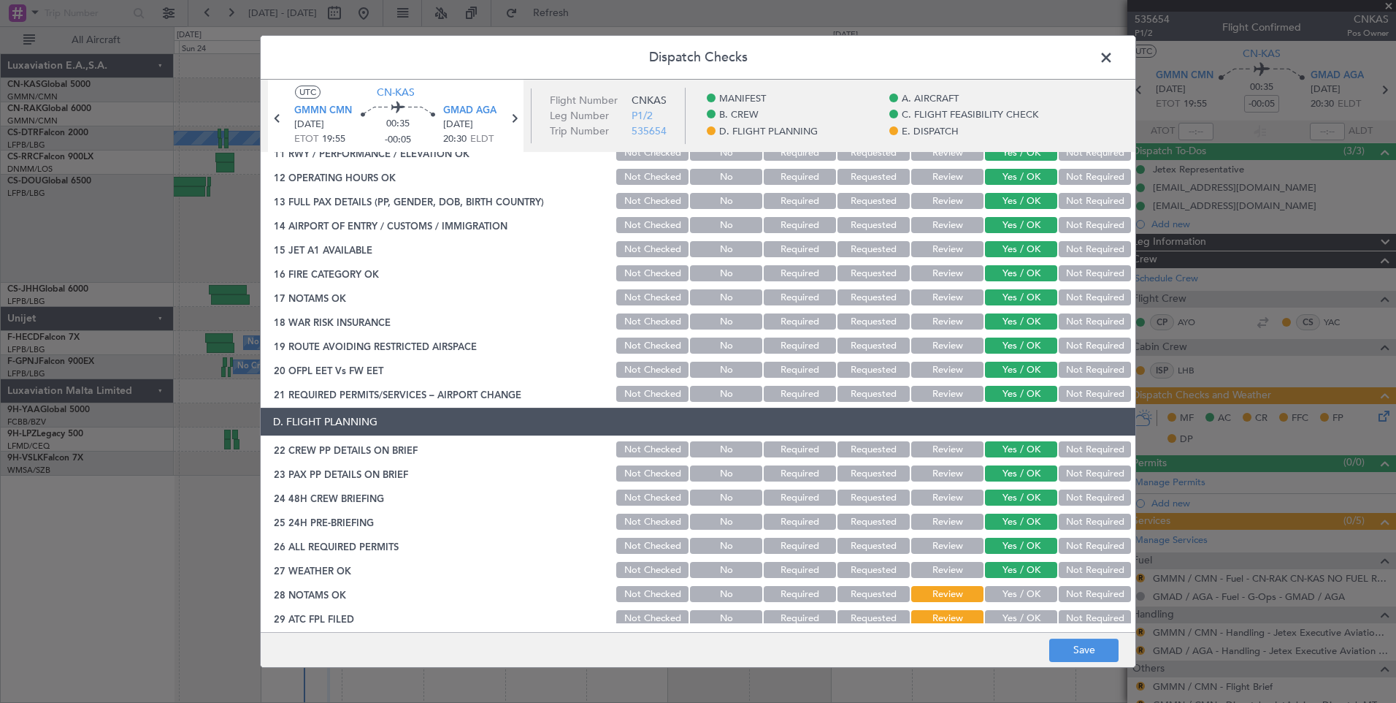
click at [1023, 607] on section "D. FLIGHT PLANNING 22 CREW PP DETAILS ON BRIEF Not Checked No Required Requeste…" at bounding box center [698, 554] width 875 height 293
click at [1023, 621] on button "Yes / OK" at bounding box center [1021, 618] width 72 height 16
click at [1033, 584] on div "Yes / OK" at bounding box center [1020, 594] width 74 height 20
click at [1033, 597] on button "Yes / OK" at bounding box center [1021, 594] width 72 height 16
click at [1123, 442] on div "22 CREW PP DETAILS ON BRIEF Not Checked No Required Requested Review Yes / OK N…" at bounding box center [698, 449] width 875 height 20
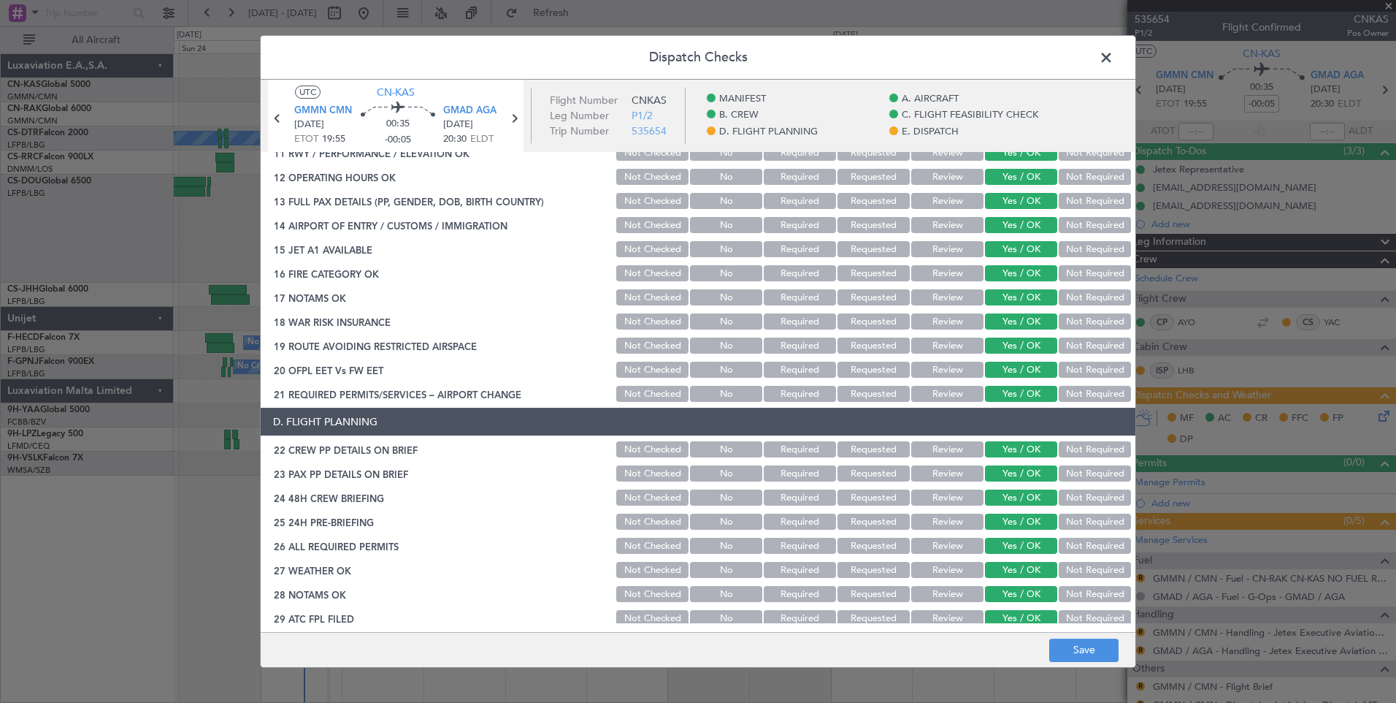
scroll to position [851, 0]
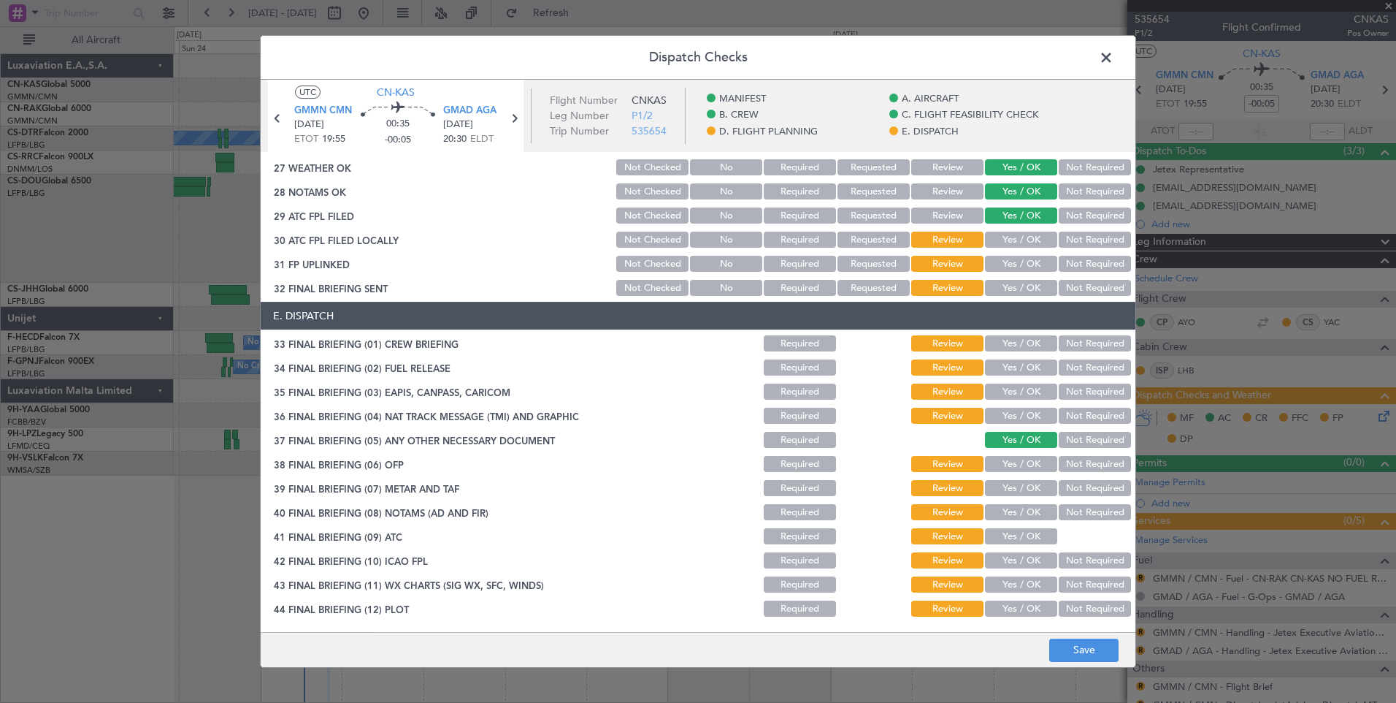
click at [1015, 242] on button "Yes / OK" at bounding box center [1021, 240] width 72 height 16
click at [1014, 262] on button "Yes / OK" at bounding box center [1021, 264] width 72 height 16
click at [1012, 287] on button "Yes / OK" at bounding box center [1021, 288] width 72 height 16
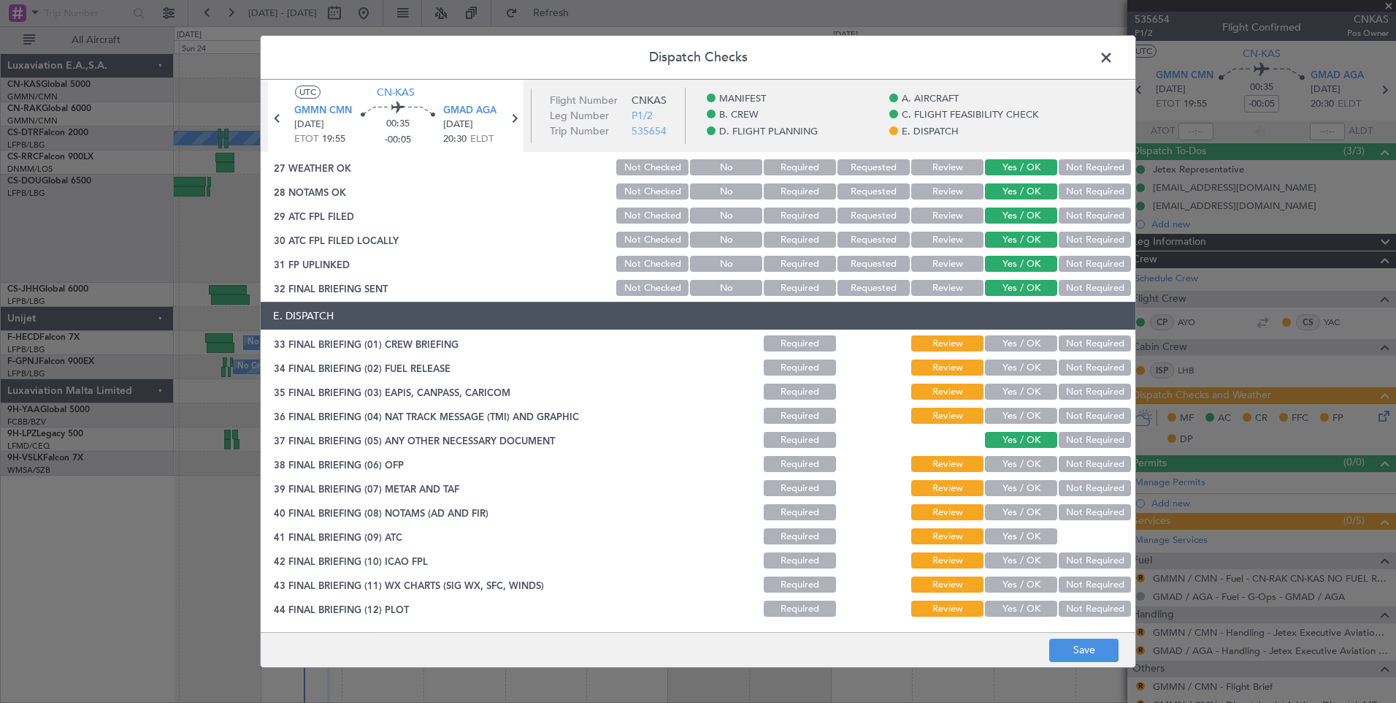
click at [1010, 351] on button "Yes / OK" at bounding box center [1021, 343] width 72 height 16
click at [1019, 365] on button "Yes / OK" at bounding box center [1021, 367] width 72 height 16
click at [1019, 384] on button "Yes / OK" at bounding box center [1021, 391] width 72 height 16
click at [1018, 415] on button "Yes / OK" at bounding box center [1021, 416] width 72 height 16
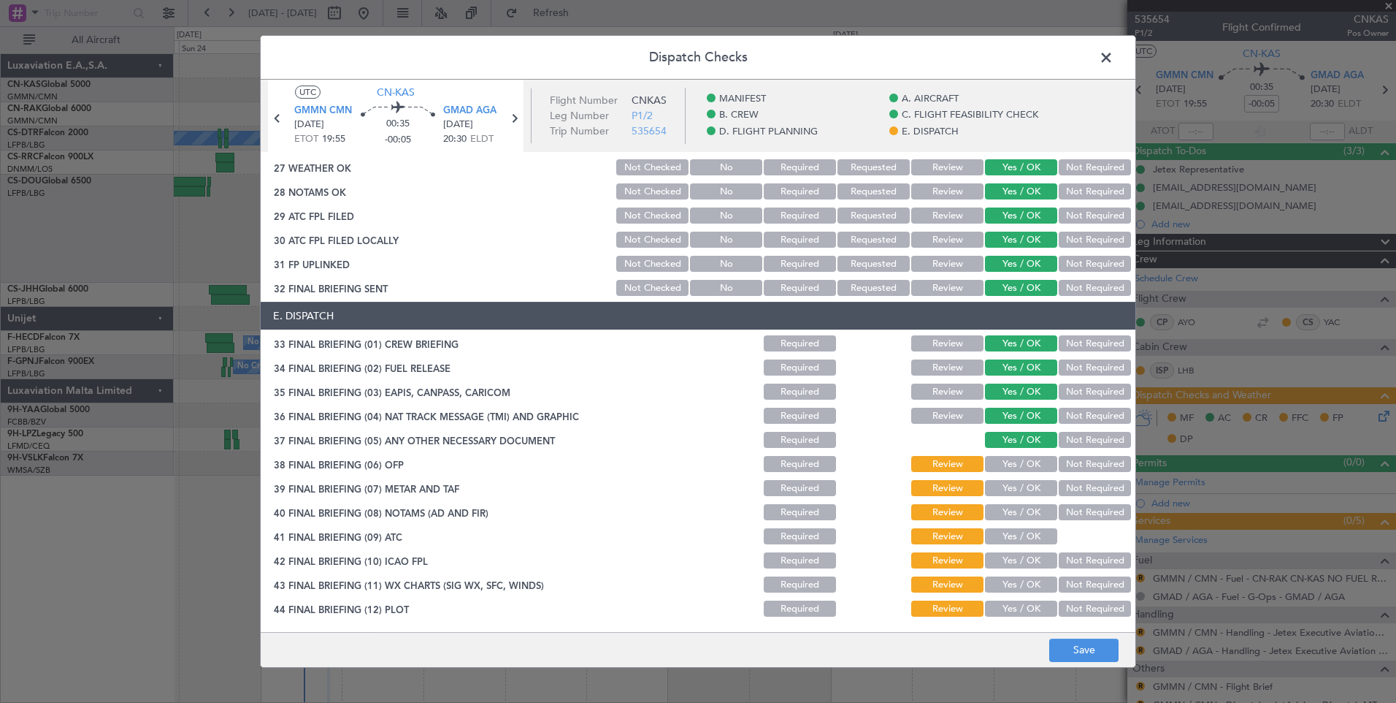
click at [1017, 465] on button "Yes / OK" at bounding box center [1021, 464] width 72 height 16
click at [1015, 491] on button "Yes / OK" at bounding box center [1021, 488] width 72 height 16
click at [1017, 509] on button "Yes / OK" at bounding box center [1021, 512] width 72 height 16
click at [1017, 534] on button "Yes / OK" at bounding box center [1021, 536] width 72 height 16
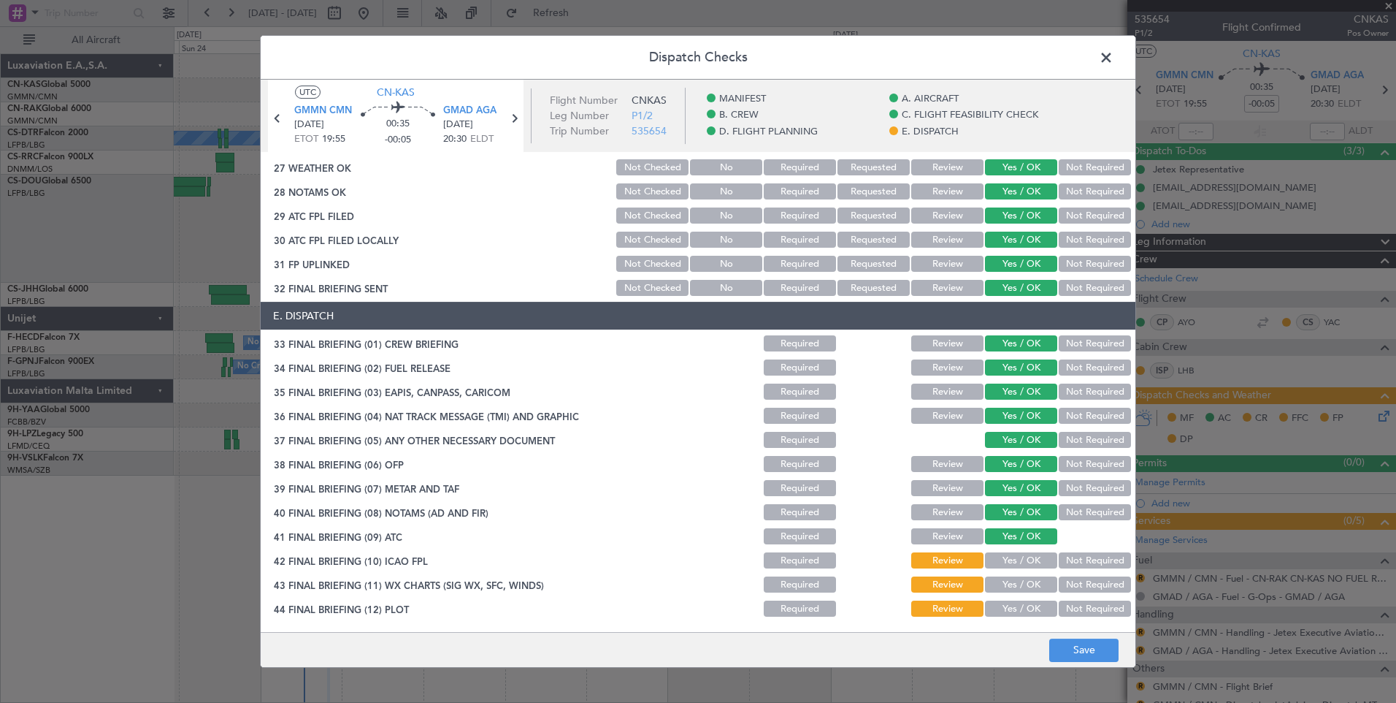
click at [1017, 557] on button "Yes / OK" at bounding box center [1021, 560] width 72 height 16
click at [1017, 583] on button "Yes / OK" at bounding box center [1021, 584] width 72 height 16
click at [1016, 598] on div "Yes / OK" at bounding box center [1020, 608] width 74 height 20
click at [1013, 613] on button "Yes / OK" at bounding box center [1021, 608] width 72 height 16
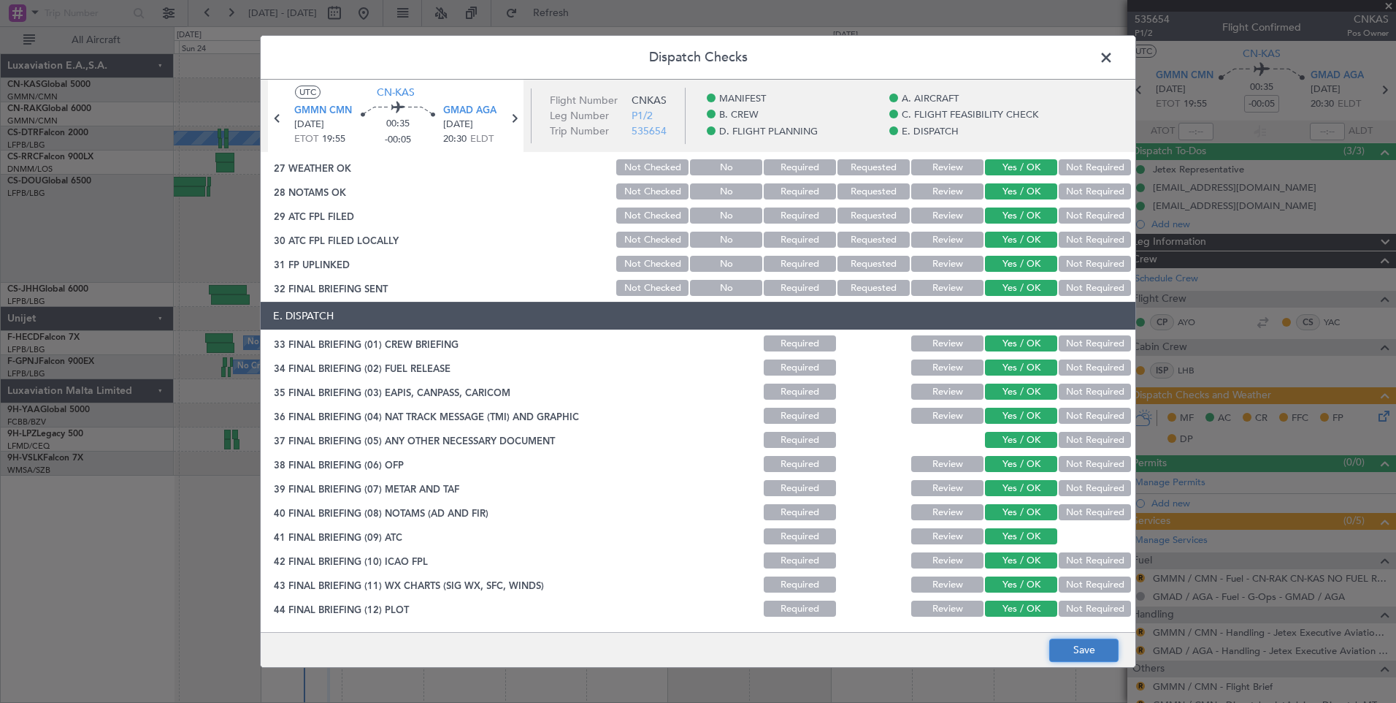
click at [1067, 646] on button "Save" at bounding box center [1084, 649] width 69 height 23
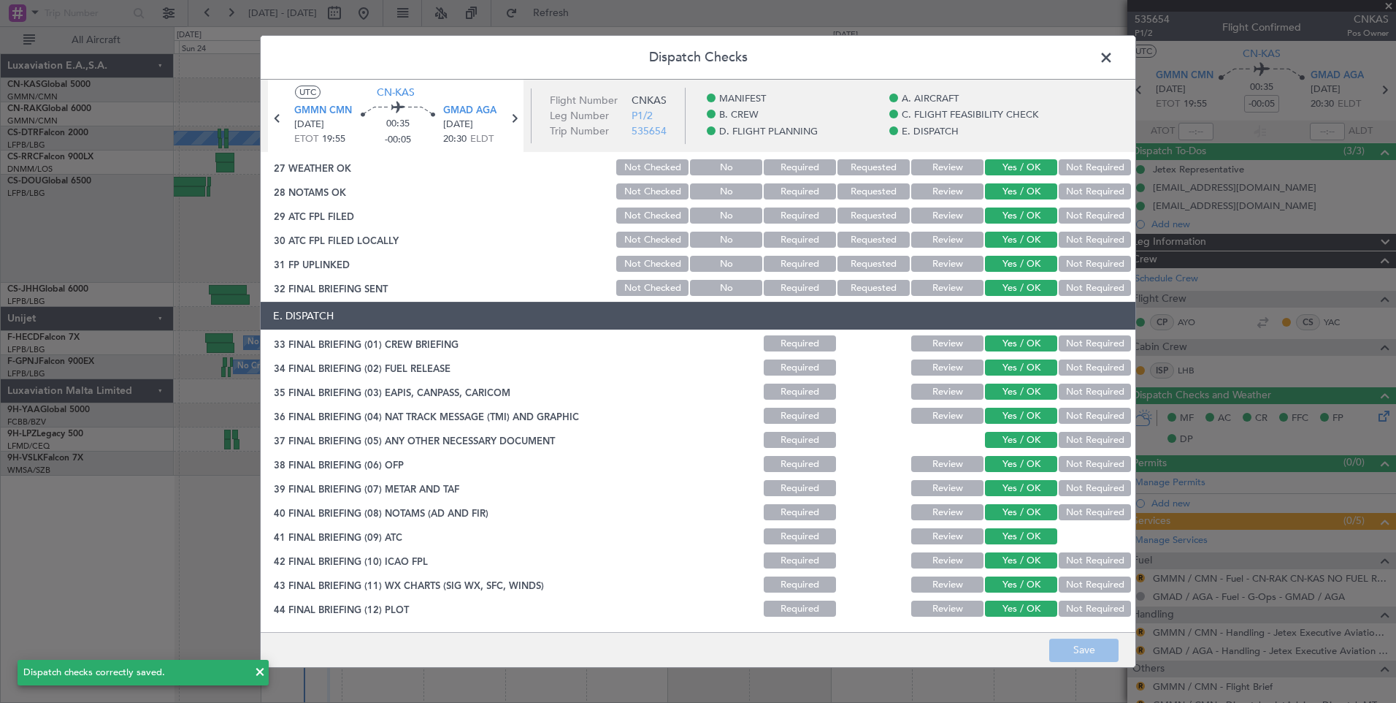
click at [1114, 52] on span at bounding box center [1114, 61] width 0 height 29
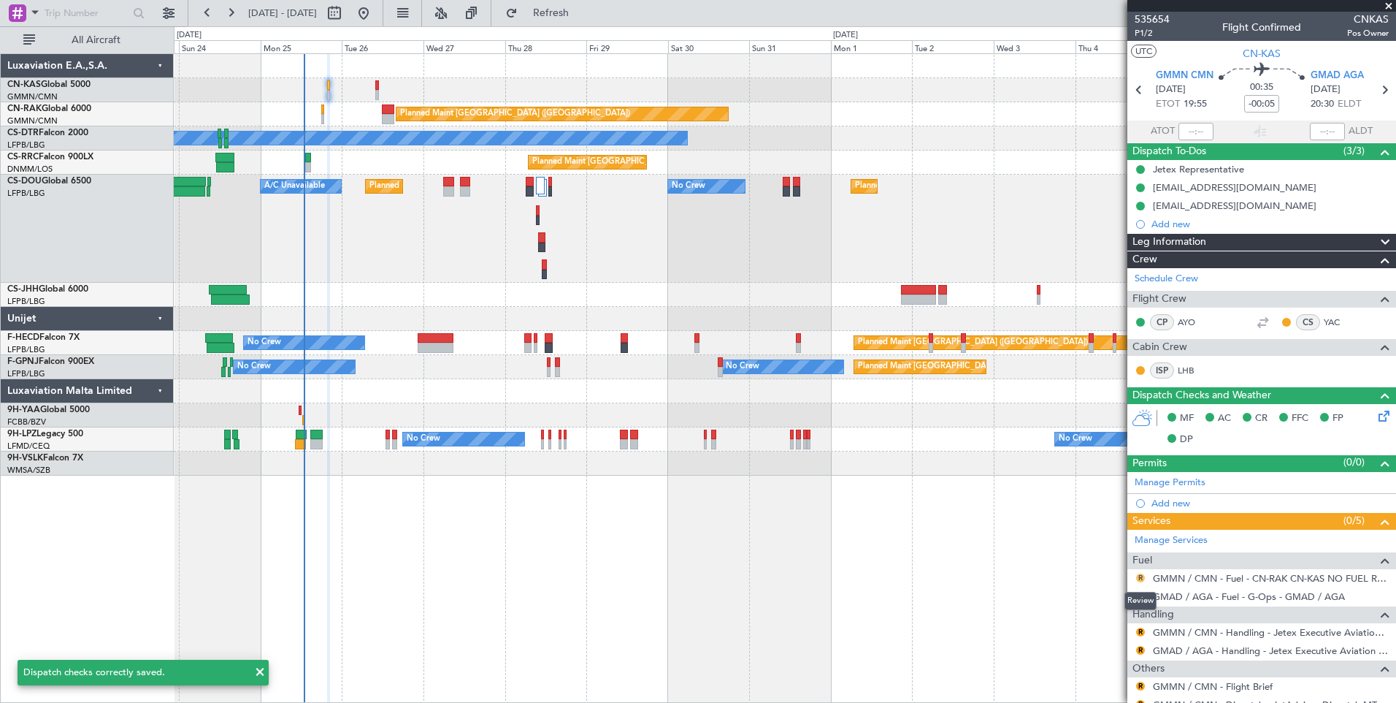
click at [1142, 577] on button "R" at bounding box center [1140, 577] width 9 height 9
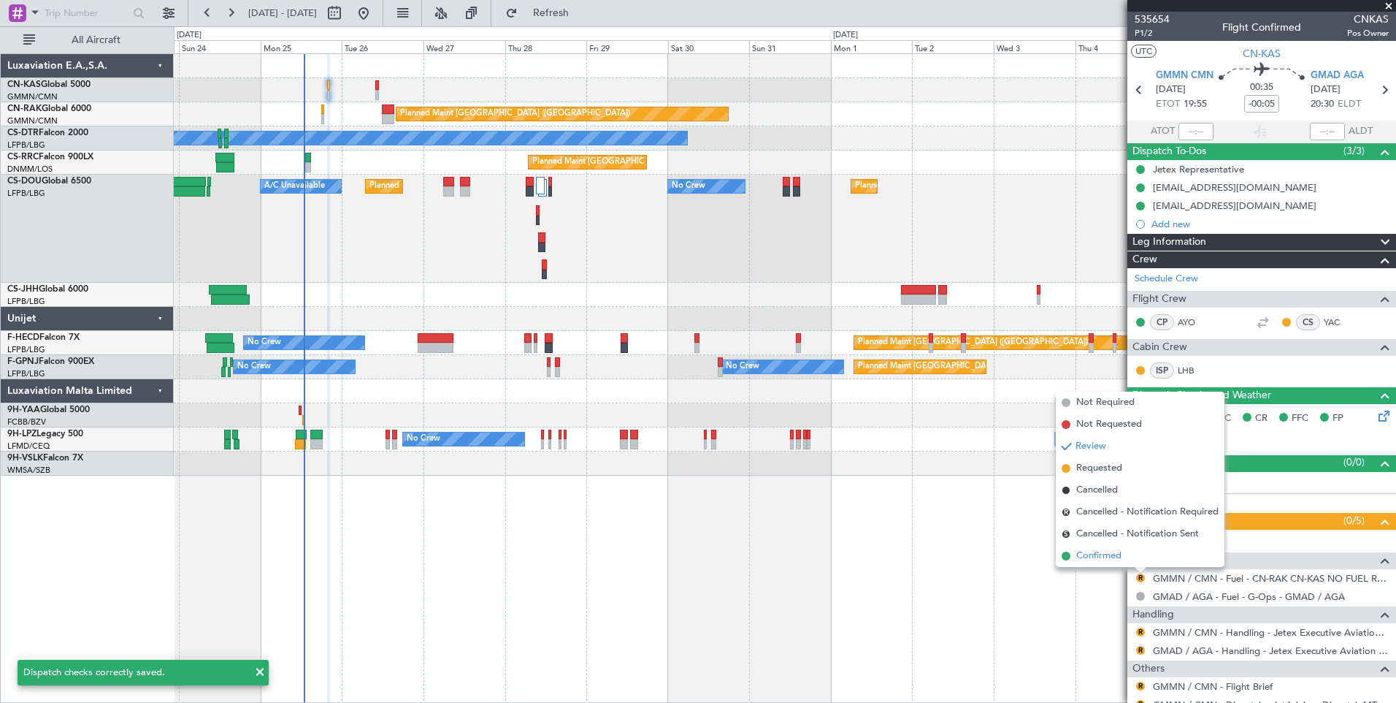
click at [1115, 558] on span "Confirmed" at bounding box center [1099, 556] width 45 height 15
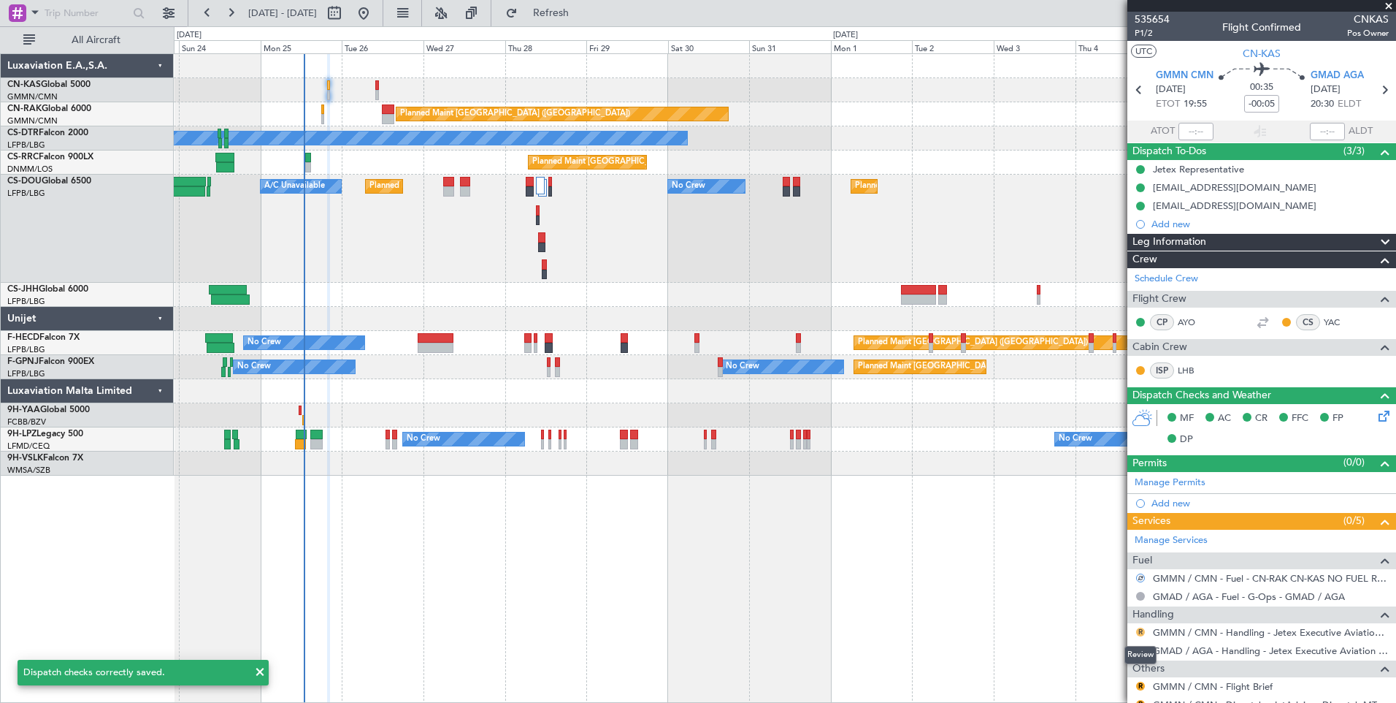
click at [1142, 633] on button "R" at bounding box center [1140, 631] width 9 height 9
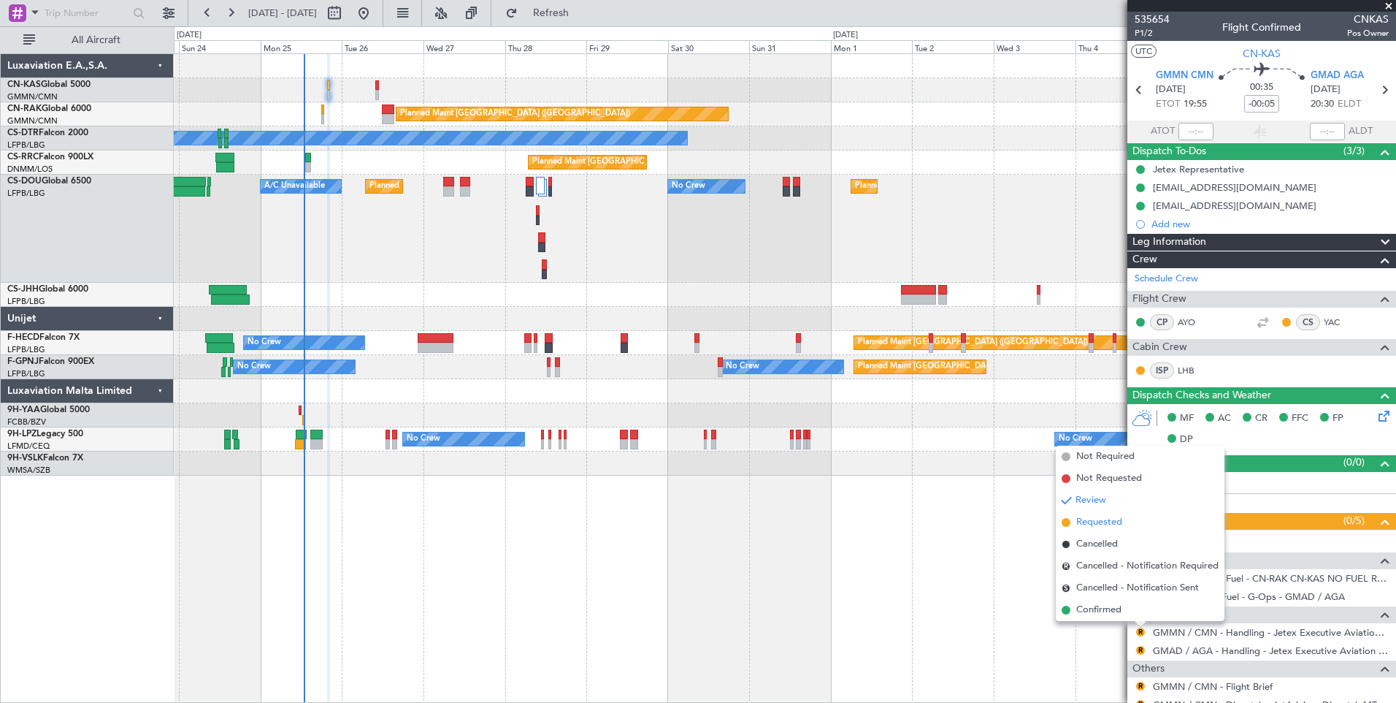
click at [1103, 520] on span "Requested" at bounding box center [1100, 522] width 46 height 15
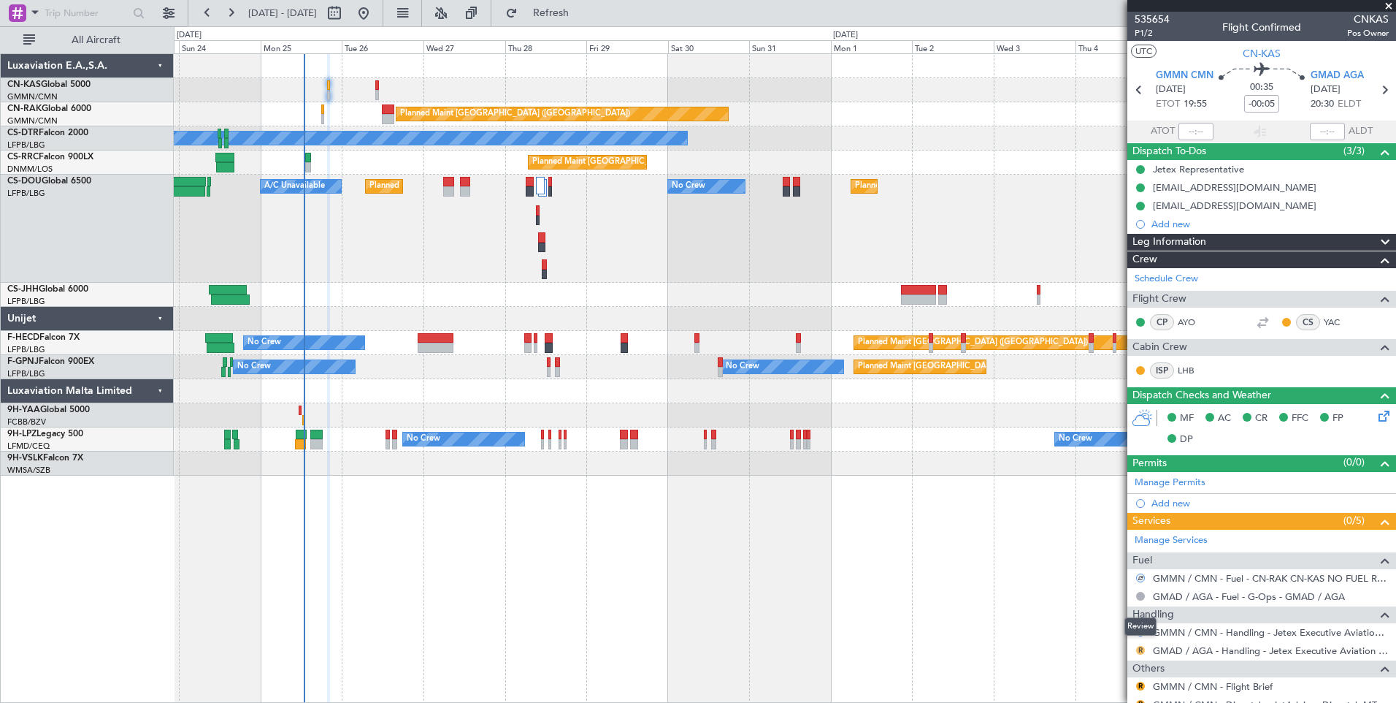
click at [1136, 650] on button "R" at bounding box center [1140, 650] width 9 height 9
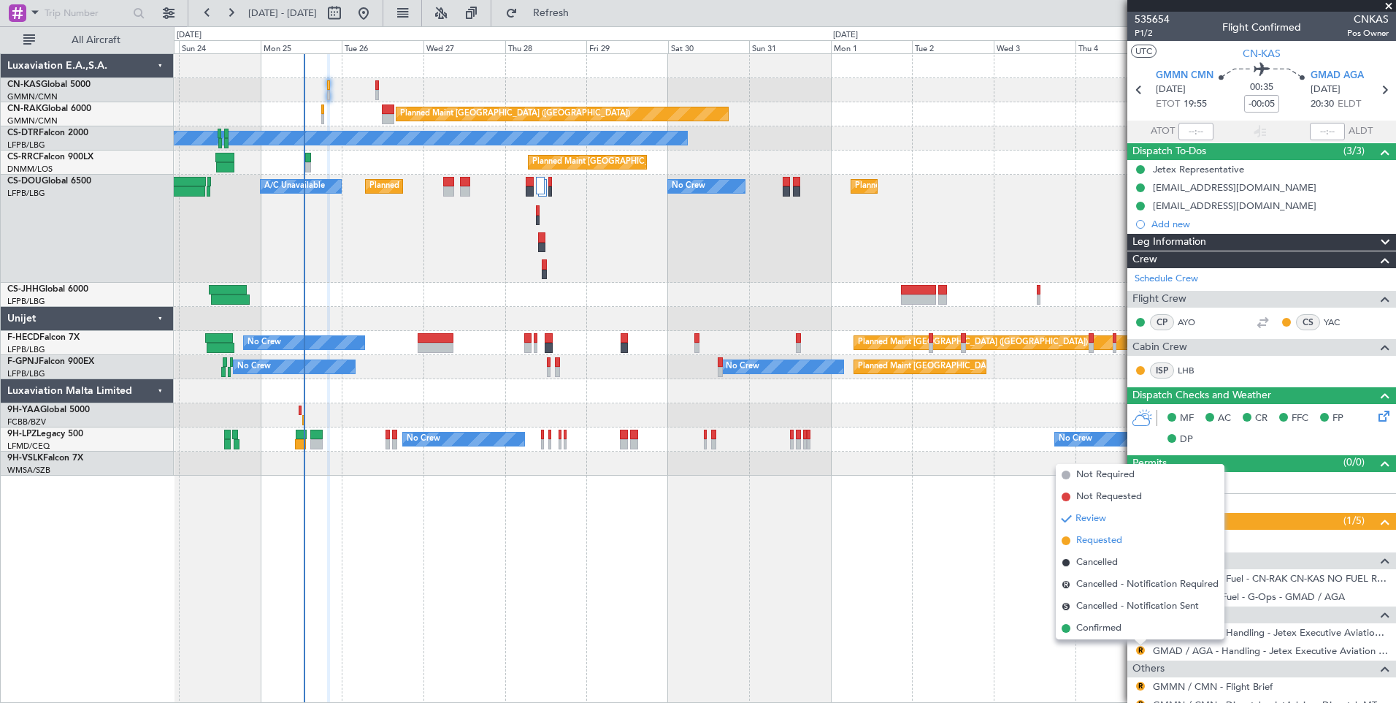
click at [1098, 538] on span "Requested" at bounding box center [1100, 540] width 46 height 15
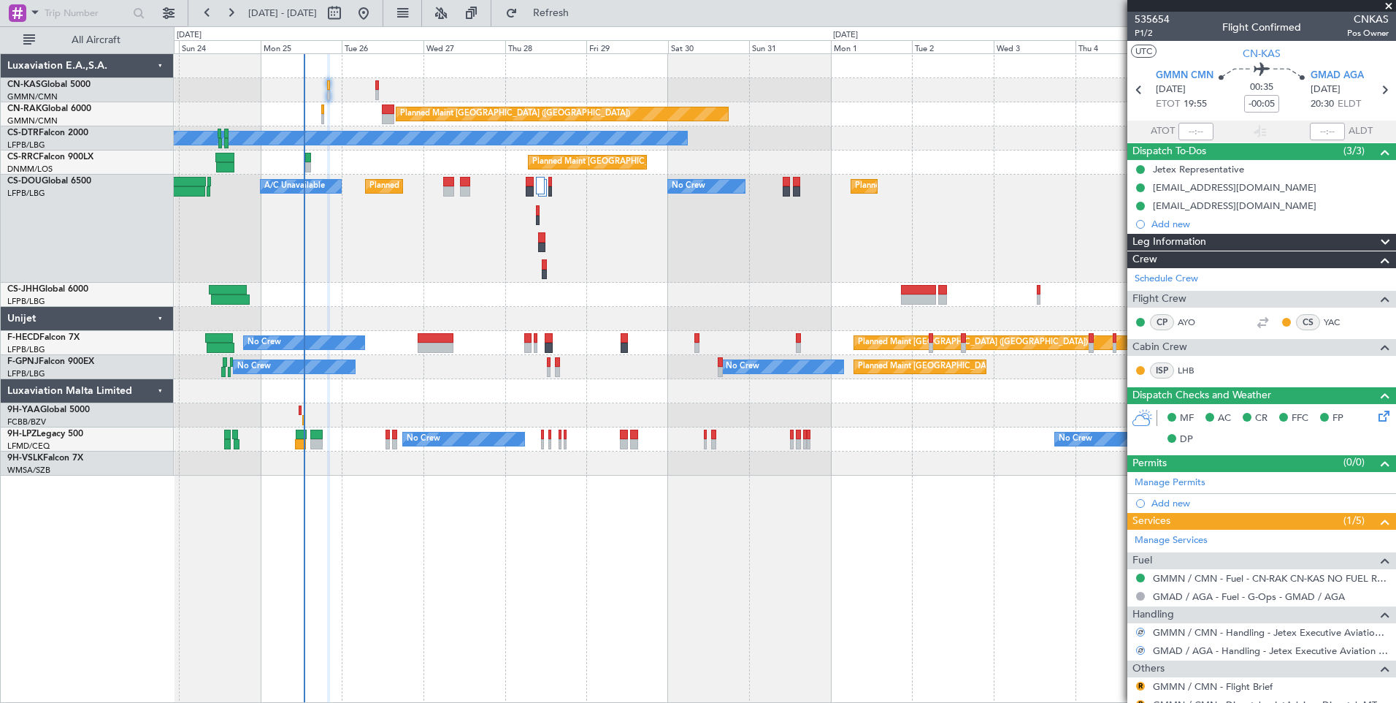
scroll to position [52, 0]
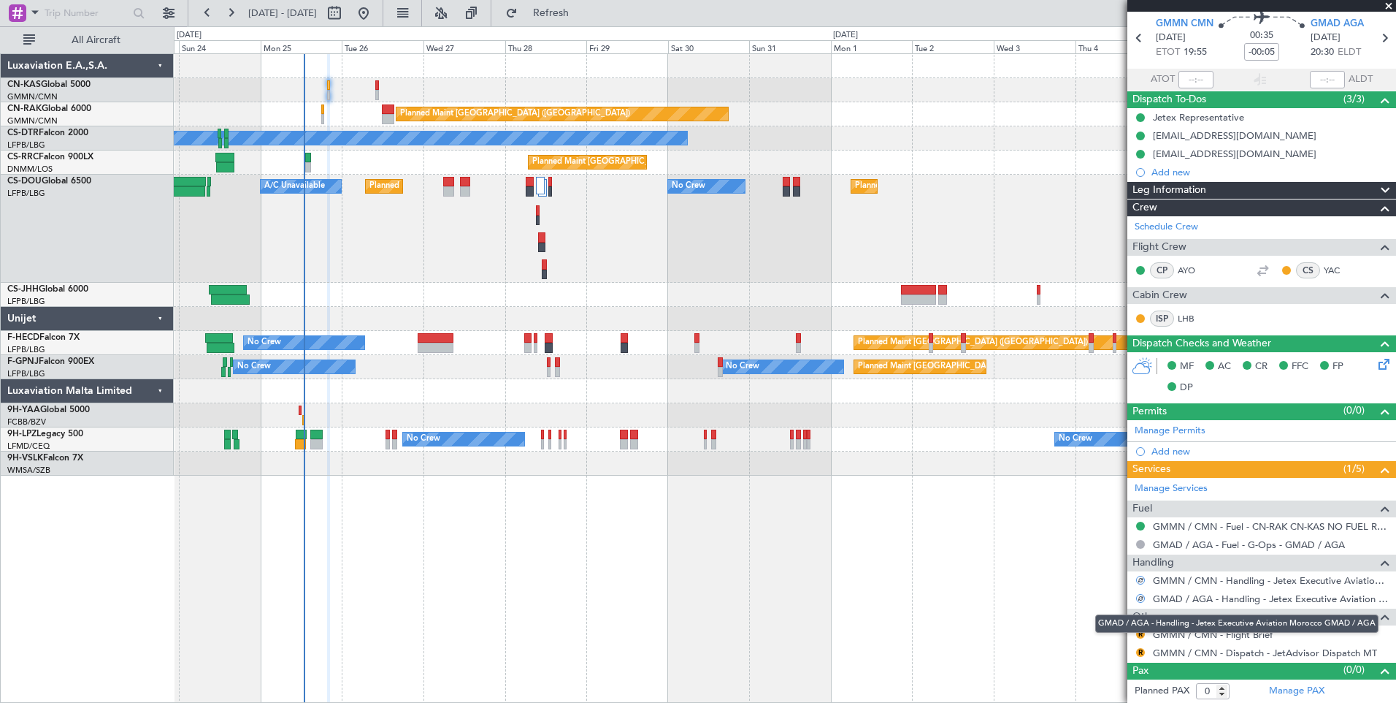
click at [1142, 633] on mat-tooltip-component "GMAD / AGA - Handling - Jetex Executive Aviation Morocco GMAD / AGA" at bounding box center [1237, 623] width 304 height 39
click at [1139, 633] on button "R" at bounding box center [1140, 634] width 9 height 9
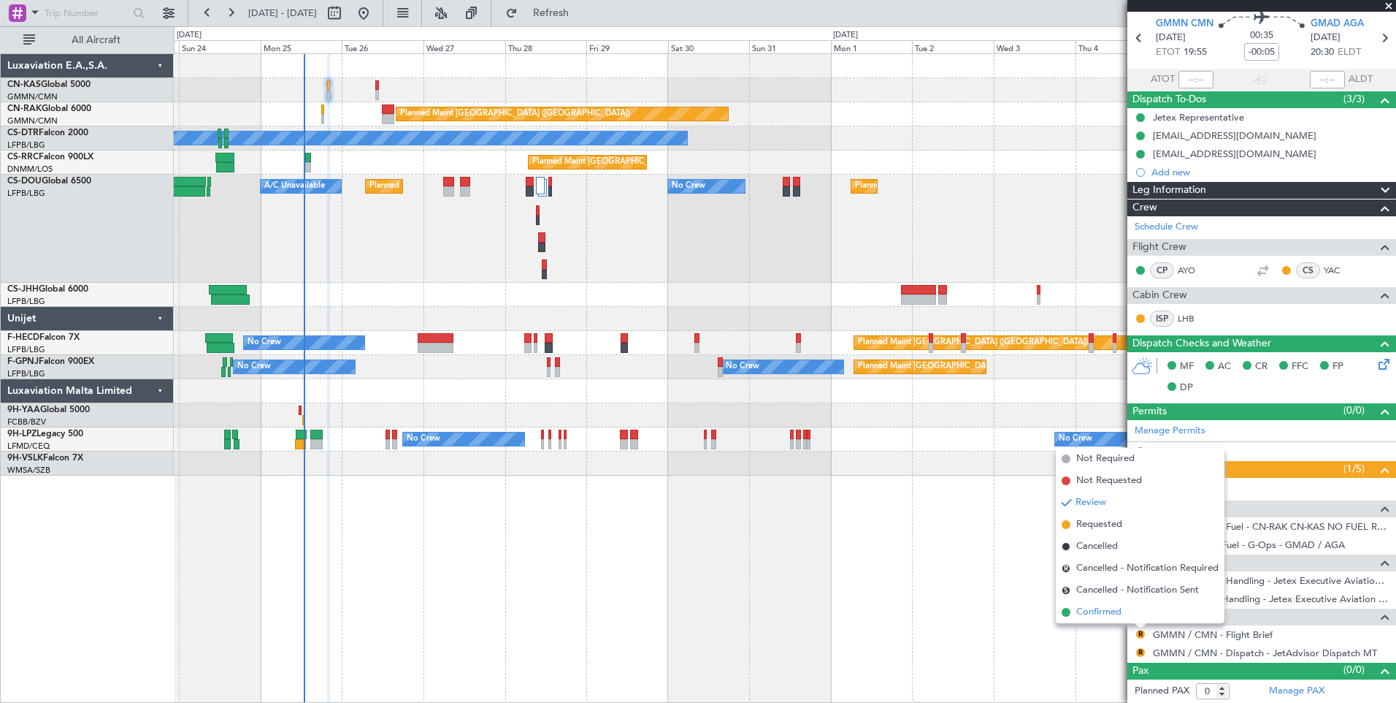
click at [1123, 612] on li "Confirmed" at bounding box center [1140, 612] width 169 height 22
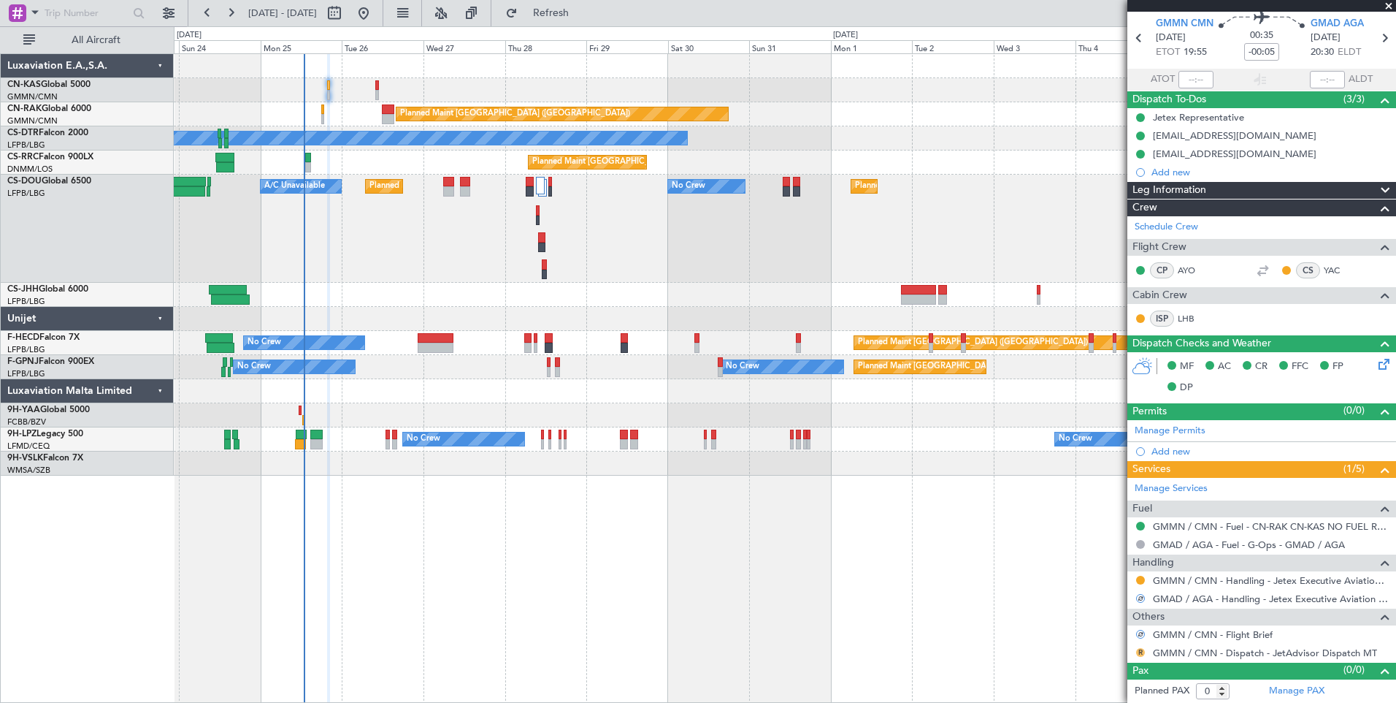
click at [1142, 654] on button "R" at bounding box center [1140, 652] width 9 height 9
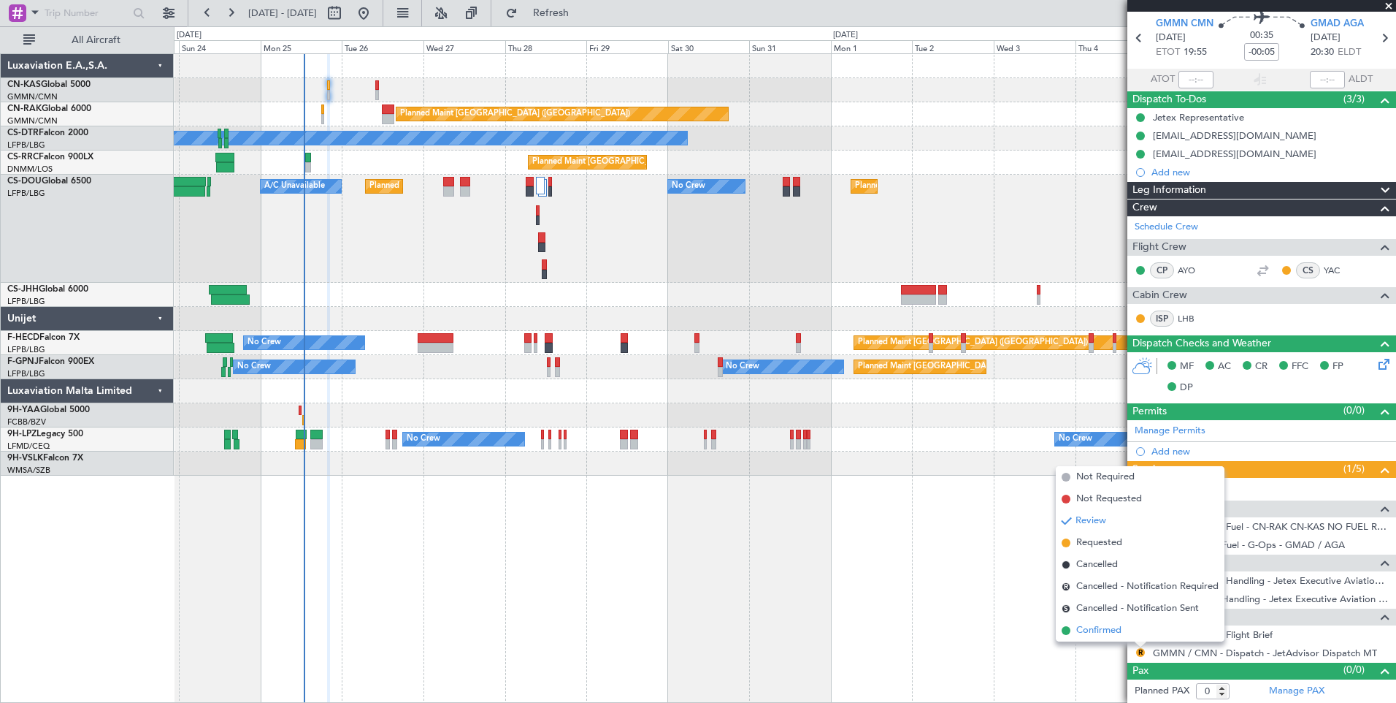
click at [1110, 624] on span "Confirmed" at bounding box center [1099, 630] width 45 height 15
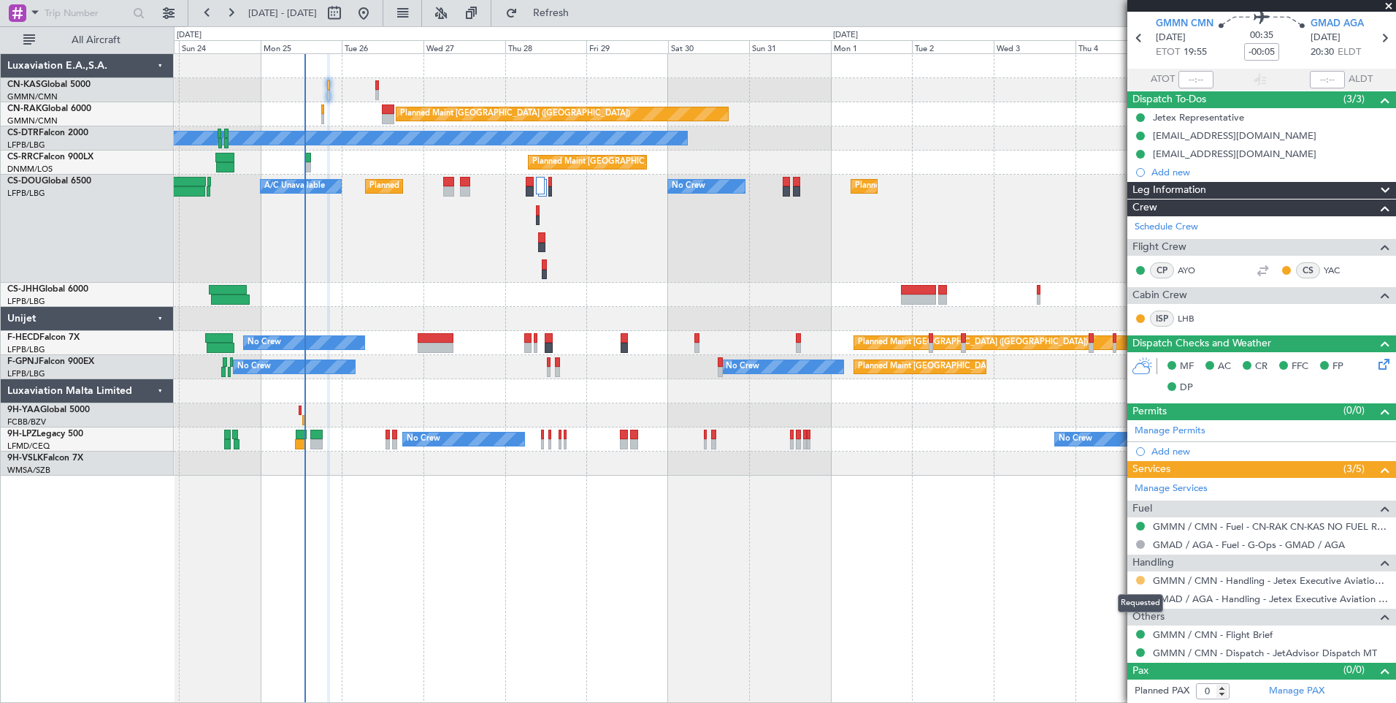
click at [1139, 577] on button at bounding box center [1140, 580] width 9 height 9
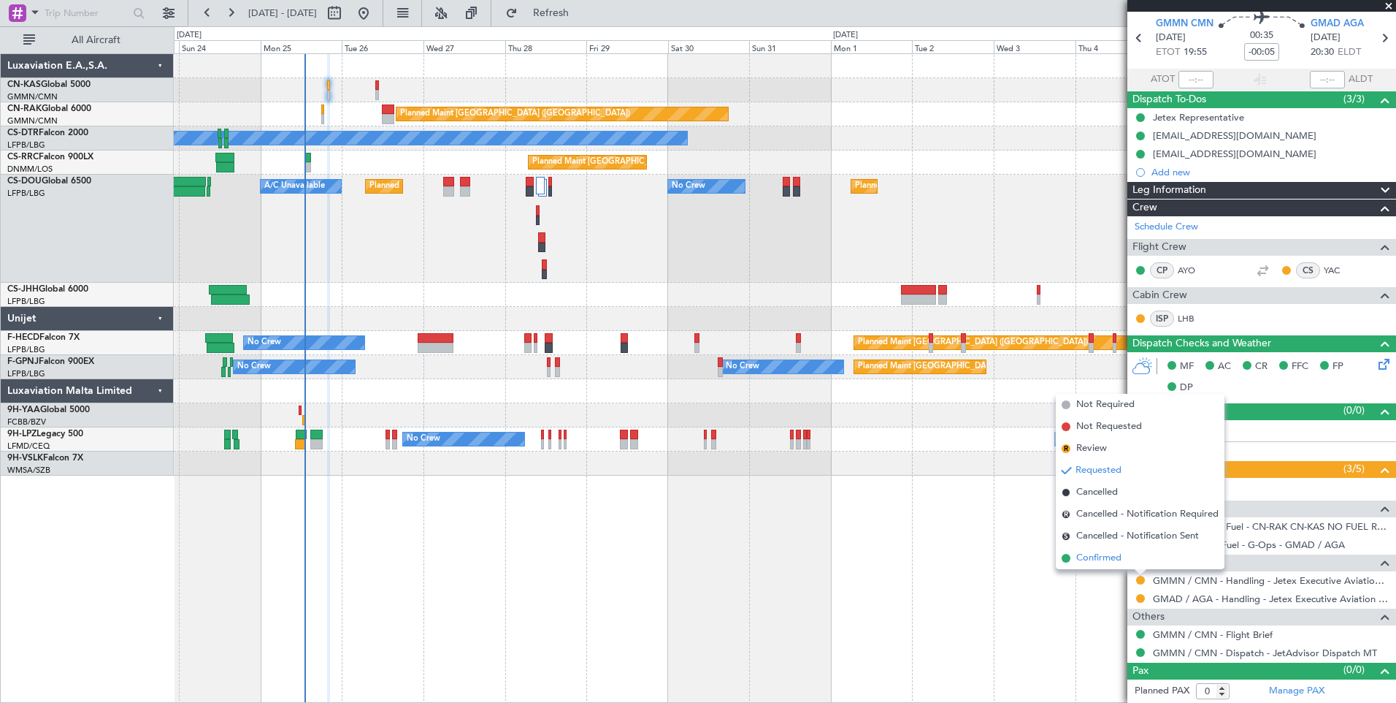
click at [1124, 556] on li "Confirmed" at bounding box center [1140, 558] width 169 height 22
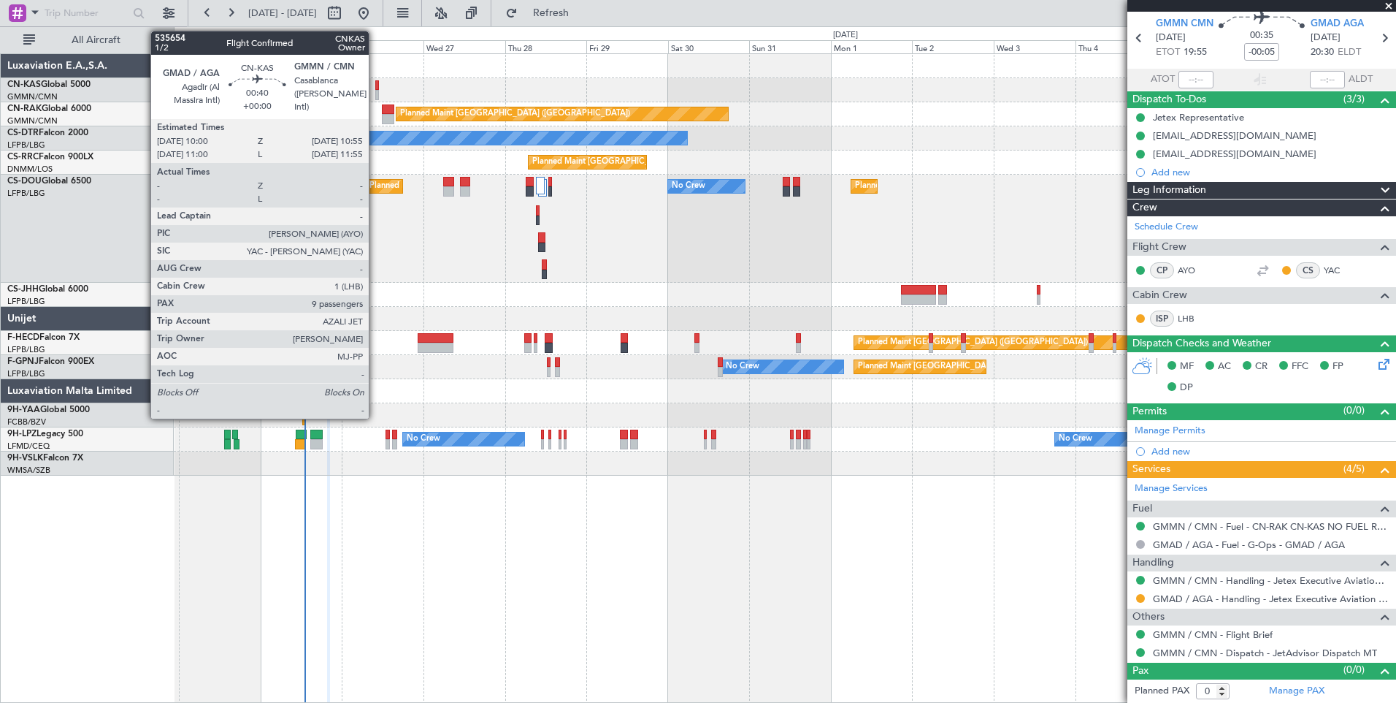
click at [375, 85] on div at bounding box center [377, 85] width 4 height 10
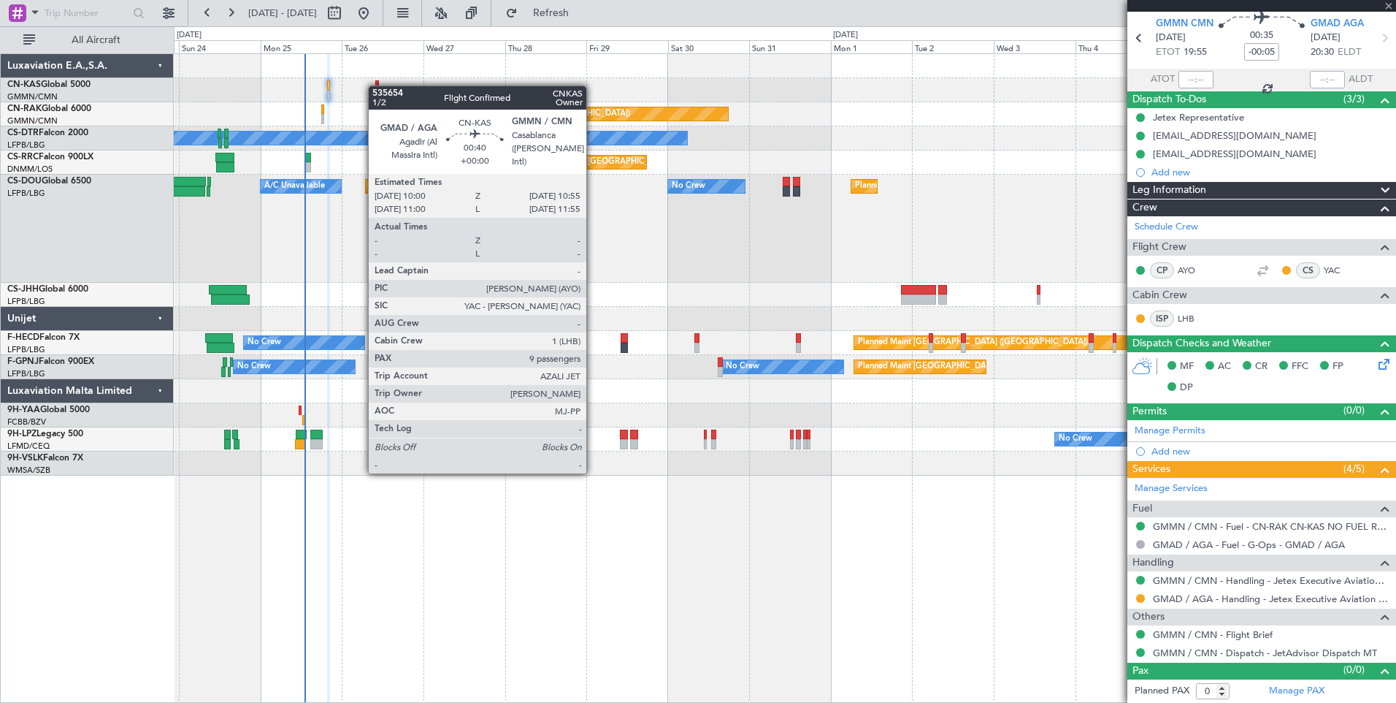
type input "9"
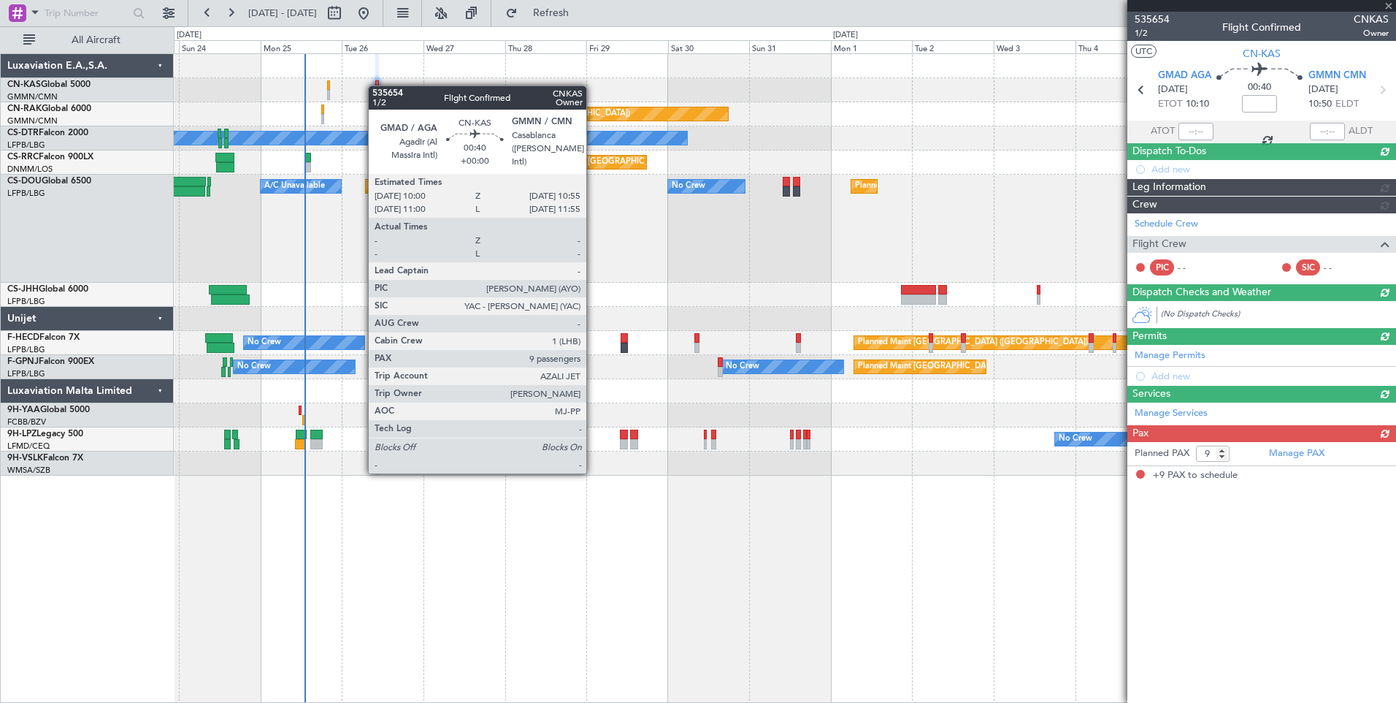
scroll to position [0, 0]
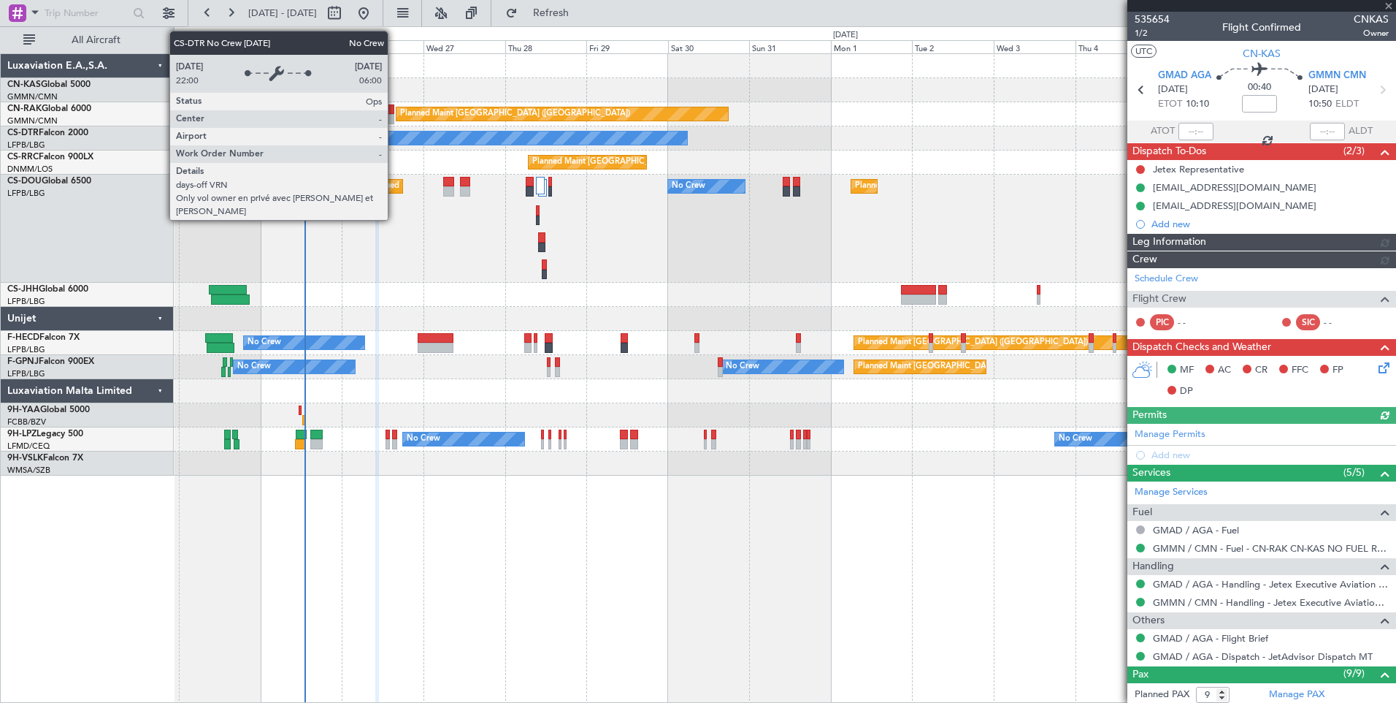
type input "[PERSON_NAME] ([PERSON_NAME])"
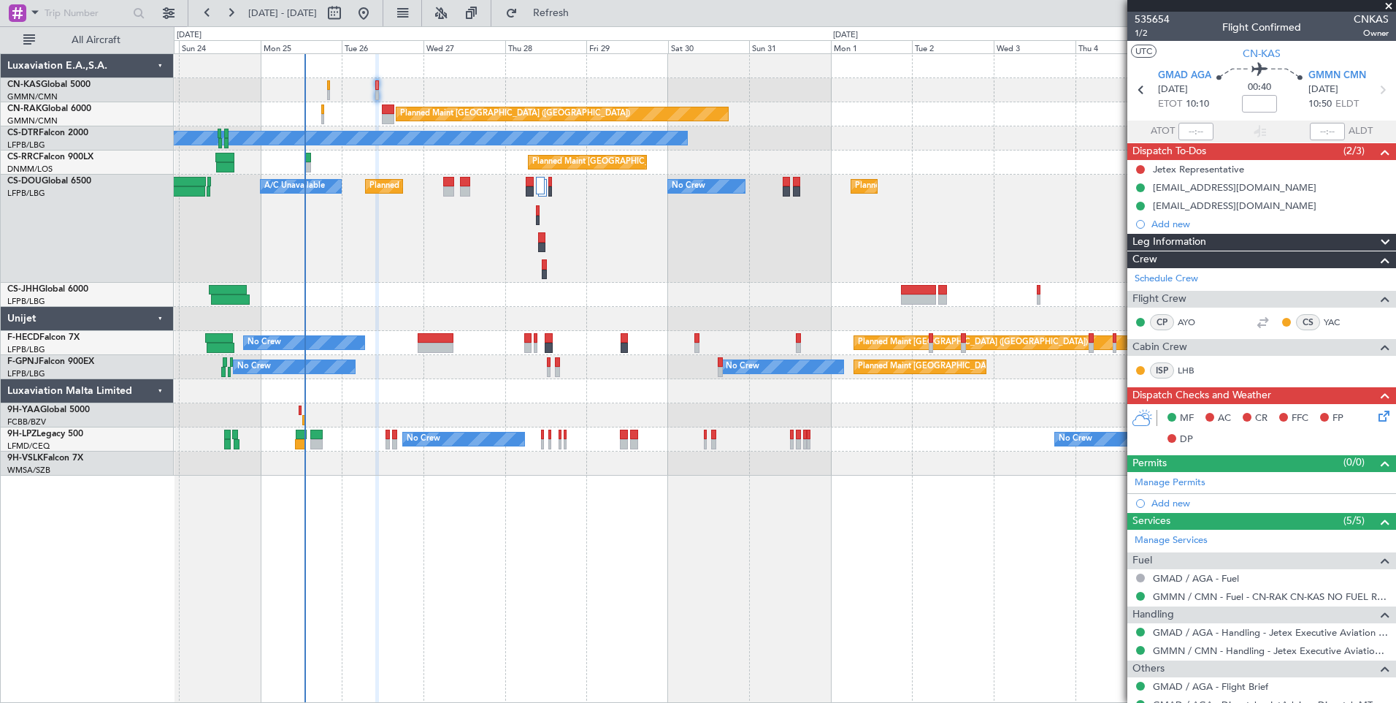
type input "[PERSON_NAME] ([PERSON_NAME])"
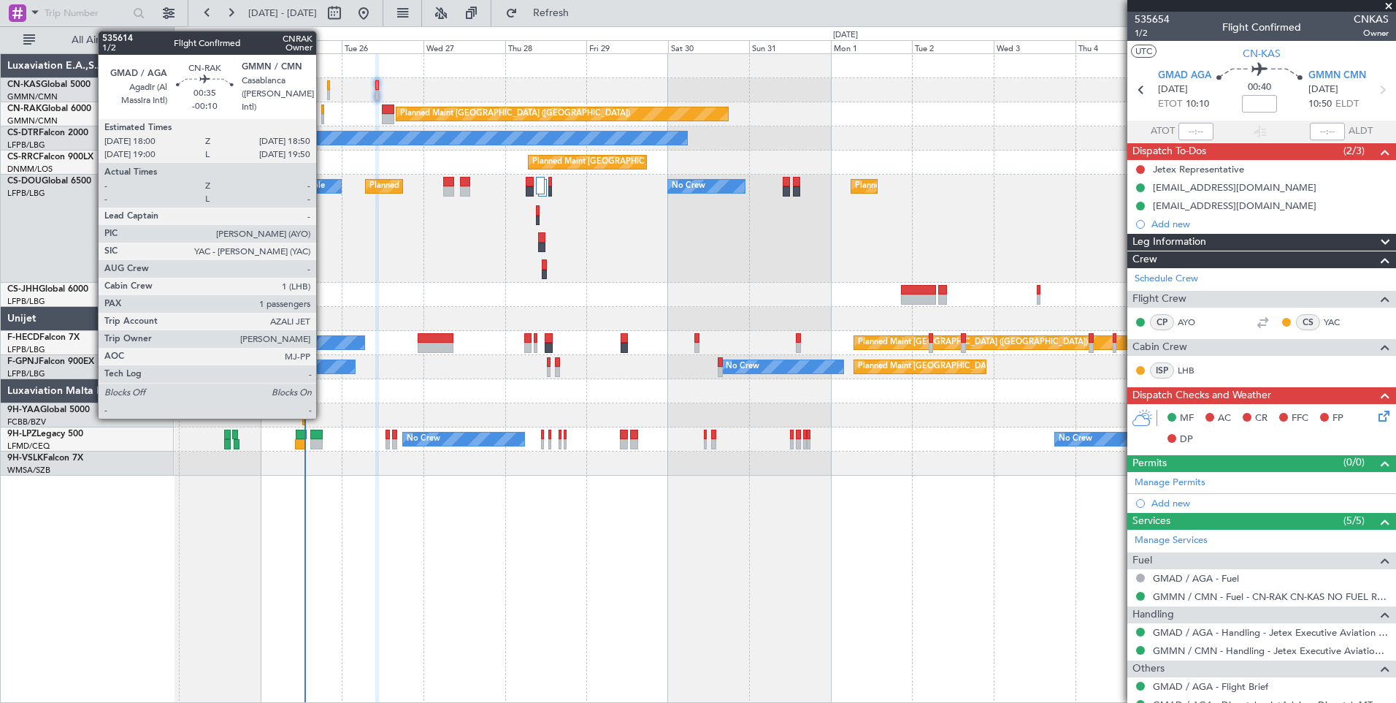
click at [323, 118] on div at bounding box center [322, 119] width 3 height 10
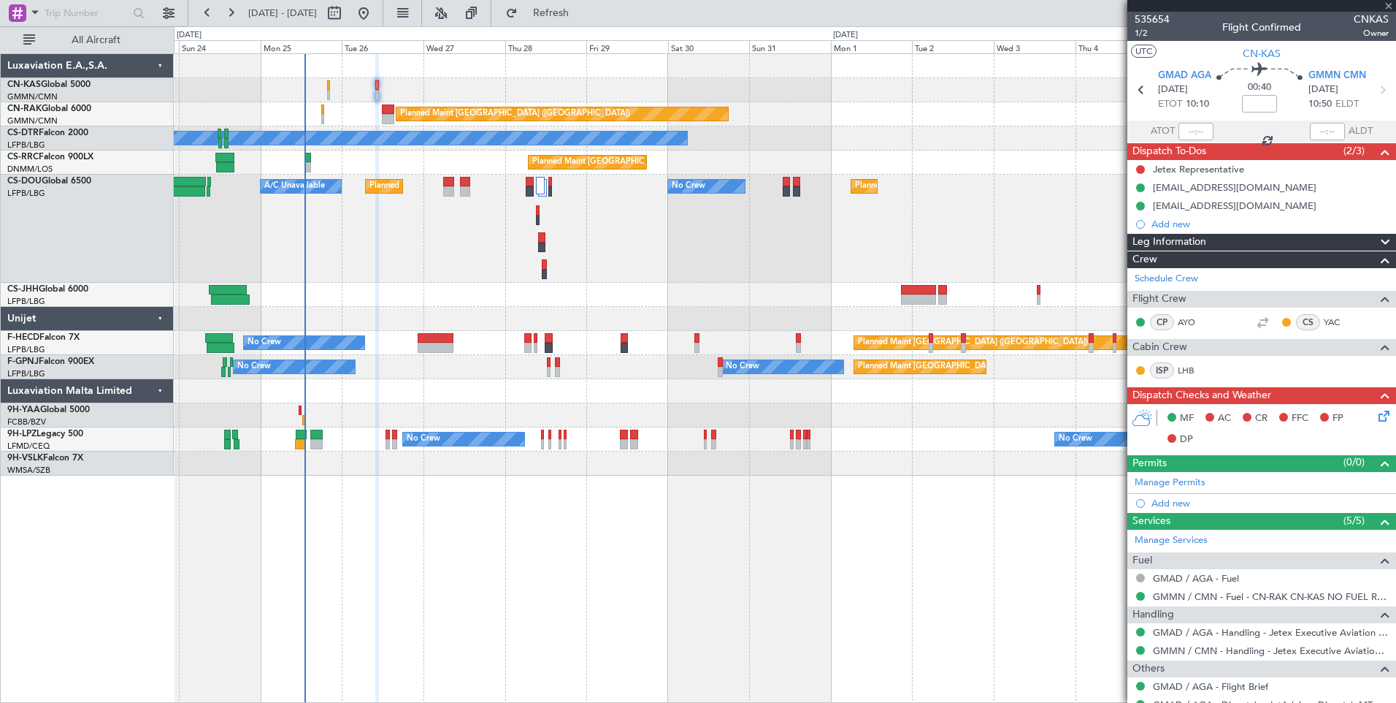
type input "-00:10"
type input "1"
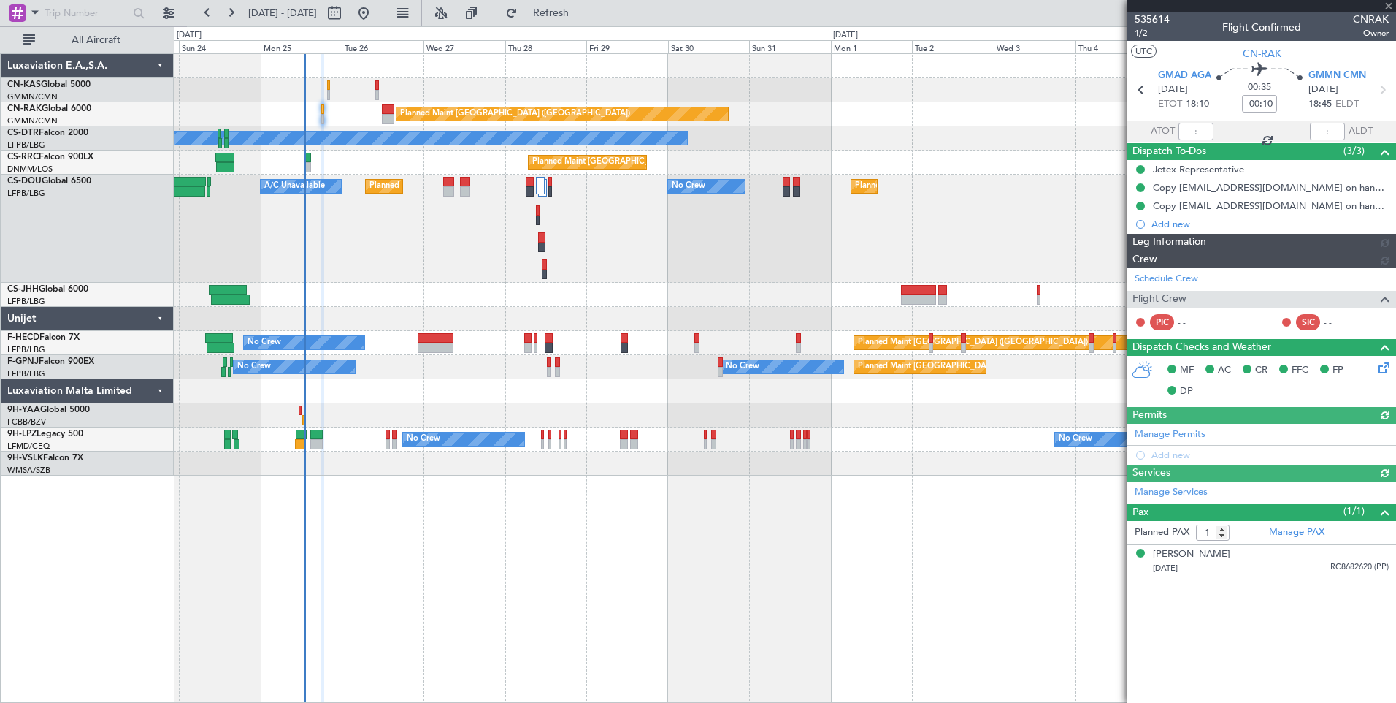
type input "[PERSON_NAME] ([PERSON_NAME])"
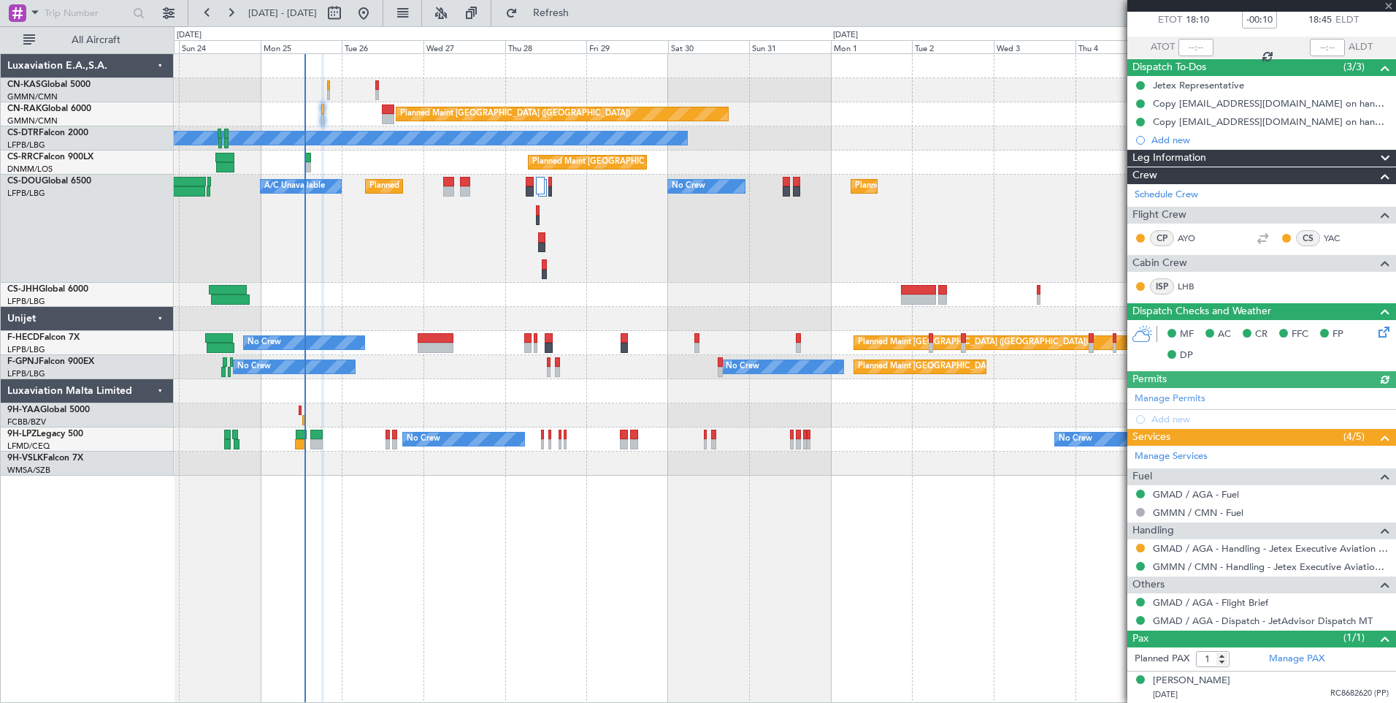
scroll to position [85, 0]
click at [1143, 547] on button at bounding box center [1140, 547] width 9 height 9
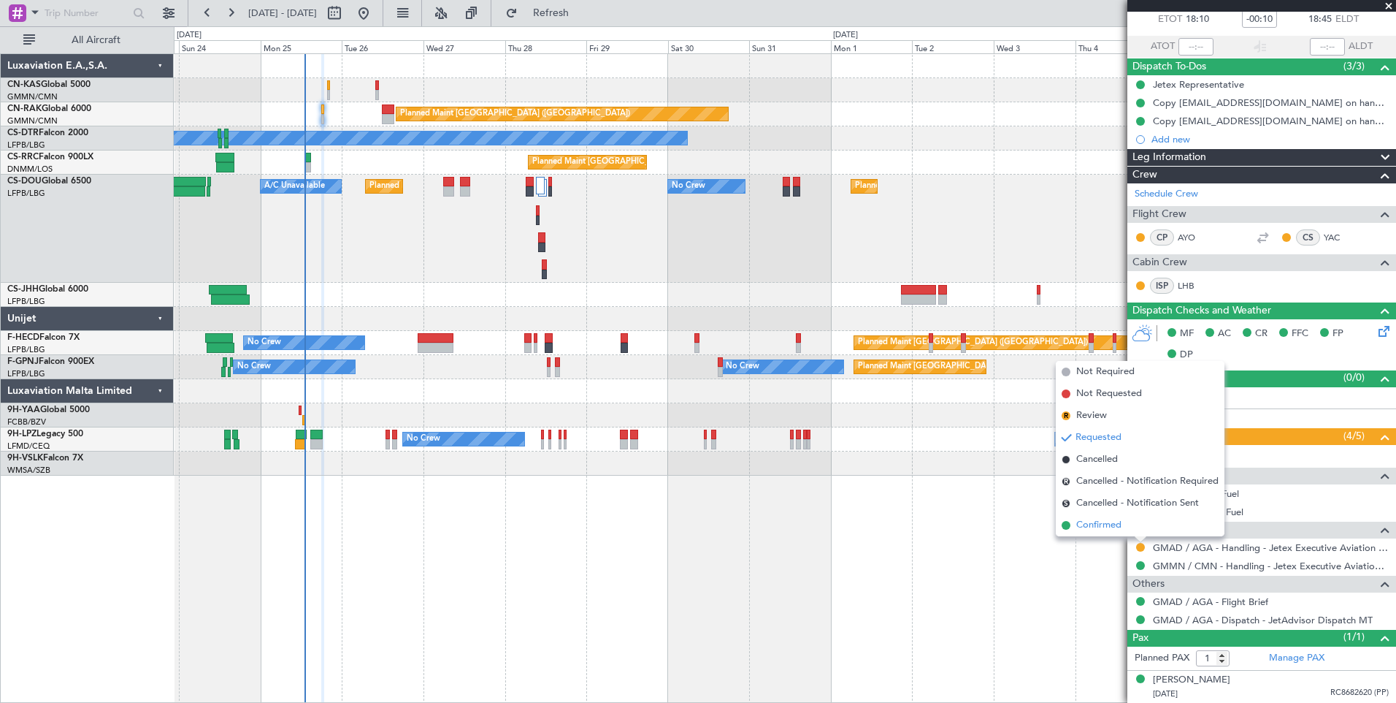
click at [1120, 524] on span "Confirmed" at bounding box center [1099, 525] width 45 height 15
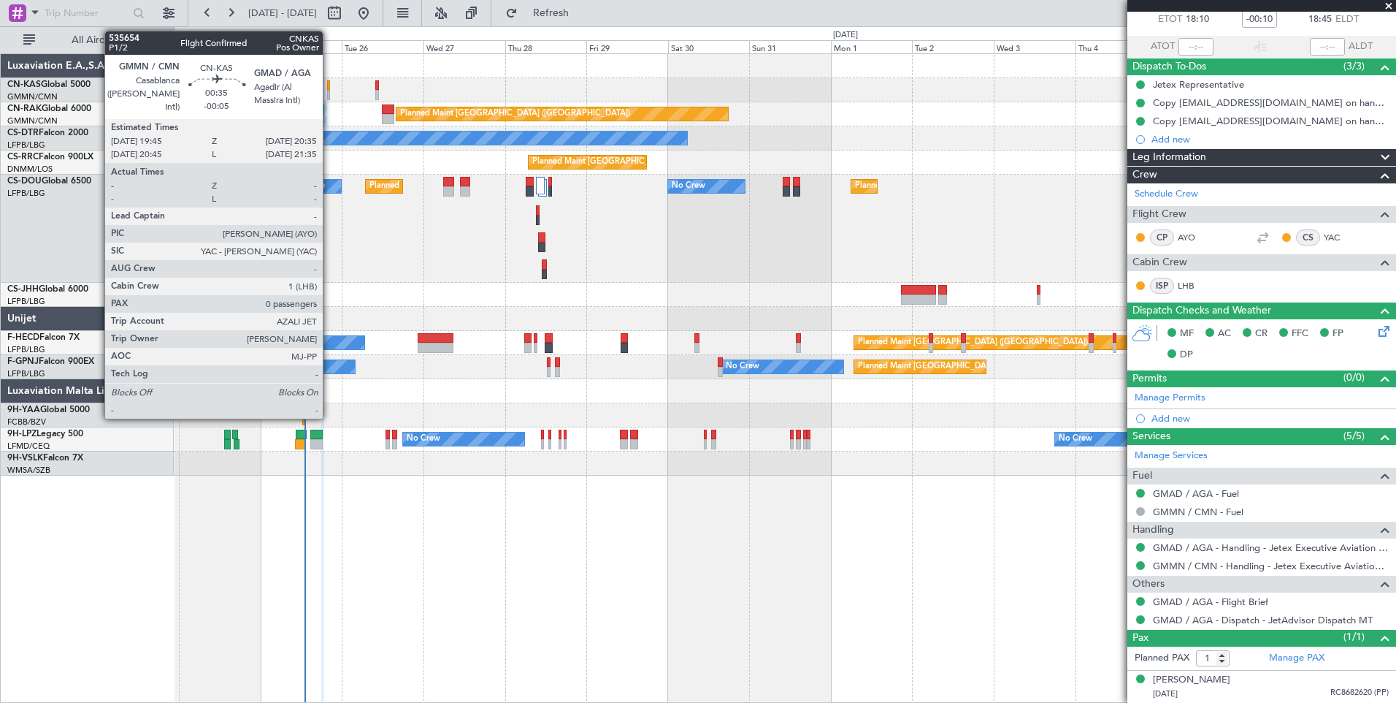
click at [329, 86] on div at bounding box center [328, 85] width 3 height 10
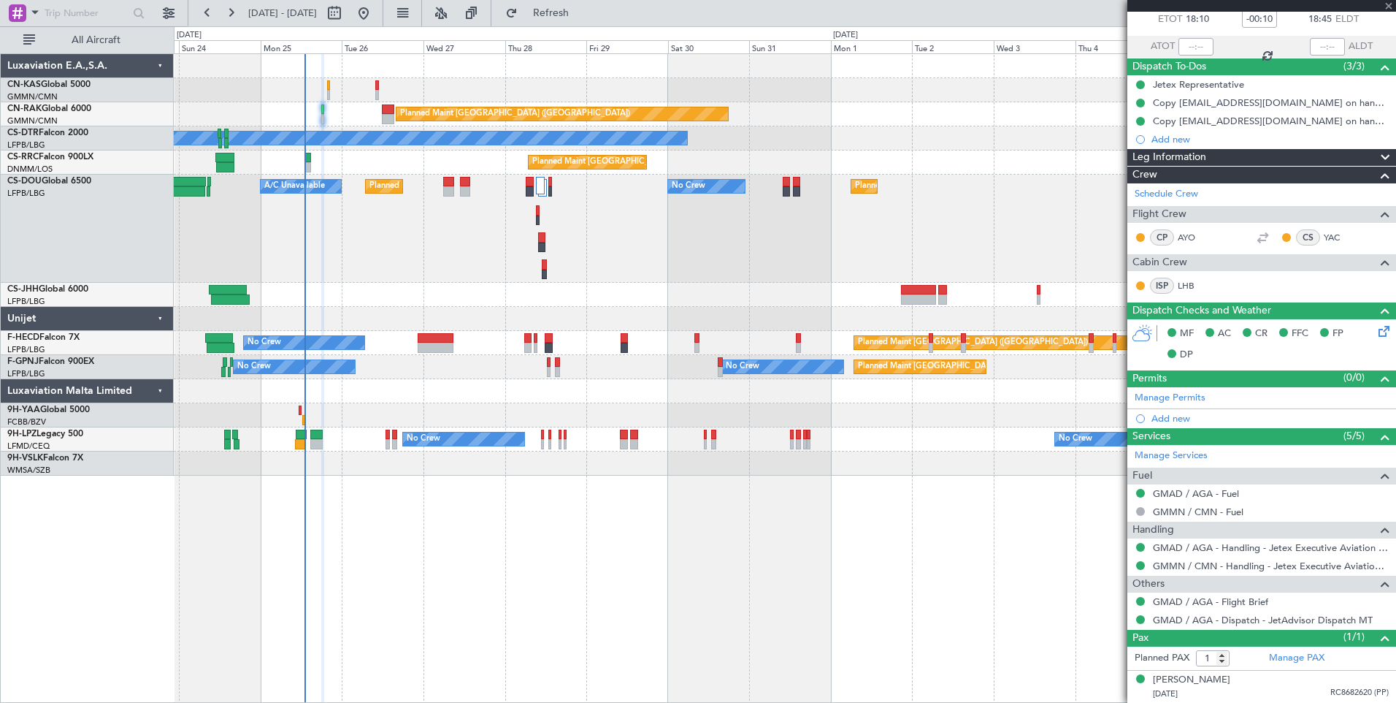
type input "-00:05"
type input "0"
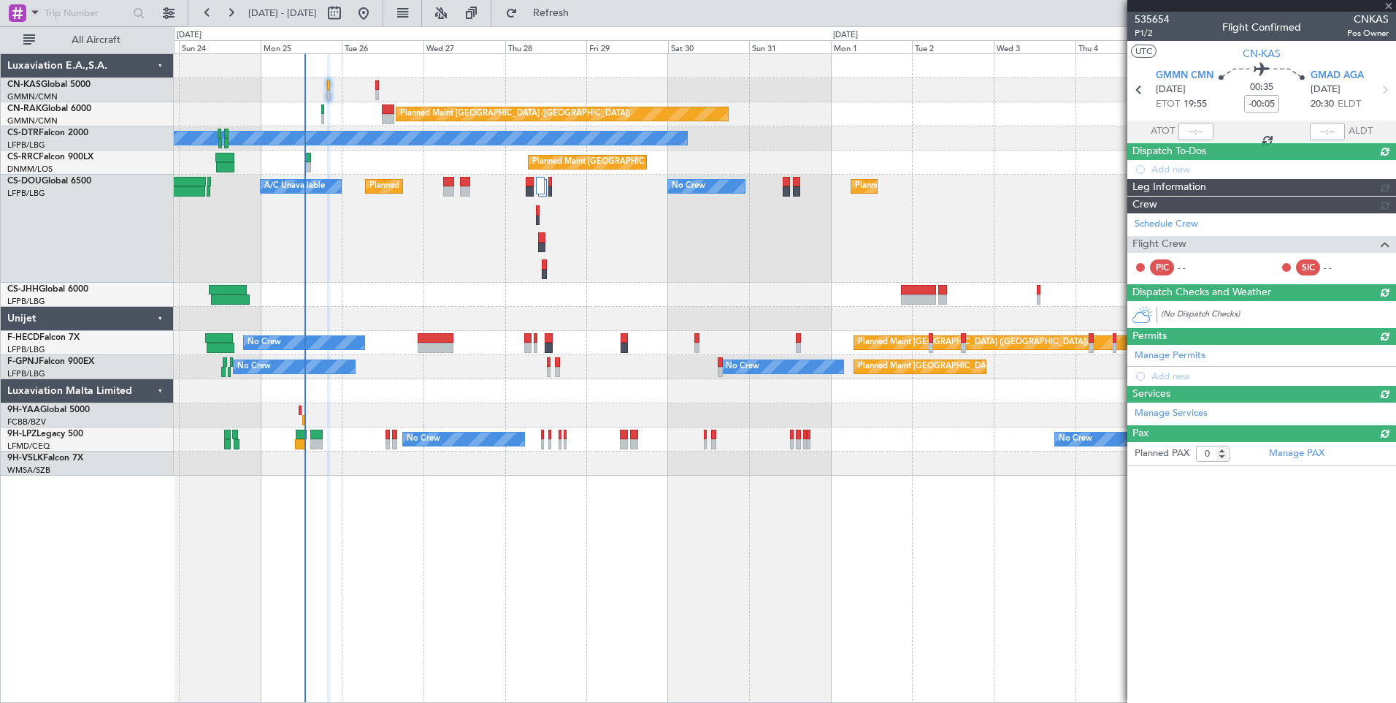
scroll to position [0, 0]
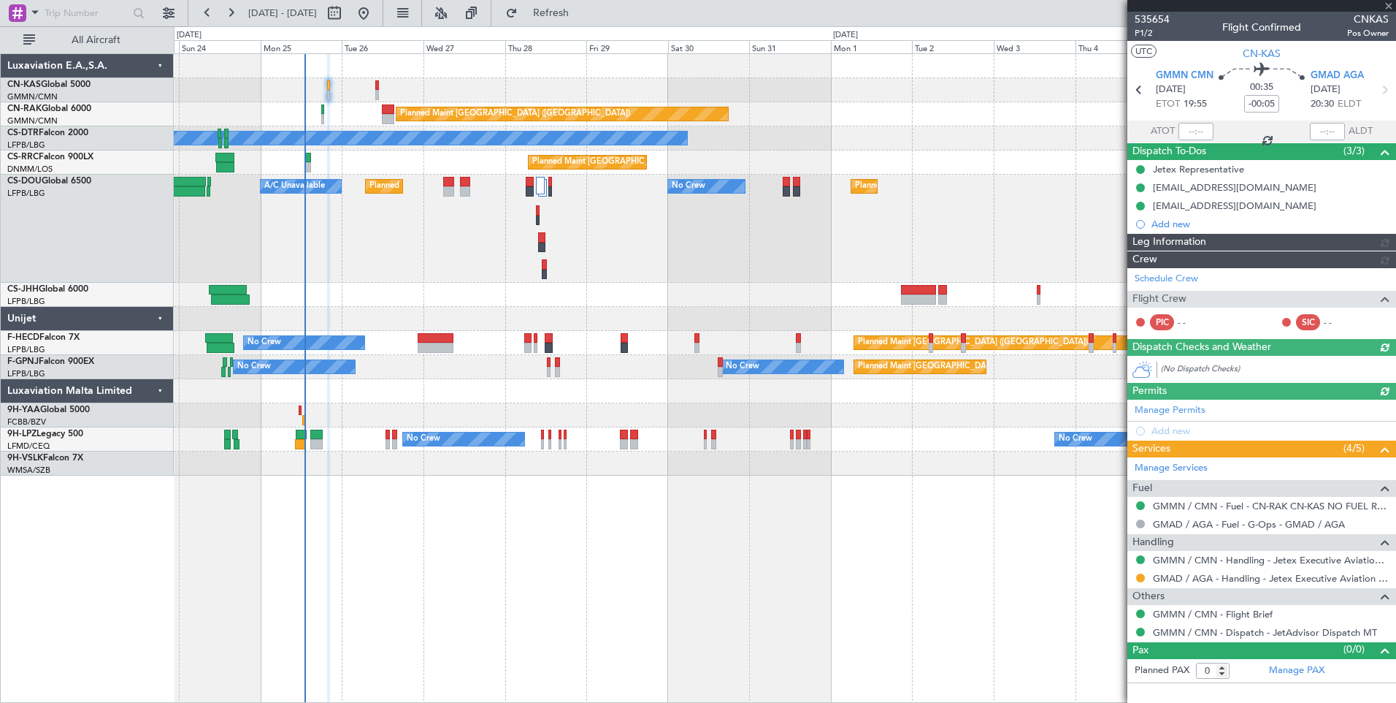
type input "[PERSON_NAME] ([PERSON_NAME])"
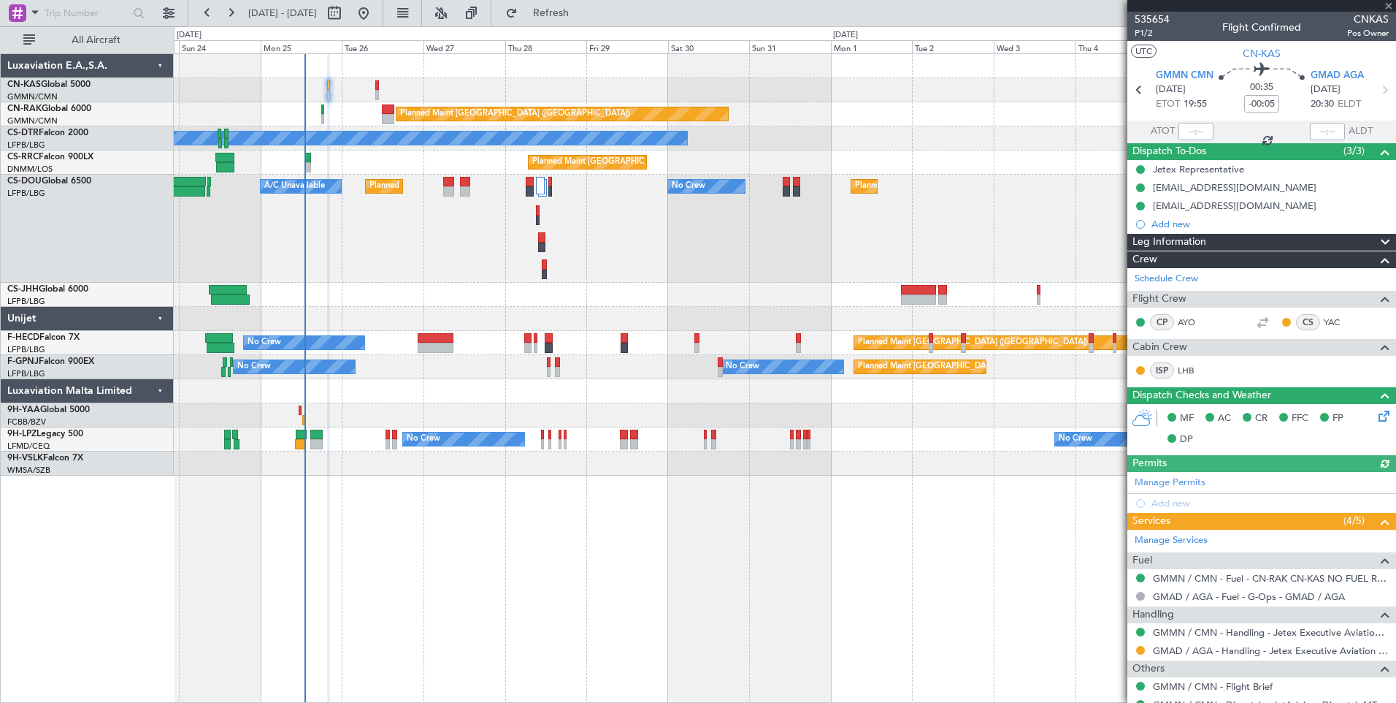
scroll to position [52, 0]
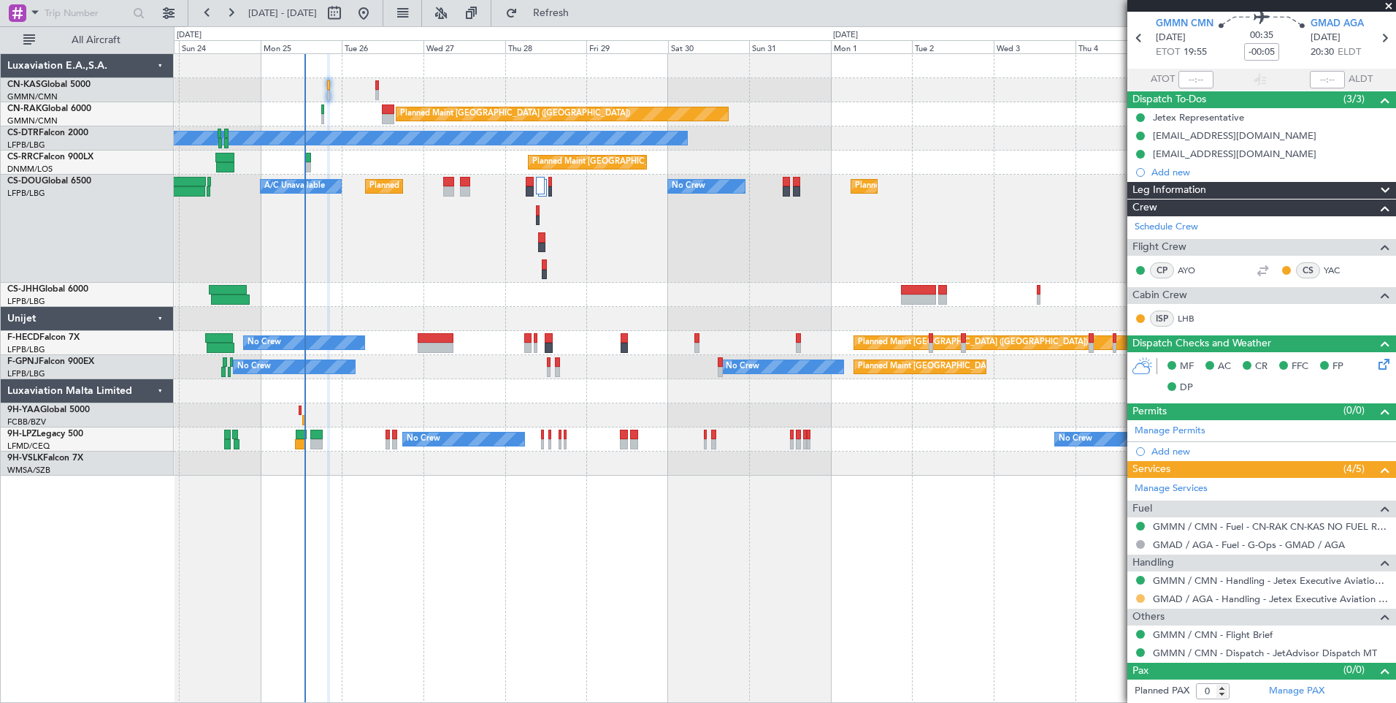
click at [1142, 596] on button at bounding box center [1140, 598] width 9 height 9
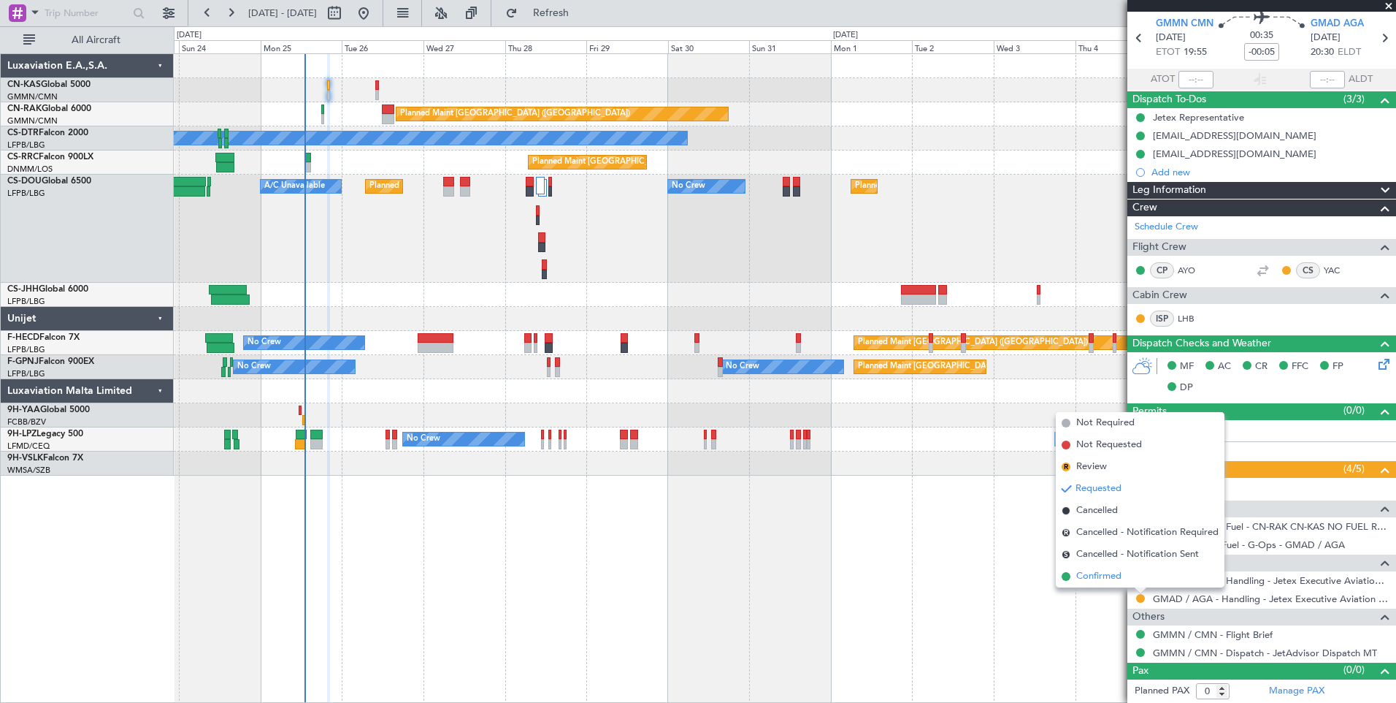
click at [1112, 580] on span "Confirmed" at bounding box center [1099, 576] width 45 height 15
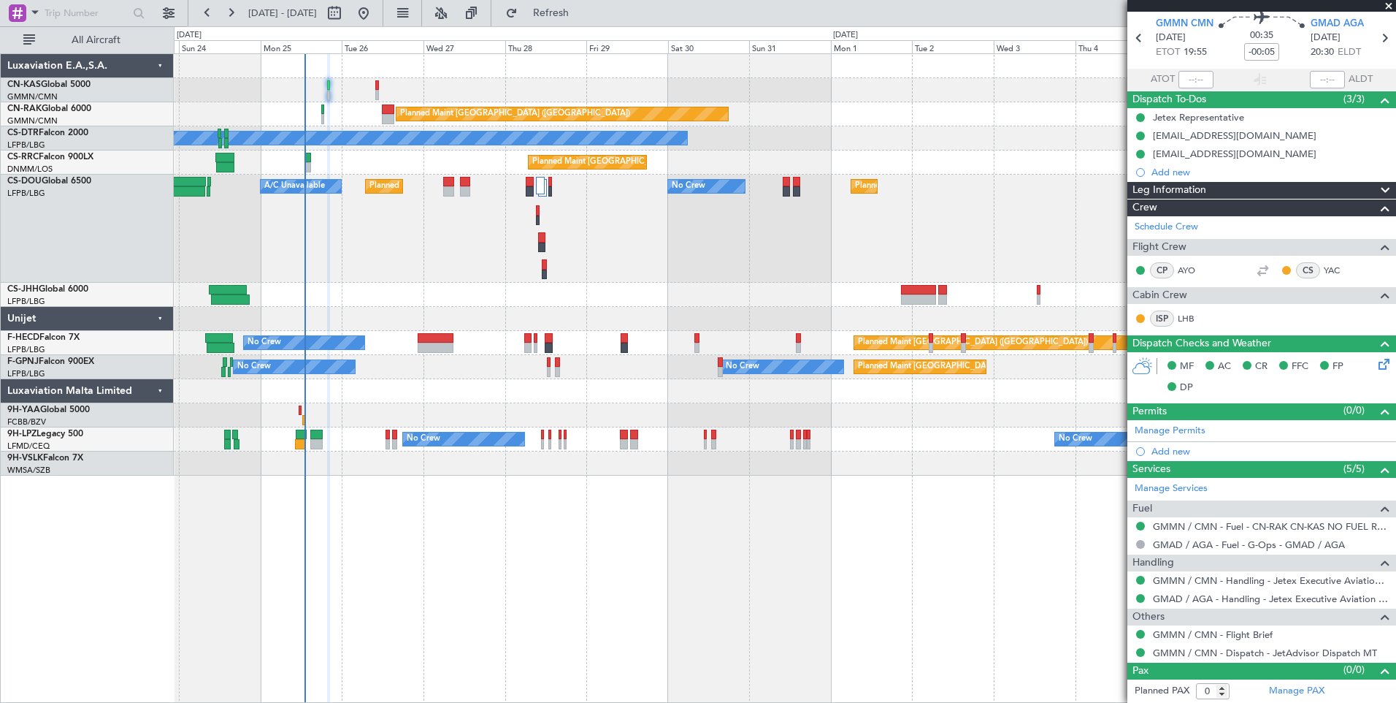
type input "[PERSON_NAME] ([PERSON_NAME])"
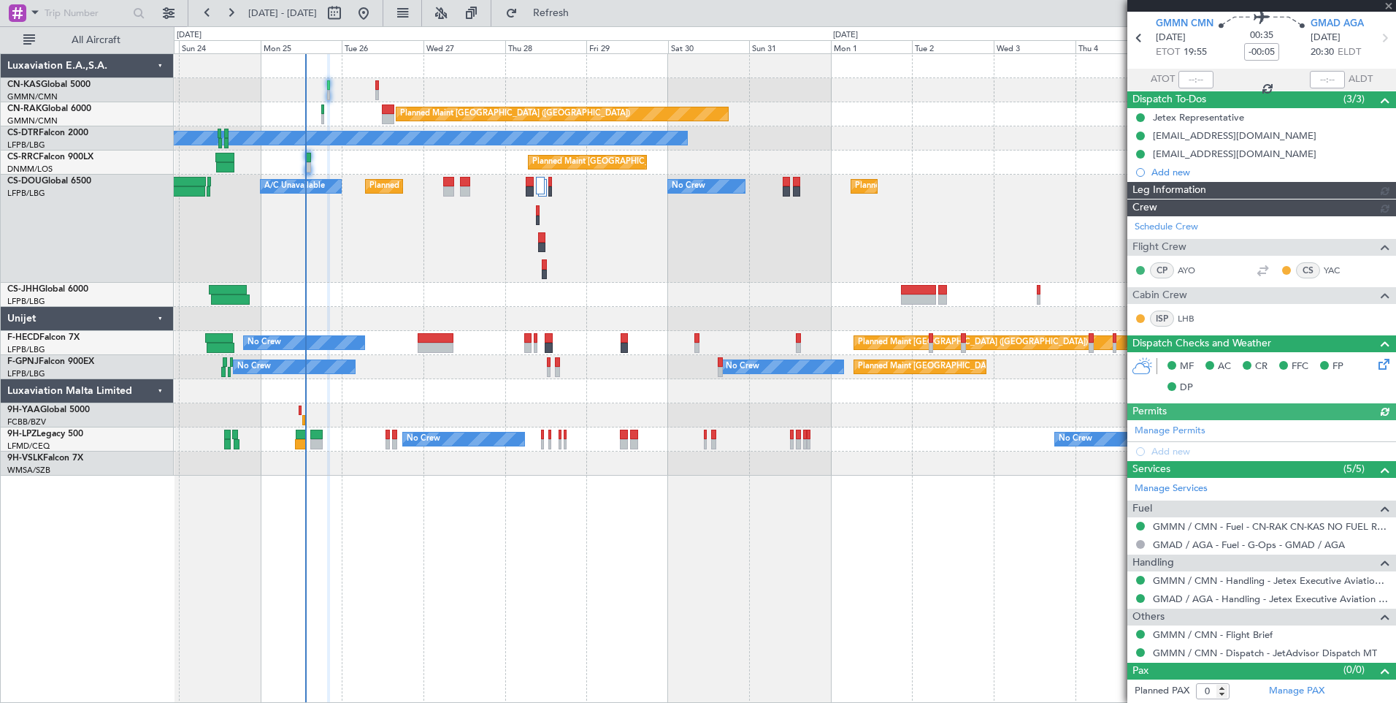
type input "[PERSON_NAME] ([PERSON_NAME])"
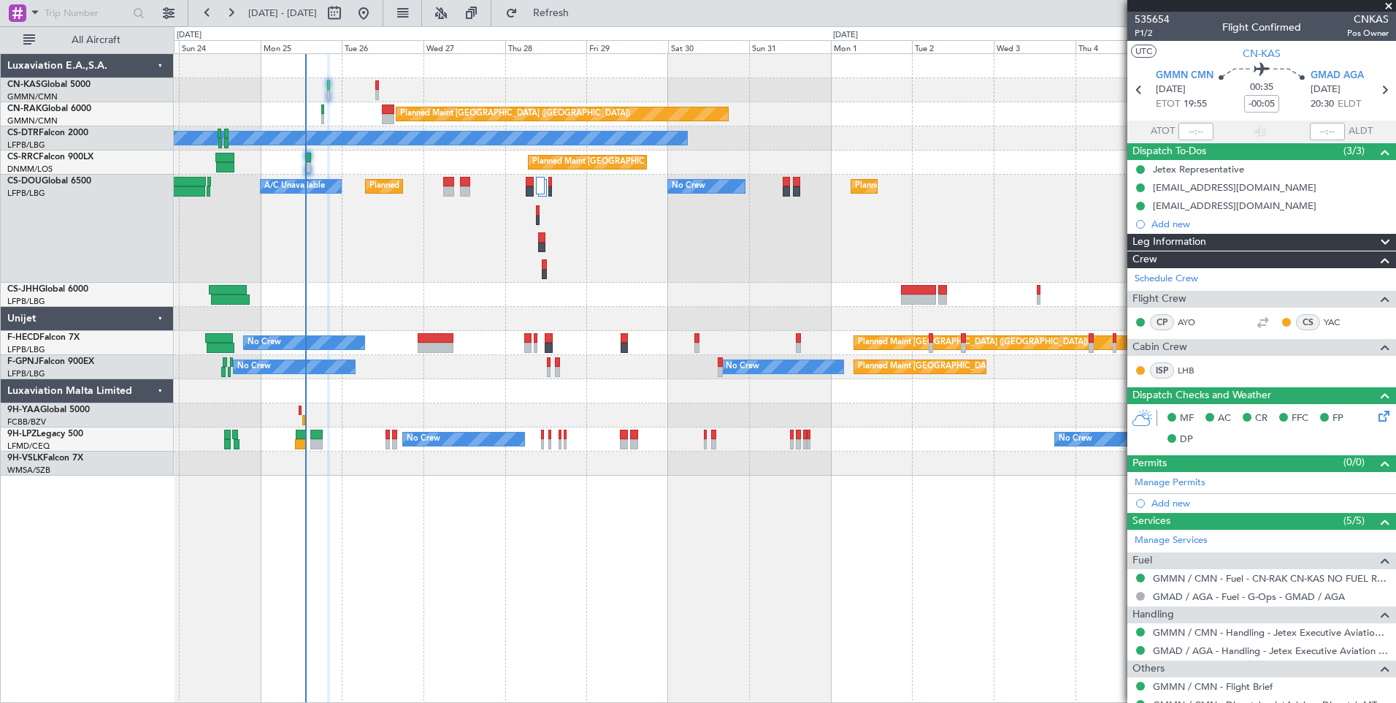
scroll to position [52, 0]
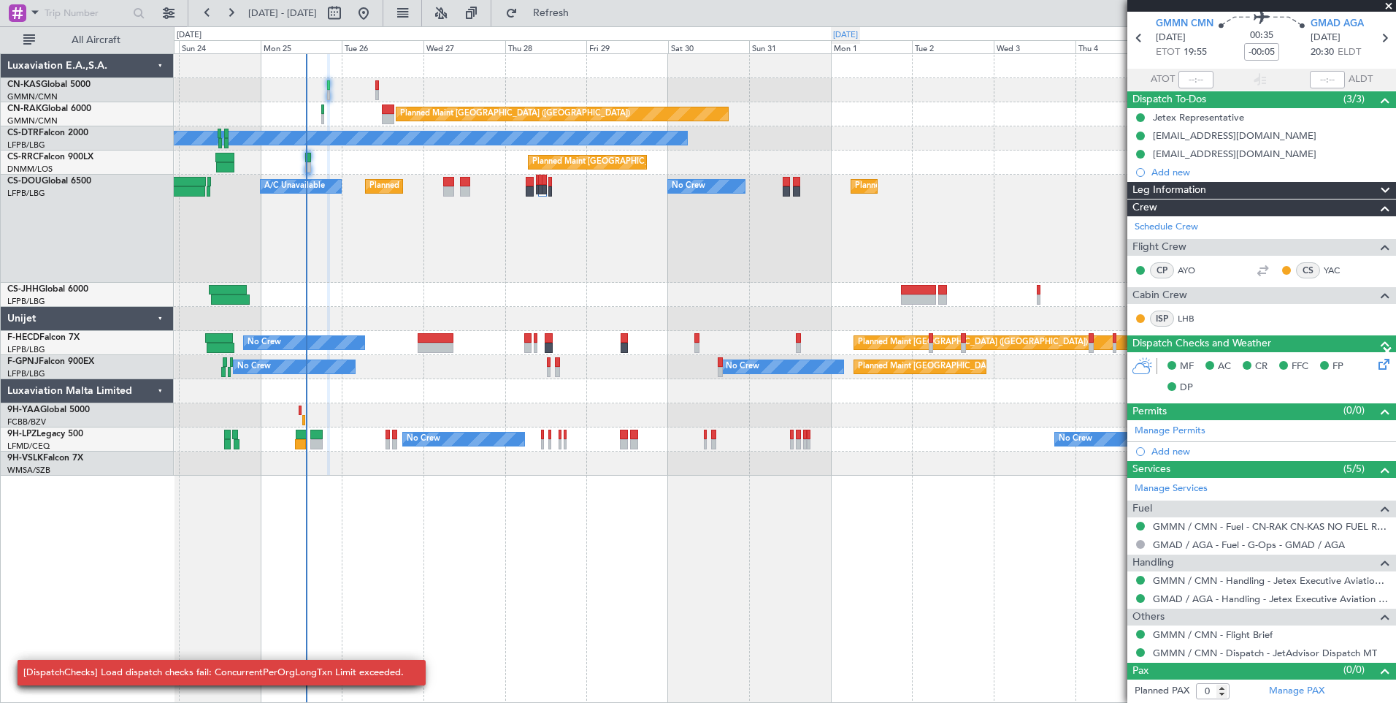
type input "[PERSON_NAME] ([PERSON_NAME])"
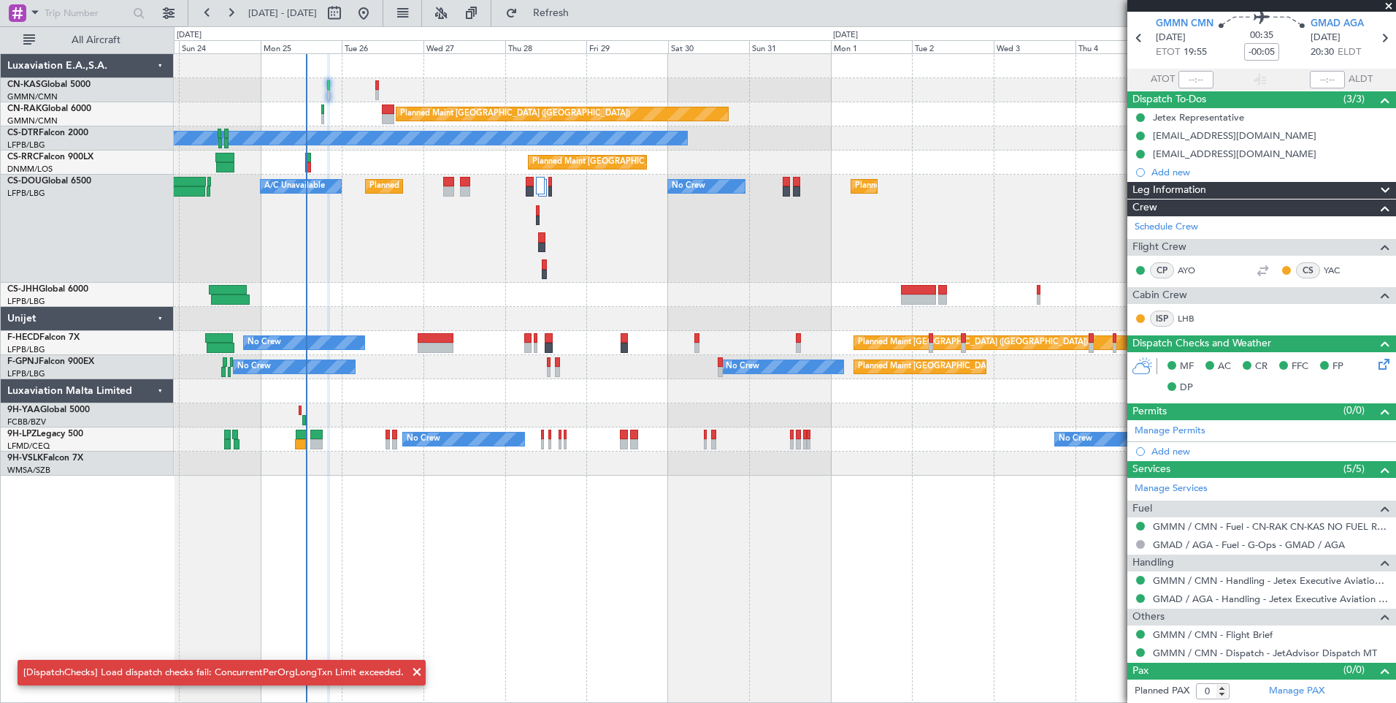
click at [416, 670] on span at bounding box center [417, 672] width 18 height 18
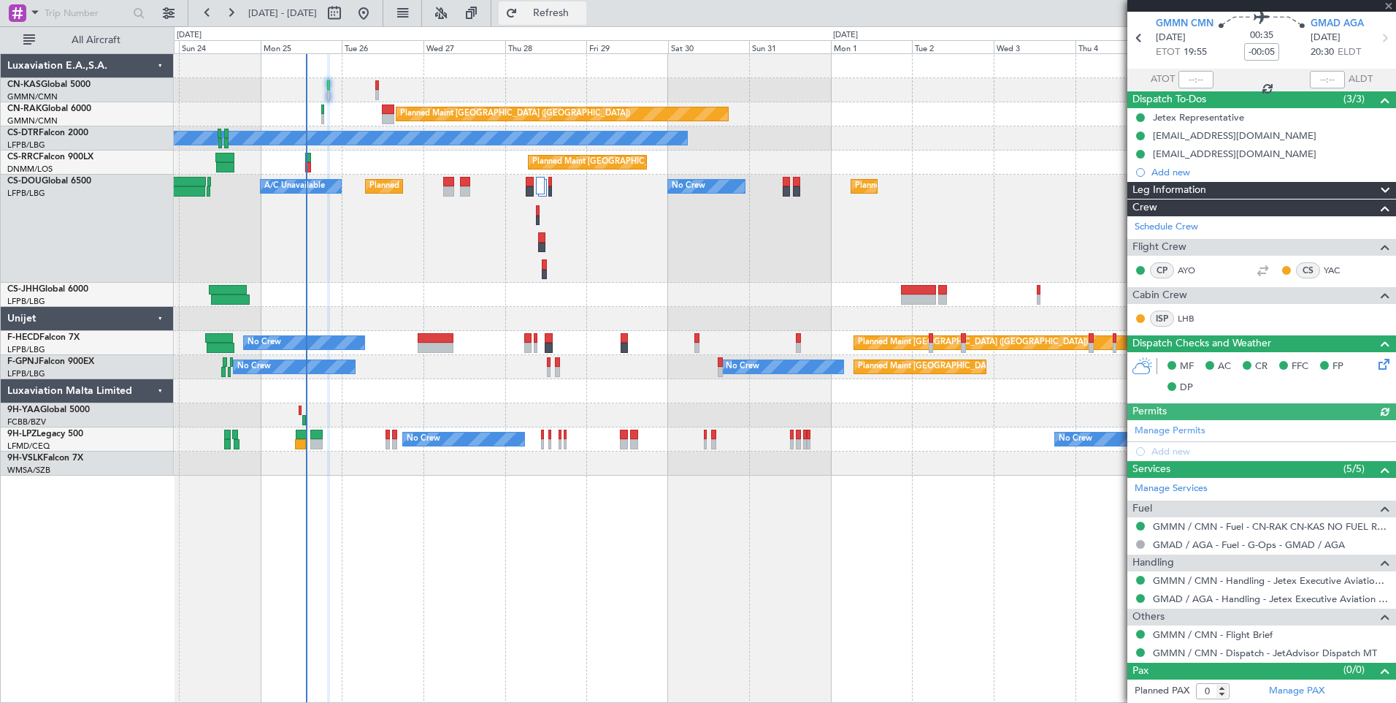
type input "[PERSON_NAME] ([PERSON_NAME])"
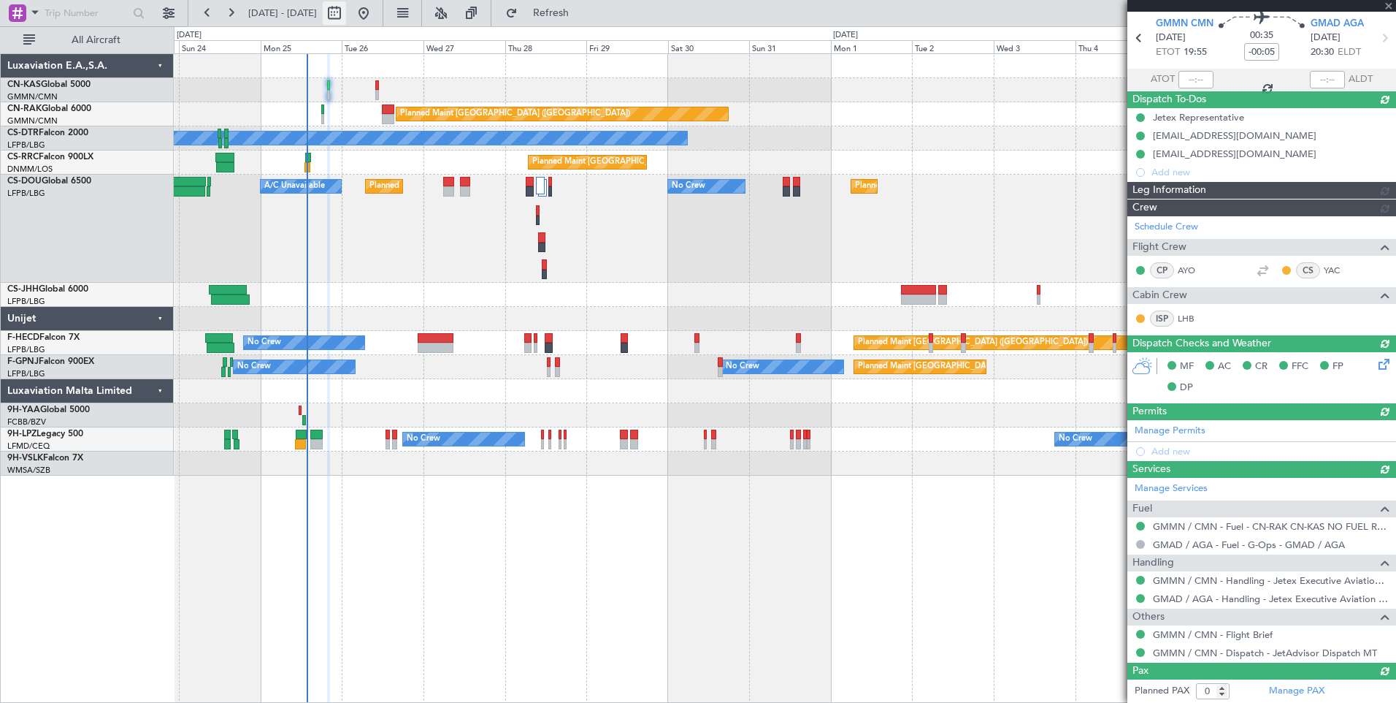
click at [346, 15] on button at bounding box center [334, 12] width 23 height 23
select select "8"
select select "2025"
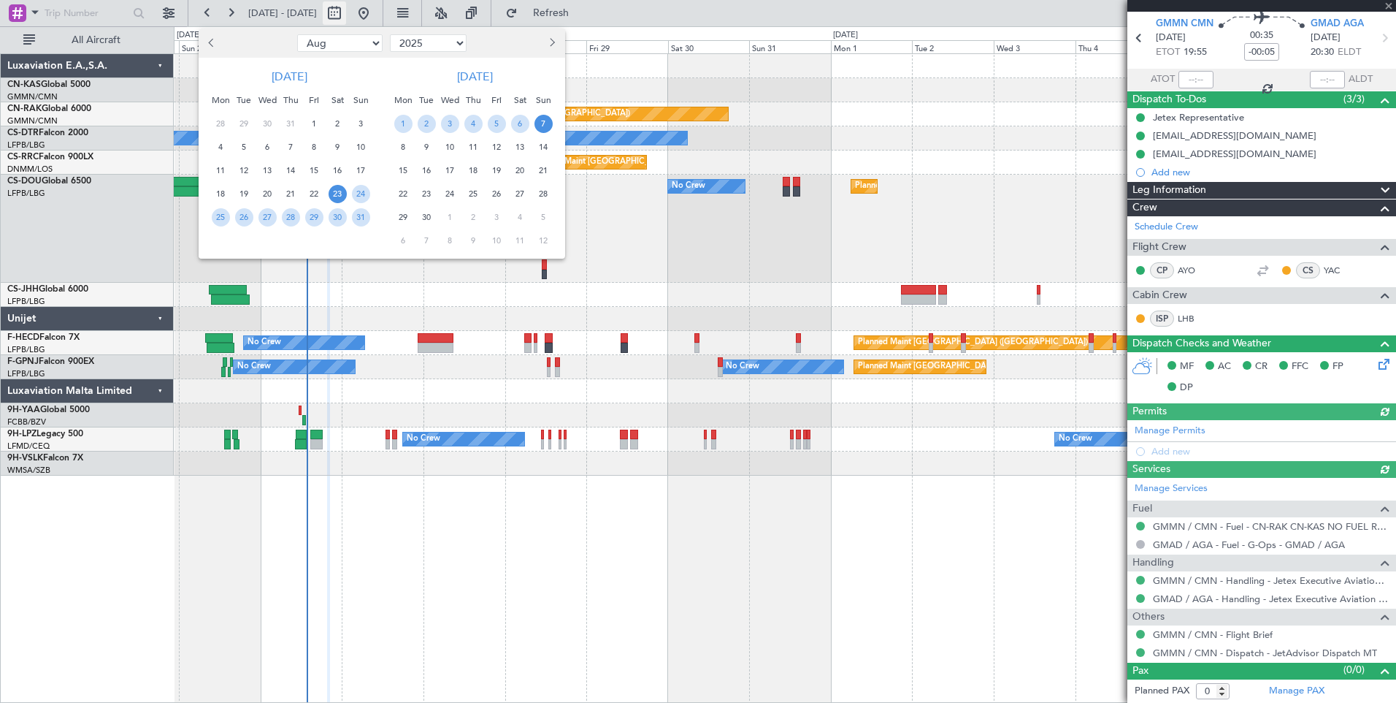
type input "[PERSON_NAME] ([PERSON_NAME])"
click at [549, 45] on span "Next month" at bounding box center [551, 42] width 9 height 9
select select "9"
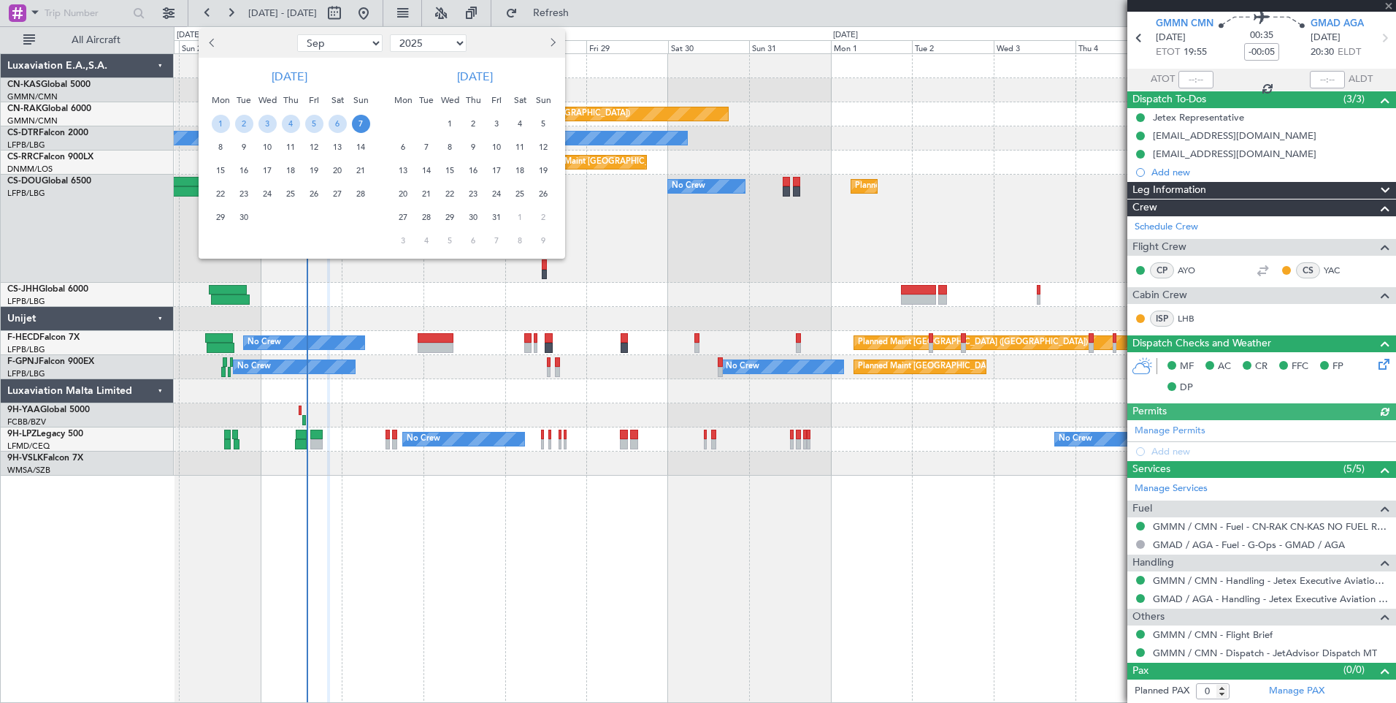
click at [458, 120] on span "1" at bounding box center [450, 124] width 18 height 18
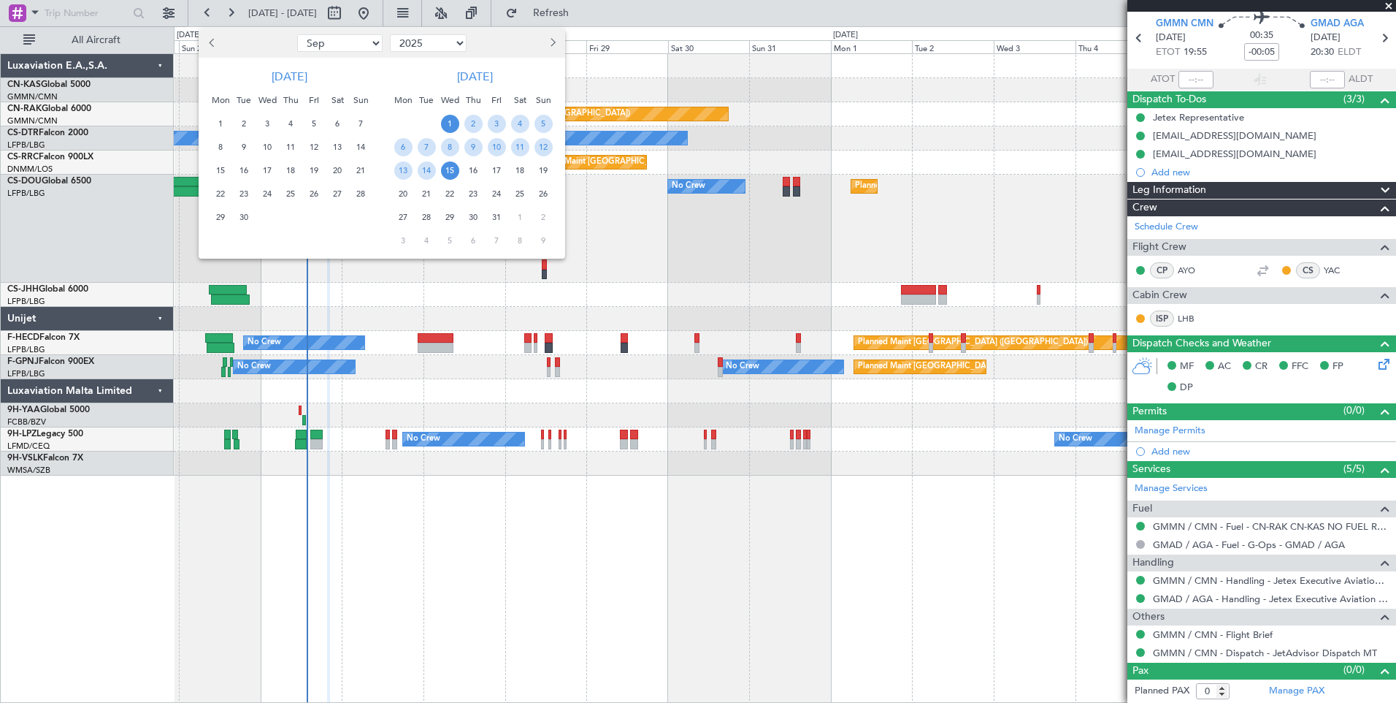
click at [453, 161] on span "15" at bounding box center [450, 170] width 18 height 18
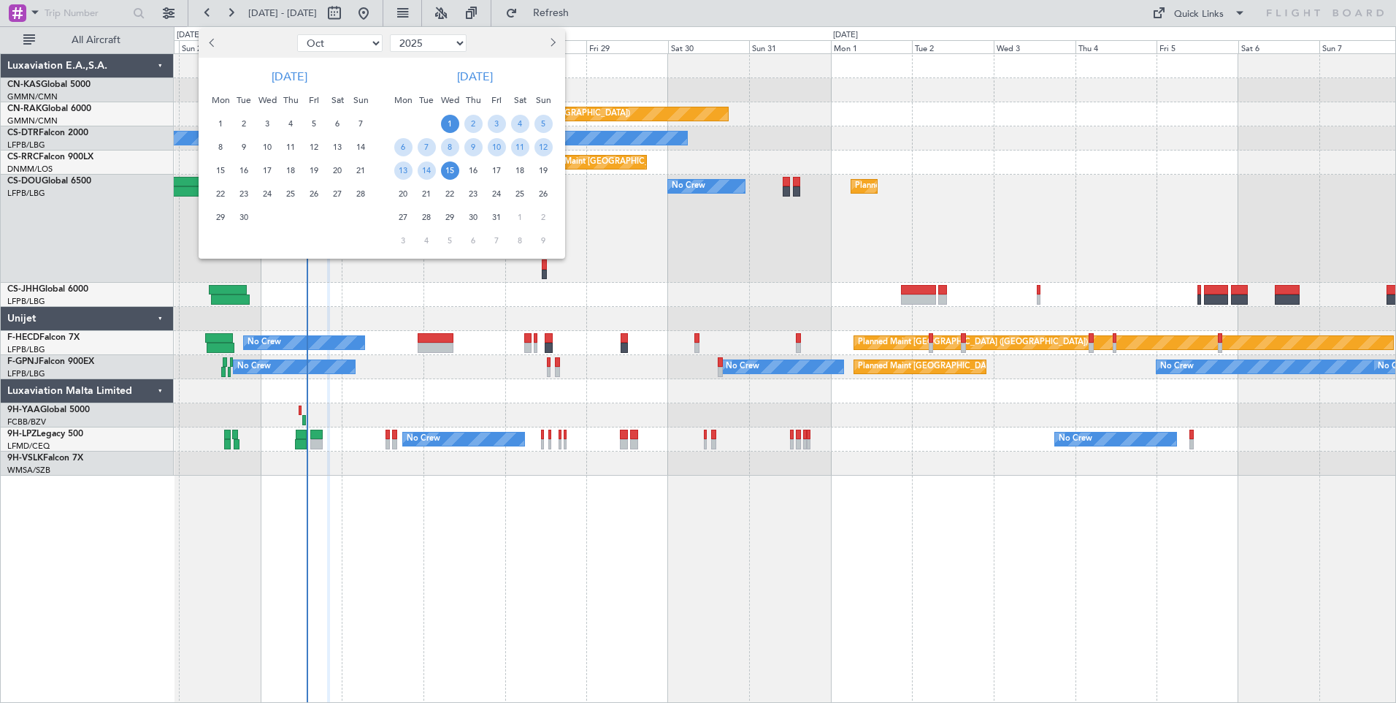
scroll to position [0, 0]
